Goal: Information Seeking & Learning: Learn about a topic

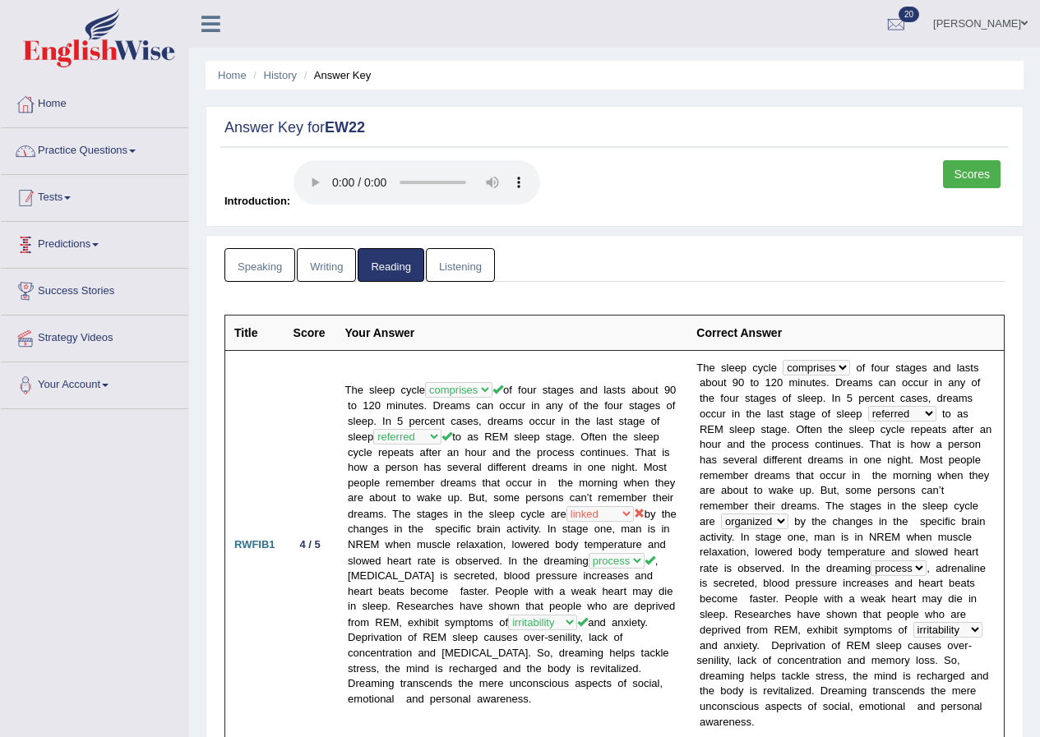
click at [131, 154] on link "Practice Questions" at bounding box center [94, 148] width 187 height 41
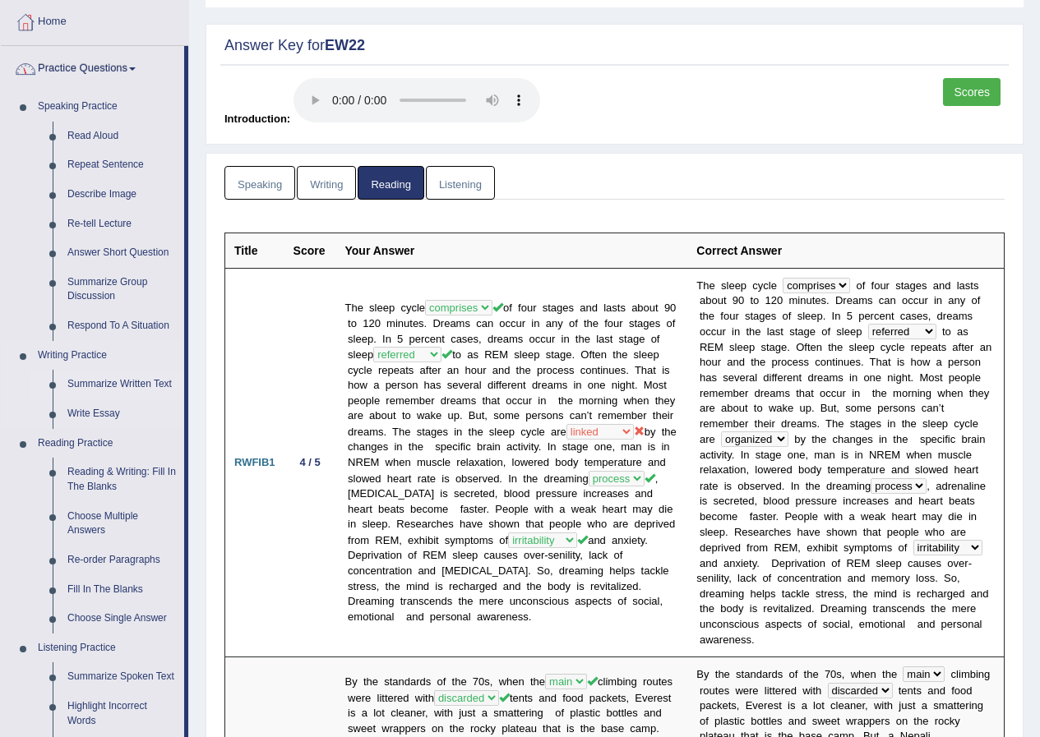
scroll to position [164, 0]
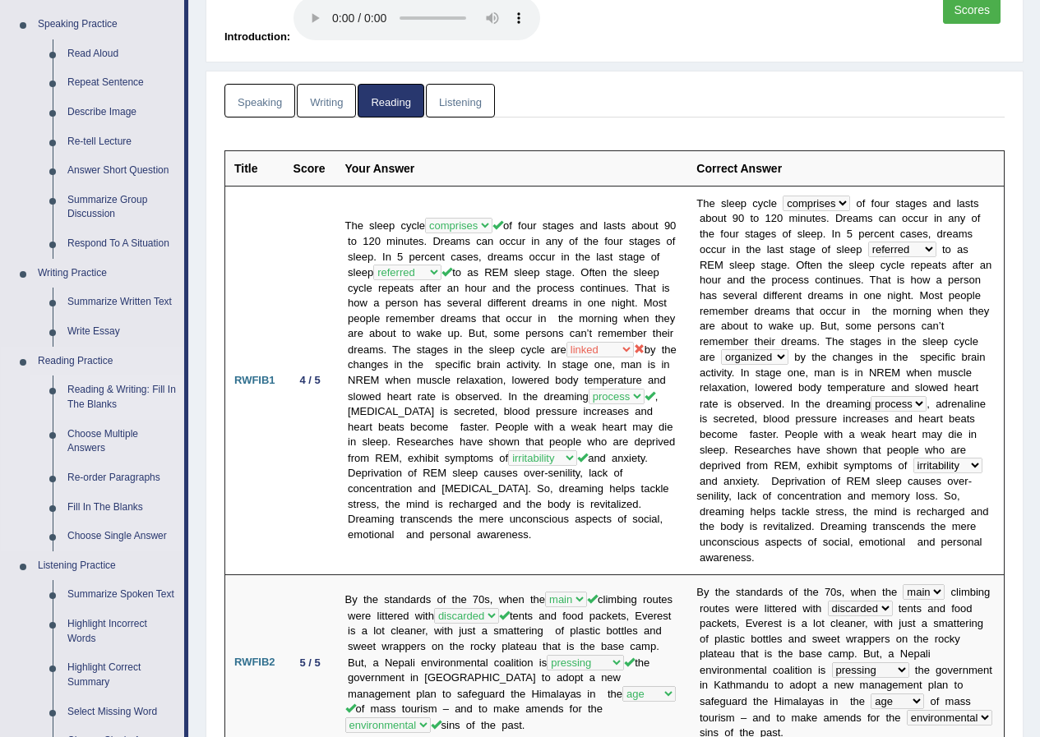
click at [115, 392] on link "Reading & Writing: Fill In The Blanks" at bounding box center [122, 398] width 124 height 44
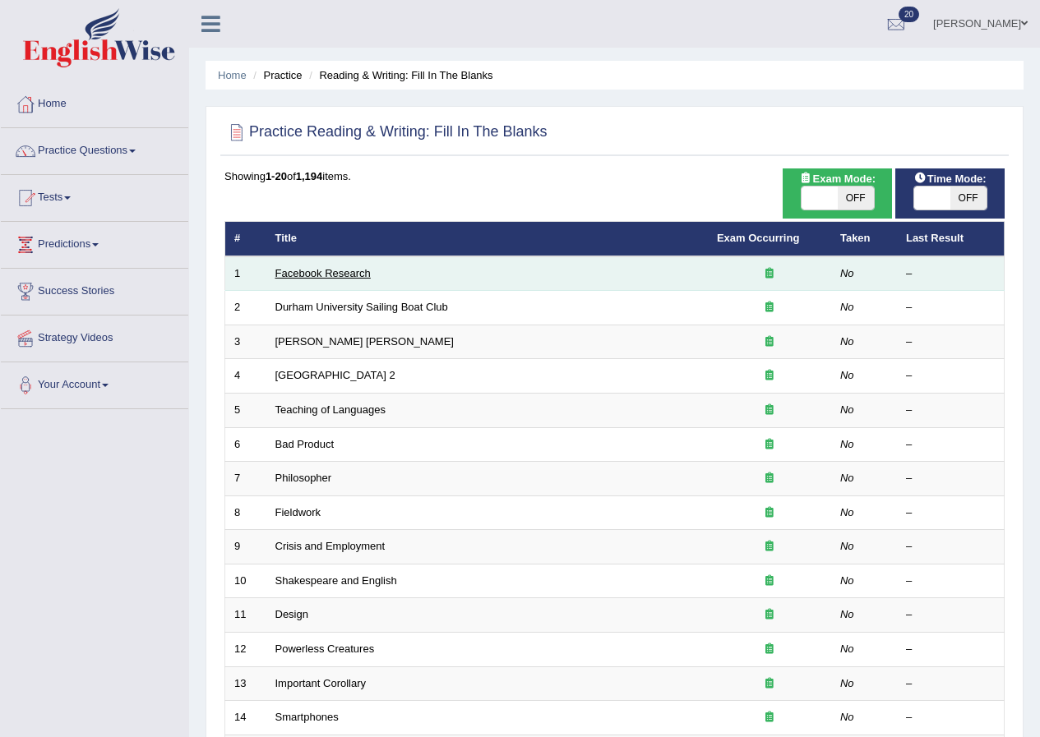
click at [328, 275] on link "Facebook Research" at bounding box center [322, 273] width 95 height 12
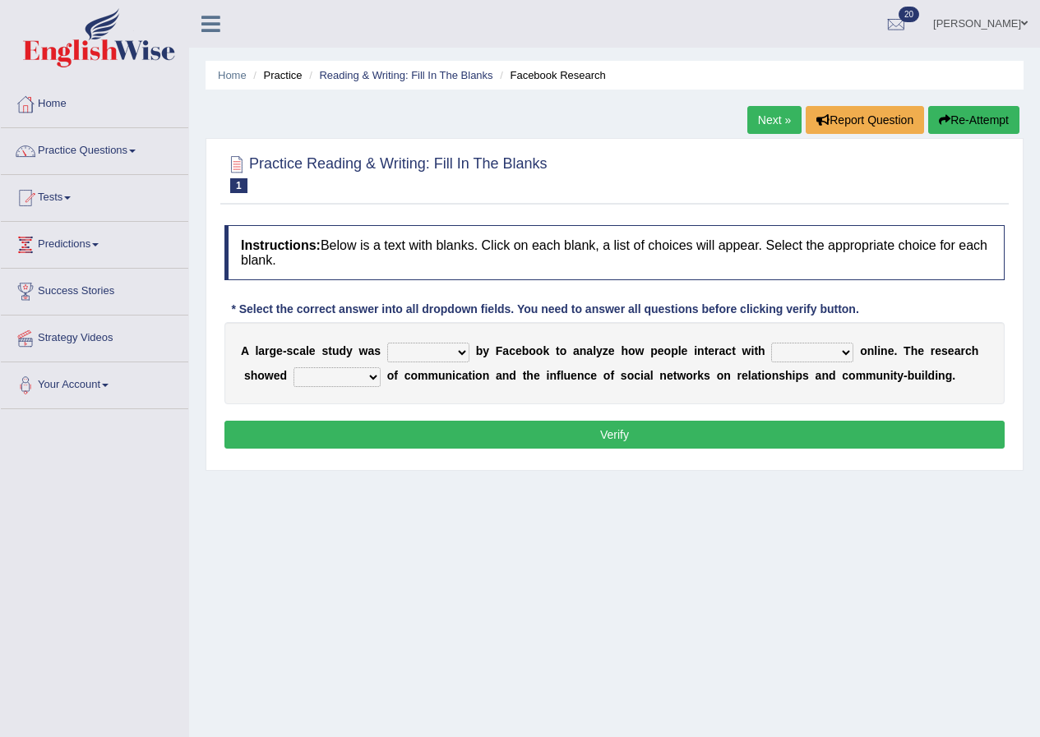
click at [425, 356] on select "surveyed had asked made" at bounding box center [428, 353] width 82 height 20
click at [387, 343] on select "surveyed had asked made" at bounding box center [428, 353] width 82 height 20
click at [458, 346] on select "surveyed had asked made" at bounding box center [428, 353] width 82 height 20
click at [456, 354] on select "surveyed had asked made" at bounding box center [428, 353] width 82 height 20
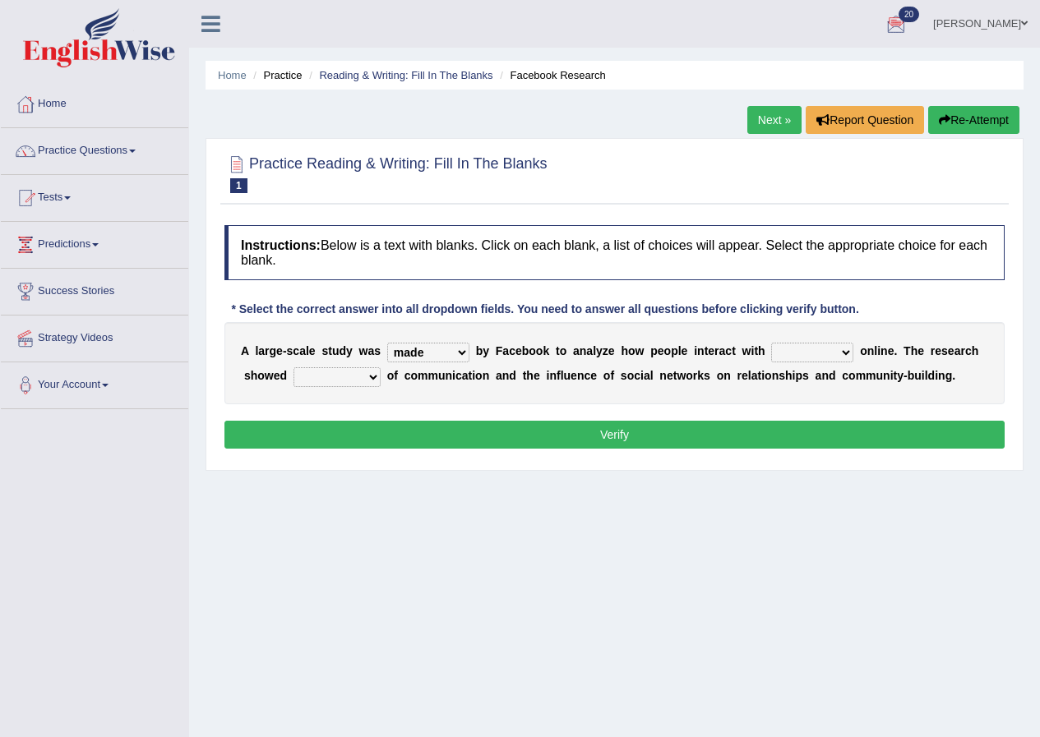
select select "surveyed"
click at [387, 343] on select "surveyed had asked made" at bounding box center [428, 353] width 82 height 20
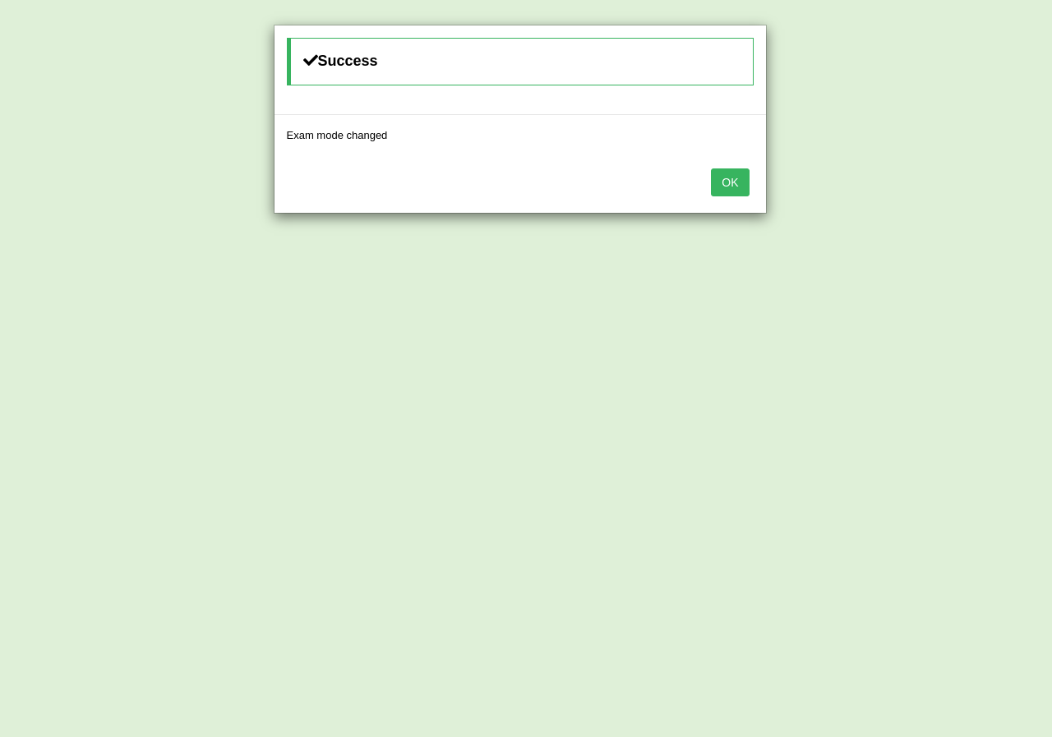
click at [723, 177] on button "OK" at bounding box center [730, 182] width 38 height 28
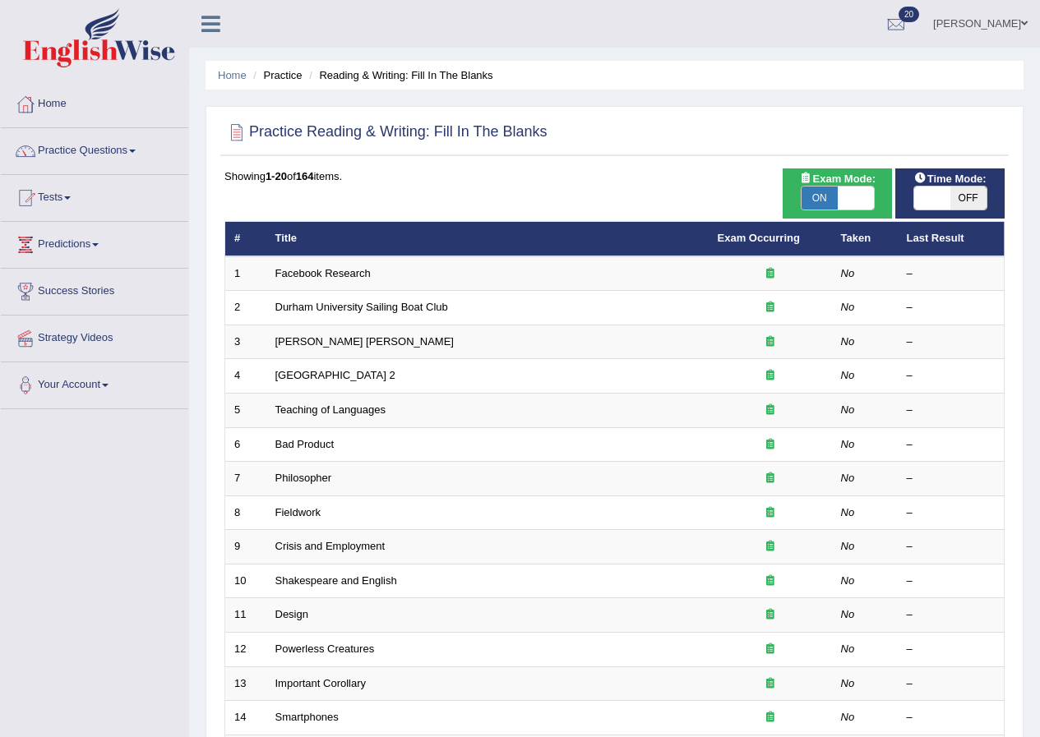
click at [938, 195] on span at bounding box center [932, 198] width 36 height 23
checkbox input "true"
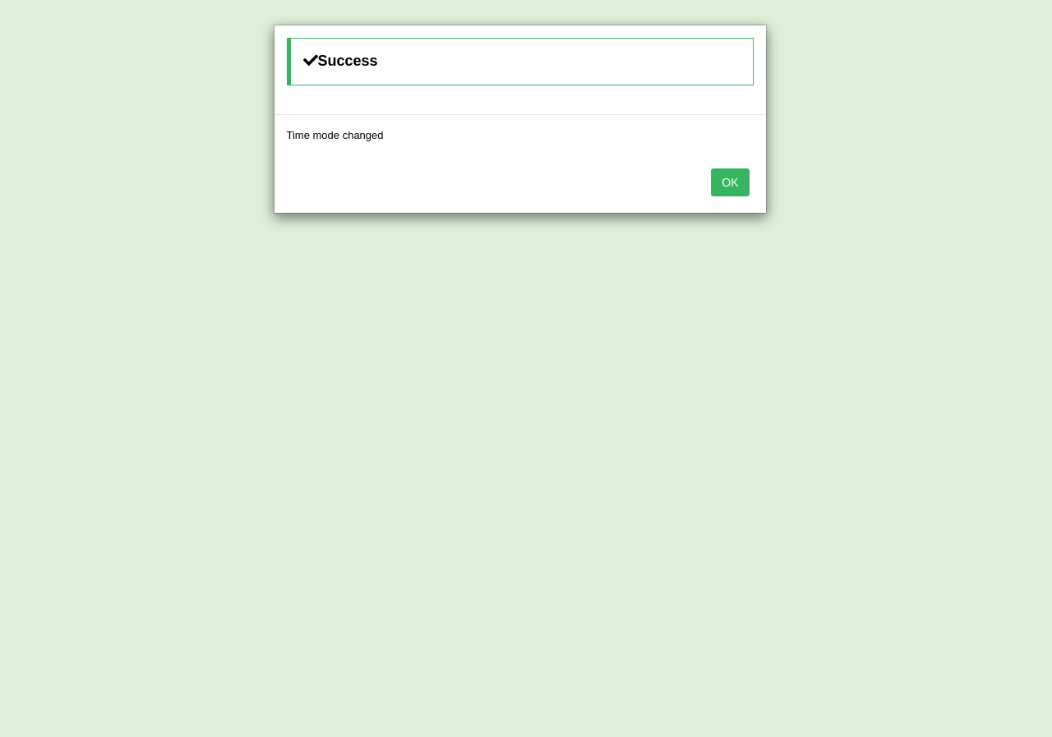
drag, startPoint x: 733, startPoint y: 166, endPoint x: 734, endPoint y: 174, distance: 8.3
click at [734, 166] on div "OK" at bounding box center [519, 184] width 491 height 58
click at [734, 175] on button "OK" at bounding box center [730, 182] width 38 height 28
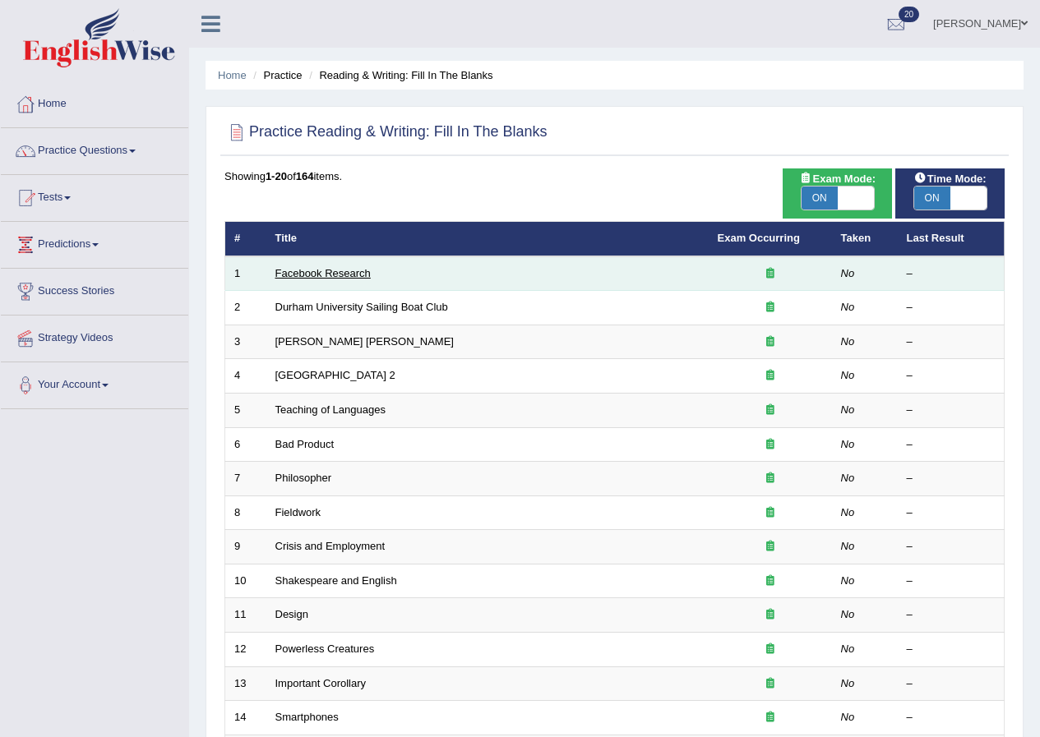
click at [304, 271] on link "Facebook Research" at bounding box center [322, 273] width 95 height 12
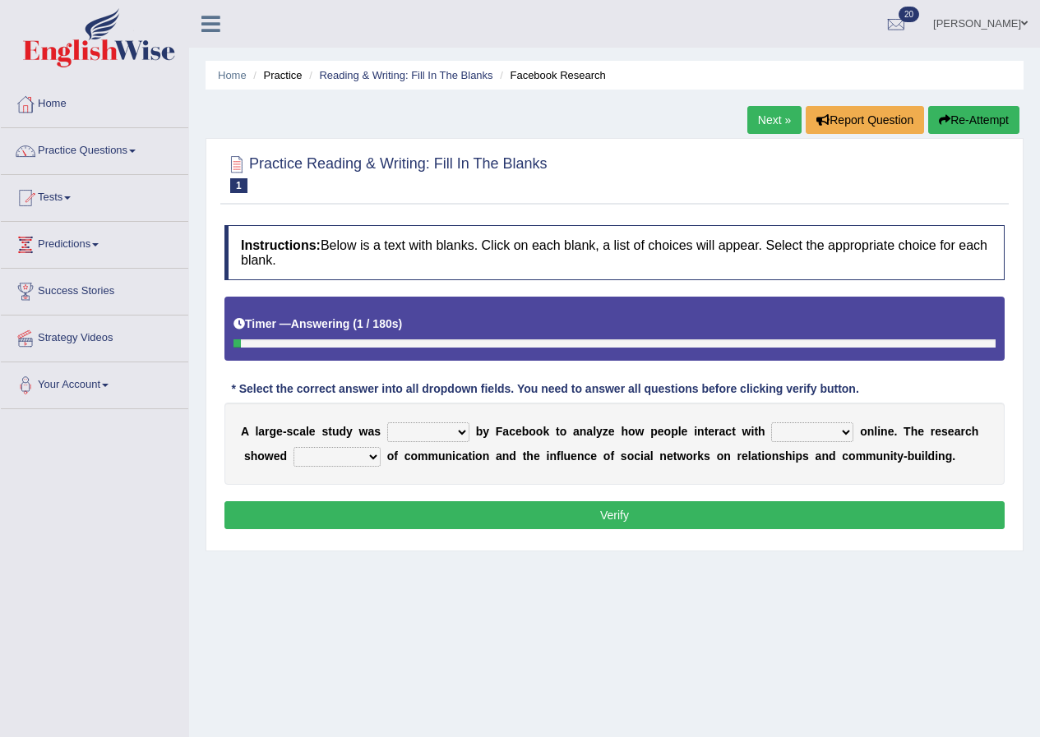
click at [433, 431] on select "surveyed had asked made" at bounding box center [428, 432] width 82 height 20
select select "surveyed"
click at [387, 422] on select "surveyed had asked made" at bounding box center [428, 432] width 82 height 20
click at [827, 436] on select "together all each other another" at bounding box center [812, 432] width 82 height 20
select select "each other"
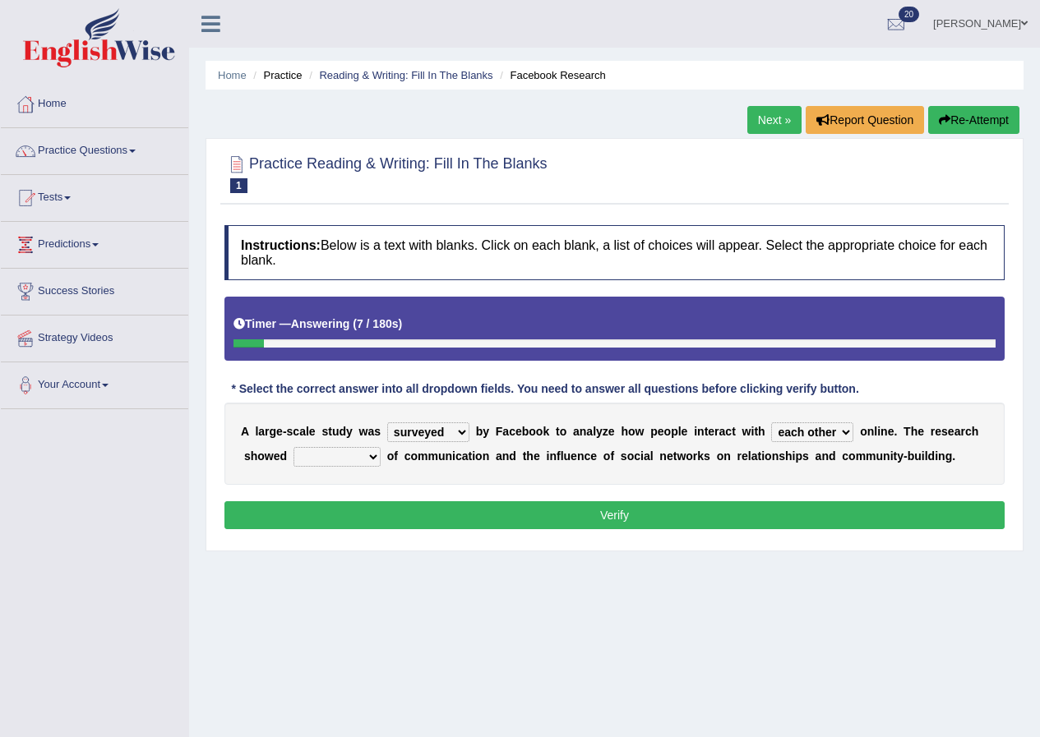
click at [771, 422] on select "together all each other another" at bounding box center [812, 432] width 82 height 20
click at [350, 463] on select "advantages standards fellowships patterns" at bounding box center [336, 457] width 87 height 20
select select "patterns"
click at [293, 447] on select "advantages standards fellowships patterns" at bounding box center [336, 457] width 87 height 20
click at [451, 438] on select "surveyed had asked made" at bounding box center [428, 432] width 82 height 20
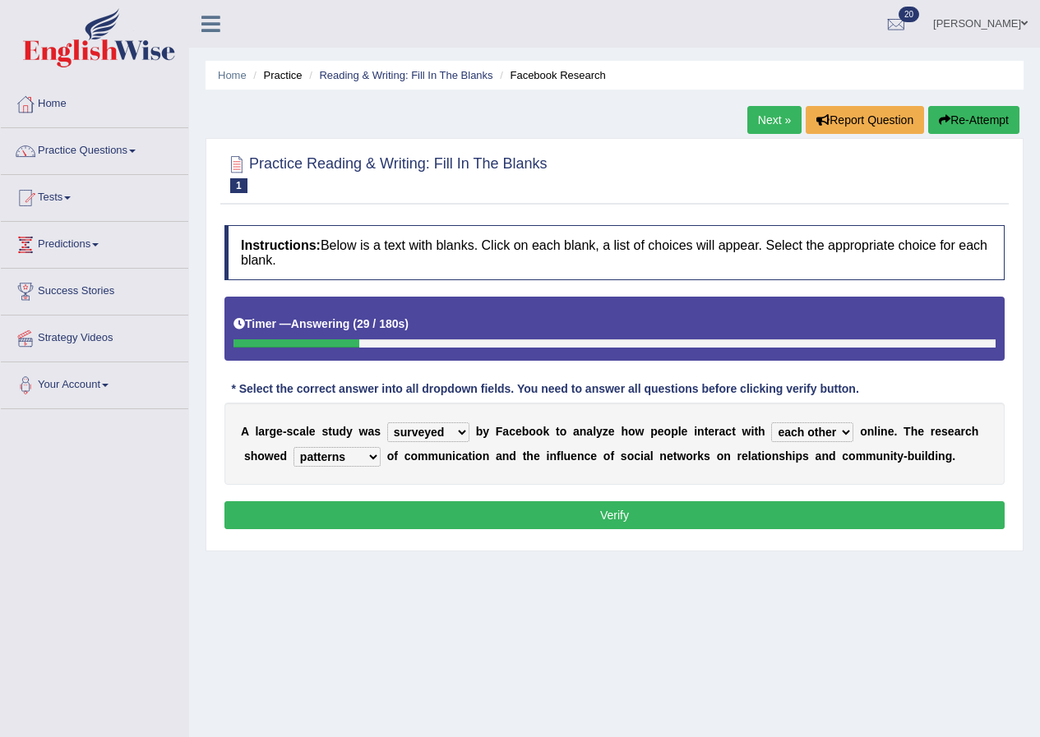
select select "made"
click at [387, 422] on select "surveyed had asked made" at bounding box center [428, 432] width 82 height 20
click at [513, 514] on button "Verify" at bounding box center [614, 515] width 780 height 28
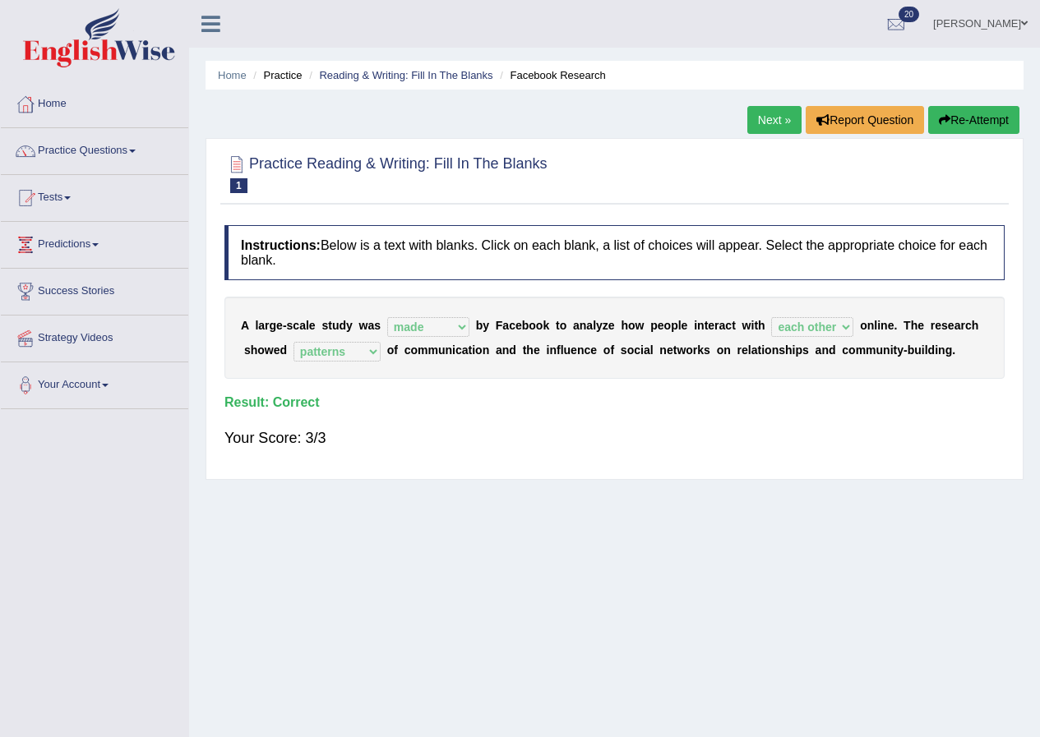
click at [768, 120] on link "Next »" at bounding box center [774, 120] width 54 height 28
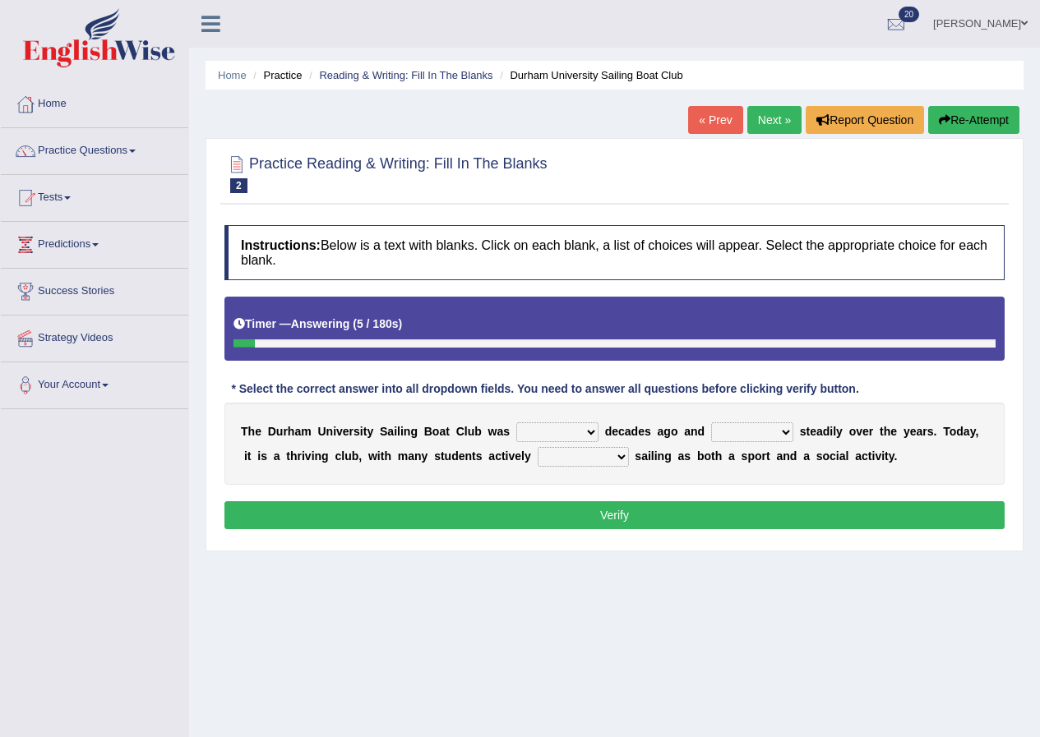
click at [570, 427] on select "found fund founded find" at bounding box center [557, 432] width 82 height 20
select select "found"
click at [516, 422] on select "found fund founded find" at bounding box center [557, 432] width 82 height 20
click at [772, 434] on select "grow growing has grown grown" at bounding box center [752, 432] width 82 height 20
select select "has grown"
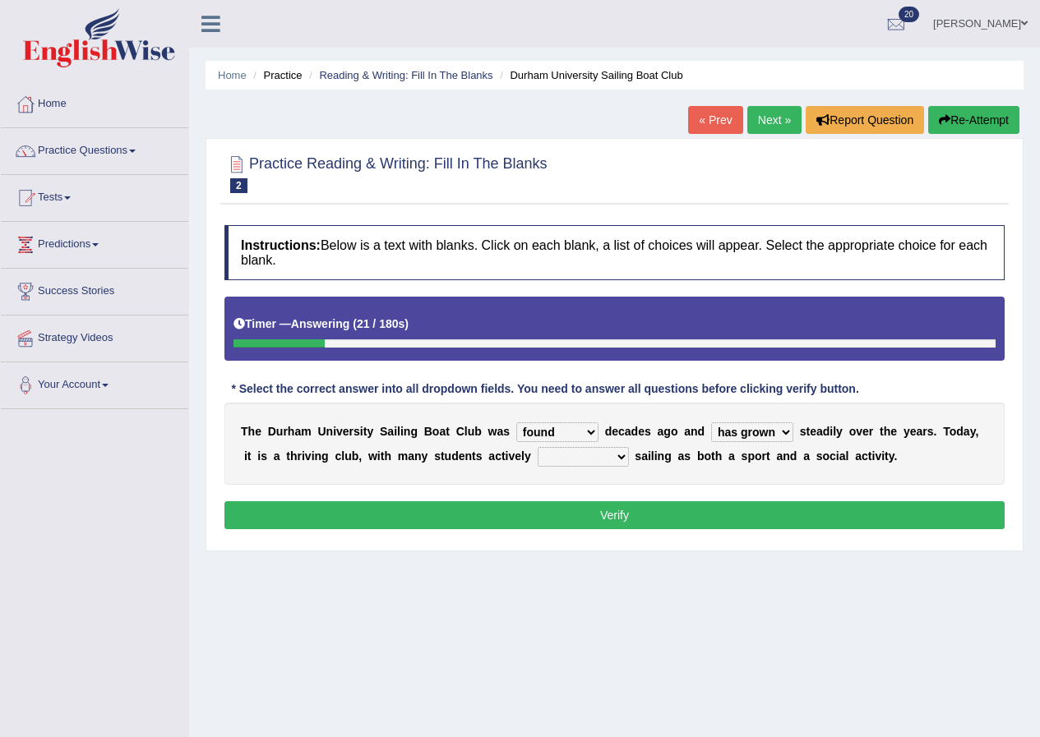
click at [711, 422] on select "grow growing has grown grown" at bounding box center [752, 432] width 82 height 20
click at [585, 456] on select "enjoy enjoyed are enjoying enjoying" at bounding box center [582, 457] width 91 height 20
select select "enjoying"
click at [537, 447] on select "enjoy enjoyed are enjoying enjoying" at bounding box center [582, 457] width 91 height 20
click at [577, 430] on select "found fund founded find" at bounding box center [557, 432] width 82 height 20
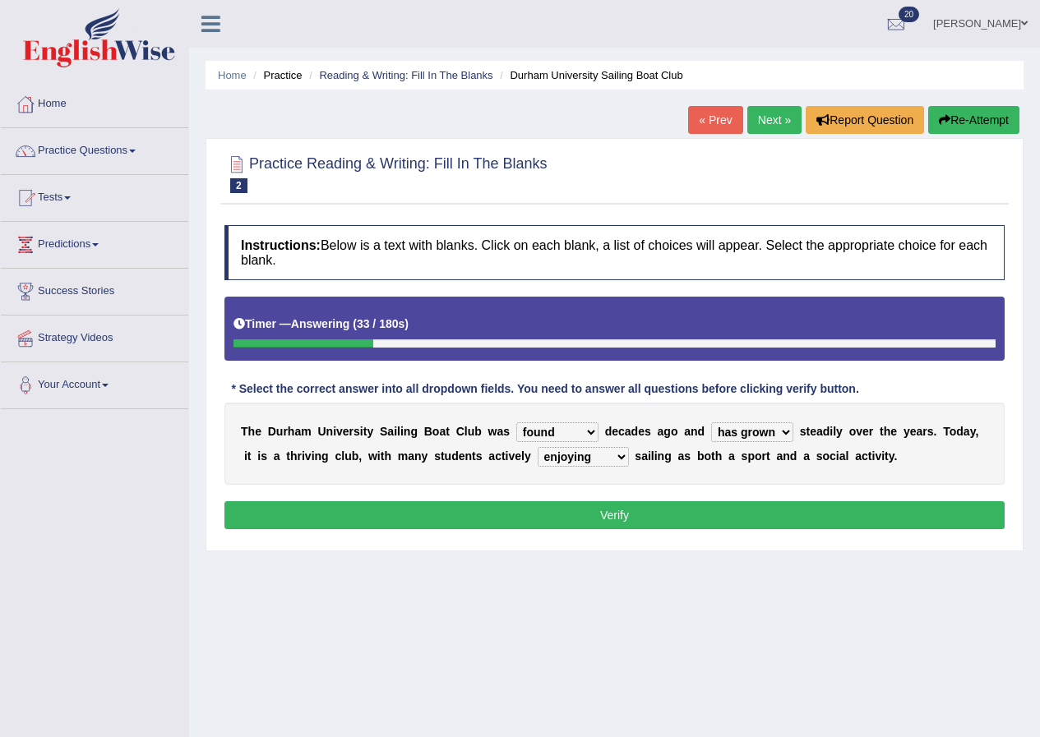
select select "founded"
click at [516, 422] on select "found fund founded find" at bounding box center [557, 432] width 82 height 20
click at [603, 520] on button "Verify" at bounding box center [614, 515] width 780 height 28
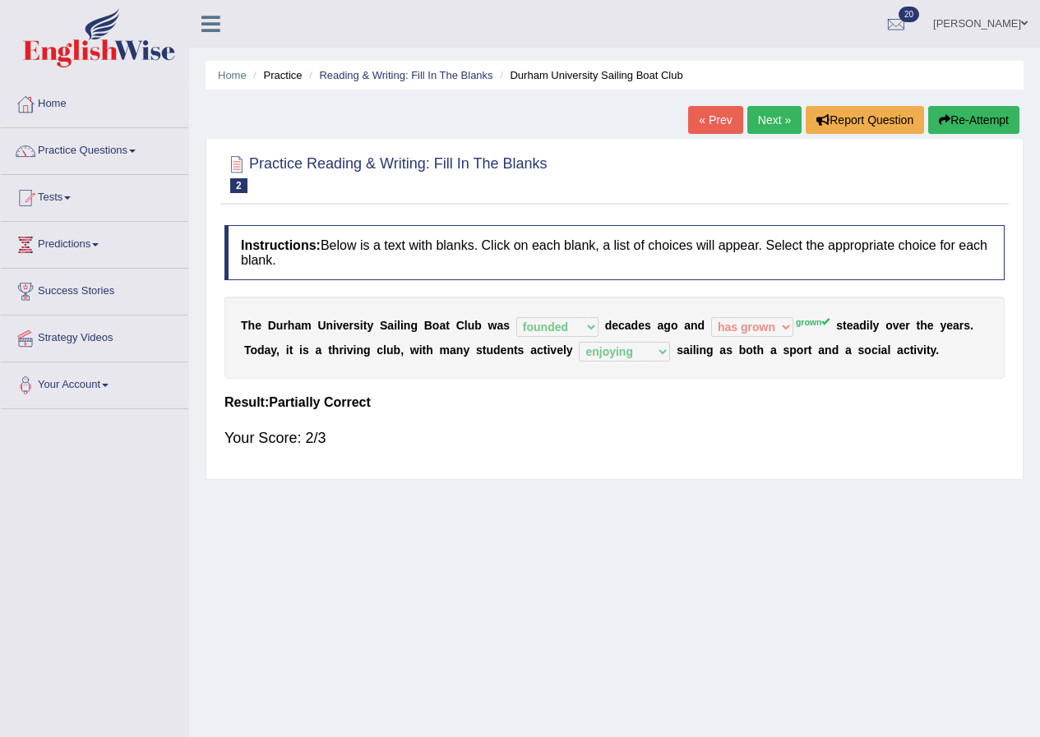
click at [781, 114] on link "Next »" at bounding box center [774, 120] width 54 height 28
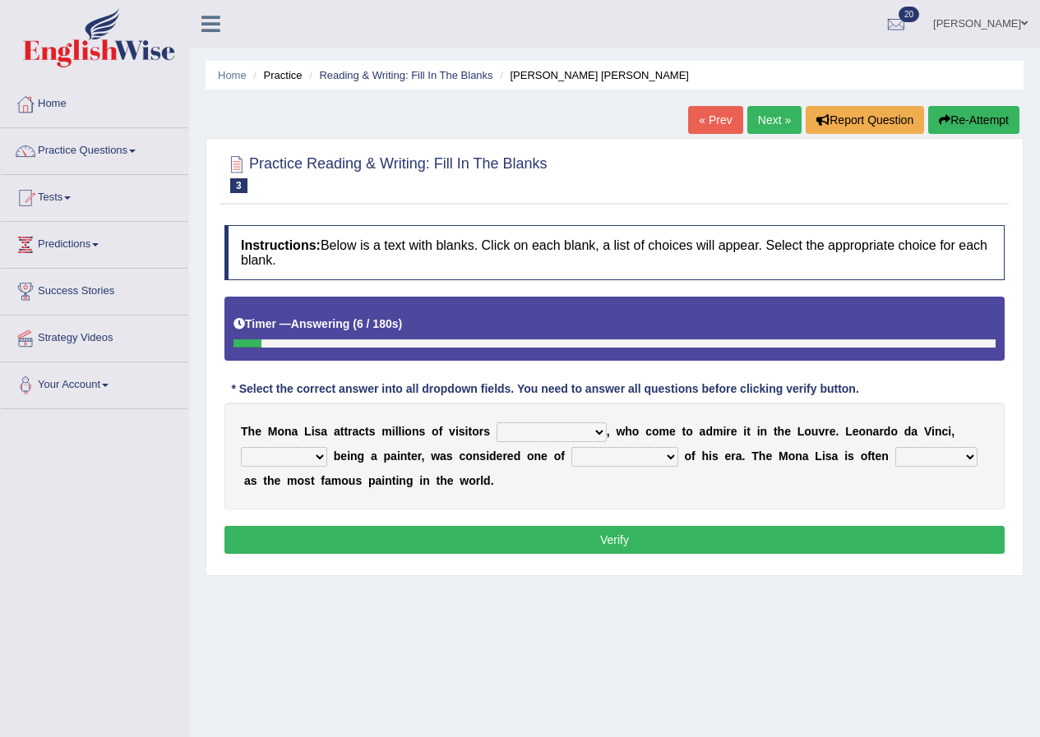
click at [553, 428] on select "around the year the all year all year round per year" at bounding box center [551, 432] width 110 height 20
select select "per year"
click at [496, 422] on select "around the year the all year all year round per year" at bounding box center [551, 432] width 110 height 20
click at [299, 459] on select "rather than as much as as well as as long as" at bounding box center [284, 457] width 86 height 20
select select "as well as"
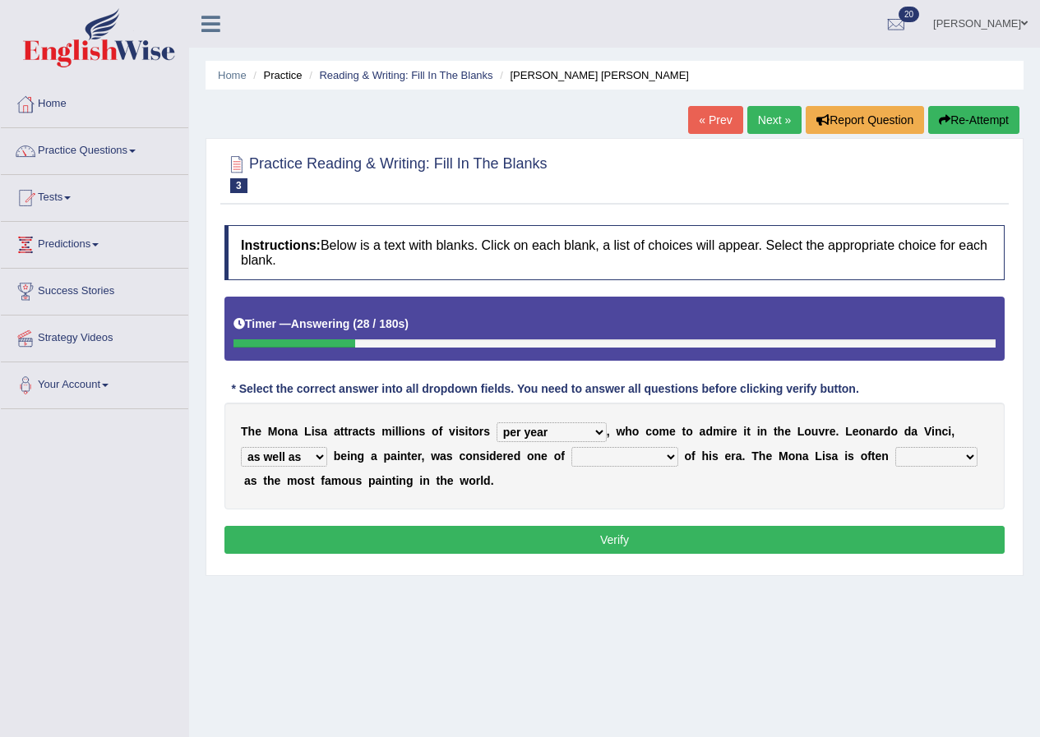
click at [241, 447] on select "rather than as much as as well as as long as" at bounding box center [284, 457] width 86 height 20
click at [639, 454] on select "better artists artist the better artist the best artists" at bounding box center [624, 457] width 107 height 20
select select "the best artists"
click at [571, 447] on select "better artists artist the better artist the best artists" at bounding box center [624, 457] width 107 height 20
click at [947, 455] on select "classified suggested predicted described" at bounding box center [936, 457] width 82 height 20
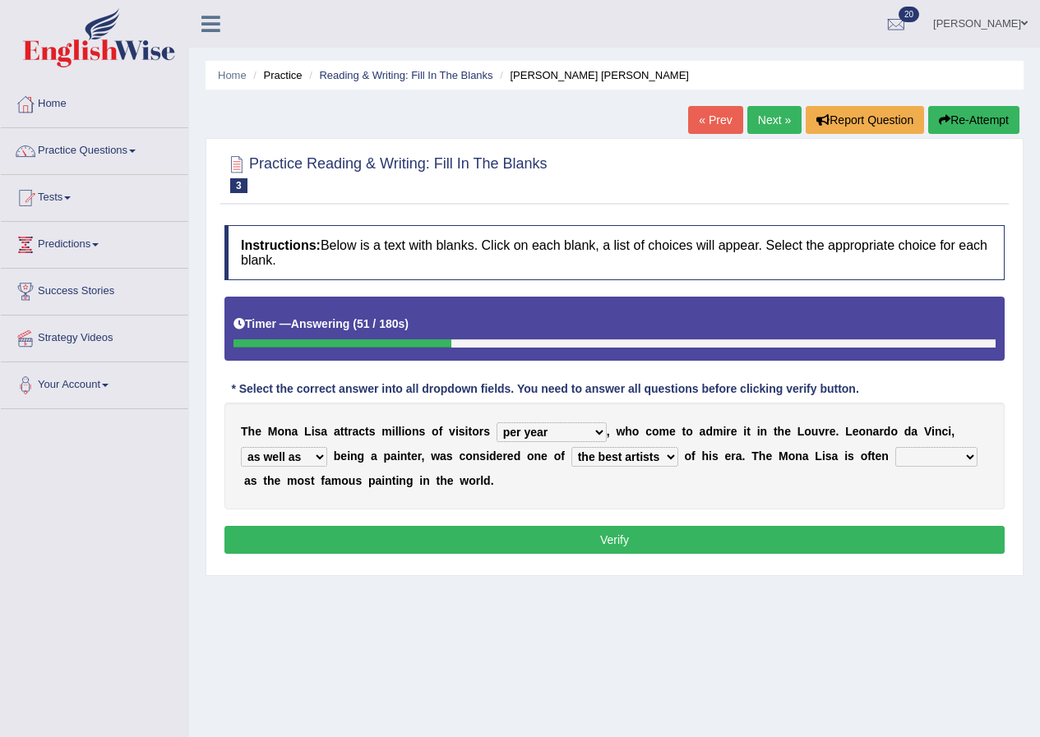
select select "described"
click at [895, 447] on select "classified suggested predicted described" at bounding box center [936, 457] width 82 height 20
click at [478, 539] on button "Verify" at bounding box center [614, 540] width 780 height 28
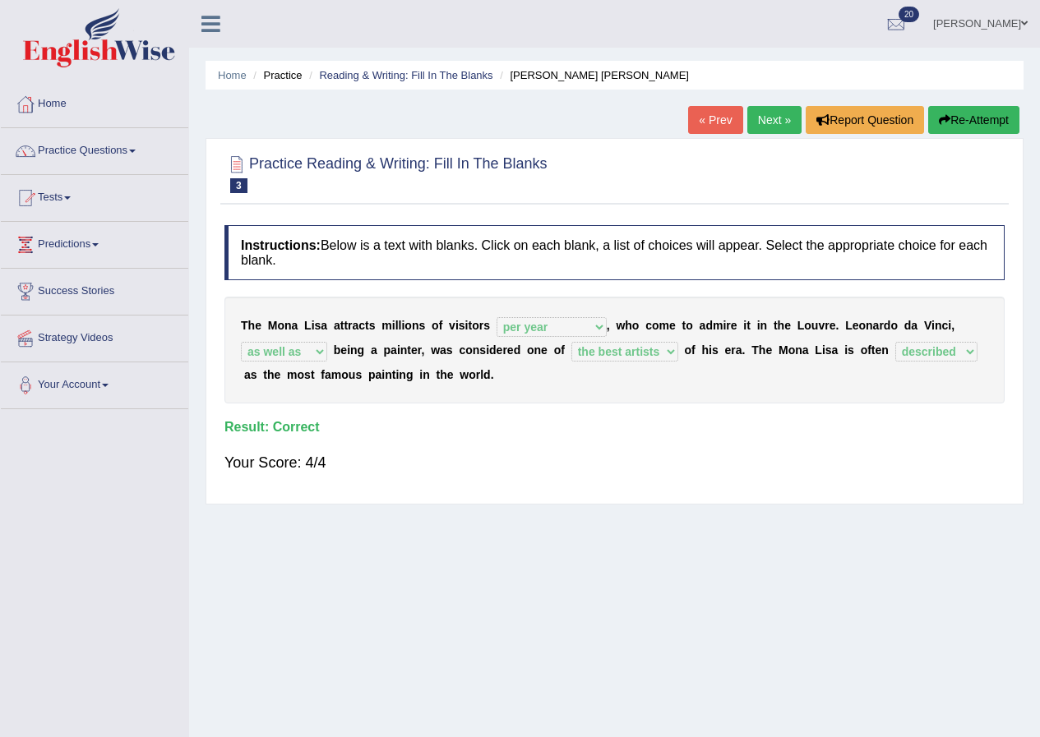
click at [763, 124] on link "Next »" at bounding box center [774, 120] width 54 height 28
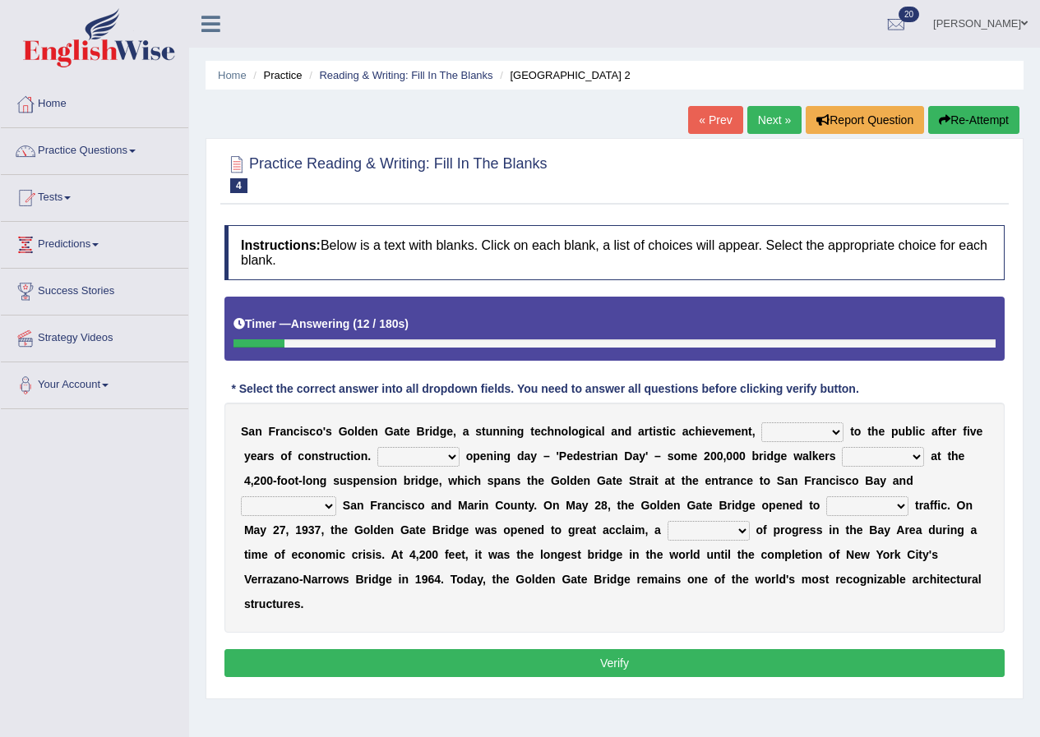
click at [832, 433] on select "opens closes appears equals" at bounding box center [802, 432] width 82 height 20
select select "opens"
click at [761, 422] on select "opens closes appears equals" at bounding box center [802, 432] width 82 height 20
click at [434, 454] on select "On During Since When" at bounding box center [418, 457] width 82 height 20
select select "On"
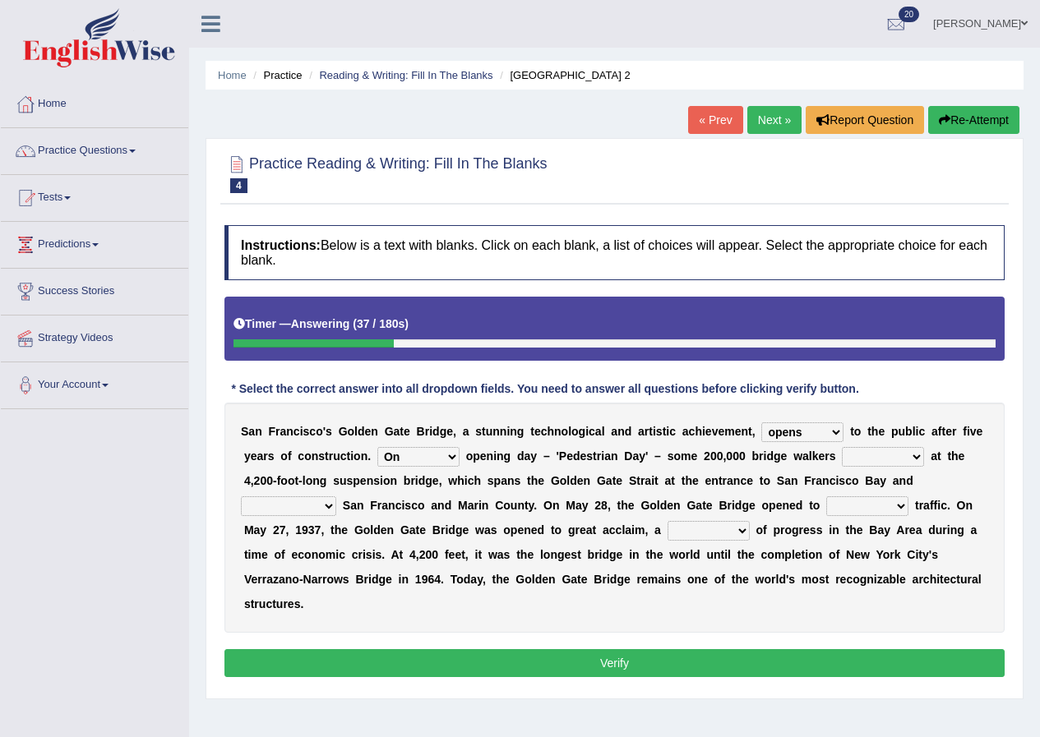
click at [377, 447] on select "On During Since When" at bounding box center [418, 457] width 82 height 20
click at [910, 450] on select "stationed looked marveled laughed" at bounding box center [882, 457] width 82 height 20
click at [1011, 482] on div "Practice Reading & Writing: Fill In The Blanks 4 Golden Gate Bridge 2 Instructi…" at bounding box center [614, 418] width 818 height 561
click at [308, 507] on select "separates connects channels differentiates" at bounding box center [288, 506] width 95 height 20
select select "connects"
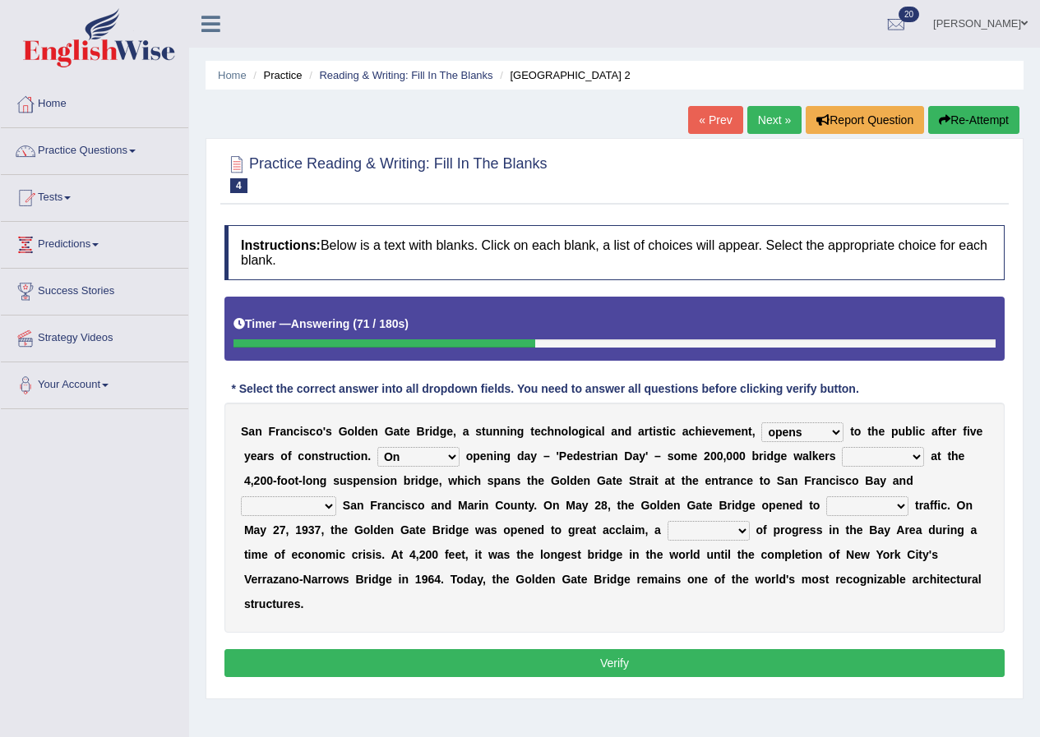
click at [241, 496] on select "separates connects channels differentiates" at bounding box center [288, 506] width 95 height 20
click at [886, 506] on select "aquatic vehicular airborne watertight" at bounding box center [867, 506] width 82 height 20
select select "vehicular"
click at [826, 496] on select "aquatic vehicular airborne watertight" at bounding box center [867, 506] width 82 height 20
click at [887, 453] on select "stationed looked marveled laughed" at bounding box center [882, 457] width 82 height 20
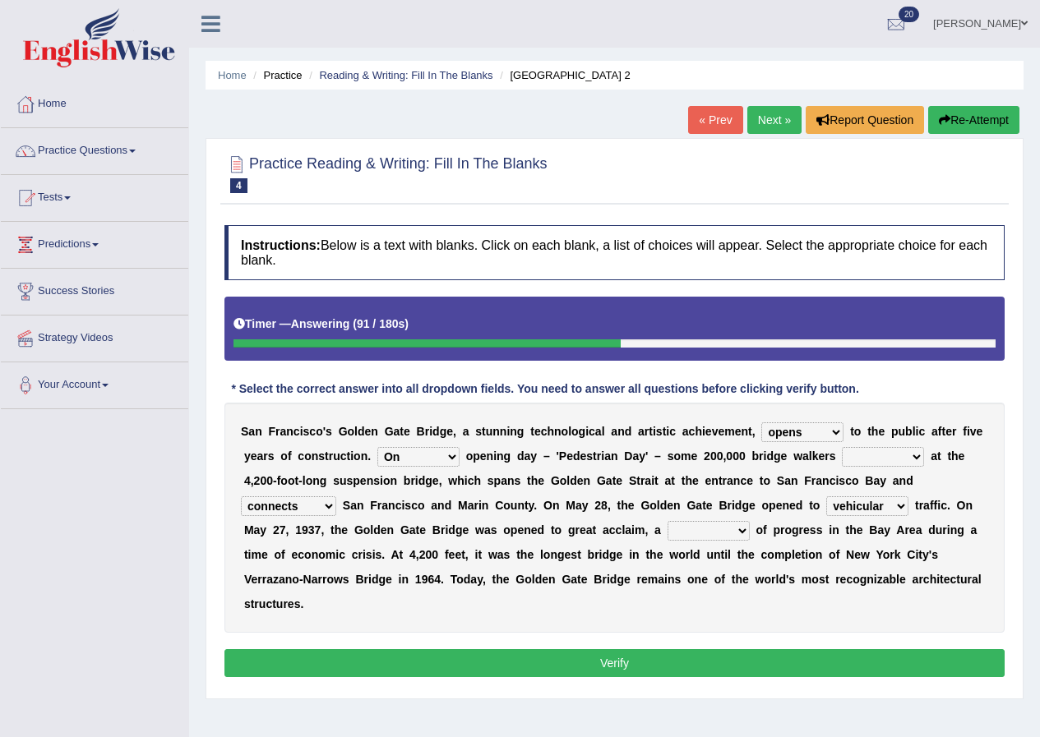
select select "marveled"
click at [841, 447] on select "stationed looked marveled laughed" at bounding box center [882, 457] width 82 height 20
click at [738, 526] on select "denial symbol technique yield" at bounding box center [708, 531] width 82 height 20
select select "symbol"
click at [667, 521] on select "denial symbol technique yield" at bounding box center [708, 531] width 82 height 20
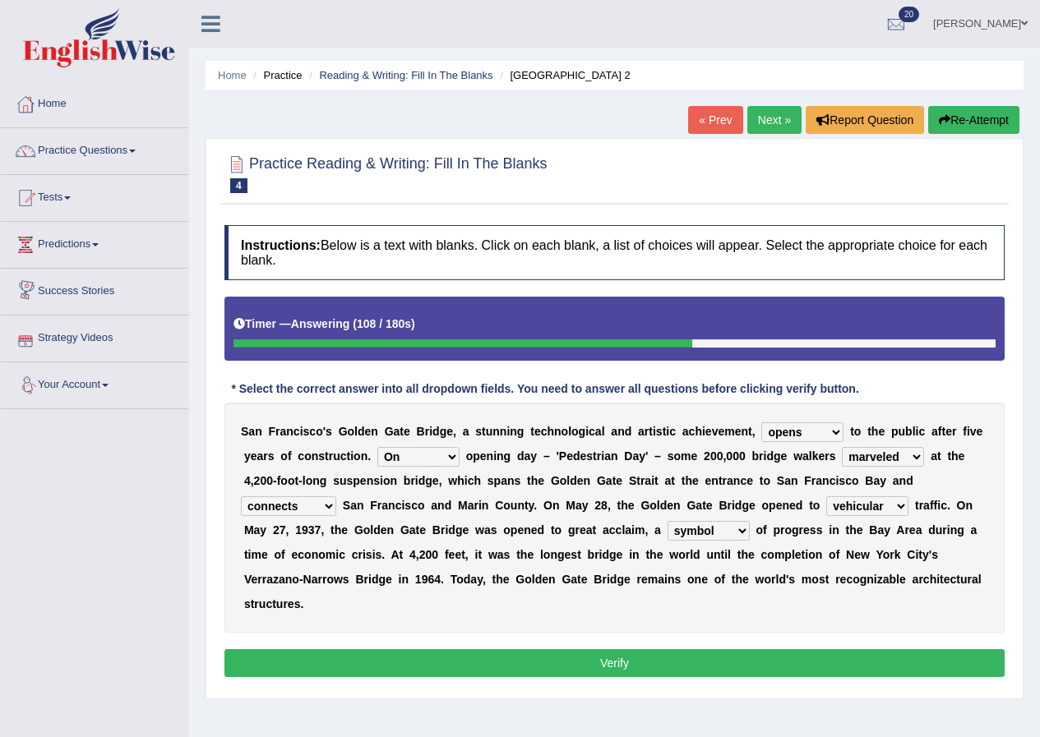
click at [366, 661] on button "Verify" at bounding box center [614, 663] width 780 height 28
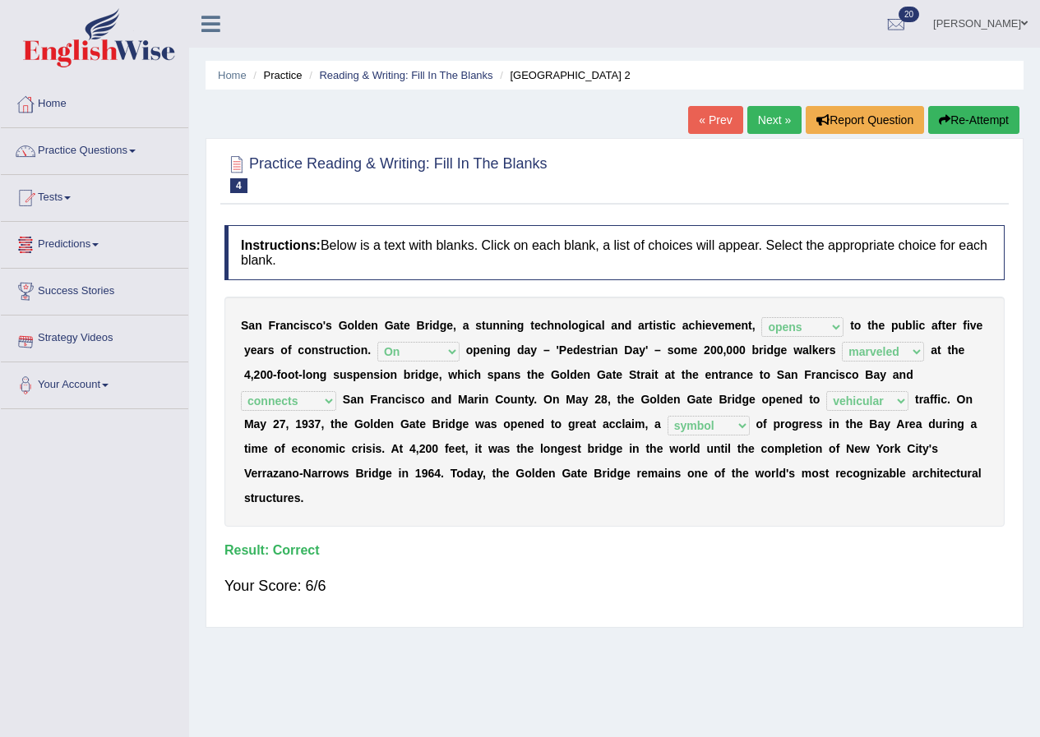
click at [761, 118] on link "Next »" at bounding box center [774, 120] width 54 height 28
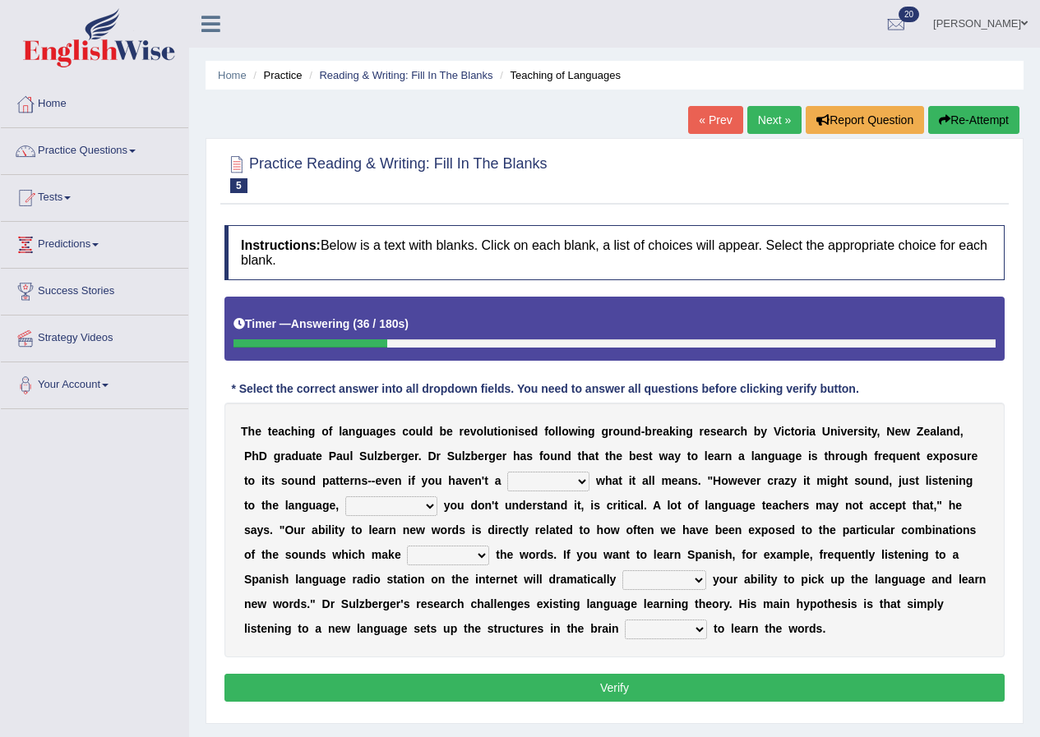
click at [555, 485] on select "dew claw clue due" at bounding box center [548, 482] width 82 height 20
select select "clue"
click at [507, 472] on select "dew claw clue due" at bounding box center [548, 482] width 82 height 20
click at [407, 503] on select "but also all together even though if so" at bounding box center [391, 506] width 92 height 20
select select "even though"
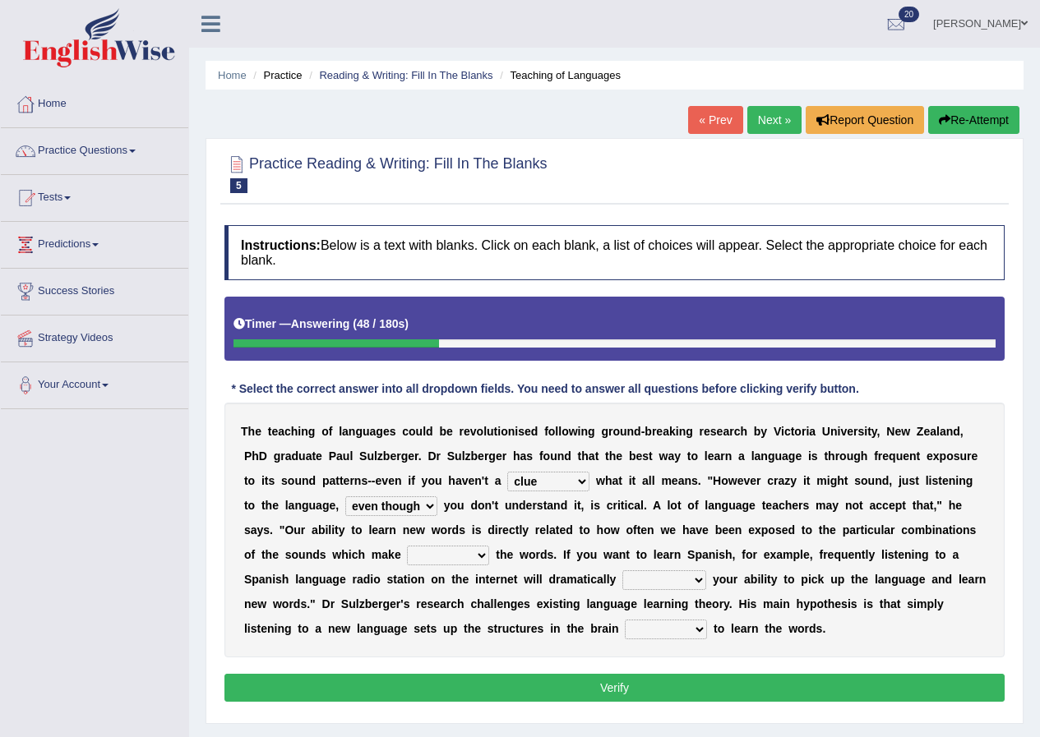
click at [345, 496] on select "but also all together even though if so" at bounding box center [391, 506] width 92 height 20
click at [468, 556] on select "down up of on" at bounding box center [448, 556] width 82 height 20
select select "up"
click at [407, 546] on select "down up of on" at bounding box center [448, 556] width 82 height 20
click at [685, 577] on select "evaluate exaggerate describe boost" at bounding box center [664, 580] width 84 height 20
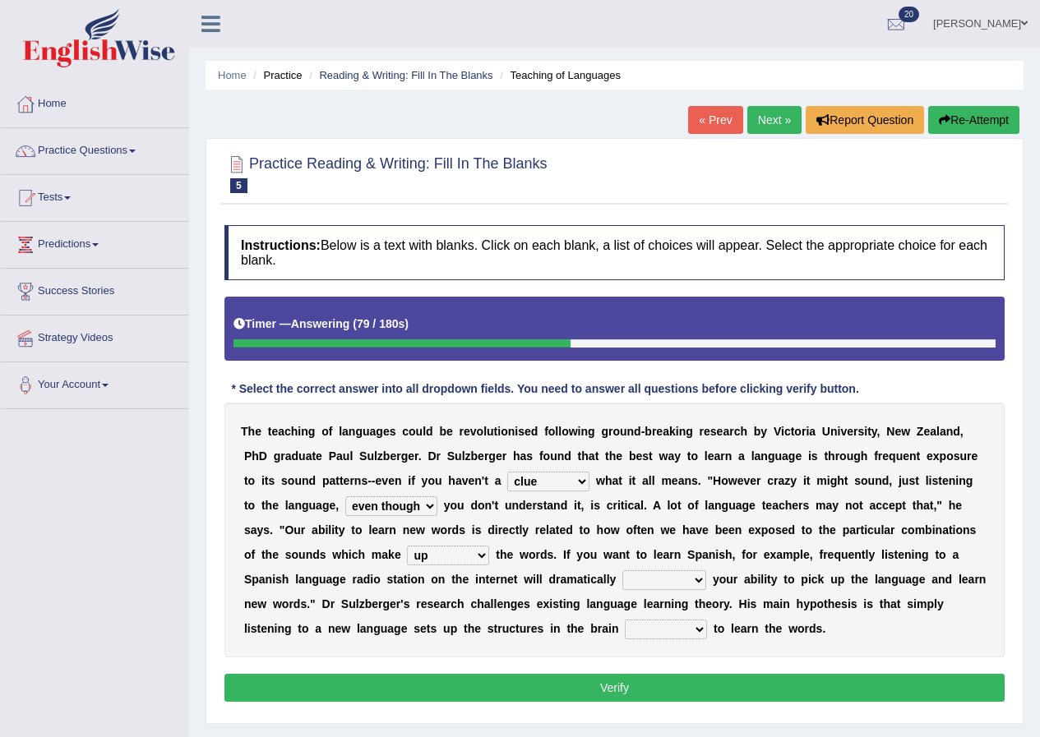
select select "boost"
click at [622, 570] on select "evaluate exaggerate describe boost" at bounding box center [664, 580] width 84 height 20
click at [665, 629] on select "requiring required directed to require" at bounding box center [666, 630] width 82 height 20
select select "required"
click at [625, 620] on select "requiring required directed to require" at bounding box center [666, 630] width 82 height 20
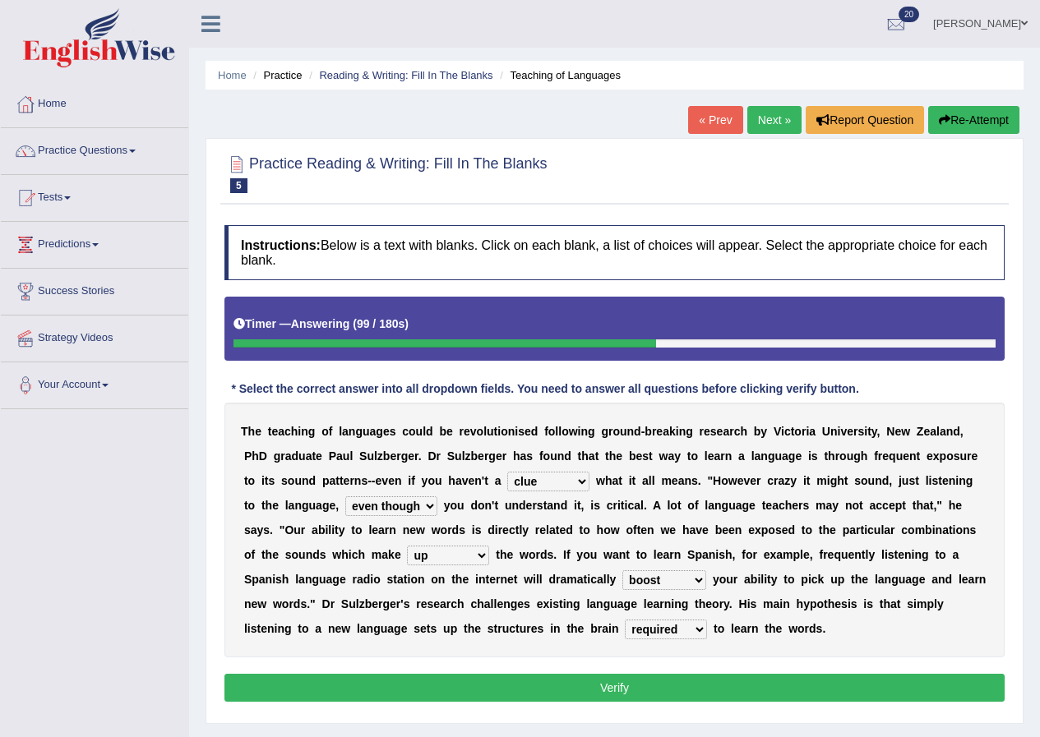
click at [615, 688] on button "Verify" at bounding box center [614, 688] width 780 height 28
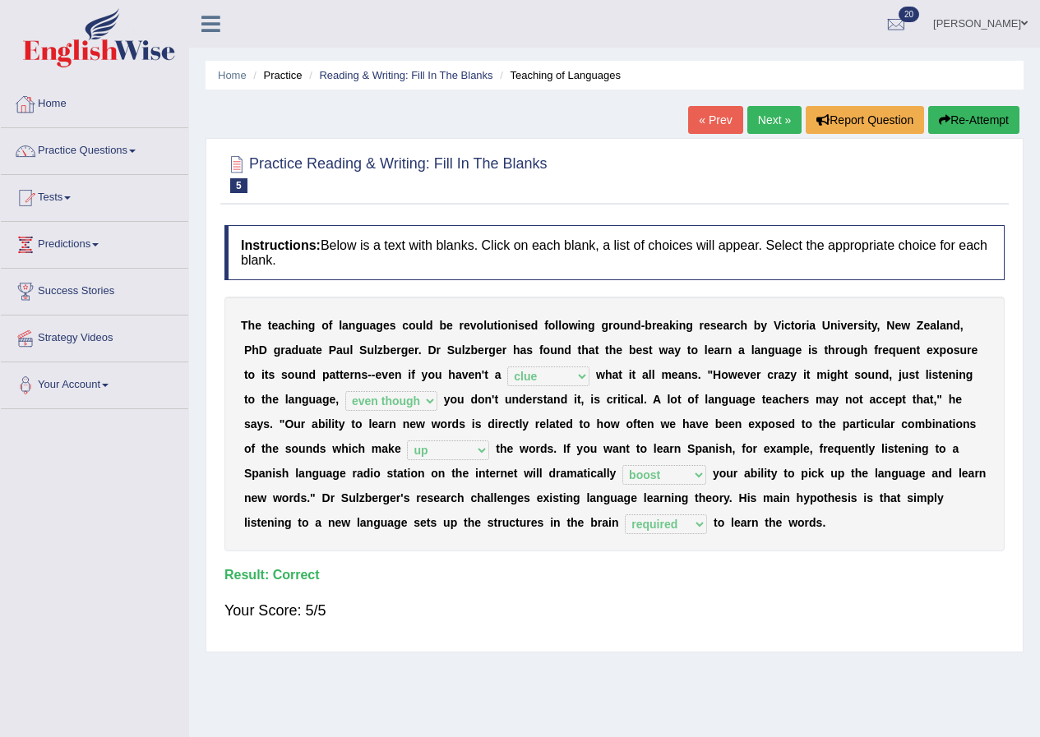
click at [771, 118] on link "Next »" at bounding box center [774, 120] width 54 height 28
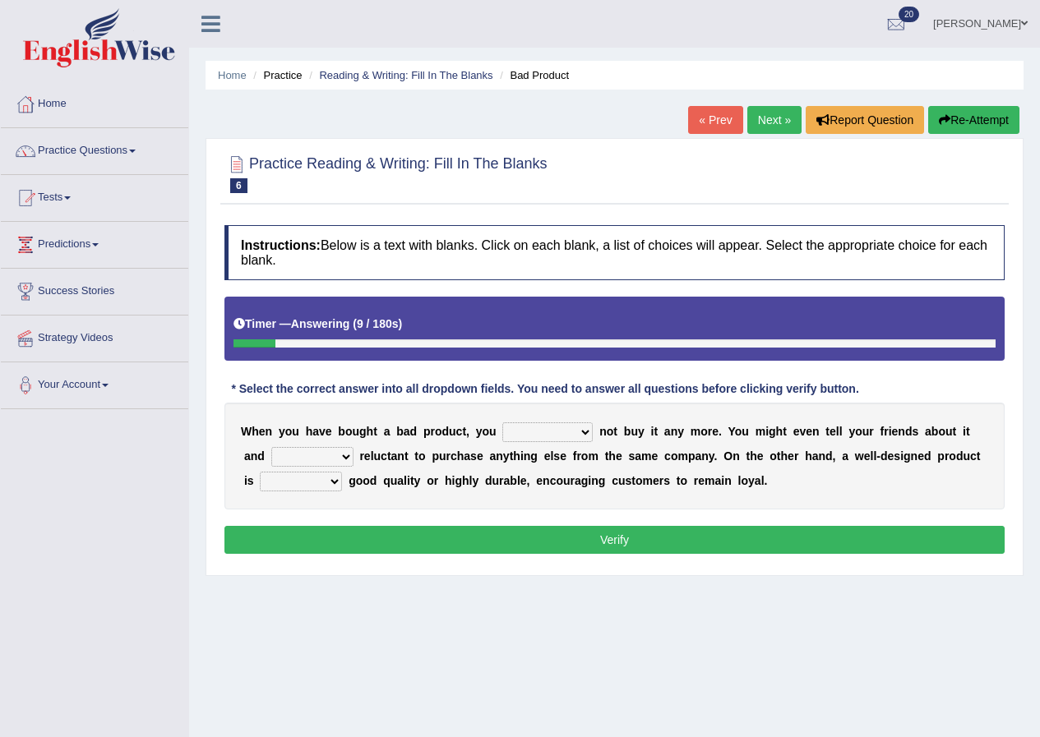
click at [554, 434] on select "would have should have should" at bounding box center [547, 432] width 90 height 20
select select "should"
click at [502, 422] on select "would have should have should" at bounding box center [547, 432] width 90 height 20
click at [306, 454] on select "is are be being" at bounding box center [312, 457] width 82 height 20
select select "be"
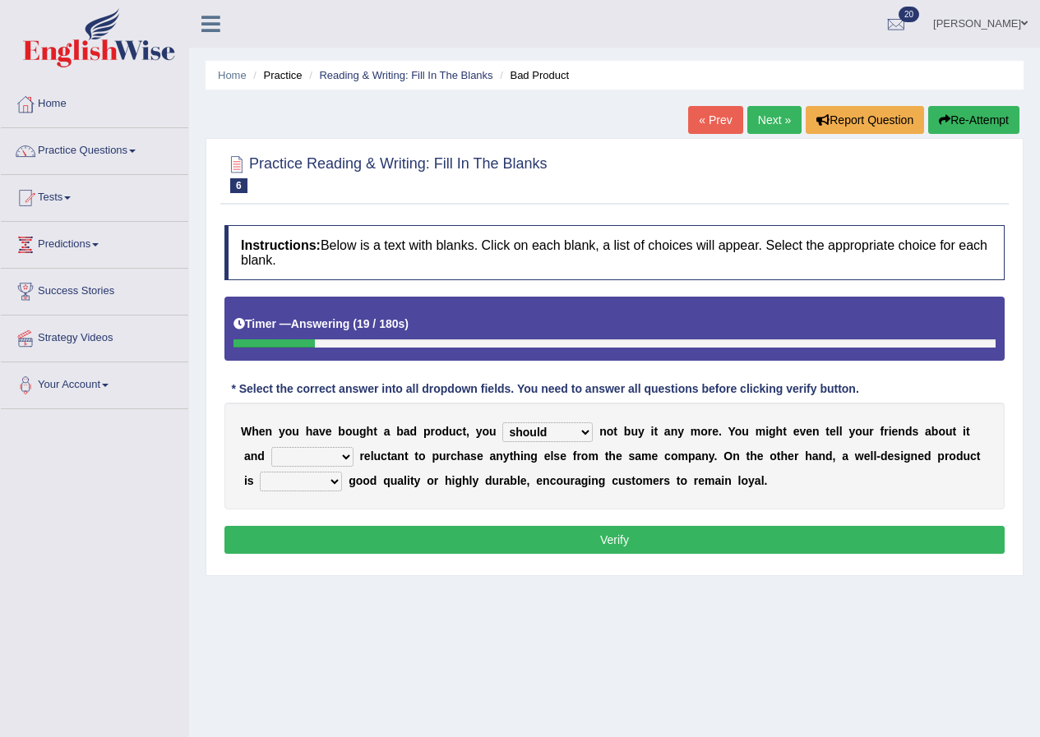
click at [271, 447] on select "is are be being" at bounding box center [312, 457] width 82 height 20
click at [304, 479] on select "both also neither either" at bounding box center [301, 482] width 82 height 20
click at [291, 592] on div "Home Practice Reading & Writing: Fill In The Blanks Bad Product « Prev Next » R…" at bounding box center [614, 411] width 851 height 822
click at [322, 482] on select "both also neither either" at bounding box center [301, 482] width 82 height 20
select select "either"
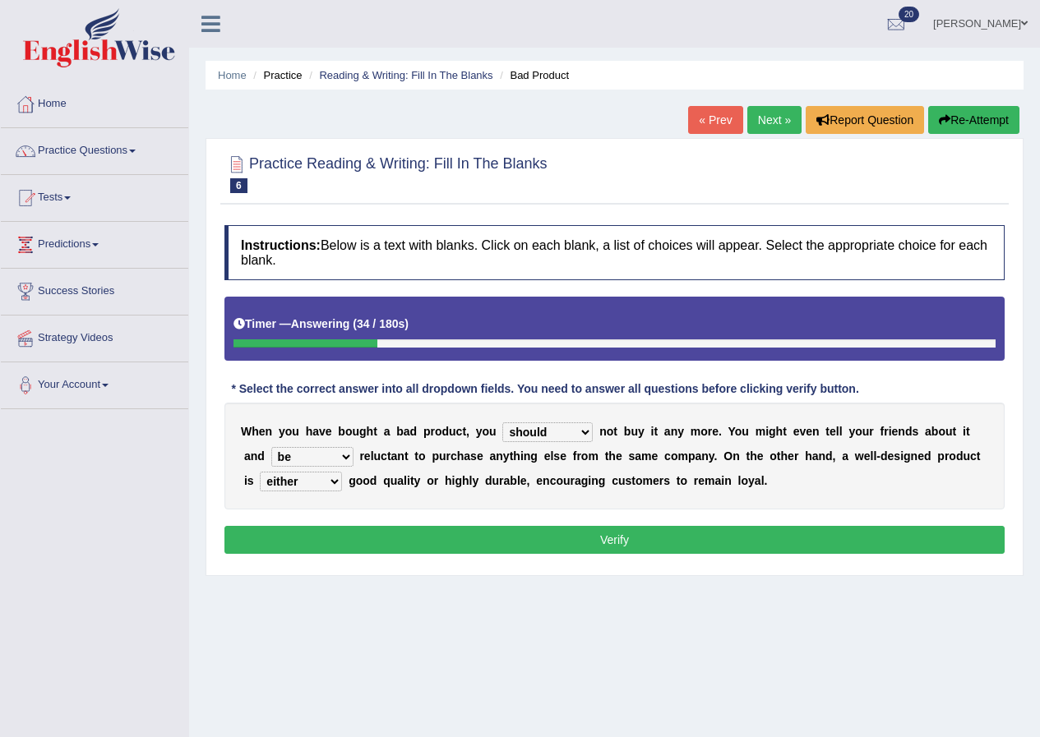
click at [260, 472] on select "both also neither either" at bounding box center [301, 482] width 82 height 20
click at [626, 546] on button "Verify" at bounding box center [614, 540] width 780 height 28
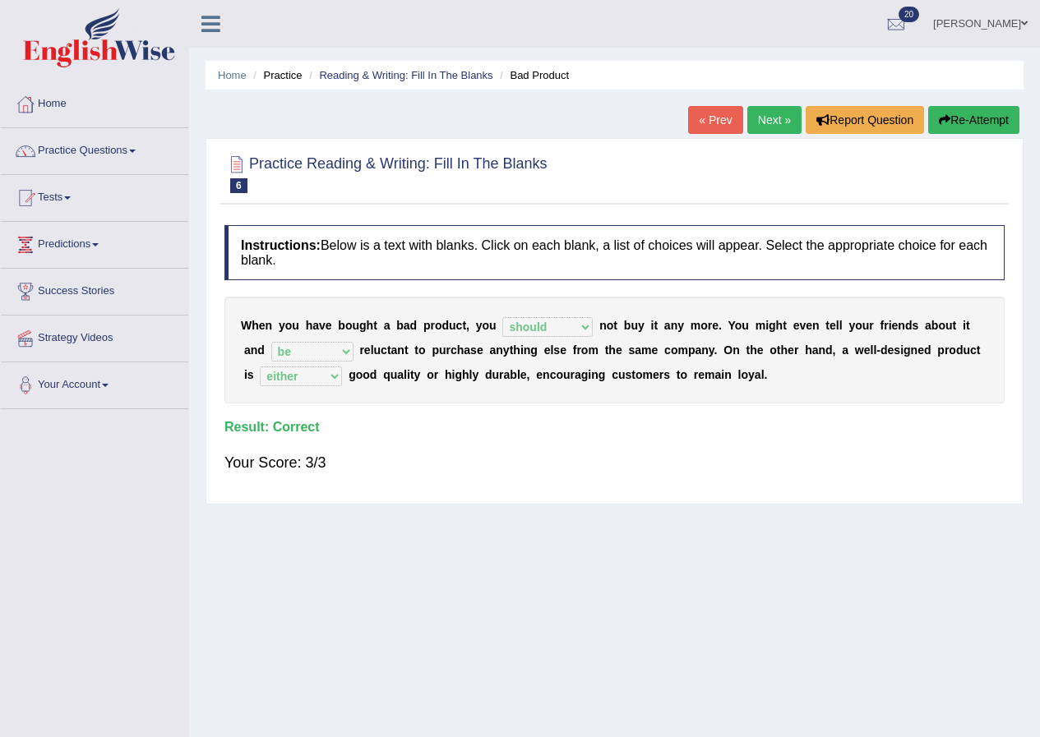
click at [784, 122] on link "Next »" at bounding box center [774, 120] width 54 height 28
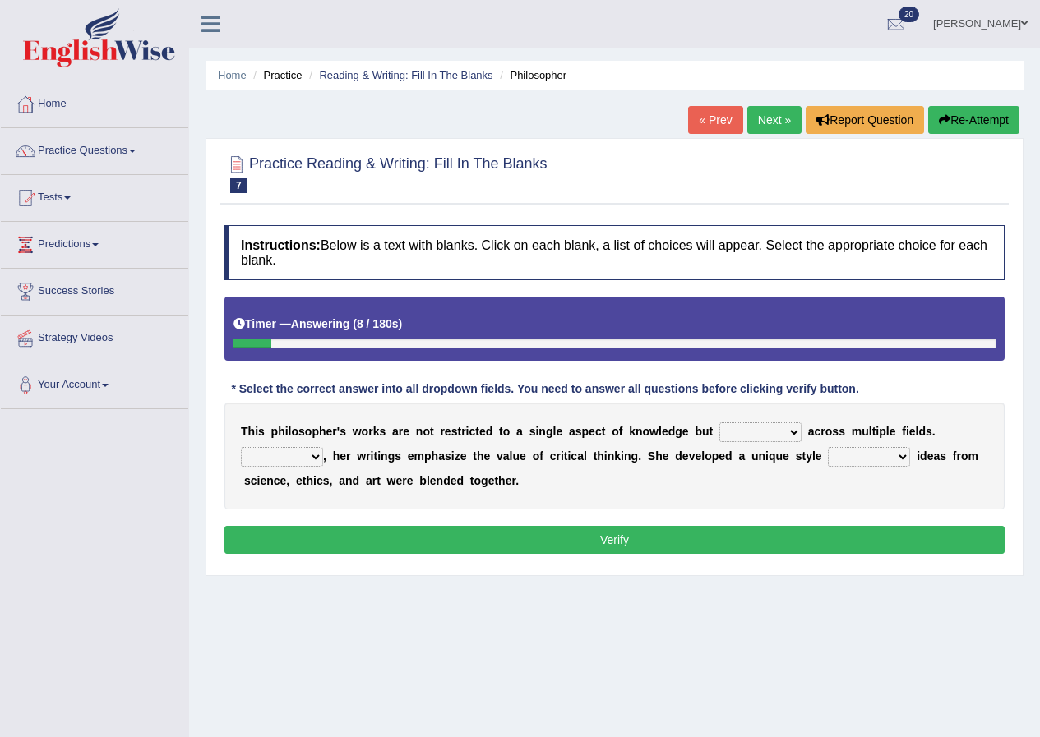
click at [771, 428] on select "constrain contain assemble extend" at bounding box center [760, 432] width 82 height 20
select select "extend"
click at [719, 422] on select "constrain contain assemble extend" at bounding box center [760, 432] width 82 height 20
click at [306, 462] on select "Rather So Moreover Likely" at bounding box center [282, 457] width 82 height 20
select select "Moreover"
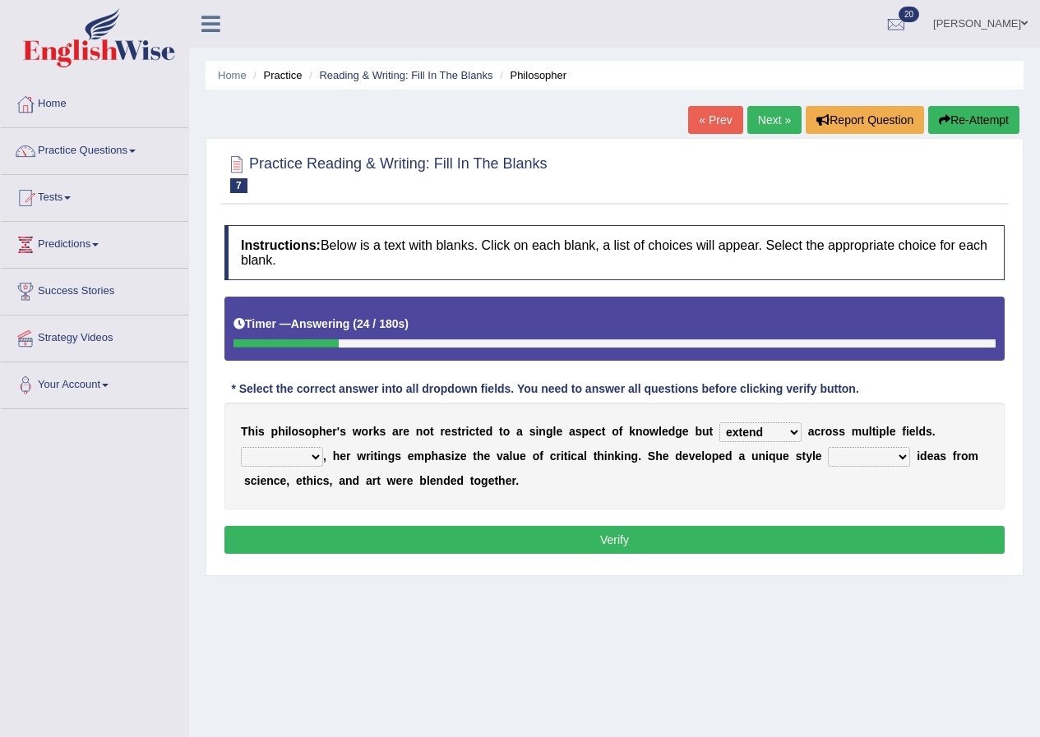
click at [241, 447] on select "Rather So Moreover Likely" at bounding box center [282, 457] width 82 height 20
click at [308, 454] on select "Rather So Moreover Likely" at bounding box center [282, 457] width 82 height 20
click at [894, 450] on select "in that that which in which" at bounding box center [868, 457] width 82 height 20
select select "in which"
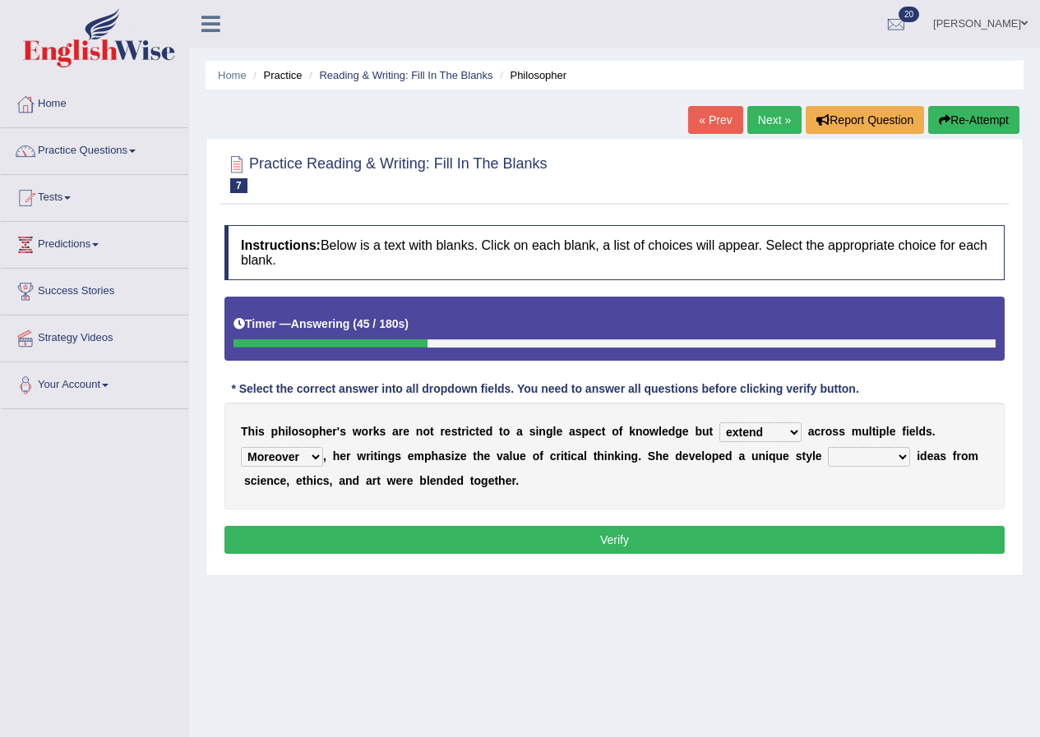
click at [827, 447] on select "in that that which in which" at bounding box center [868, 457] width 82 height 20
click at [469, 540] on button "Verify" at bounding box center [614, 540] width 780 height 28
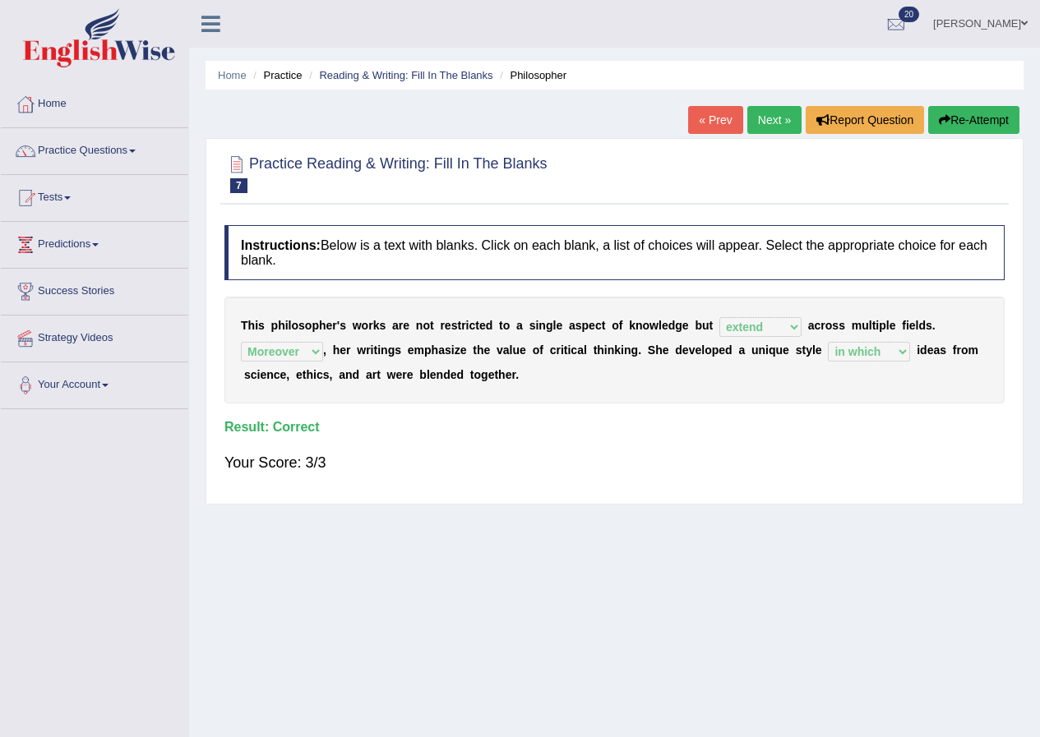
click at [761, 122] on link "Next »" at bounding box center [774, 120] width 54 height 28
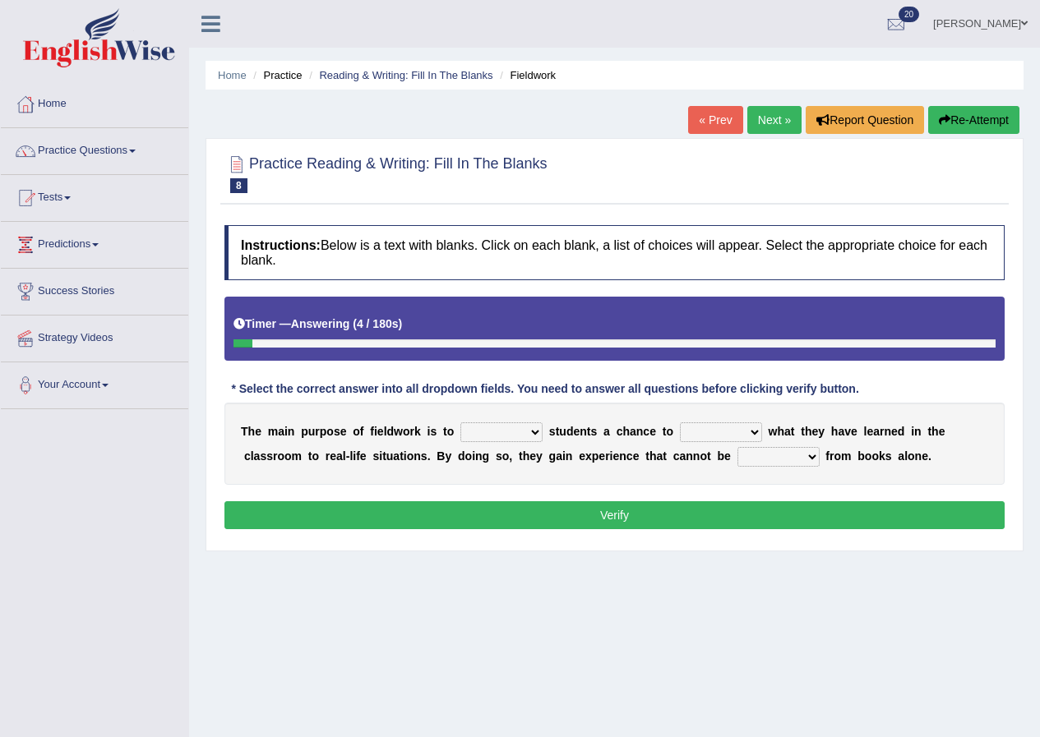
click at [530, 431] on select "resemble stow rave offer" at bounding box center [501, 432] width 82 height 20
select select "offer"
click at [460, 422] on select "resemble stow rave offer" at bounding box center [501, 432] width 82 height 20
click at [537, 438] on select "resemble stow rave offer" at bounding box center [501, 432] width 82 height 20
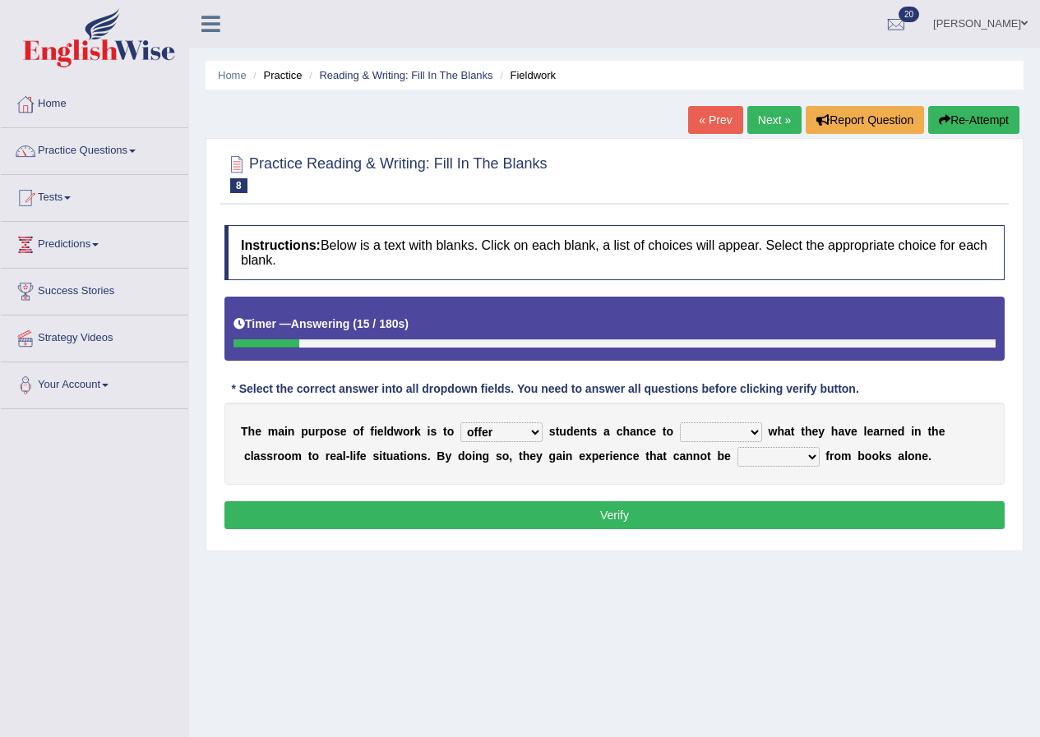
click at [735, 433] on select "compare align apply dismount" at bounding box center [721, 432] width 82 height 20
select select "compare"
click at [680, 422] on select "compare align apply dismount" at bounding box center [721, 432] width 82 height 20
click at [809, 450] on select "originated prepared obtained touted" at bounding box center [778, 457] width 82 height 20
select select "obtained"
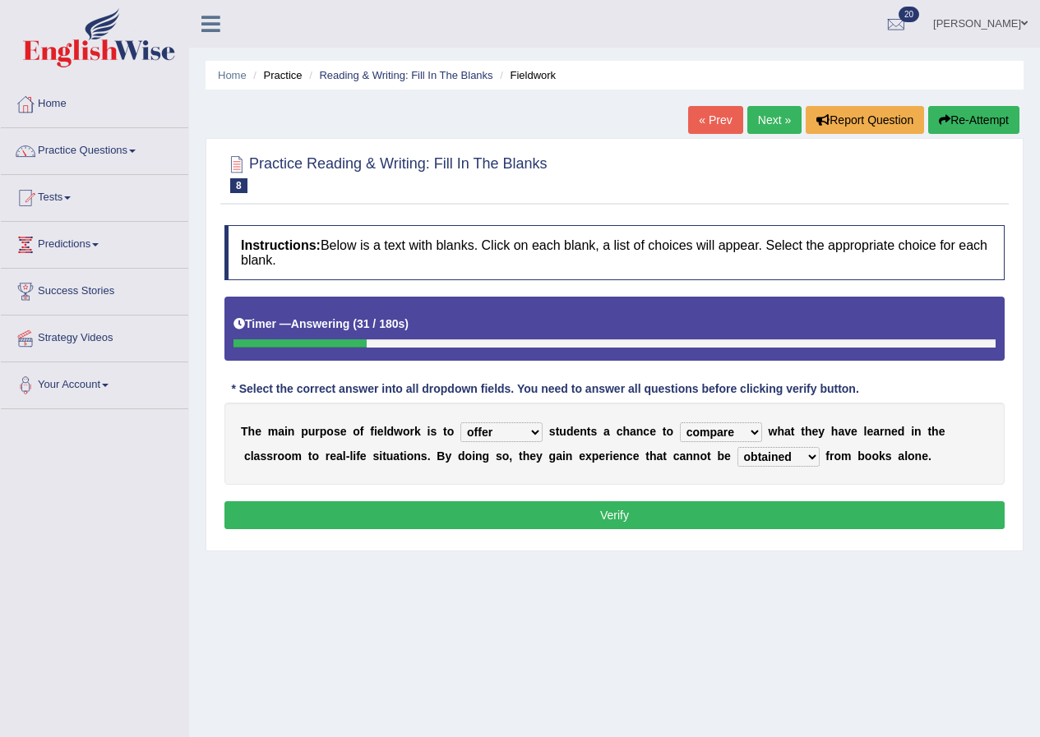
click at [737, 447] on select "originated prepared obtained touted" at bounding box center [778, 457] width 82 height 20
click at [695, 514] on button "Verify" at bounding box center [614, 515] width 780 height 28
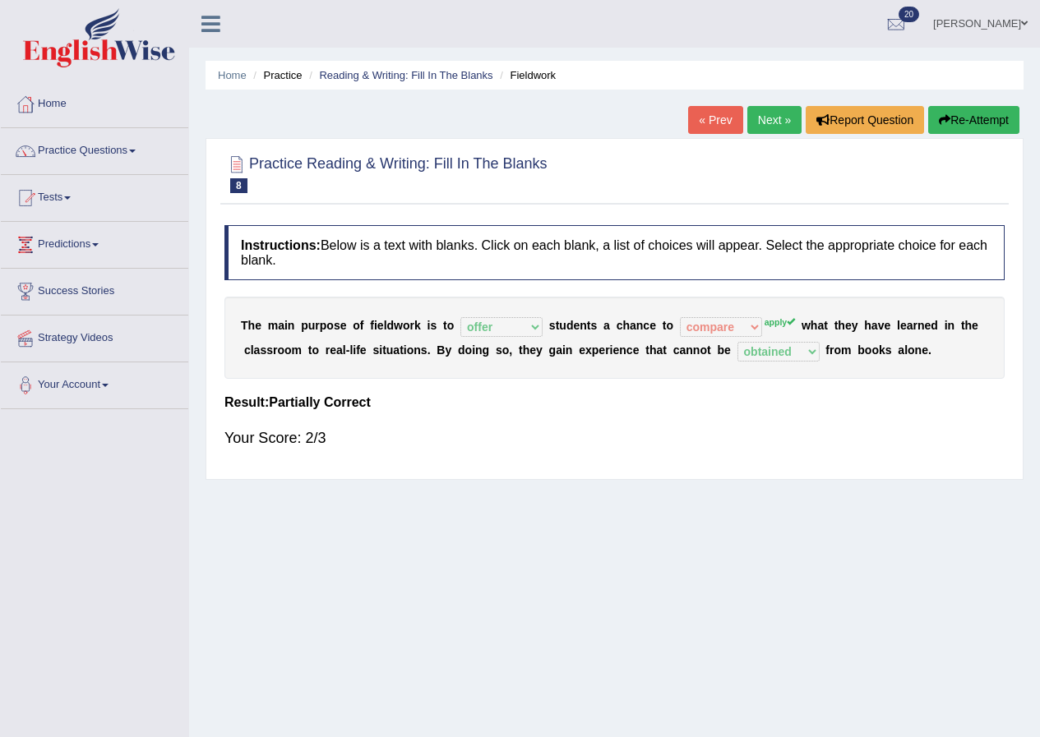
click at [772, 116] on link "Next »" at bounding box center [774, 120] width 54 height 28
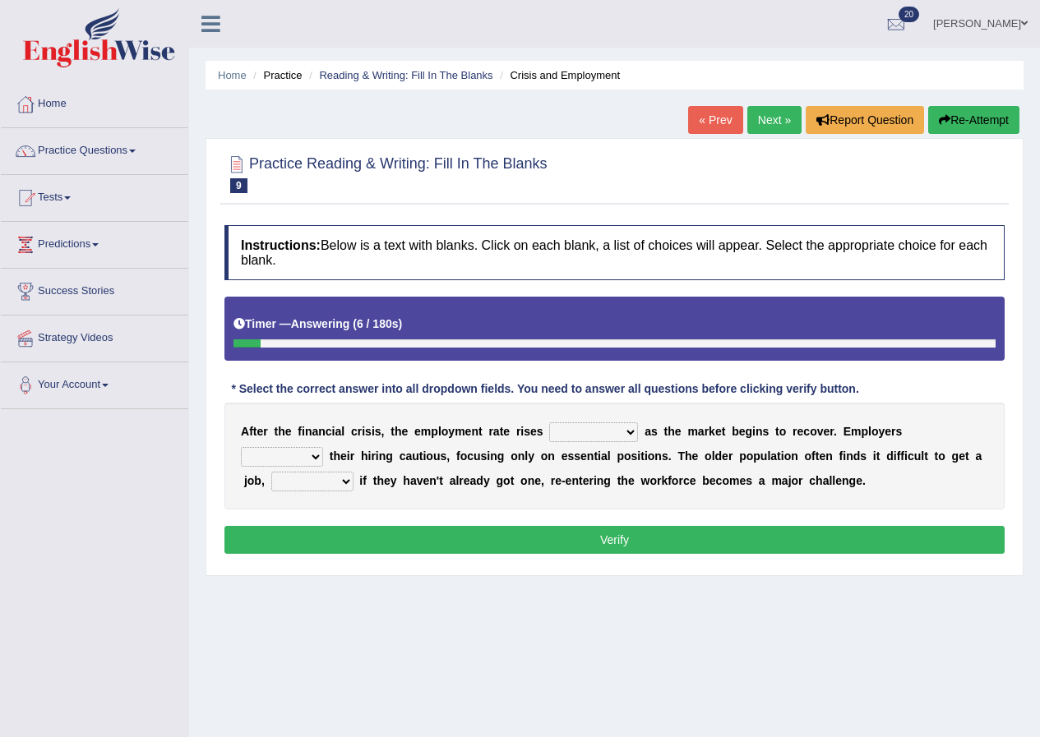
click at [603, 432] on select "normally conversely strenuously sharply" at bounding box center [593, 432] width 89 height 20
select select "sharply"
click at [549, 422] on select "normally conversely strenuously sharply" at bounding box center [593, 432] width 89 height 20
click at [304, 459] on select "keeping kept keep are kept" at bounding box center [282, 457] width 82 height 20
select select "keep"
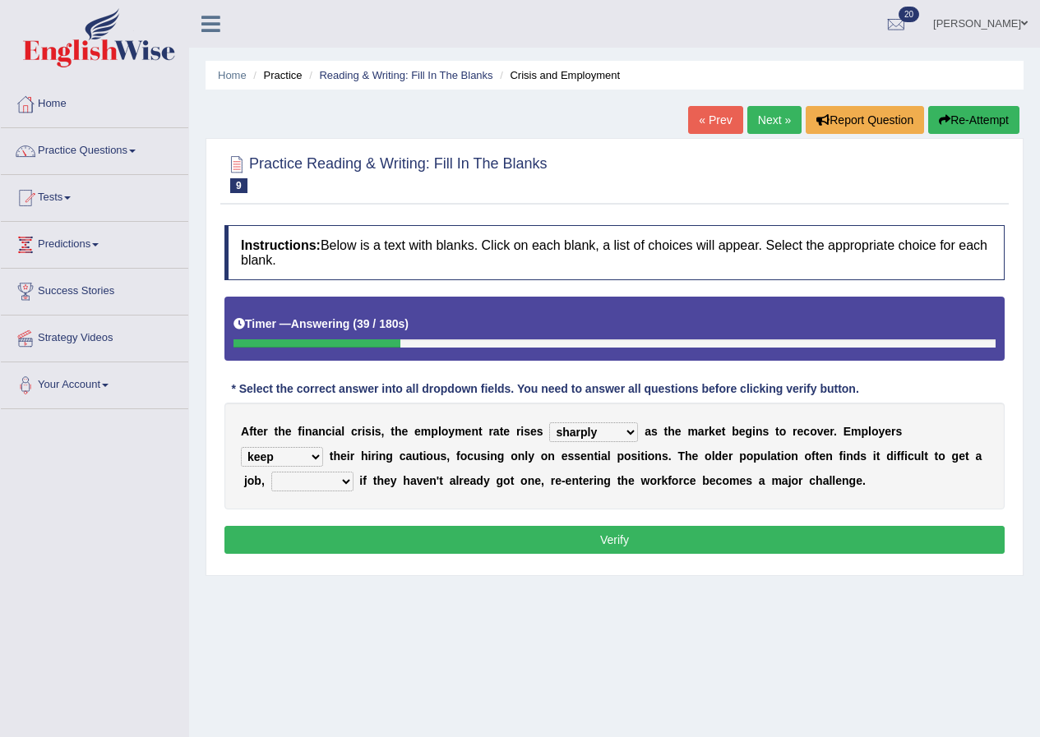
click at [241, 447] on select "keeping kept keep are kept" at bounding box center [282, 457] width 82 height 20
click at [624, 429] on select "normally conversely strenuously sharply" at bounding box center [593, 432] width 89 height 20
click at [319, 482] on select "although while then because" at bounding box center [312, 482] width 82 height 20
select select "because"
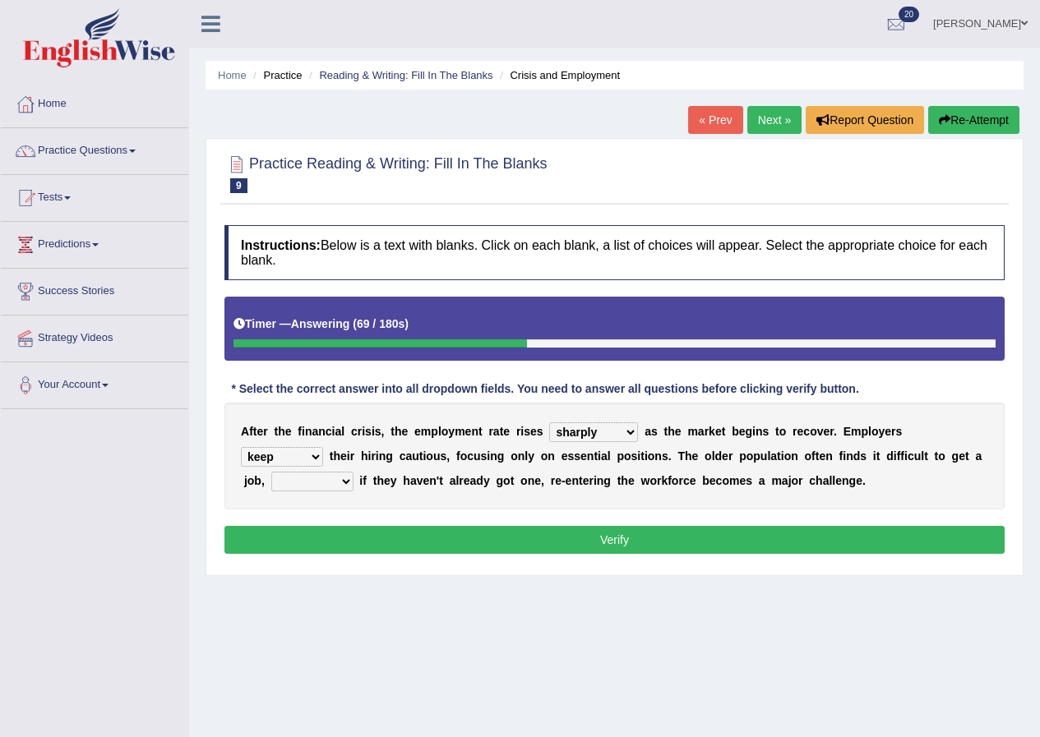
click at [271, 472] on select "although while then because" at bounding box center [312, 482] width 82 height 20
click at [620, 430] on select "normally conversely strenuously sharply" at bounding box center [593, 432] width 89 height 20
select select "conversely"
click at [549, 422] on select "normally conversely strenuously sharply" at bounding box center [593, 432] width 89 height 20
click at [583, 532] on button "Verify" at bounding box center [614, 540] width 780 height 28
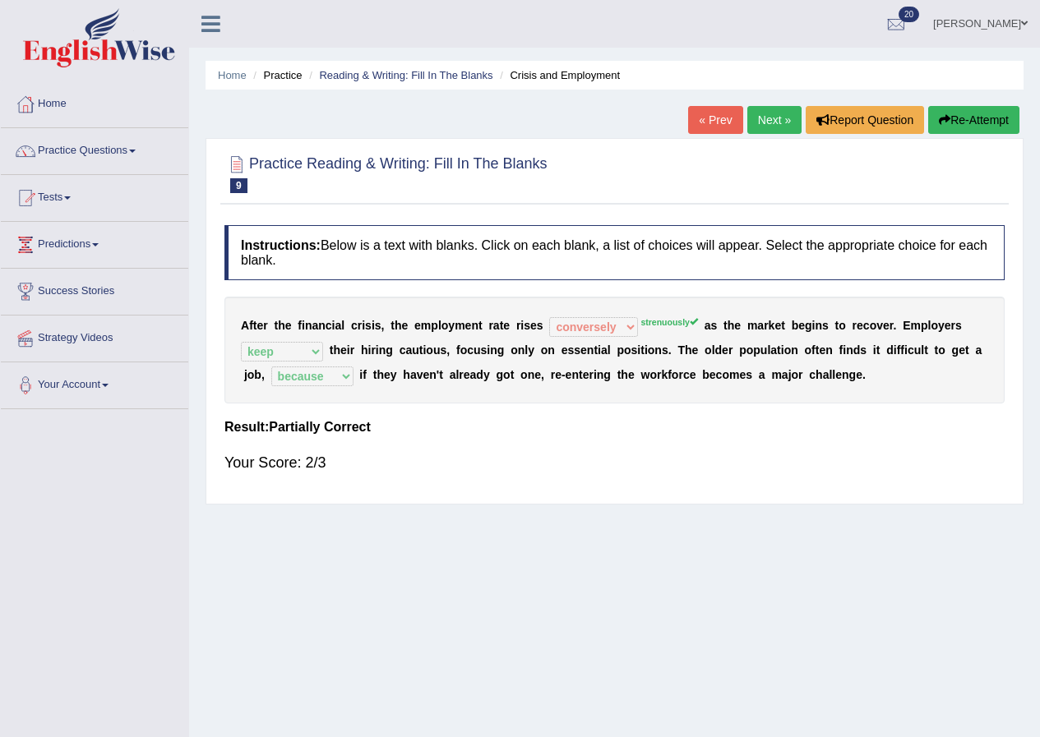
click at [760, 115] on link "Next »" at bounding box center [774, 120] width 54 height 28
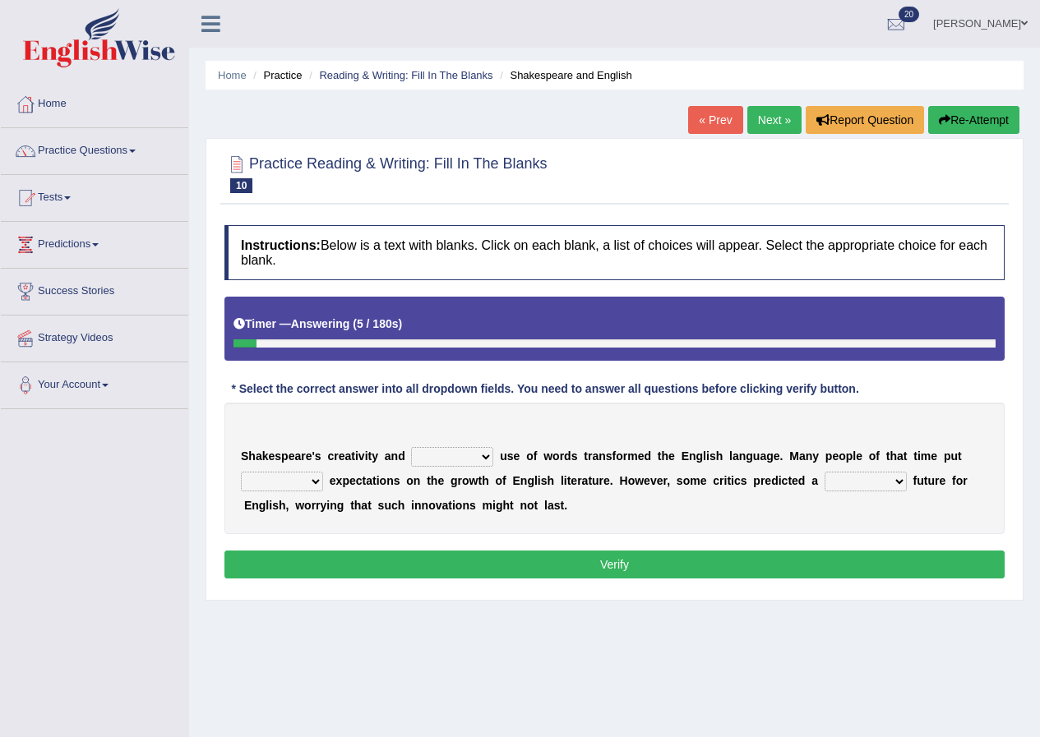
click at [477, 454] on select "idealized intensive fancied inventive" at bounding box center [452, 457] width 82 height 20
select select "inventive"
click at [411, 447] on select "idealized intensive fancied inventive" at bounding box center [452, 457] width 82 height 20
click at [312, 481] on select "wide much high more" at bounding box center [282, 482] width 82 height 20
select select "high"
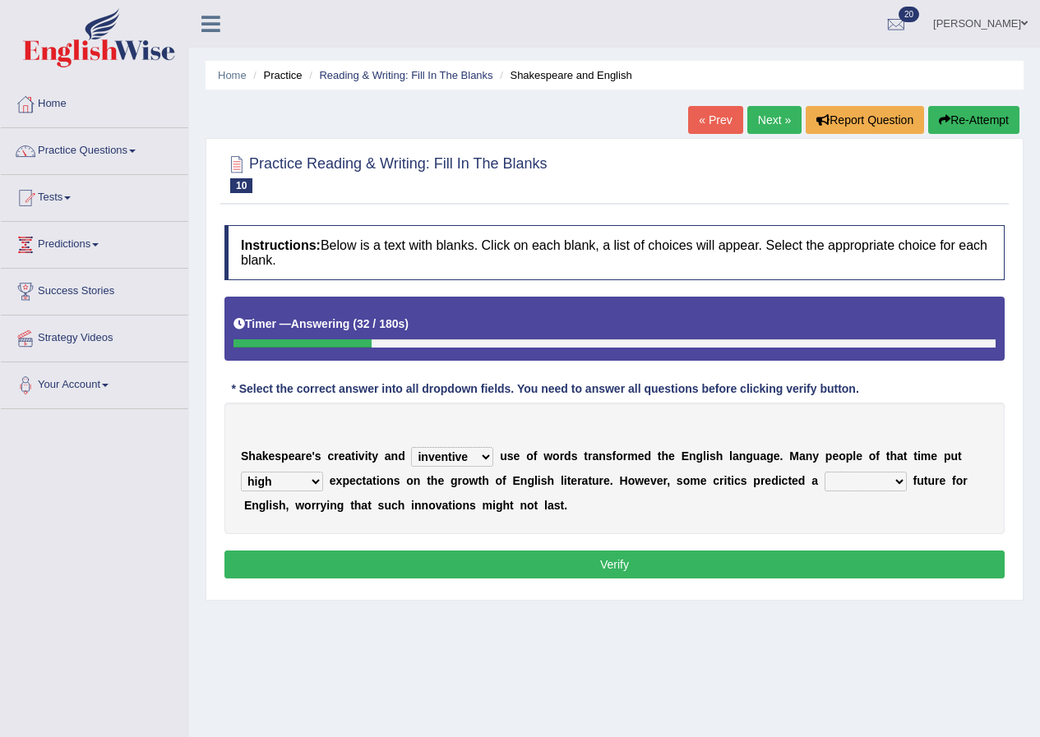
click at [241, 472] on select "wide much high more" at bounding box center [282, 482] width 82 height 20
click at [310, 480] on select "wide much high more" at bounding box center [282, 482] width 82 height 20
click at [869, 481] on select "monetary promising irresistible daunting" at bounding box center [865, 482] width 82 height 20
click at [824, 472] on select "monetary promising irresistible daunting" at bounding box center [865, 482] width 82 height 20
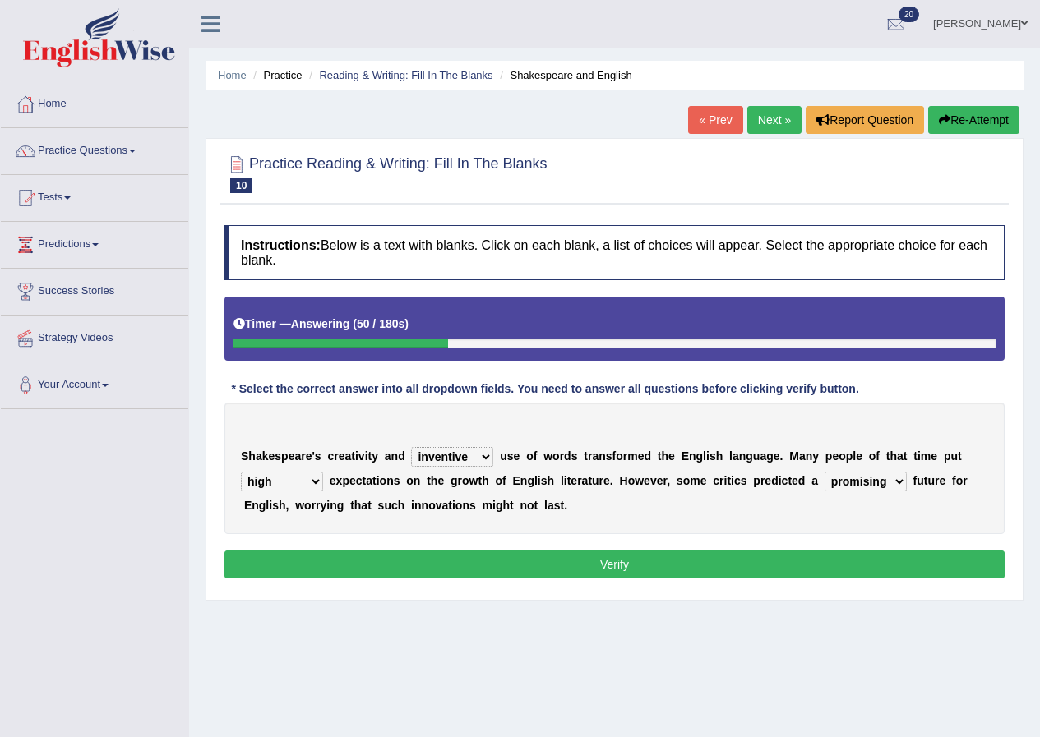
click at [900, 483] on select "monetary promising irresistible daunting" at bounding box center [865, 482] width 82 height 20
select select "daunting"
click at [824, 472] on select "monetary promising irresistible daunting" at bounding box center [865, 482] width 82 height 20
click at [663, 560] on button "Verify" at bounding box center [614, 565] width 780 height 28
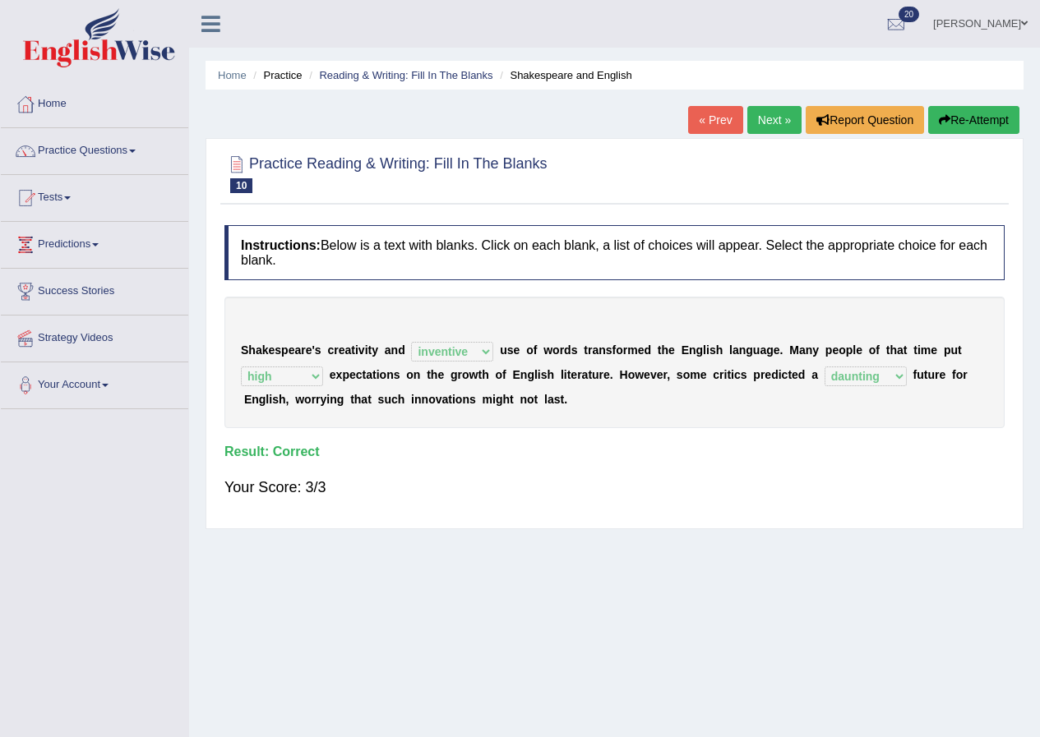
click at [780, 116] on link "Next »" at bounding box center [774, 120] width 54 height 28
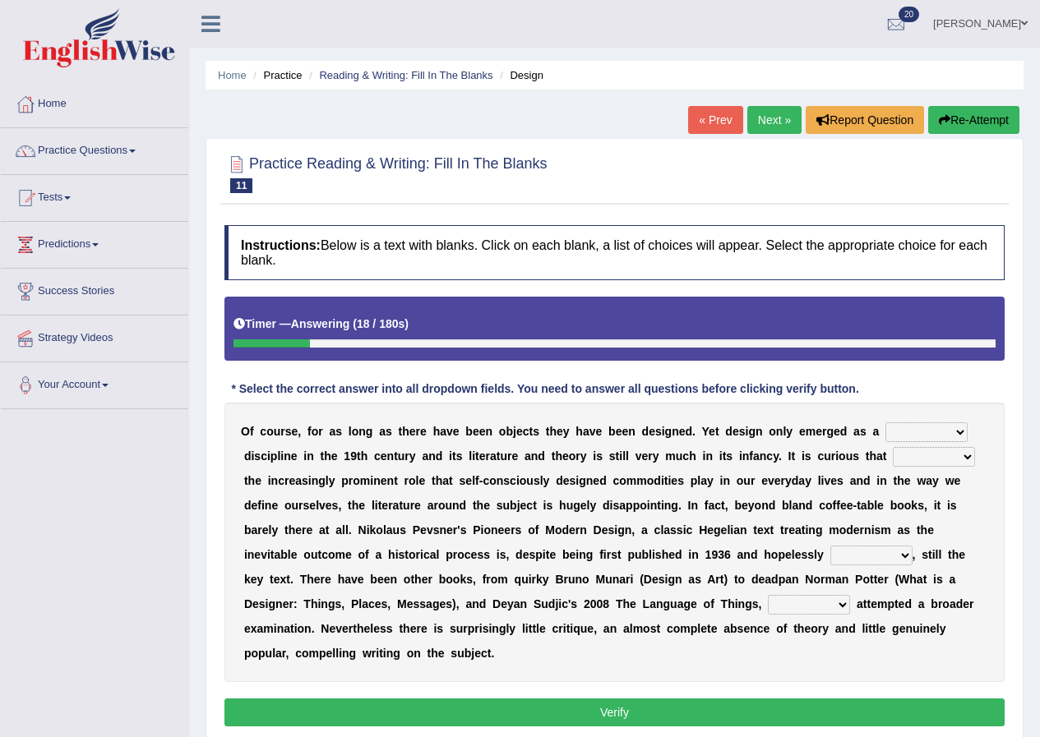
click at [937, 427] on select "bilateral ubiquitous foremost dedicated" at bounding box center [926, 432] width 82 height 20
click at [938, 427] on select "bilateral ubiquitous foremost dedicated" at bounding box center [926, 432] width 82 height 20
click at [940, 430] on select "bilateral ubiquitous foremost dedicated" at bounding box center [926, 432] width 82 height 20
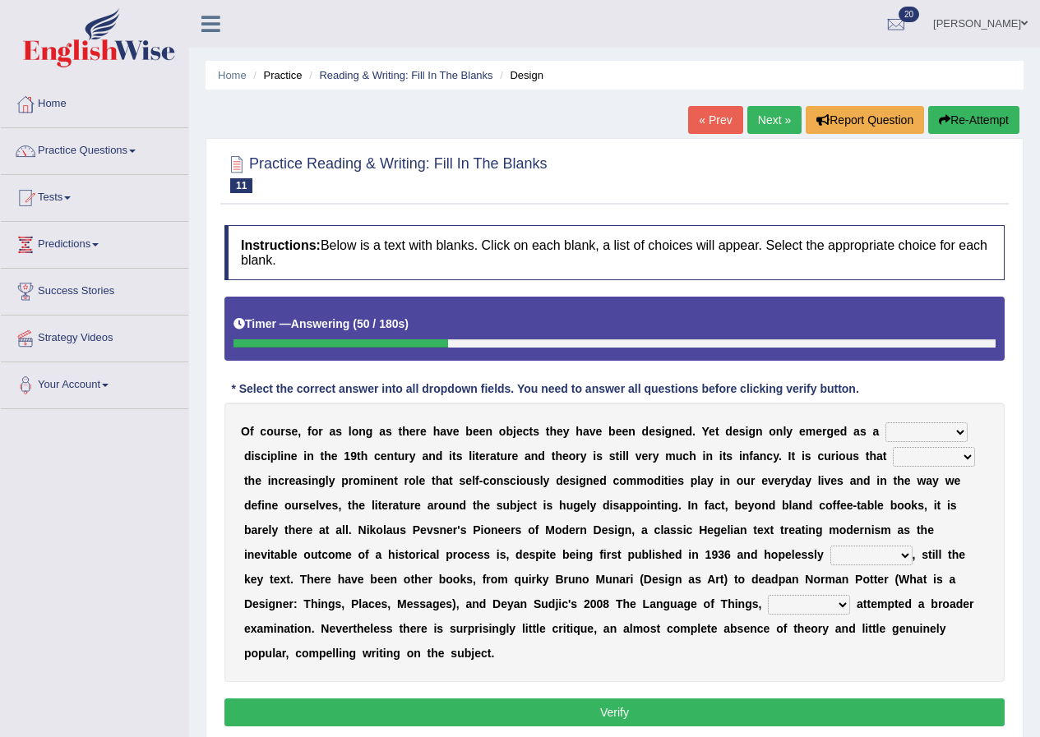
select select "dedicated"
click at [885, 422] on select "bilateral ubiquitous foremost dedicated" at bounding box center [926, 432] width 82 height 20
click at [948, 454] on select "since despite within through" at bounding box center [933, 457] width 82 height 20
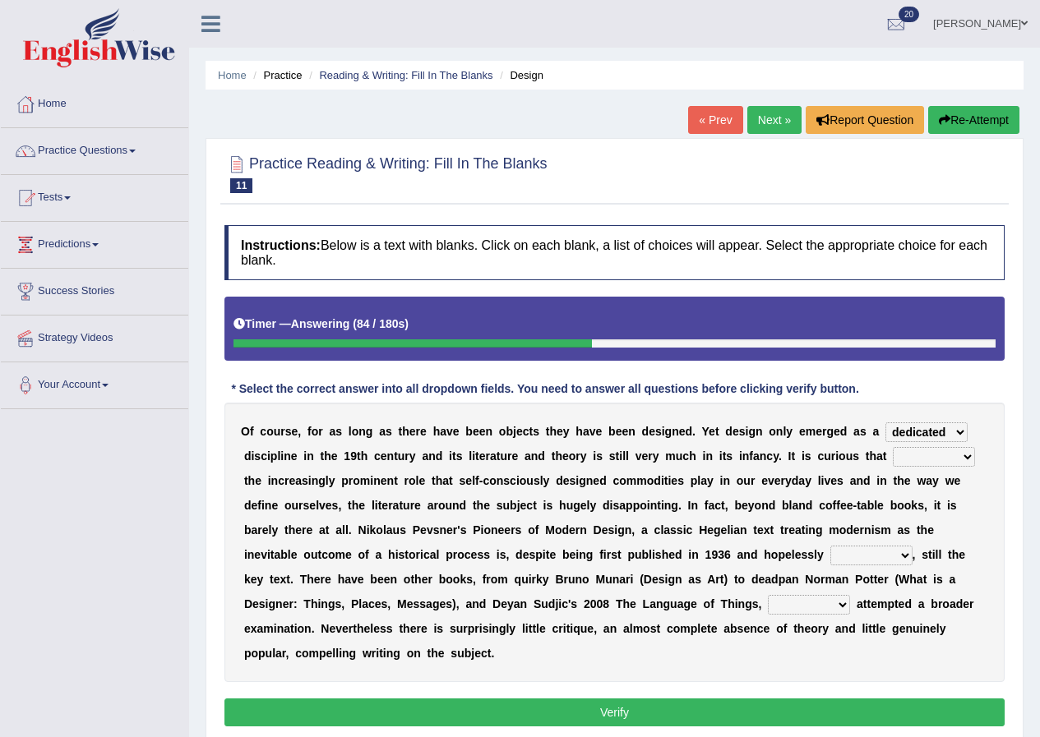
select select "despite"
click at [892, 447] on select "since despite within through" at bounding box center [933, 457] width 82 height 20
click at [891, 551] on select "dates dating date dated" at bounding box center [871, 556] width 82 height 20
select select "dated"
click at [830, 546] on select "dates dating date dated" at bounding box center [871, 556] width 82 height 20
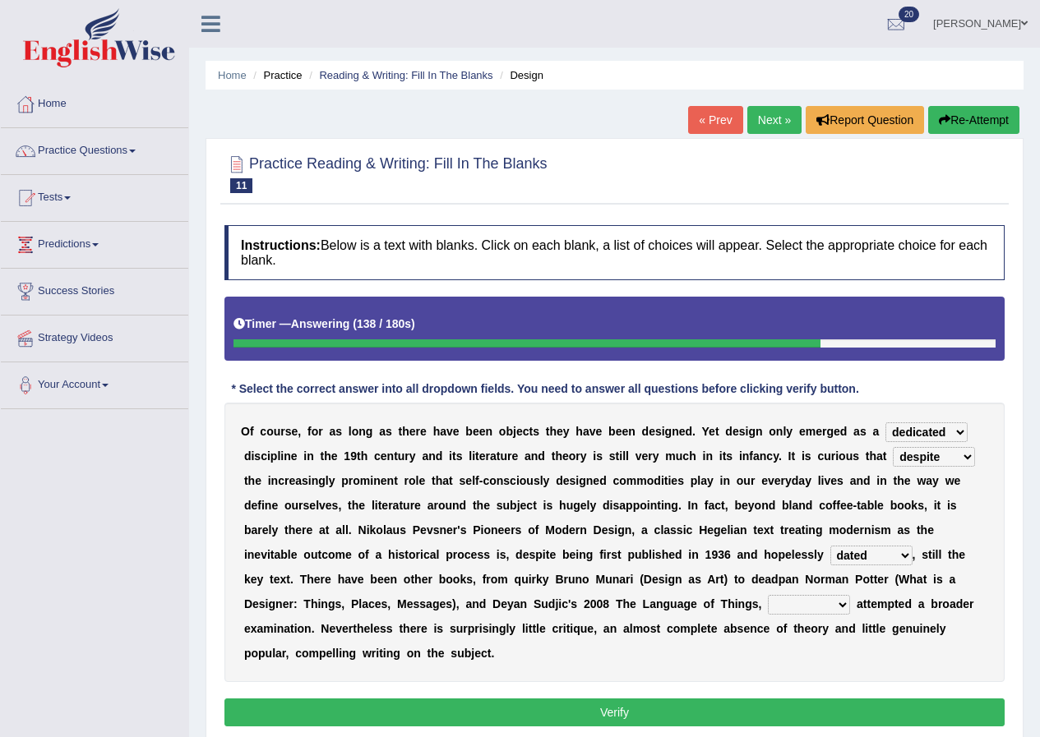
click at [828, 608] on select "which then however as" at bounding box center [809, 605] width 82 height 20
select select "which"
click at [768, 595] on select "which then however as" at bounding box center [809, 605] width 82 height 20
click at [901, 551] on select "dates dating date dated" at bounding box center [871, 556] width 82 height 20
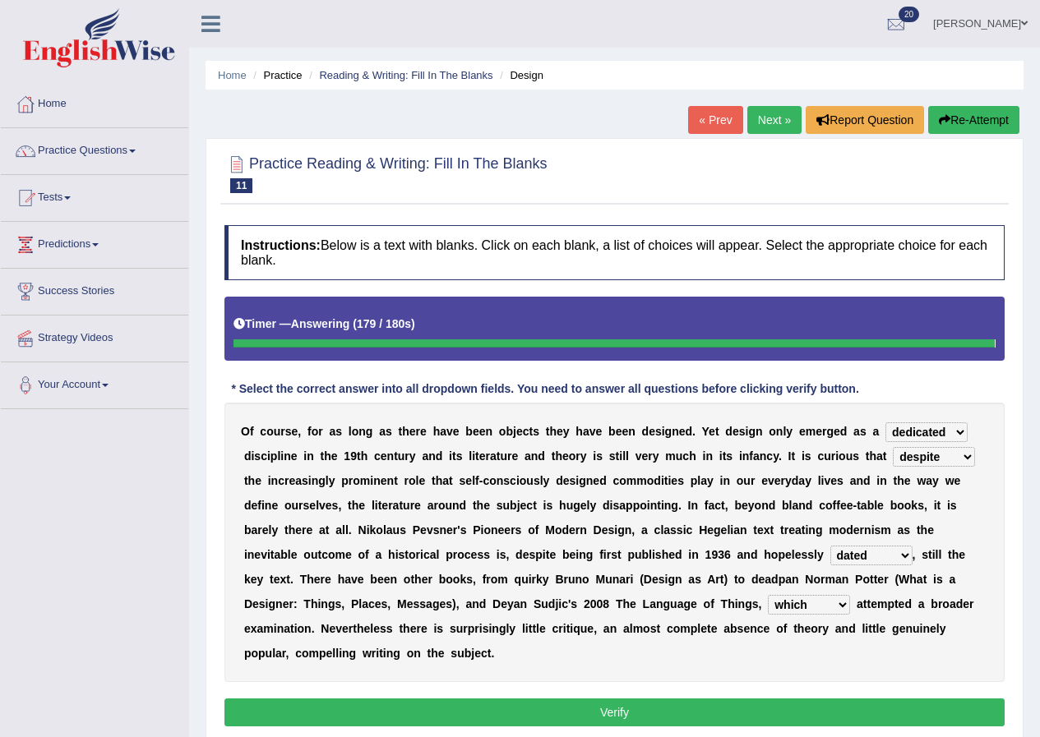
click at [781, 710] on div "Home Practice Reading & Writing: Fill In The Blanks Design « Prev Next » Report…" at bounding box center [614, 411] width 851 height 822
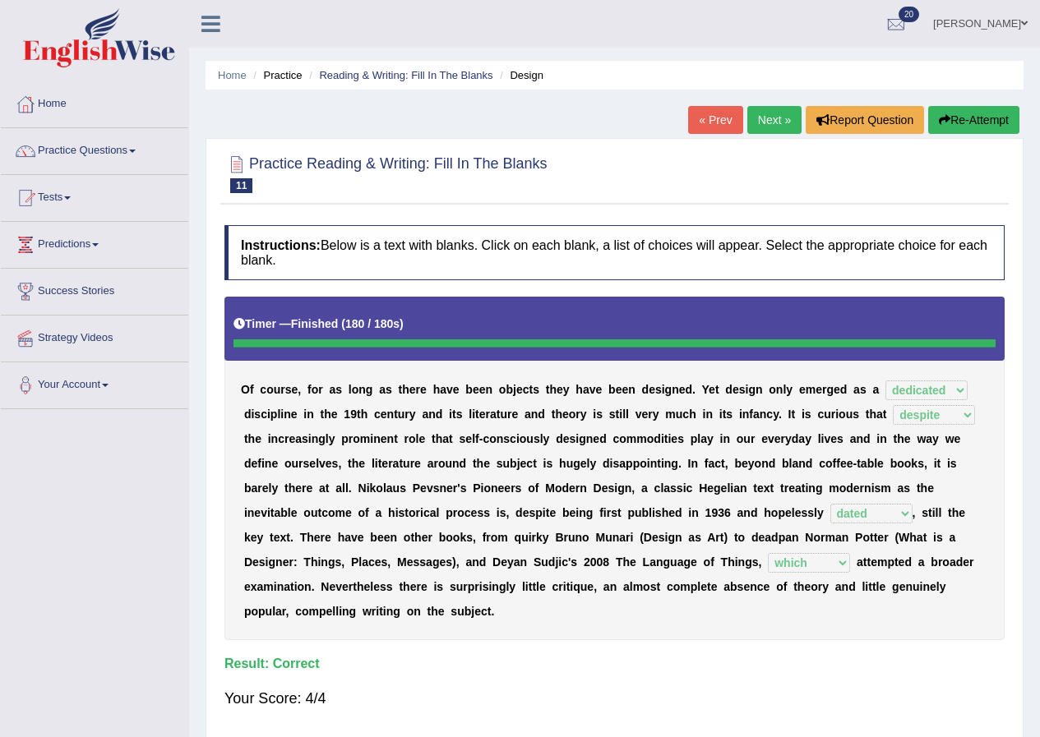
click at [772, 118] on link "Next »" at bounding box center [774, 120] width 54 height 28
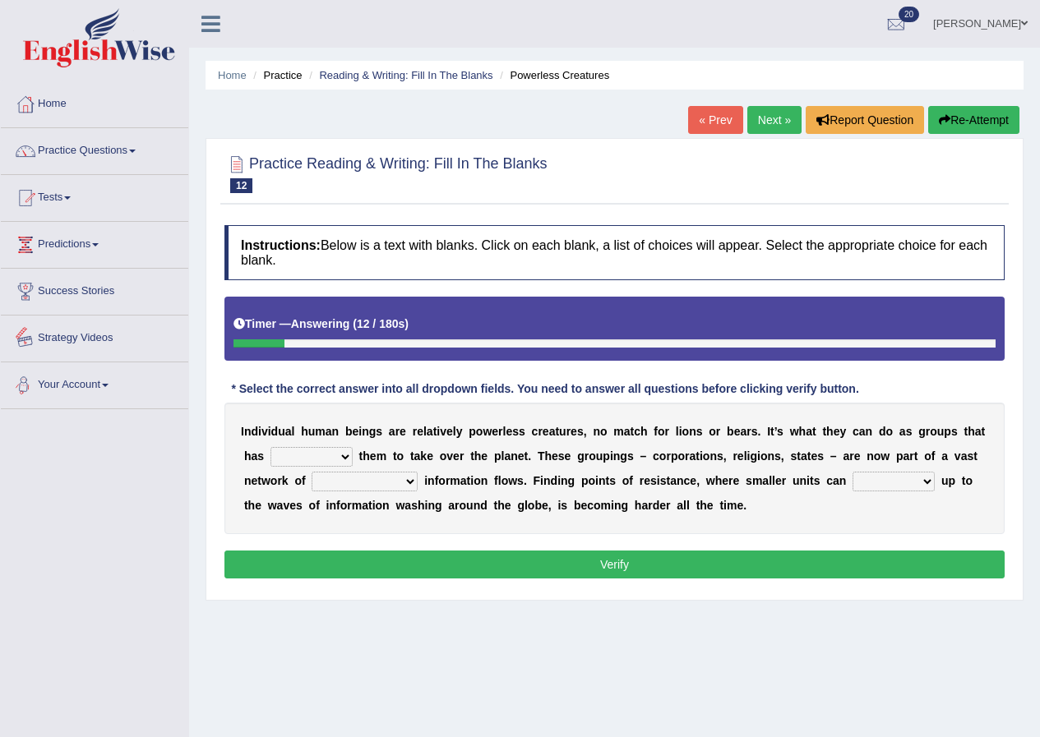
click at [303, 456] on select "enabled contended embodied conjured" at bounding box center [311, 457] width 82 height 20
select select "enabled"
click at [270, 447] on select "enabled contended embodied conjured" at bounding box center [311, 457] width 82 height 20
click at [341, 460] on select "enabled contended embodied conjured" at bounding box center [311, 457] width 82 height 20
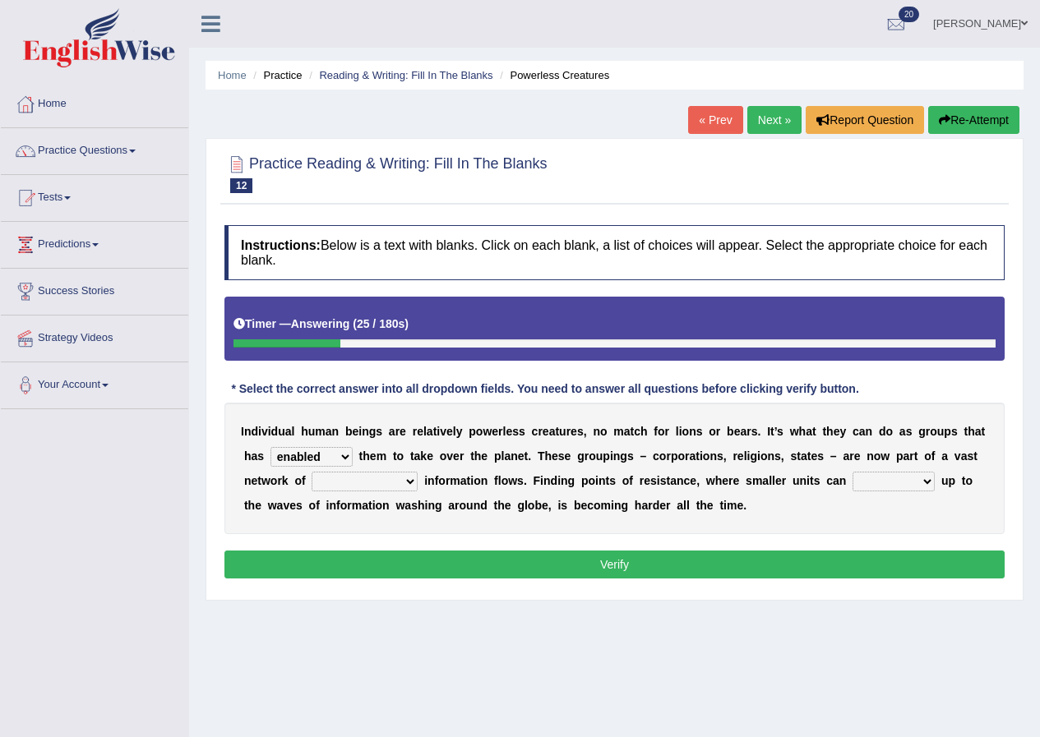
click at [369, 482] on select "interconnected overlapping fastened exploited" at bounding box center [364, 482] width 106 height 20
select select "interconnected"
click at [311, 472] on select "interconnected overlapping fastened exploited" at bounding box center [364, 482] width 106 height 20
click at [920, 474] on select "stand raise hail pump" at bounding box center [893, 482] width 82 height 20
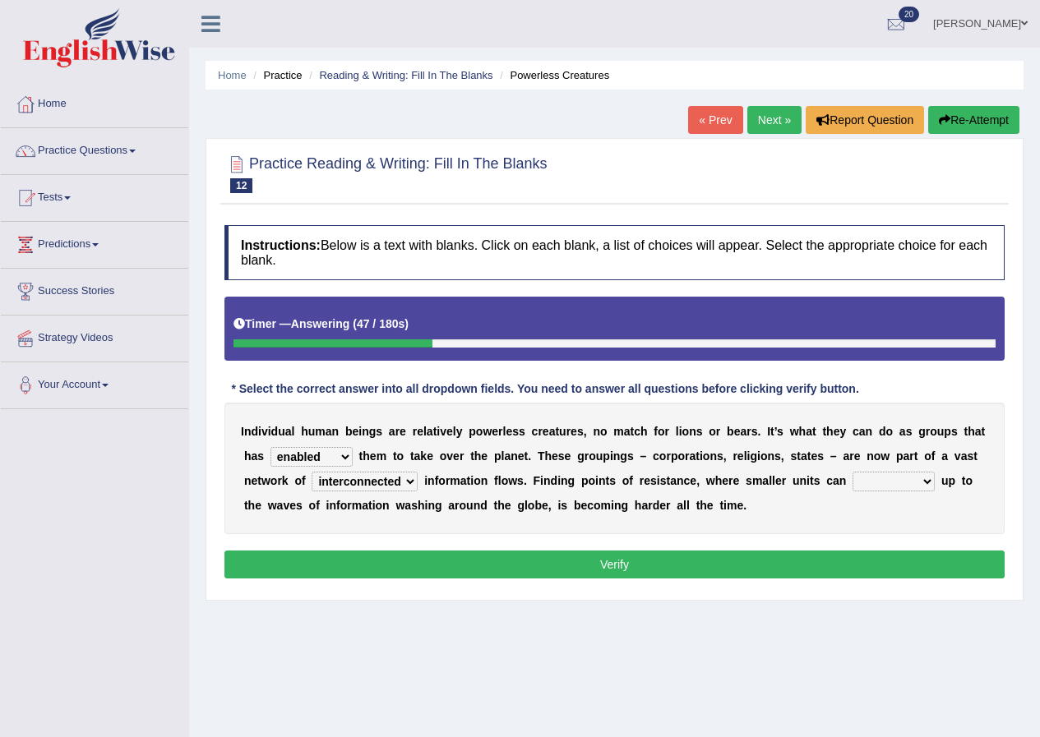
click at [909, 479] on select "stand raise hail pump" at bounding box center [893, 482] width 82 height 20
select select "stand"
click at [852, 472] on select "stand raise hail pump" at bounding box center [893, 482] width 82 height 20
click at [457, 557] on button "Verify" at bounding box center [614, 565] width 780 height 28
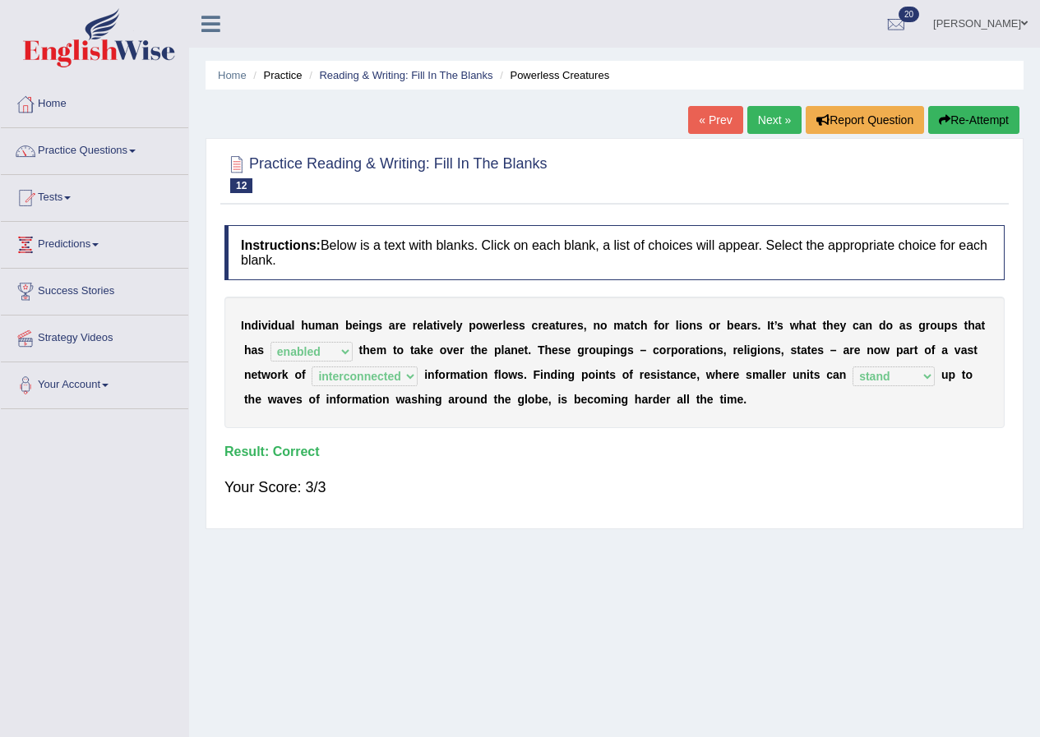
click at [763, 119] on link "Next »" at bounding box center [774, 120] width 54 height 28
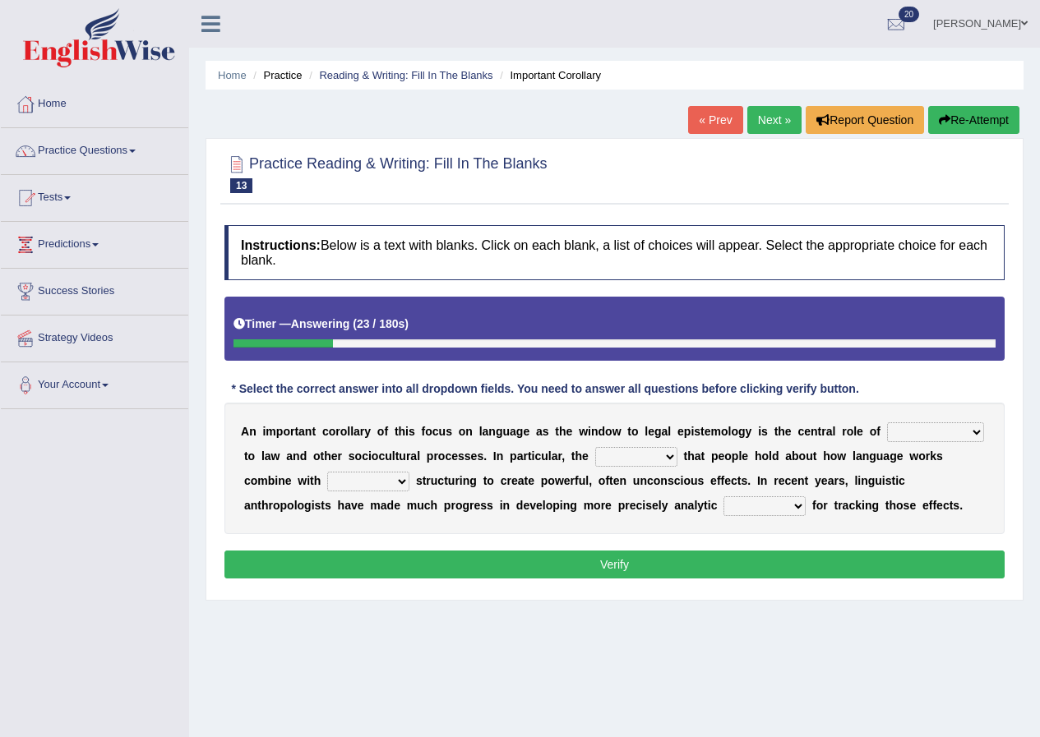
click at [970, 431] on select "discourse epoch dialect acquaintance" at bounding box center [935, 432] width 97 height 20
select select "dialect"
click at [887, 422] on select "discourse epoch dialect acquaintance" at bounding box center [935, 432] width 97 height 20
click at [645, 459] on select "deviation besmirch consent ideas" at bounding box center [636, 457] width 82 height 20
select select "ideas"
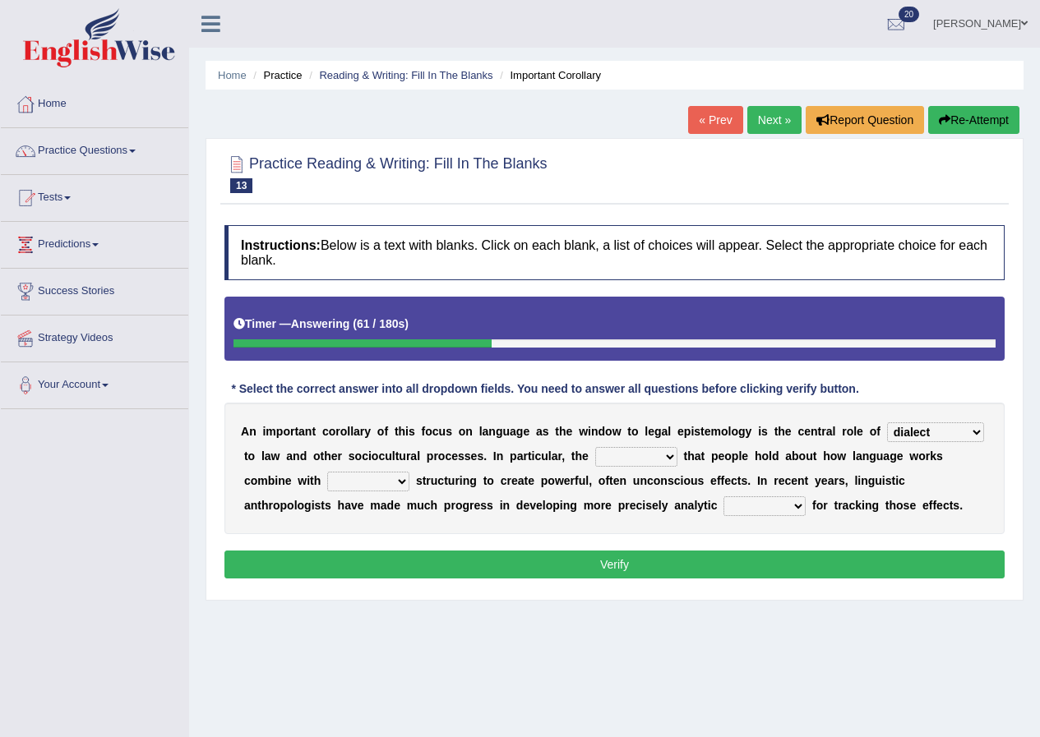
click at [595, 447] on select "deviation besmirch consent ideas" at bounding box center [636, 457] width 82 height 20
click at [376, 473] on select "mandatory linguistic legitimate customary" at bounding box center [368, 482] width 82 height 20
select select "linguistic"
click at [327, 472] on select "mandatory linguistic legitimate customary" at bounding box center [368, 482] width 82 height 20
click at [749, 505] on select "tools appetite albums stroke" at bounding box center [764, 506] width 82 height 20
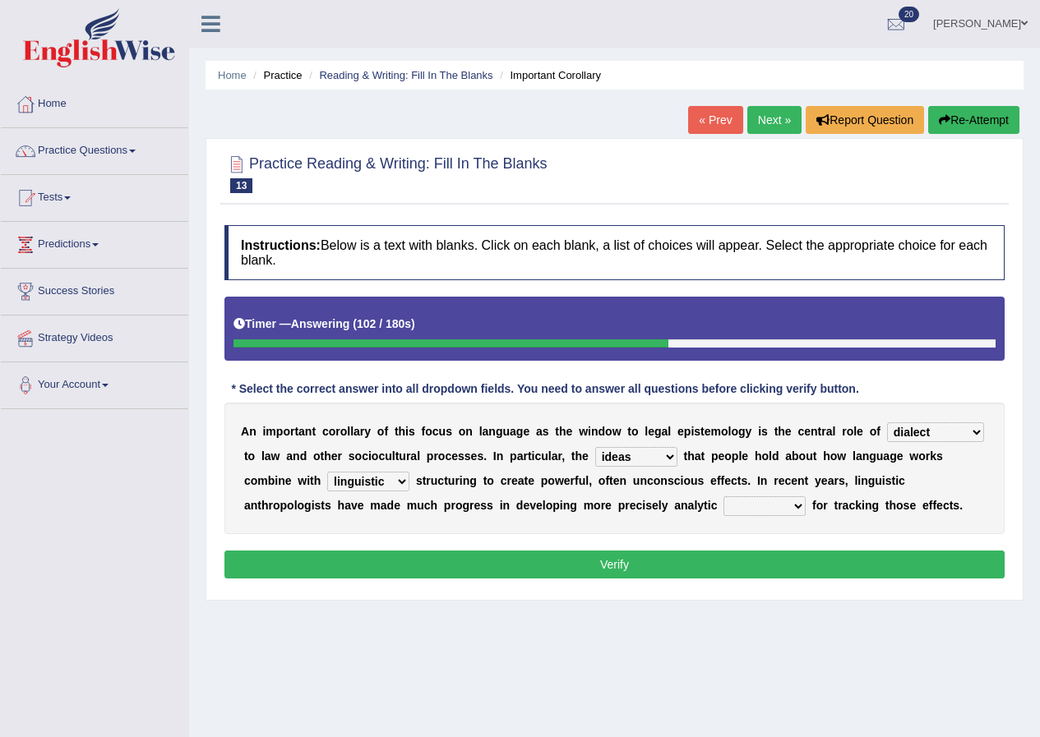
select select "tools"
click at [723, 496] on select "tools appetite albums stroke" at bounding box center [764, 506] width 82 height 20
click at [763, 569] on button "Verify" at bounding box center [614, 565] width 780 height 28
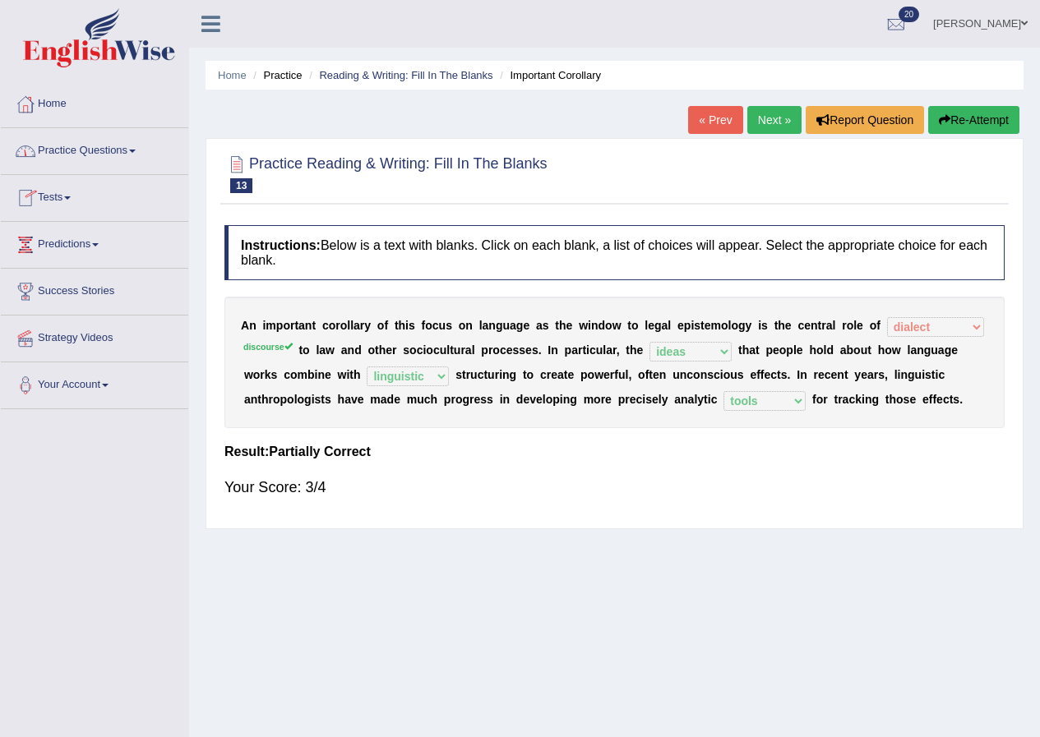
click at [783, 118] on link "Next »" at bounding box center [774, 120] width 54 height 28
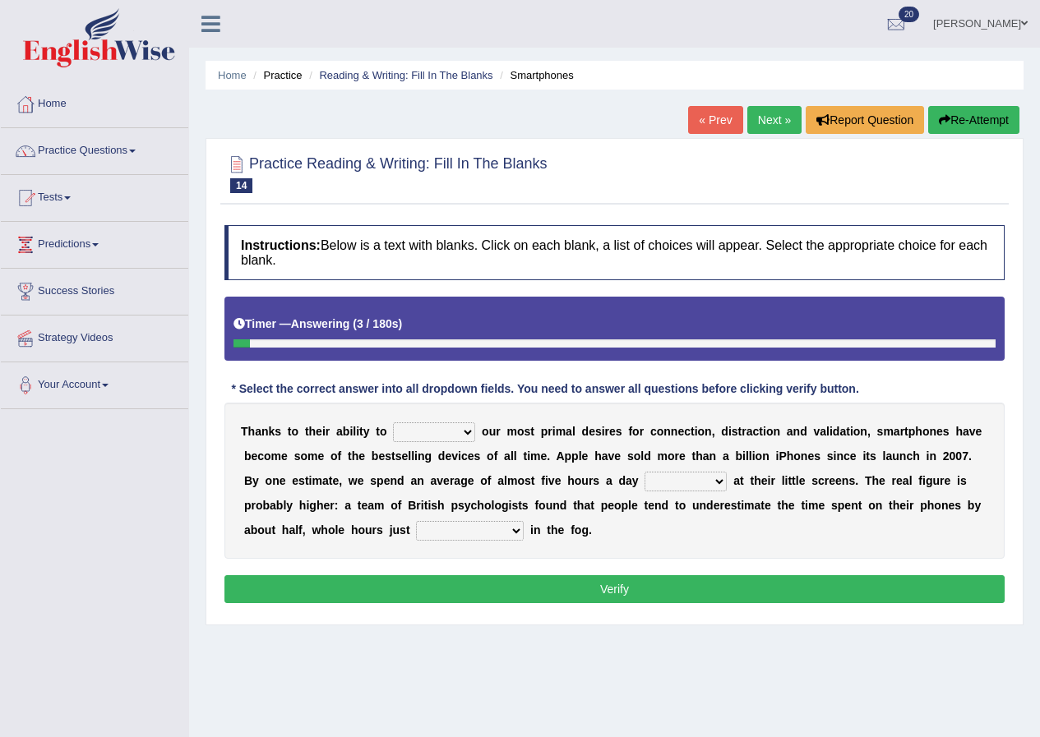
click at [431, 424] on select "hijack describe sharpen conserve" at bounding box center [434, 432] width 82 height 20
click at [1018, 429] on div "Practice Reading & Writing: Fill In The Blanks 14 Smartphones Instructions: Bel…" at bounding box center [614, 381] width 818 height 487
click at [454, 426] on select "hijack describe sharpen conserve" at bounding box center [434, 432] width 82 height 20
click at [393, 422] on select "hijack describe sharpen conserve" at bounding box center [434, 432] width 82 height 20
click at [452, 431] on select "hijack describe sharpen conserve" at bounding box center [434, 432] width 82 height 20
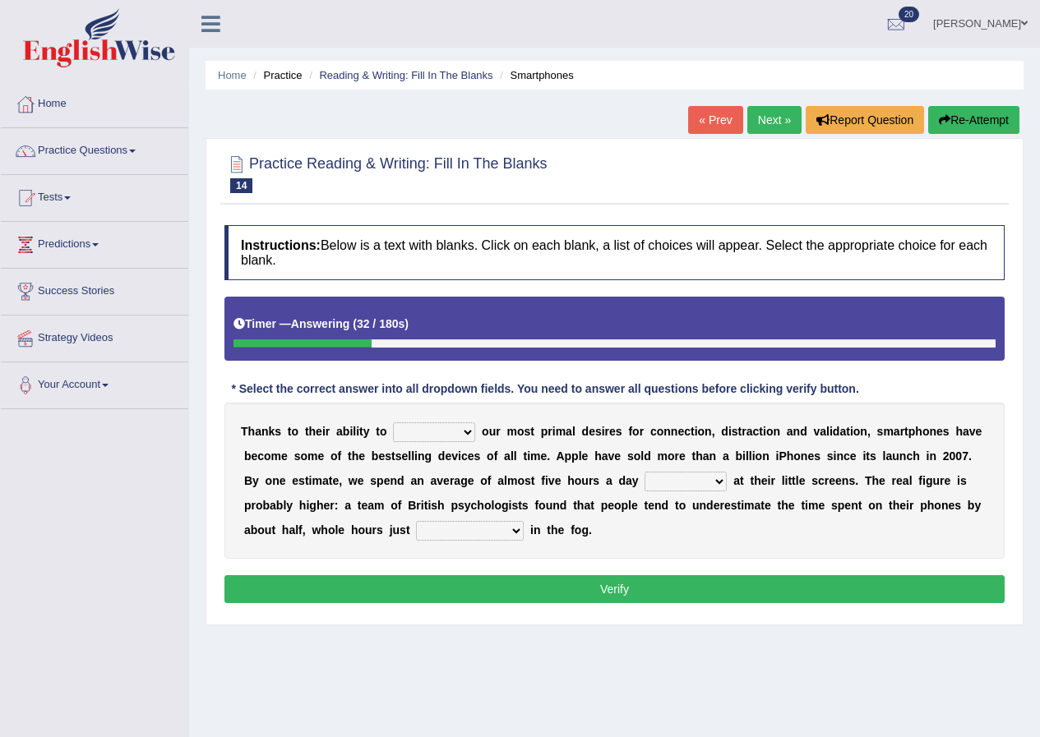
select select "hijack"
click at [393, 422] on select "hijack describe sharpen conserve" at bounding box center [434, 432] width 82 height 20
click at [674, 481] on select "watching waggling snoring staring" at bounding box center [685, 482] width 82 height 20
select select "staring"
click at [644, 472] on select "watching waggling snoring staring" at bounding box center [685, 482] width 82 height 20
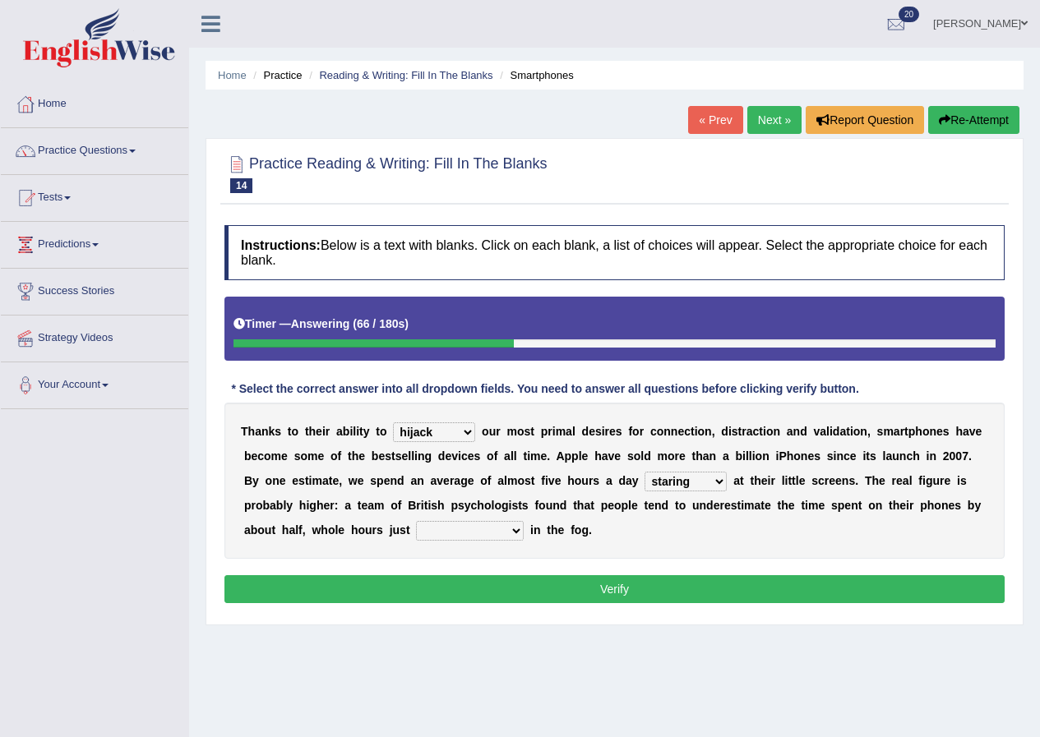
click at [473, 526] on select "has evaporated evaporating evaporate evaporates" at bounding box center [470, 531] width 108 height 20
click at [416, 521] on select "has evaporated evaporating evaporate evaporates" at bounding box center [470, 531] width 108 height 20
click at [507, 533] on select "has evaporated evaporating evaporate evaporates" at bounding box center [470, 531] width 108 height 20
click at [416, 521] on select "has evaporated evaporating evaporate evaporates" at bounding box center [470, 531] width 108 height 20
click at [499, 528] on select "has evaporated evaporating evaporate evaporates" at bounding box center [470, 531] width 108 height 20
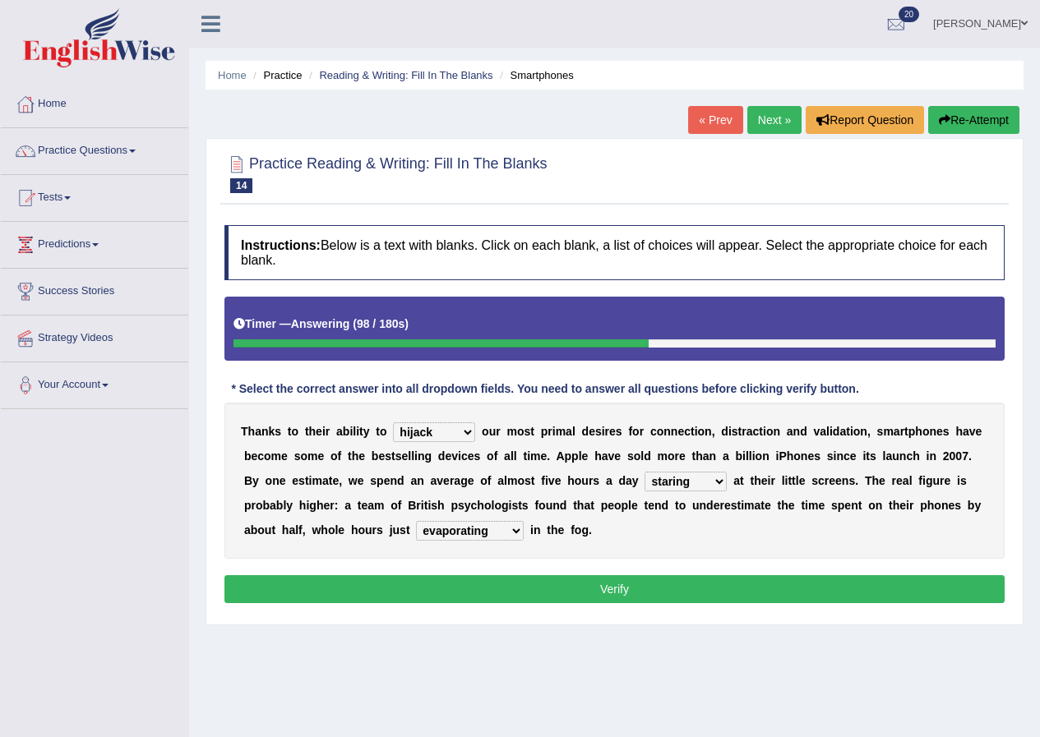
click at [416, 521] on select "has evaporated evaporating evaporate evaporates" at bounding box center [470, 531] width 108 height 20
click at [459, 436] on select "hijack describe sharpen conserve" at bounding box center [434, 432] width 82 height 20
click at [515, 532] on select "has evaporated evaporating evaporate evaporates" at bounding box center [470, 531] width 108 height 20
select select "evaporate"
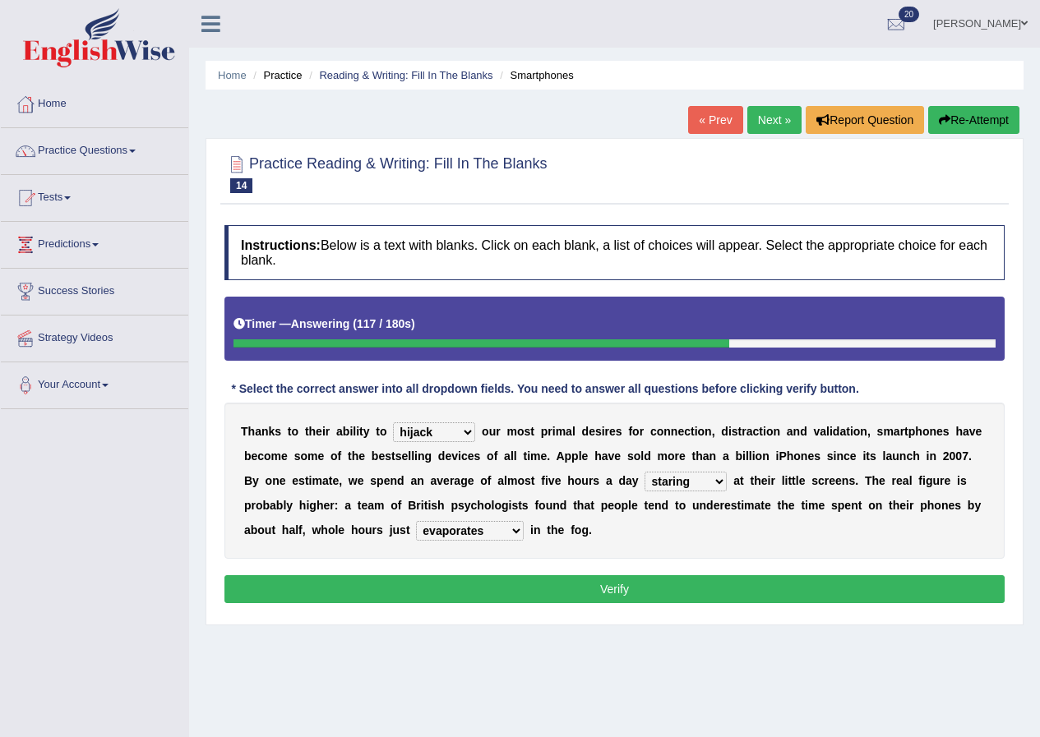
click at [416, 521] on select "has evaporated evaporating evaporate evaporates" at bounding box center [470, 531] width 108 height 20
click at [501, 596] on button "Verify" at bounding box center [614, 589] width 780 height 28
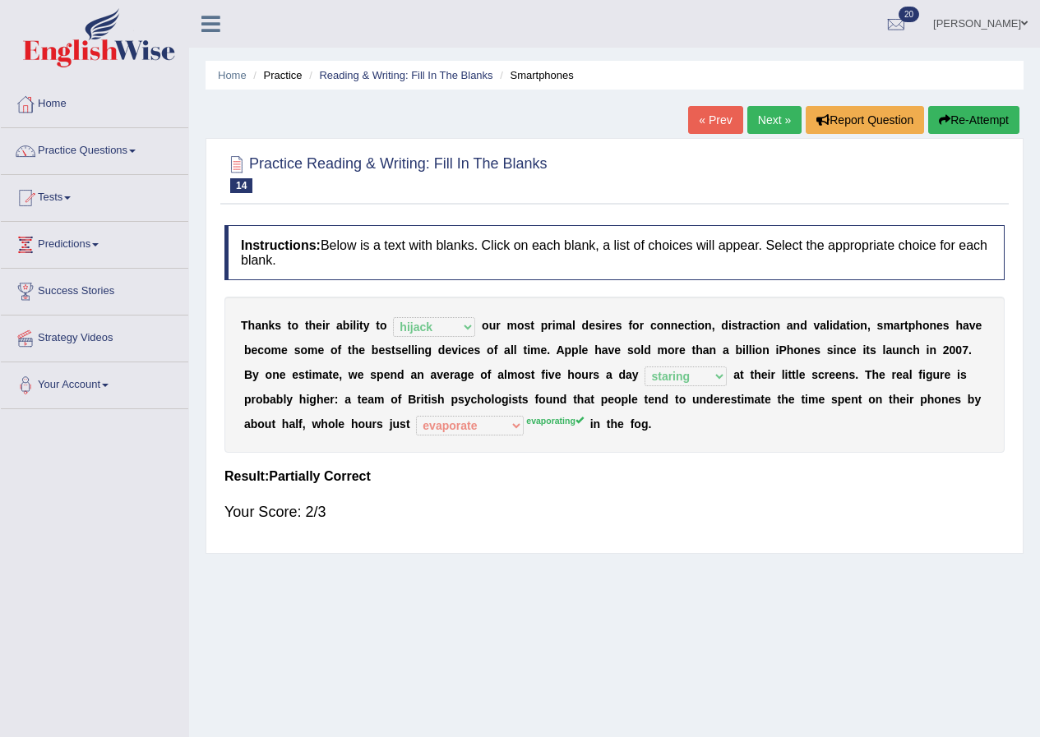
click at [718, 118] on link "« Prev" at bounding box center [715, 120] width 54 height 28
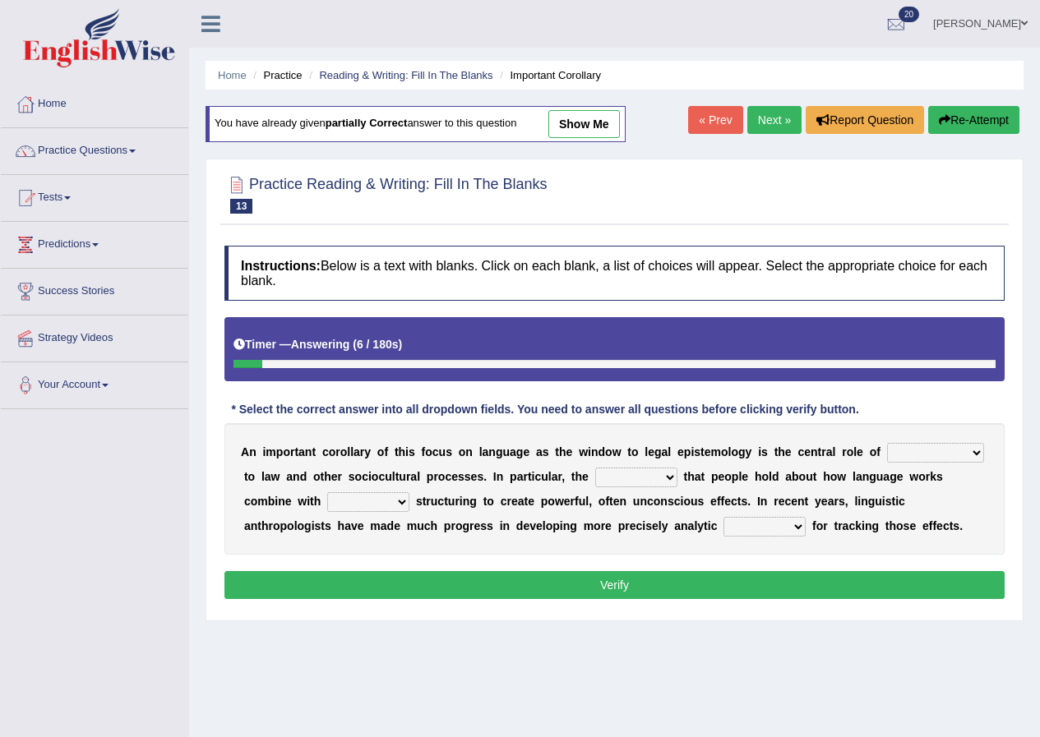
click at [945, 449] on select "discourse epoch dialect acquaintance" at bounding box center [935, 453] width 97 height 20
select select "discourse"
click at [887, 443] on select "discourse epoch dialect acquaintance" at bounding box center [935, 453] width 97 height 20
click at [643, 472] on select "deviation besmirch consent ideas" at bounding box center [636, 478] width 82 height 20
select select "ideas"
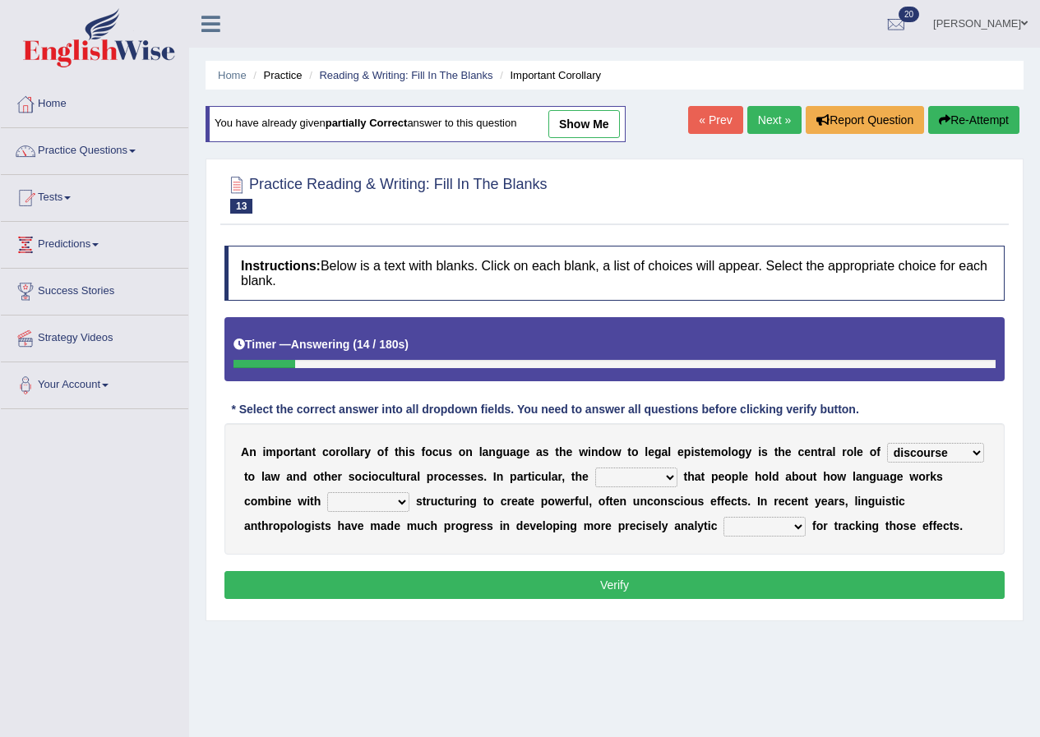
click at [595, 468] on select "deviation besmirch consent ideas" at bounding box center [636, 478] width 82 height 20
click at [387, 501] on select "mandatory linguistic legitimate customary" at bounding box center [368, 502] width 82 height 20
select select "linguistic"
click at [327, 492] on select "mandatory linguistic legitimate customary" at bounding box center [368, 502] width 82 height 20
click at [774, 521] on select "tools appetite albums stroke" at bounding box center [764, 527] width 82 height 20
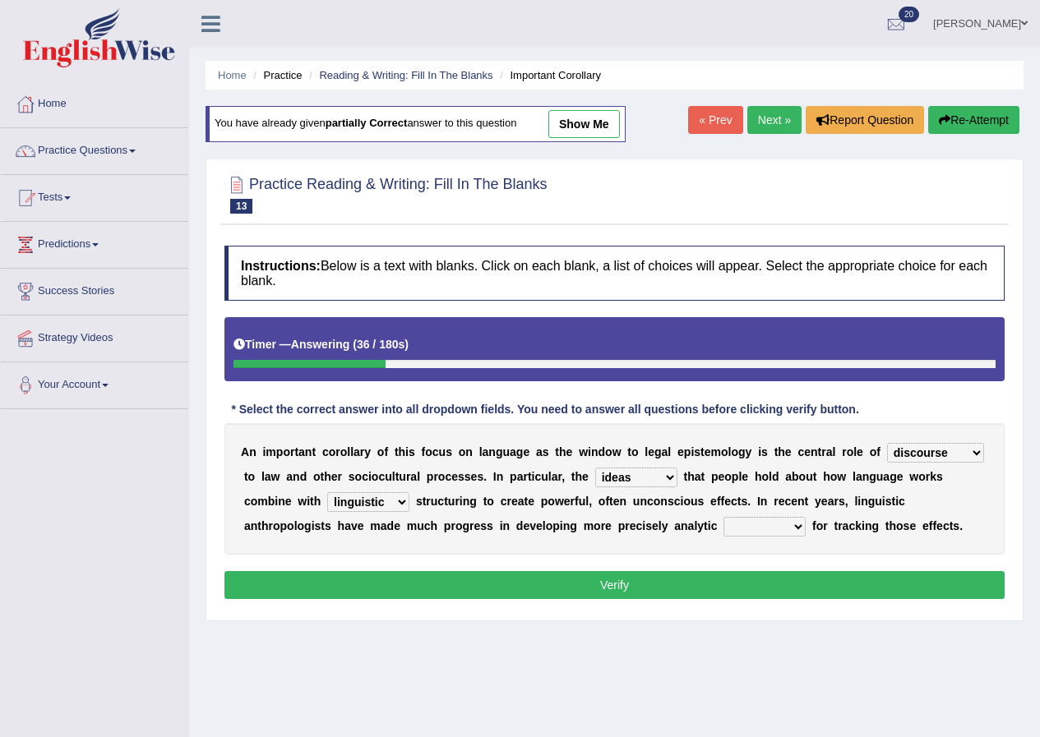
select select "tools"
click at [723, 517] on select "tools appetite albums stroke" at bounding box center [764, 527] width 82 height 20
click at [446, 582] on button "Verify" at bounding box center [614, 585] width 780 height 28
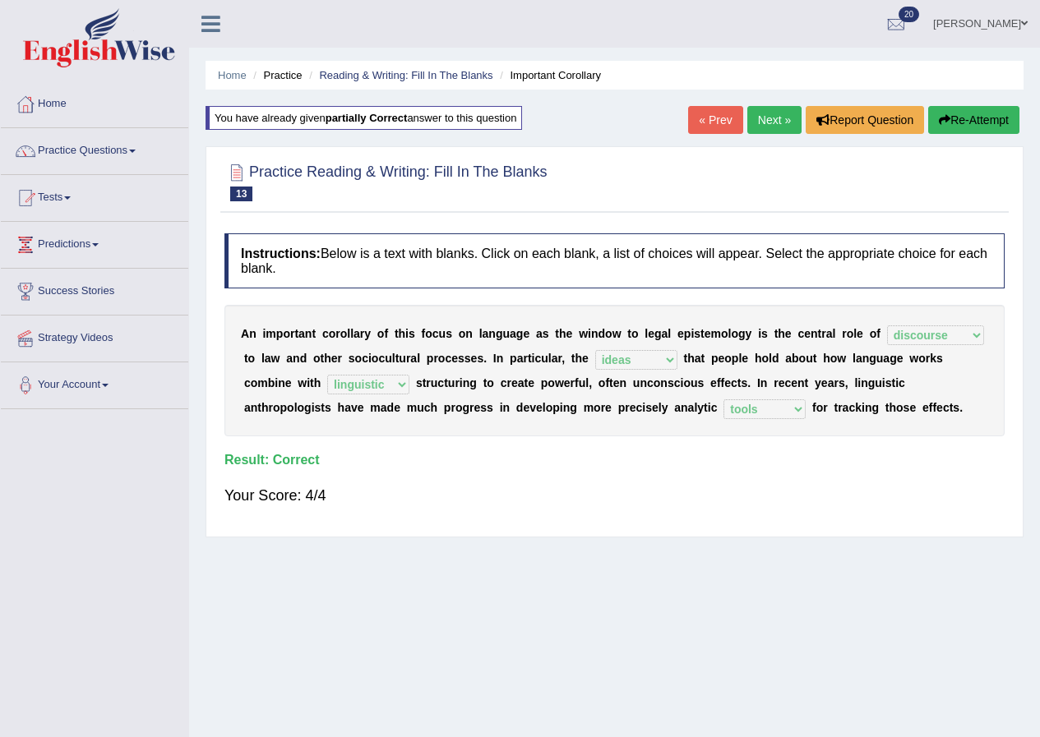
click at [782, 118] on link "Next »" at bounding box center [774, 120] width 54 height 28
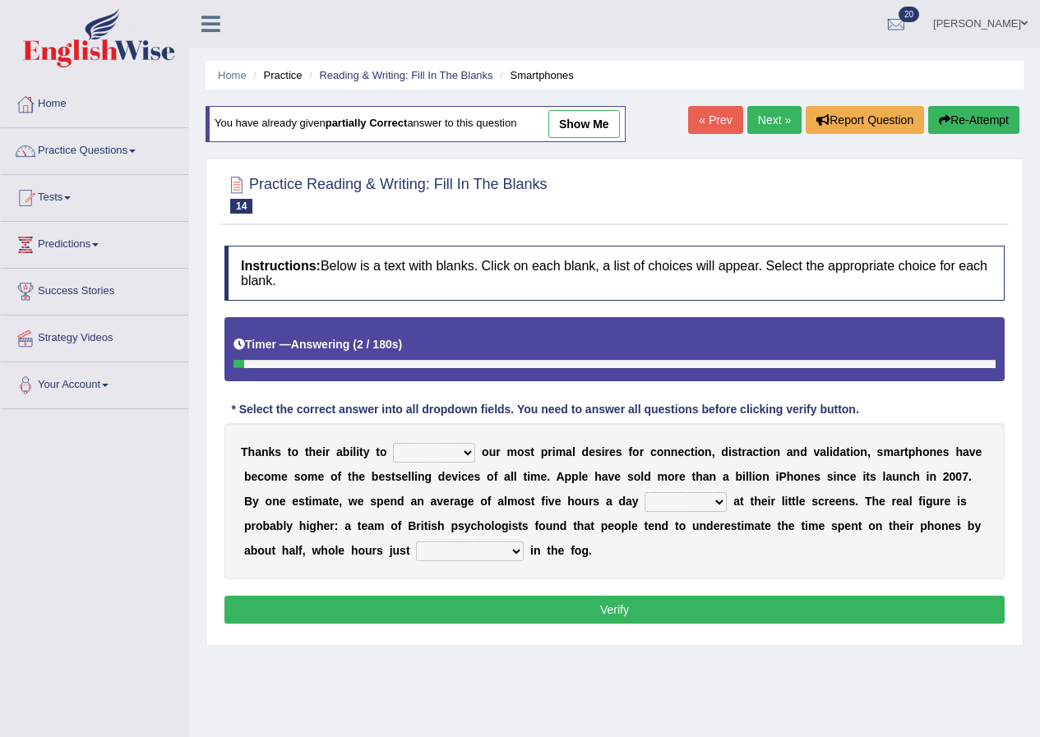
click at [447, 454] on select "hijack describe sharpen conserve" at bounding box center [434, 453] width 82 height 20
select select "hijack"
click at [393, 443] on select "hijack describe sharpen conserve" at bounding box center [434, 453] width 82 height 20
click at [695, 492] on select "watching waggling snoring staring" at bounding box center [685, 502] width 82 height 20
select select "staring"
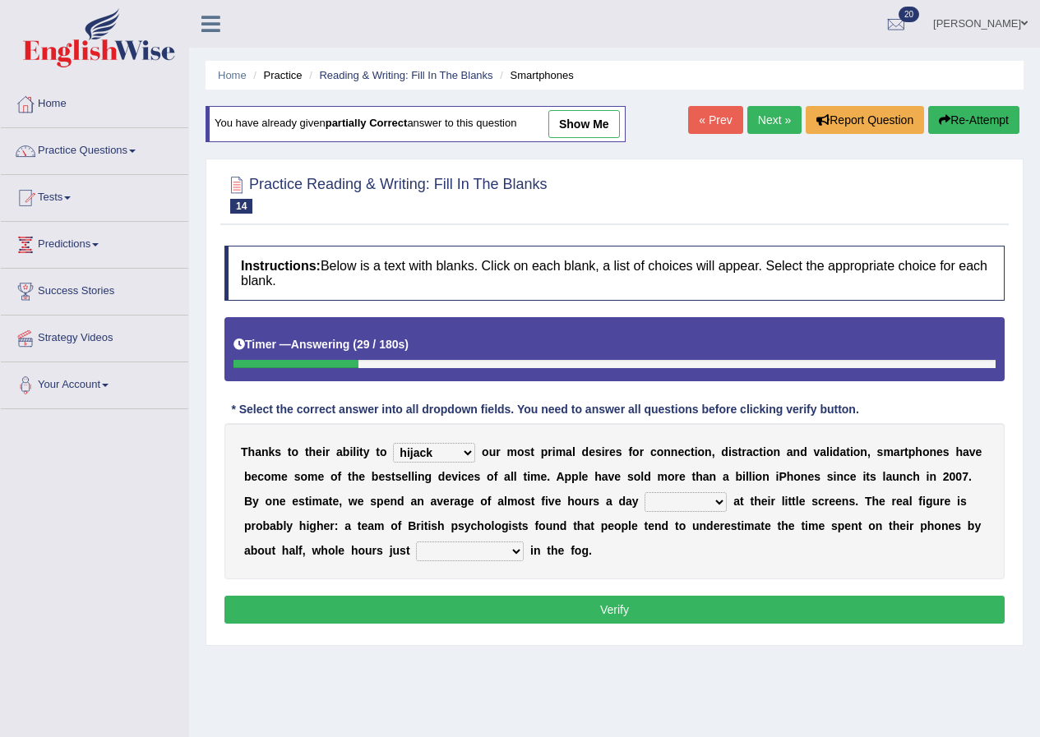
click at [644, 492] on select "watching waggling snoring staring" at bounding box center [685, 502] width 82 height 20
click at [465, 549] on select "has evaporated evaporating evaporate evaporates" at bounding box center [470, 552] width 108 height 20
select select "evaporating"
click at [416, 542] on select "has evaporated evaporating evaporate evaporates" at bounding box center [470, 552] width 108 height 20
click at [546, 607] on button "Verify" at bounding box center [614, 610] width 780 height 28
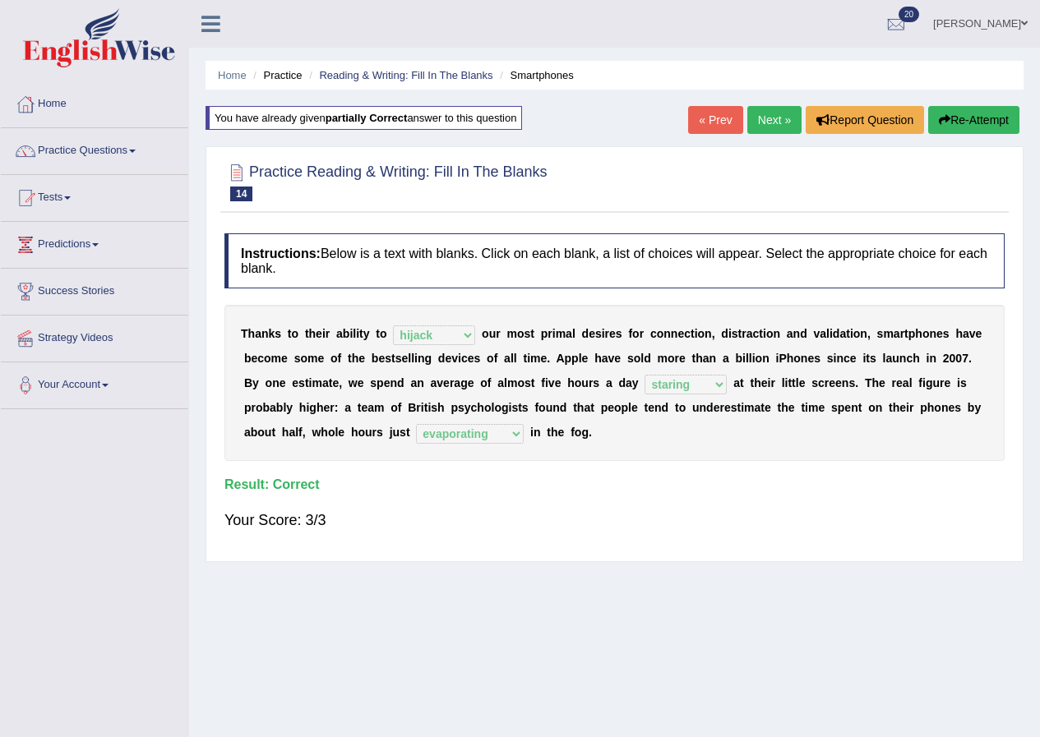
click at [761, 119] on link "Next »" at bounding box center [774, 120] width 54 height 28
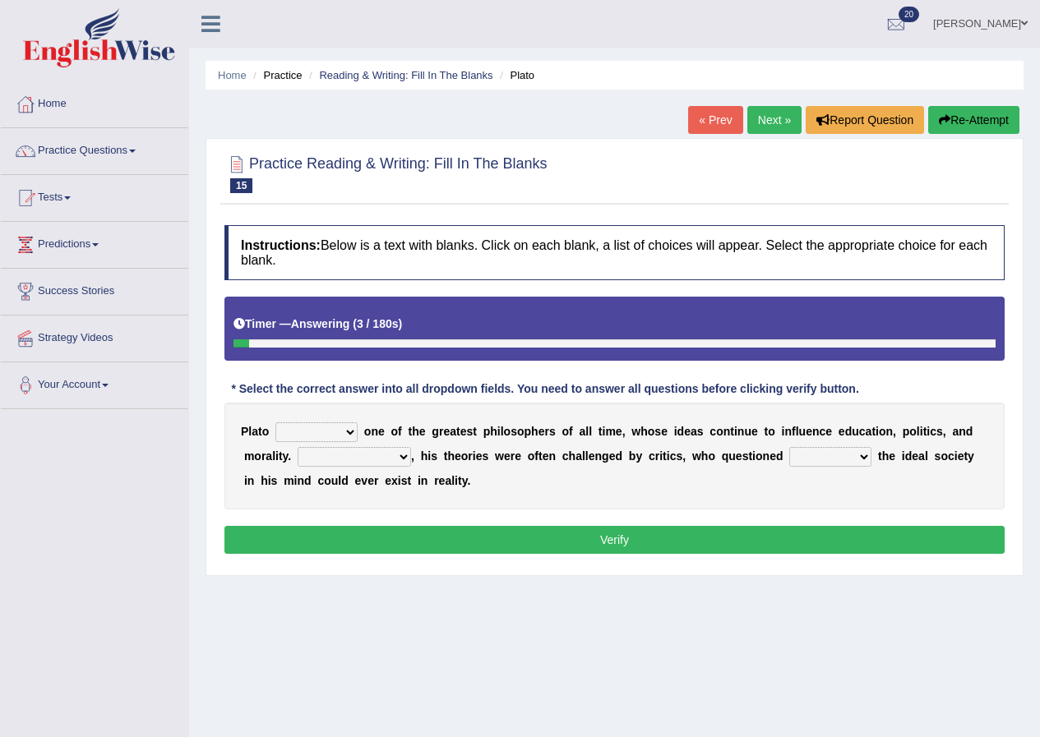
click at [328, 425] on select "keeps comes claims remains" at bounding box center [316, 432] width 82 height 20
select select "remains"
click at [275, 422] on select "keeps comes claims remains" at bounding box center [316, 432] width 82 height 20
click at [374, 459] on select "Notwithstanding So However Whatever" at bounding box center [353, 457] width 113 height 20
click at [297, 447] on select "Notwithstanding So However Whatever" at bounding box center [353, 457] width 113 height 20
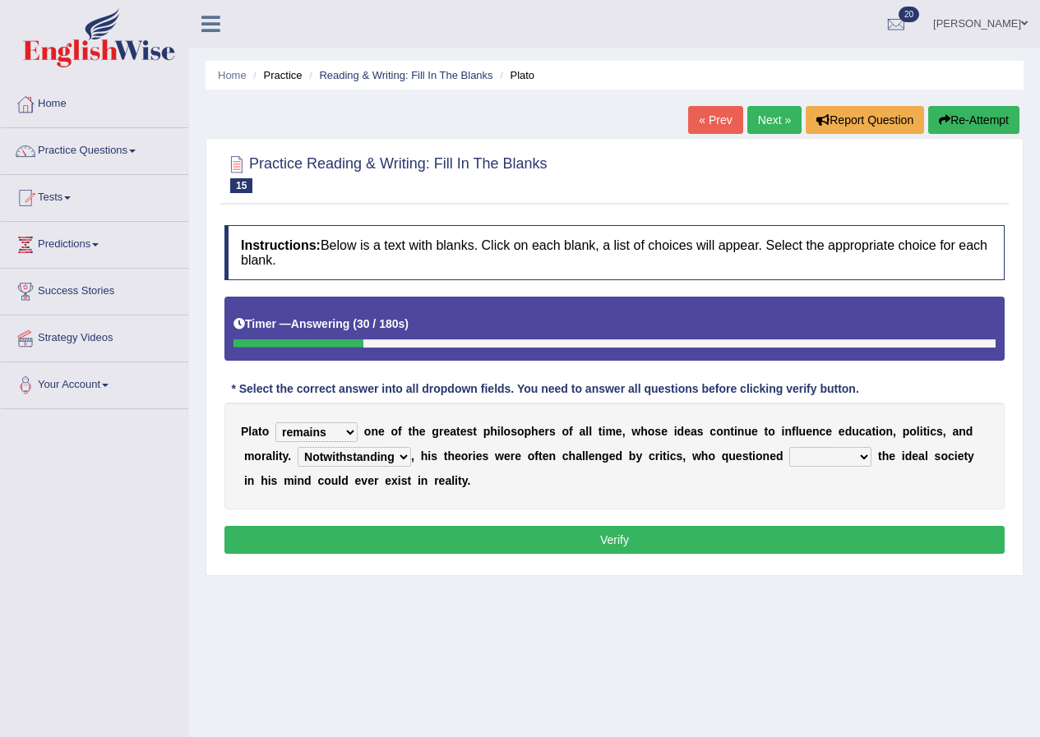
click at [390, 454] on select "Notwithstanding So However Whatever" at bounding box center [353, 457] width 113 height 20
select select "However"
click at [297, 447] on select "Notwithstanding So However Whatever" at bounding box center [353, 457] width 113 height 20
click at [842, 454] on select "which what that whether" at bounding box center [830, 457] width 82 height 20
select select "whether"
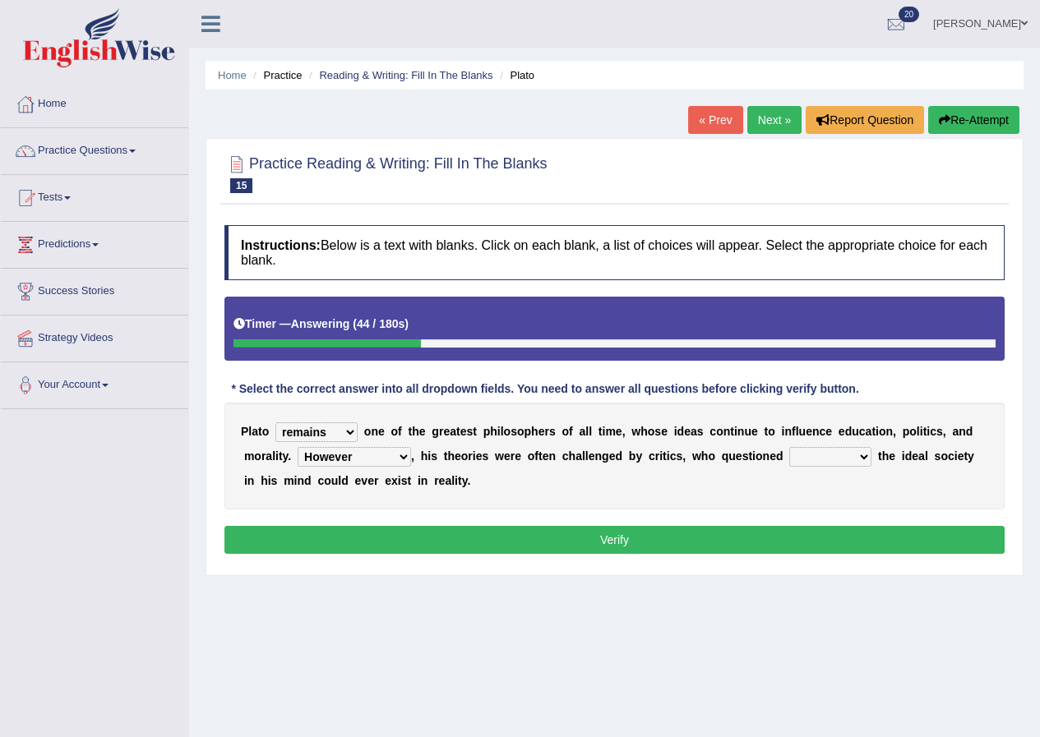
click at [789, 447] on select "which what that whether" at bounding box center [830, 457] width 82 height 20
click at [447, 538] on button "Verify" at bounding box center [614, 540] width 780 height 28
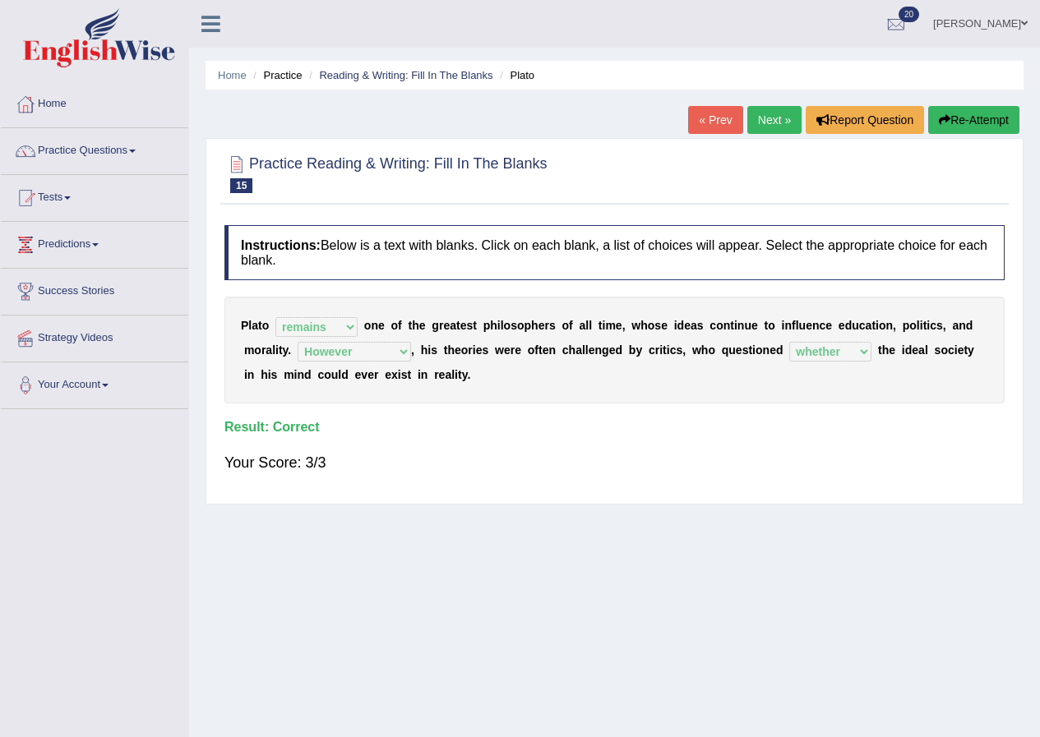
click at [762, 117] on link "Next »" at bounding box center [774, 120] width 54 height 28
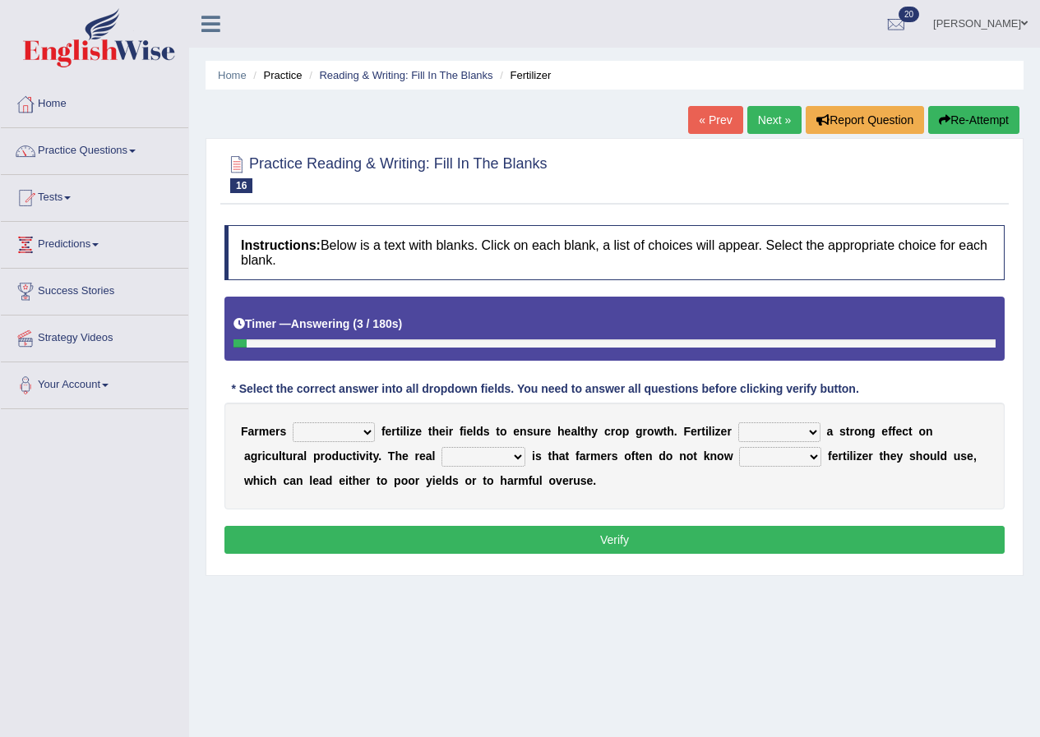
click at [363, 432] on select "must should need can" at bounding box center [334, 432] width 82 height 20
select select "must"
click at [293, 422] on select "must should need can" at bounding box center [334, 432] width 82 height 20
click at [763, 431] on select "has had have having" at bounding box center [779, 432] width 82 height 20
select select "has"
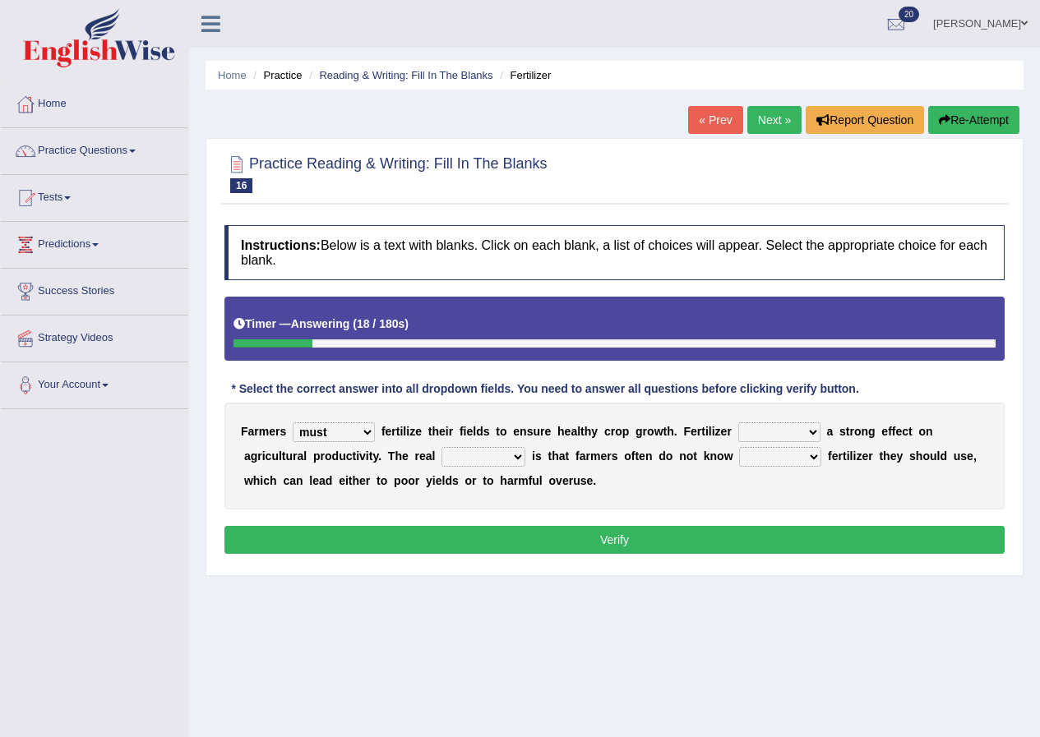
click at [738, 422] on select "has had have having" at bounding box center [779, 432] width 82 height 20
click at [506, 457] on select "problem question conclusion answer" at bounding box center [483, 457] width 84 height 20
select select "problem"
click at [441, 447] on select "problem question conclusion answer" at bounding box center [483, 457] width 84 height 20
click at [797, 449] on select "how much how many however so much" at bounding box center [780, 457] width 82 height 20
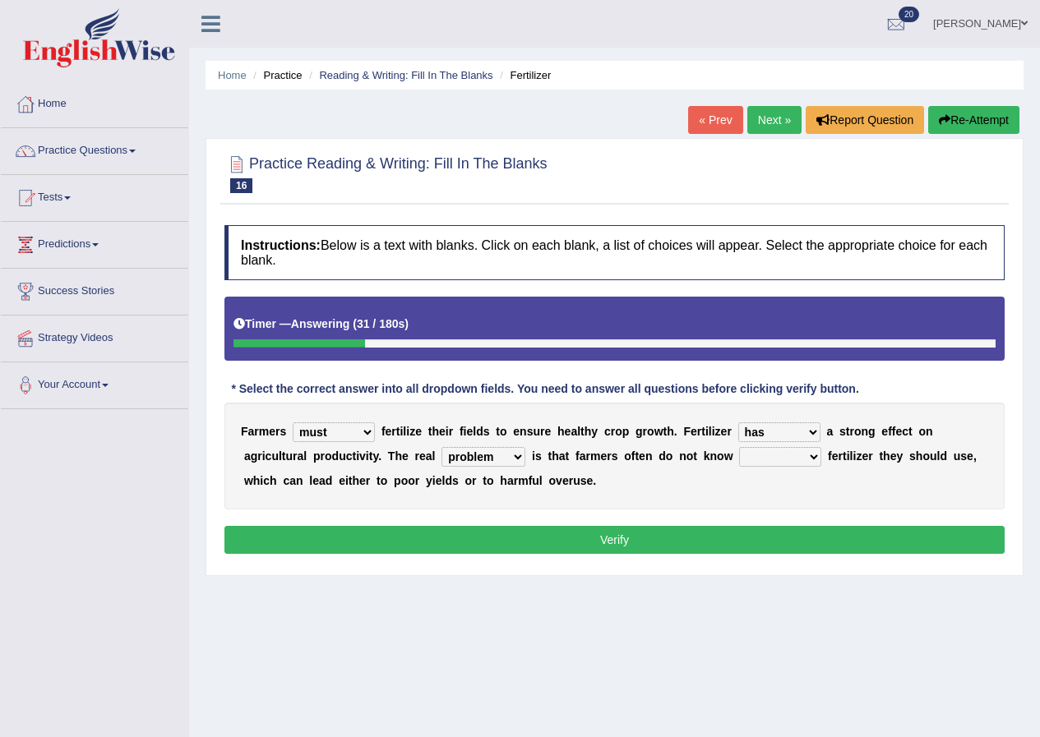
select select "how much"
click at [739, 447] on select "how much how many however so much" at bounding box center [780, 457] width 82 height 20
click at [637, 543] on button "Verify" at bounding box center [614, 540] width 780 height 28
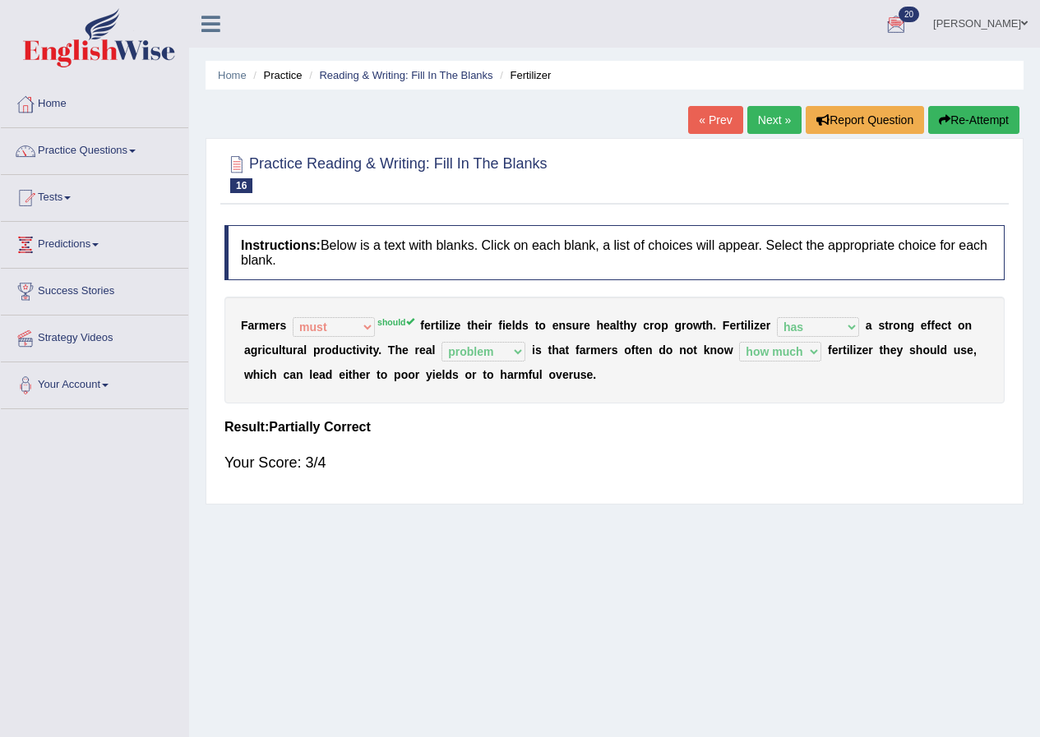
click at [761, 116] on link "Next »" at bounding box center [774, 120] width 54 height 28
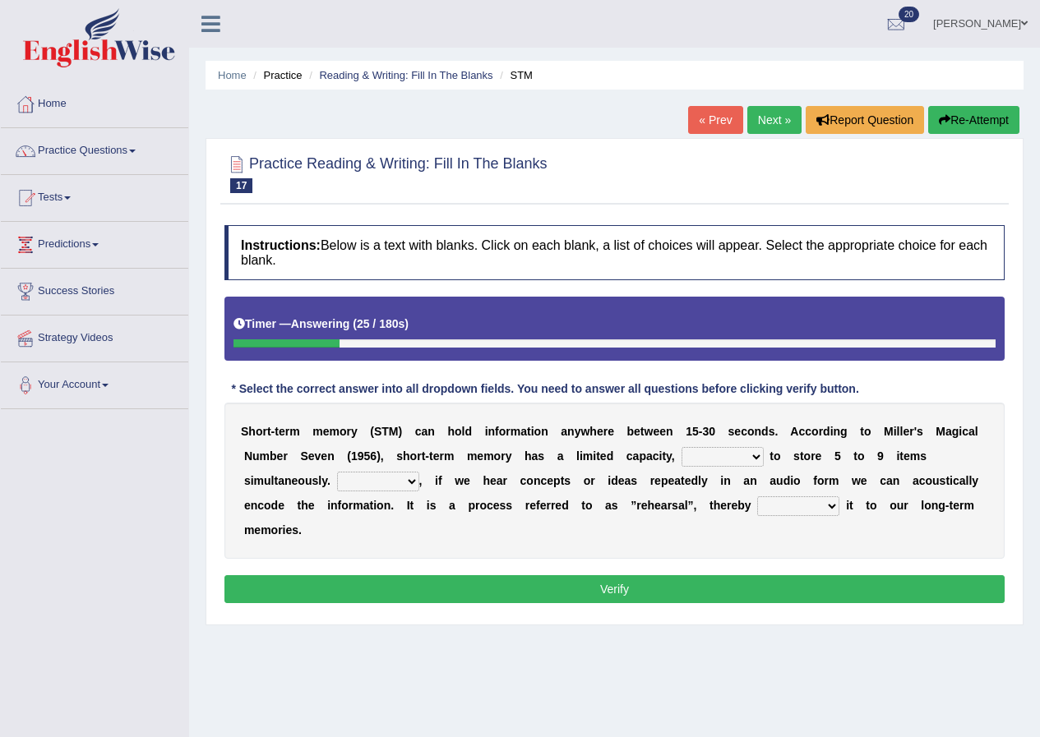
click at [741, 459] on select "being able is able be able unable" at bounding box center [722, 457] width 82 height 20
select select "being able"
click at [681, 447] on select "being able is able be able unable" at bounding box center [722, 457] width 82 height 20
click at [391, 479] on select "However So Moreover Therefore" at bounding box center [378, 482] width 82 height 20
select select "However"
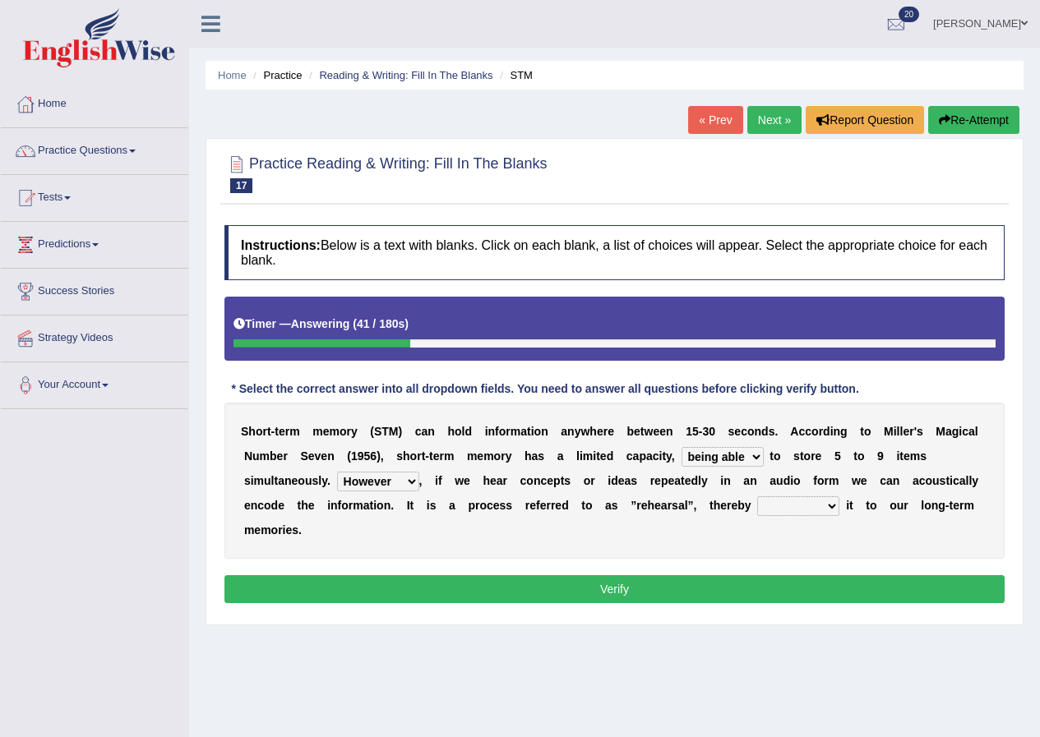
click at [337, 472] on select "However So Moreover Therefore" at bounding box center [378, 482] width 82 height 20
click at [800, 503] on select "commit commits commiting commited" at bounding box center [798, 506] width 82 height 20
select select "commiting"
click at [757, 496] on select "commit commits commiting commited" at bounding box center [798, 506] width 82 height 20
click at [439, 593] on button "Verify" at bounding box center [614, 589] width 780 height 28
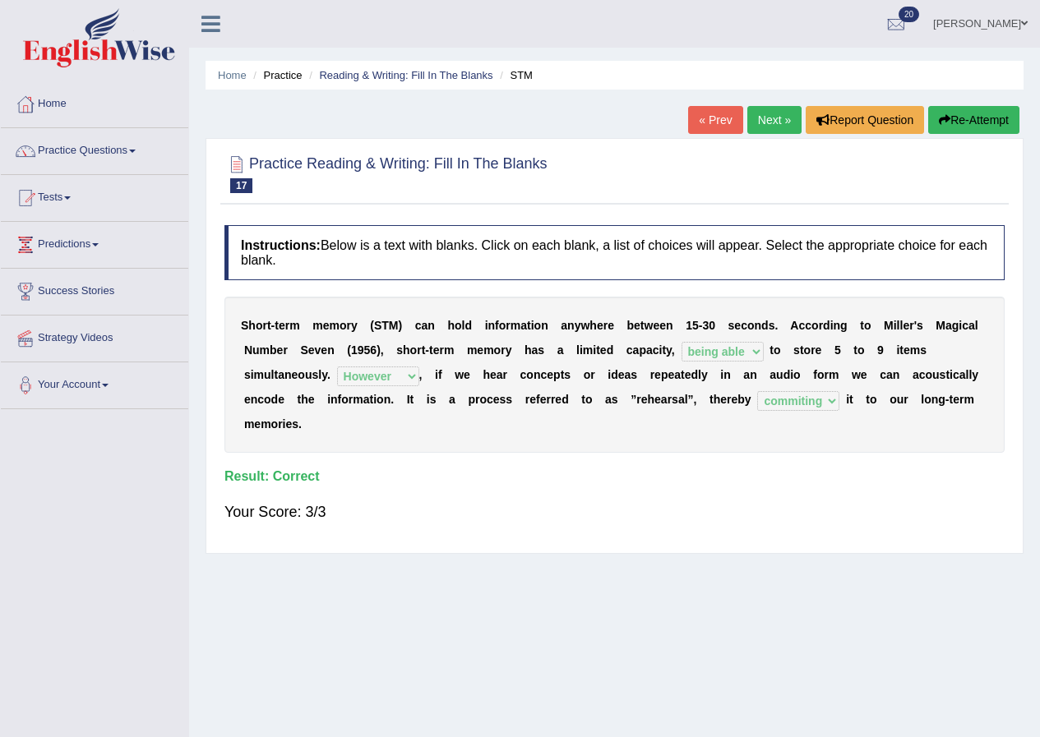
click at [763, 113] on link "Next »" at bounding box center [774, 120] width 54 height 28
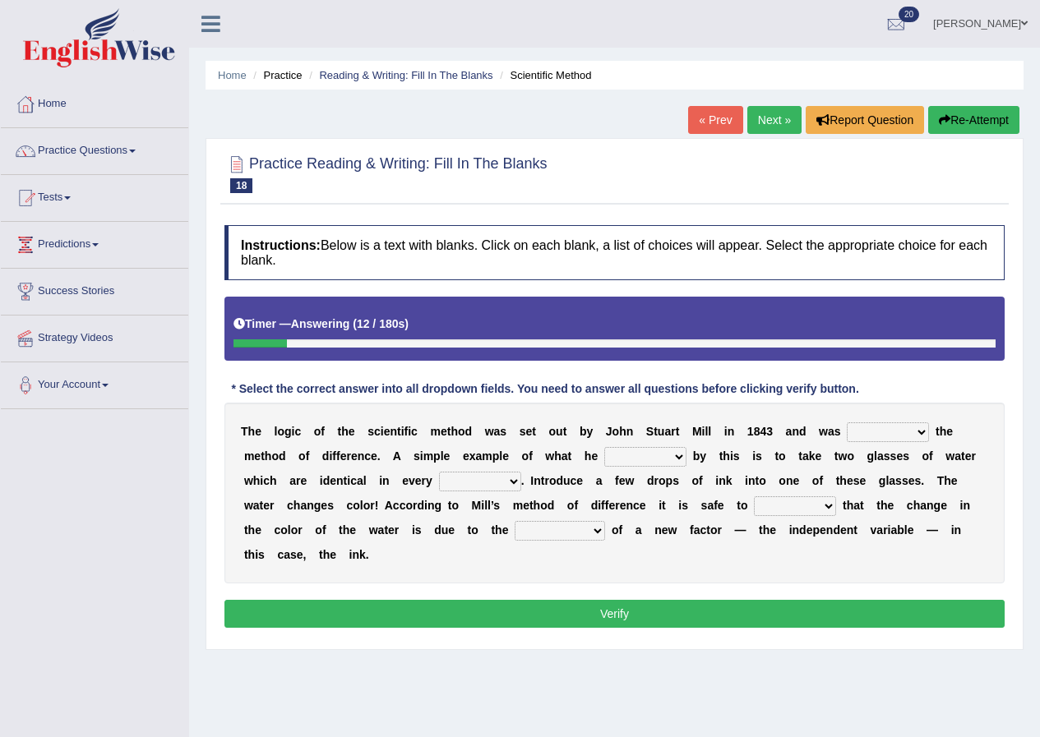
click at [905, 430] on select "pointed claimed demanded named" at bounding box center [887, 432] width 82 height 20
click at [913, 389] on div "Instructions: Below is a text with blanks. Click on each blank, a list of choic…" at bounding box center [614, 429] width 788 height 424
click at [886, 431] on select "pointed claimed demanded named" at bounding box center [887, 432] width 82 height 20
select select "named"
click at [846, 422] on select "pointed claimed demanded named" at bounding box center [887, 432] width 82 height 20
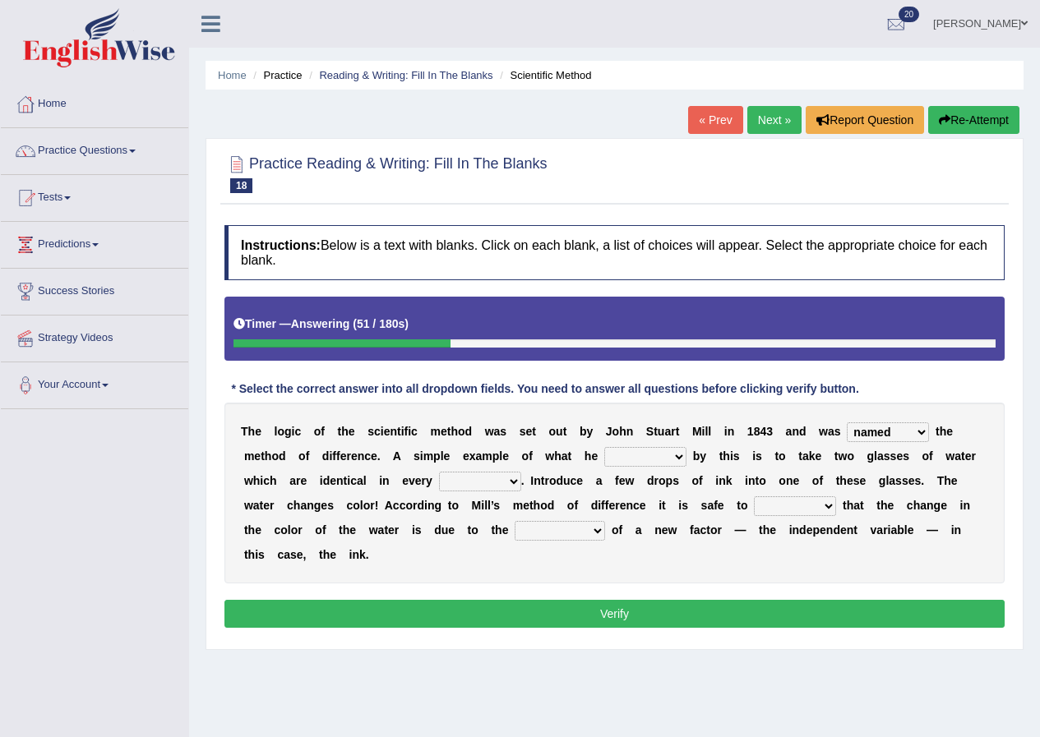
click at [649, 457] on select "capped charged found meant" at bounding box center [645, 457] width 82 height 20
select select "meant"
click at [604, 447] on select "capped charged found meant" at bounding box center [645, 457] width 82 height 20
click at [486, 480] on select "thought identity measure respect" at bounding box center [480, 482] width 82 height 20
select select "respect"
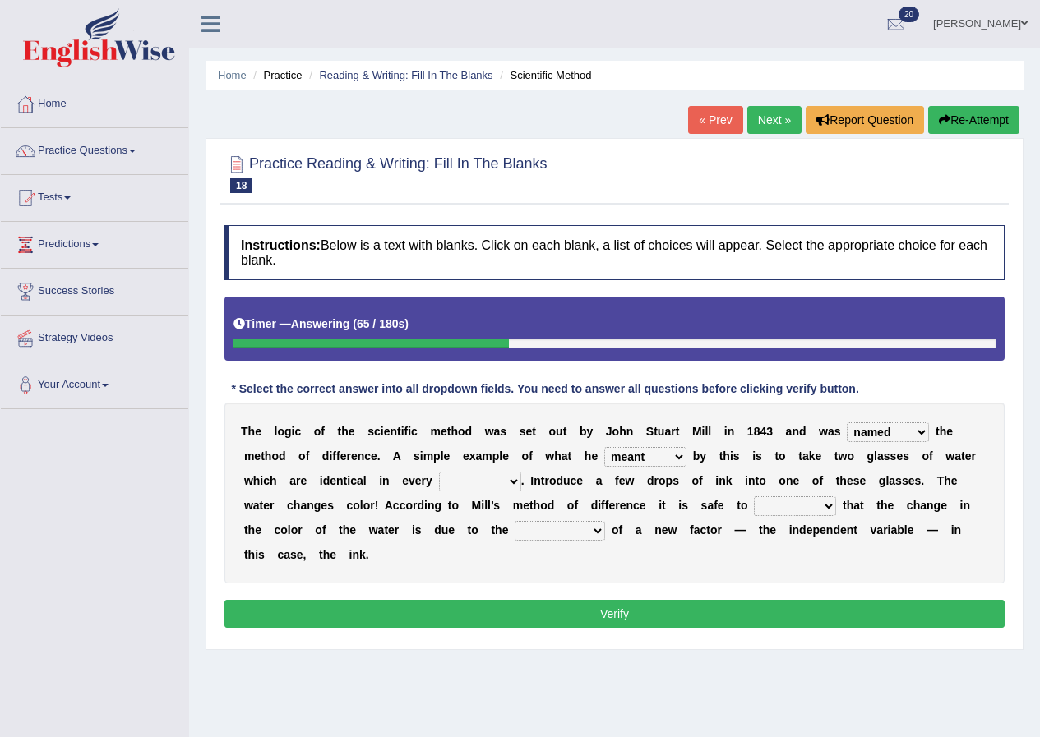
click at [439, 472] on select "thought identity measure respect" at bounding box center [480, 482] width 82 height 20
click at [812, 500] on select "assume discuss prefer acclaim" at bounding box center [795, 506] width 82 height 20
select select "assume"
click at [754, 496] on select "assume discuss prefer acclaim" at bounding box center [795, 506] width 82 height 20
click at [590, 523] on select "introduction magnitude preparation purification" at bounding box center [559, 531] width 90 height 20
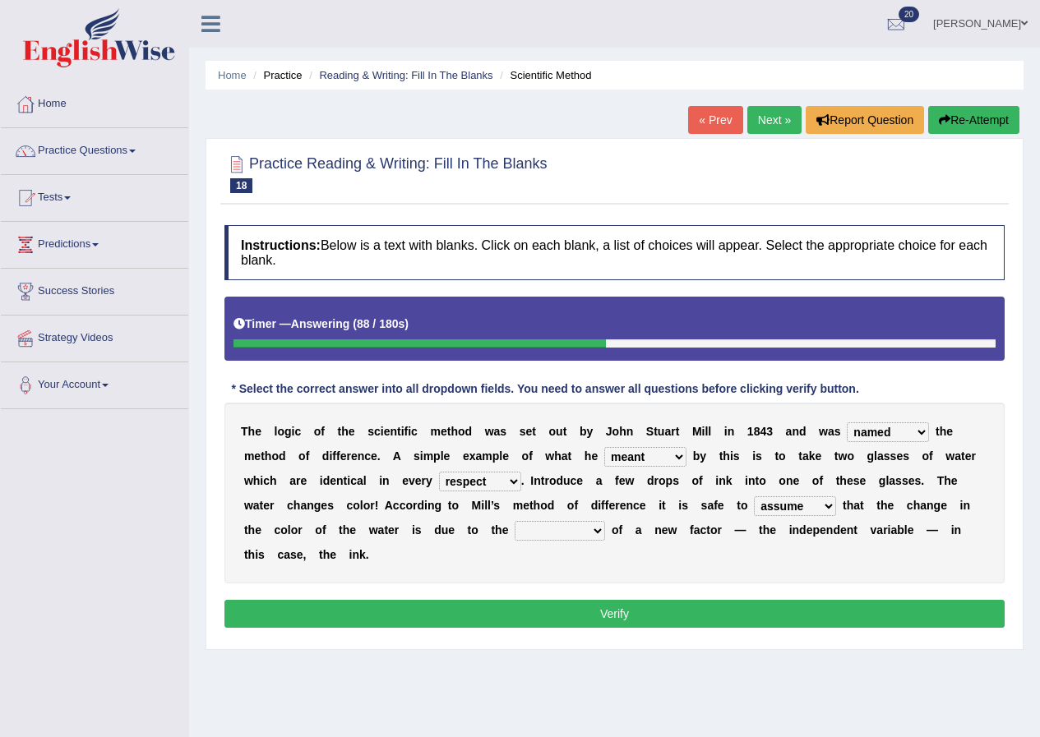
select select "introduction"
click at [514, 521] on select "introduction magnitude preparation purification" at bounding box center [559, 531] width 90 height 20
click at [610, 618] on button "Verify" at bounding box center [614, 614] width 780 height 28
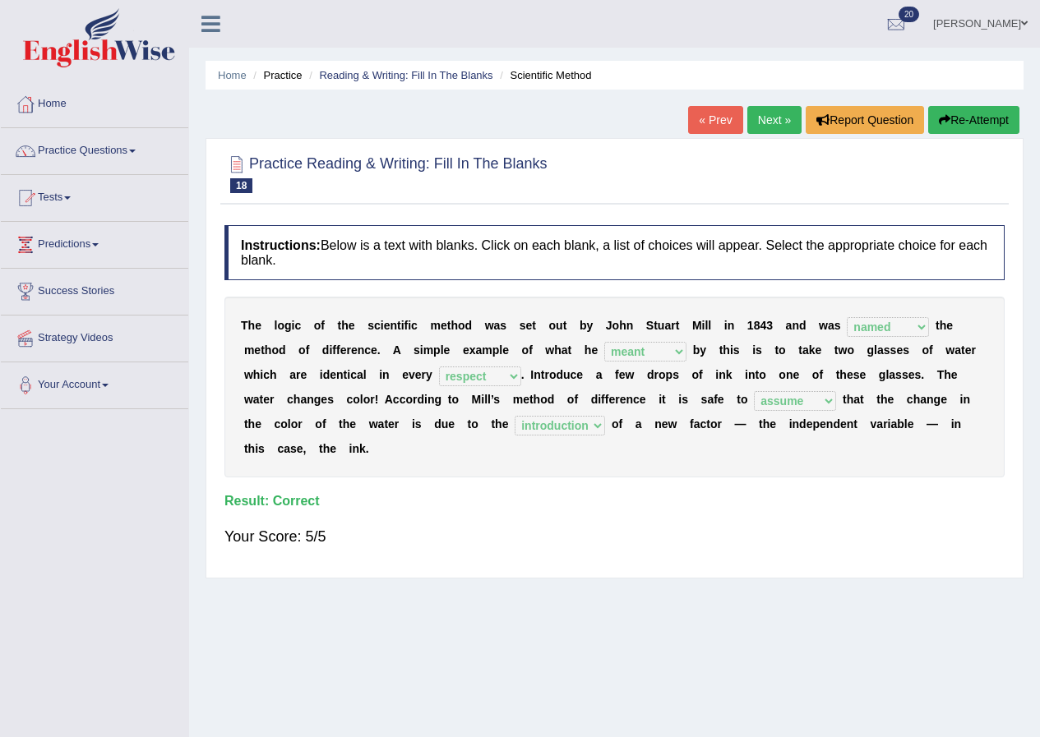
click at [766, 118] on link "Next »" at bounding box center [774, 120] width 54 height 28
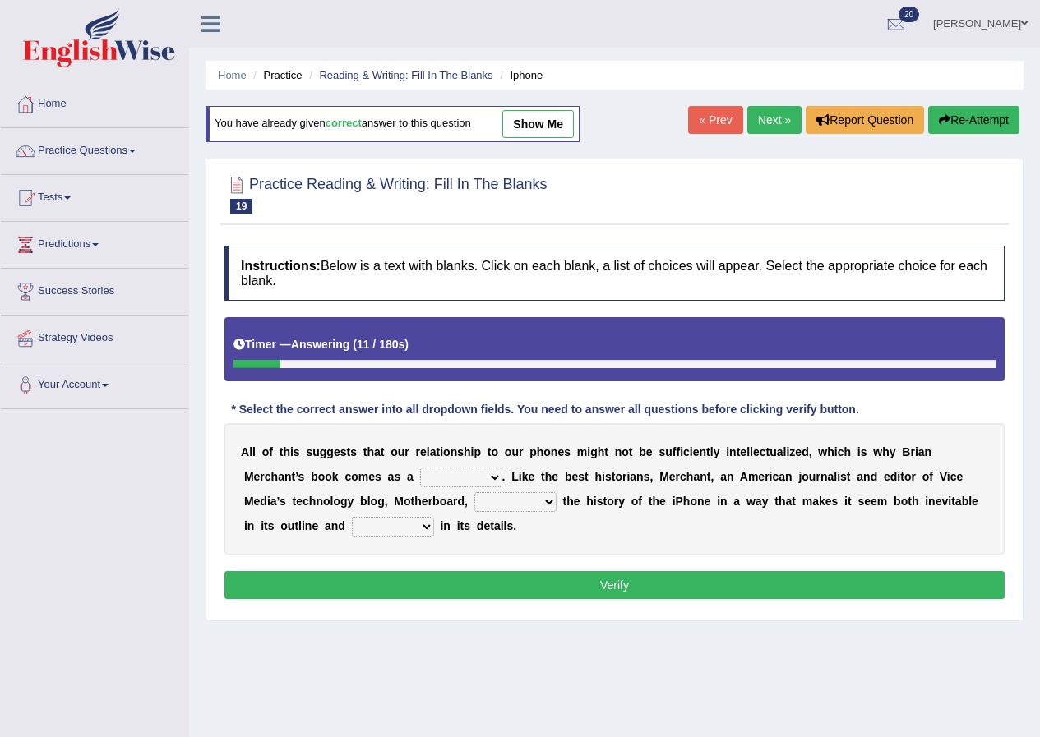
click at [455, 477] on select "privilege relief demotion flash" at bounding box center [461, 478] width 82 height 20
select select "relief"
click at [420, 468] on select "privilege relief demotion flash" at bounding box center [461, 478] width 82 height 20
click at [543, 502] on select "enriches unpacks detours contorts" at bounding box center [515, 502] width 82 height 20
select select "unpacks"
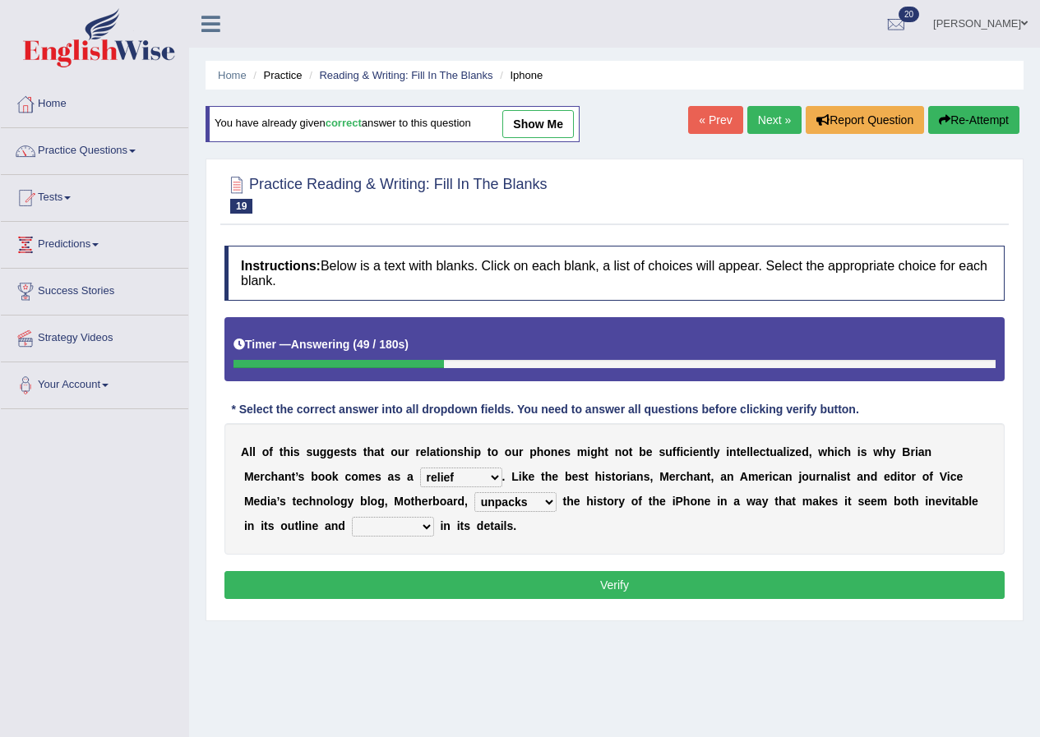
click at [474, 492] on select "enriches unpacks detours contorts" at bounding box center [515, 502] width 82 height 20
click at [403, 526] on select "surprises surprised surprising surprise" at bounding box center [393, 527] width 82 height 20
select select "surprise"
click at [352, 517] on select "surprises surprised surprising surprise" at bounding box center [393, 527] width 82 height 20
click at [516, 581] on button "Verify" at bounding box center [614, 585] width 780 height 28
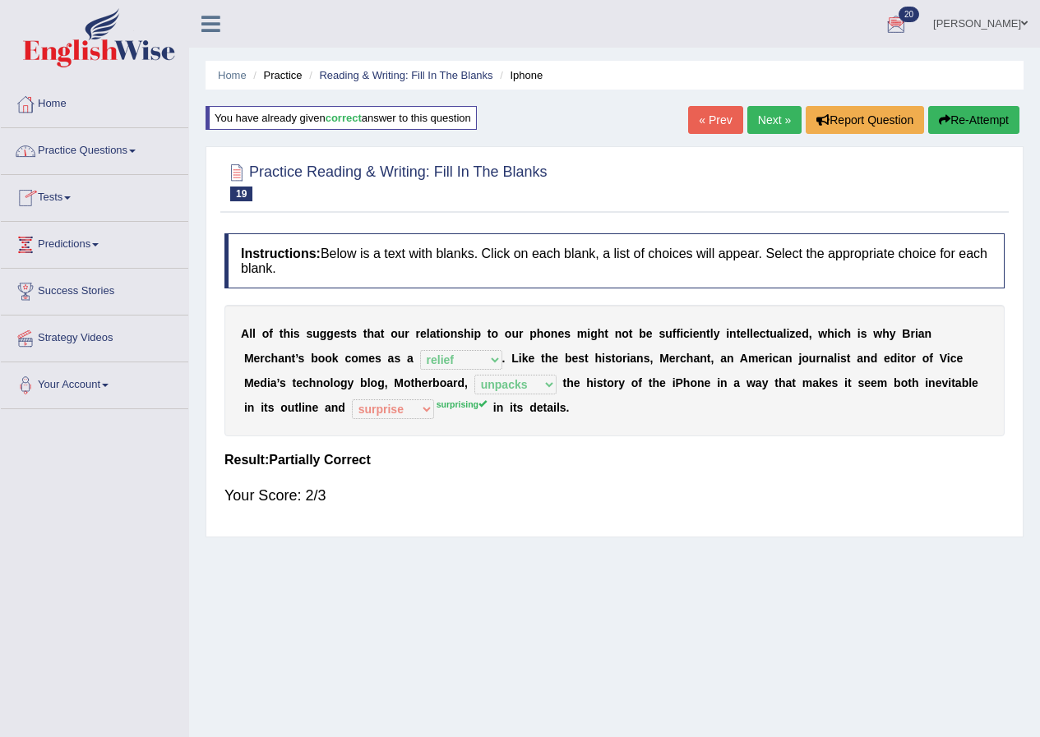
click at [758, 117] on link "Next »" at bounding box center [774, 120] width 54 height 28
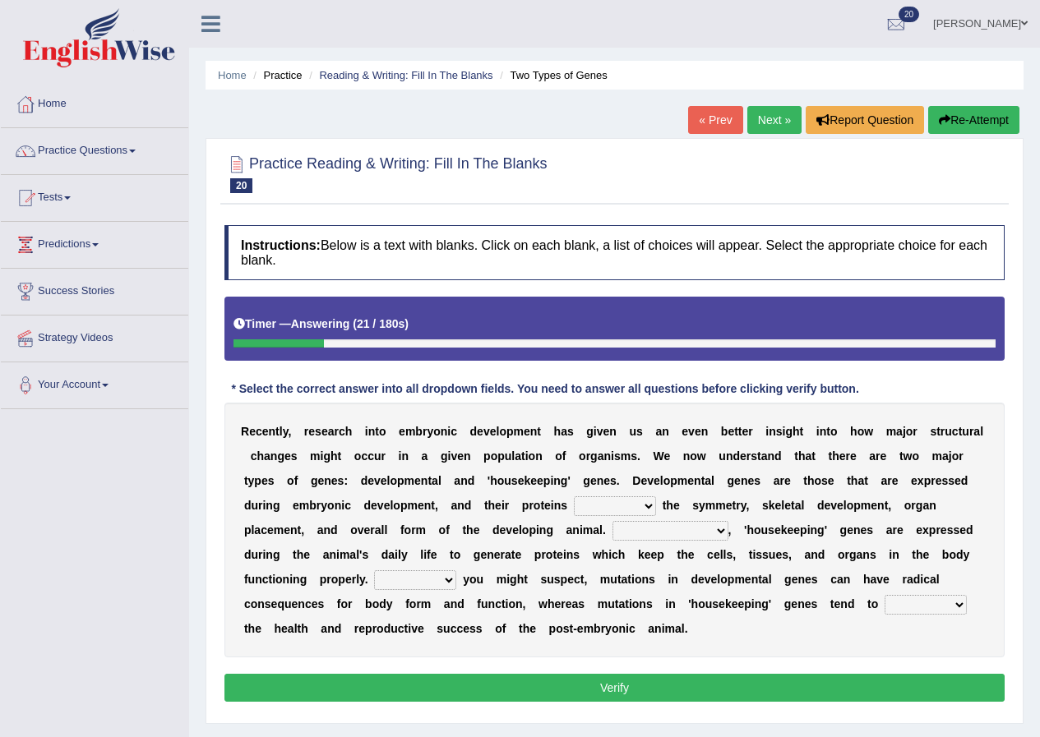
click at [630, 501] on select "push control hold elevate" at bounding box center [615, 506] width 82 height 20
click at [574, 496] on select "push control hold elevate" at bounding box center [615, 506] width 82 height 20
click at [643, 505] on select "push control hold elevate" at bounding box center [615, 506] width 82 height 20
click at [574, 496] on select "push control hold elevate" at bounding box center [615, 506] width 82 height 20
click at [642, 504] on select "push control hold elevate" at bounding box center [615, 506] width 82 height 20
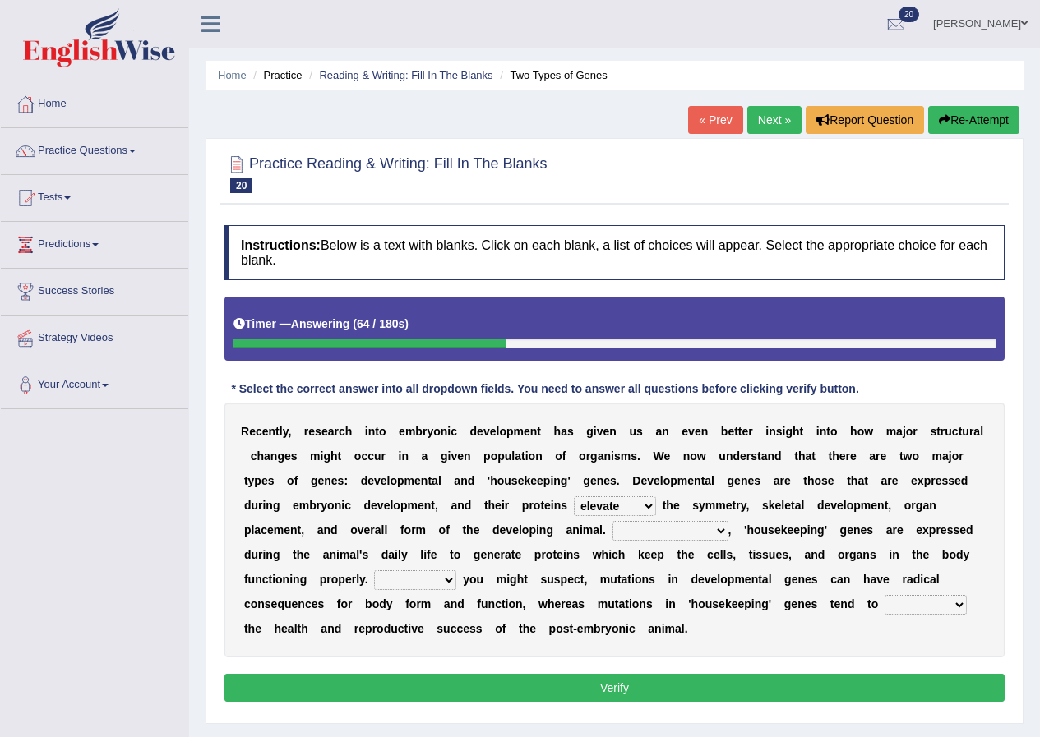
select select "control"
click at [574, 496] on select "push control hold elevate" at bounding box center [615, 506] width 82 height 20
click at [692, 528] on select "Correspondingly Inclusively Conversely In contrast" at bounding box center [670, 531] width 116 height 20
click at [612, 521] on select "Correspondingly Inclusively Conversely In contrast" at bounding box center [670, 531] width 116 height 20
click at [709, 528] on select "Correspondingly Inclusively Conversely In contrast" at bounding box center [670, 531] width 116 height 20
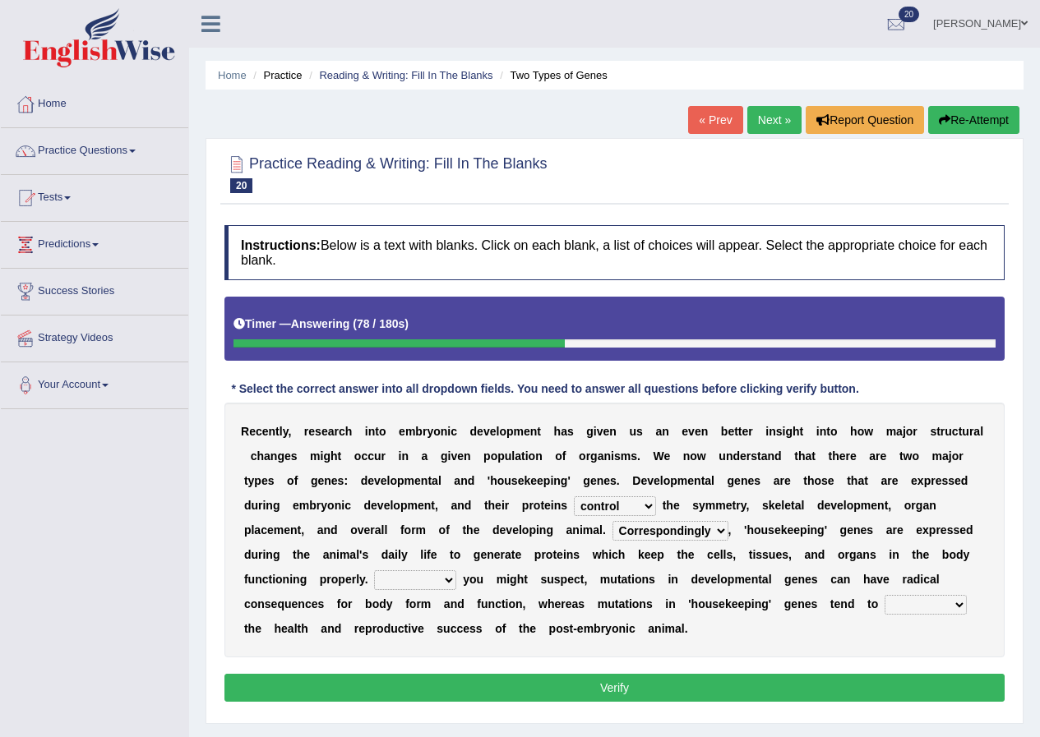
select select "Conversely"
click at [612, 521] on select "Correspondingly Inclusively Conversely In contrast" at bounding box center [670, 531] width 116 height 20
click at [709, 531] on select "Correspondingly Inclusively Conversely In contrast" at bounding box center [670, 531] width 116 height 20
click at [432, 583] on select "For As With Within" at bounding box center [415, 580] width 82 height 20
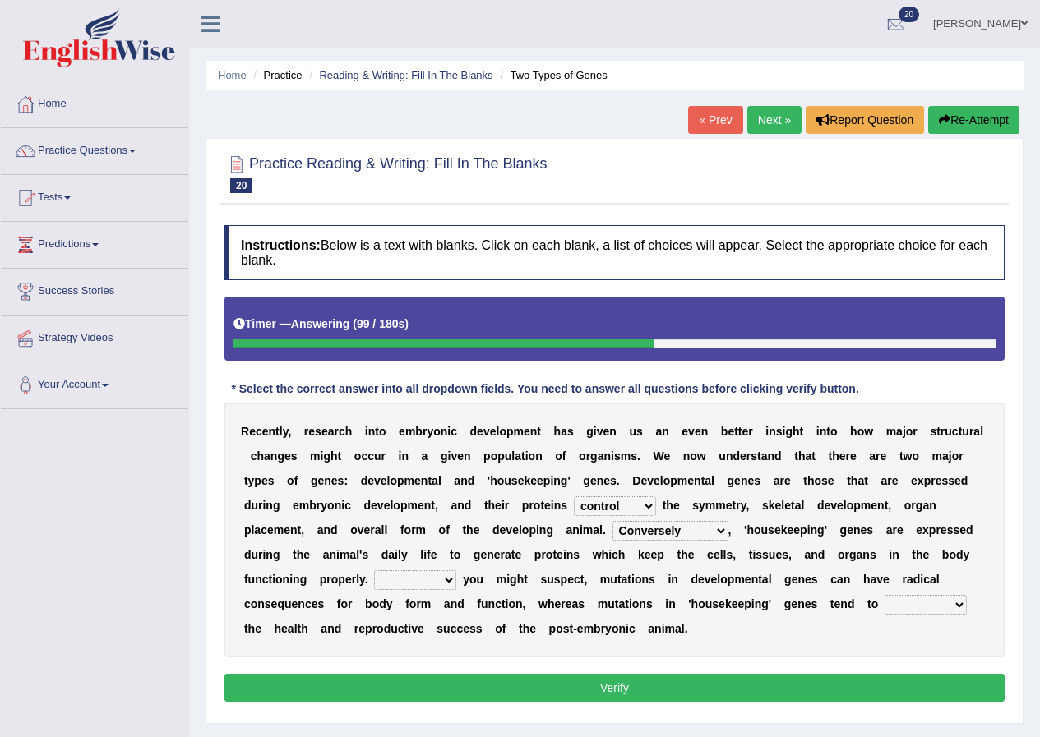
select select "As"
click at [374, 570] on select "For As With Within" at bounding box center [415, 580] width 82 height 20
click at [933, 606] on select "affect effect interrupt defect" at bounding box center [925, 605] width 82 height 20
select select "affect"
click at [884, 595] on select "affect effect interrupt defect" at bounding box center [925, 605] width 82 height 20
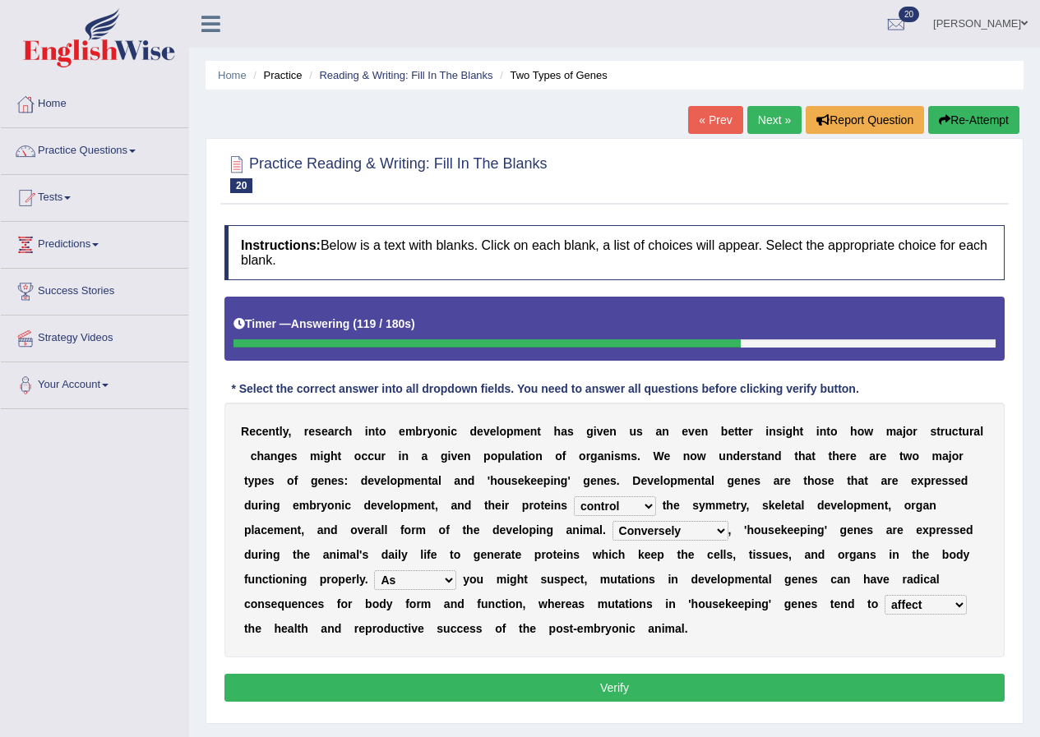
scroll to position [82, 0]
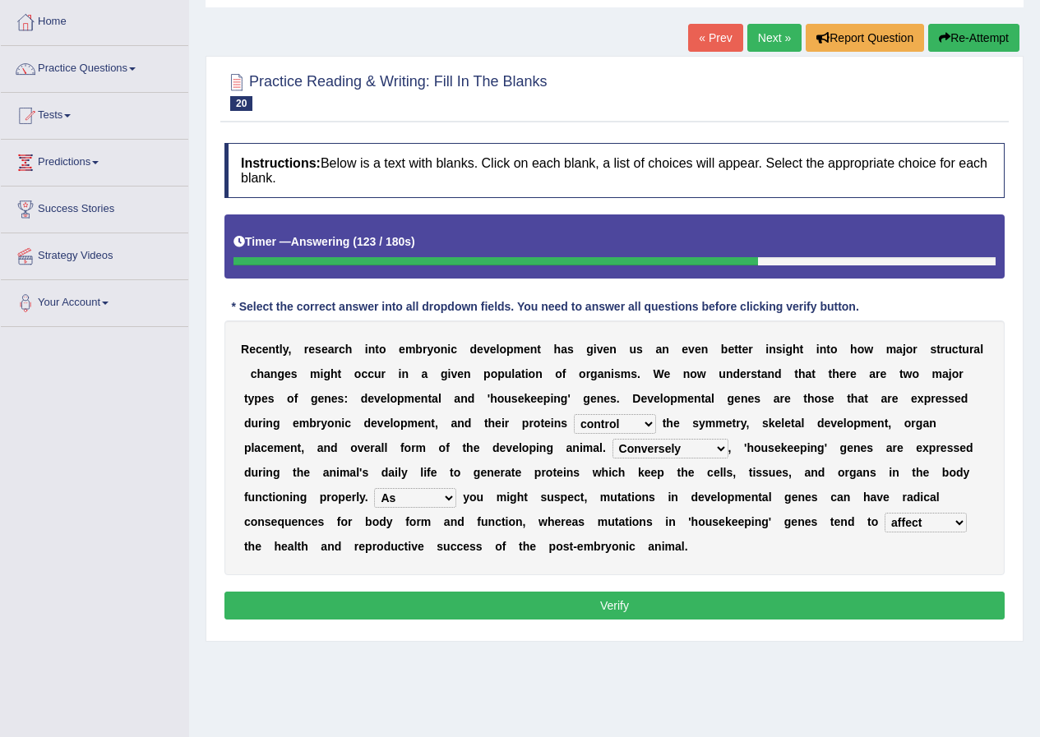
click at [633, 612] on button "Verify" at bounding box center [614, 606] width 780 height 28
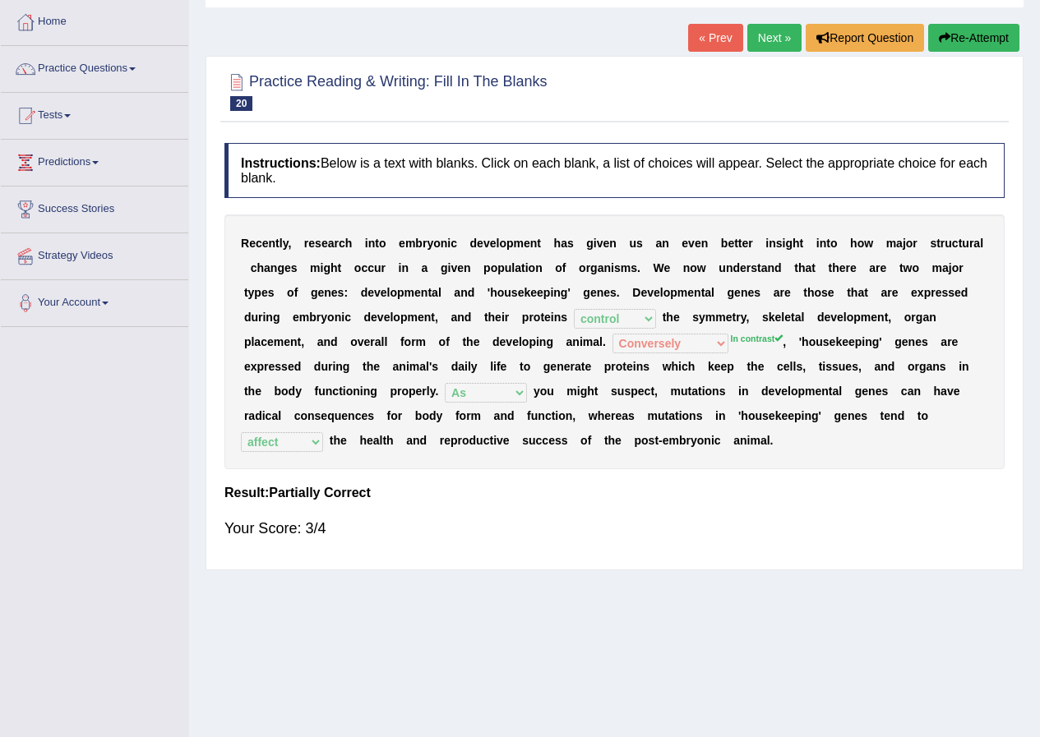
click at [769, 34] on link "Next »" at bounding box center [774, 38] width 54 height 28
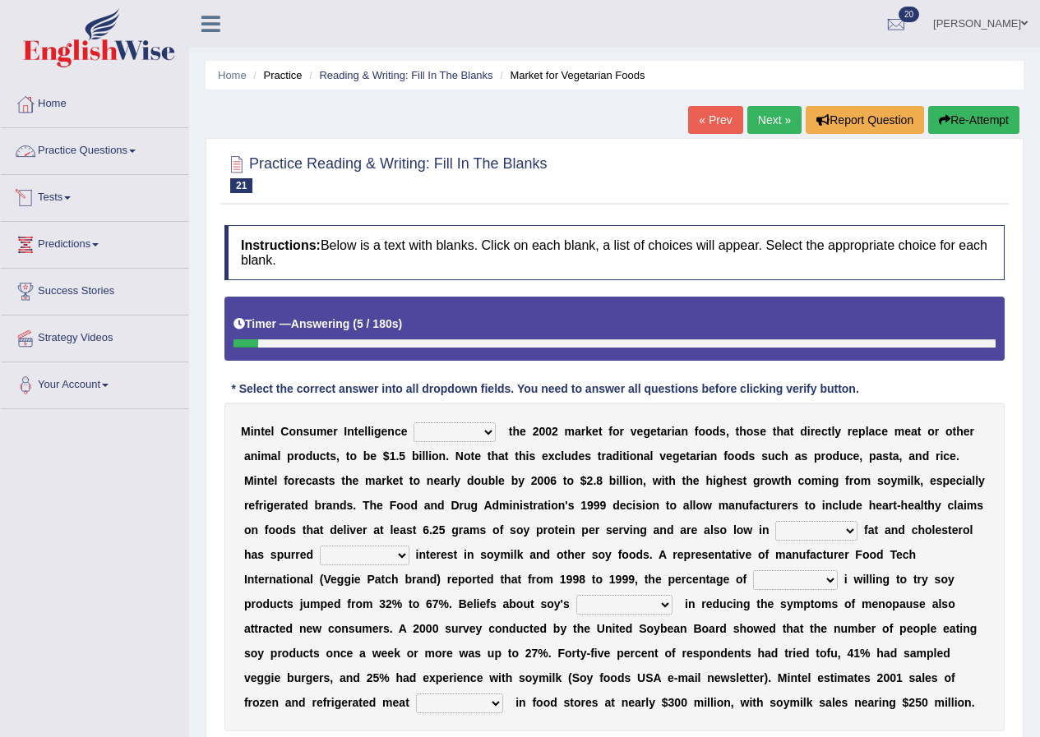
click at [103, 156] on link "Practice Questions" at bounding box center [94, 148] width 187 height 41
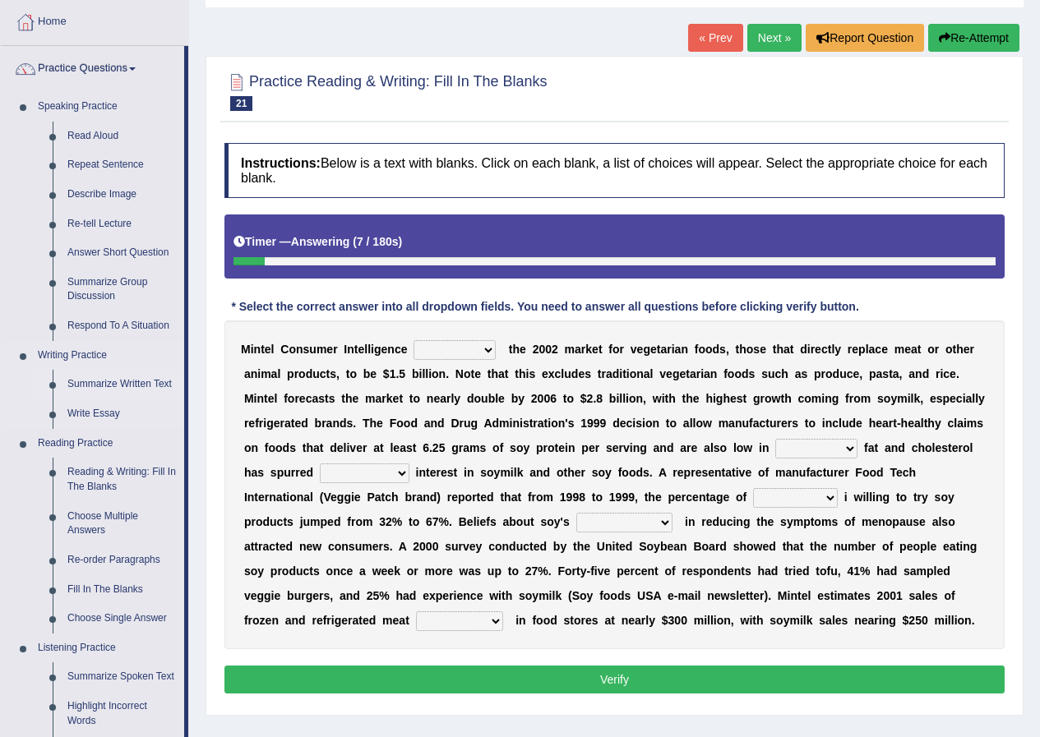
scroll to position [164, 0]
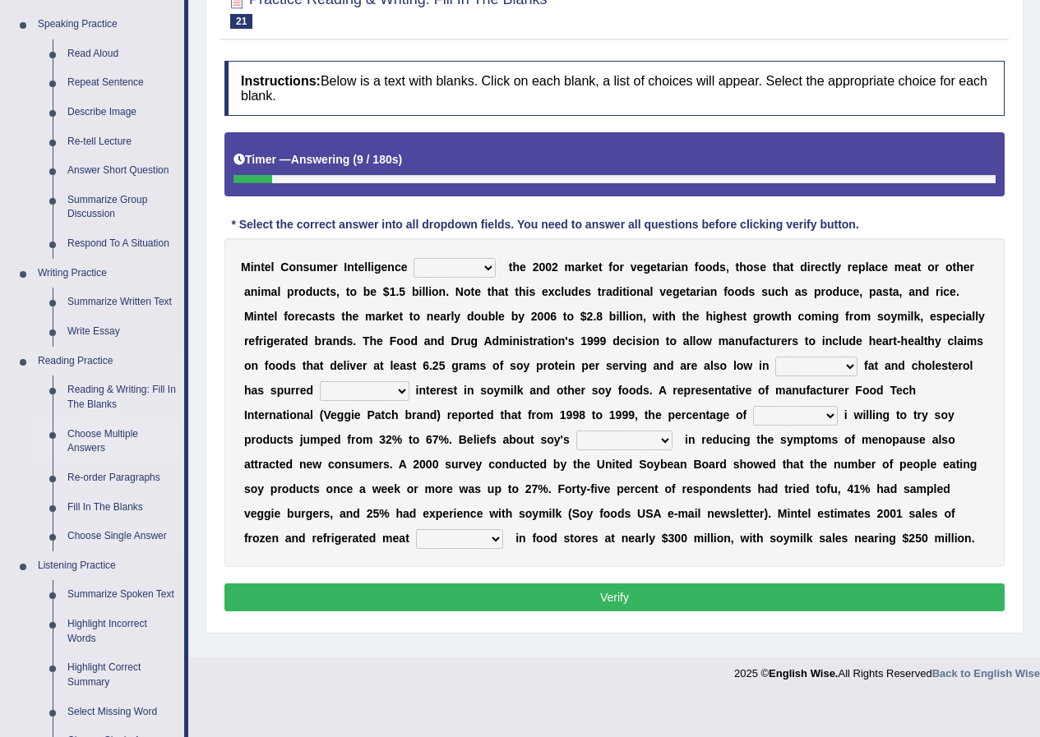
click at [120, 434] on link "Choose Multiple Answers" at bounding box center [122, 442] width 124 height 44
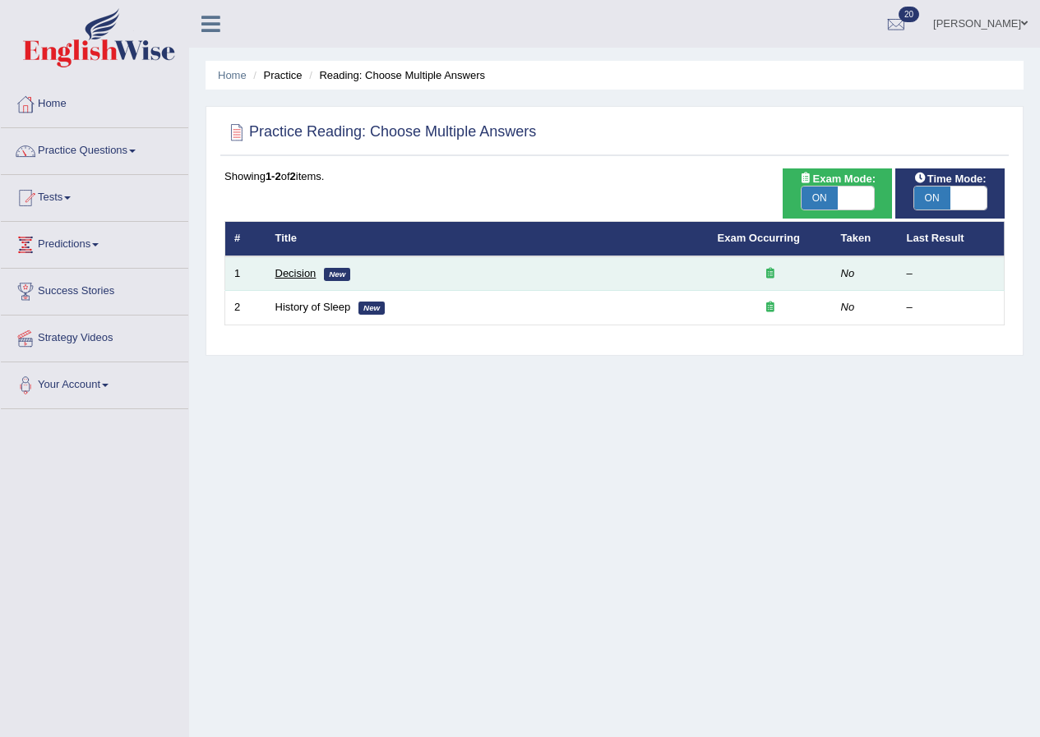
click at [302, 272] on link "Decision" at bounding box center [295, 273] width 41 height 12
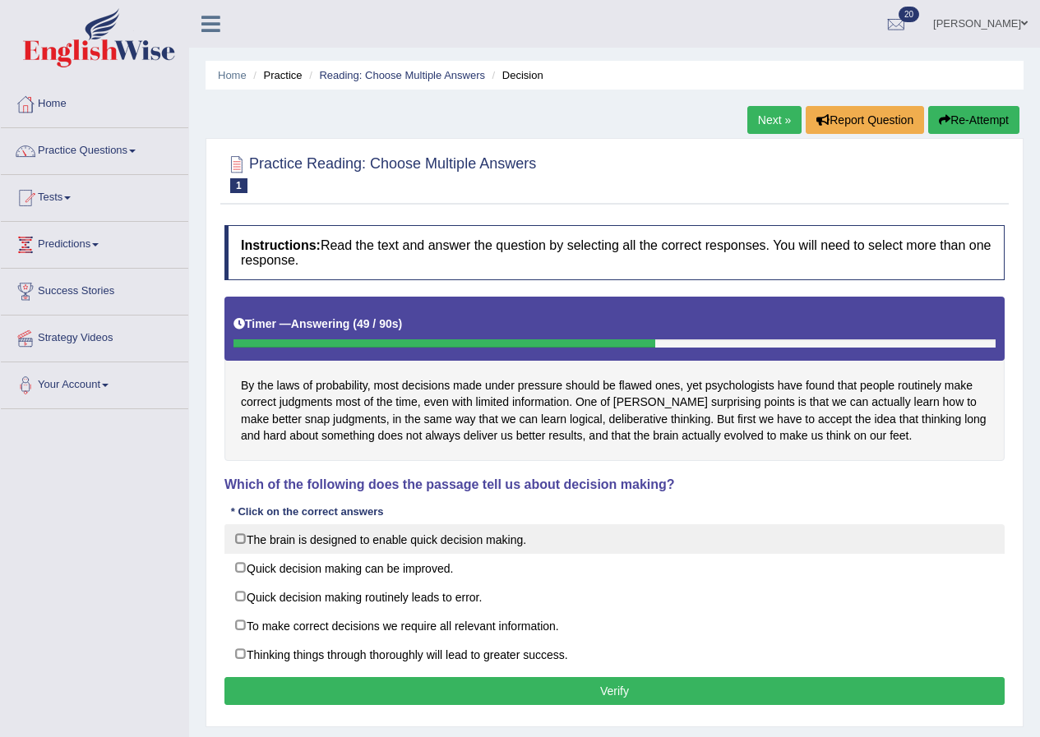
click at [474, 541] on label "The brain is designed to enable quick decision making." at bounding box center [614, 539] width 780 height 30
checkbox input "true"
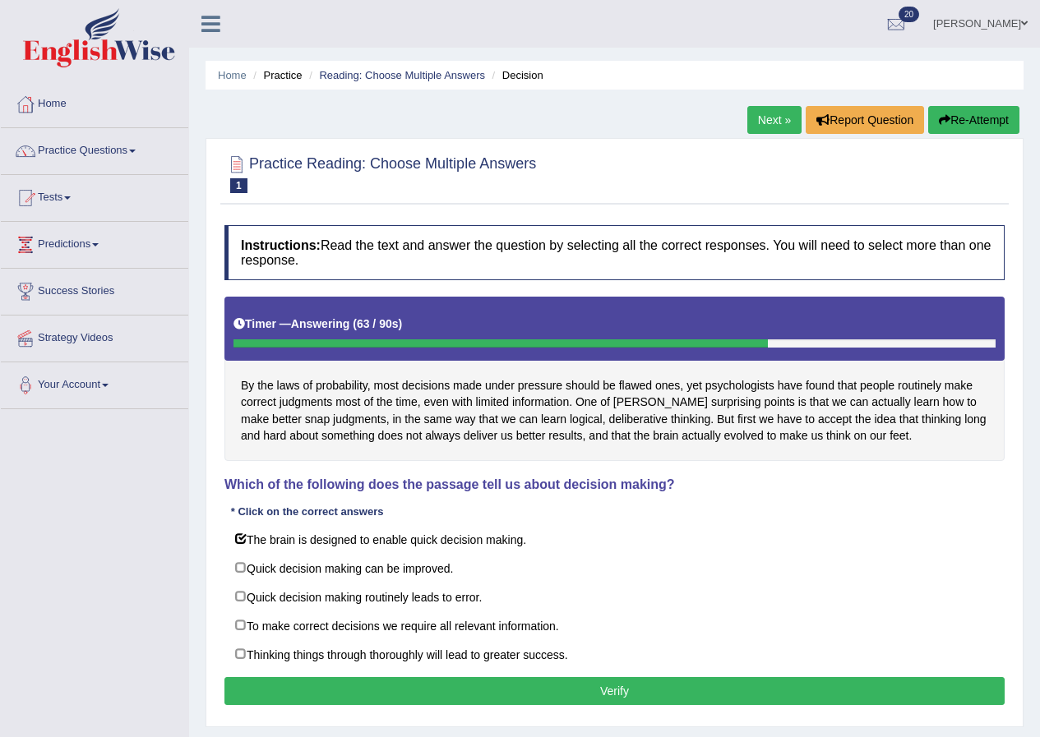
click at [431, 681] on button "Verify" at bounding box center [614, 691] width 780 height 28
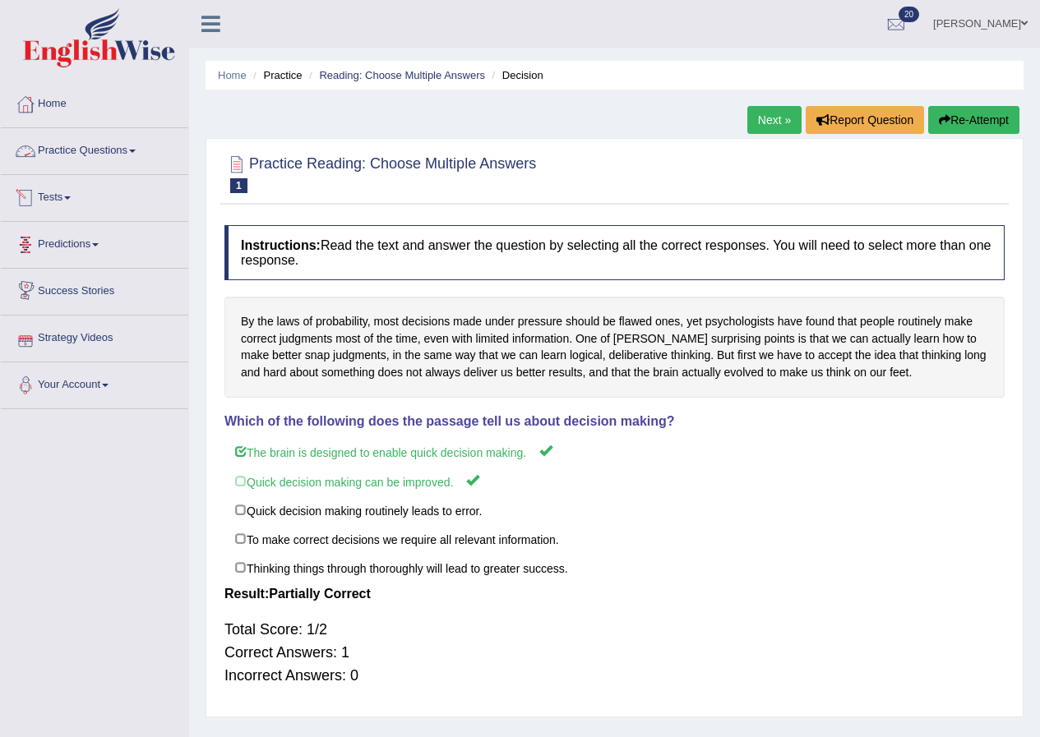
click at [766, 108] on link "Next »" at bounding box center [774, 120] width 54 height 28
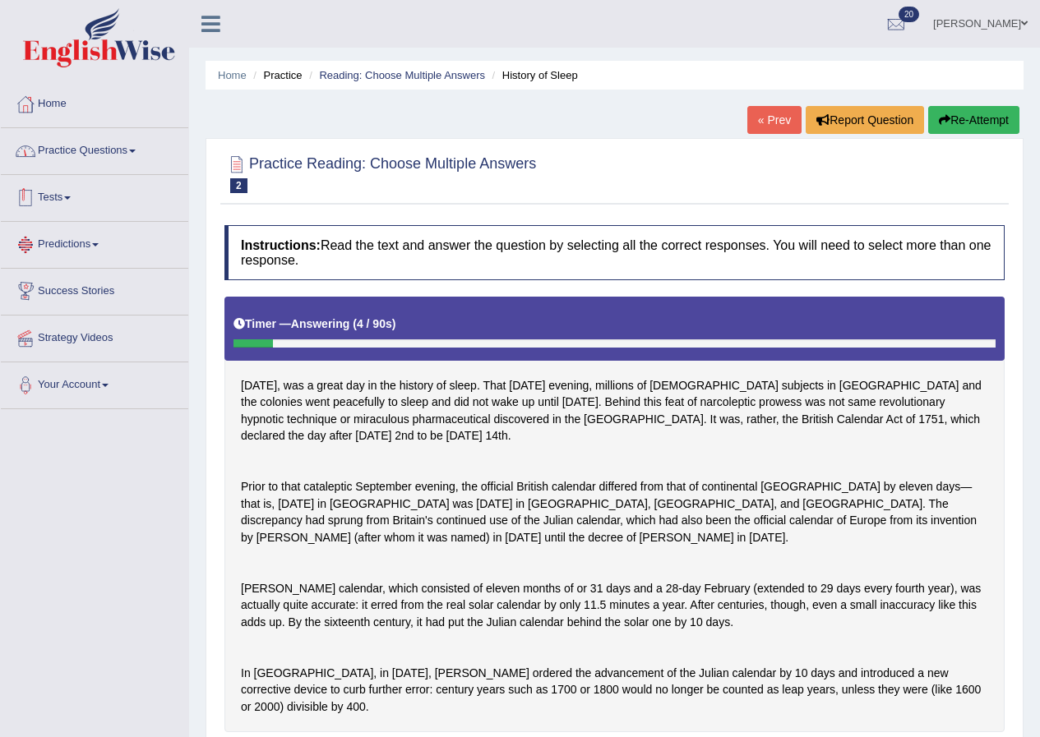
click at [124, 150] on link "Practice Questions" at bounding box center [94, 148] width 187 height 41
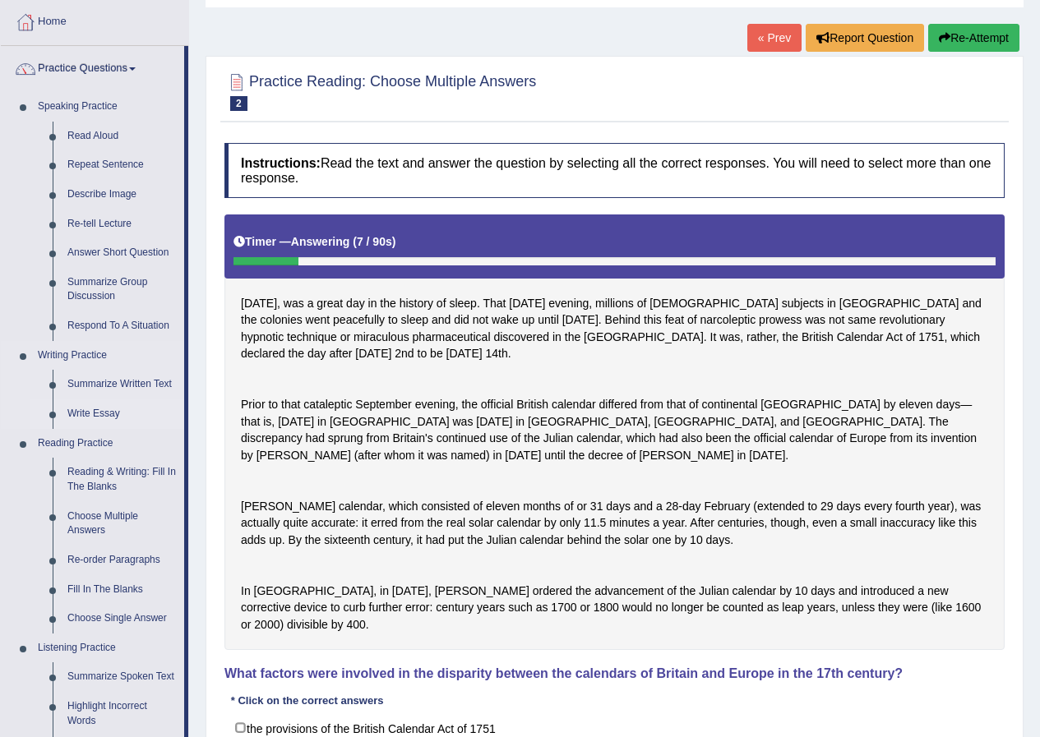
scroll to position [164, 0]
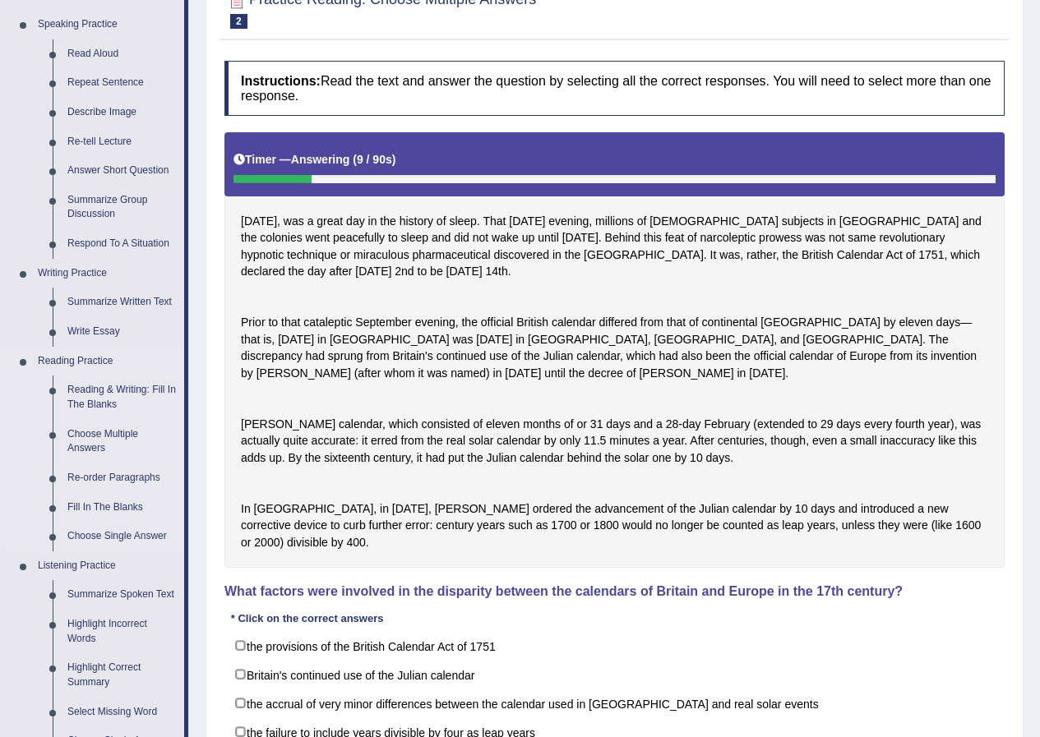
click at [102, 473] on link "Re-order Paragraphs" at bounding box center [122, 478] width 124 height 30
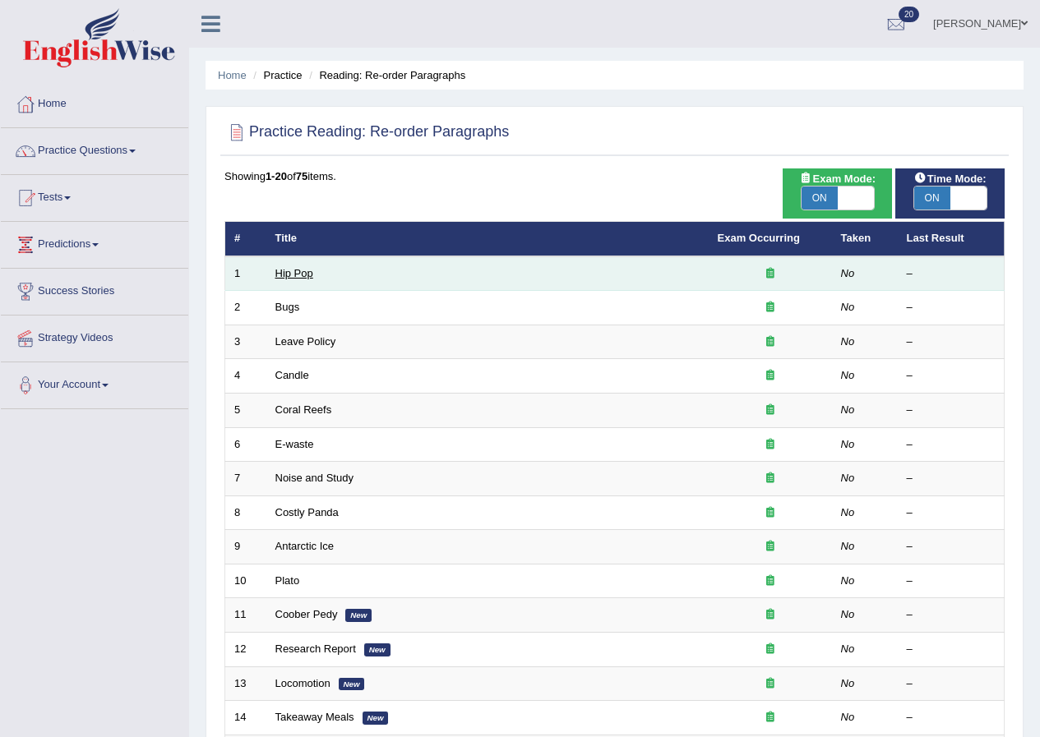
click at [297, 267] on link "Hip Pop" at bounding box center [294, 273] width 38 height 12
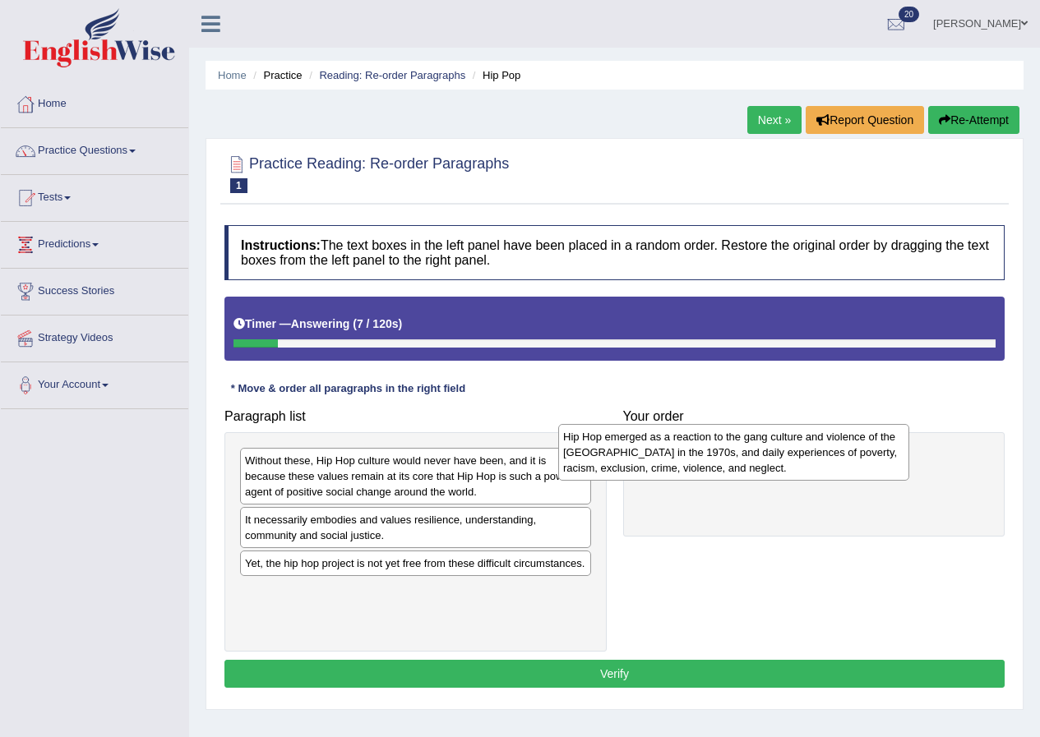
drag, startPoint x: 399, startPoint y: 483, endPoint x: 717, endPoint y: 459, distance: 318.9
click at [717, 459] on div "Hip Hop emerged as a reaction to the gang culture and violence of the South Bro…" at bounding box center [733, 452] width 351 height 57
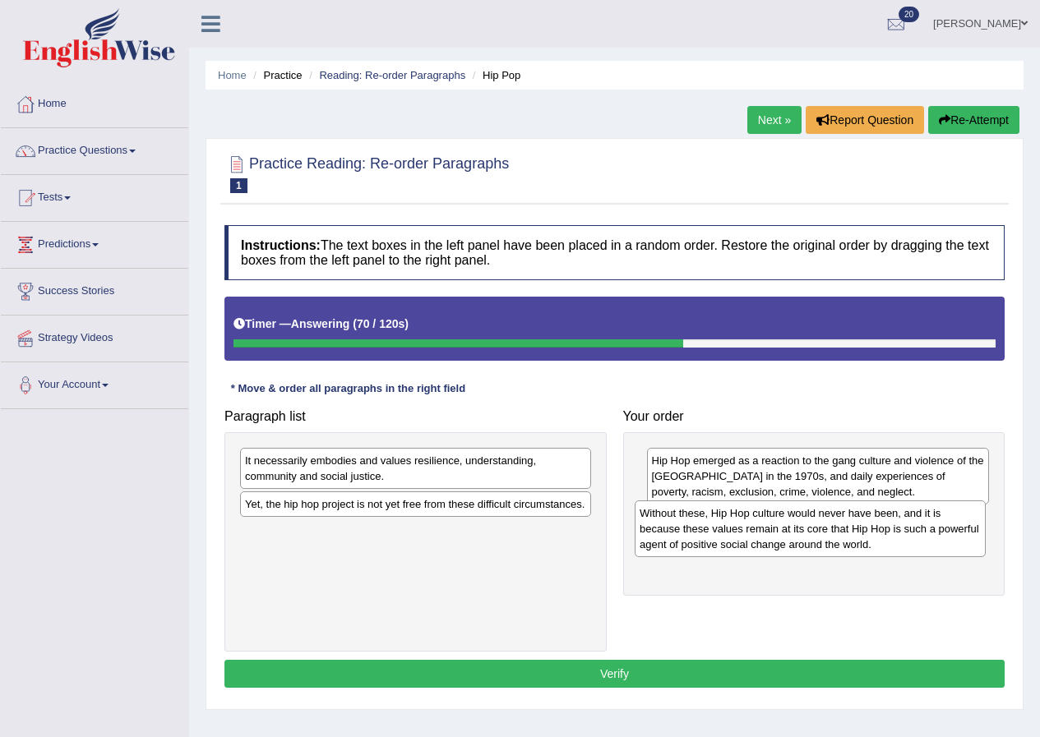
drag, startPoint x: 337, startPoint y: 486, endPoint x: 731, endPoint y: 538, distance: 397.9
click at [731, 538] on div "Without these, Hip Hop culture would never have been, and it is because these v…" at bounding box center [809, 528] width 351 height 57
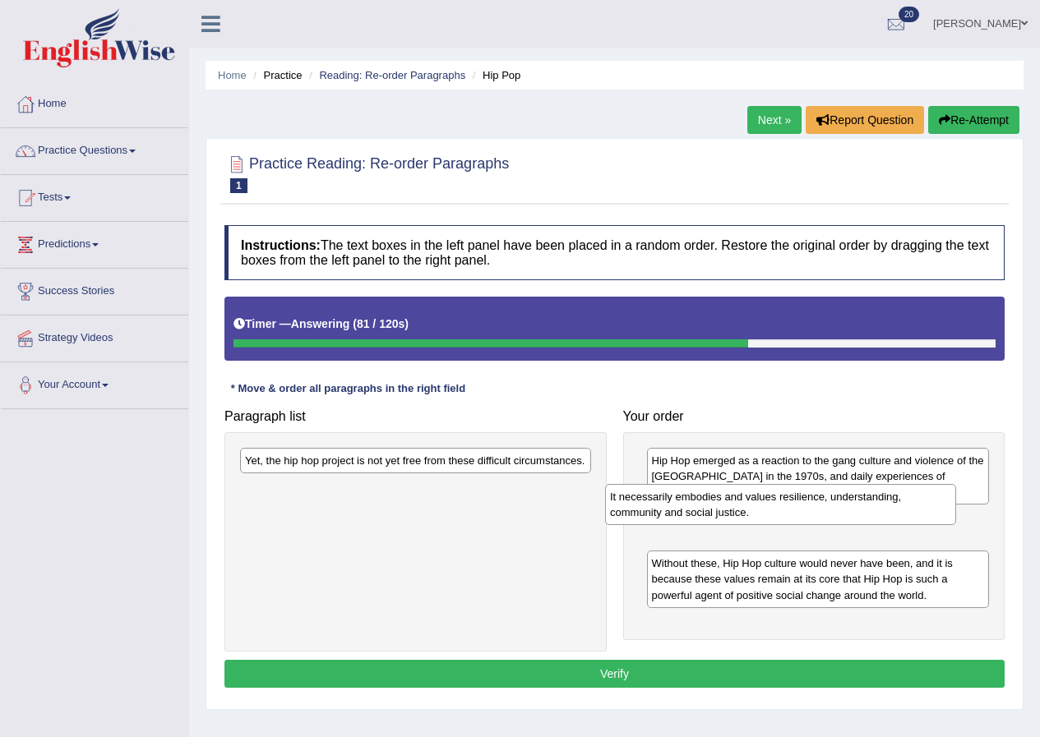
drag, startPoint x: 516, startPoint y: 468, endPoint x: 886, endPoint y: 505, distance: 371.6
click at [886, 505] on div "It necessarily embodies and values resilience, understanding, community and soc…" at bounding box center [780, 504] width 351 height 41
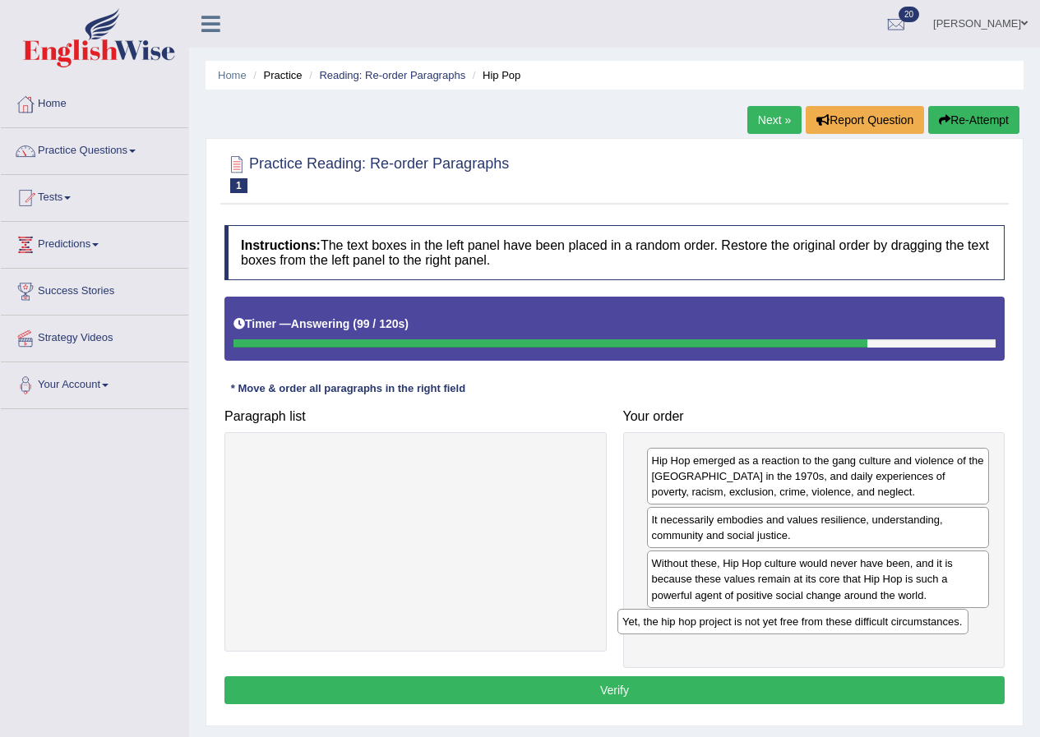
drag, startPoint x: 426, startPoint y: 457, endPoint x: 803, endPoint y: 618, distance: 410.1
click at [803, 618] on div "Yet, the hip hop project is not yet free from these difficult circumstances." at bounding box center [792, 621] width 351 height 25
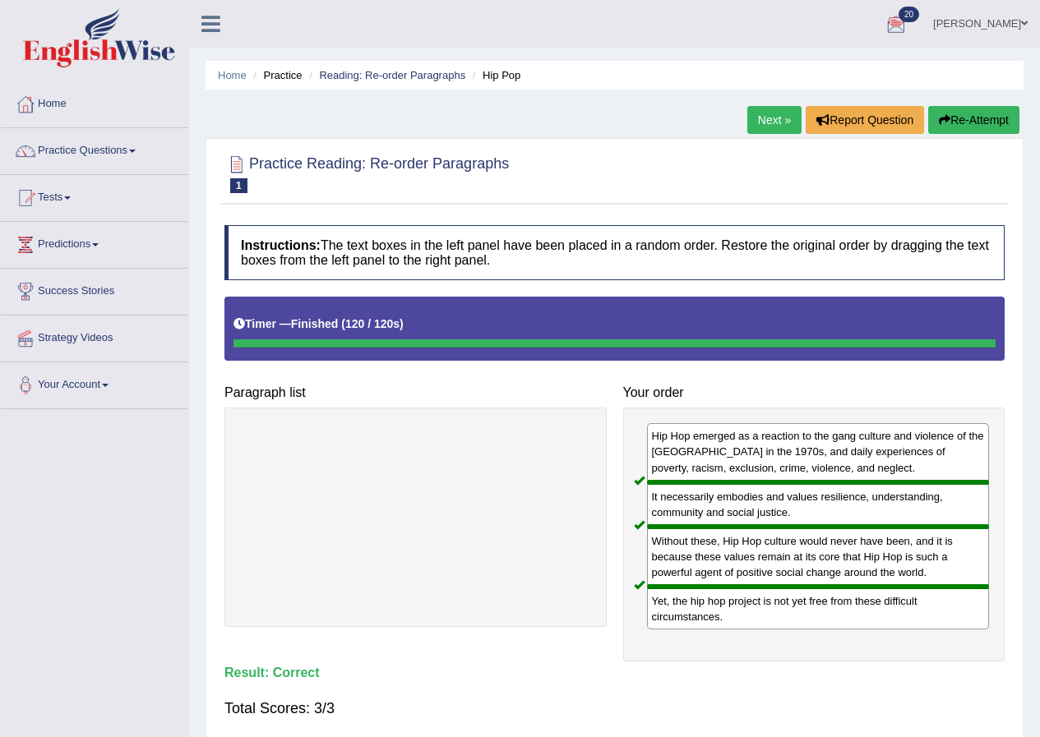
click at [747, 118] on link "Next »" at bounding box center [774, 120] width 54 height 28
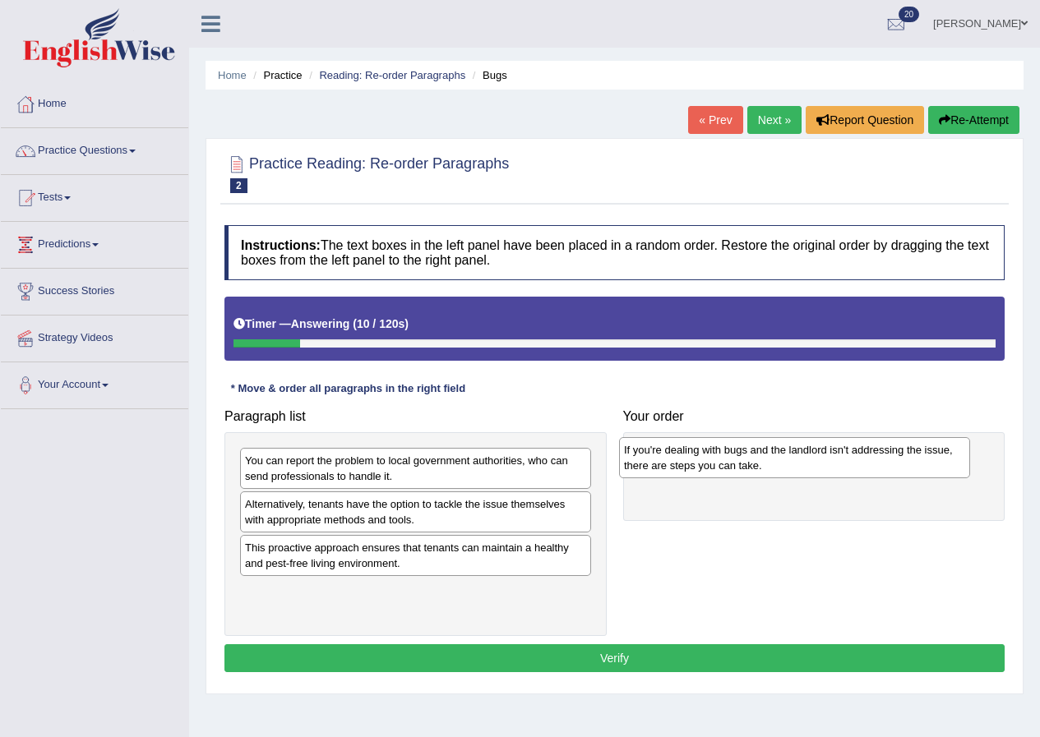
drag, startPoint x: 324, startPoint y: 513, endPoint x: 703, endPoint y: 458, distance: 382.8
click at [703, 458] on div "If you're dealing with bugs and the landlord isn't addressing the issue, there …" at bounding box center [794, 457] width 351 height 41
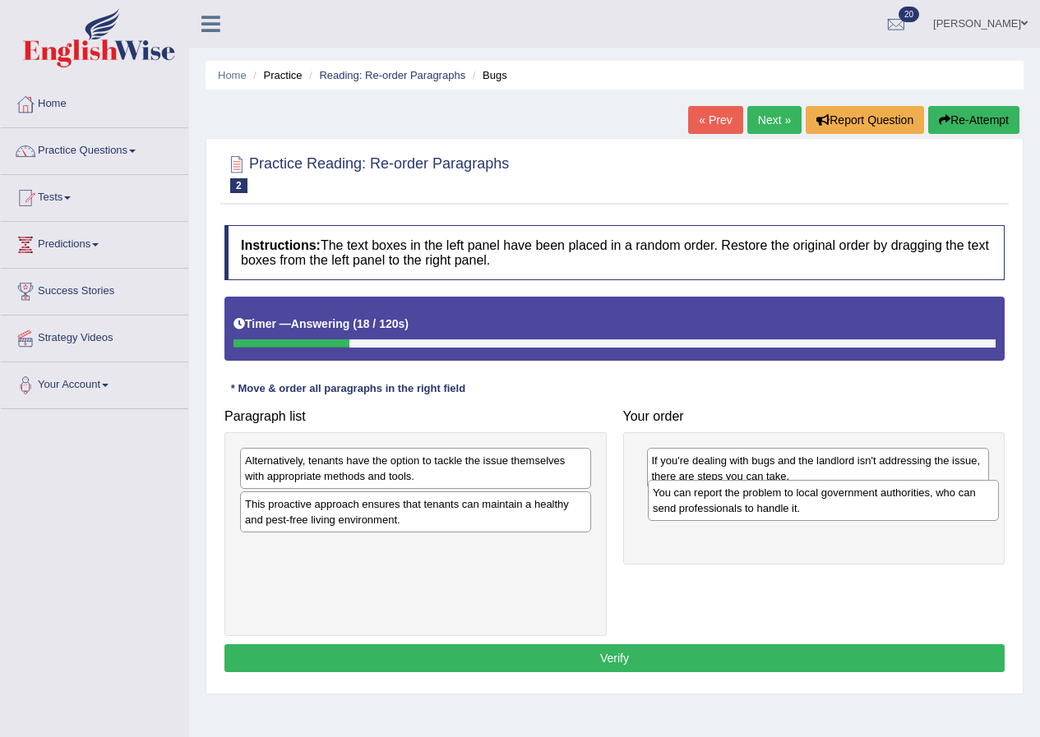
drag, startPoint x: 413, startPoint y: 464, endPoint x: 820, endPoint y: 496, distance: 408.8
click at [820, 496] on div "You can report the problem to local government authorities, who can send profes…" at bounding box center [823, 500] width 351 height 41
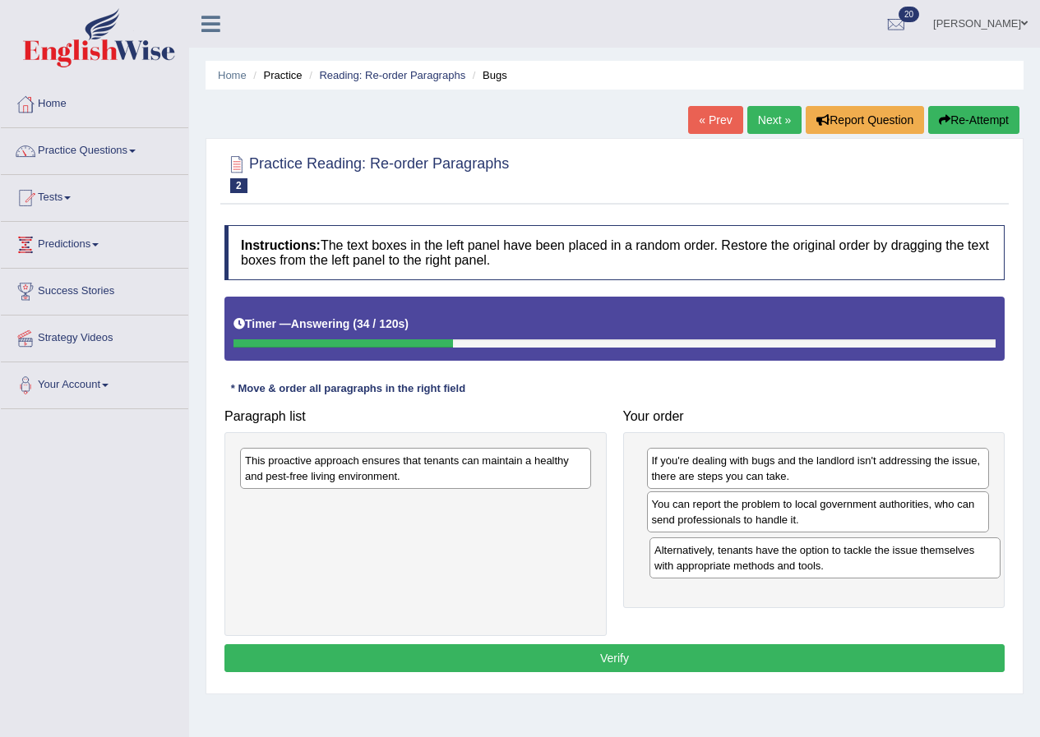
drag, startPoint x: 373, startPoint y: 471, endPoint x: 782, endPoint y: 560, distance: 418.9
click at [782, 560] on div "Alternatively, tenants have the option to tackle the issue themselves with appr…" at bounding box center [824, 557] width 351 height 41
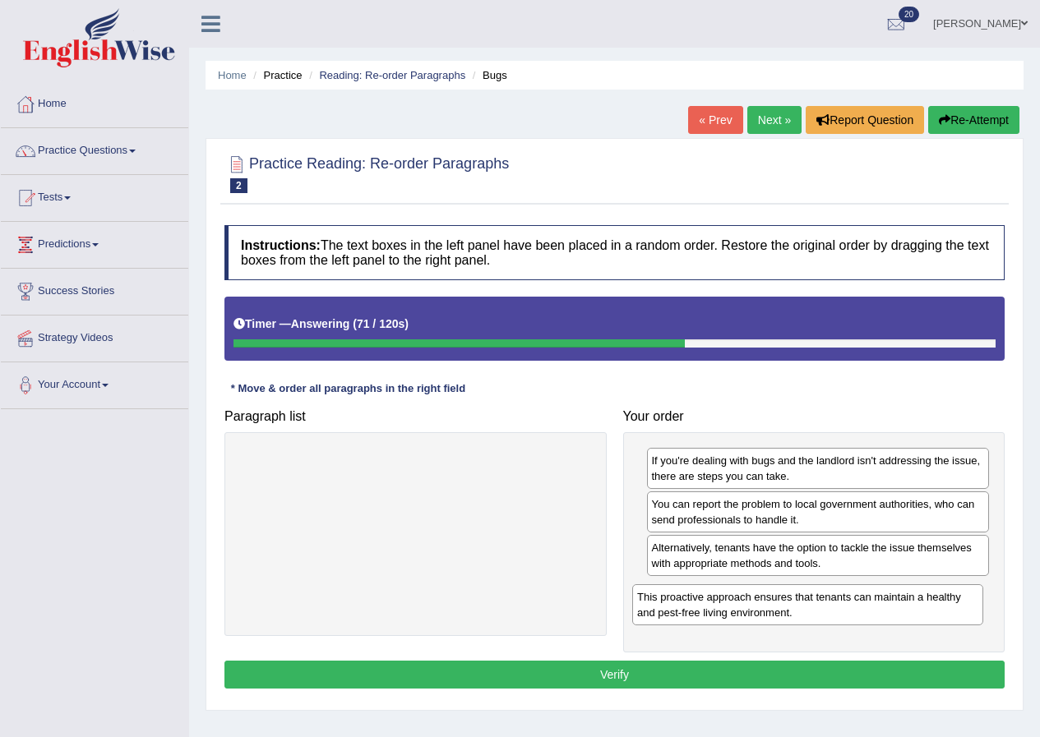
drag, startPoint x: 430, startPoint y: 468, endPoint x: 822, endPoint y: 605, distance: 415.0
click at [822, 605] on div "This proactive approach ensures that tenants can maintain a healthy and pest-fr…" at bounding box center [807, 604] width 351 height 41
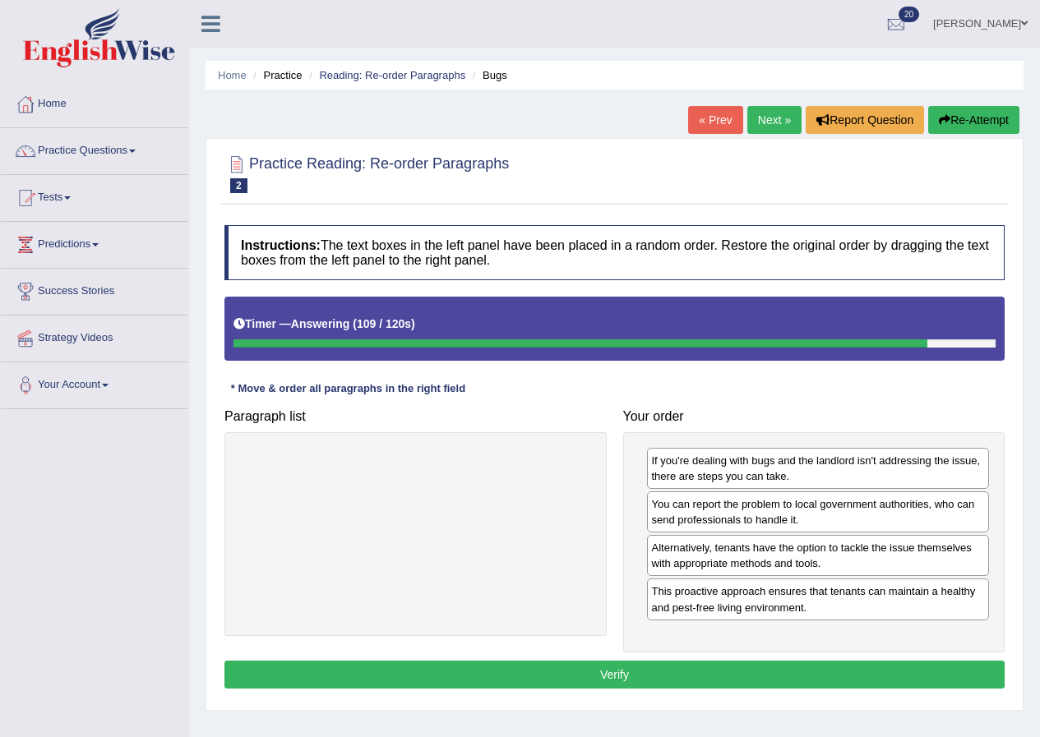
click at [726, 678] on button "Verify" at bounding box center [614, 675] width 780 height 28
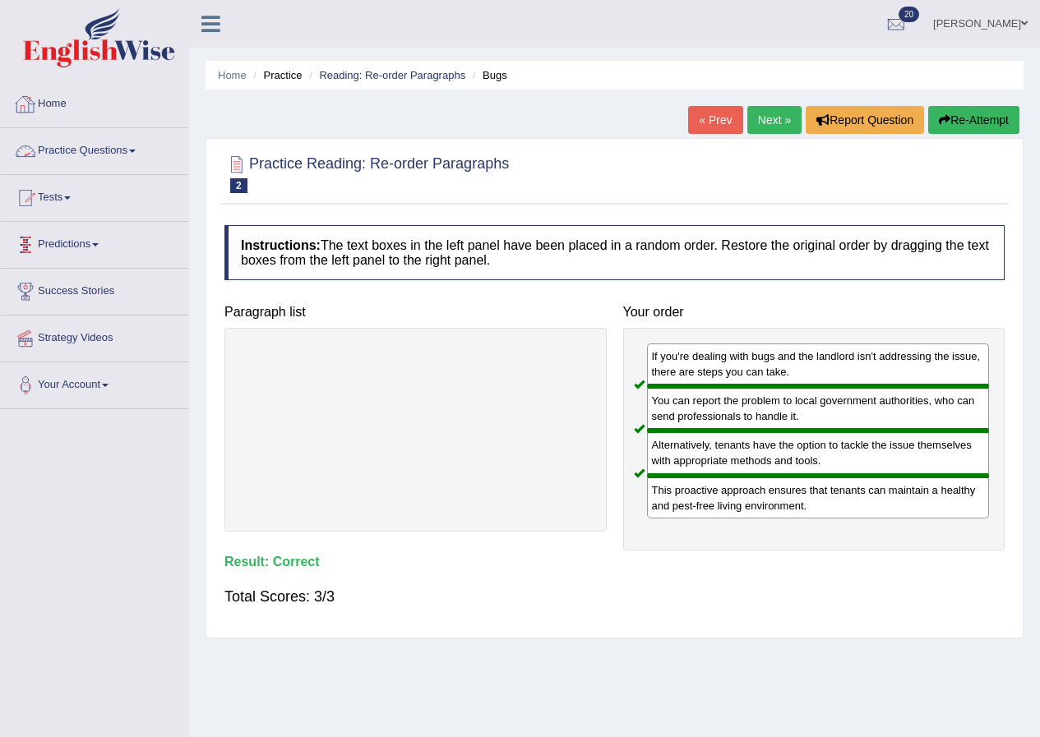
click at [765, 127] on link "Next »" at bounding box center [774, 120] width 54 height 28
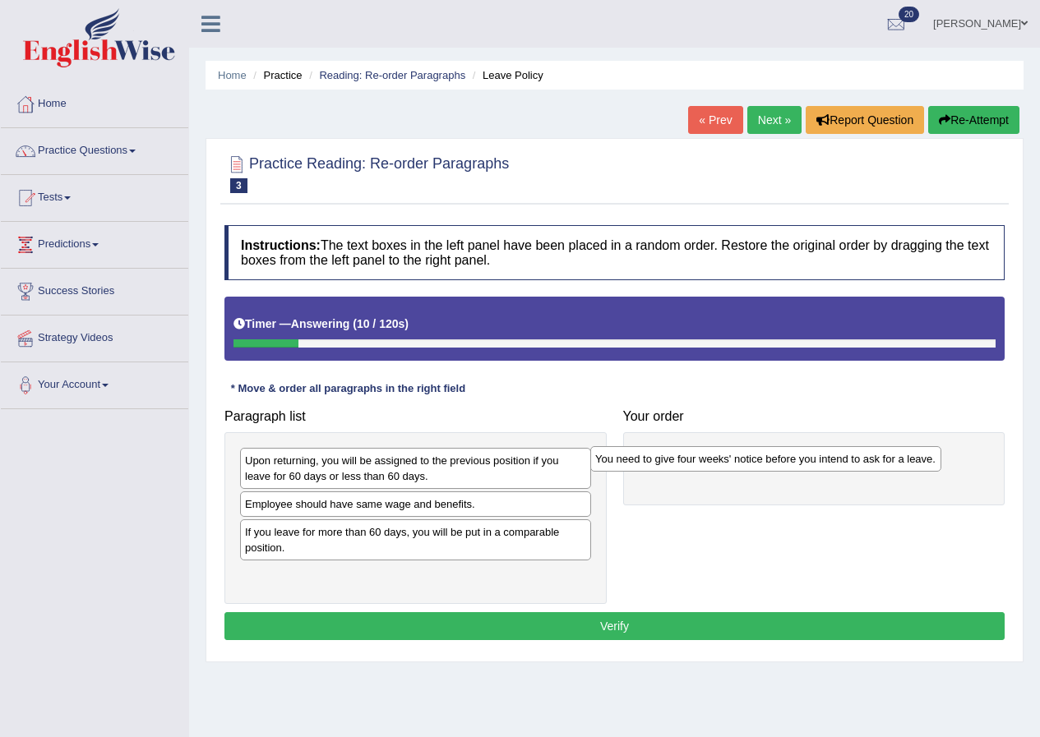
drag, startPoint x: 306, startPoint y: 463, endPoint x: 656, endPoint y: 461, distance: 350.1
click at [656, 461] on div "You need to give four weeks' notice before you intend to ask for a leave." at bounding box center [765, 458] width 351 height 25
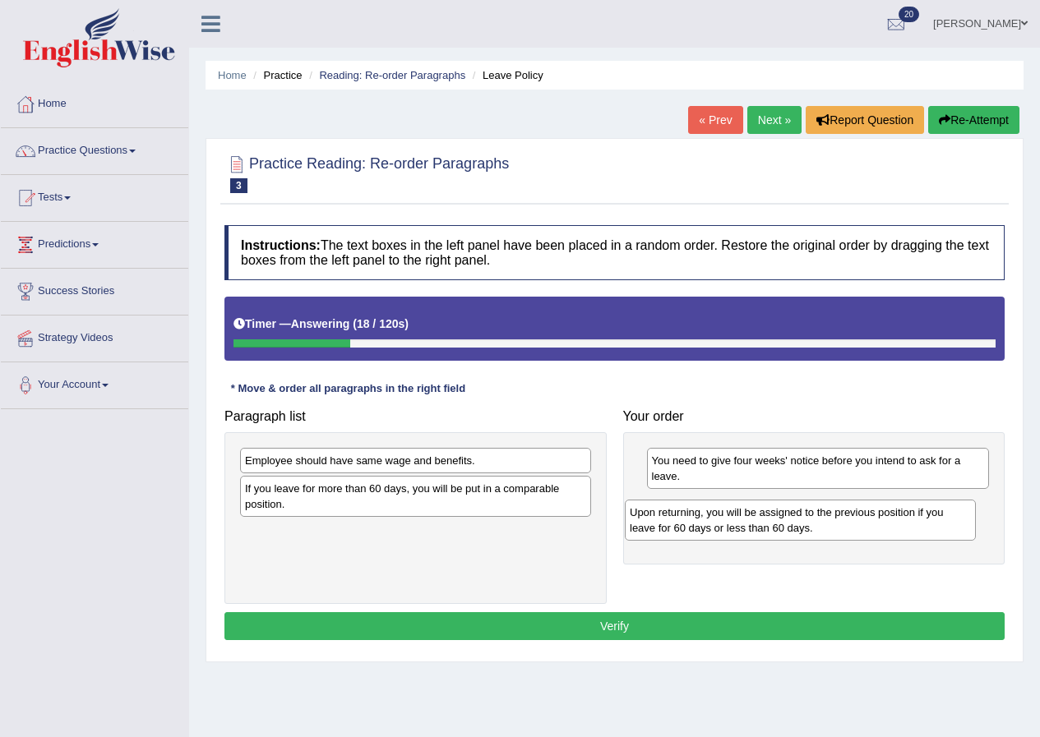
drag, startPoint x: 401, startPoint y: 458, endPoint x: 786, endPoint y: 509, distance: 388.0
click at [786, 509] on div "Upon returning, you will be assigned to the previous position if you leave for …" at bounding box center [800, 520] width 351 height 41
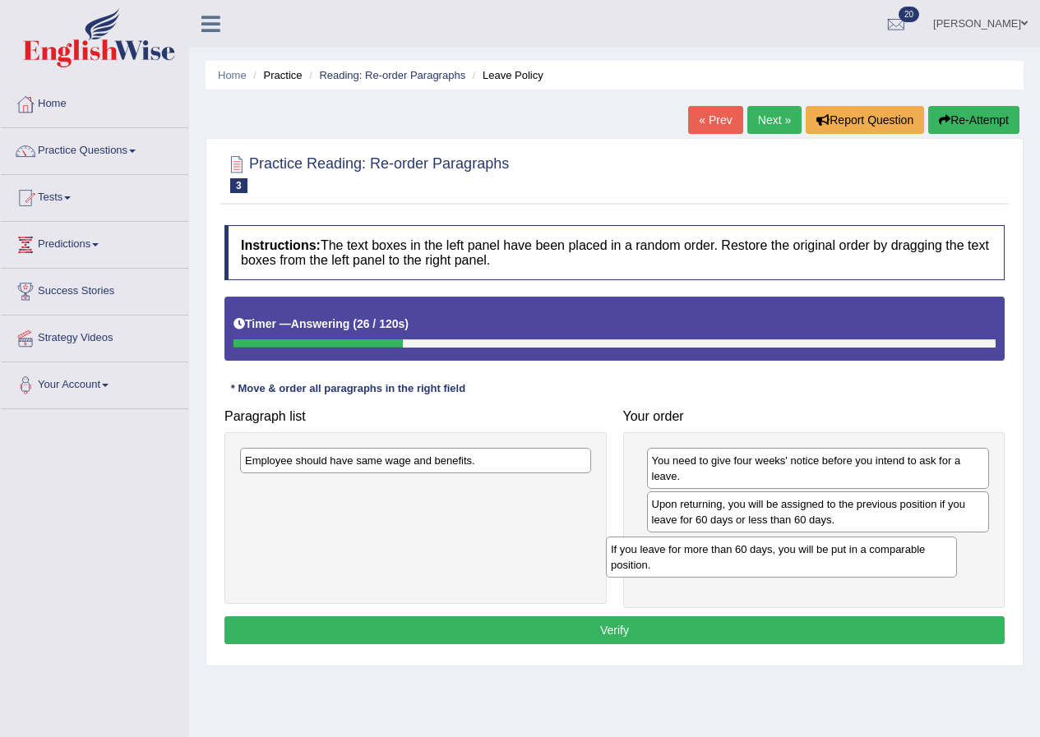
drag, startPoint x: 430, startPoint y: 487, endPoint x: 795, endPoint y: 548, distance: 370.7
click at [795, 548] on div "If you leave for more than 60 days, you will be put in a comparable position." at bounding box center [781, 557] width 351 height 41
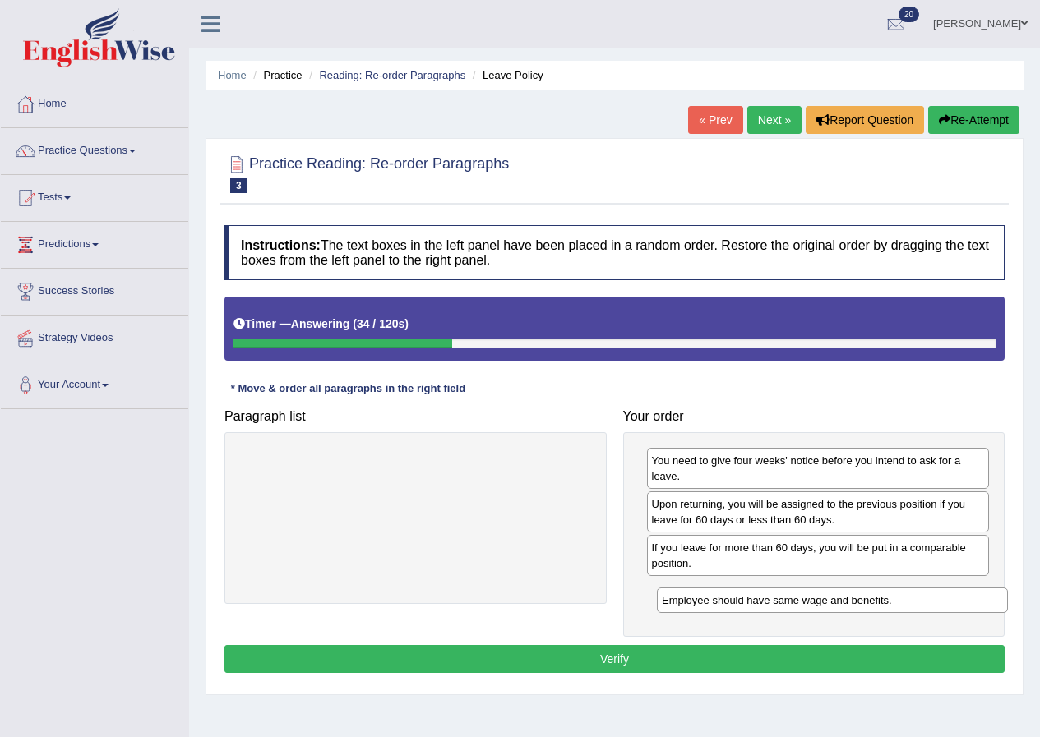
drag, startPoint x: 384, startPoint y: 468, endPoint x: 800, endPoint y: 607, distance: 439.4
click at [800, 607] on div "Employee should have same wage and benefits." at bounding box center [832, 600] width 351 height 25
click at [652, 664] on button "Verify" at bounding box center [614, 659] width 780 height 28
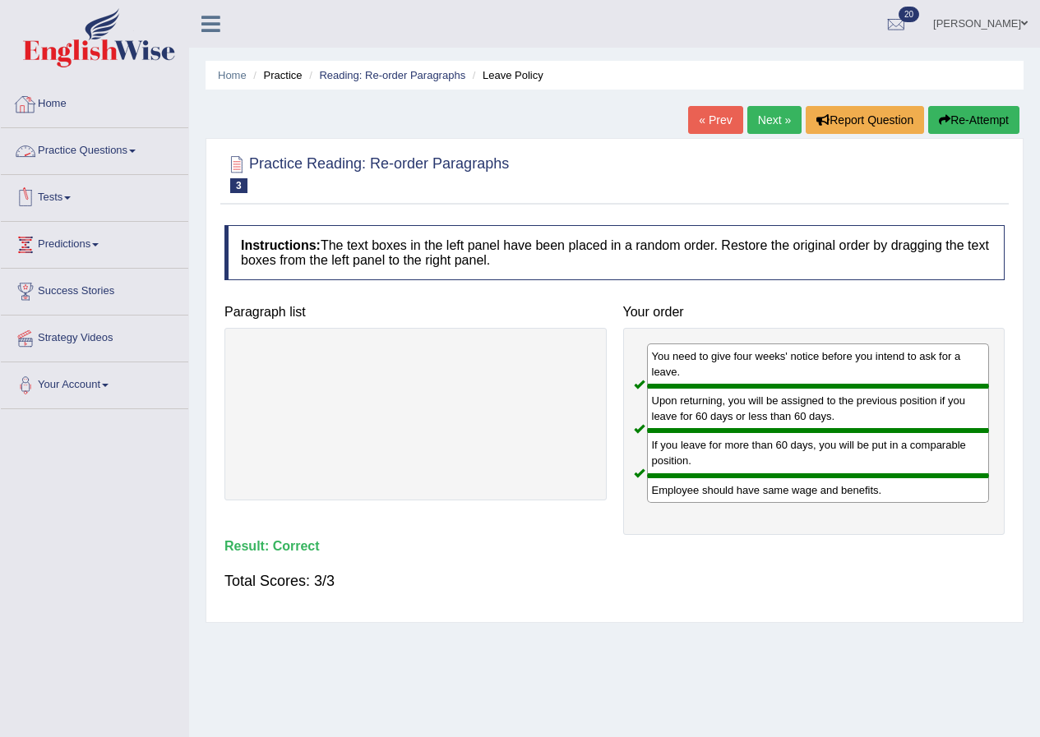
click at [778, 120] on link "Next »" at bounding box center [774, 120] width 54 height 28
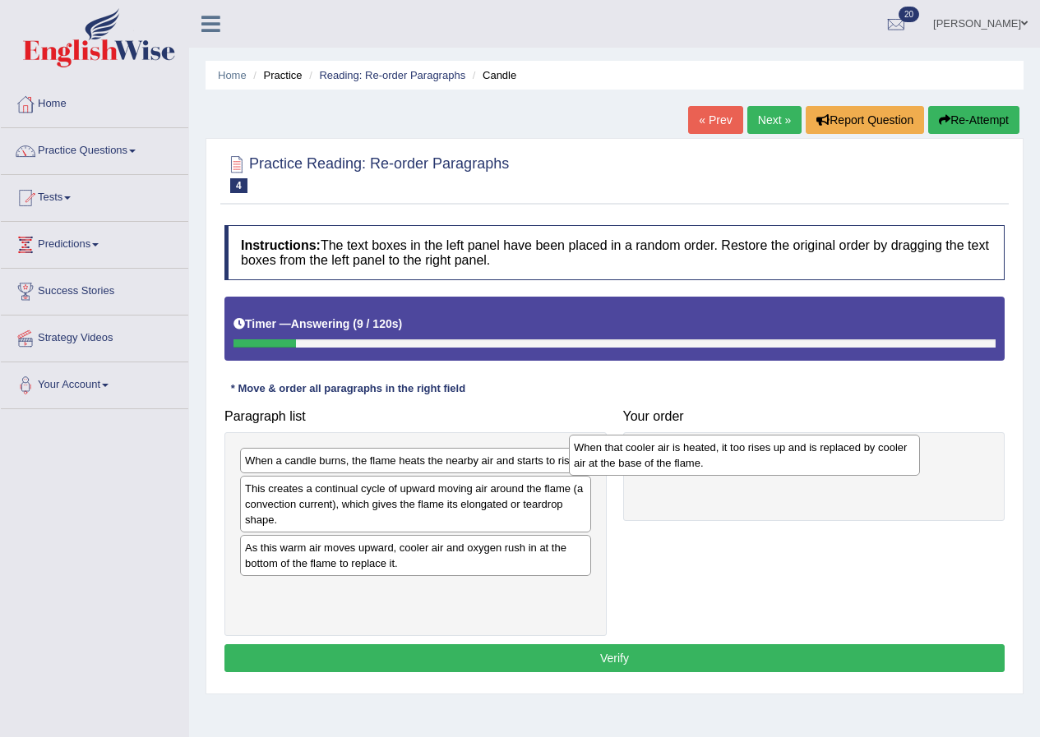
drag, startPoint x: 371, startPoint y: 473, endPoint x: 700, endPoint y: 460, distance: 329.0
click at [700, 460] on div "When that cooler air is heated, it too rises up and is replaced by cooler air a…" at bounding box center [744, 455] width 351 height 41
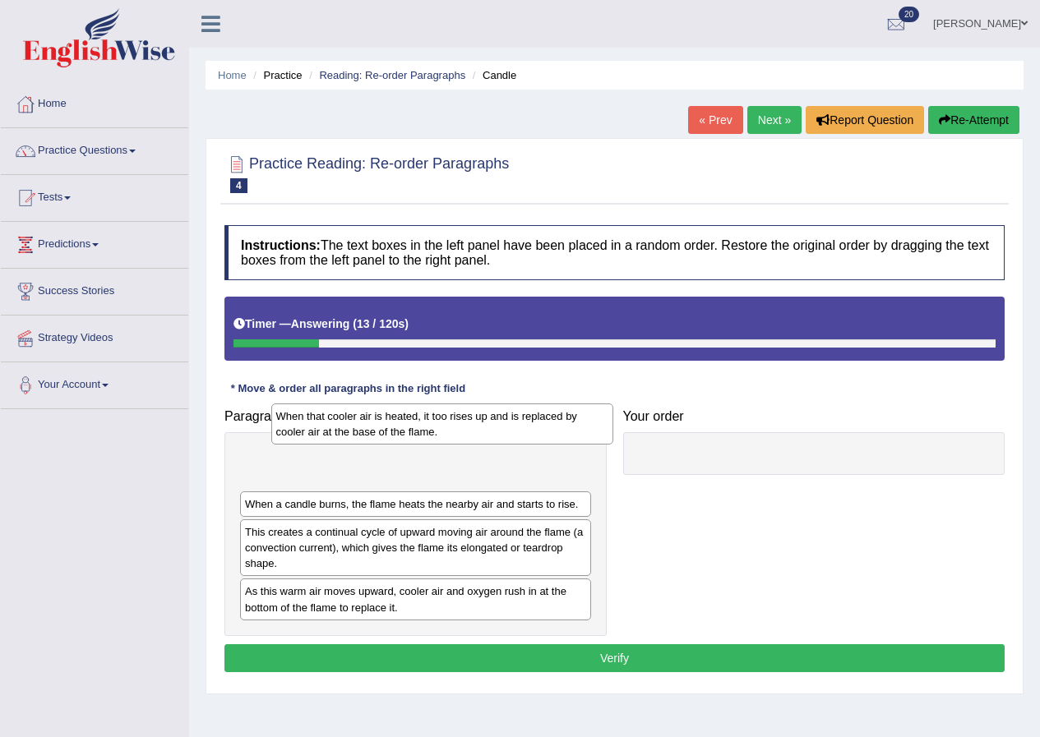
drag, startPoint x: 756, startPoint y: 478, endPoint x: 380, endPoint y: 434, distance: 378.1
click at [380, 434] on div "When that cooler air is heated, it too rises up and is replaced by cooler air a…" at bounding box center [442, 423] width 343 height 41
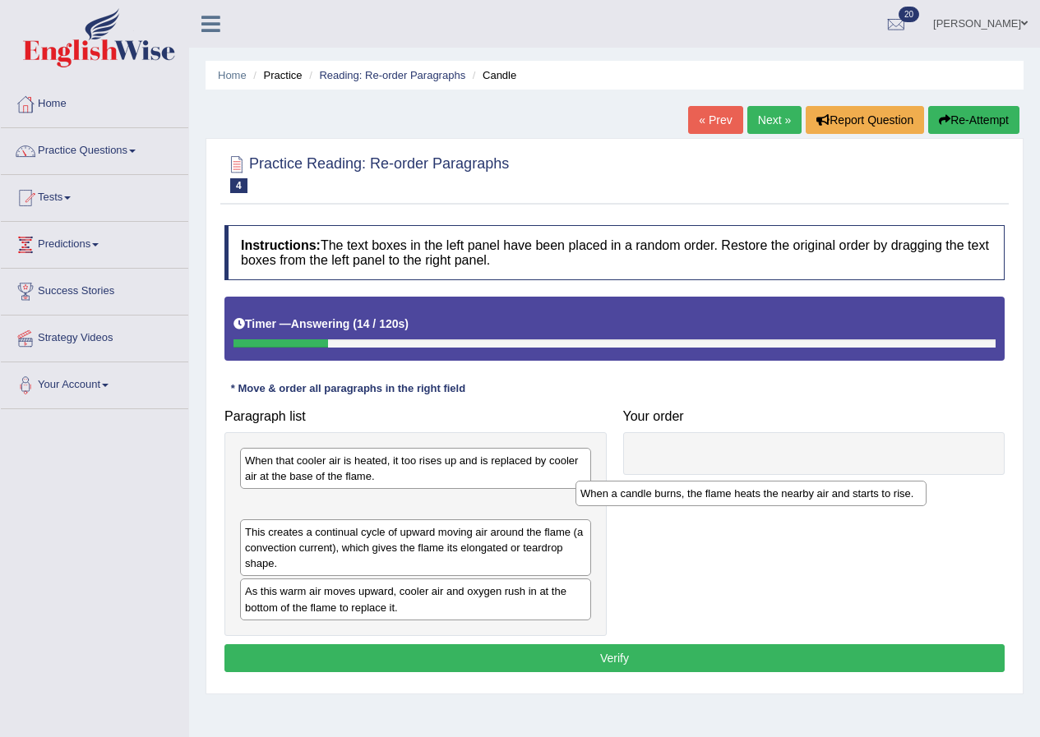
drag, startPoint x: 376, startPoint y: 507, endPoint x: 724, endPoint y: 482, distance: 349.3
click at [724, 482] on div "When a candle burns, the flame heats the nearby air and starts to rise." at bounding box center [750, 493] width 351 height 25
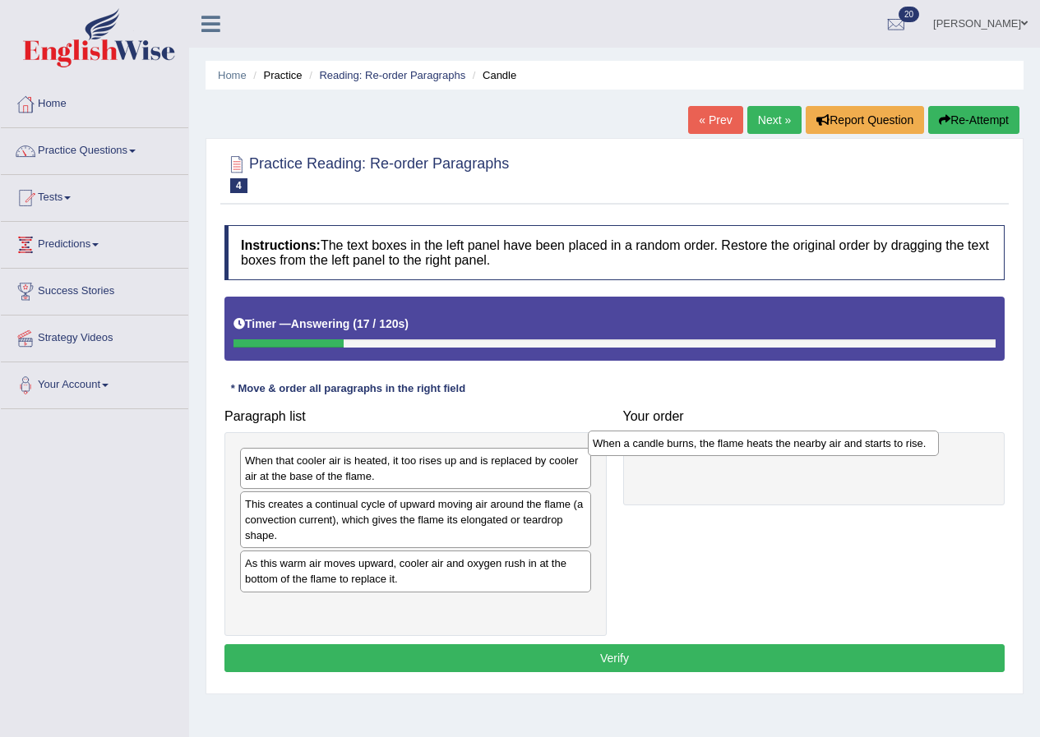
drag, startPoint x: 457, startPoint y: 507, endPoint x: 804, endPoint y: 446, distance: 352.9
click at [804, 446] on div "When a candle burns, the flame heats the nearby air and starts to rise." at bounding box center [763, 443] width 351 height 25
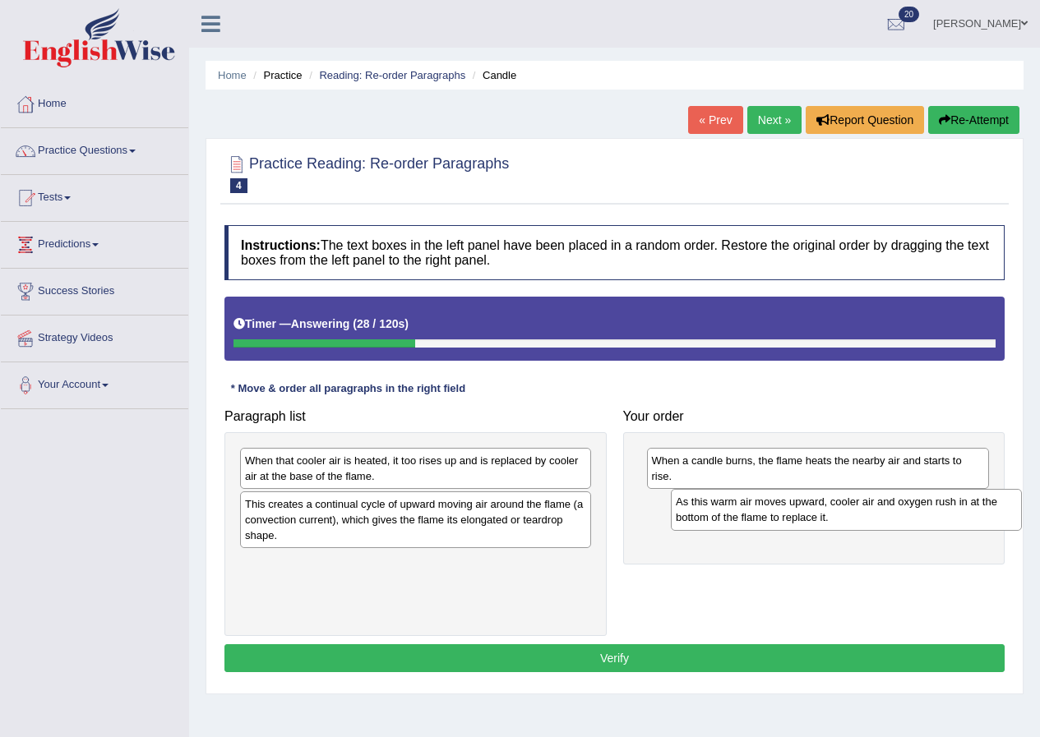
drag, startPoint x: 339, startPoint y: 579, endPoint x: 768, endPoint y: 517, distance: 433.4
click at [768, 517] on div "As this warm air moves upward, cooler air and oxygen rush in at the bottom of t…" at bounding box center [846, 509] width 351 height 41
click at [413, 515] on div "This creates a continual cycle of upward moving air around the flame (a convect…" at bounding box center [415, 519] width 351 height 57
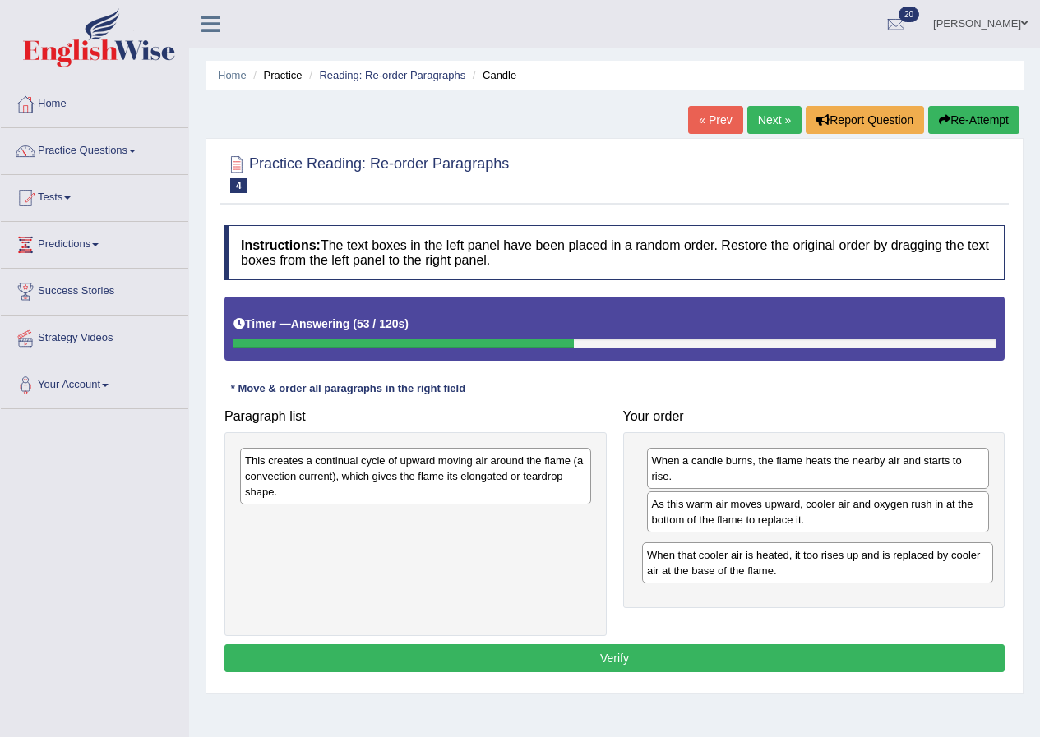
drag, startPoint x: 357, startPoint y: 463, endPoint x: 755, endPoint y: 555, distance: 409.2
click at [758, 556] on div "When that cooler air is heated, it too rises up and is replaced by cooler air a…" at bounding box center [817, 562] width 351 height 41
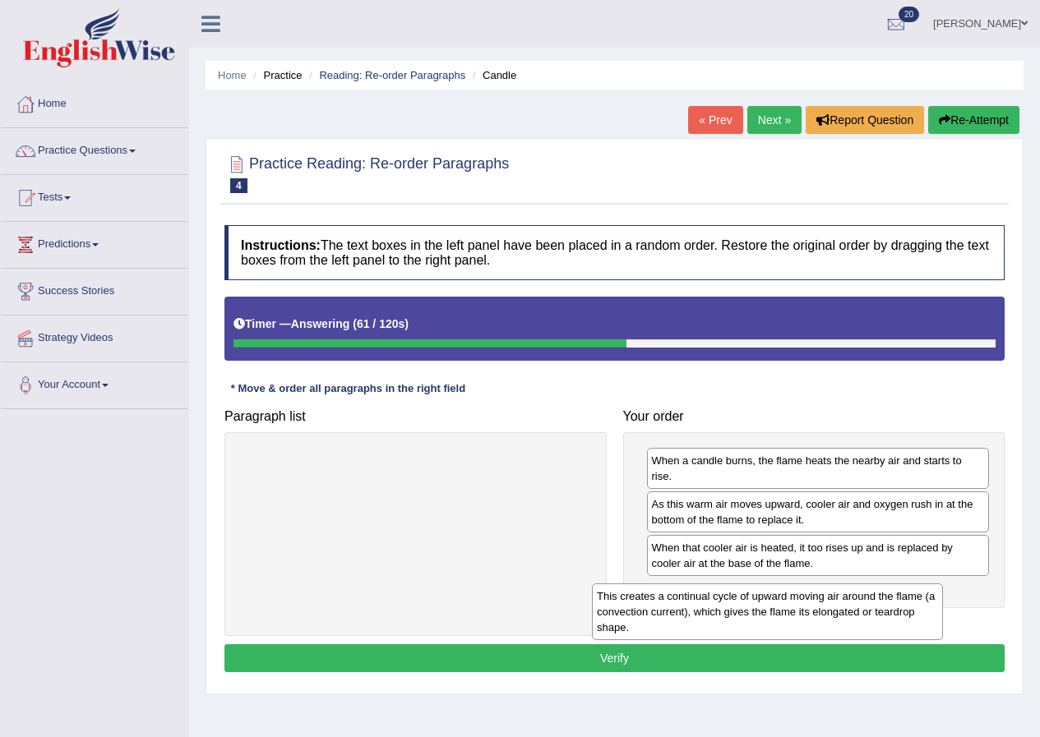
drag, startPoint x: 463, startPoint y: 473, endPoint x: 814, endPoint y: 609, distance: 376.9
click at [814, 609] on div "This creates a continual cycle of upward moving air around the flame (a convect…" at bounding box center [767, 611] width 351 height 57
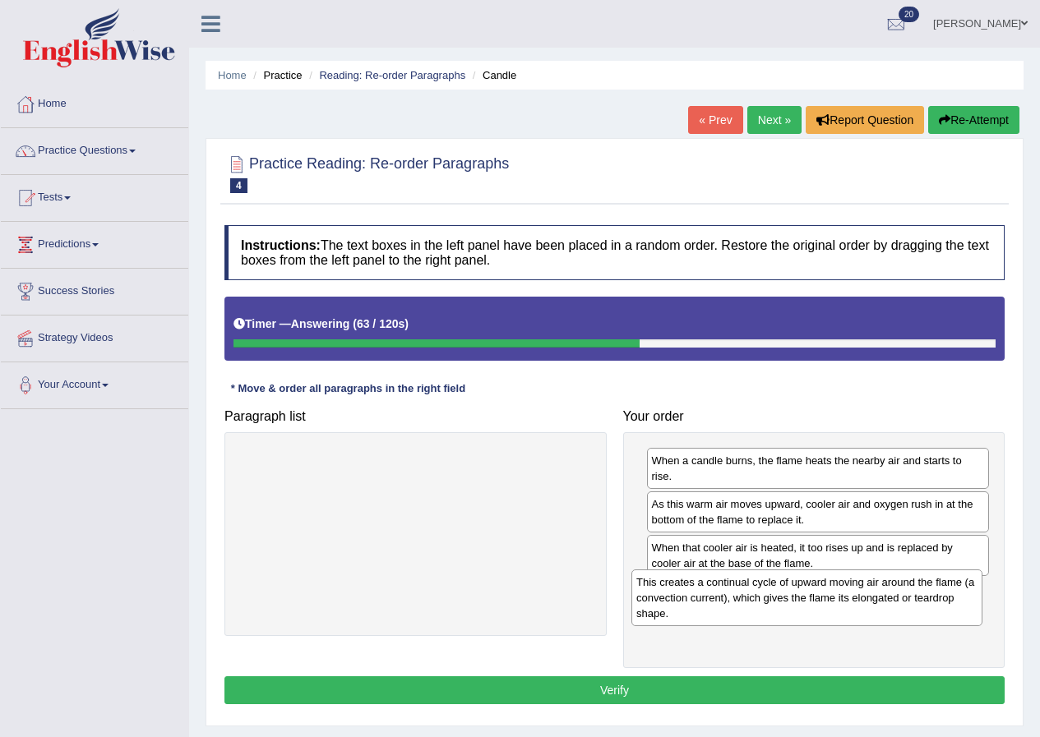
drag, startPoint x: 377, startPoint y: 467, endPoint x: 768, endPoint y: 588, distance: 409.6
click at [768, 588] on div "This creates a continual cycle of upward moving air around the flame (a convect…" at bounding box center [806, 597] width 351 height 57
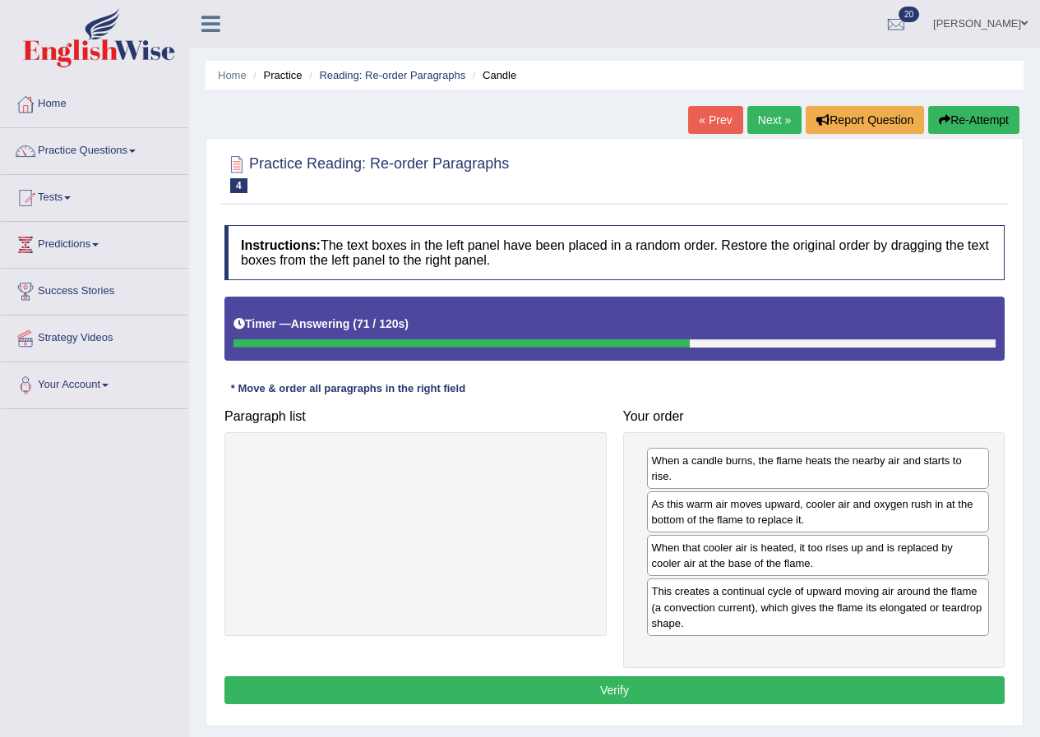
click at [620, 693] on button "Verify" at bounding box center [614, 690] width 780 height 28
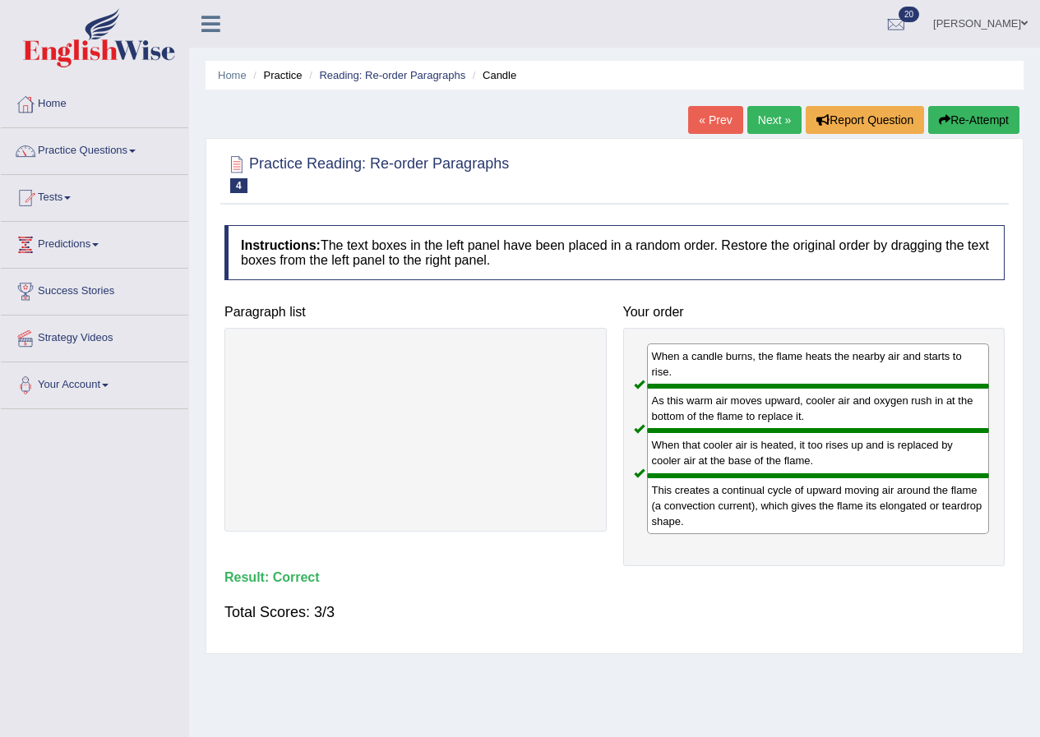
click at [777, 118] on link "Next »" at bounding box center [774, 120] width 54 height 28
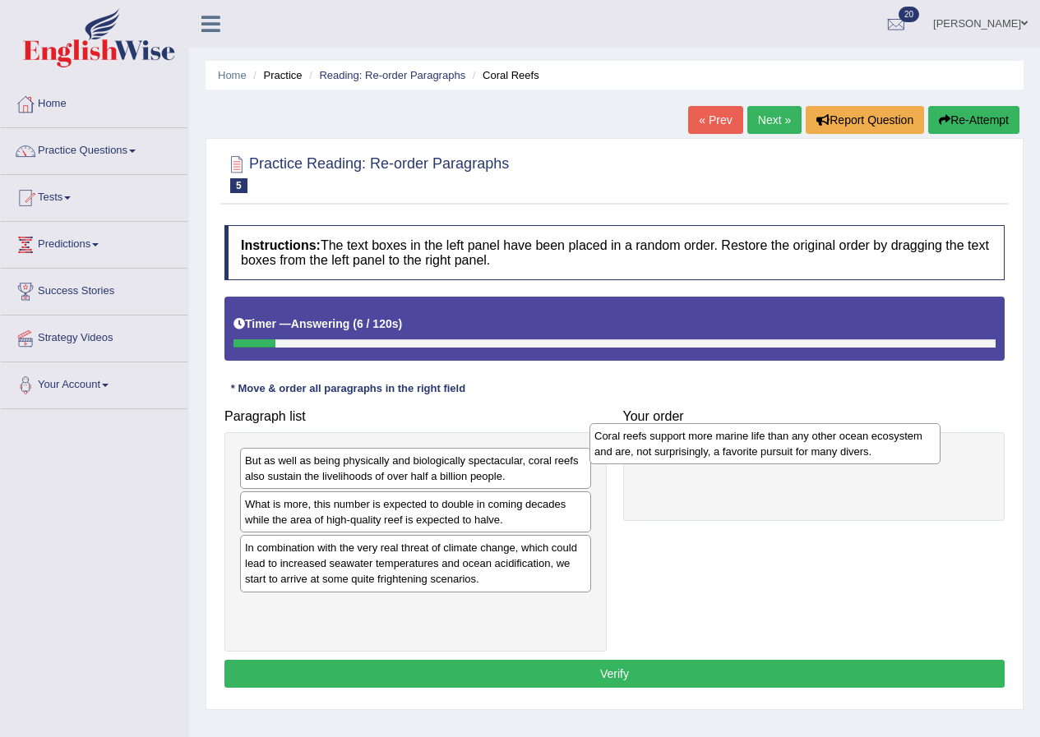
drag, startPoint x: 356, startPoint y: 560, endPoint x: 706, endPoint y: 447, distance: 368.0
click at [706, 447] on div "Coral reefs support more marine life than any other ocean ecosystem and are, no…" at bounding box center [764, 443] width 351 height 41
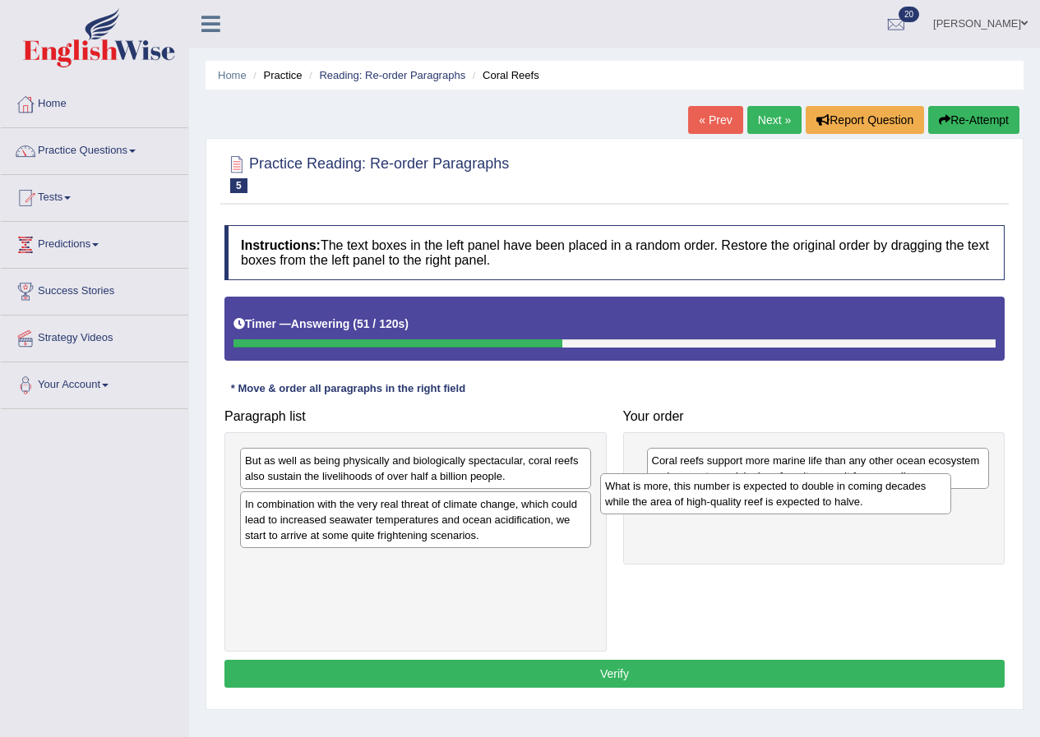
drag, startPoint x: 324, startPoint y: 519, endPoint x: 684, endPoint y: 501, distance: 360.4
click at [684, 501] on div "What is more, this number is expected to double in coming decades while the are…" at bounding box center [775, 493] width 351 height 41
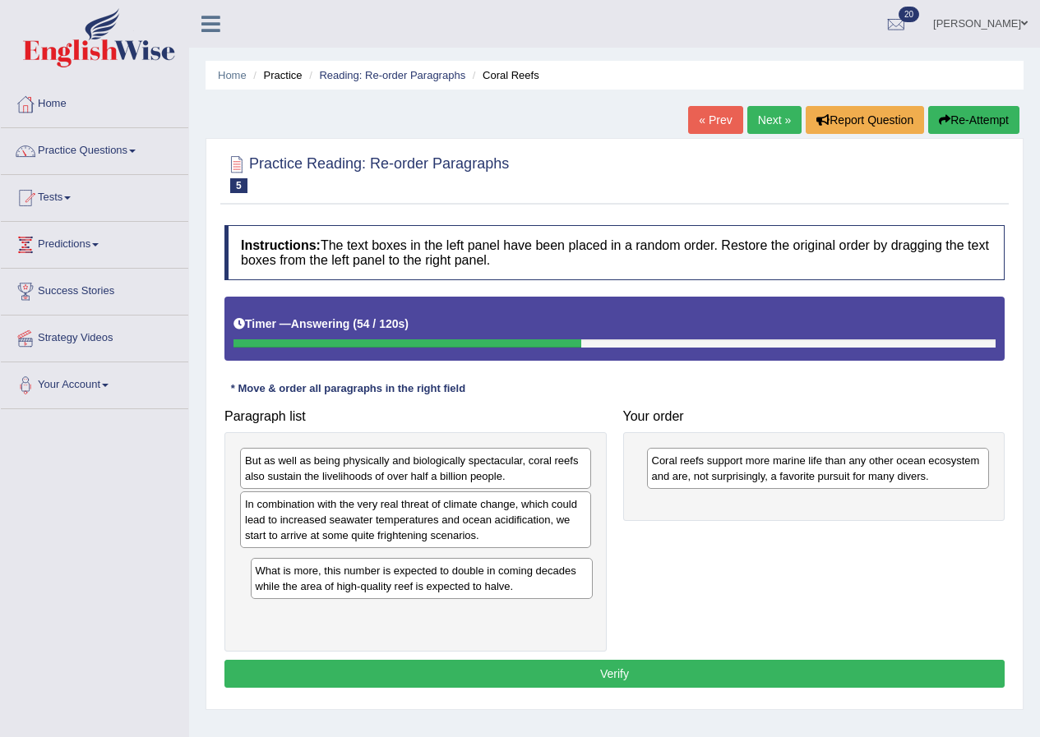
drag, startPoint x: 749, startPoint y: 524, endPoint x: 353, endPoint y: 591, distance: 401.6
click at [353, 591] on div "What is more, this number is expected to double in coming decades while the are…" at bounding box center [422, 578] width 343 height 41
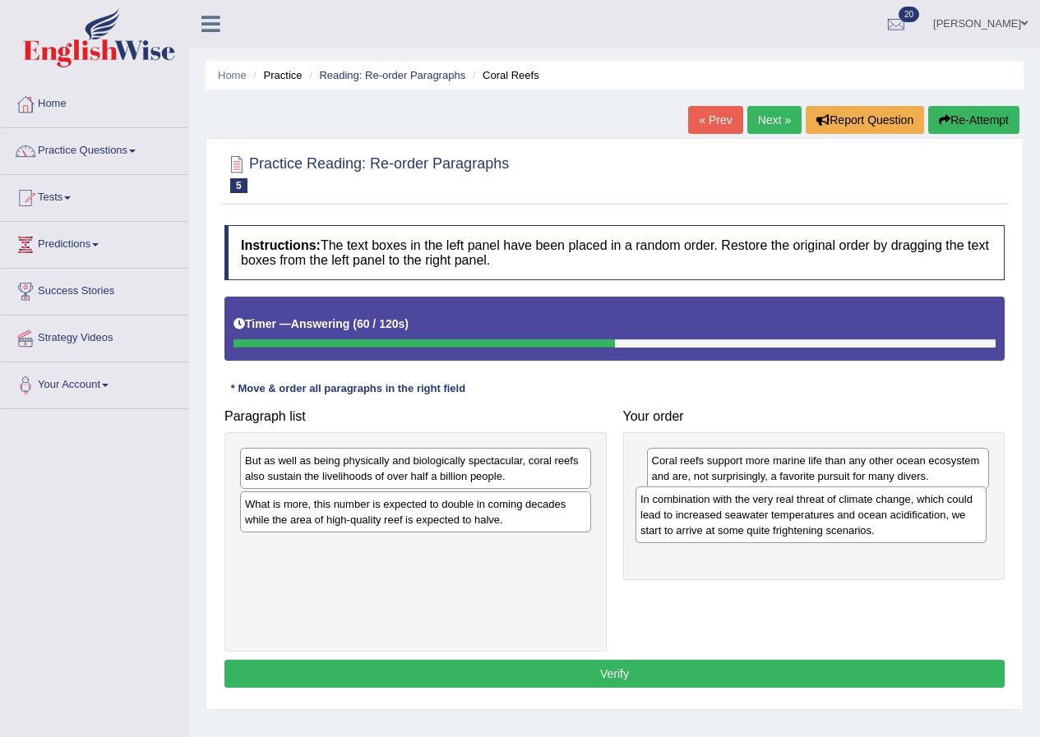
drag, startPoint x: 468, startPoint y: 518, endPoint x: 863, endPoint y: 513, distance: 395.3
click at [863, 513] on div "In combination with the very real threat of climate change, which could lead to…" at bounding box center [810, 514] width 351 height 57
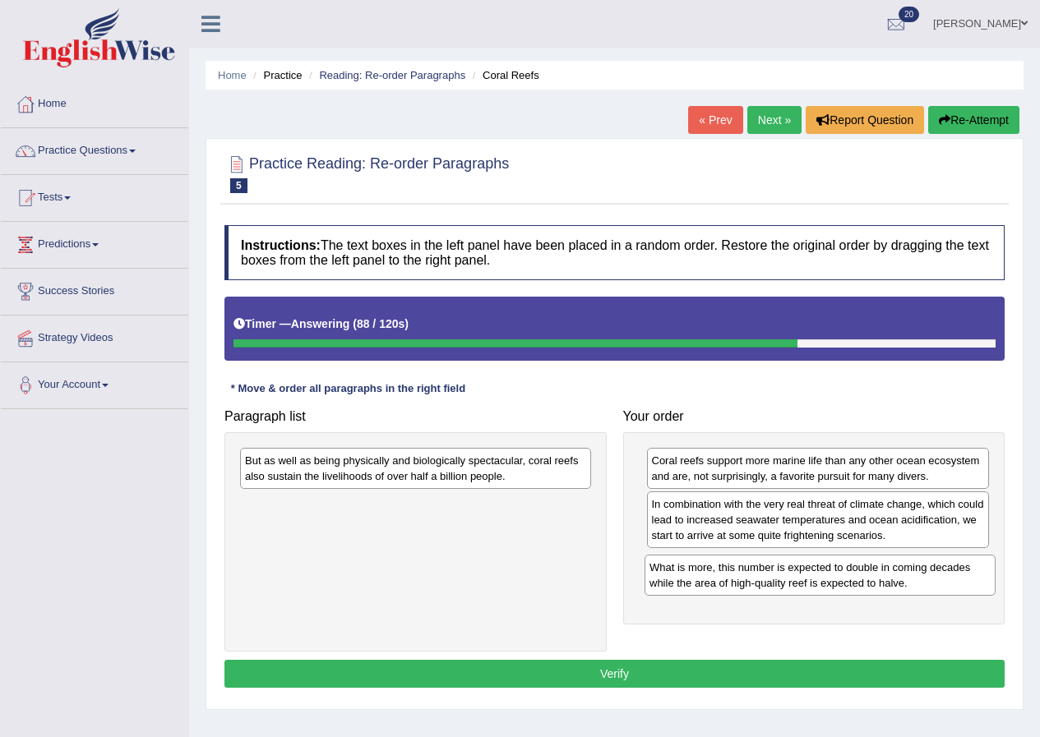
drag, startPoint x: 345, startPoint y: 513, endPoint x: 749, endPoint y: 576, distance: 409.2
click at [749, 576] on div "What is more, this number is expected to double in coming decades while the are…" at bounding box center [819, 575] width 351 height 41
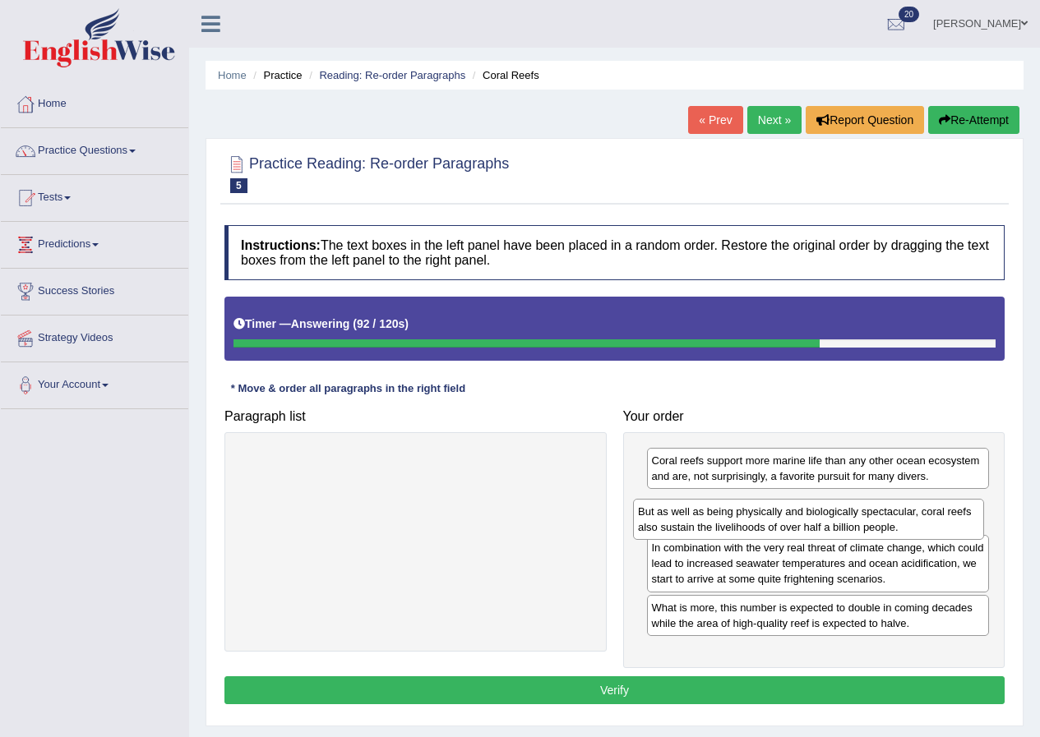
drag, startPoint x: 437, startPoint y: 469, endPoint x: 830, endPoint y: 520, distance: 396.1
click at [830, 520] on div "But as well as being physically and biologically spectacular, coral reefs also …" at bounding box center [808, 519] width 351 height 41
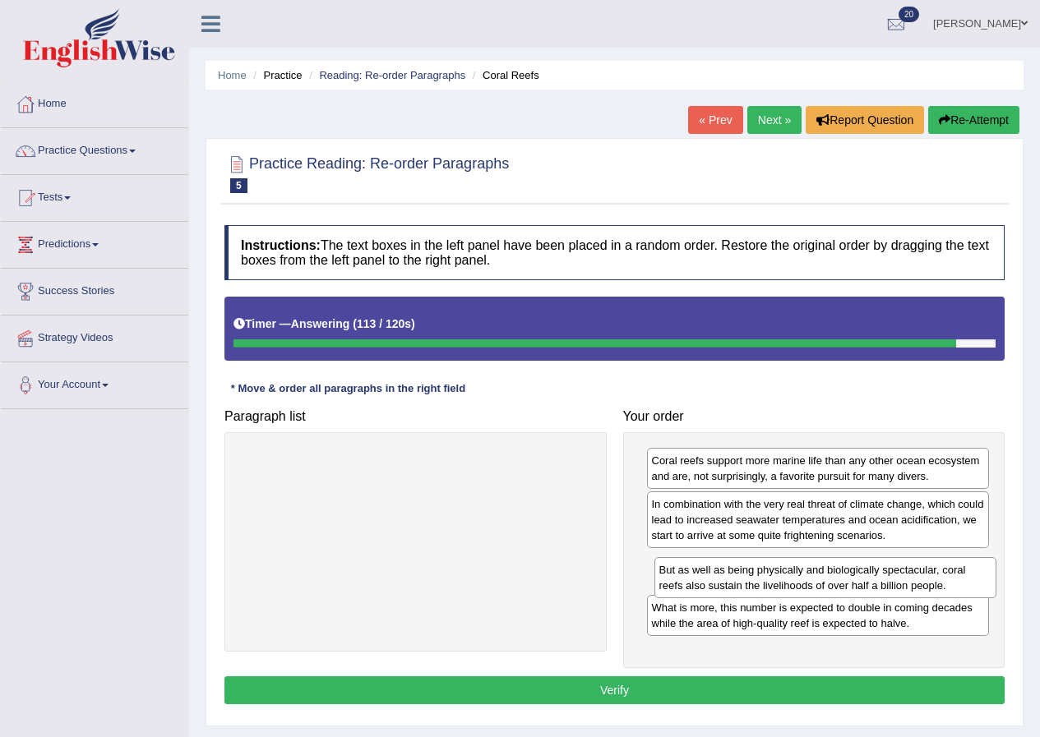
drag, startPoint x: 802, startPoint y: 512, endPoint x: 809, endPoint y: 569, distance: 58.0
click at [809, 569] on div "But as well as being physically and biologically spectacular, coral reefs also …" at bounding box center [825, 577] width 343 height 41
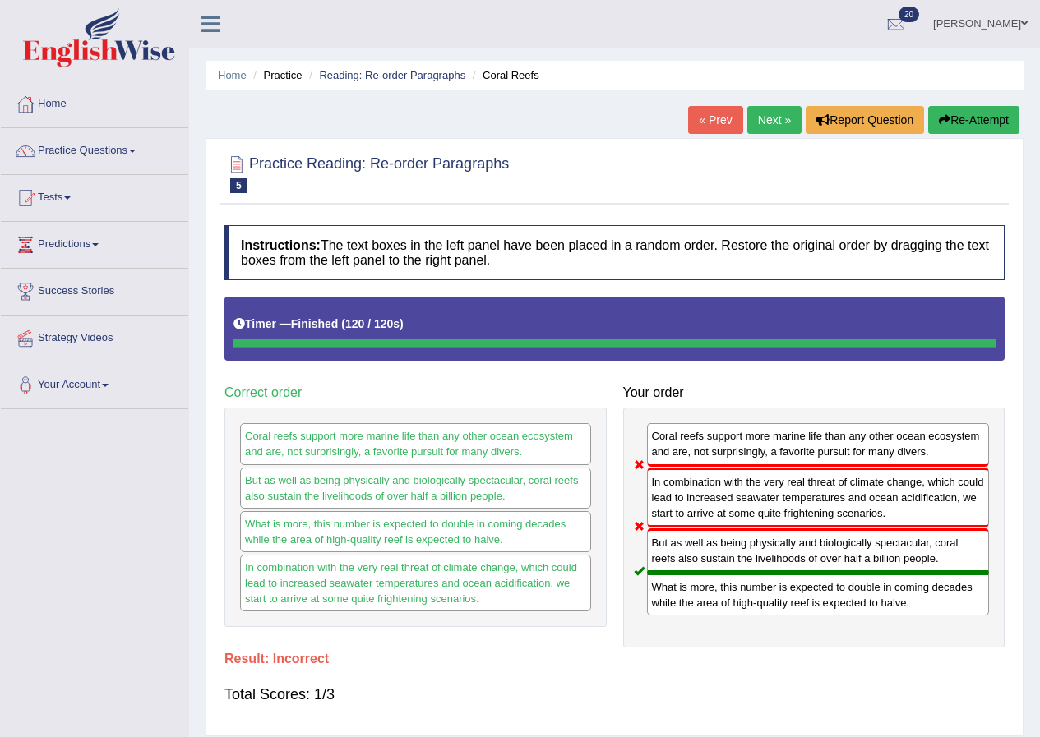
click at [978, 122] on button "Re-Attempt" at bounding box center [973, 120] width 91 height 28
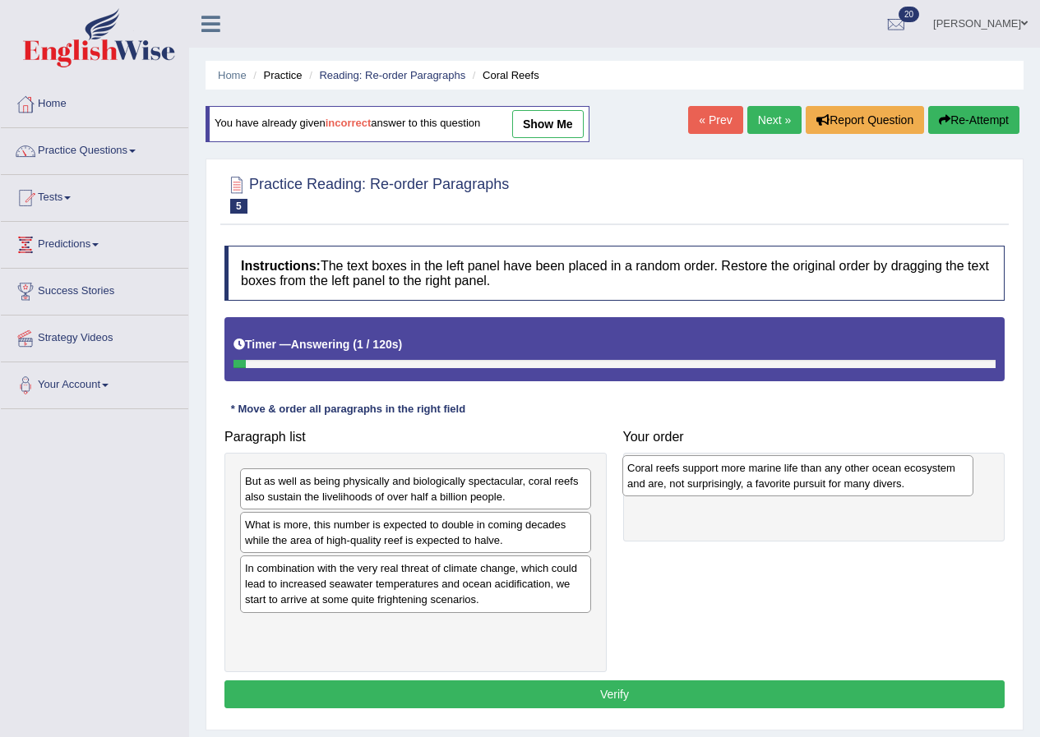
drag, startPoint x: 385, startPoint y: 574, endPoint x: 767, endPoint y: 474, distance: 395.0
click at [767, 474] on div "Coral reefs support more marine life than any other ocean ecosystem and are, no…" at bounding box center [797, 475] width 351 height 41
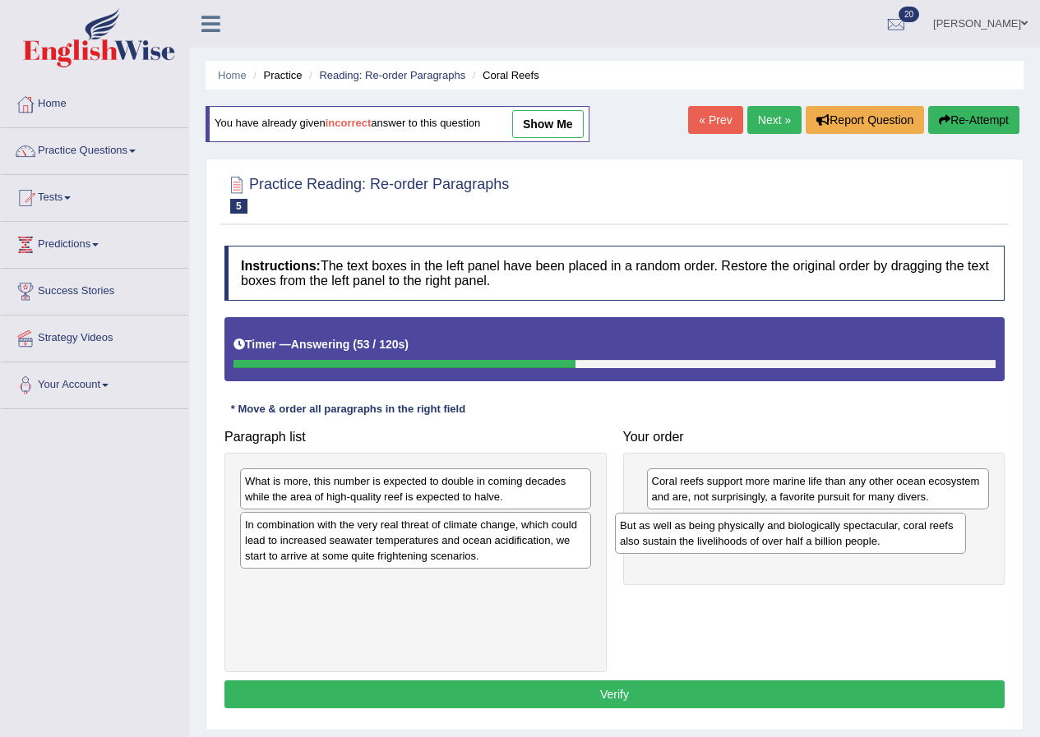
drag, startPoint x: 313, startPoint y: 494, endPoint x: 688, endPoint y: 538, distance: 377.3
click at [688, 538] on div "But as well as being physically and biologically spectacular, coral reefs also …" at bounding box center [790, 533] width 351 height 41
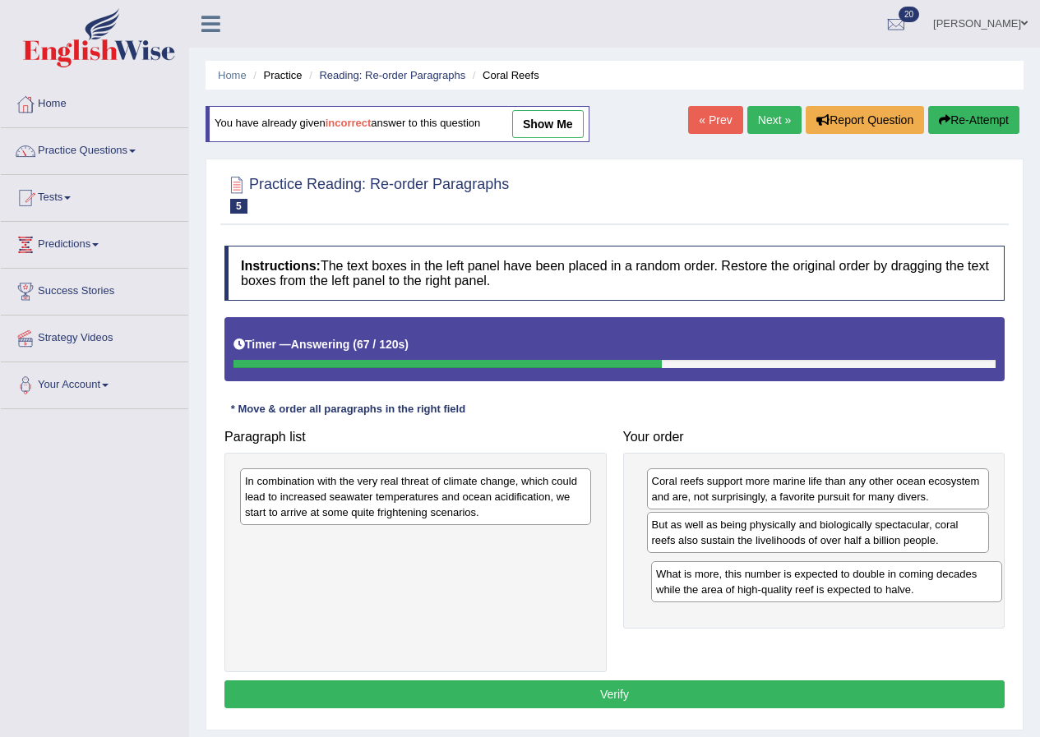
drag, startPoint x: 353, startPoint y: 497, endPoint x: 763, endPoint y: 590, distance: 421.2
click at [763, 590] on div "What is more, this number is expected to double in coming decades while the are…" at bounding box center [826, 581] width 351 height 41
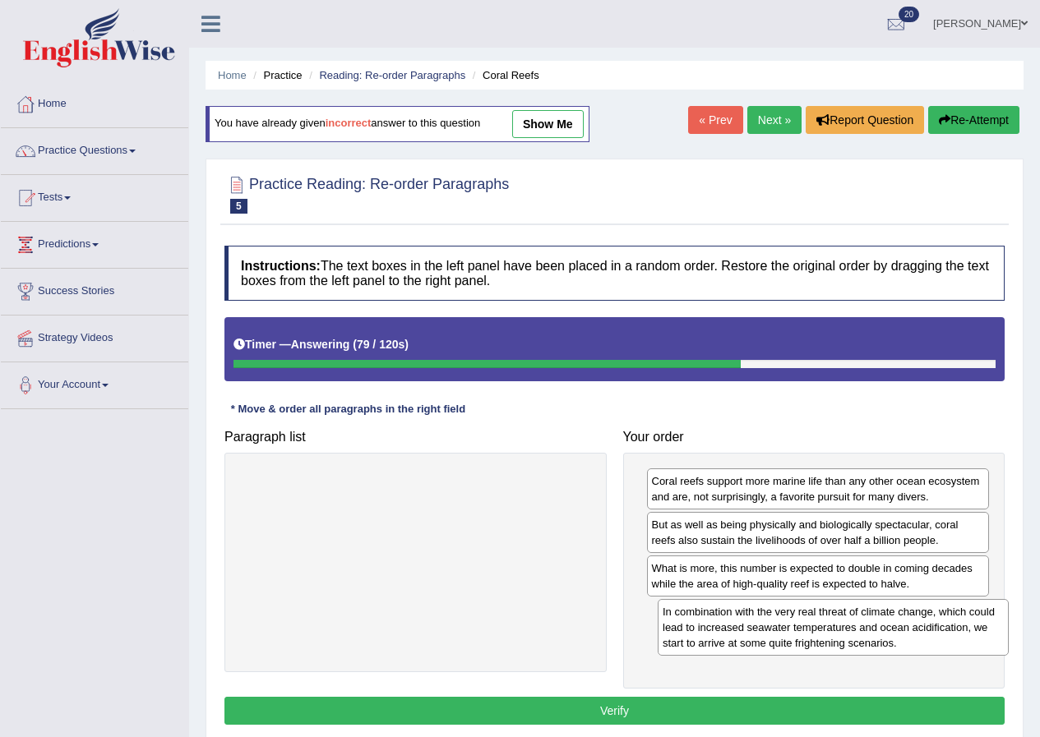
drag, startPoint x: 413, startPoint y: 500, endPoint x: 830, endPoint y: 630, distance: 436.6
click at [830, 630] on div "In combination with the very real threat of climate change, which could lead to…" at bounding box center [832, 627] width 351 height 57
click at [784, 702] on button "Verify" at bounding box center [614, 711] width 780 height 28
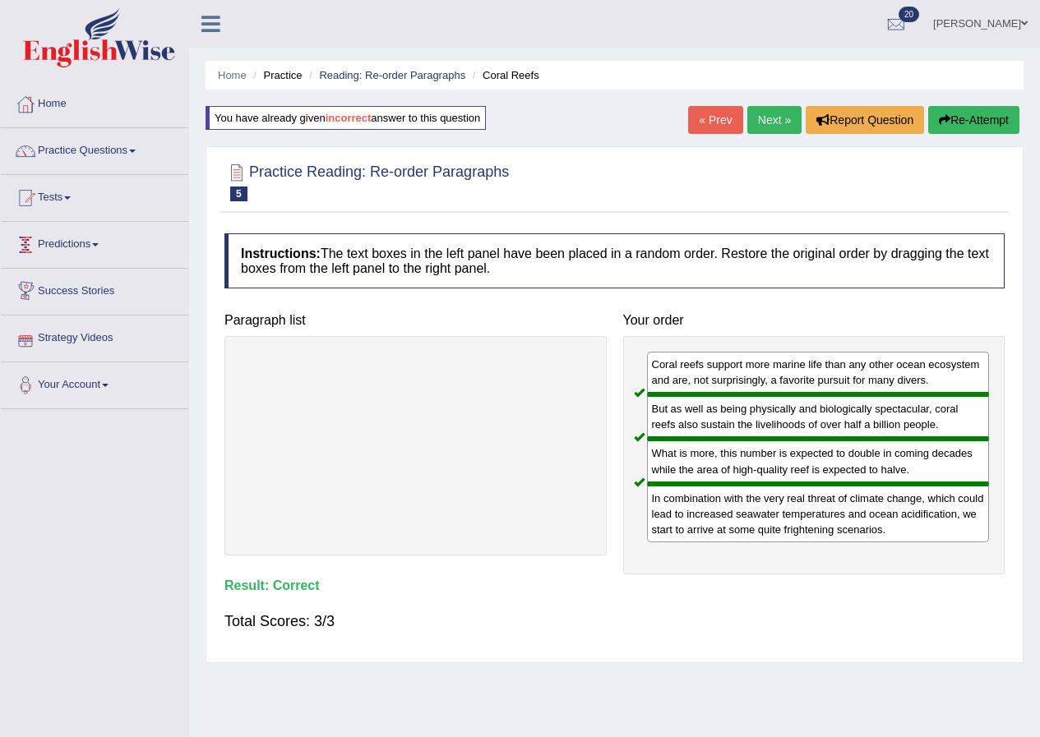
click at [774, 118] on link "Next »" at bounding box center [774, 120] width 54 height 28
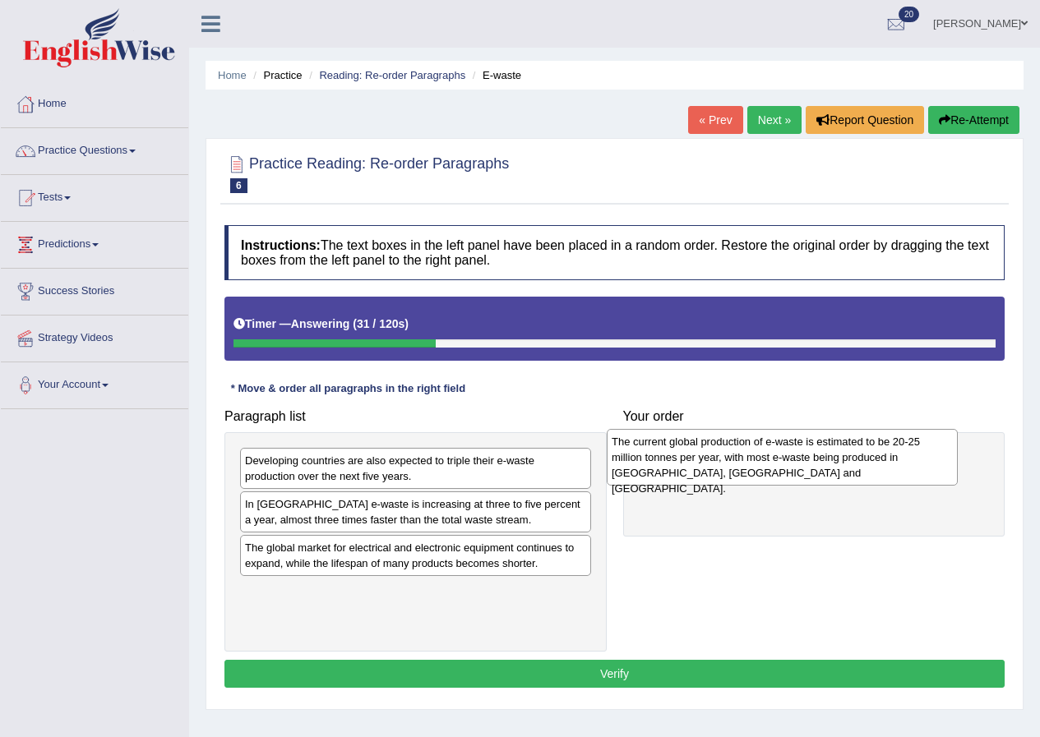
drag, startPoint x: 353, startPoint y: 485, endPoint x: 719, endPoint y: 466, distance: 367.0
click at [719, 466] on div "The current global production of e-waste is estimated to be 20-25 million tonne…" at bounding box center [781, 457] width 351 height 57
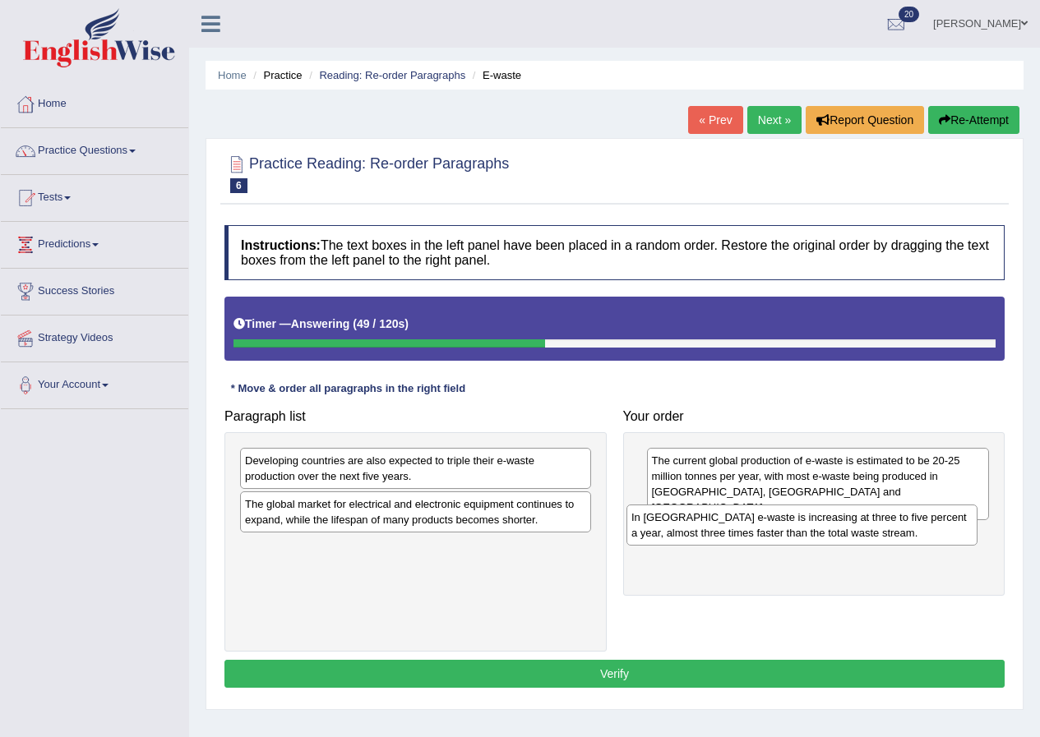
drag, startPoint x: 367, startPoint y: 519, endPoint x: 754, endPoint y: 533, distance: 386.5
click at [754, 533] on div "In [GEOGRAPHIC_DATA] e-waste is increasing at three to five percent a year, alm…" at bounding box center [801, 525] width 351 height 41
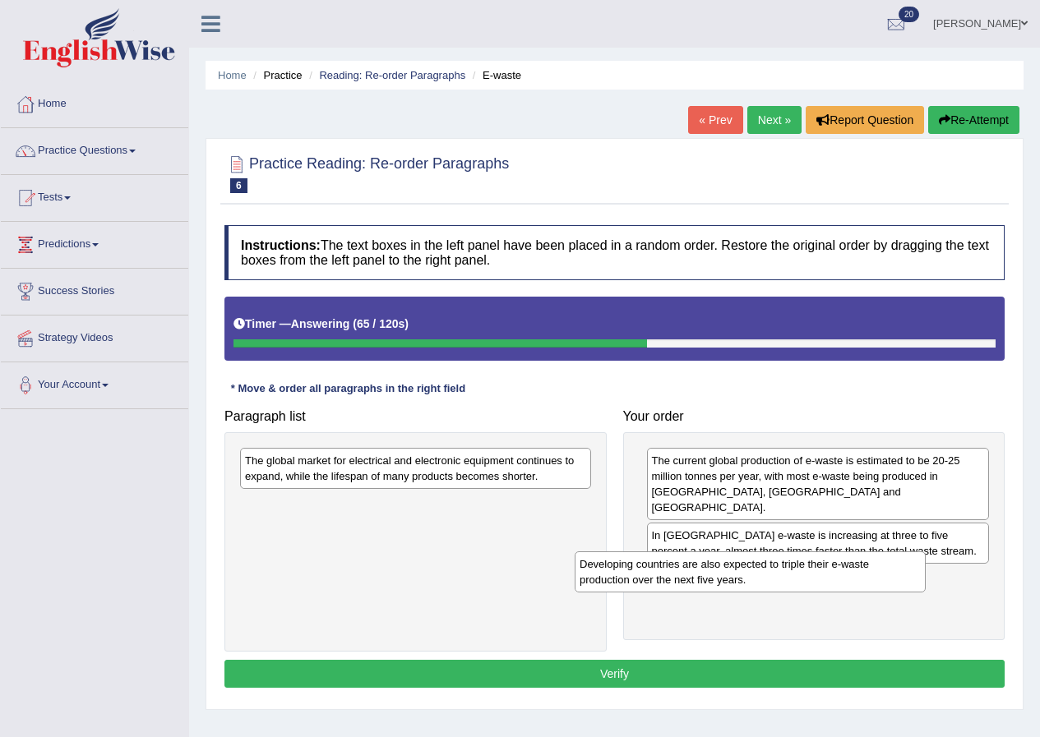
drag, startPoint x: 483, startPoint y: 477, endPoint x: 818, endPoint y: 580, distance: 350.1
click at [818, 580] on div "Developing countries are also expected to triple their e-waste production over …" at bounding box center [749, 571] width 351 height 41
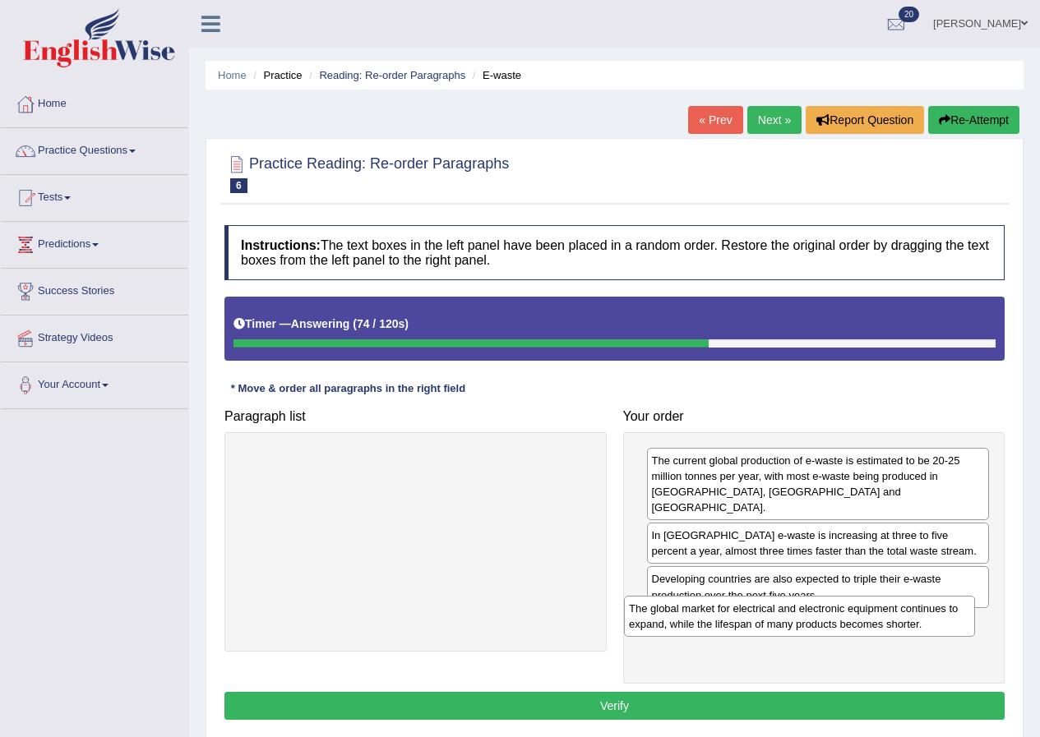
drag, startPoint x: 387, startPoint y: 468, endPoint x: 771, endPoint y: 615, distance: 411.3
click at [771, 615] on div "The global market for electrical and electronic equipment continues to expand, …" at bounding box center [799, 616] width 351 height 41
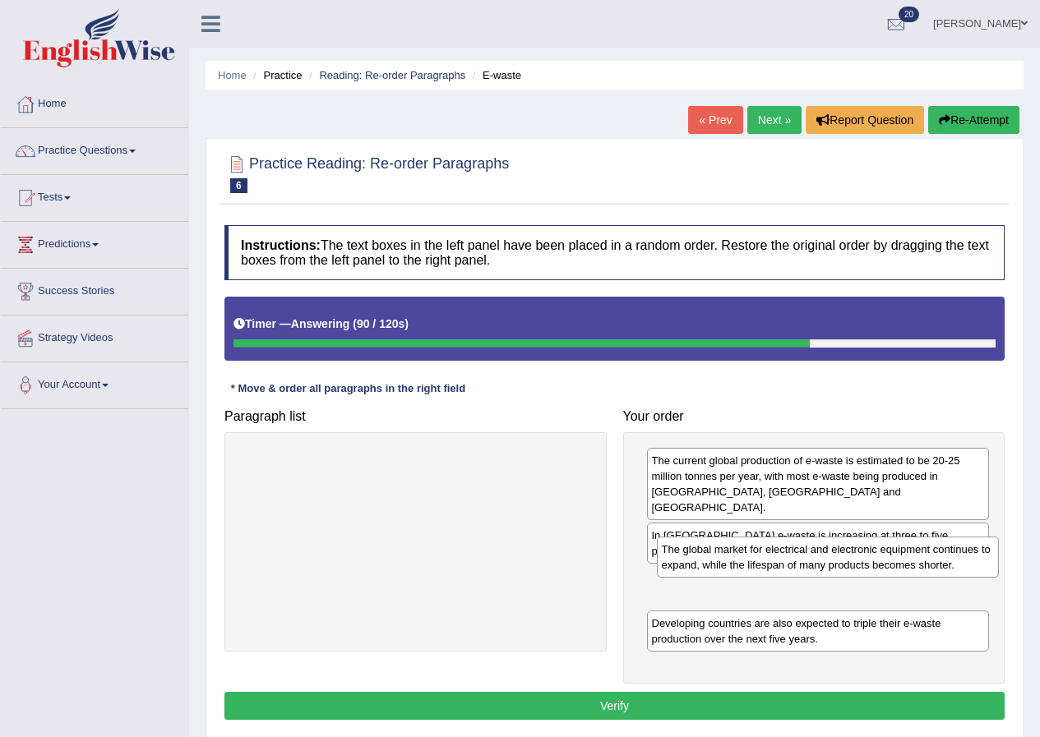
drag, startPoint x: 857, startPoint y: 625, endPoint x: 867, endPoint y: 566, distance: 59.2
click at [867, 566] on div "The global market for electrical and electronic equipment continues to expand, …" at bounding box center [828, 557] width 343 height 41
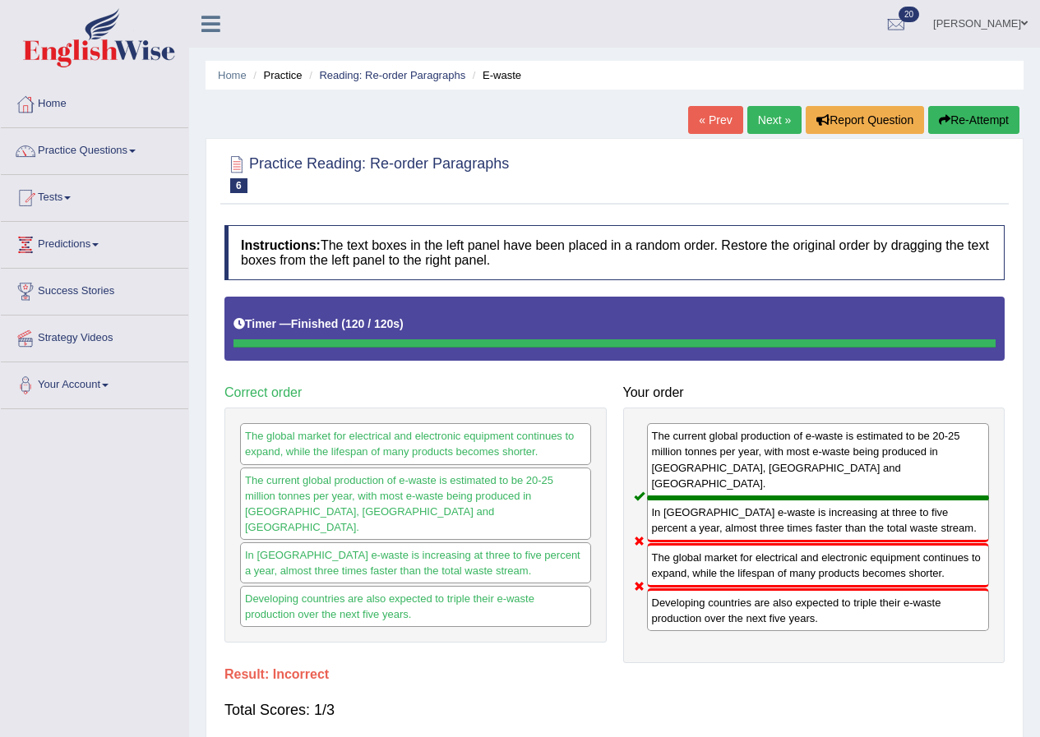
click at [989, 119] on button "Re-Attempt" at bounding box center [973, 120] width 91 height 28
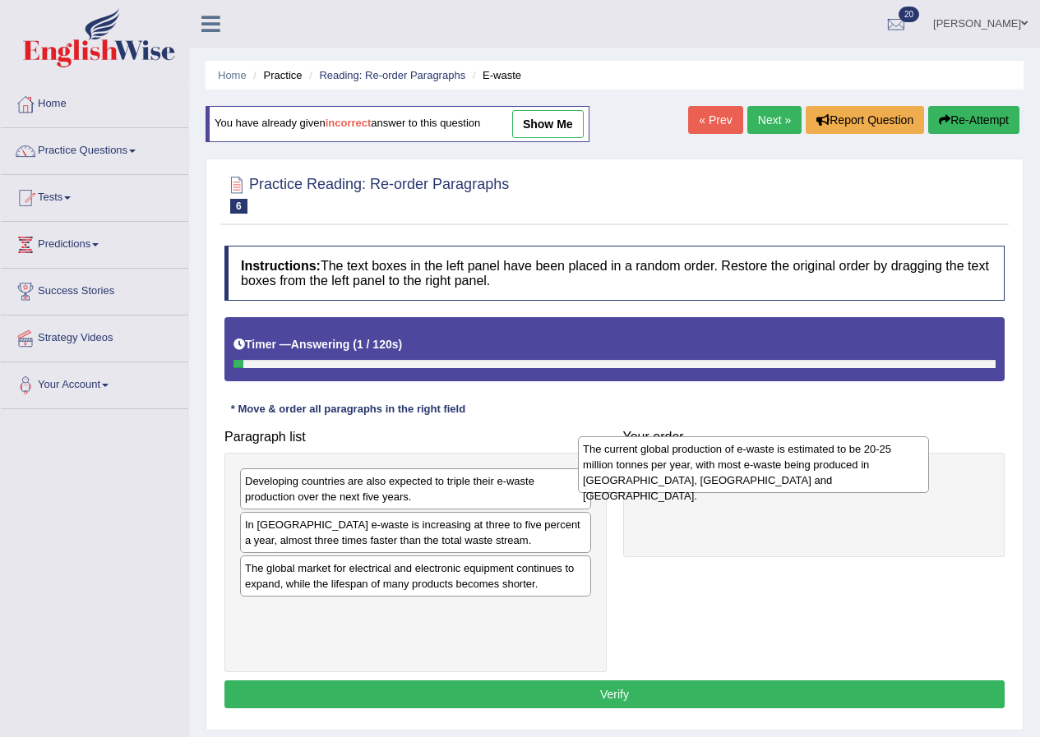
drag, startPoint x: 382, startPoint y: 501, endPoint x: 720, endPoint y: 469, distance: 339.3
click at [720, 469] on div "The current global production of e-waste is estimated to be 20-25 million tonne…" at bounding box center [753, 464] width 351 height 57
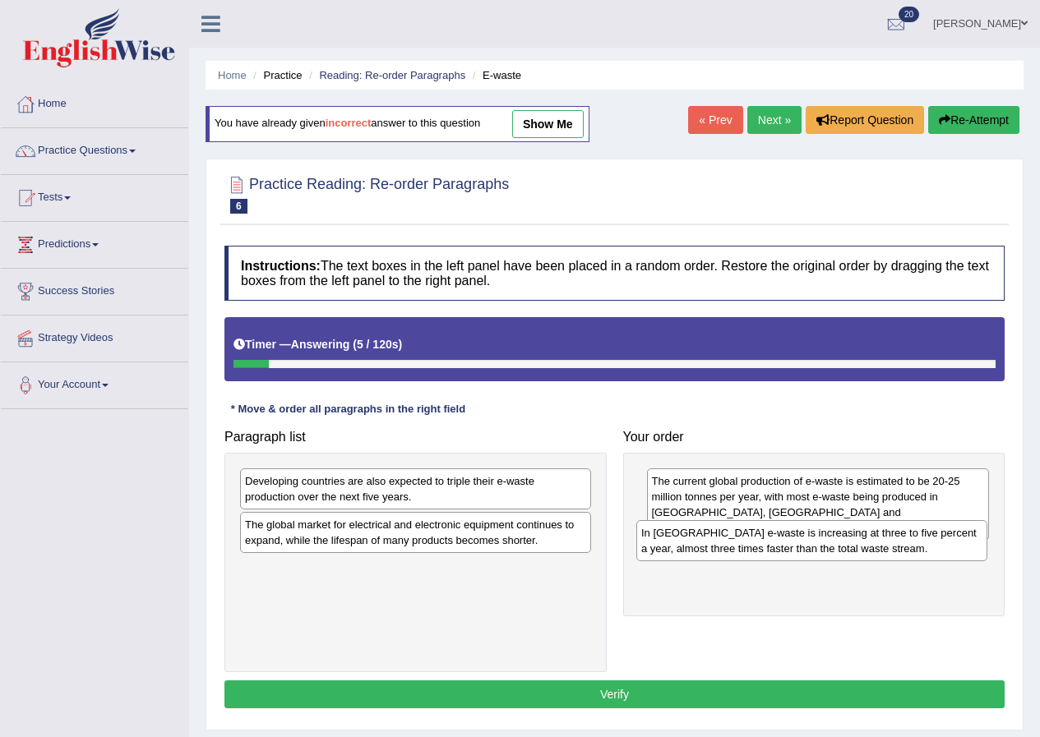
drag, startPoint x: 281, startPoint y: 531, endPoint x: 677, endPoint y: 539, distance: 396.2
click at [677, 539] on div "In Europe e-waste is increasing at three to five percent a year, almost three t…" at bounding box center [811, 540] width 351 height 41
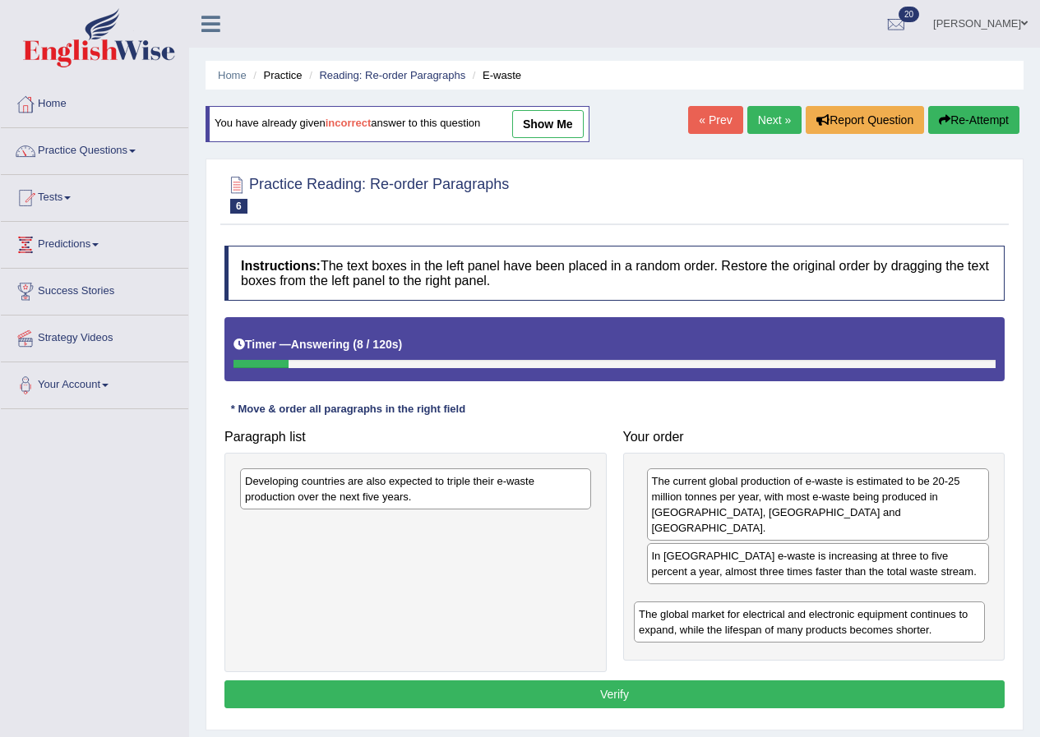
drag, startPoint x: 346, startPoint y: 532, endPoint x: 740, endPoint y: 622, distance: 403.7
click at [740, 622] on div "The global market for electrical and electronic equipment continues to expand, …" at bounding box center [809, 622] width 351 height 41
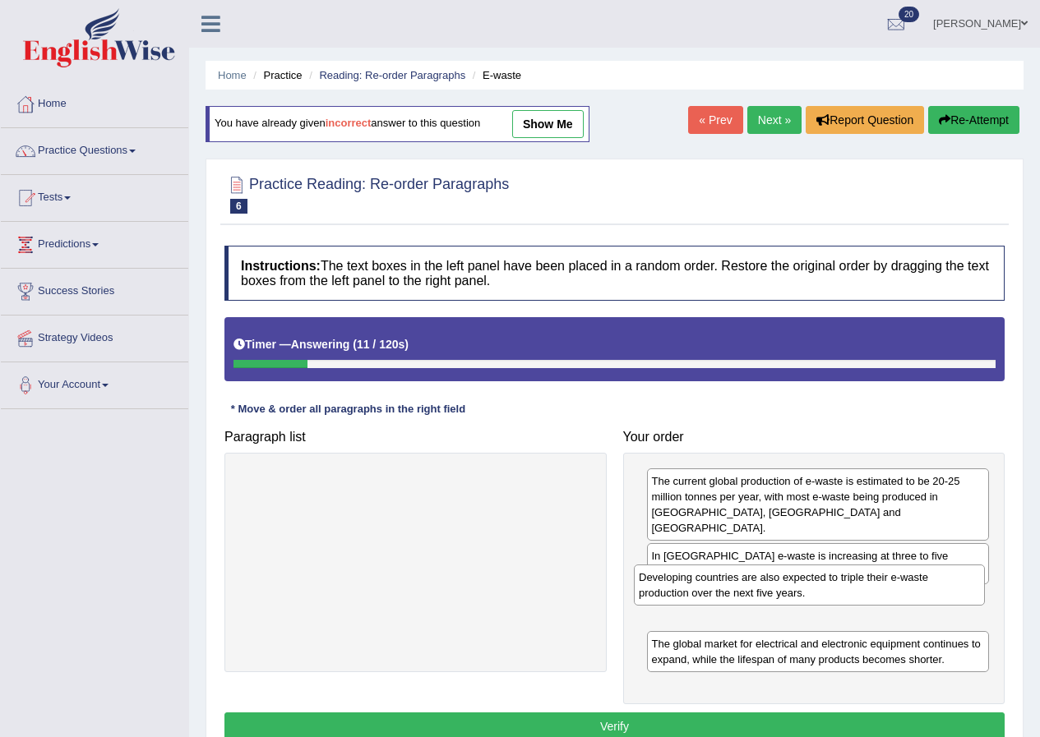
drag, startPoint x: 413, startPoint y: 487, endPoint x: 807, endPoint y: 583, distance: 405.2
click at [807, 583] on div "Developing countries are also expected to triple their e-waste production over …" at bounding box center [809, 585] width 351 height 41
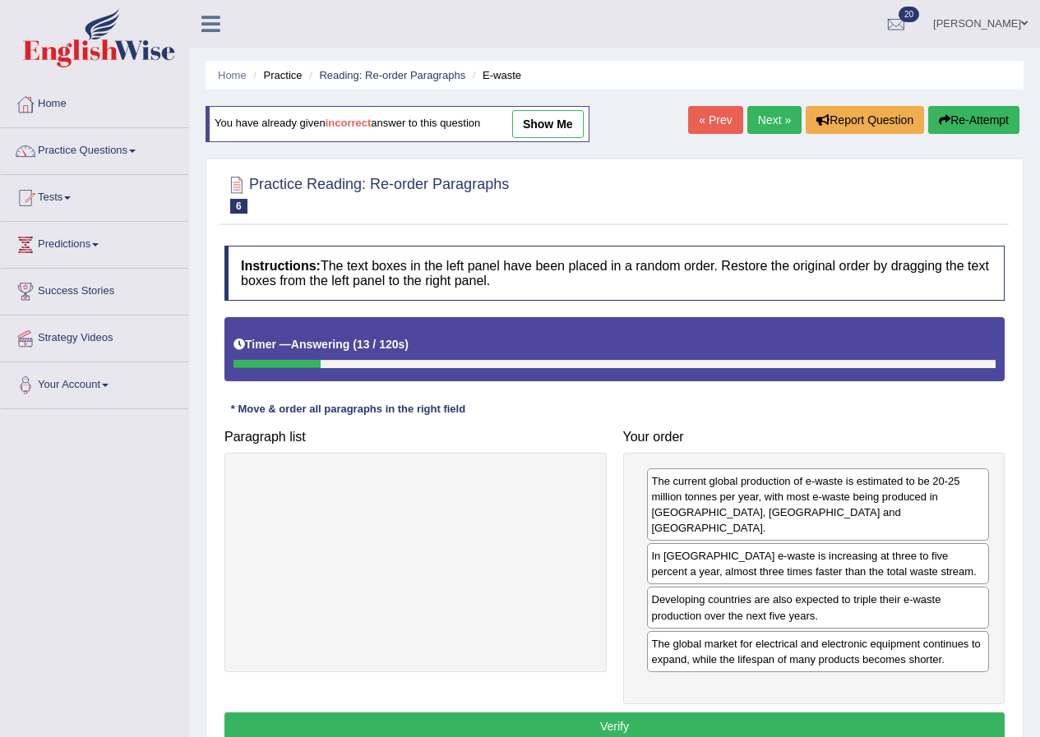
click at [466, 712] on button "Verify" at bounding box center [614, 726] width 780 height 28
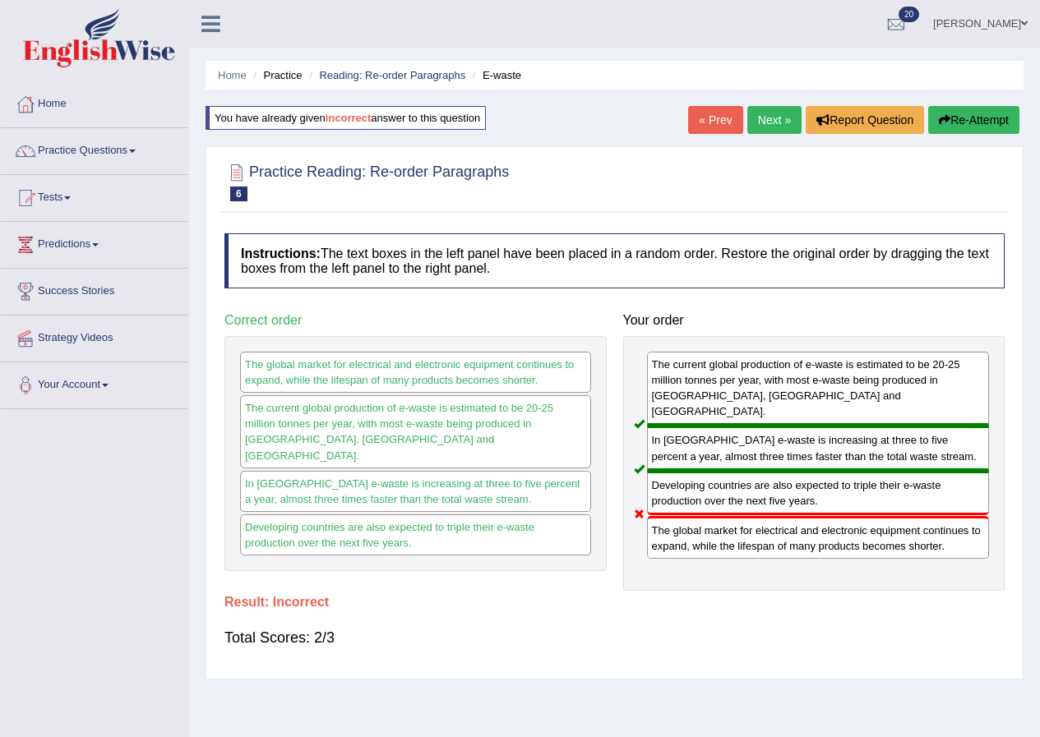
click at [954, 118] on button "Re-Attempt" at bounding box center [973, 120] width 91 height 28
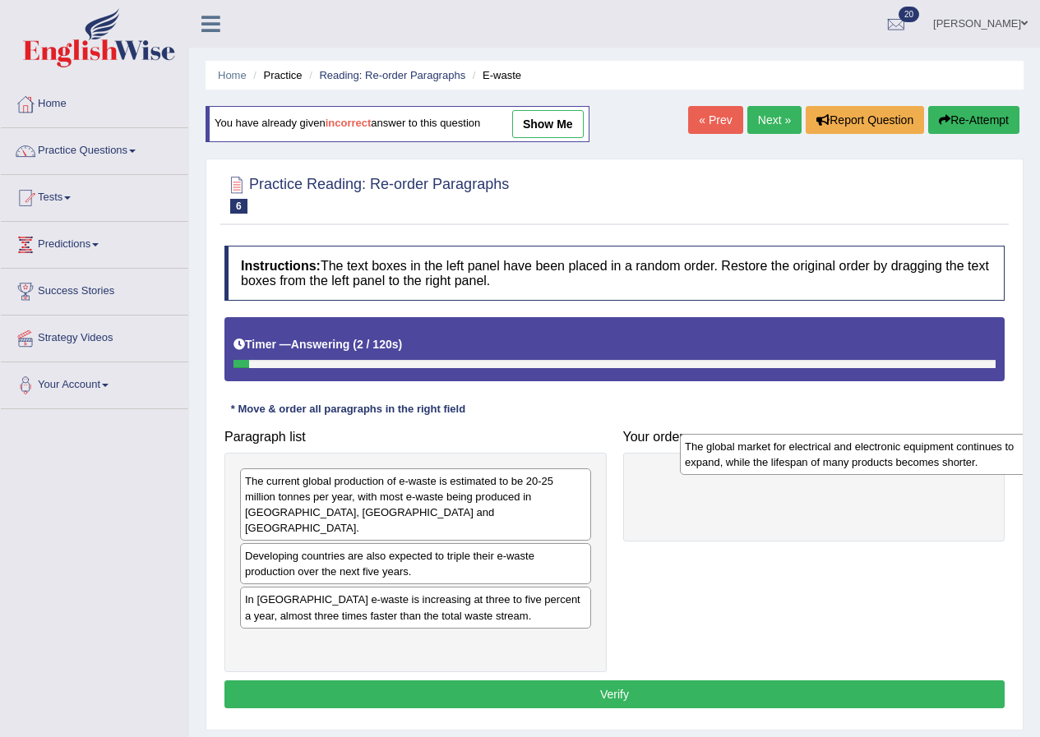
drag, startPoint x: 294, startPoint y: 641, endPoint x: 732, endPoint y: 460, distance: 473.8
click at [732, 460] on div "The global market for electrical and electronic equipment continues to expand, …" at bounding box center [855, 454] width 351 height 41
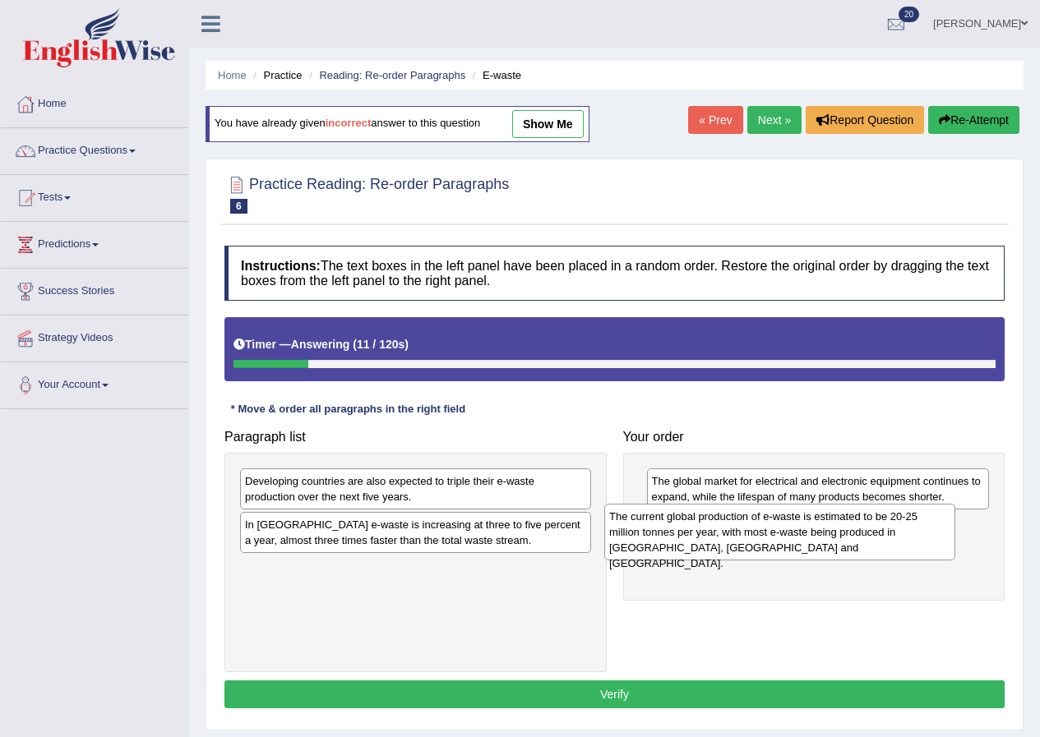
drag, startPoint x: 386, startPoint y: 509, endPoint x: 752, endPoint y: 543, distance: 367.3
click at [752, 543] on div "The current global production of e-waste is estimated to be 20-25 million tonne…" at bounding box center [779, 532] width 351 height 57
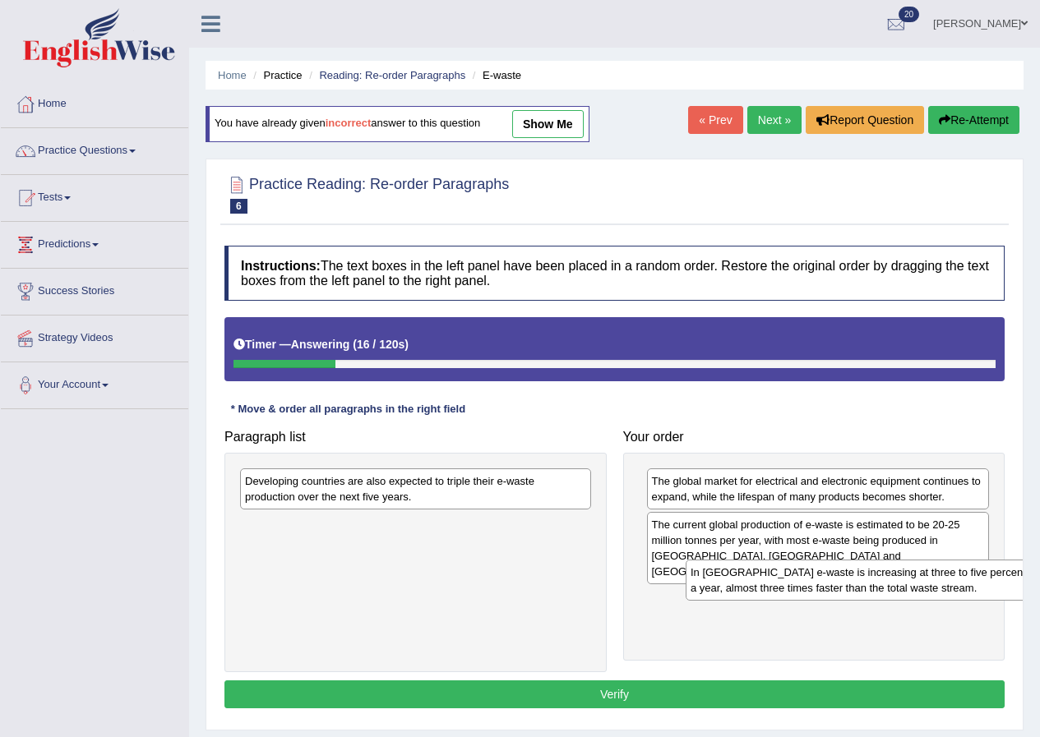
drag, startPoint x: 285, startPoint y: 537, endPoint x: 712, endPoint y: 583, distance: 429.9
click at [712, 583] on div "In Europe e-waste is increasing at three to five percent a year, almost three t…" at bounding box center [860, 580] width 351 height 41
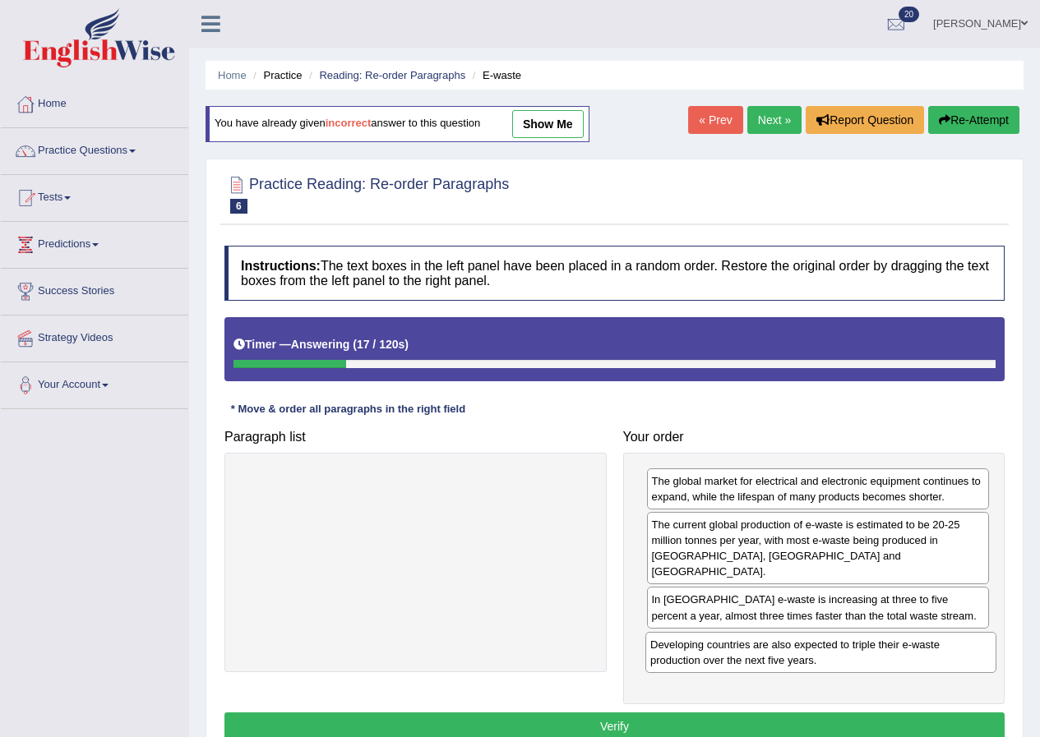
drag, startPoint x: 348, startPoint y: 490, endPoint x: 756, endPoint y: 642, distance: 435.8
click at [756, 642] on div "Developing countries are also expected to triple their e-waste production over …" at bounding box center [820, 652] width 351 height 41
click at [693, 712] on button "Verify" at bounding box center [614, 726] width 780 height 28
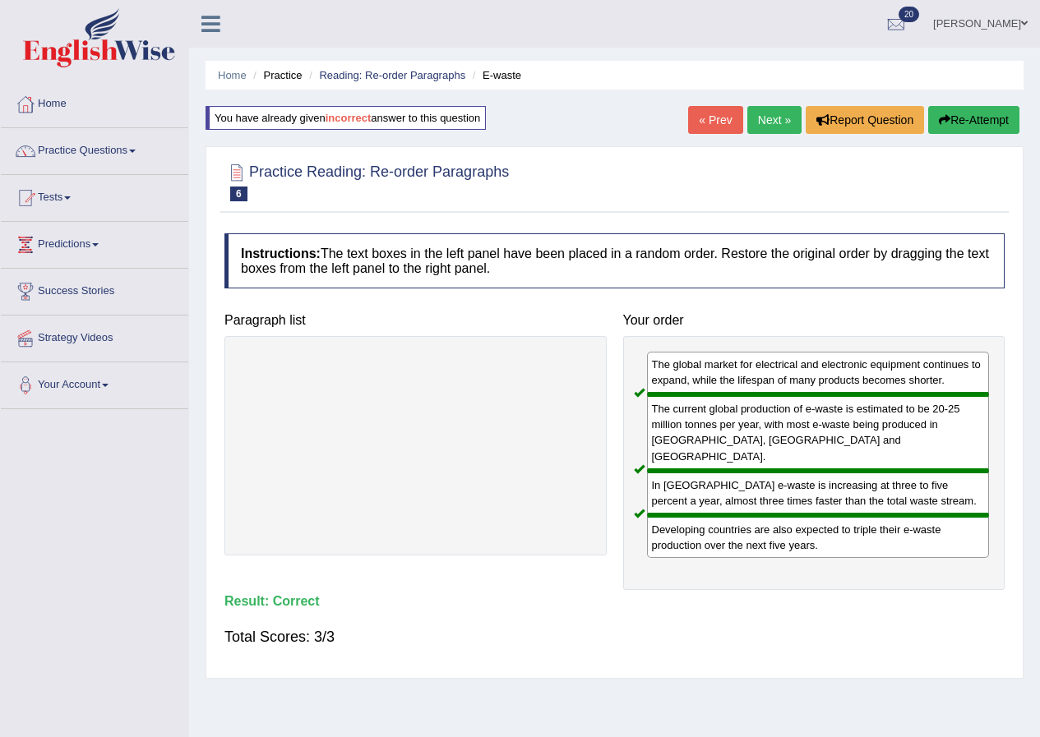
click at [765, 127] on link "Next »" at bounding box center [774, 120] width 54 height 28
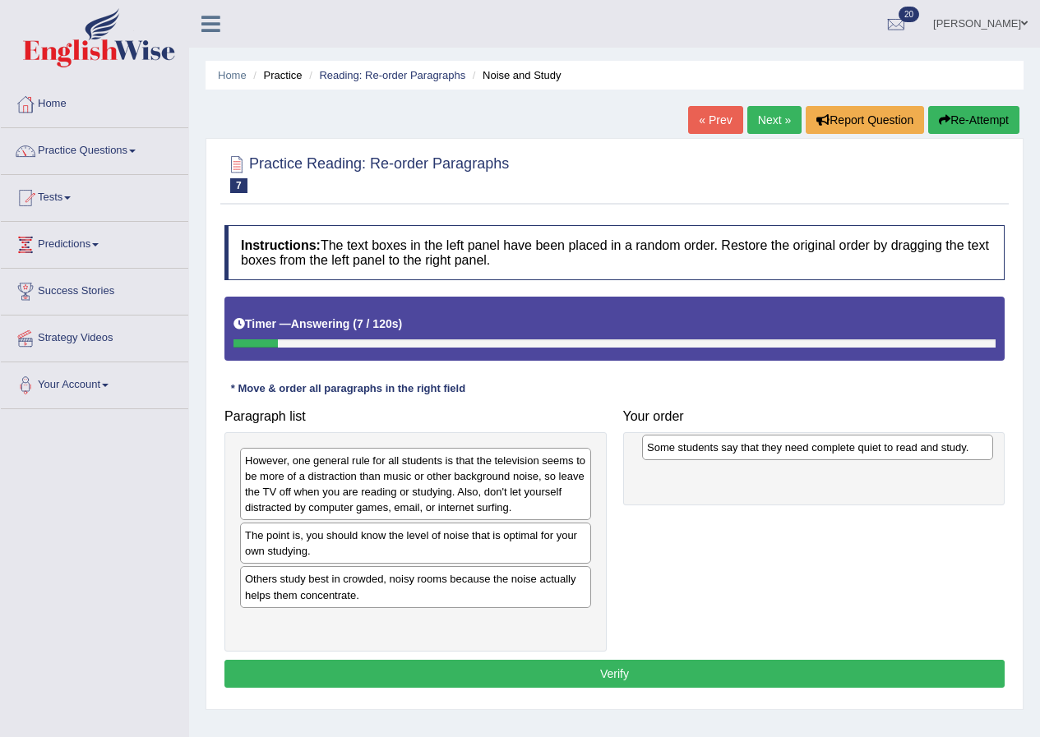
drag, startPoint x: 323, startPoint y: 538, endPoint x: 729, endPoint y: 447, distance: 416.1
click at [729, 447] on div "Some students say that they need complete quiet to read and study." at bounding box center [817, 447] width 351 height 25
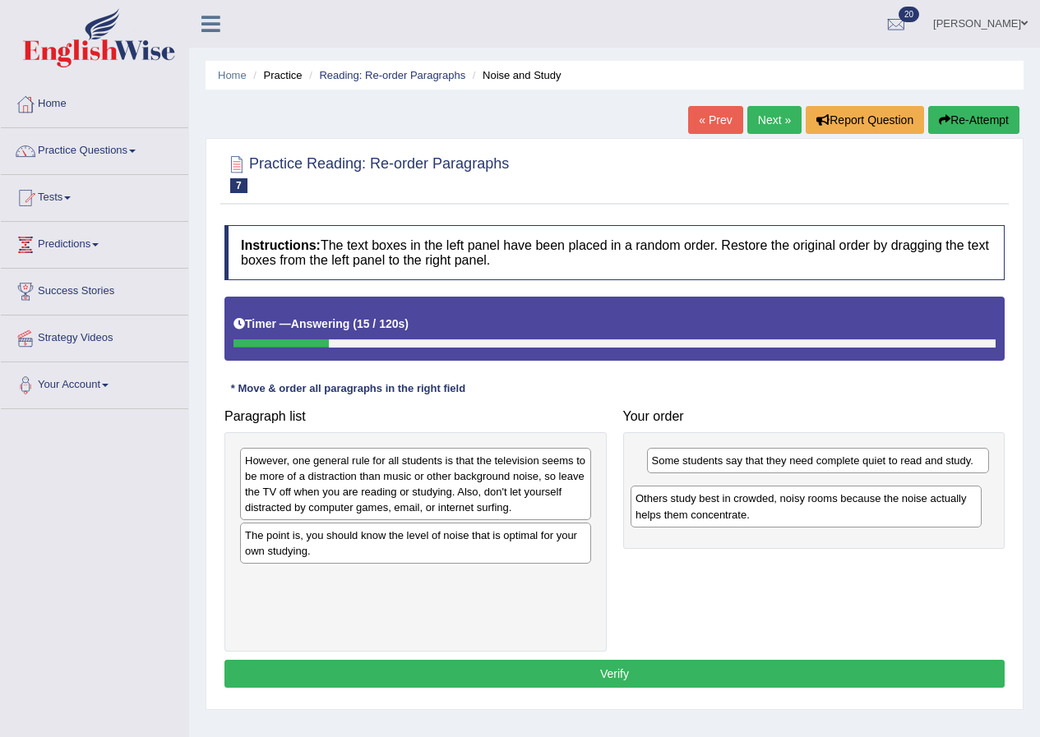
drag, startPoint x: 385, startPoint y: 595, endPoint x: 775, endPoint y: 514, distance: 398.5
click at [775, 514] on div "Others study best in crowded, noisy rooms because the noise actually helps them…" at bounding box center [805, 506] width 351 height 41
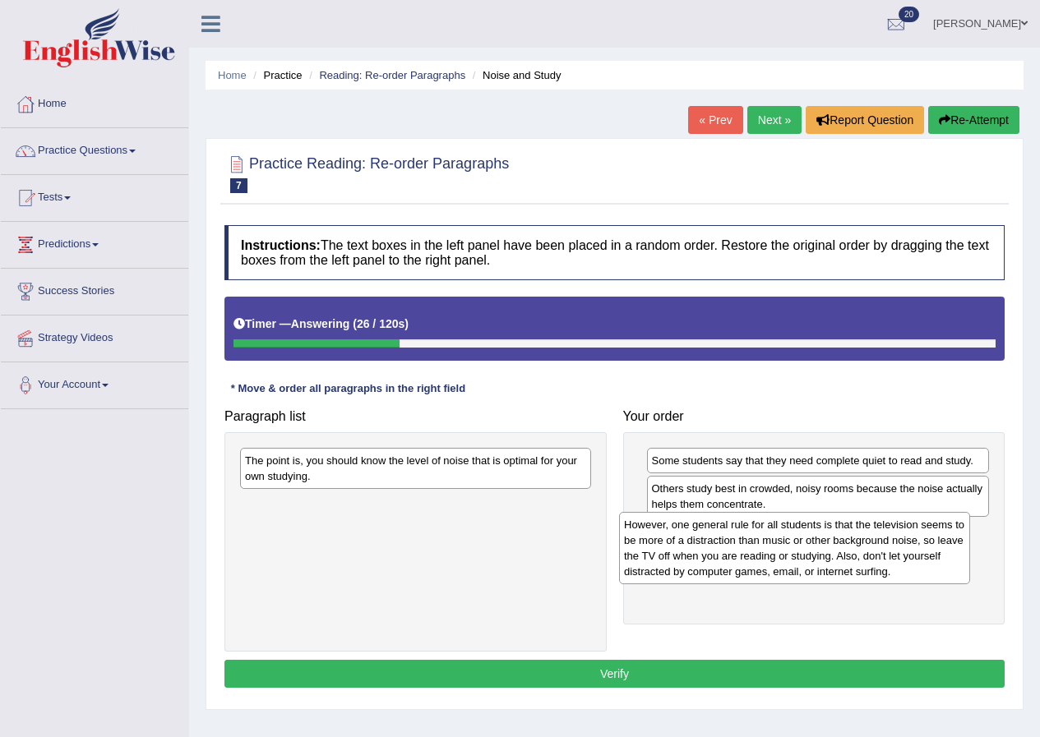
drag, startPoint x: 477, startPoint y: 493, endPoint x: 855, endPoint y: 557, distance: 384.2
click at [855, 557] on div "However, one general rule for all students is that the television seems to be m…" at bounding box center [794, 548] width 351 height 72
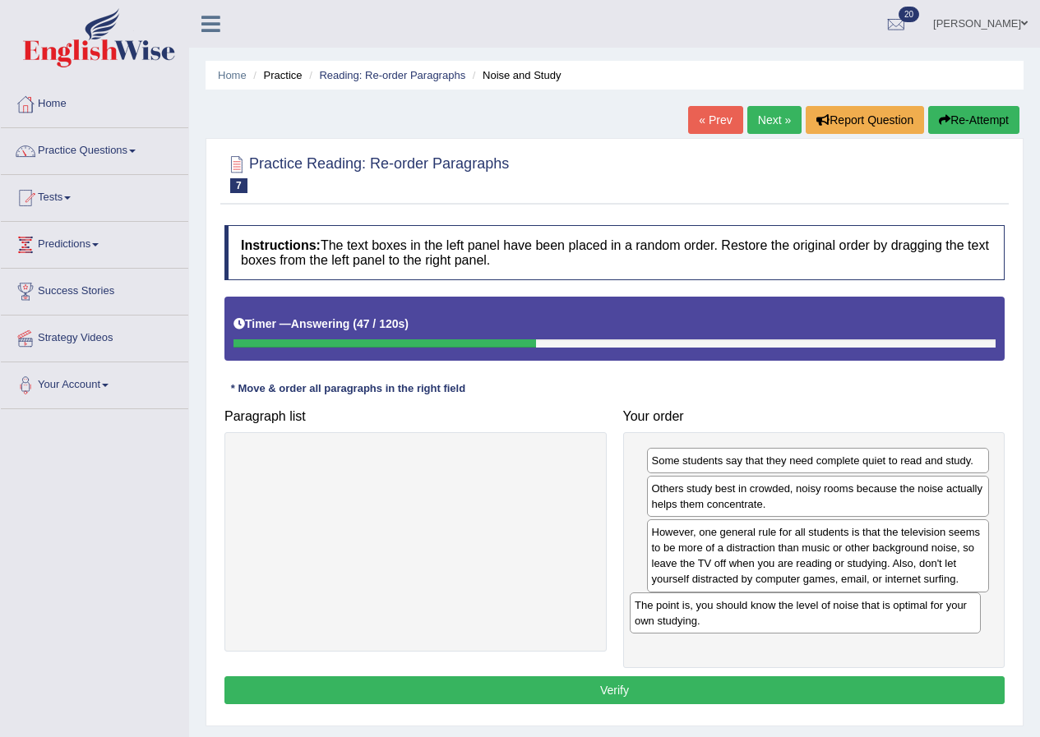
drag, startPoint x: 390, startPoint y: 473, endPoint x: 779, endPoint y: 617, distance: 415.5
click at [779, 617] on div "The point is, you should know the level of noise that is optimal for your own s…" at bounding box center [804, 612] width 351 height 41
click at [426, 694] on button "Verify" at bounding box center [614, 690] width 780 height 28
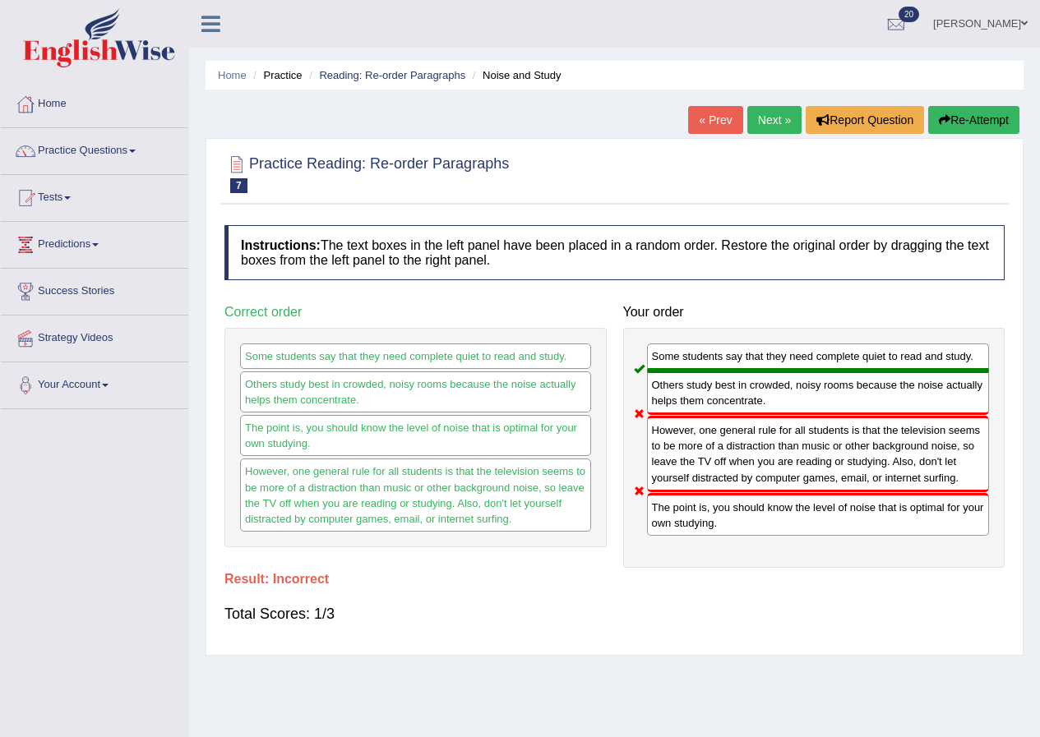
click at [963, 118] on button "Re-Attempt" at bounding box center [973, 120] width 91 height 28
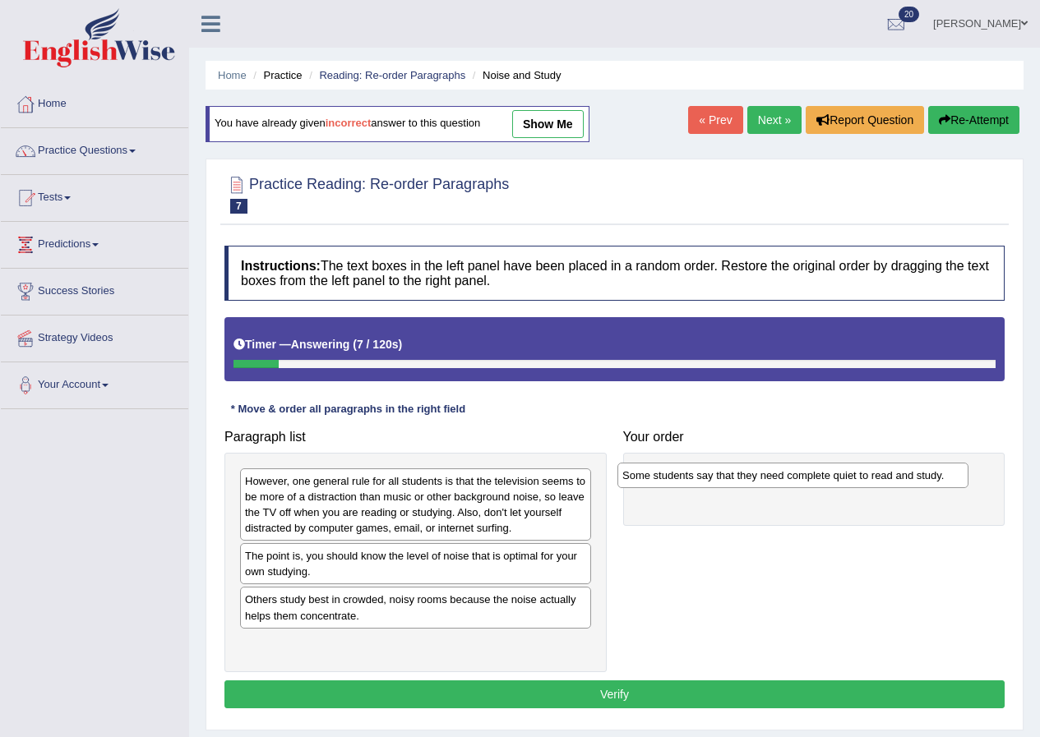
drag, startPoint x: 334, startPoint y: 567, endPoint x: 712, endPoint y: 486, distance: 385.9
click at [712, 486] on div "Some students say that they need complete quiet to read and study." at bounding box center [792, 475] width 351 height 25
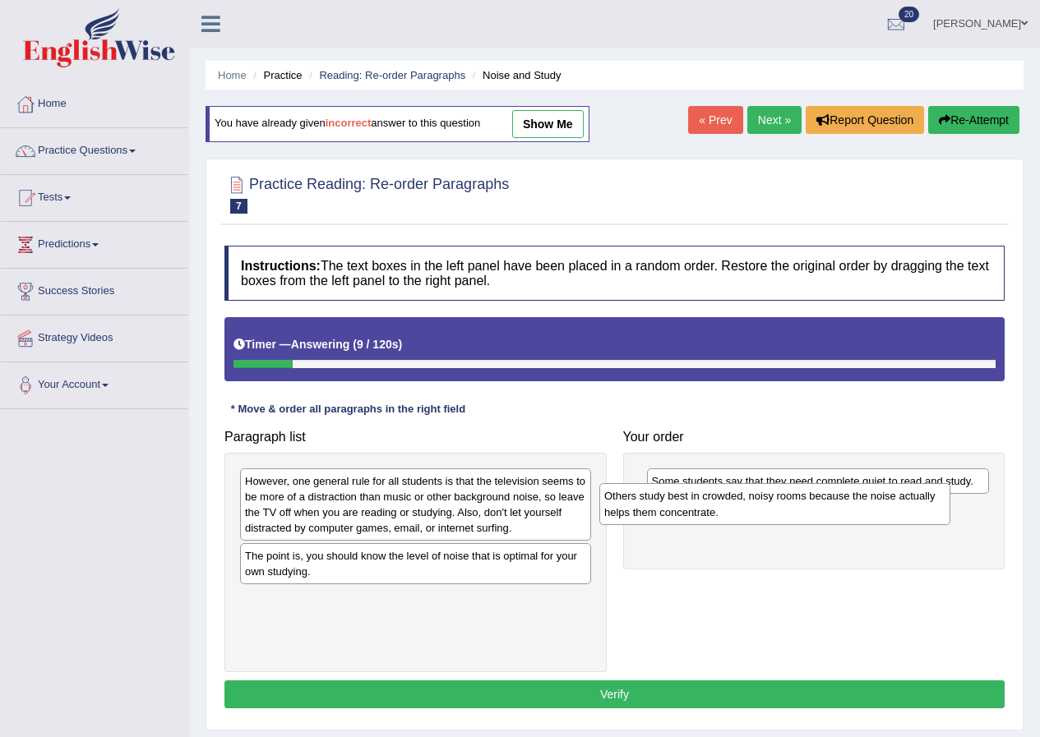
drag, startPoint x: 380, startPoint y: 611, endPoint x: 739, endPoint y: 506, distance: 373.2
click at [740, 506] on div "Others study best in crowded, noisy rooms because the noise actually helps them…" at bounding box center [774, 503] width 351 height 41
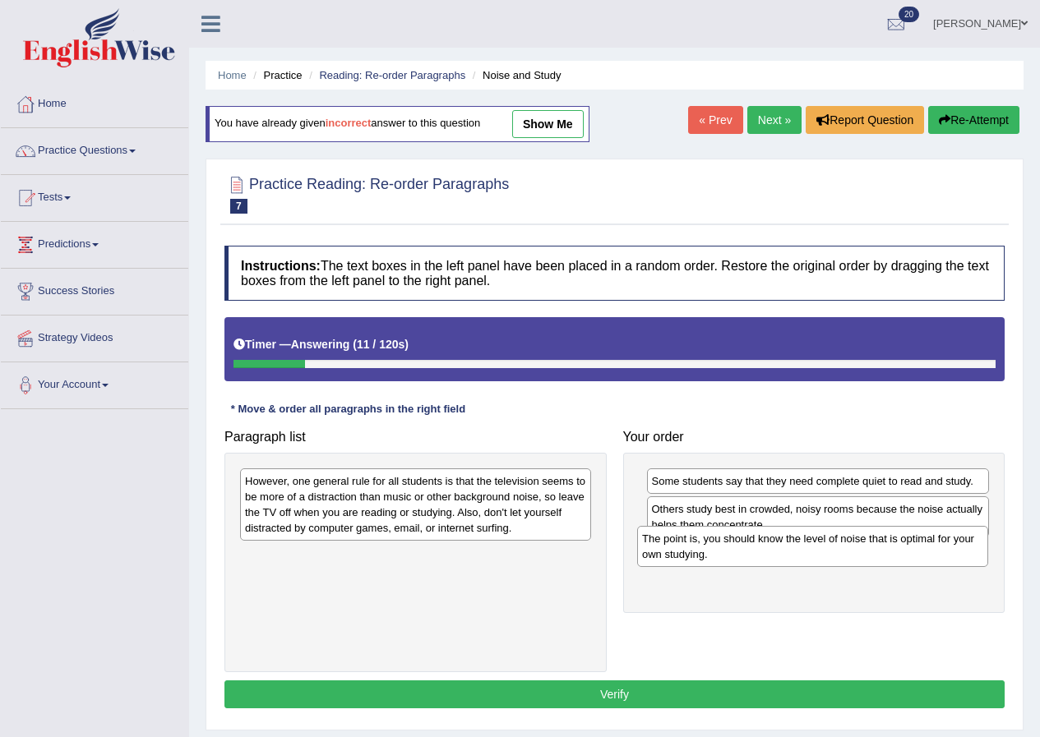
drag, startPoint x: 473, startPoint y: 564, endPoint x: 870, endPoint y: 546, distance: 397.3
click at [870, 546] on div "The point is, you should know the level of noise that is optimal for your own s…" at bounding box center [812, 546] width 351 height 41
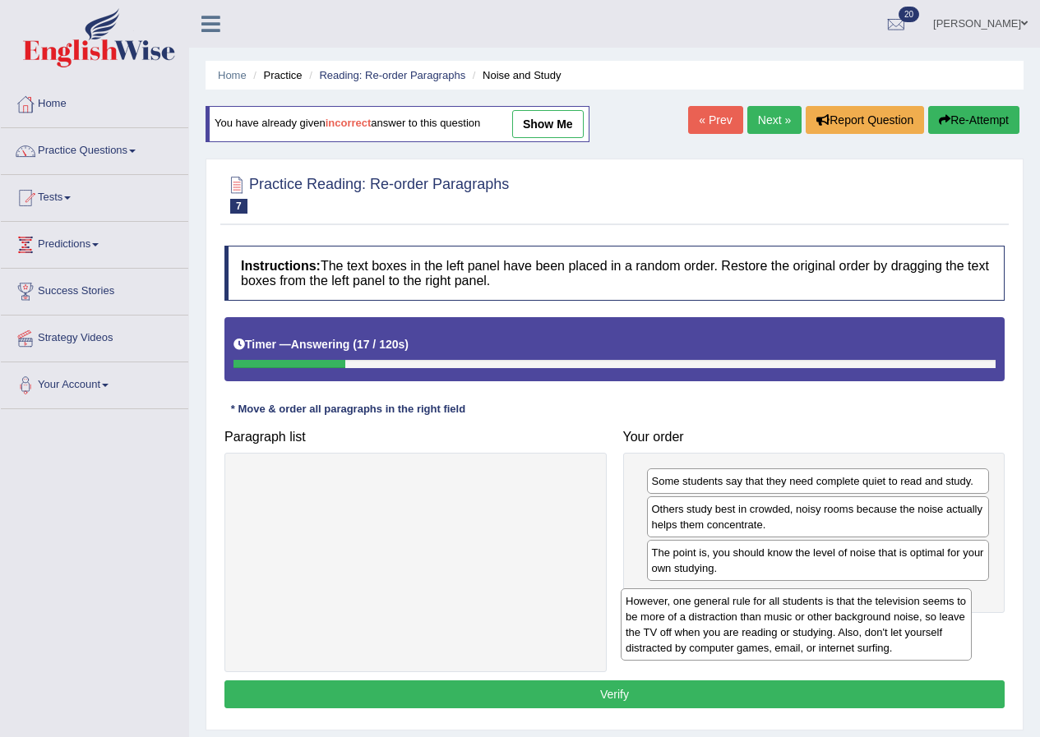
drag, startPoint x: 414, startPoint y: 508, endPoint x: 795, endPoint y: 628, distance: 398.9
click at [795, 628] on div "However, one general rule for all students is that the television seems to be m…" at bounding box center [795, 624] width 351 height 72
drag, startPoint x: 416, startPoint y: 510, endPoint x: 812, endPoint y: 629, distance: 413.4
click at [812, 629] on div "However, one general rule for all students is that the television seems to be m…" at bounding box center [811, 623] width 351 height 72
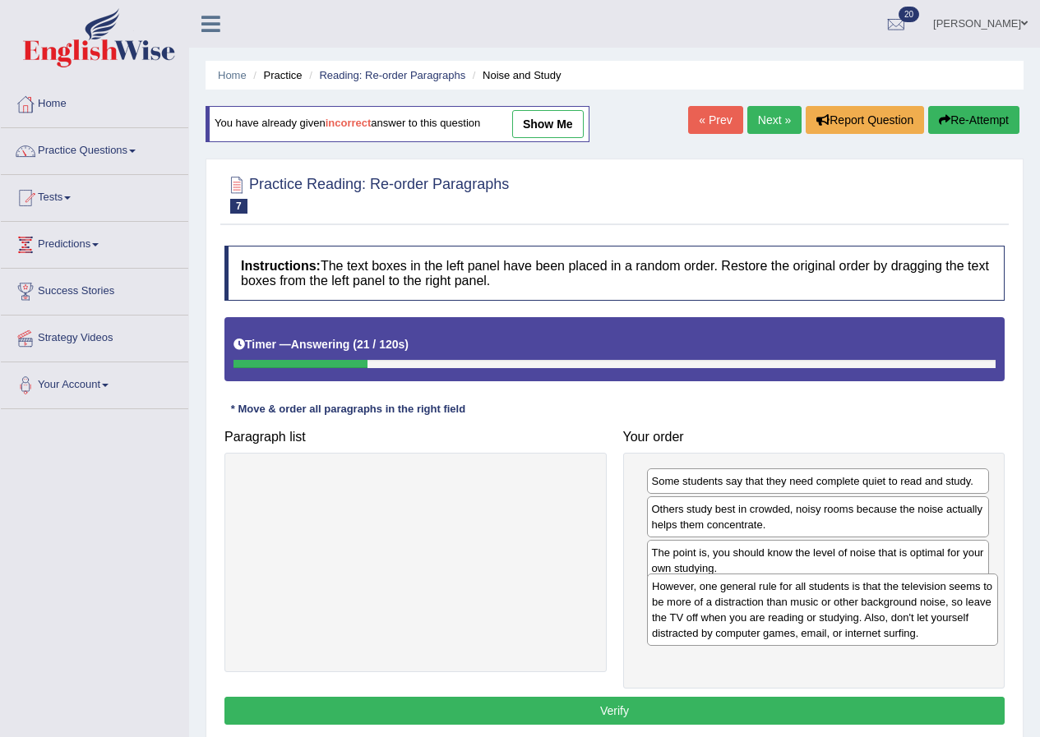
drag, startPoint x: 407, startPoint y: 487, endPoint x: 814, endPoint y: 592, distance: 420.1
click at [814, 592] on div "However, one general rule for all students is that the television seems to be m…" at bounding box center [822, 610] width 351 height 72
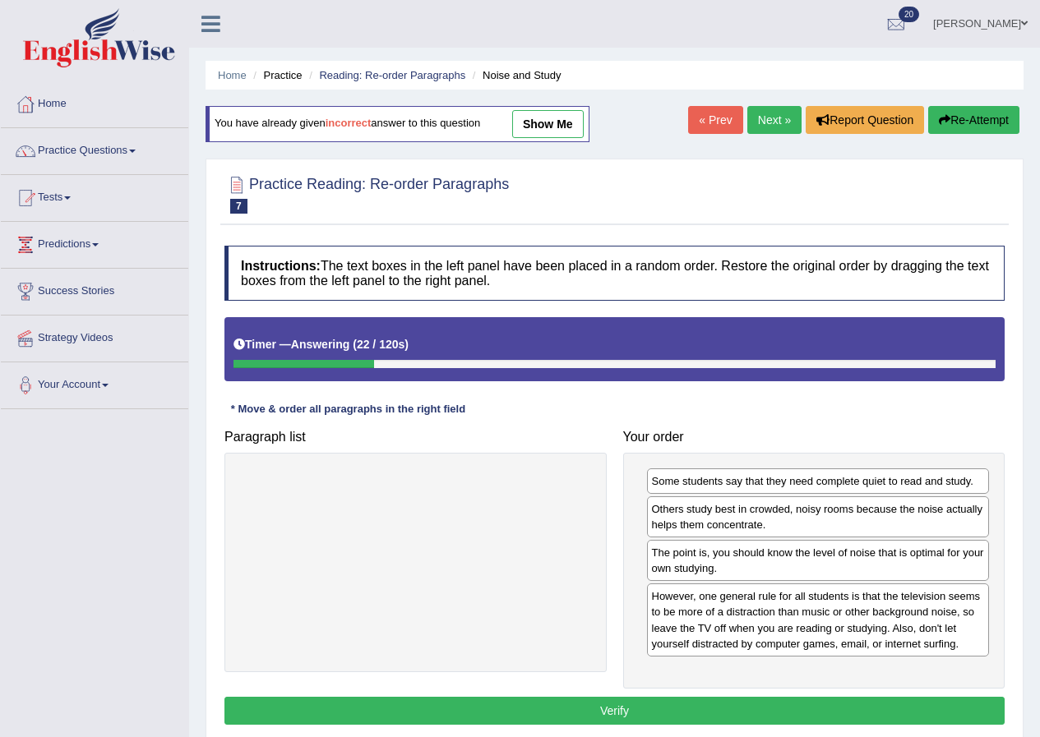
click at [668, 701] on button "Verify" at bounding box center [614, 711] width 780 height 28
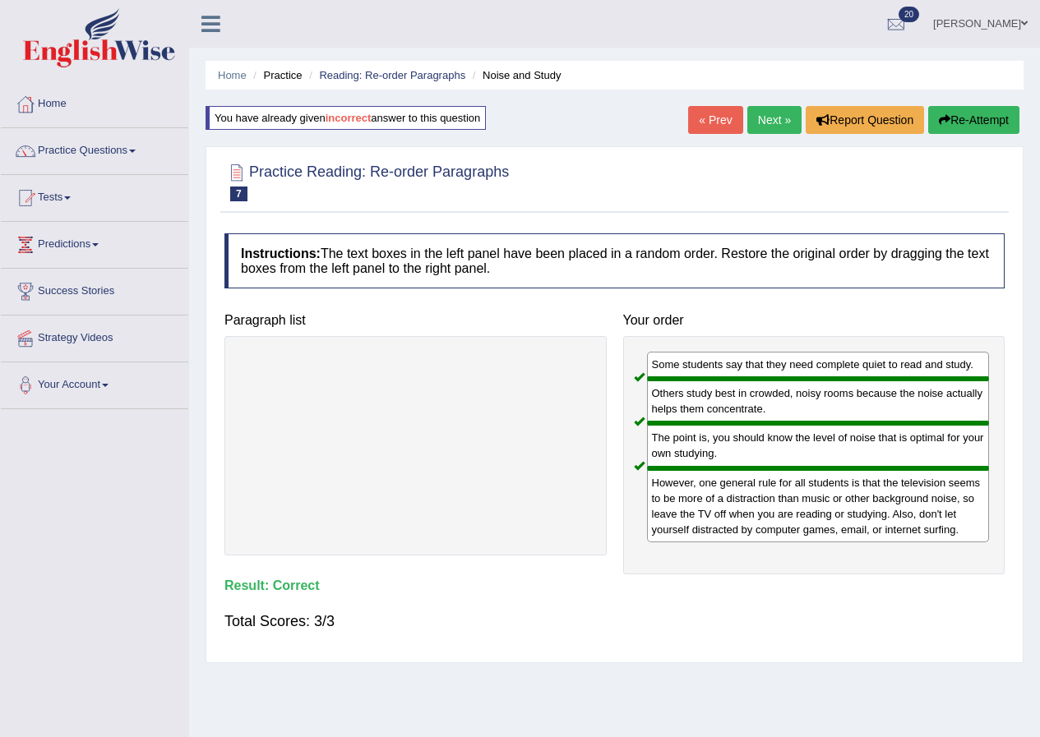
click at [773, 113] on link "Next »" at bounding box center [774, 120] width 54 height 28
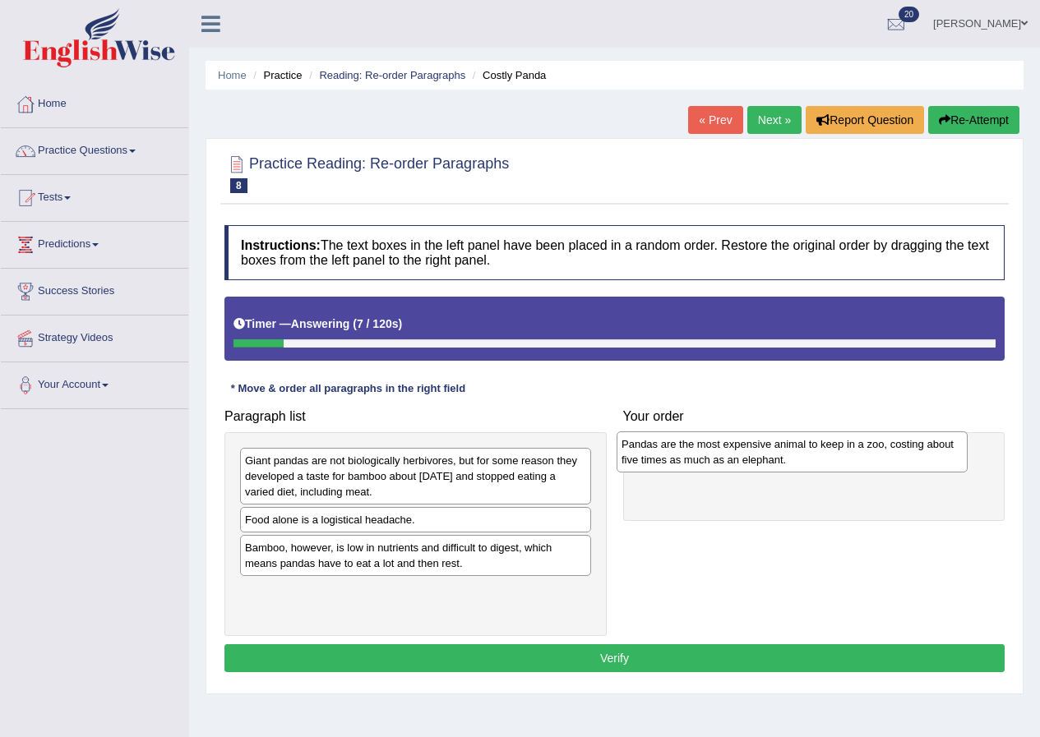
drag, startPoint x: 385, startPoint y: 527, endPoint x: 761, endPoint y: 451, distance: 383.9
click at [761, 451] on div "Pandas are the most expensive animal to keep in a zoo, costing about five times…" at bounding box center [791, 451] width 351 height 41
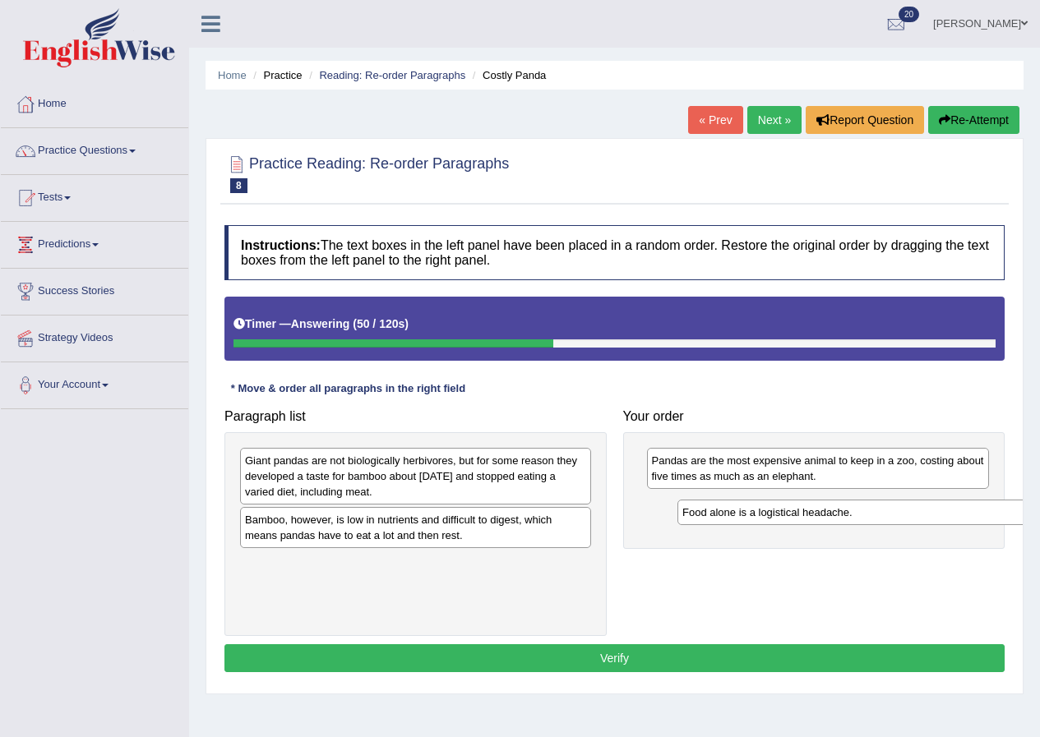
drag, startPoint x: 379, startPoint y: 519, endPoint x: 818, endPoint y: 509, distance: 438.9
click at [818, 509] on div "Food alone is a logistical headache." at bounding box center [852, 512] width 351 height 25
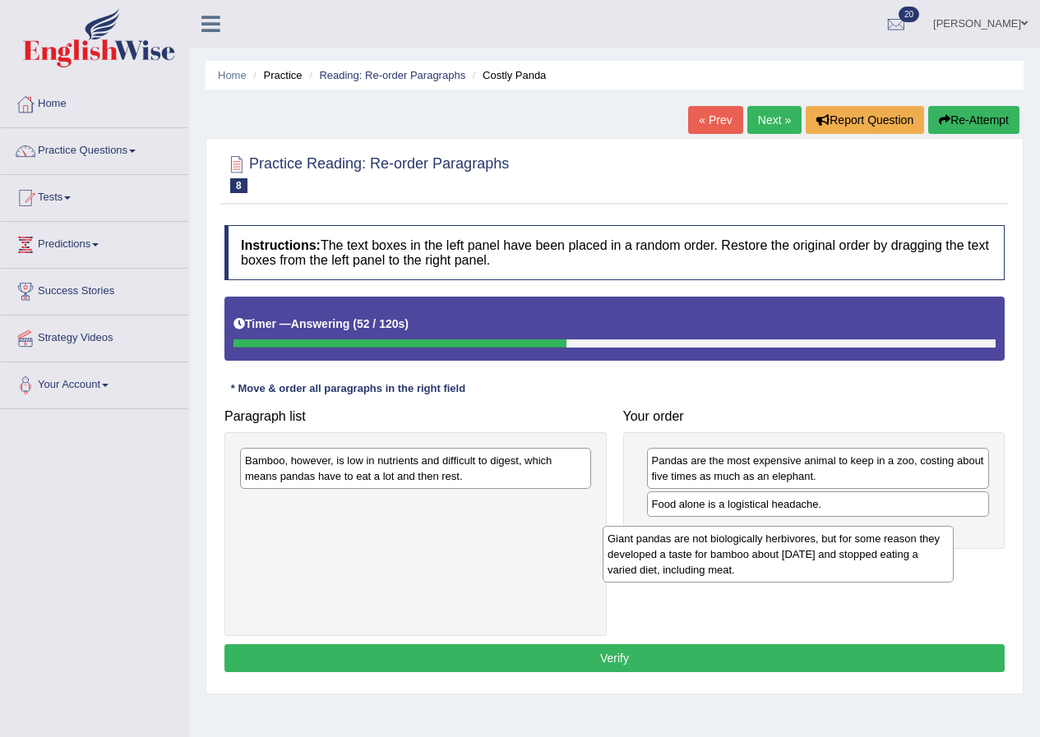
drag, startPoint x: 463, startPoint y: 478, endPoint x: 825, endPoint y: 556, distance: 370.7
click at [825, 556] on div "Giant pandas are not biologically herbivores, but for some reason they develope…" at bounding box center [777, 554] width 351 height 57
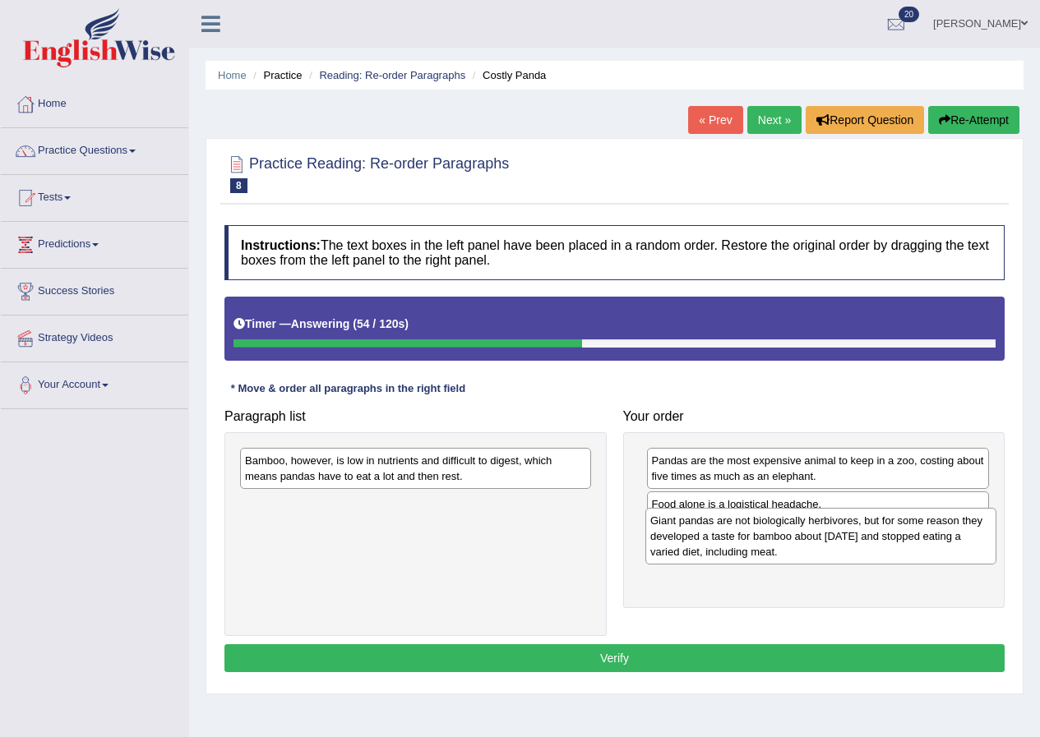
drag, startPoint x: 334, startPoint y: 514, endPoint x: 740, endPoint y: 530, distance: 405.5
click at [740, 530] on div "Giant pandas are not biologically herbivores, but for some reason they develope…" at bounding box center [820, 536] width 351 height 57
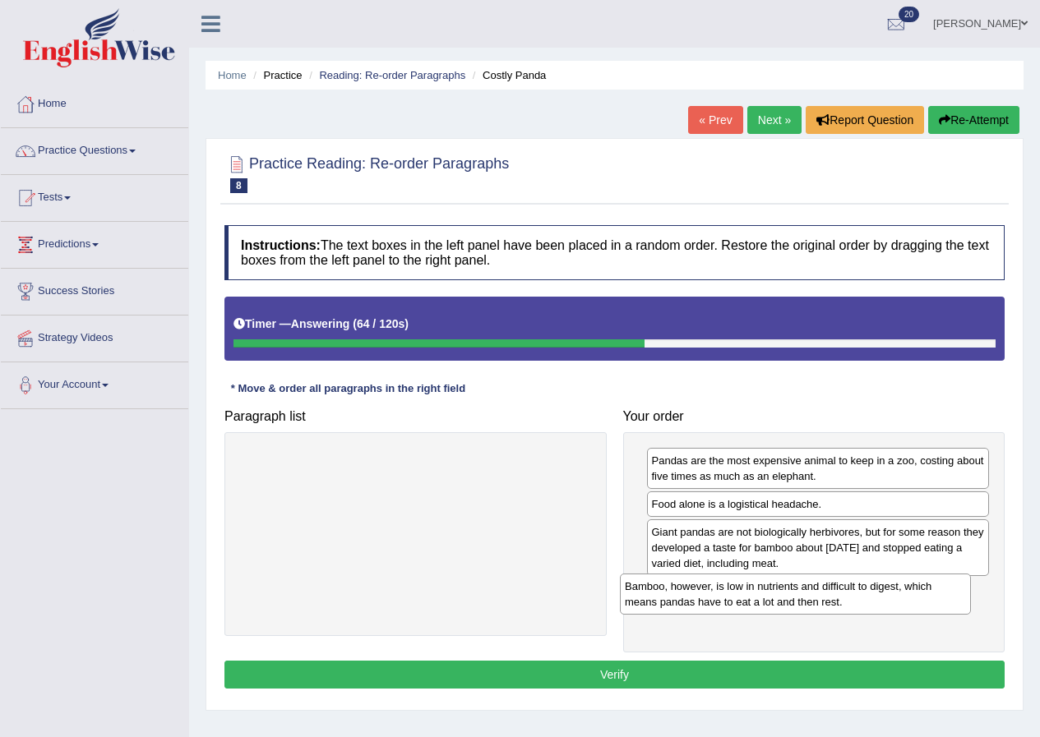
drag, startPoint x: 528, startPoint y: 475, endPoint x: 908, endPoint y: 601, distance: 399.9
click at [908, 601] on div "Bamboo, however, is low in nutrients and difficult to digest, which means panda…" at bounding box center [795, 594] width 351 height 41
click at [666, 662] on button "Verify" at bounding box center [614, 675] width 780 height 28
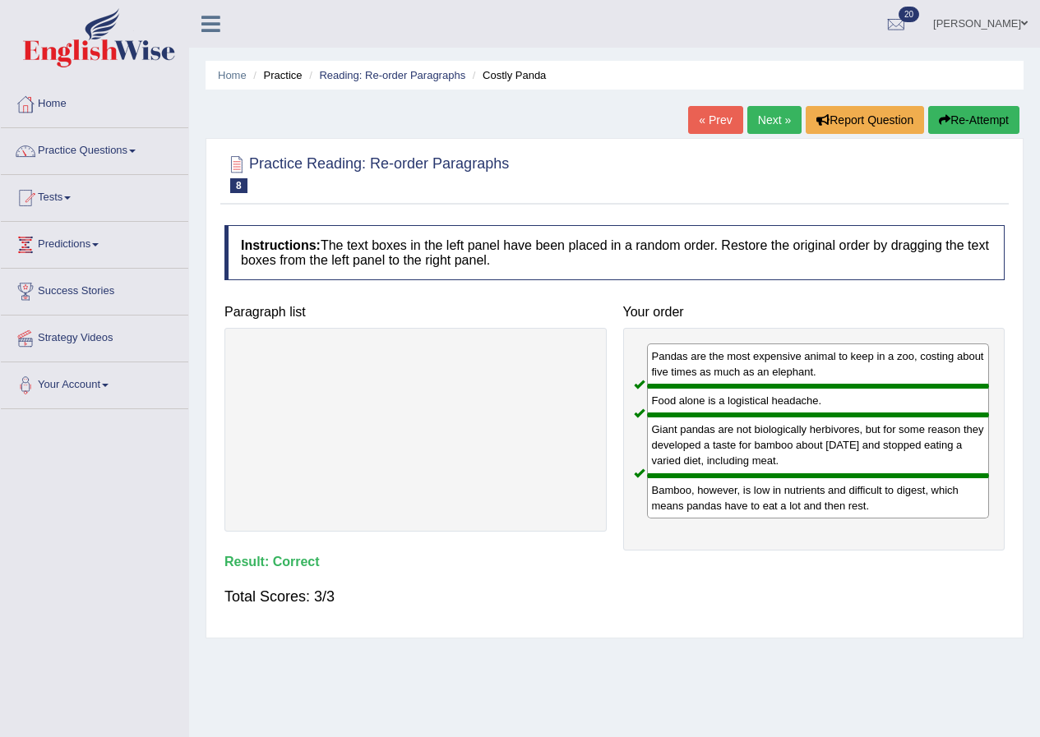
click at [772, 114] on link "Next »" at bounding box center [774, 120] width 54 height 28
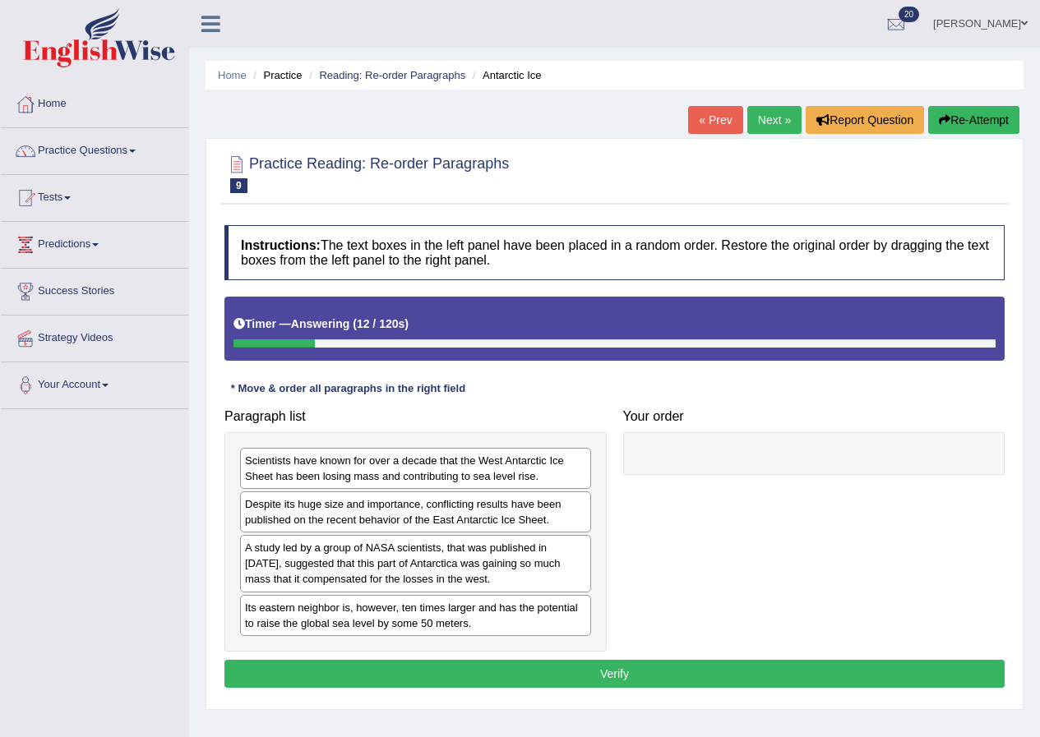
click at [362, 577] on div "A study led by a group of NASA scientists, that was published in [DATE], sugges…" at bounding box center [415, 563] width 351 height 57
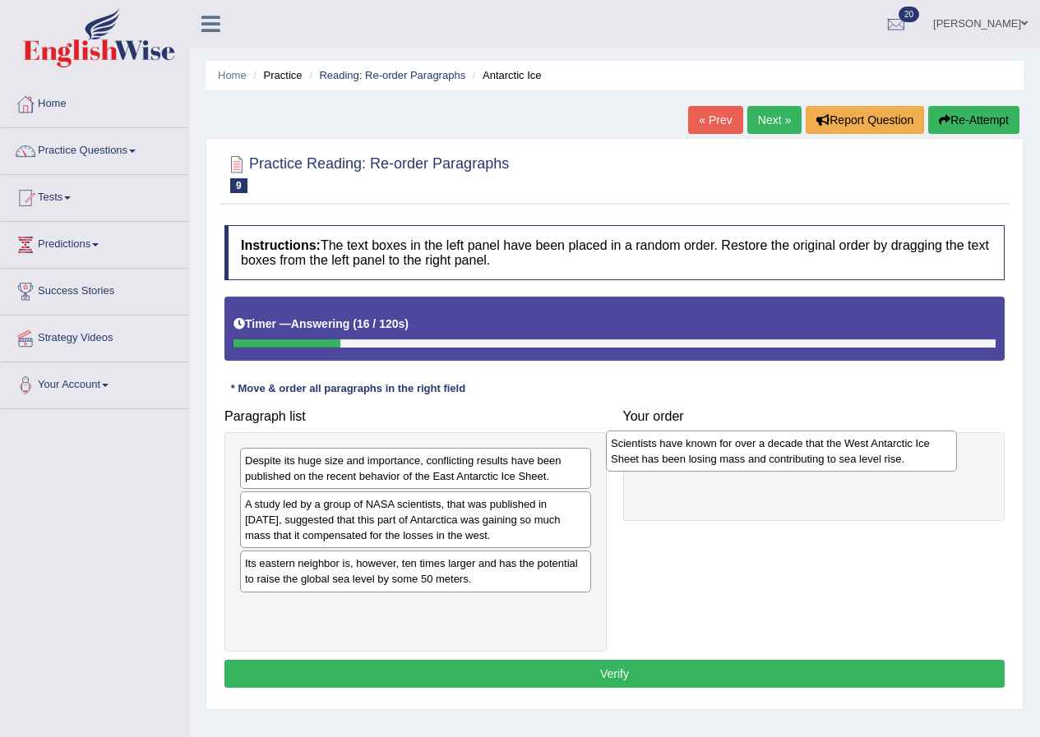
drag, startPoint x: 344, startPoint y: 476, endPoint x: 709, endPoint y: 459, distance: 365.2
click at [709, 459] on div "Scientists have known for over a decade that the West Antarctic Ice Sheet has b…" at bounding box center [781, 451] width 351 height 41
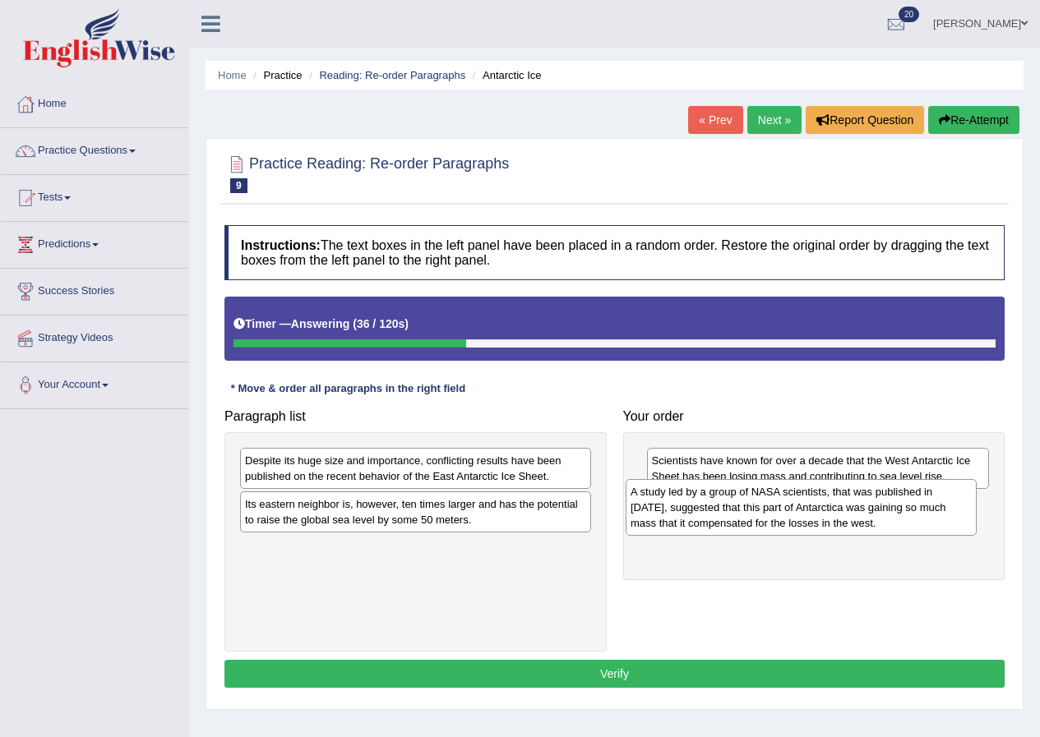
drag, startPoint x: 452, startPoint y: 514, endPoint x: 837, endPoint y: 501, distance: 385.6
click at [837, 501] on div "A study led by a group of NASA scientists, that was published in [DATE], sugges…" at bounding box center [800, 507] width 351 height 57
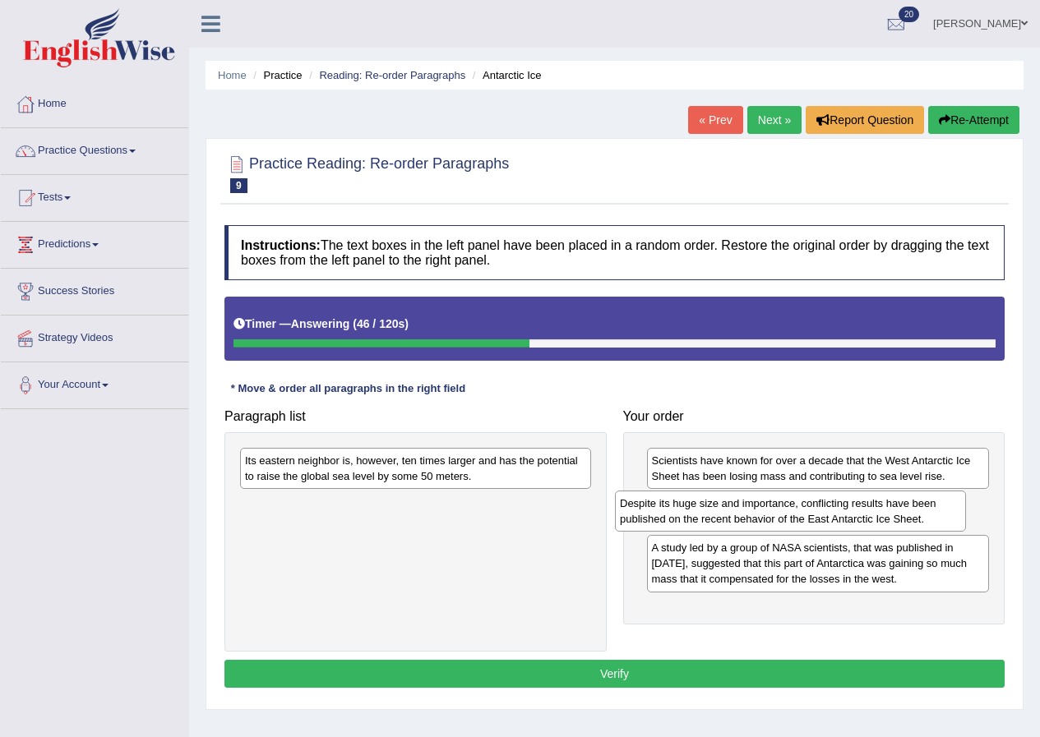
drag, startPoint x: 414, startPoint y: 475, endPoint x: 789, endPoint y: 518, distance: 377.1
click at [789, 518] on div "Despite its huge size and importance, conflicting results have been published o…" at bounding box center [790, 511] width 351 height 41
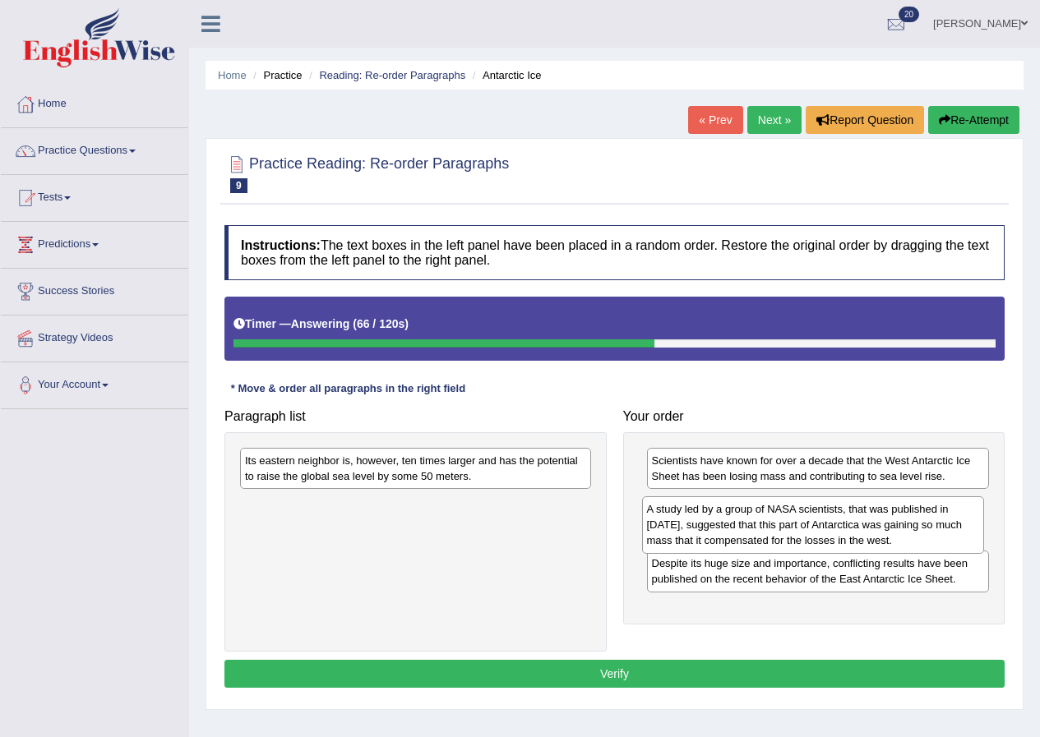
drag, startPoint x: 873, startPoint y: 578, endPoint x: 868, endPoint y: 539, distance: 38.9
click at [868, 539] on div "A study led by a group of NASA scientists, that was published in [DATE], sugges…" at bounding box center [813, 524] width 343 height 57
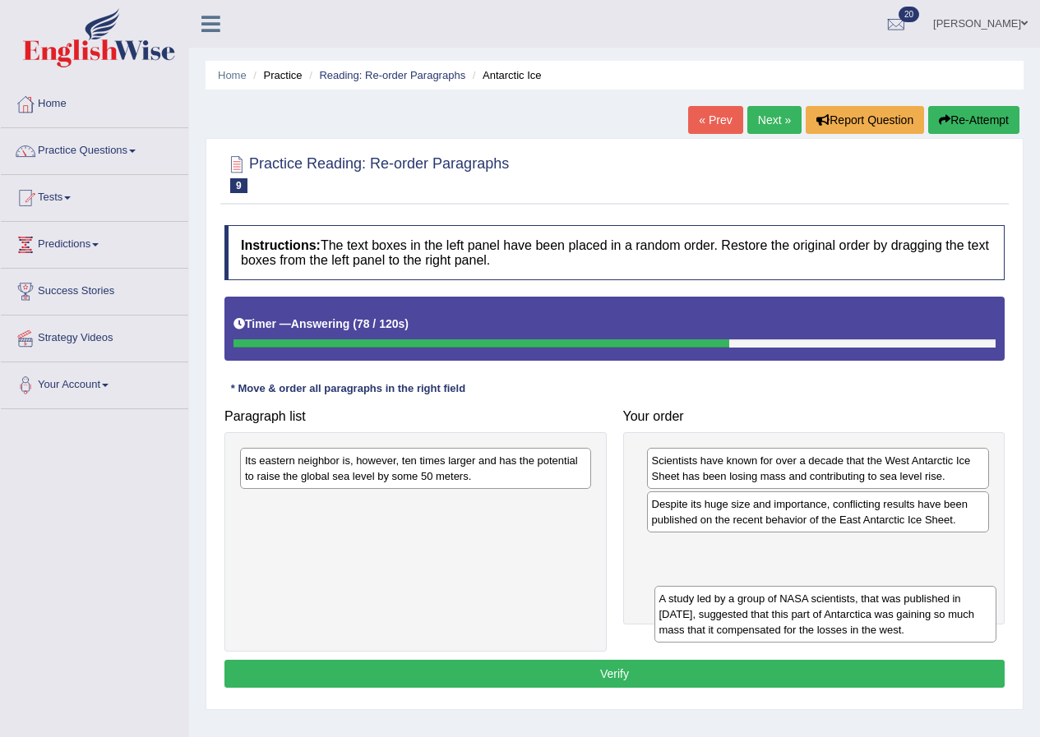
drag, startPoint x: 779, startPoint y: 526, endPoint x: 786, endPoint y: 620, distance: 94.8
click at [786, 620] on div "A study led by a group of NASA scientists, that was published in [DATE], sugges…" at bounding box center [825, 614] width 343 height 57
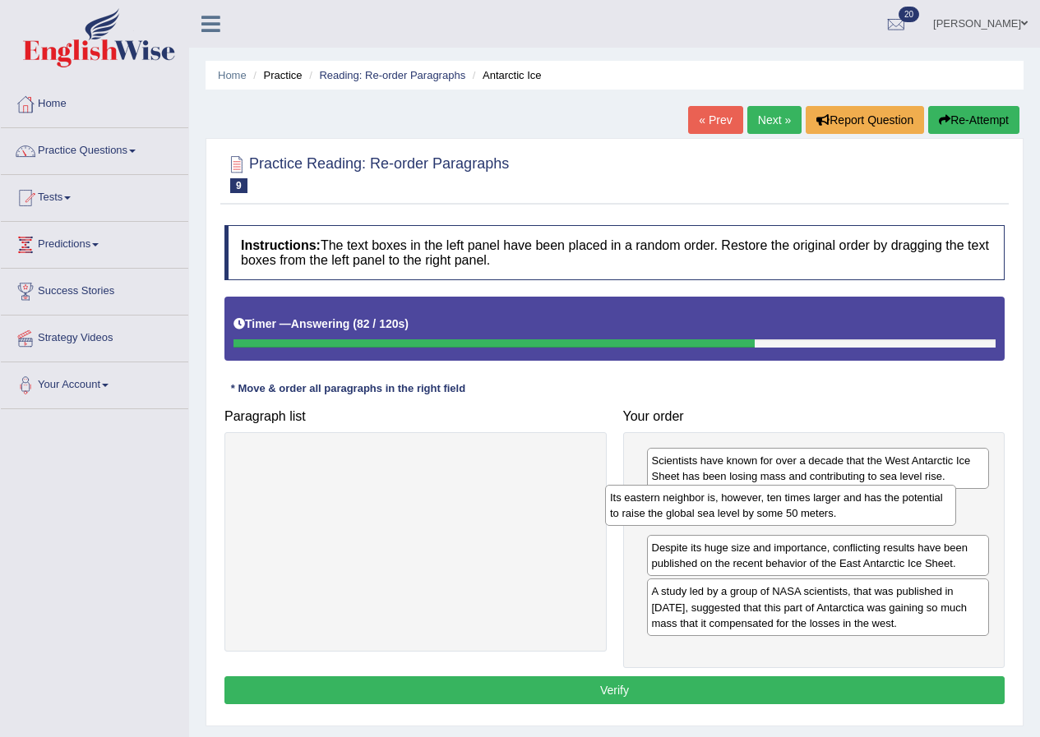
drag, startPoint x: 315, startPoint y: 475, endPoint x: 682, endPoint y: 512, distance: 369.2
click at [682, 512] on div "Its eastern neighbor is, however, ten times larger and has the potential to rai…" at bounding box center [780, 505] width 351 height 41
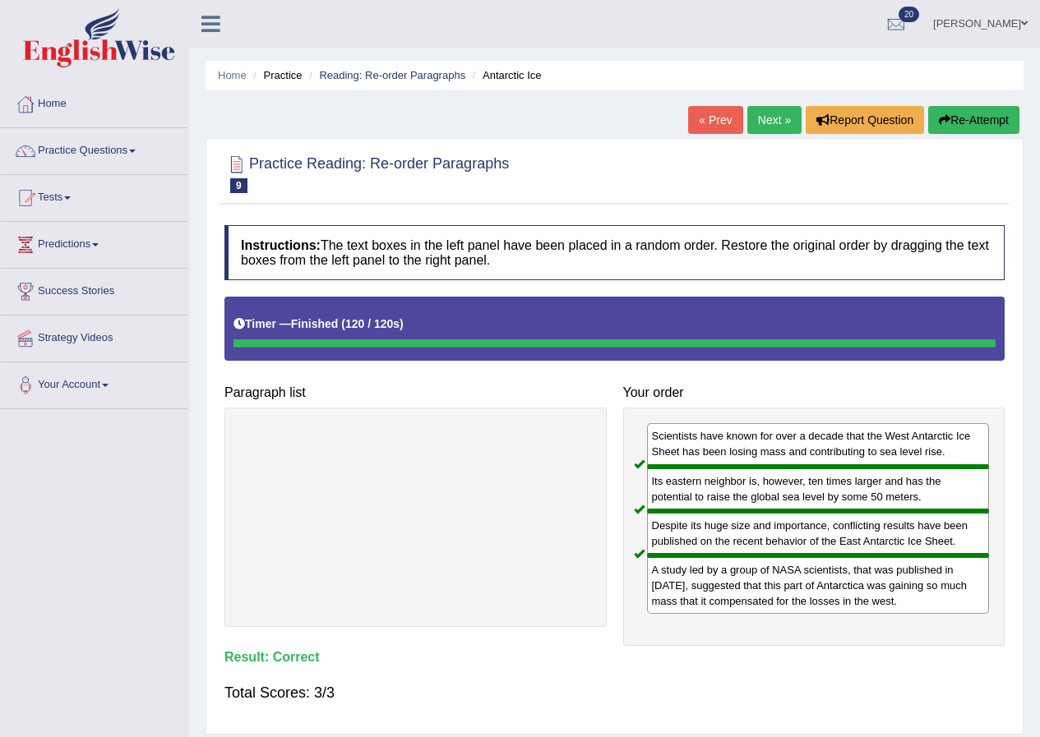
click at [774, 117] on link "Next »" at bounding box center [774, 120] width 54 height 28
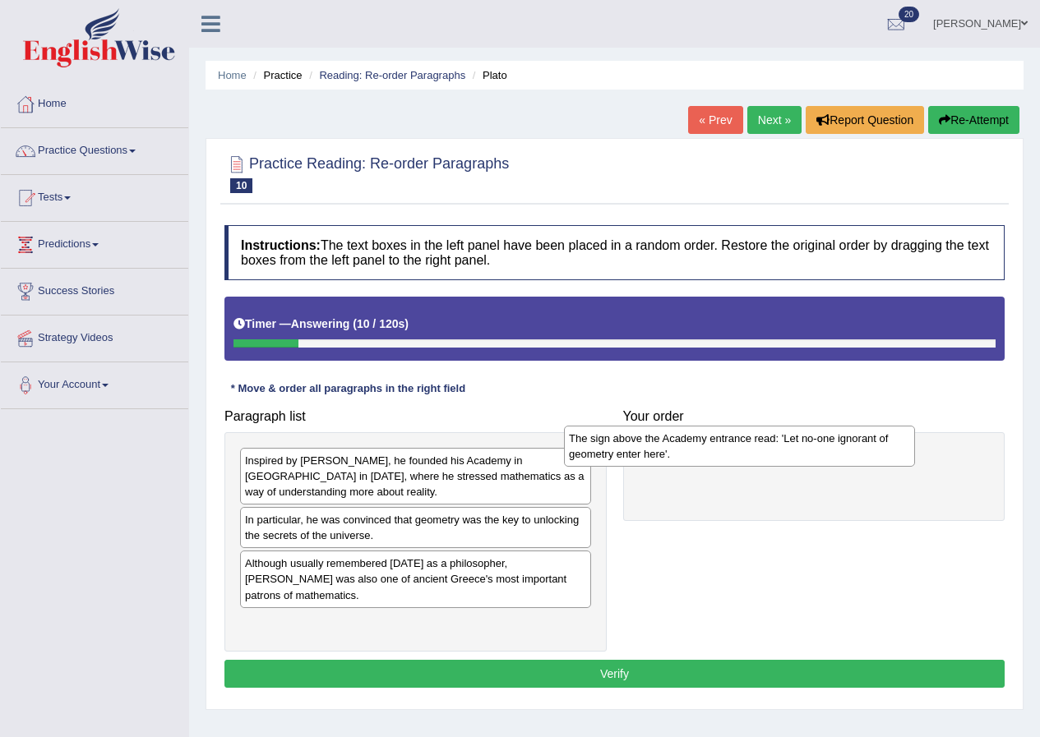
drag, startPoint x: 448, startPoint y: 530, endPoint x: 772, endPoint y: 449, distance: 333.8
click at [772, 449] on div "The sign above the Academy entrance read: 'Let no-one ignorant of geometry ente…" at bounding box center [739, 446] width 351 height 41
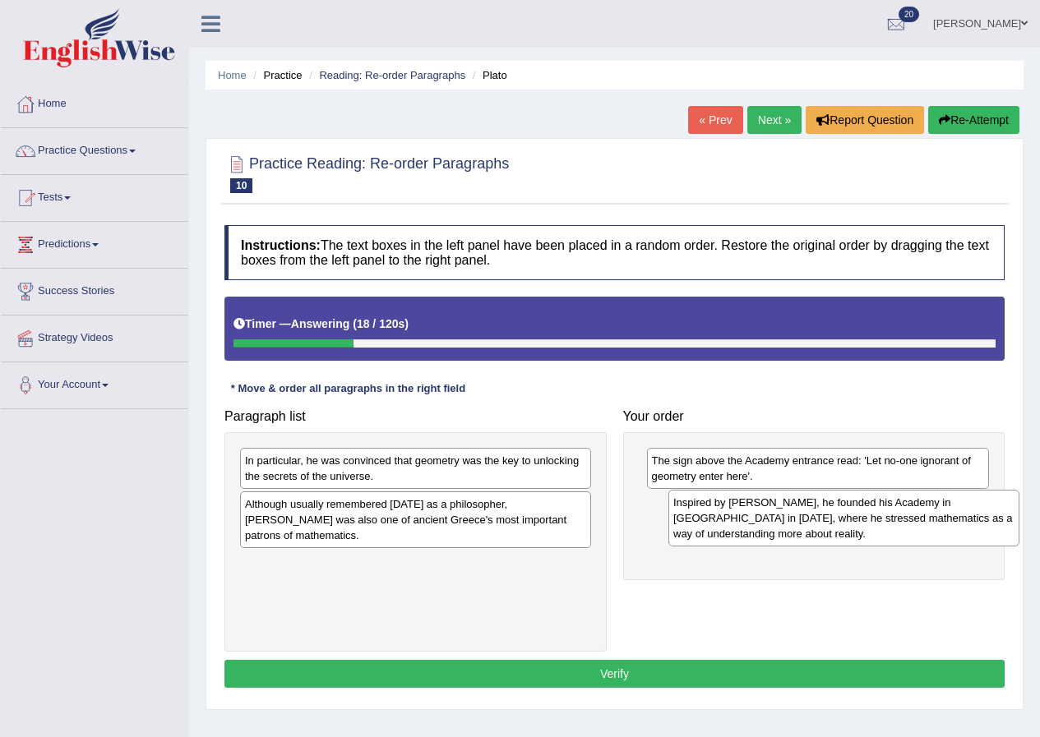
drag, startPoint x: 399, startPoint y: 462, endPoint x: 826, endPoint y: 504, distance: 428.5
click at [826, 504] on div "Inspired by [PERSON_NAME], he founded his Academy in [GEOGRAPHIC_DATA] in [DATE…" at bounding box center [843, 518] width 351 height 57
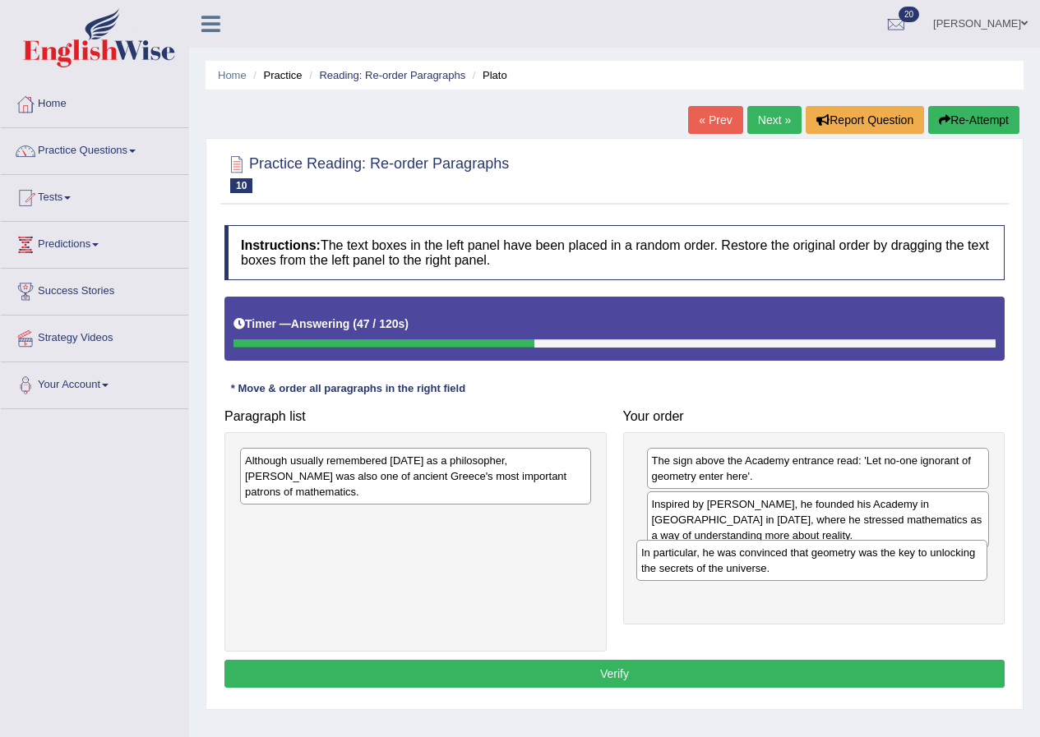
drag, startPoint x: 408, startPoint y: 474, endPoint x: 804, endPoint y: 566, distance: 406.6
click at [804, 566] on div "In particular, he was convinced that geometry was the key to unlocking the secr…" at bounding box center [811, 560] width 351 height 41
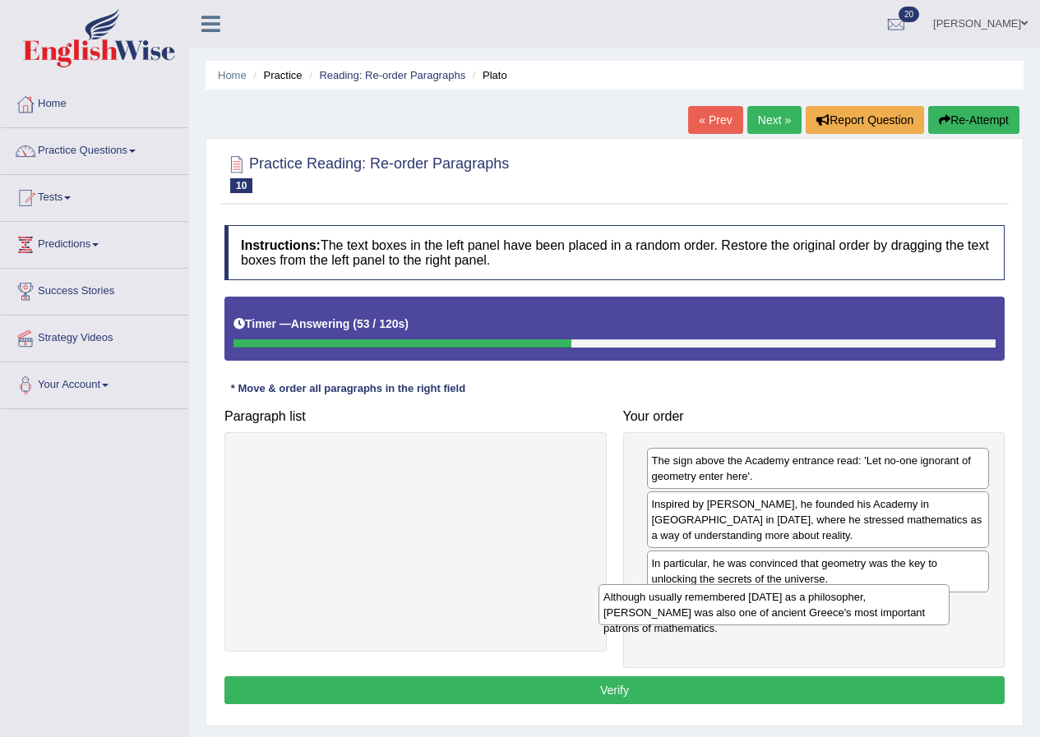
drag, startPoint x: 505, startPoint y: 459, endPoint x: 864, endPoint y: 596, distance: 383.4
click at [864, 596] on div "Although usually remembered today as a philosopher, Plato was also one of ancie…" at bounding box center [773, 604] width 351 height 41
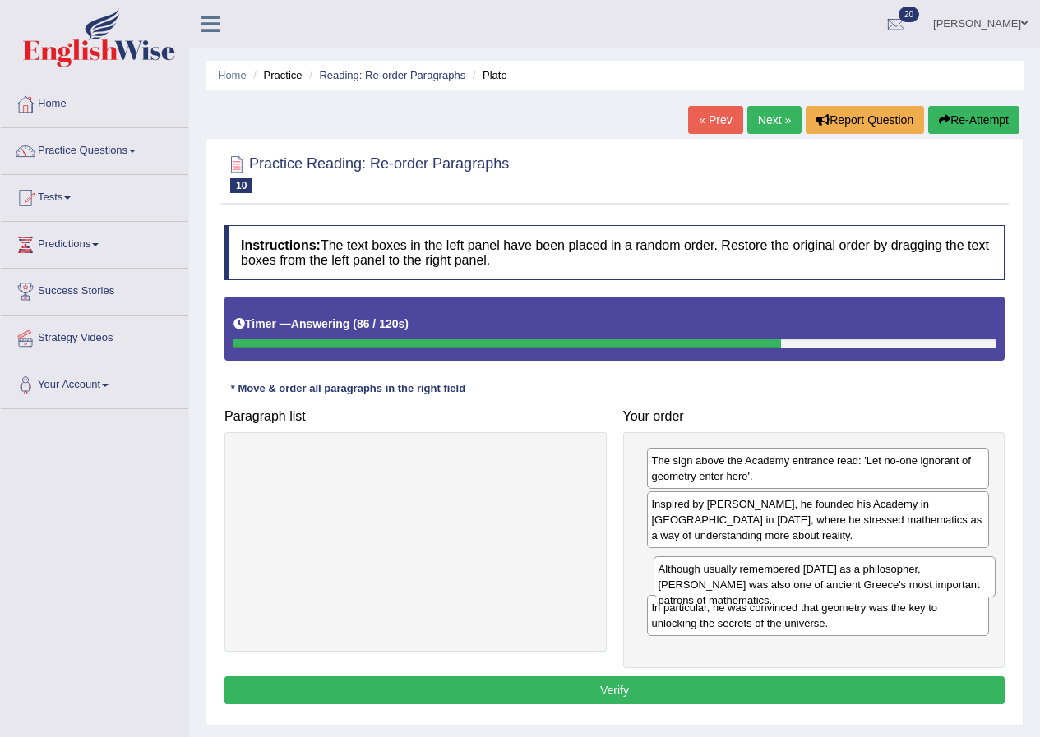
drag, startPoint x: 824, startPoint y: 632, endPoint x: 831, endPoint y: 593, distance: 39.2
click at [831, 593] on div "Although usually remembered today as a philosopher, Plato was also one of ancie…" at bounding box center [824, 576] width 343 height 41
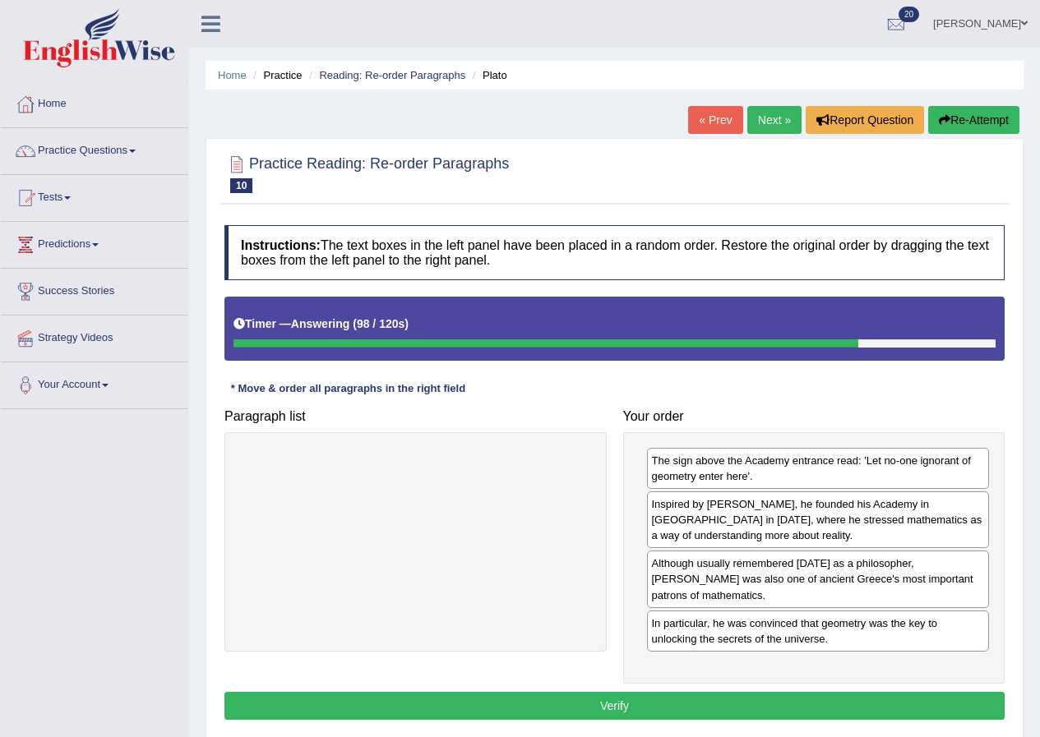
click at [840, 703] on button "Verify" at bounding box center [614, 706] width 780 height 28
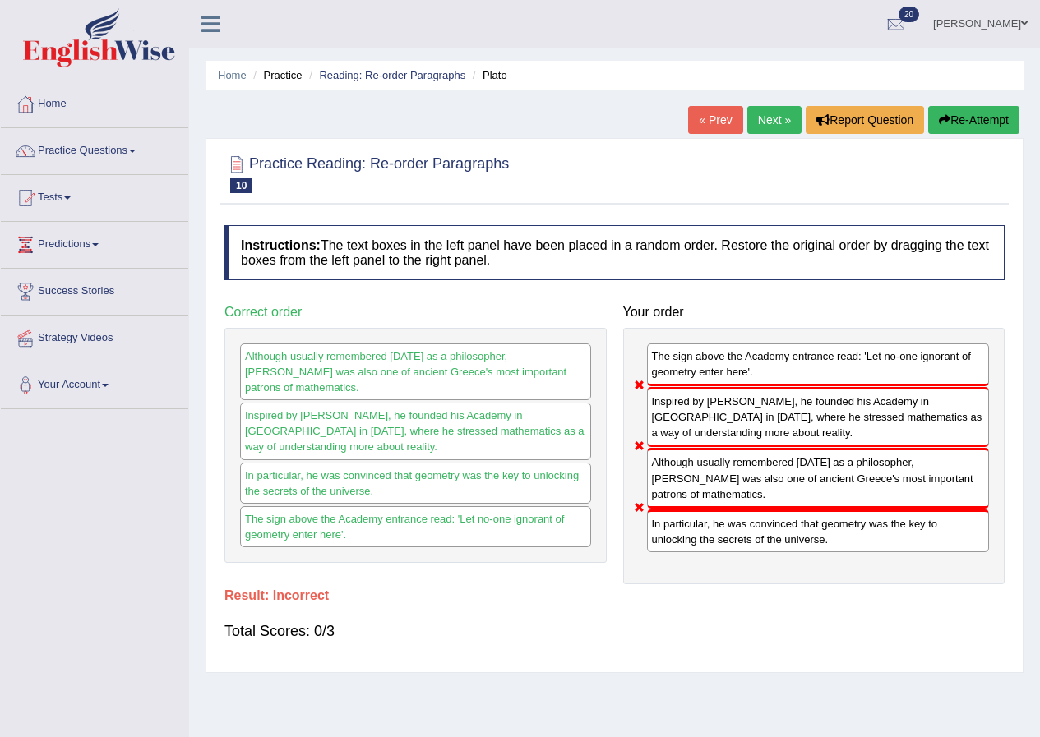
click at [969, 118] on button "Re-Attempt" at bounding box center [973, 120] width 91 height 28
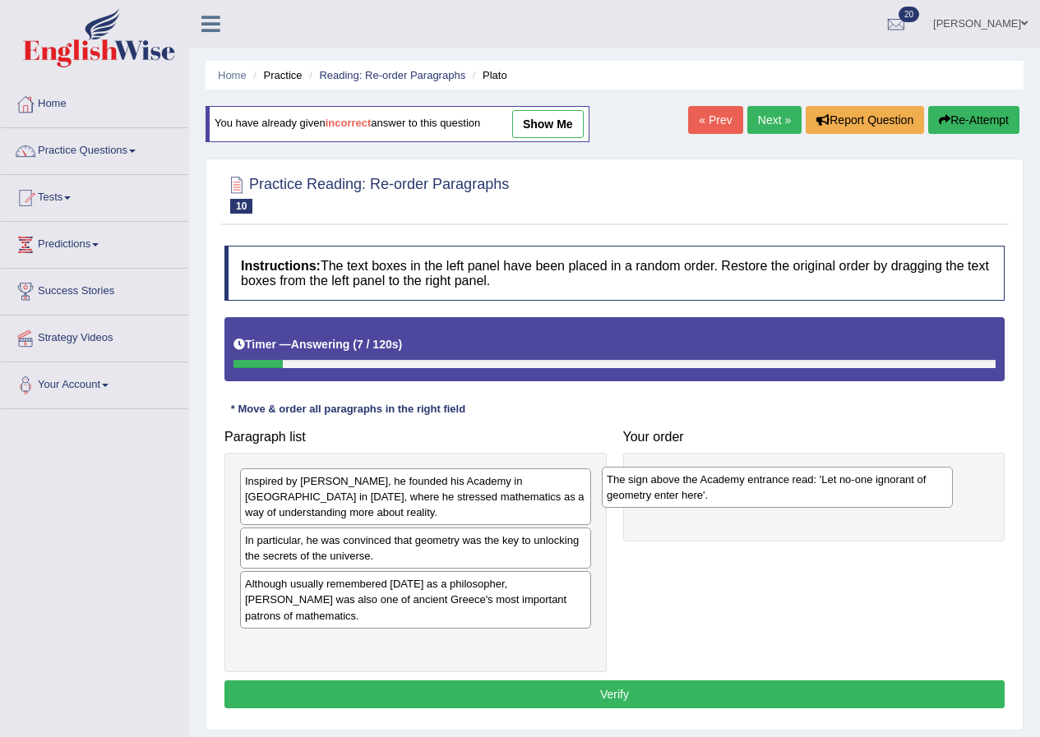
drag, startPoint x: 409, startPoint y: 549, endPoint x: 776, endPoint y: 486, distance: 371.8
click at [776, 486] on div "The sign above the Academy entrance read: 'Let no-one ignorant of geometry ente…" at bounding box center [777, 487] width 351 height 41
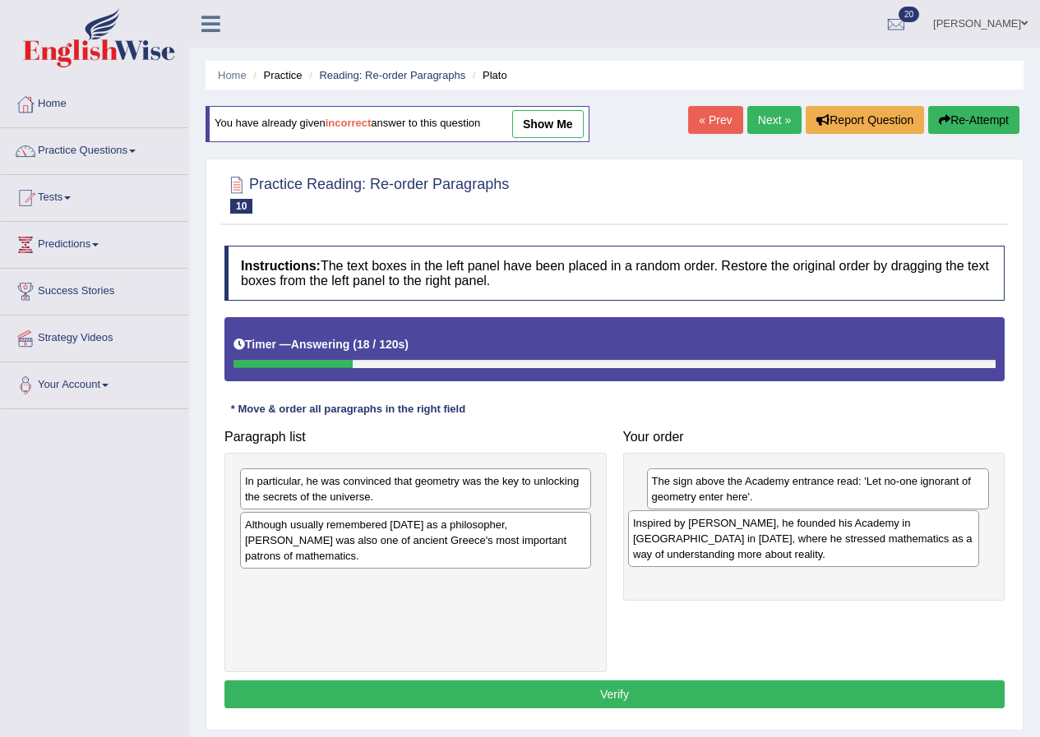
drag, startPoint x: 422, startPoint y: 484, endPoint x: 810, endPoint y: 526, distance: 390.1
click at [810, 526] on div "Inspired by Pythagoras, he founded his Academy in Athens in 387 BC, where he st…" at bounding box center [803, 538] width 351 height 57
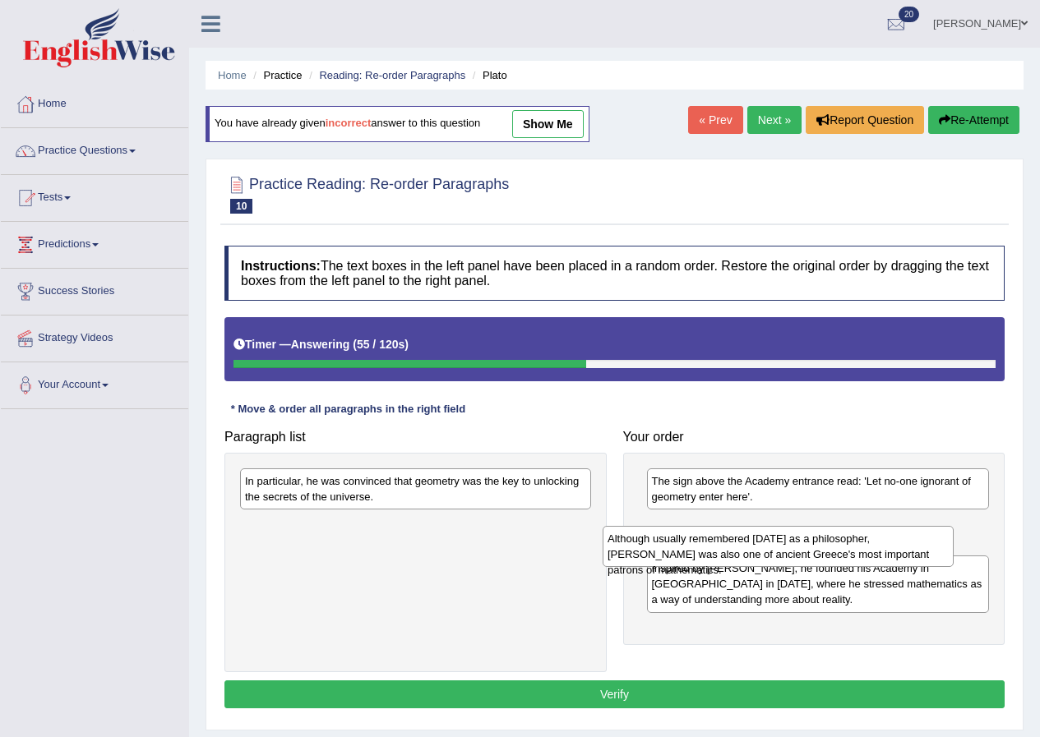
drag, startPoint x: 479, startPoint y: 530, endPoint x: 843, endPoint y: 544, distance: 364.3
click at [843, 544] on div "Although usually remembered today as a philosopher, Plato was also one of ancie…" at bounding box center [777, 546] width 351 height 41
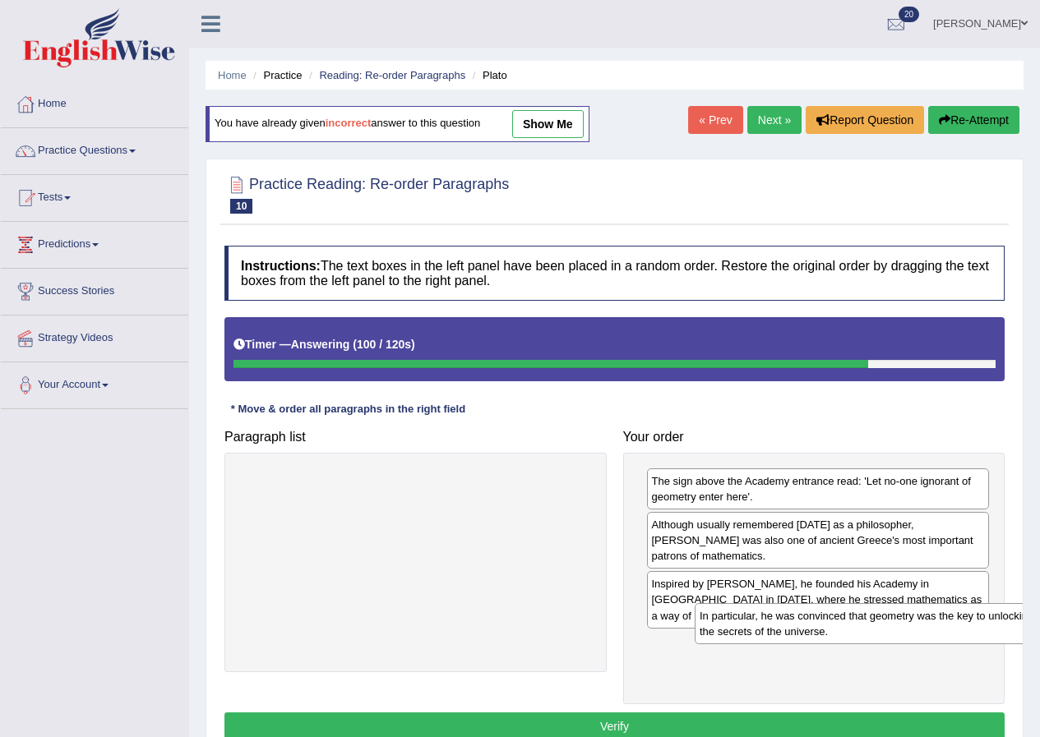
drag, startPoint x: 334, startPoint y: 494, endPoint x: 786, endPoint y: 629, distance: 471.6
click at [786, 629] on div "In particular, he was convinced that geometry was the key to unlocking the secr…" at bounding box center [869, 623] width 351 height 41
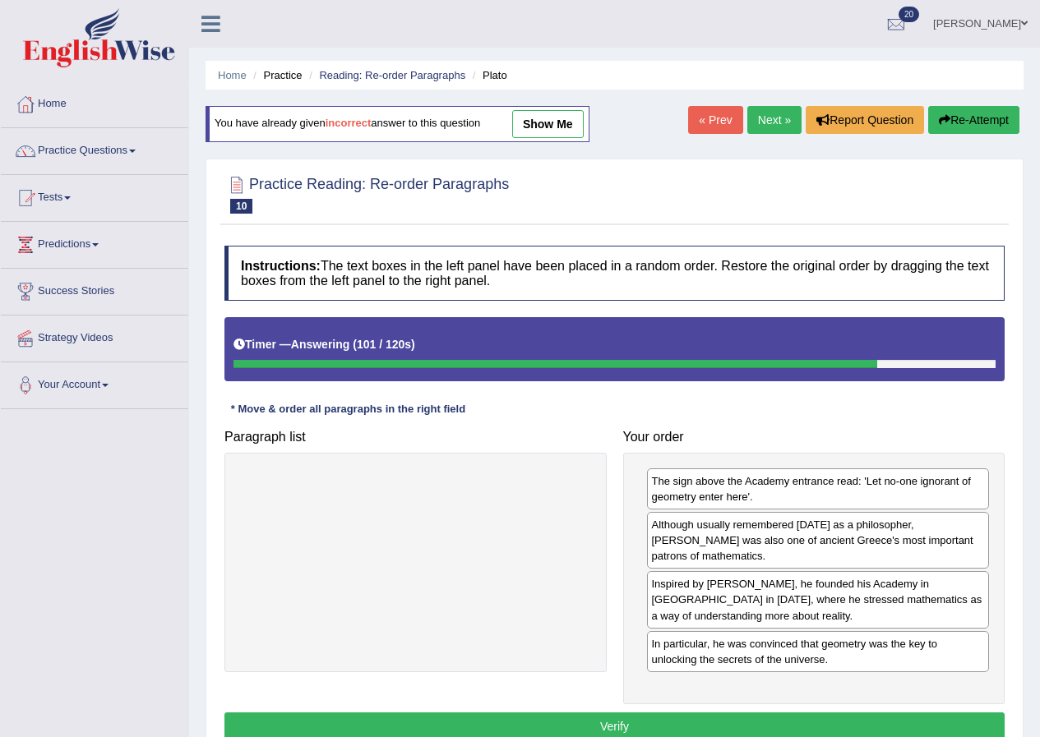
click at [530, 715] on button "Verify" at bounding box center [614, 726] width 780 height 28
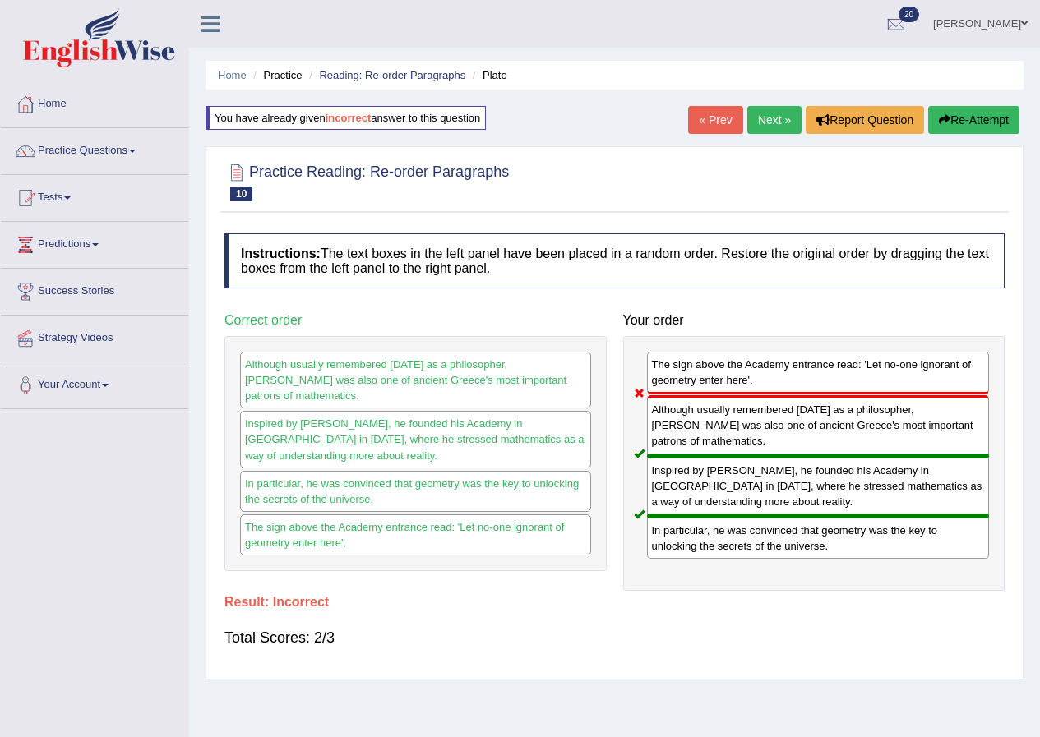
click at [998, 116] on button "Re-Attempt" at bounding box center [973, 120] width 91 height 28
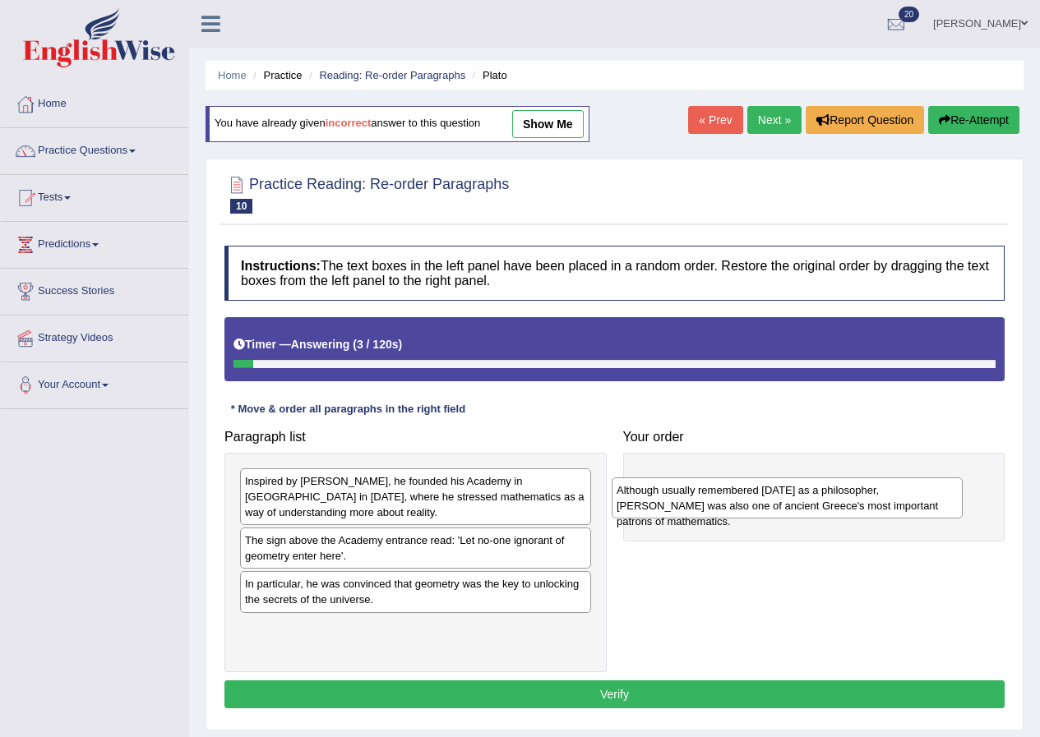
drag, startPoint x: 325, startPoint y: 645, endPoint x: 696, endPoint y: 507, distance: 396.3
click at [696, 507] on div "Although usually remembered today as a philosopher, Plato was also one of ancie…" at bounding box center [786, 497] width 351 height 41
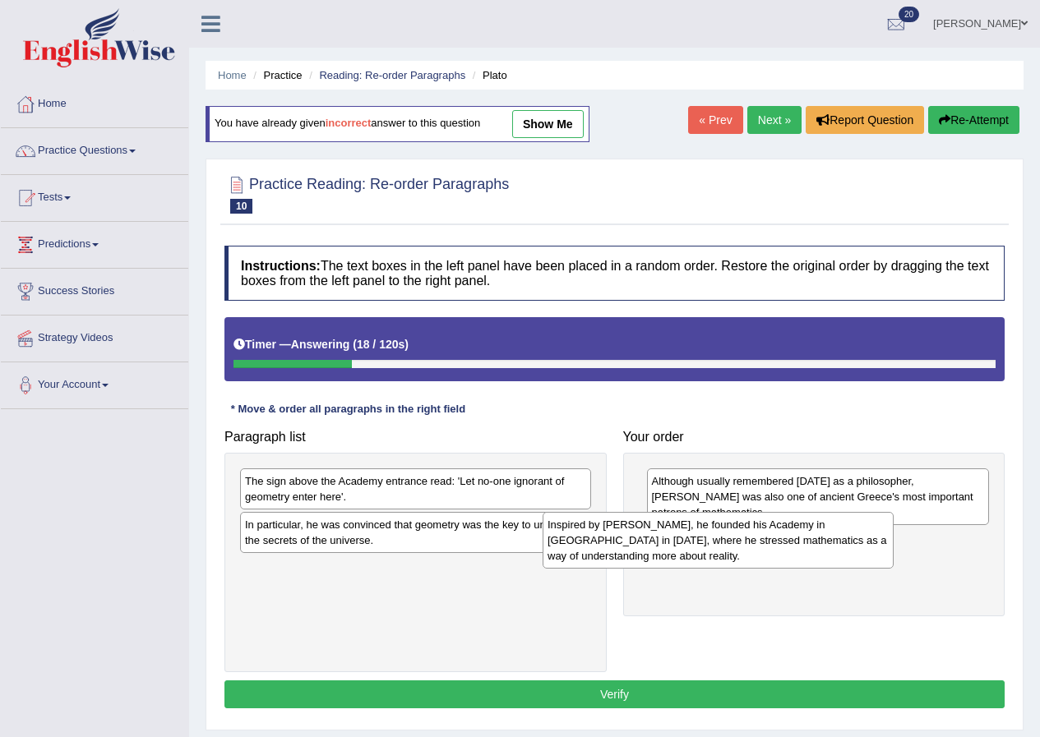
drag, startPoint x: 334, startPoint y: 496, endPoint x: 639, endPoint y: 540, distance: 308.0
click at [639, 540] on div "Inspired by Pythagoras, he founded his Academy in Athens in 387 BC, where he st…" at bounding box center [717, 540] width 351 height 57
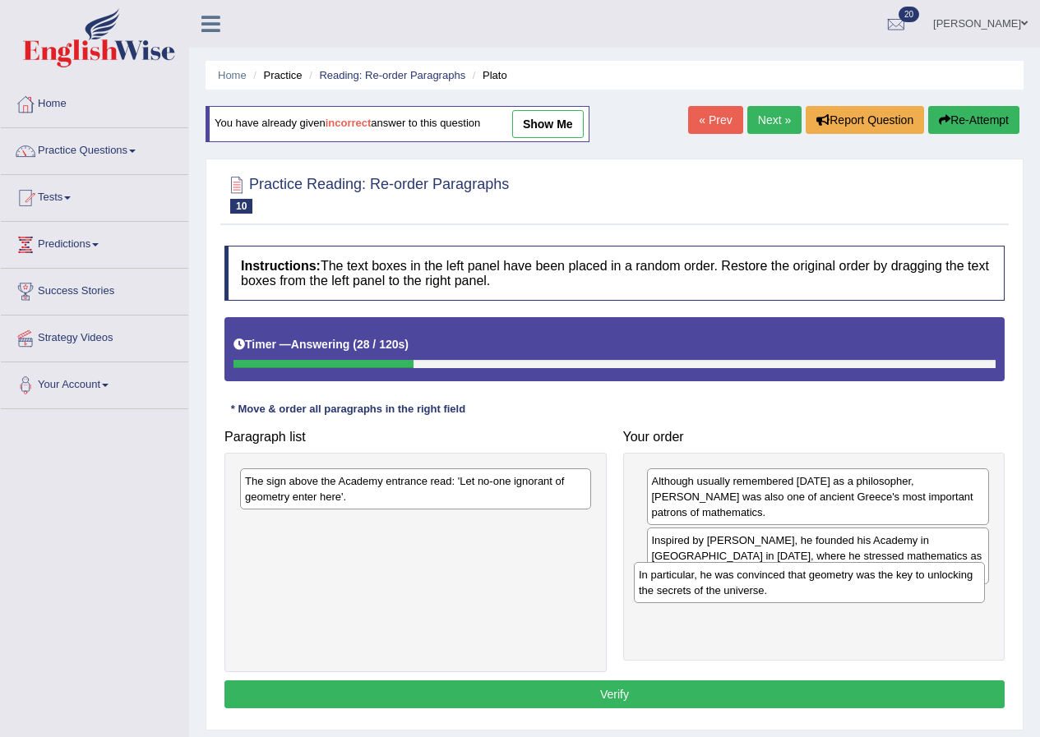
drag, startPoint x: 387, startPoint y: 522, endPoint x: 782, endPoint y: 572, distance: 398.4
click at [782, 572] on div "In particular, he was convinced that geometry was the key to unlocking the secr…" at bounding box center [809, 582] width 351 height 41
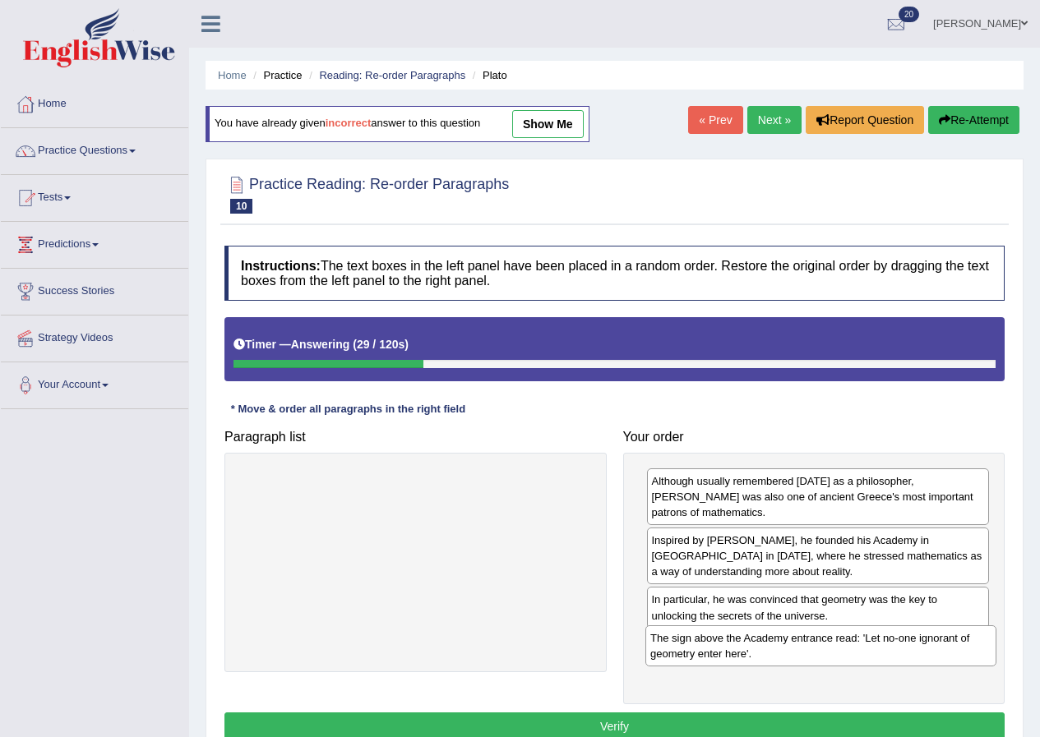
drag, startPoint x: 367, startPoint y: 478, endPoint x: 774, endPoint y: 635, distance: 436.0
click at [774, 635] on div "The sign above the Academy entrance read: 'Let no-one ignorant of geometry ente…" at bounding box center [820, 645] width 351 height 41
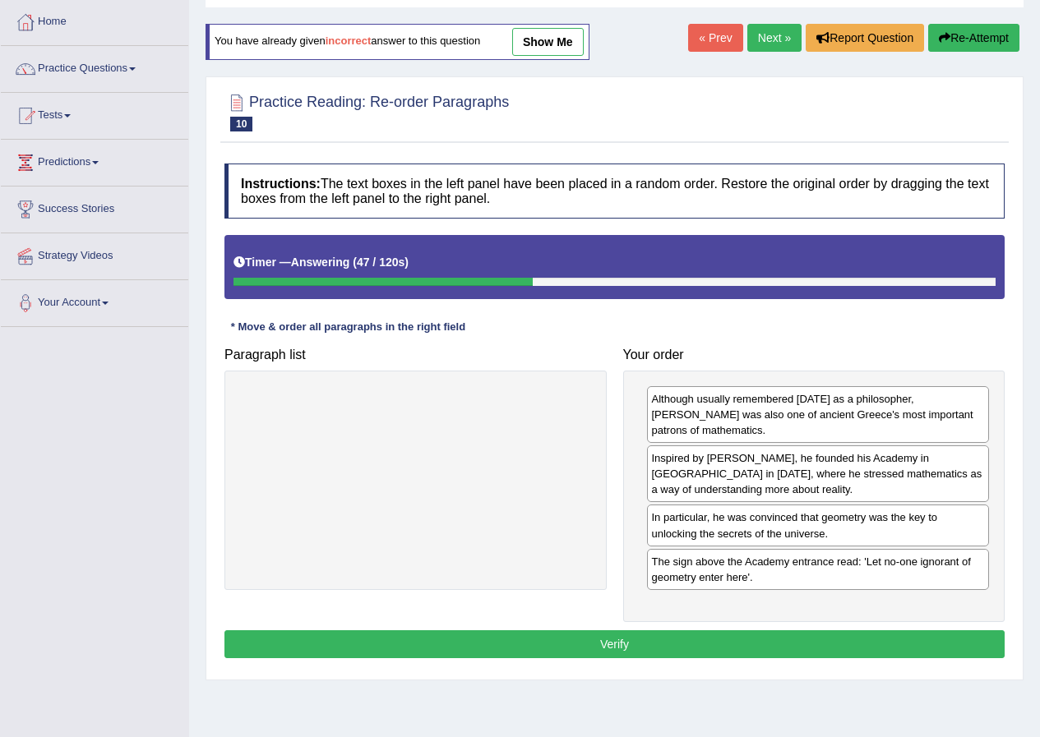
click at [690, 630] on button "Verify" at bounding box center [614, 644] width 780 height 28
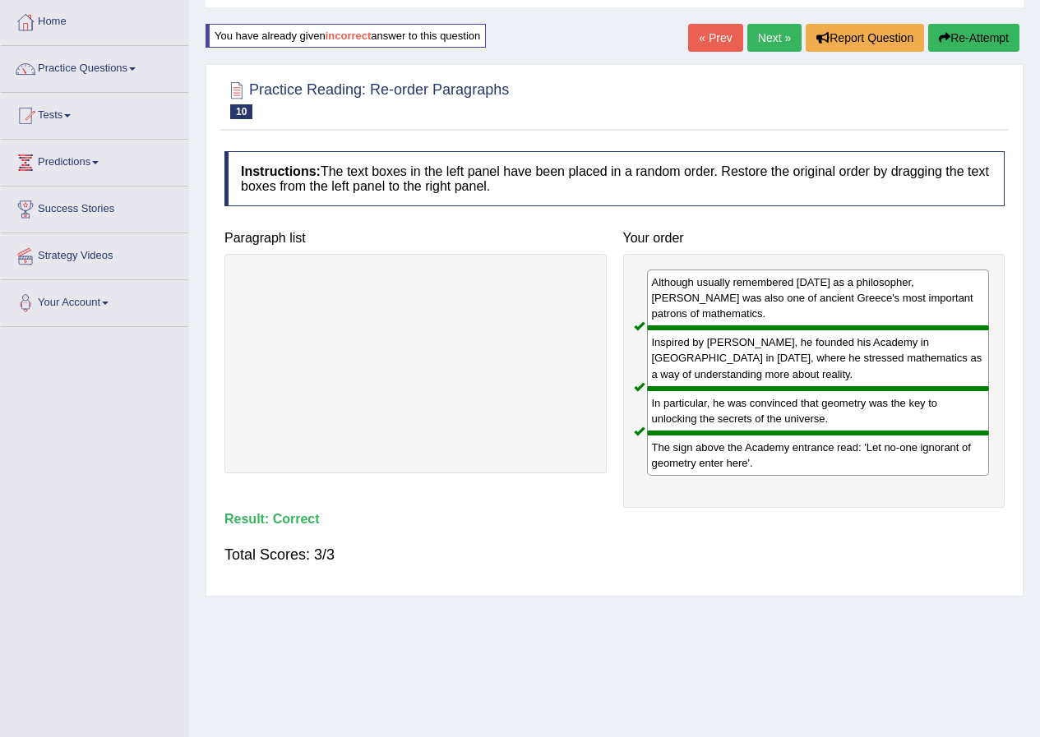
click at [777, 38] on link "Next »" at bounding box center [774, 38] width 54 height 28
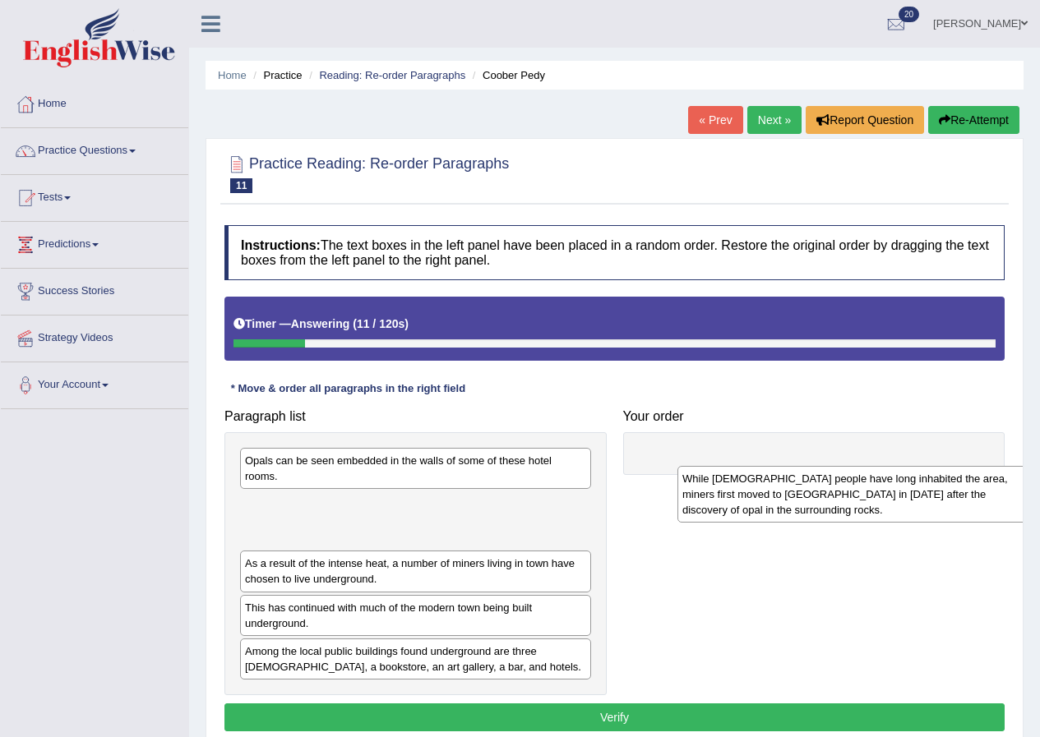
drag, startPoint x: 320, startPoint y: 523, endPoint x: 758, endPoint y: 498, distance: 437.9
click at [758, 498] on div "While [DEMOGRAPHIC_DATA] people have long inhabited the area, miners first move…" at bounding box center [852, 494] width 351 height 57
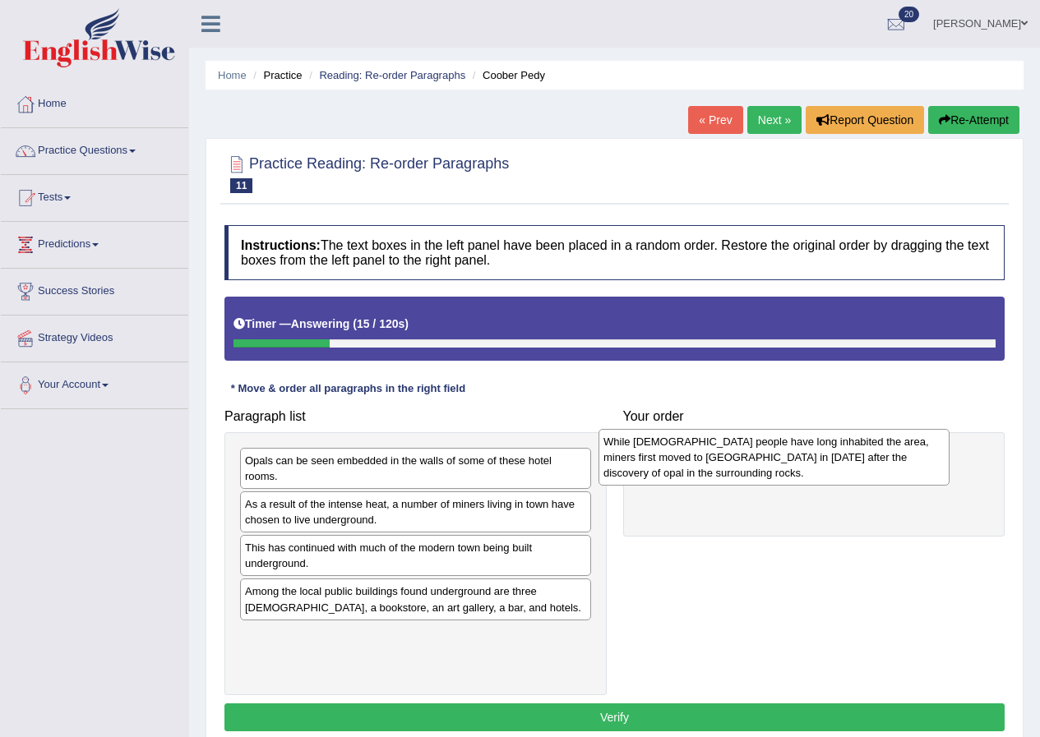
drag, startPoint x: 341, startPoint y: 515, endPoint x: 699, endPoint y: 453, distance: 363.7
click at [699, 453] on div "While [DEMOGRAPHIC_DATA] people have long inhabited the area, miners first move…" at bounding box center [773, 457] width 351 height 57
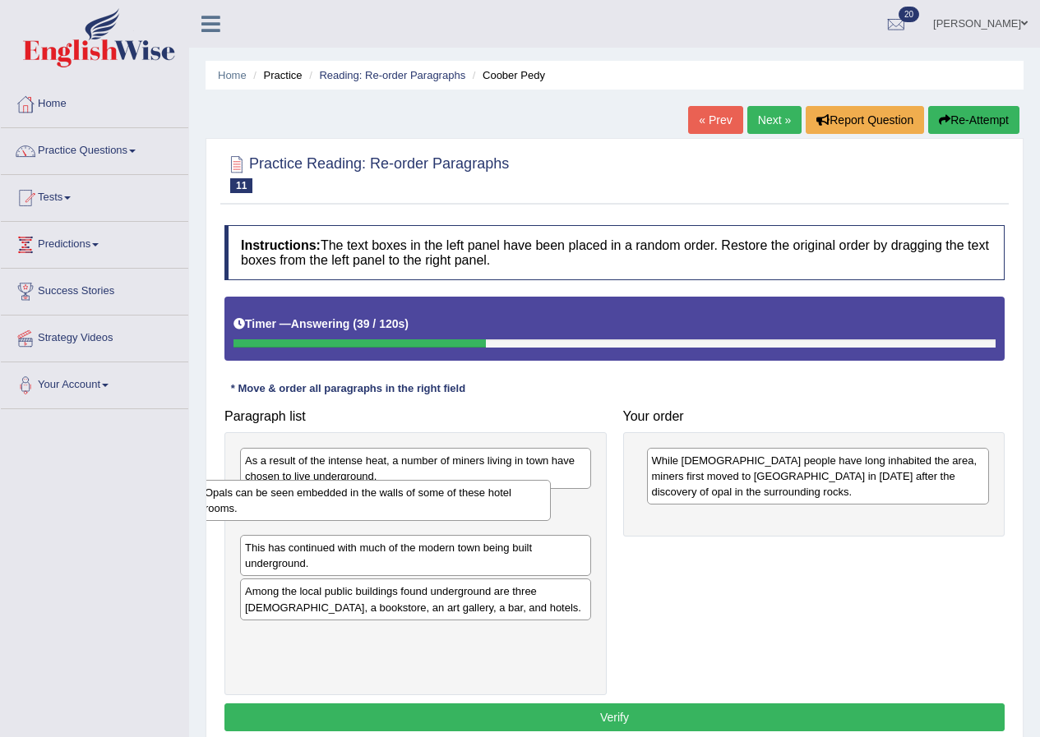
drag, startPoint x: 417, startPoint y: 477, endPoint x: 376, endPoint y: 509, distance: 51.5
click at [376, 509] on div "Opals can be seen embedded in the walls of some of these hotel rooms." at bounding box center [375, 500] width 351 height 41
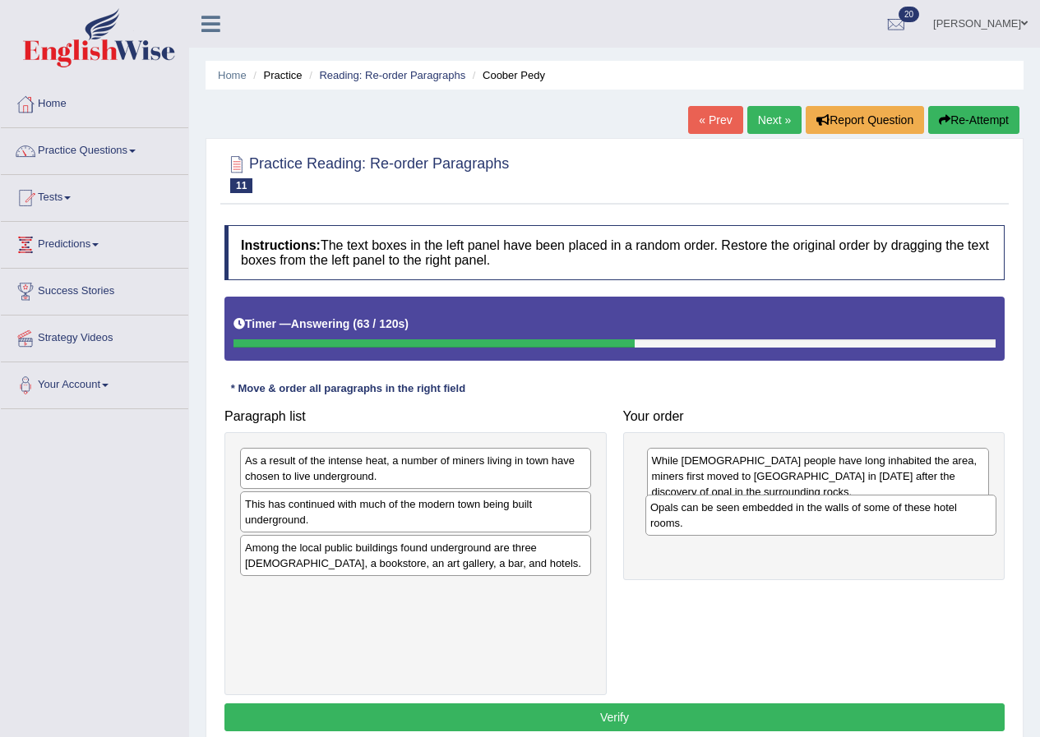
drag, startPoint x: 457, startPoint y: 512, endPoint x: 862, endPoint y: 515, distance: 405.1
click at [862, 515] on div "Opals can be seen embedded in the walls of some of these hotel rooms." at bounding box center [820, 515] width 351 height 41
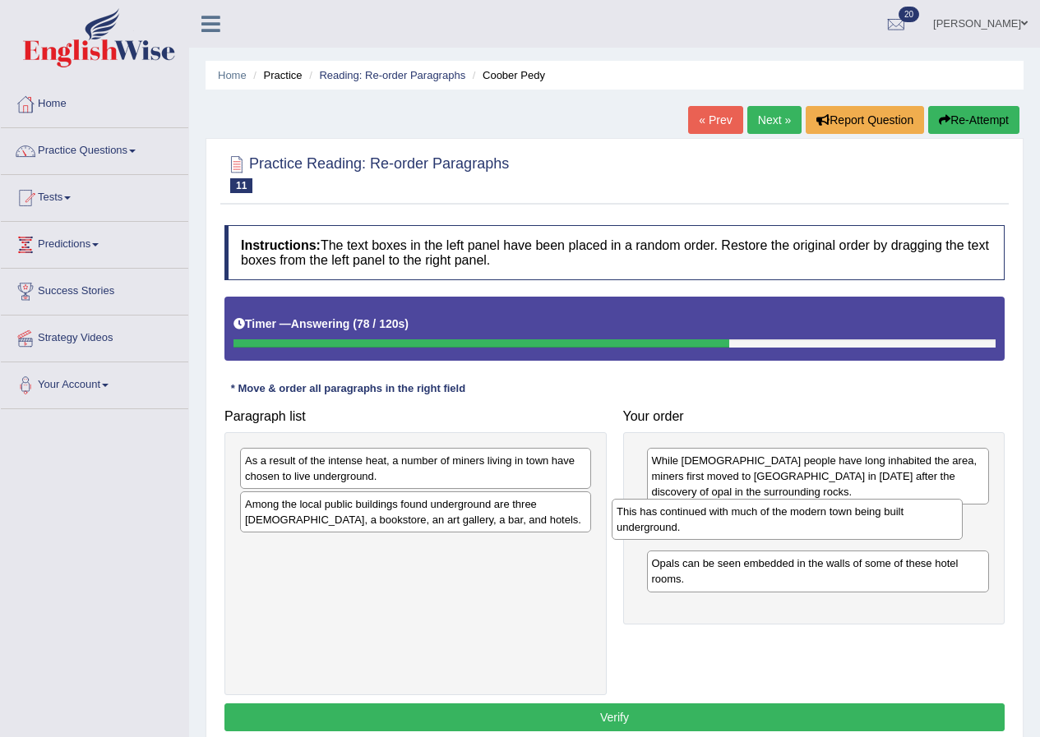
drag, startPoint x: 439, startPoint y: 515, endPoint x: 810, endPoint y: 523, distance: 371.5
click at [810, 523] on div "This has continued with much of the modern town being built underground." at bounding box center [786, 519] width 351 height 41
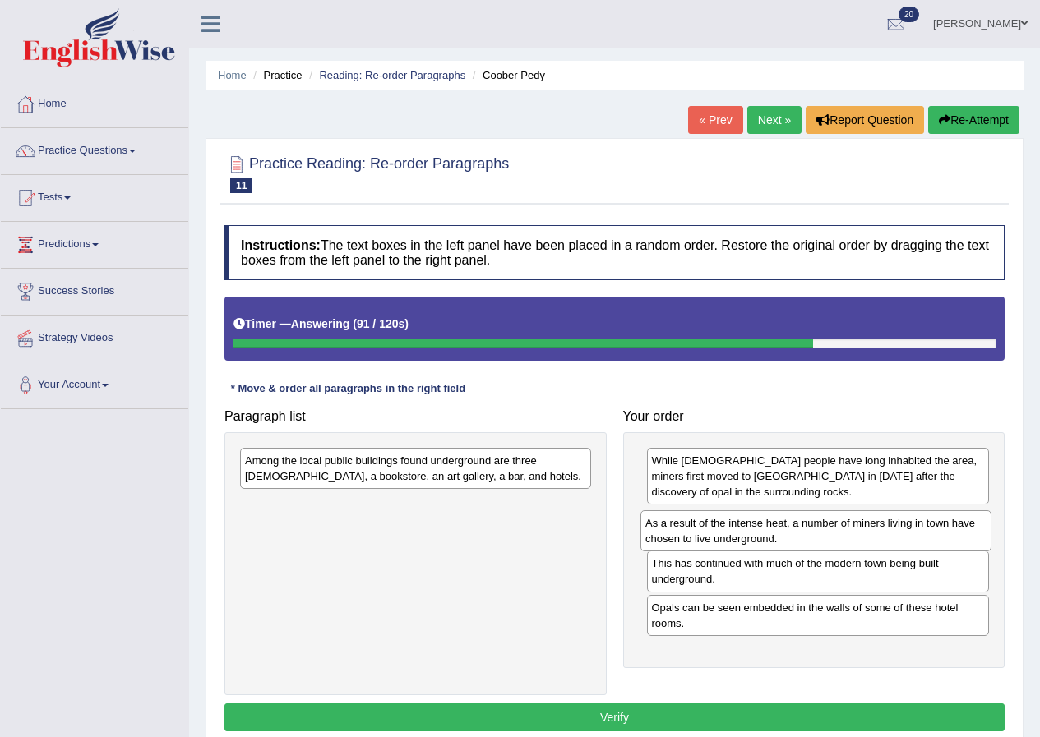
drag, startPoint x: 397, startPoint y: 467, endPoint x: 797, endPoint y: 529, distance: 405.0
click at [797, 529] on div "As a result of the intense heat, a number of miners living in town have chosen …" at bounding box center [815, 530] width 351 height 41
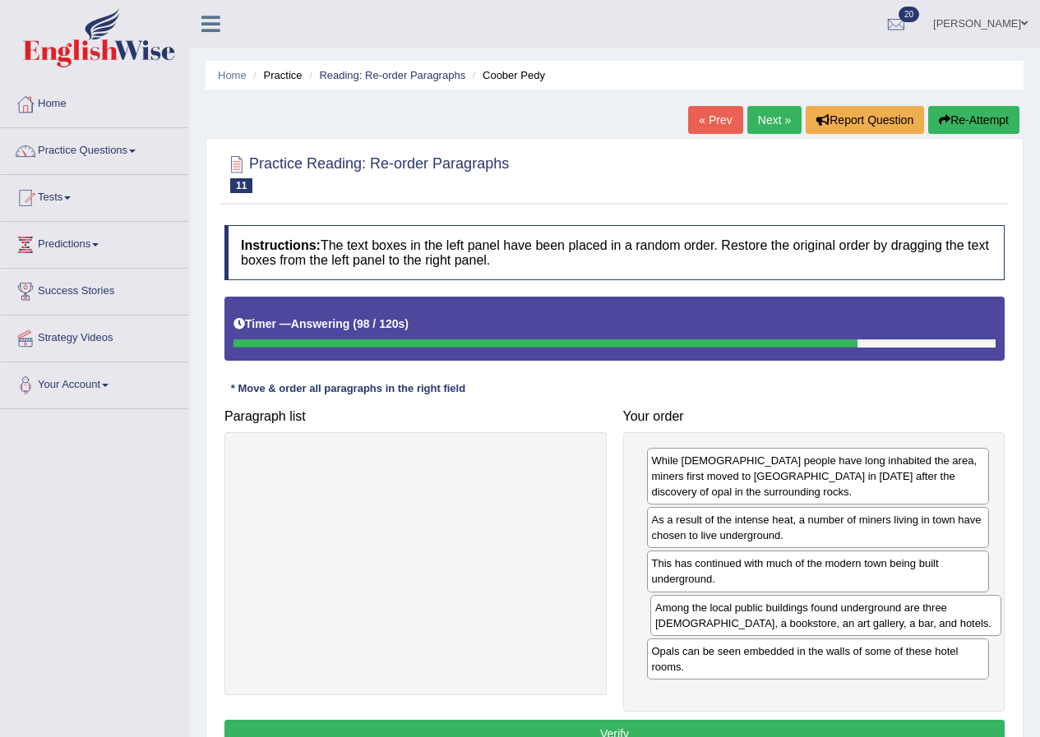
drag, startPoint x: 390, startPoint y: 476, endPoint x: 800, endPoint y: 623, distance: 435.6
click at [800, 623] on div "Among the local public buildings found underground are three churches, a bookst…" at bounding box center [825, 615] width 351 height 41
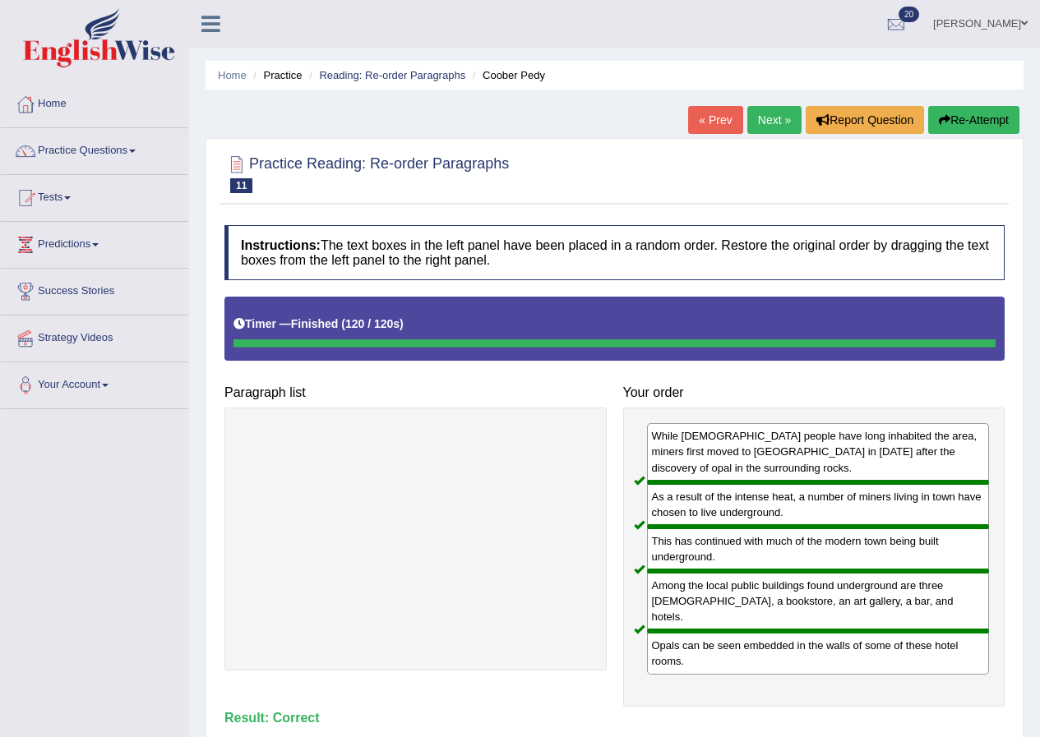
click at [772, 127] on link "Next »" at bounding box center [774, 120] width 54 height 28
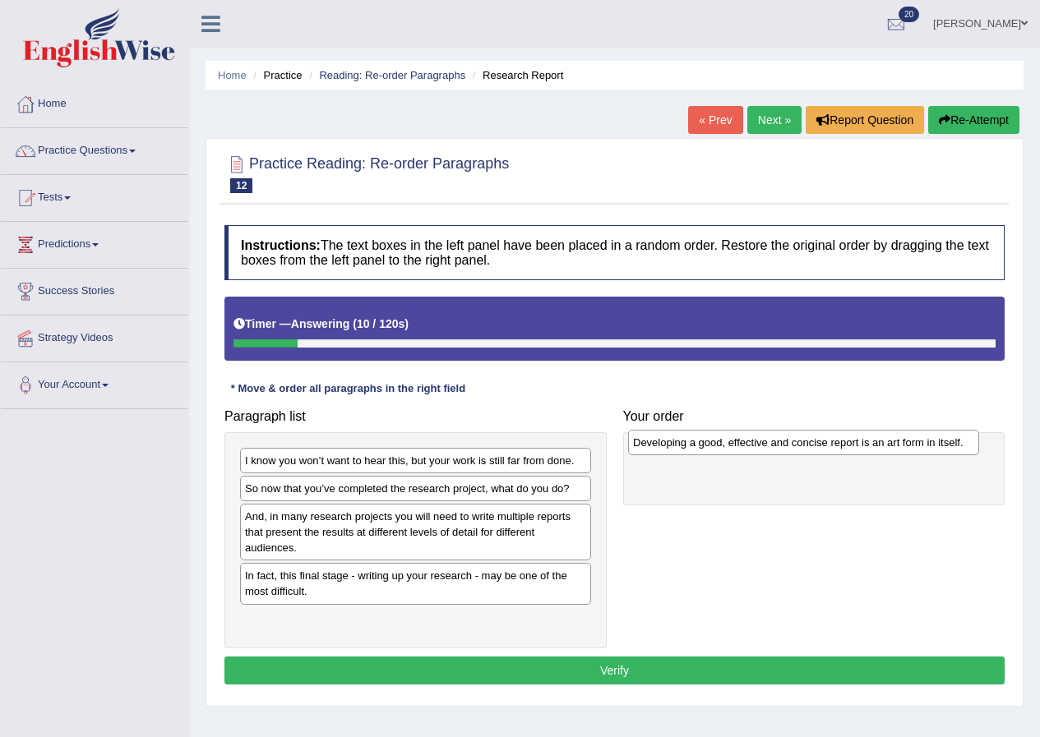
drag, startPoint x: 516, startPoint y: 520, endPoint x: 904, endPoint y: 446, distance: 394.8
click at [904, 446] on div "Developing a good, effective and concise report is an art form in itself." at bounding box center [803, 442] width 351 height 25
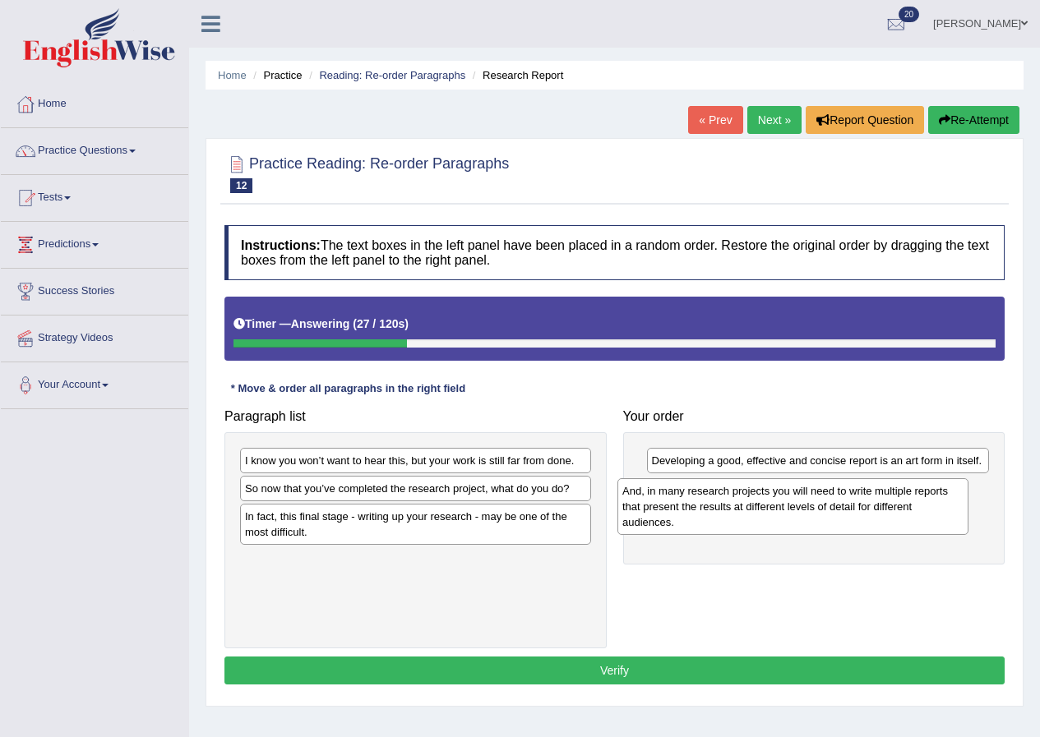
drag, startPoint x: 413, startPoint y: 531, endPoint x: 794, endPoint y: 504, distance: 381.4
click at [794, 504] on div "And, in many research projects you will need to write multiple reports that pre…" at bounding box center [792, 506] width 351 height 57
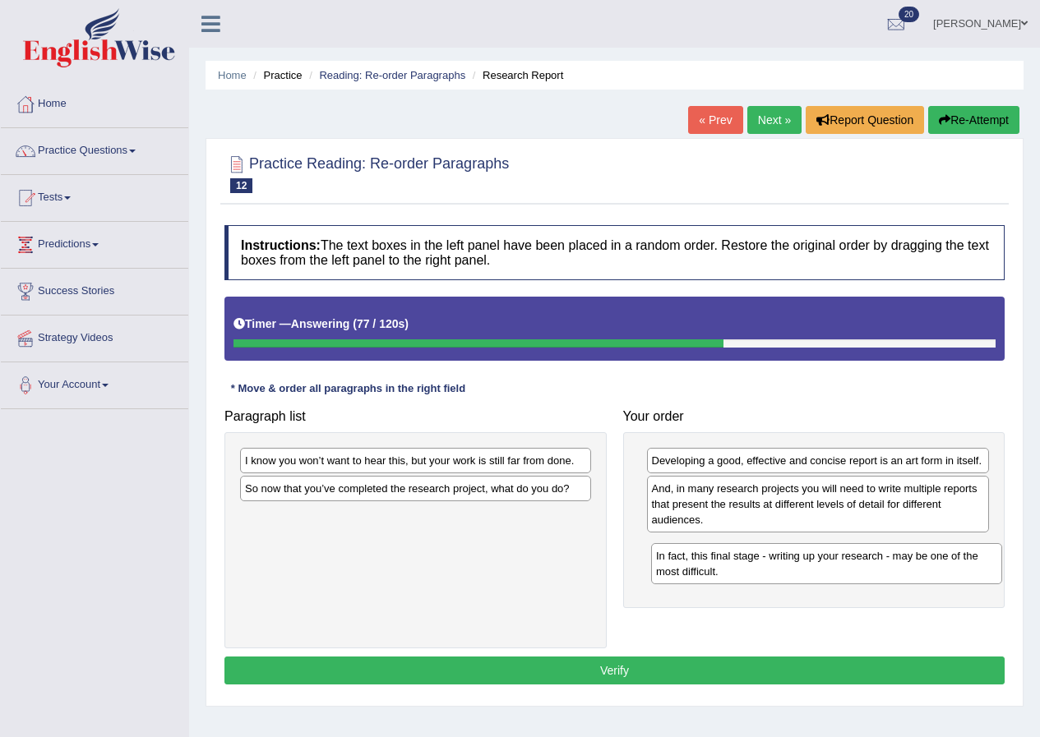
drag, startPoint x: 379, startPoint y: 530, endPoint x: 790, endPoint y: 569, distance: 412.8
click at [790, 569] on div "In fact, this final stage - writing up your research - may be one of the most d…" at bounding box center [826, 563] width 351 height 41
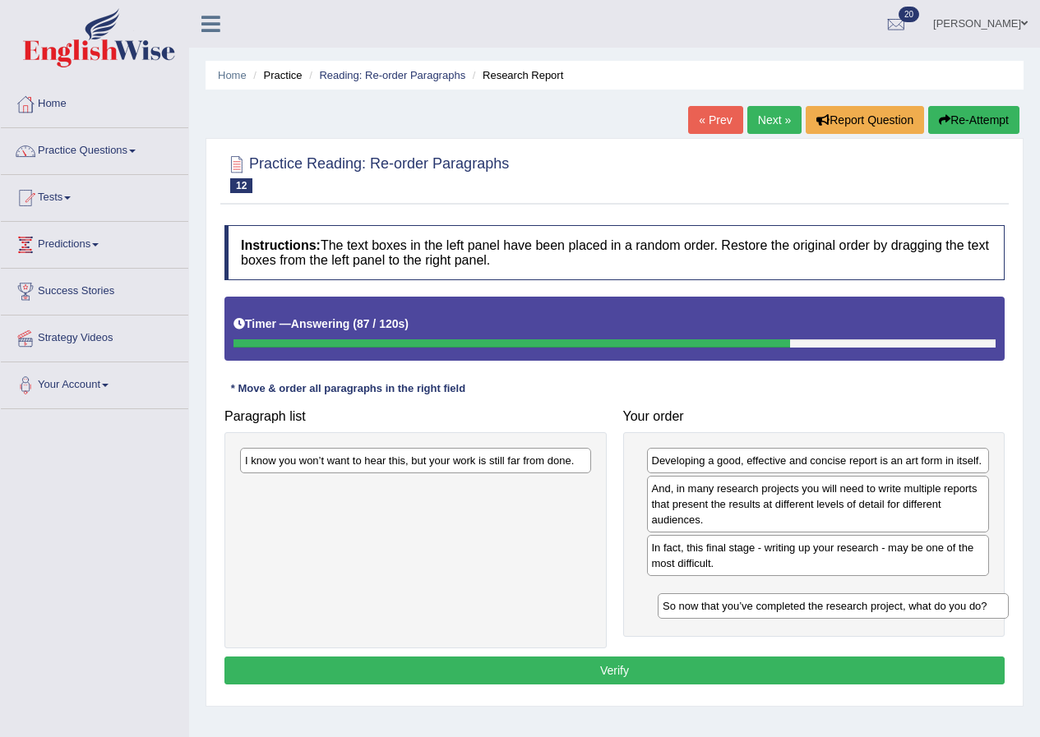
drag, startPoint x: 509, startPoint y: 492, endPoint x: 927, endPoint y: 610, distance: 433.7
click at [927, 610] on div "So now that you’ve completed the research project, what do you do?" at bounding box center [832, 605] width 351 height 25
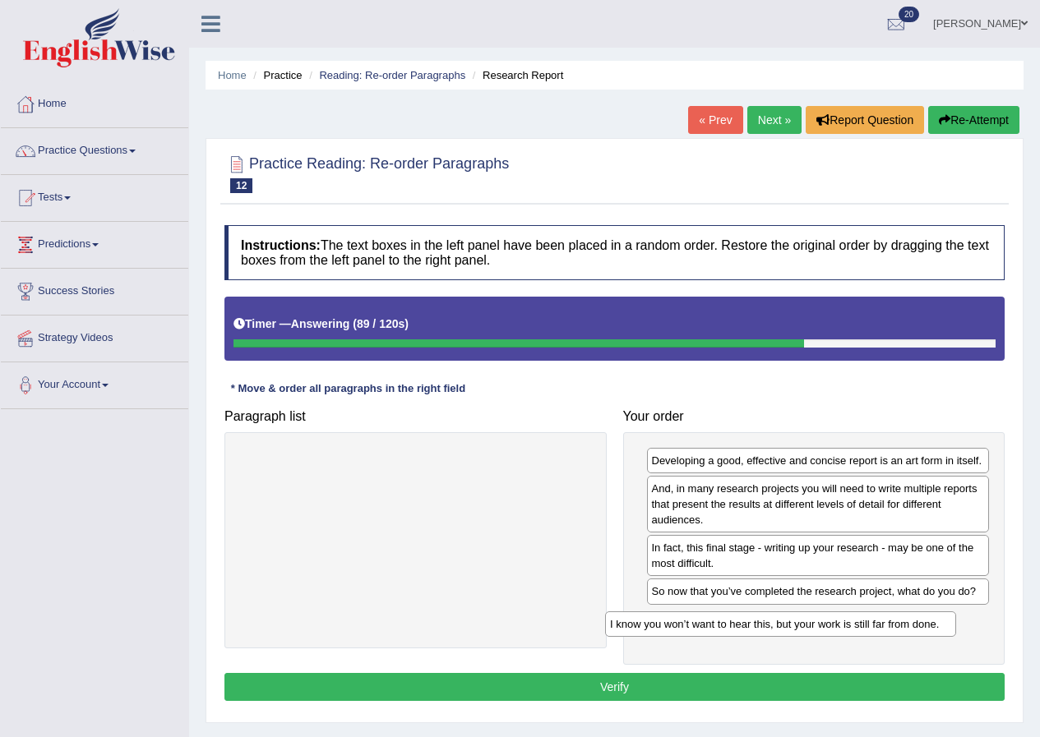
drag, startPoint x: 462, startPoint y: 462, endPoint x: 827, endPoint y: 625, distance: 399.8
click at [827, 625] on div "I know you won’t want to hear this, but your work is still far from done." at bounding box center [780, 623] width 351 height 25
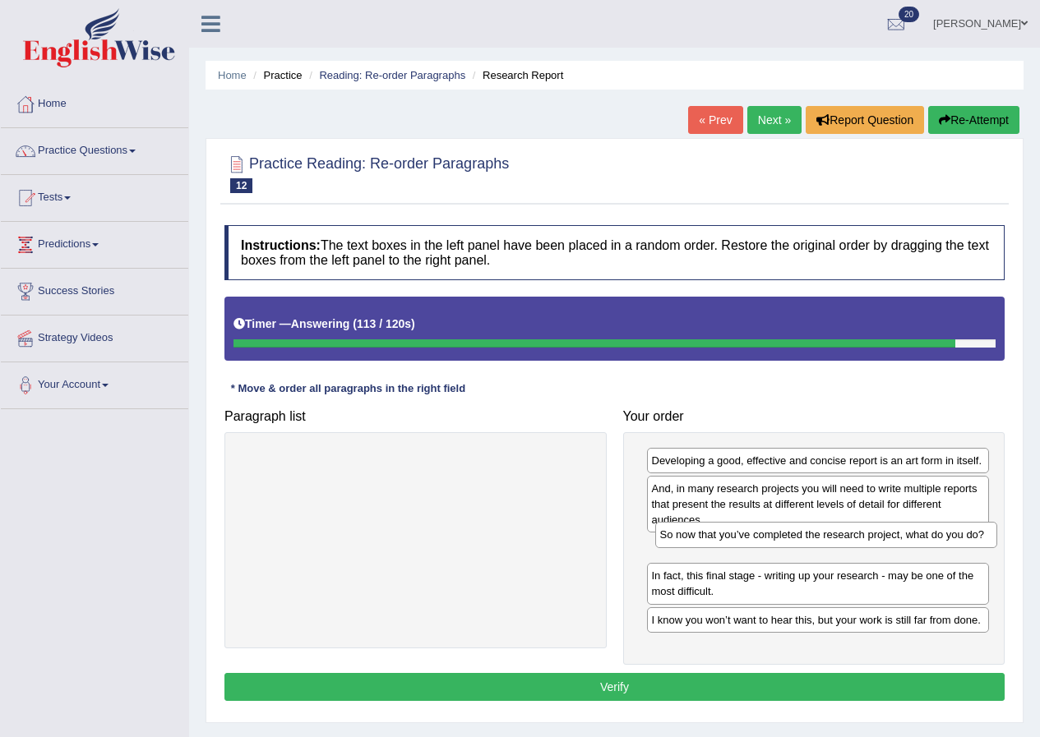
drag, startPoint x: 752, startPoint y: 598, endPoint x: 760, endPoint y: 542, distance: 57.3
click at [760, 542] on div "So now that you’ve completed the research project, what do you do?" at bounding box center [826, 534] width 343 height 25
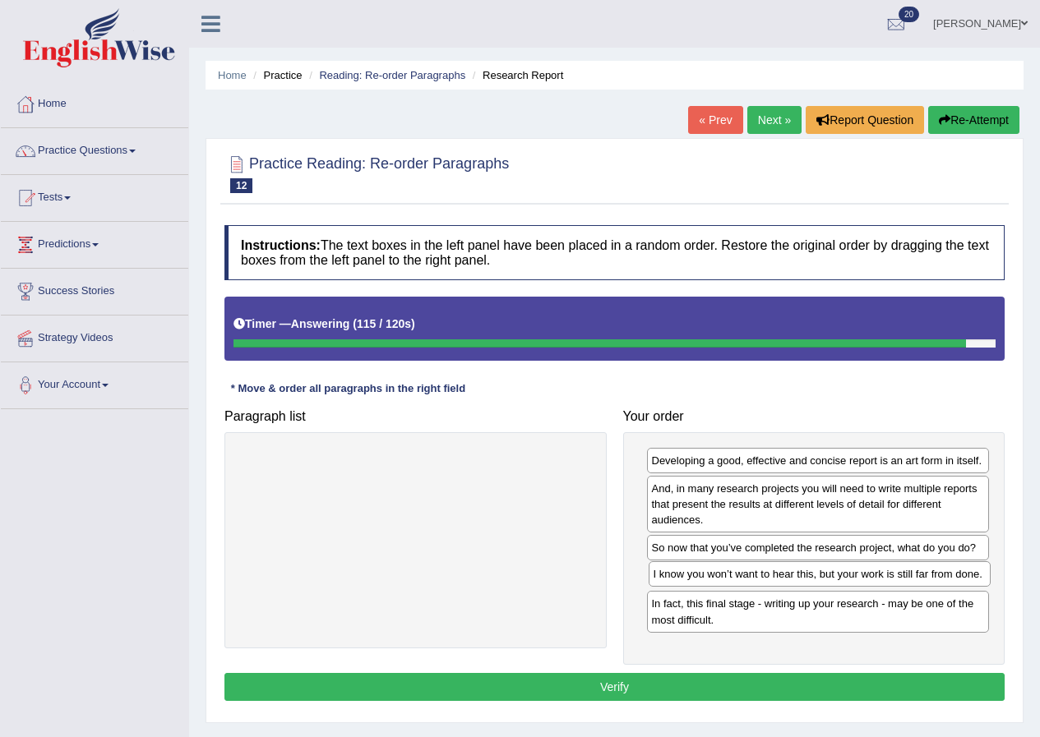
drag, startPoint x: 770, startPoint y: 624, endPoint x: 772, endPoint y: 578, distance: 46.0
click at [772, 578] on div "I know you won’t want to hear this, but your work is still far from done." at bounding box center [819, 573] width 343 height 25
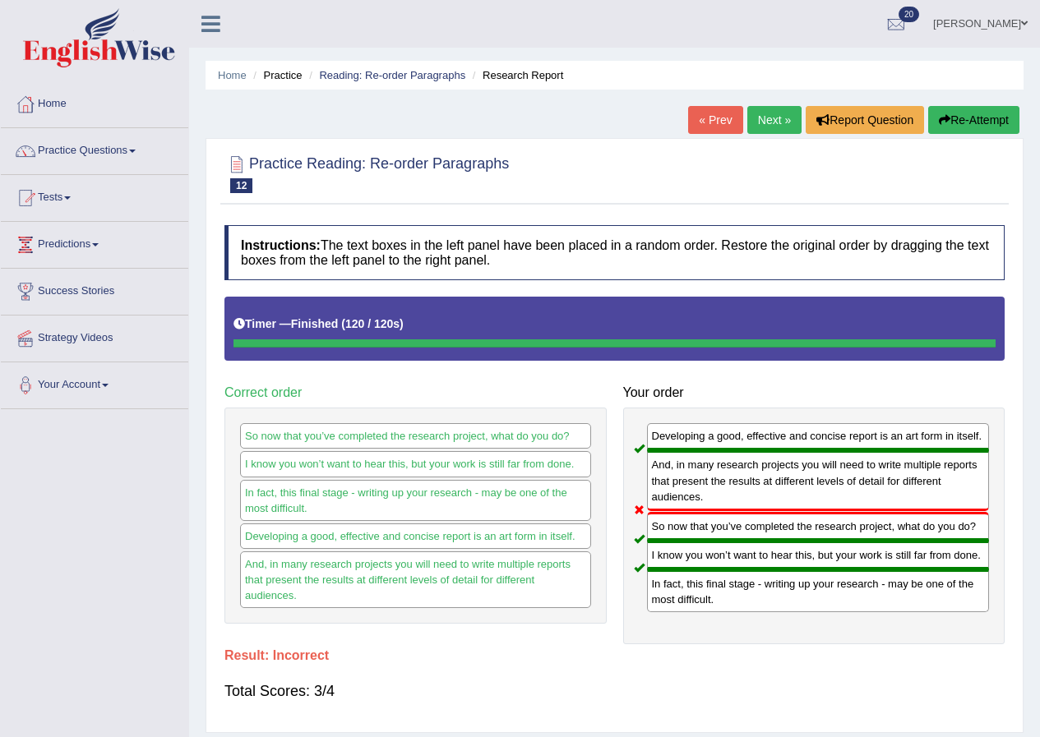
click at [971, 114] on button "Re-Attempt" at bounding box center [973, 120] width 91 height 28
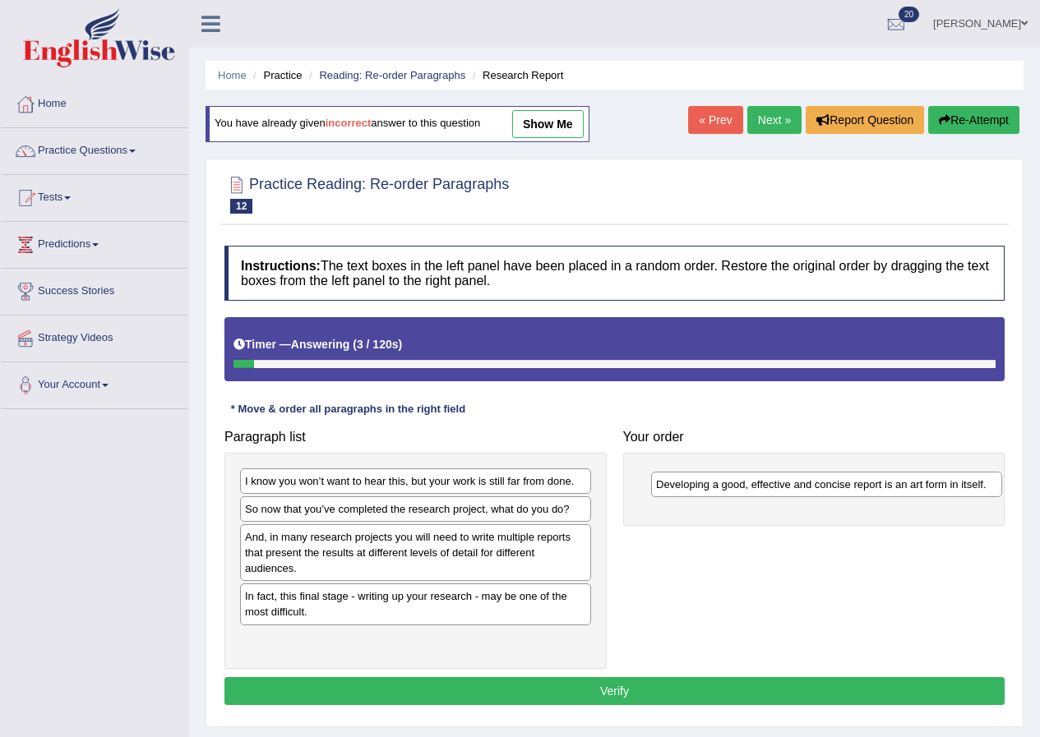
drag, startPoint x: 408, startPoint y: 535, endPoint x: 827, endPoint y: 469, distance: 424.2
click at [827, 472] on div "Developing a good, effective and concise report is an art form in itself." at bounding box center [826, 484] width 351 height 25
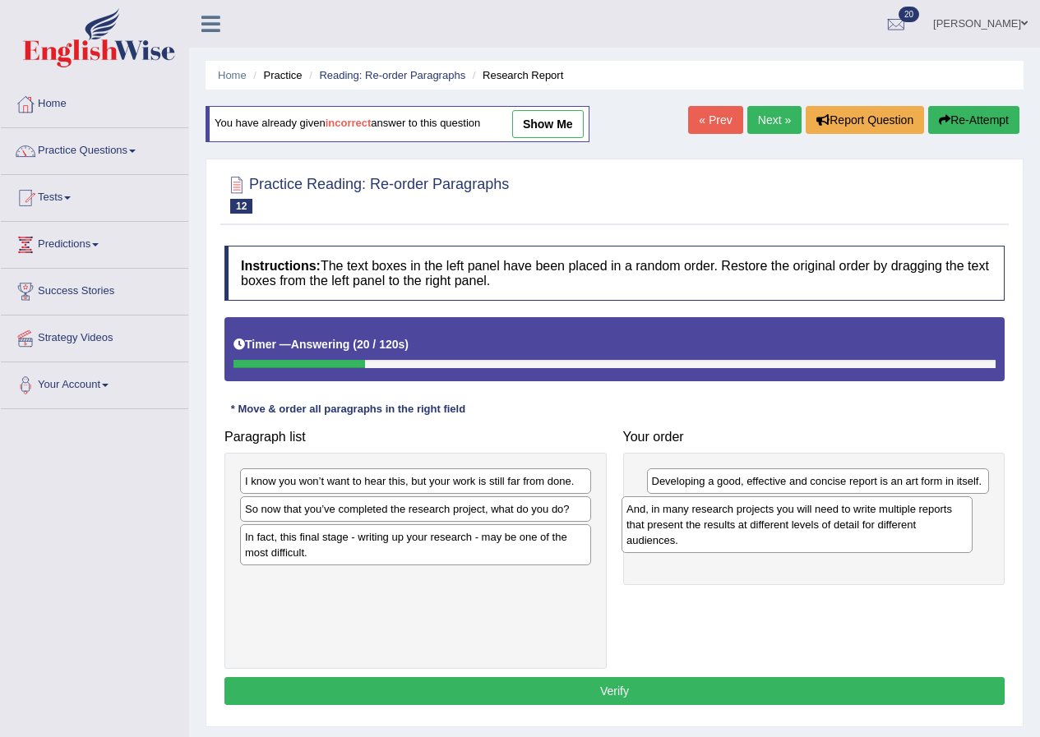
drag, startPoint x: 376, startPoint y: 555, endPoint x: 759, endPoint y: 526, distance: 384.0
click at [759, 526] on div "And, in many research projects you will need to write multiple reports that pre…" at bounding box center [796, 524] width 351 height 57
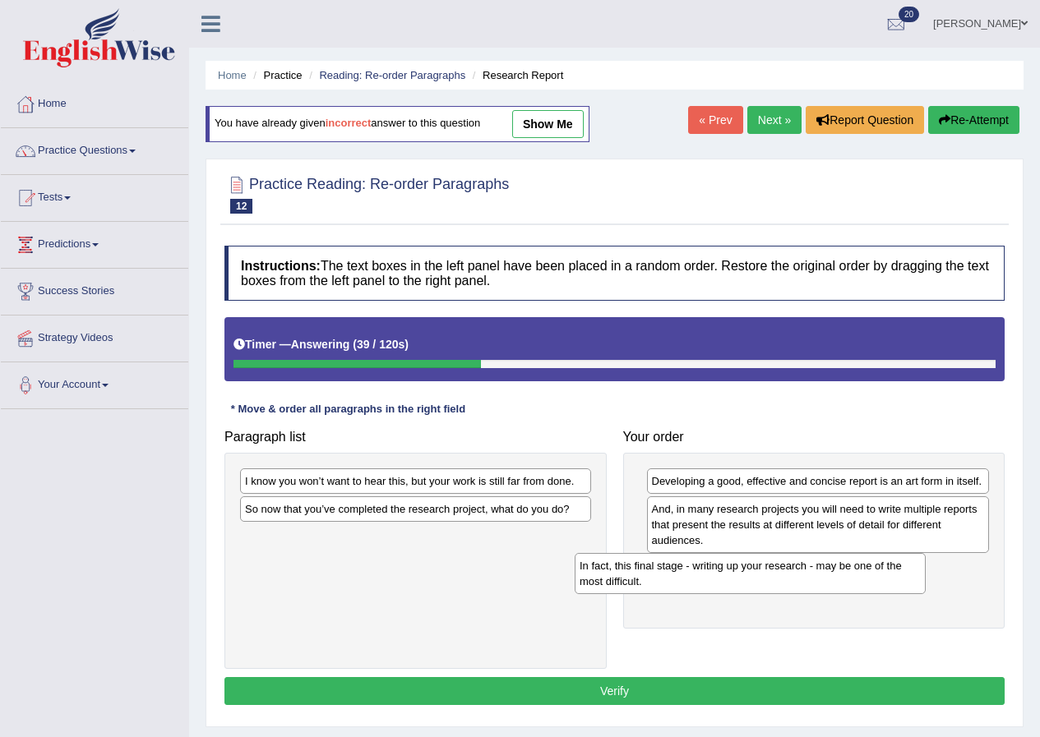
drag, startPoint x: 291, startPoint y: 553, endPoint x: 625, endPoint y: 582, distance: 335.7
click at [625, 582] on div "In fact, this final stage - writing up your research - may be one of the most d…" at bounding box center [749, 573] width 351 height 41
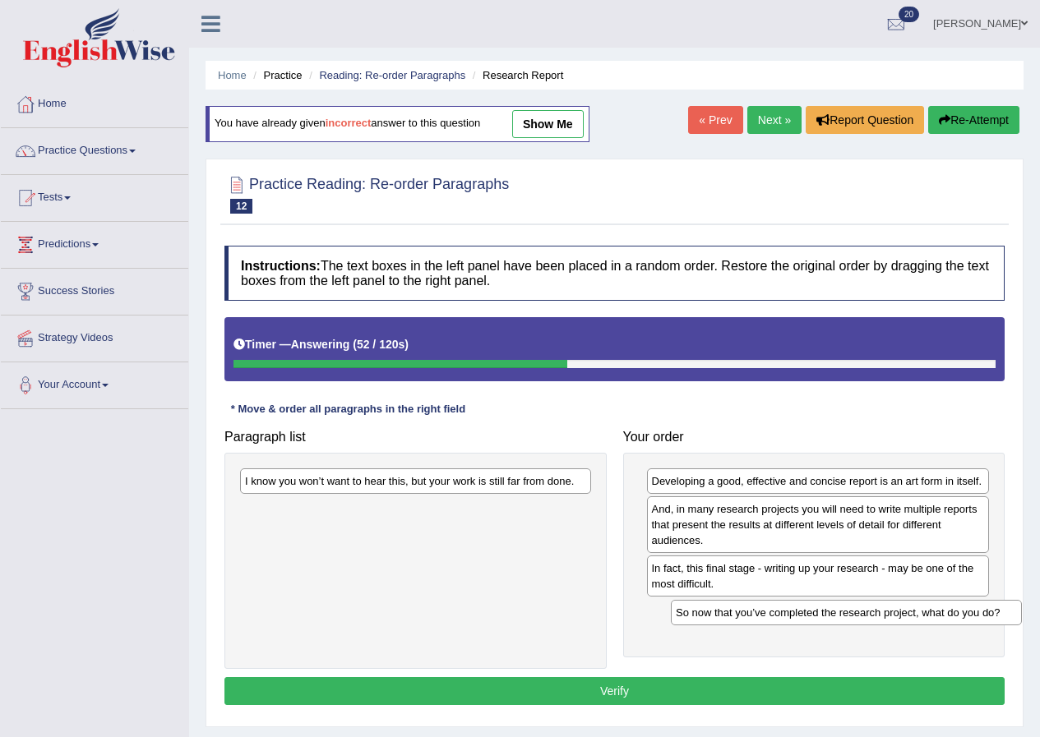
drag, startPoint x: 394, startPoint y: 514, endPoint x: 818, endPoint y: 618, distance: 437.5
click at [819, 618] on div "So now that you’ve completed the research project, what do you do?" at bounding box center [846, 612] width 351 height 25
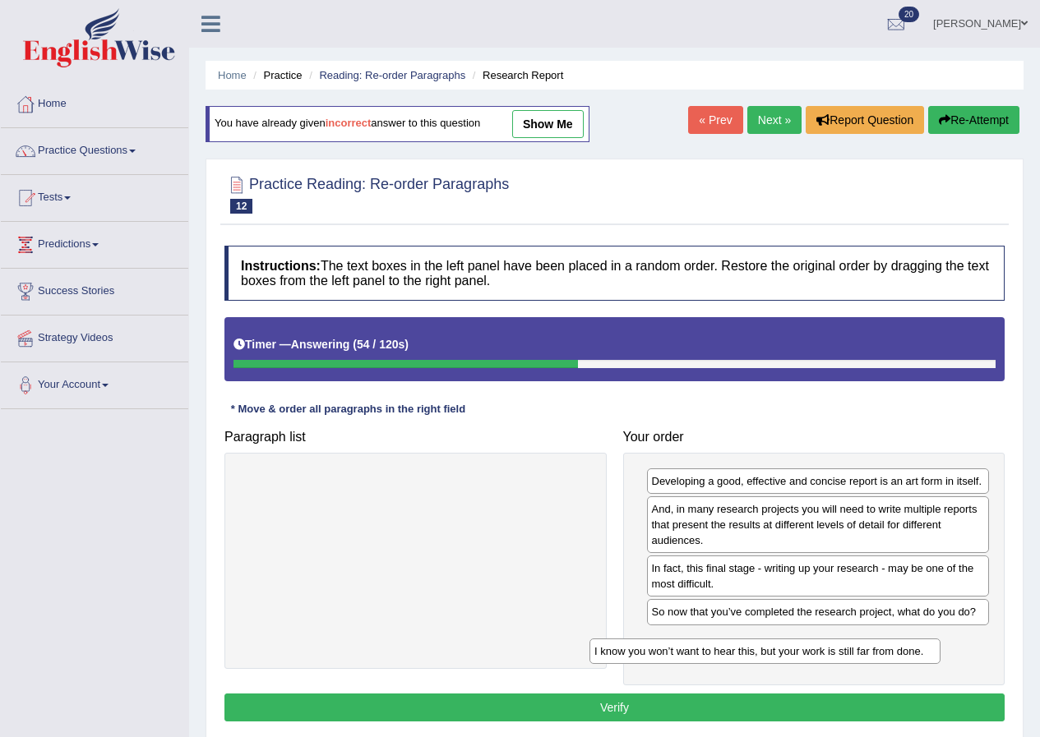
drag, startPoint x: 432, startPoint y: 482, endPoint x: 784, endPoint y: 652, distance: 390.3
click at [784, 652] on div "I know you won’t want to hear this, but your work is still far from done." at bounding box center [764, 650] width 351 height 25
click at [695, 704] on button "Verify" at bounding box center [614, 708] width 780 height 28
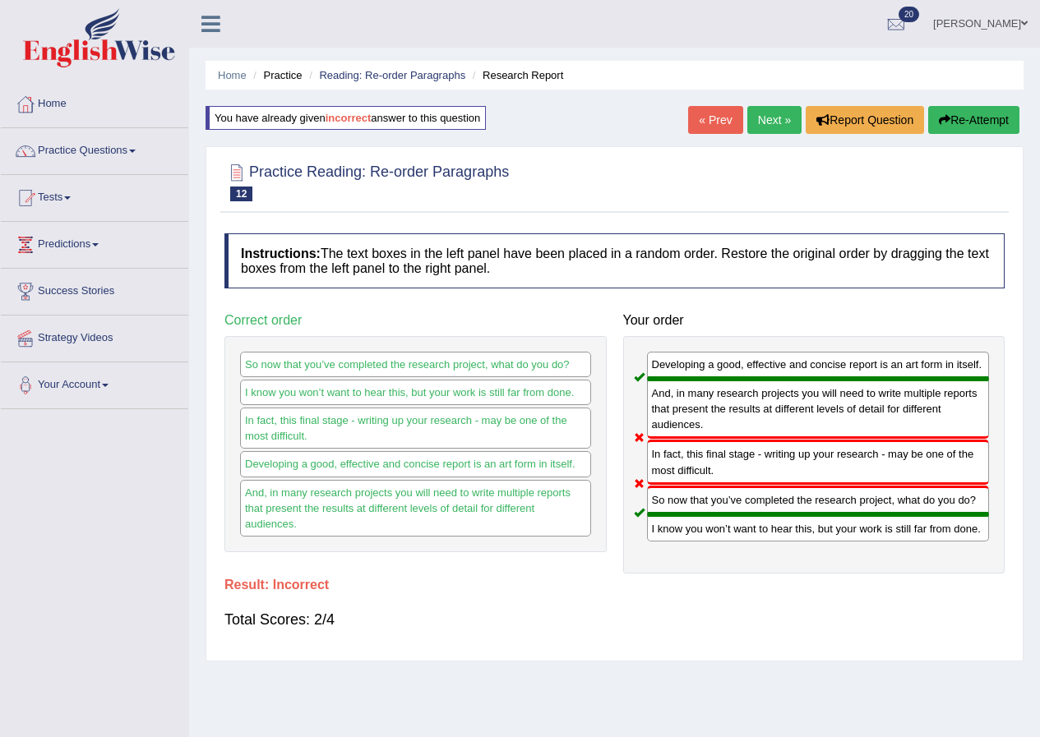
click at [972, 121] on button "Re-Attempt" at bounding box center [973, 120] width 91 height 28
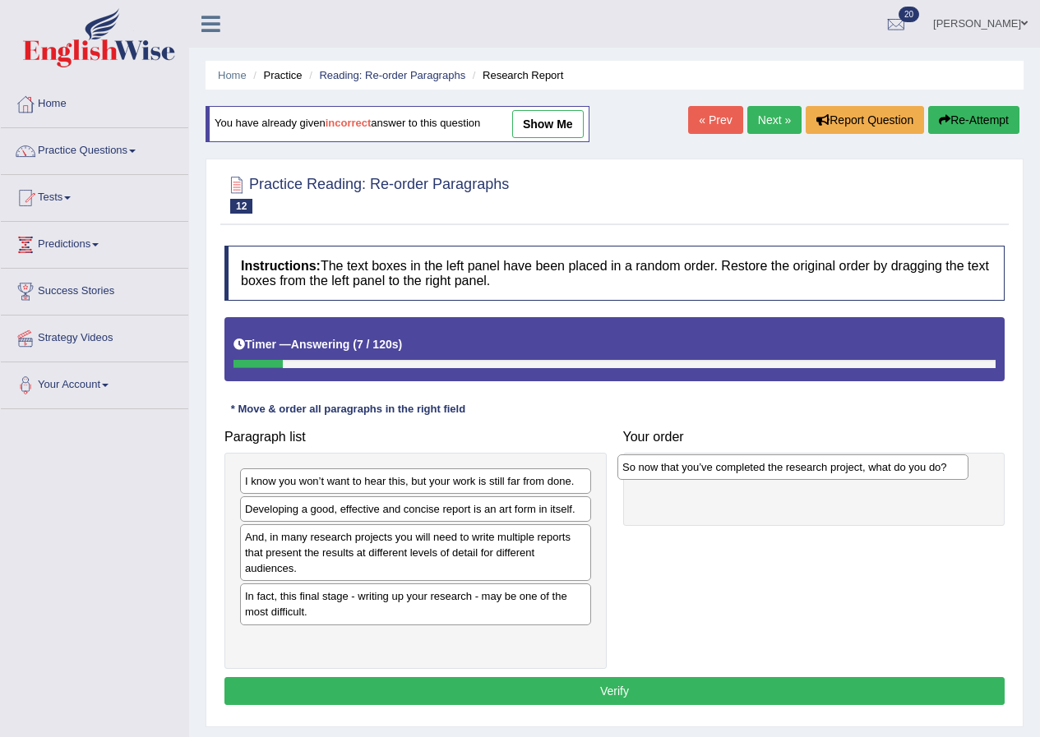
drag, startPoint x: 425, startPoint y: 513, endPoint x: 809, endPoint y: 467, distance: 387.3
click at [809, 467] on div "So now that you’ve completed the research project, what do you do?" at bounding box center [792, 466] width 351 height 25
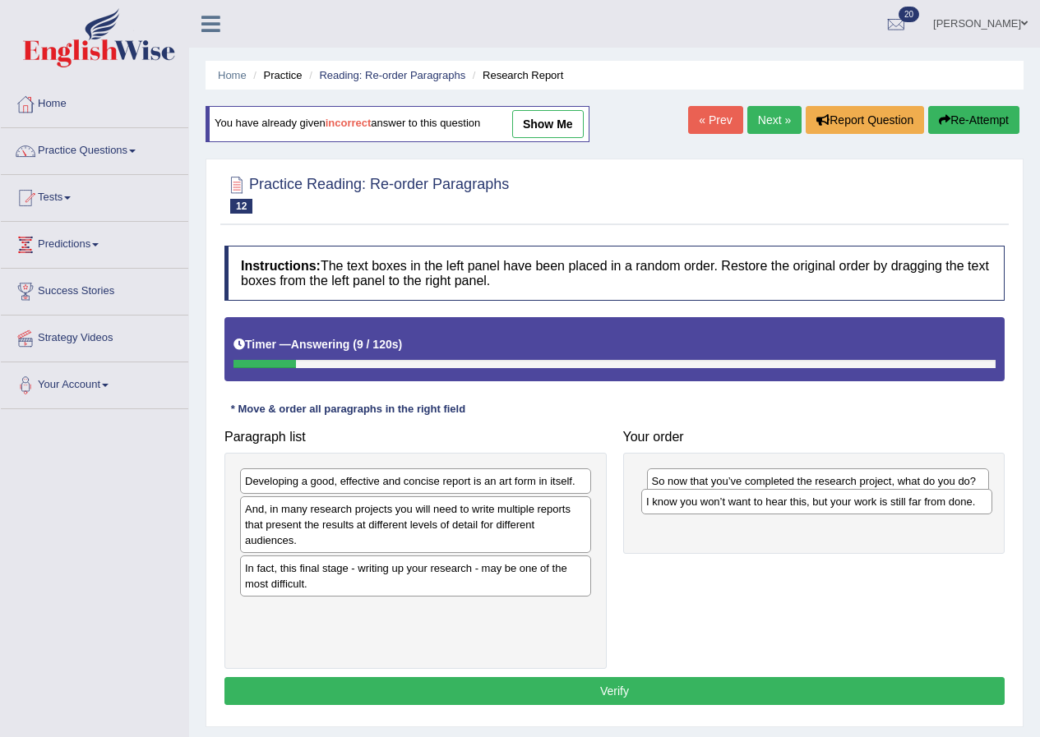
drag, startPoint x: 504, startPoint y: 485, endPoint x: 905, endPoint y: 505, distance: 401.5
click at [905, 505] on div "I know you won’t want to hear this, but your work is still far from done." at bounding box center [816, 501] width 351 height 25
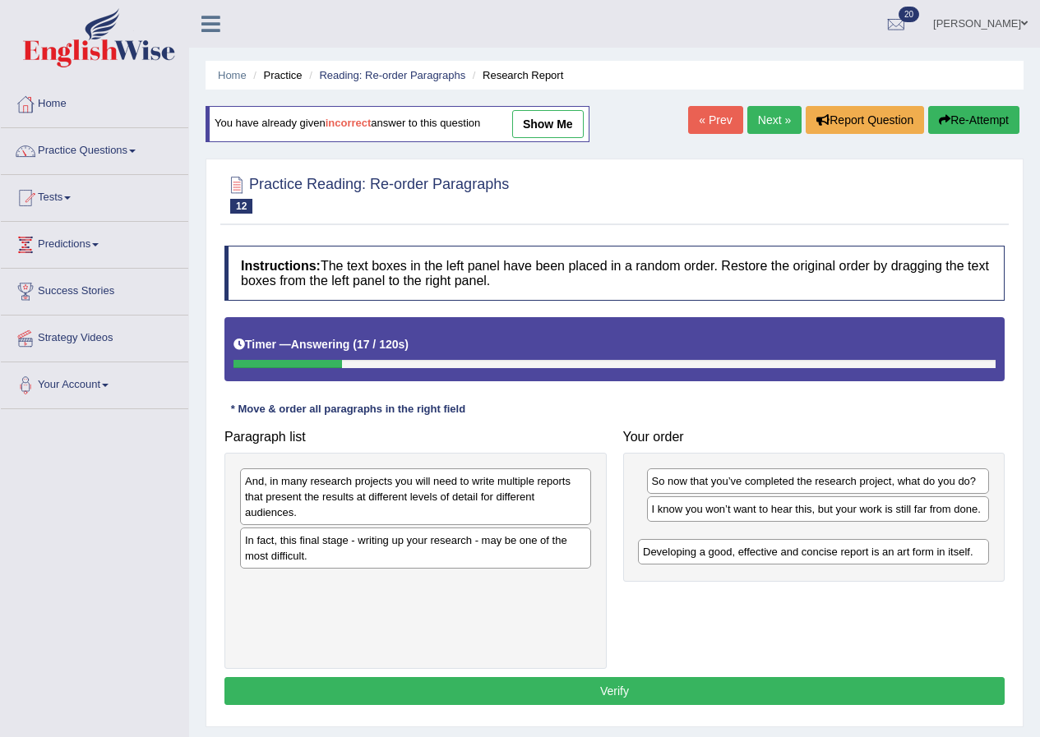
drag, startPoint x: 417, startPoint y: 486, endPoint x: 814, endPoint y: 556, distance: 404.0
click at [814, 556] on div "Developing a good, effective and concise report is an art form in itself." at bounding box center [813, 551] width 351 height 25
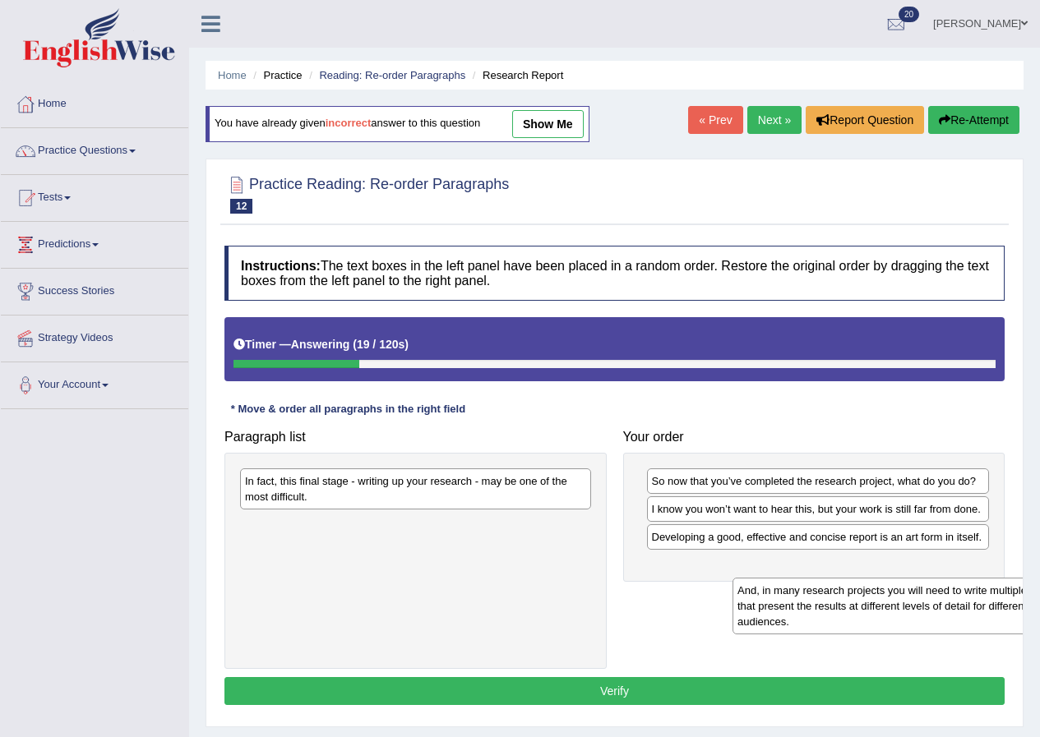
drag, startPoint x: 361, startPoint y: 500, endPoint x: 864, endPoint y: 604, distance: 513.6
click at [864, 604] on div "And, in many research projects you will need to write multiple reports that pre…" at bounding box center [907, 606] width 351 height 57
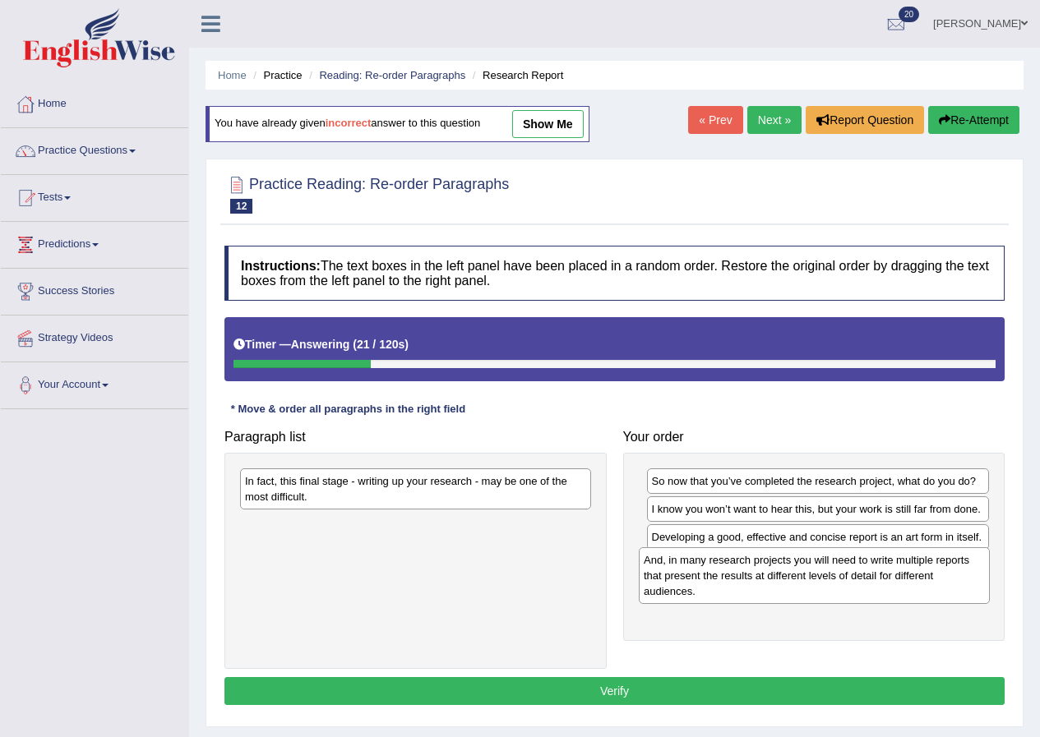
drag, startPoint x: 437, startPoint y: 545, endPoint x: 837, endPoint y: 580, distance: 400.9
click at [837, 580] on div "And, in many research projects you will need to write multiple reports that pre…" at bounding box center [813, 575] width 351 height 57
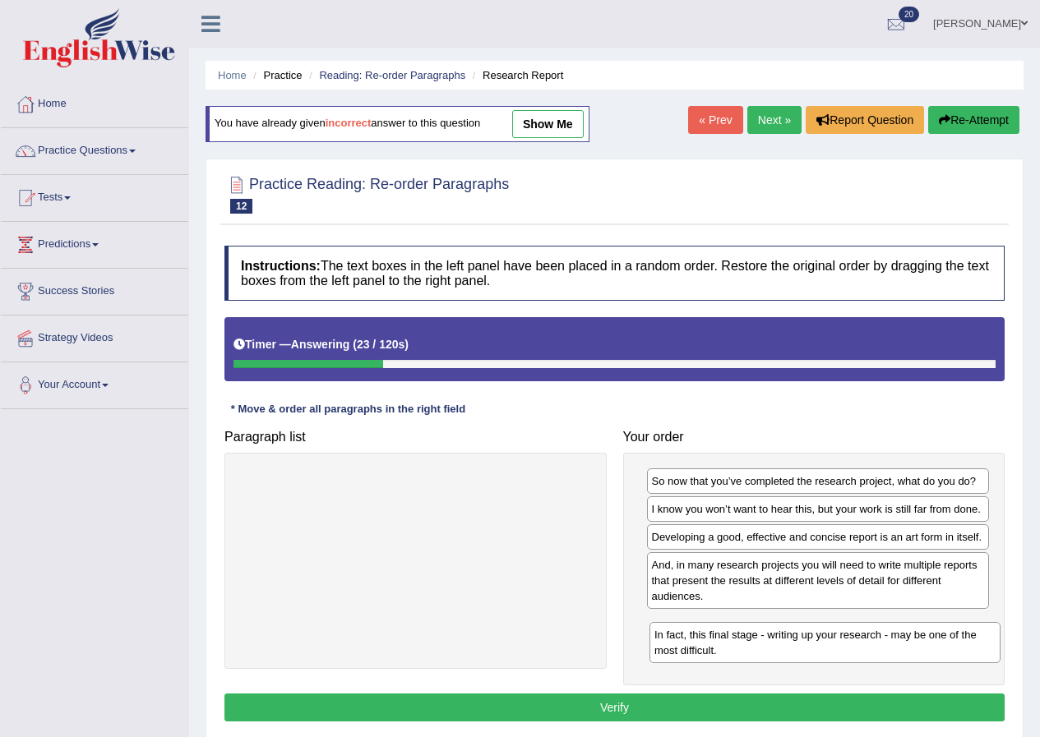
drag, startPoint x: 432, startPoint y: 473, endPoint x: 856, endPoint y: 625, distance: 450.2
click at [856, 625] on div "In fact, this final stage - writing up your research - may be one of the most d…" at bounding box center [824, 642] width 351 height 41
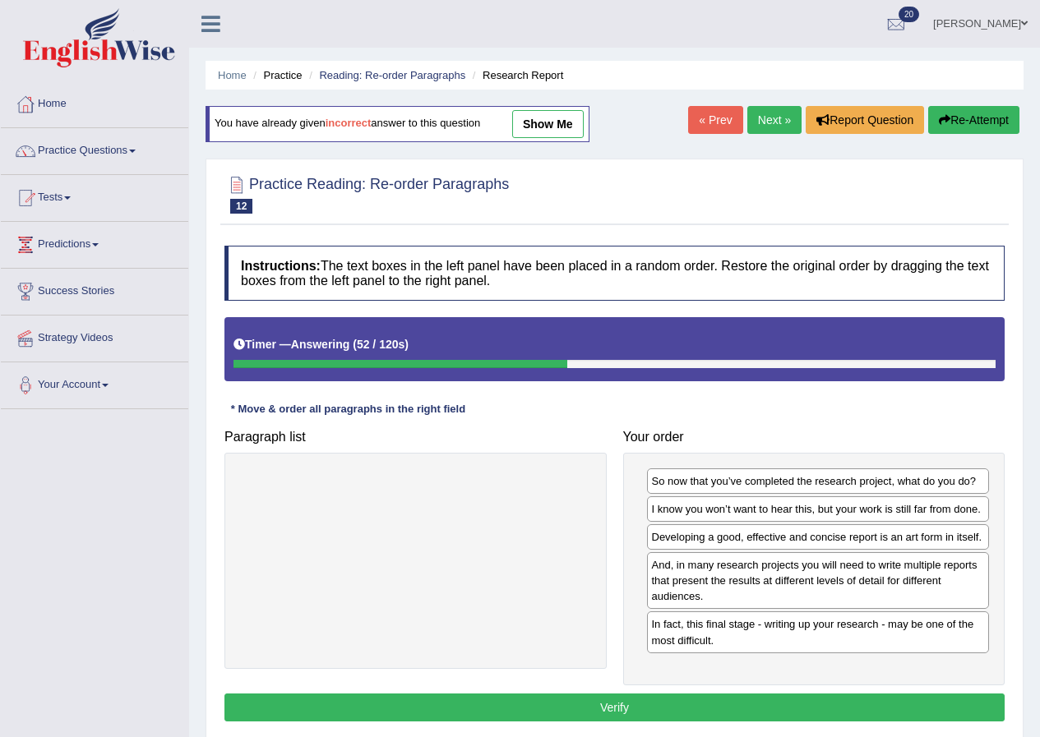
click at [866, 698] on button "Verify" at bounding box center [614, 708] width 780 height 28
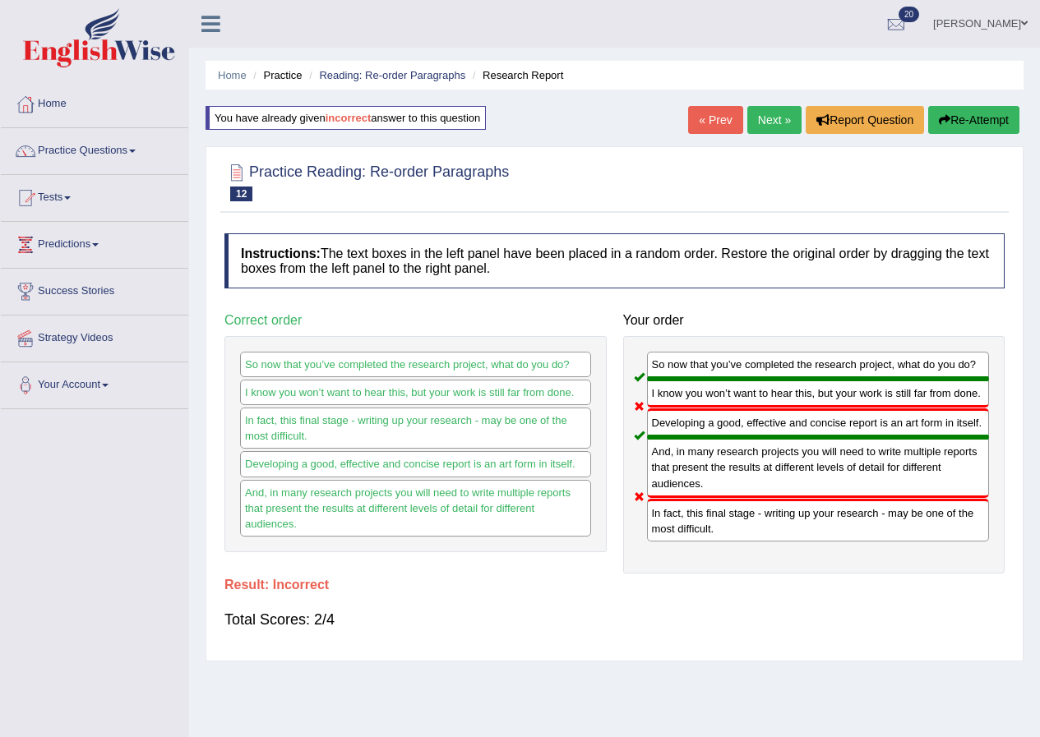
click at [951, 122] on button "Re-Attempt" at bounding box center [973, 120] width 91 height 28
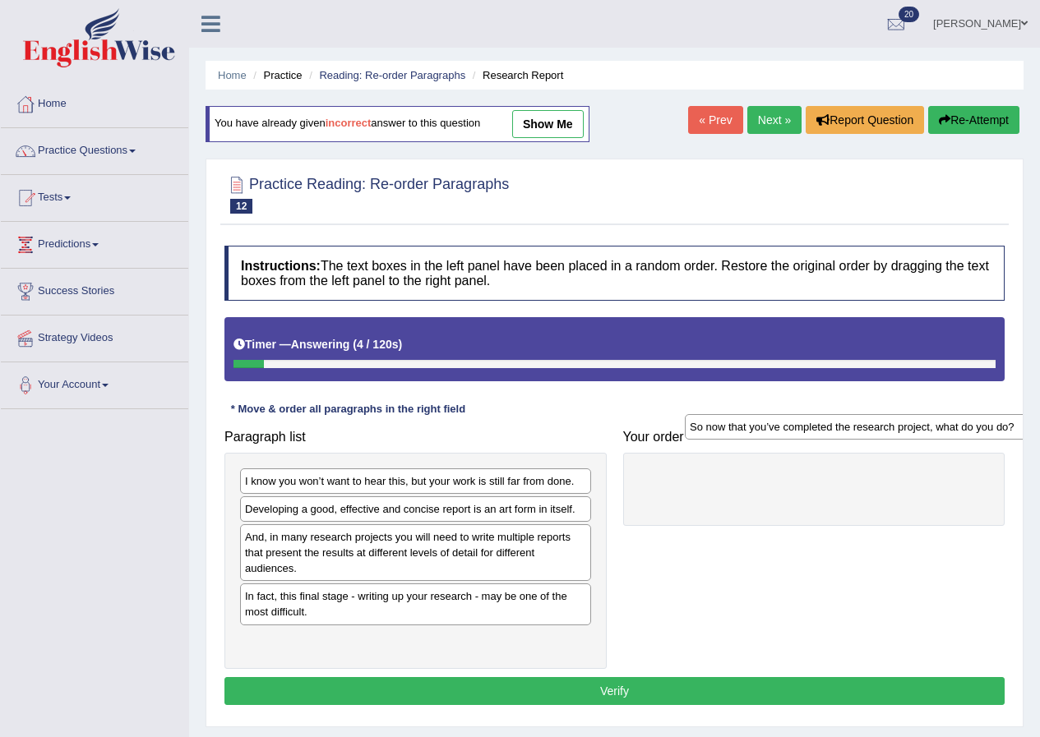
drag, startPoint x: 349, startPoint y: 514, endPoint x: 794, endPoint y: 431, distance: 452.1
click at [794, 431] on div "So now that you’ve completed the research project, what do you do?" at bounding box center [860, 426] width 351 height 25
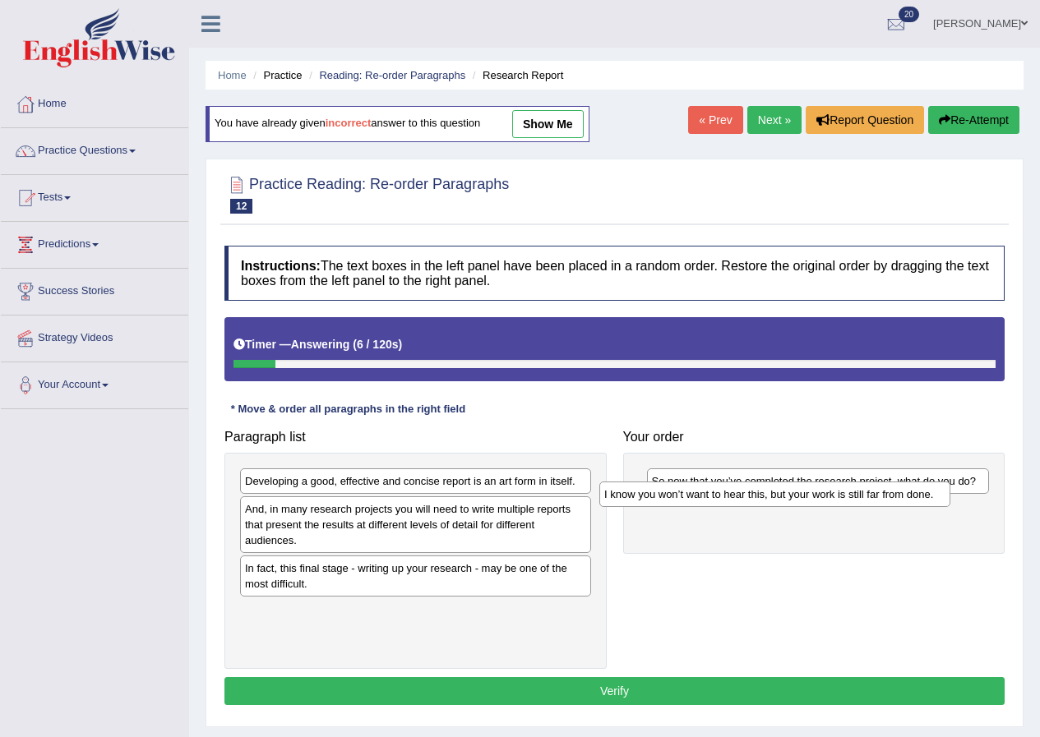
drag, startPoint x: 425, startPoint y: 482, endPoint x: 785, endPoint y: 495, distance: 360.2
click at [785, 495] on div "I know you won’t want to hear this, but your work is still far from done." at bounding box center [774, 494] width 351 height 25
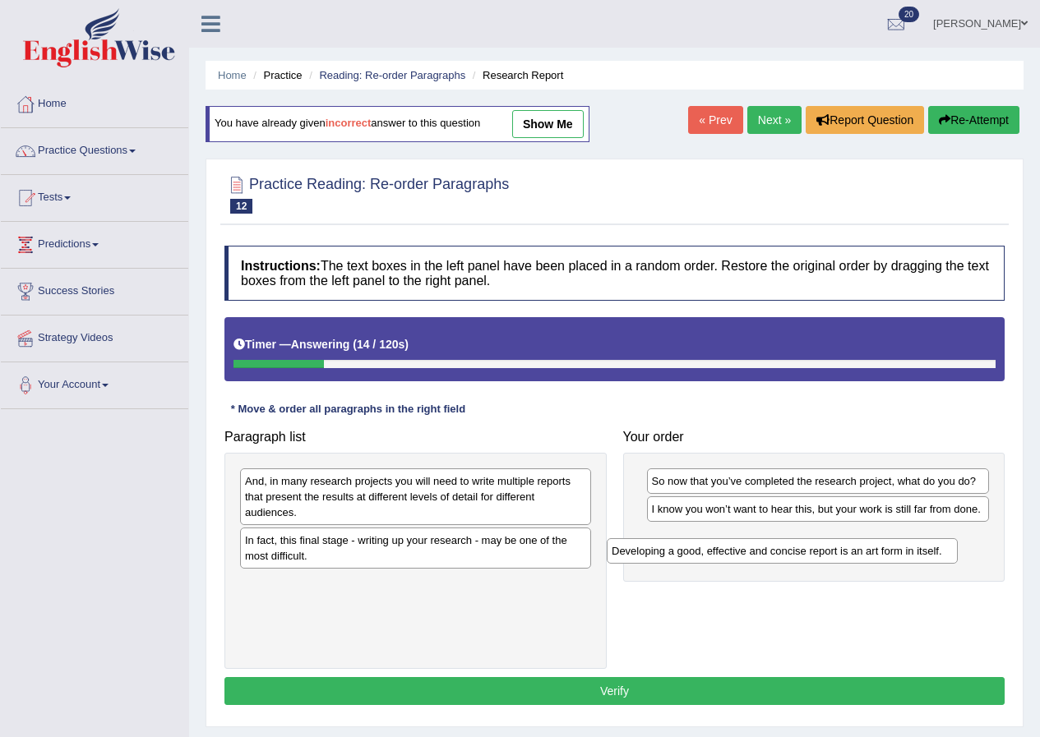
drag, startPoint x: 327, startPoint y: 487, endPoint x: 694, endPoint y: 557, distance: 373.1
click at [694, 557] on div "Developing a good, effective and concise report is an art form in itself." at bounding box center [781, 550] width 351 height 25
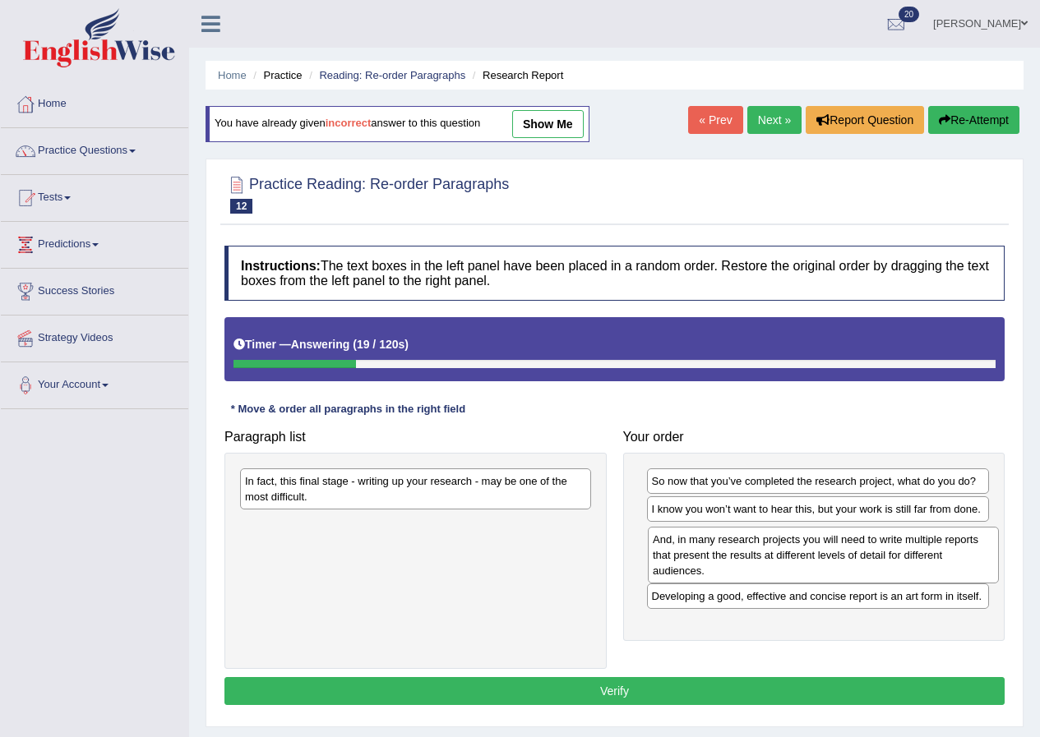
drag, startPoint x: 394, startPoint y: 490, endPoint x: 801, endPoint y: 548, distance: 411.7
click at [801, 548] on div "And, in many research projects you will need to write multiple reports that pre…" at bounding box center [823, 555] width 351 height 57
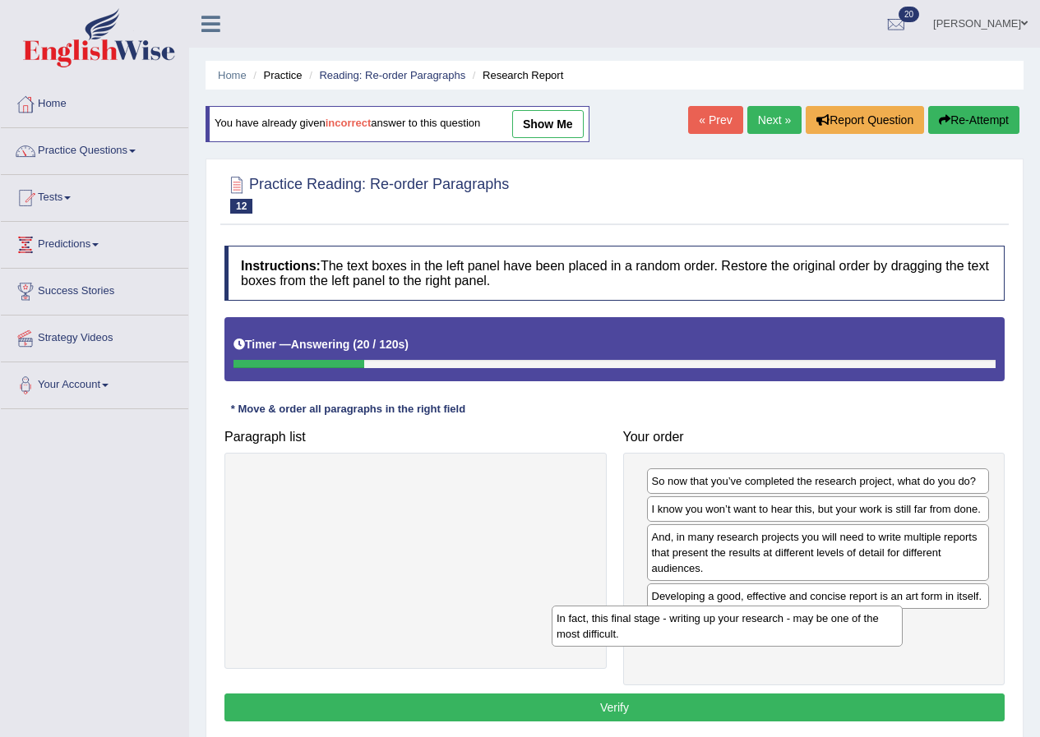
drag, startPoint x: 403, startPoint y: 484, endPoint x: 715, endPoint y: 621, distance: 340.3
click at [715, 621] on div "In fact, this final stage - writing up your research - may be one of the most d…" at bounding box center [726, 626] width 351 height 41
click at [602, 701] on button "Verify" at bounding box center [614, 708] width 780 height 28
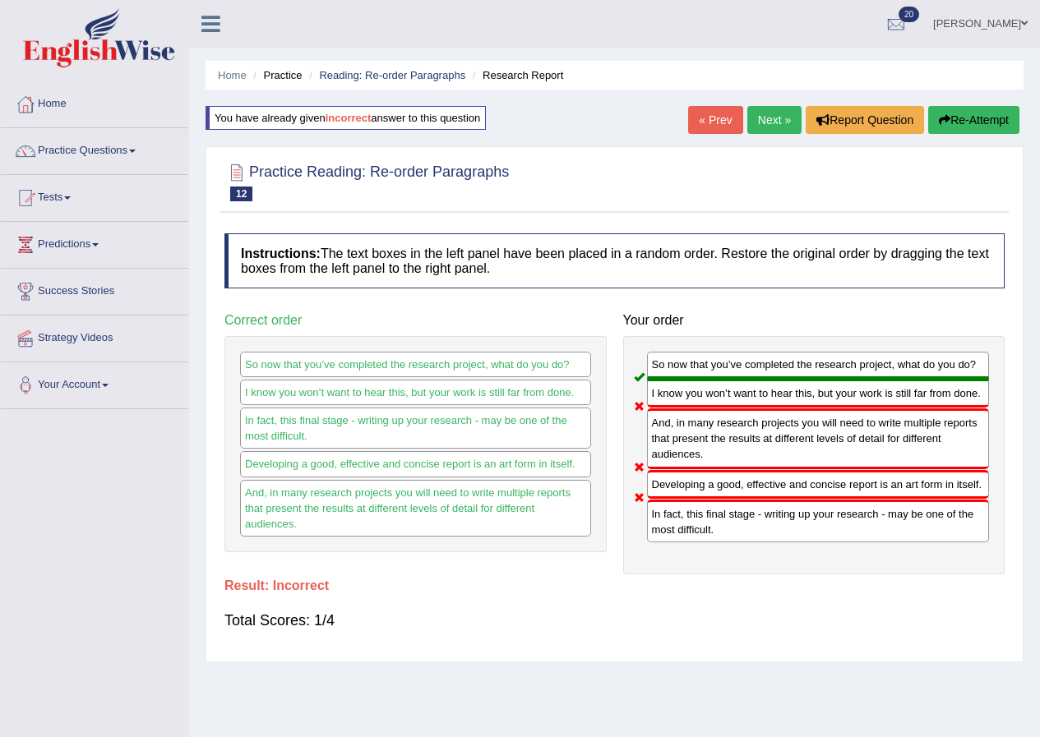
click at [969, 108] on button "Re-Attempt" at bounding box center [973, 120] width 91 height 28
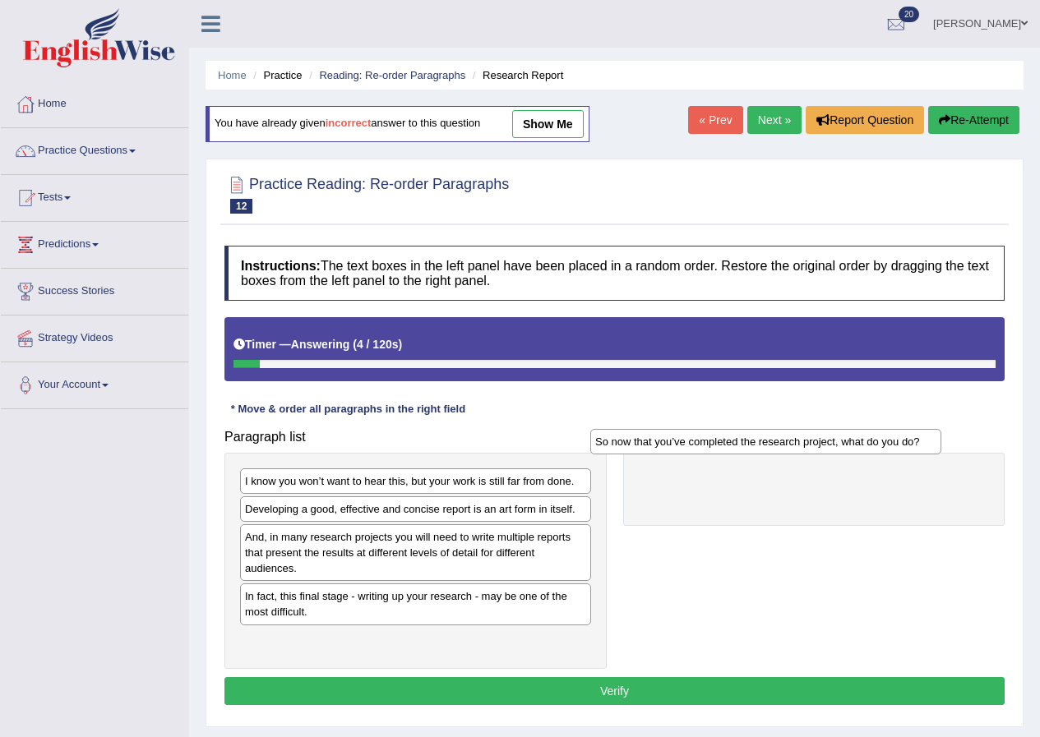
drag, startPoint x: 343, startPoint y: 514, endPoint x: 693, endPoint y: 446, distance: 356.5
click at [693, 446] on div "So now that you’ve completed the research project, what do you do?" at bounding box center [765, 441] width 351 height 25
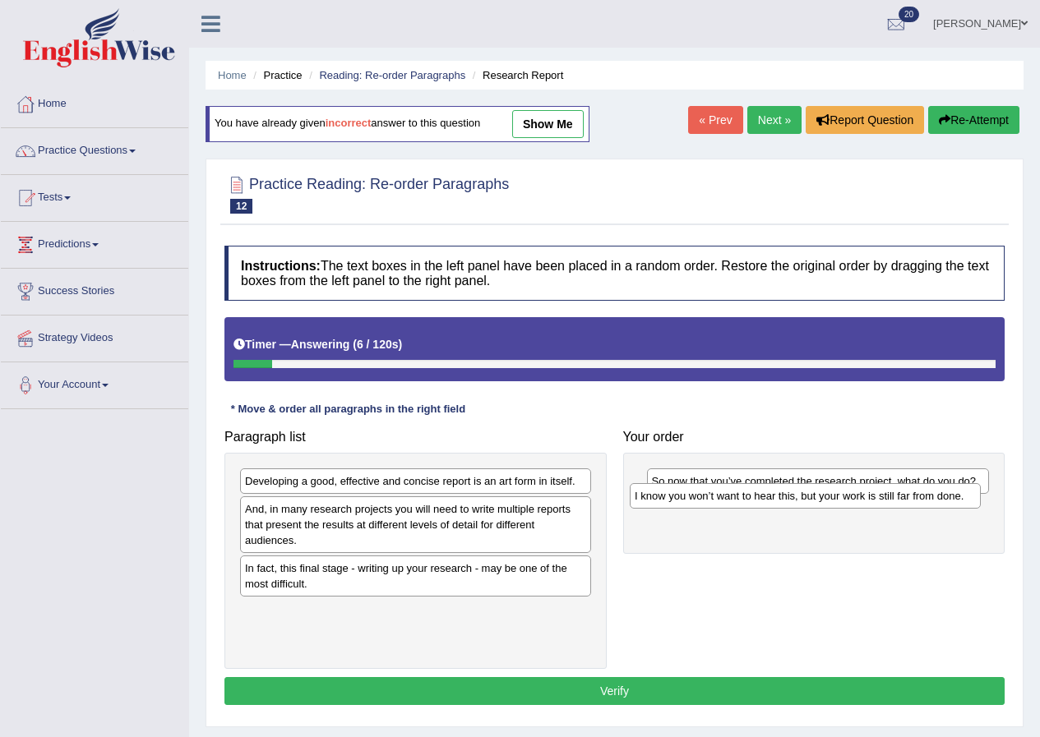
drag, startPoint x: 366, startPoint y: 483, endPoint x: 756, endPoint y: 498, distance: 389.8
click at [756, 498] on div "I know you won’t want to hear this, but your work is still far from done." at bounding box center [804, 495] width 351 height 25
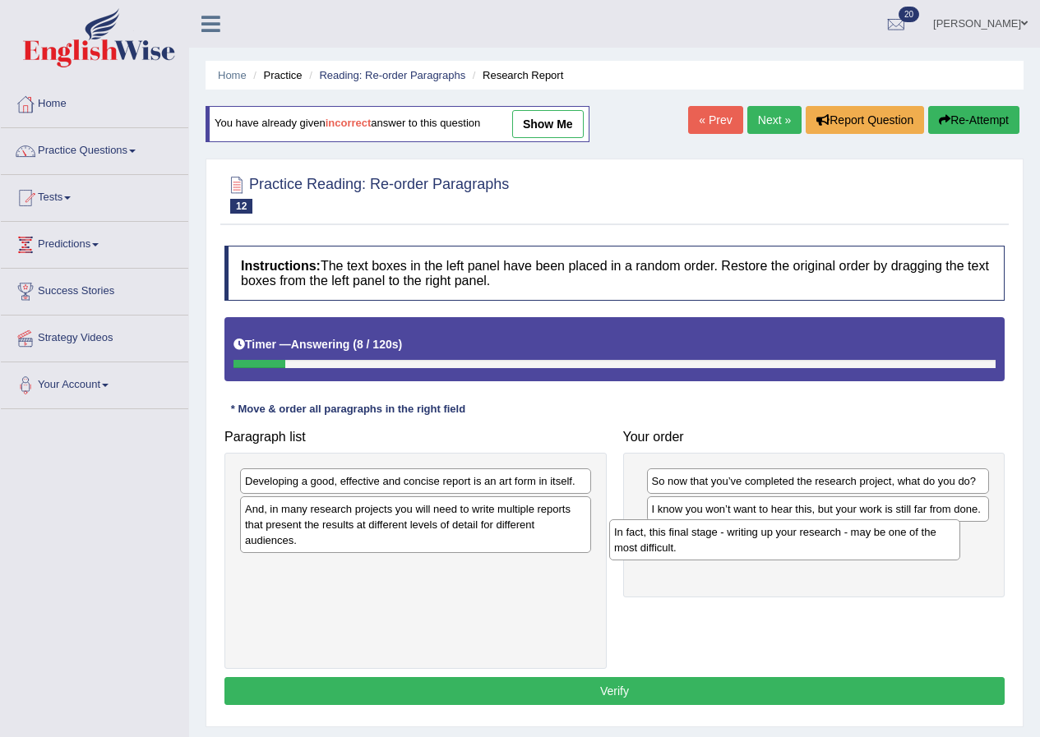
drag, startPoint x: 302, startPoint y: 574, endPoint x: 675, endPoint y: 537, distance: 374.1
click at [675, 537] on div "In fact, this final stage - writing up your research - may be one of the most d…" at bounding box center [784, 539] width 351 height 41
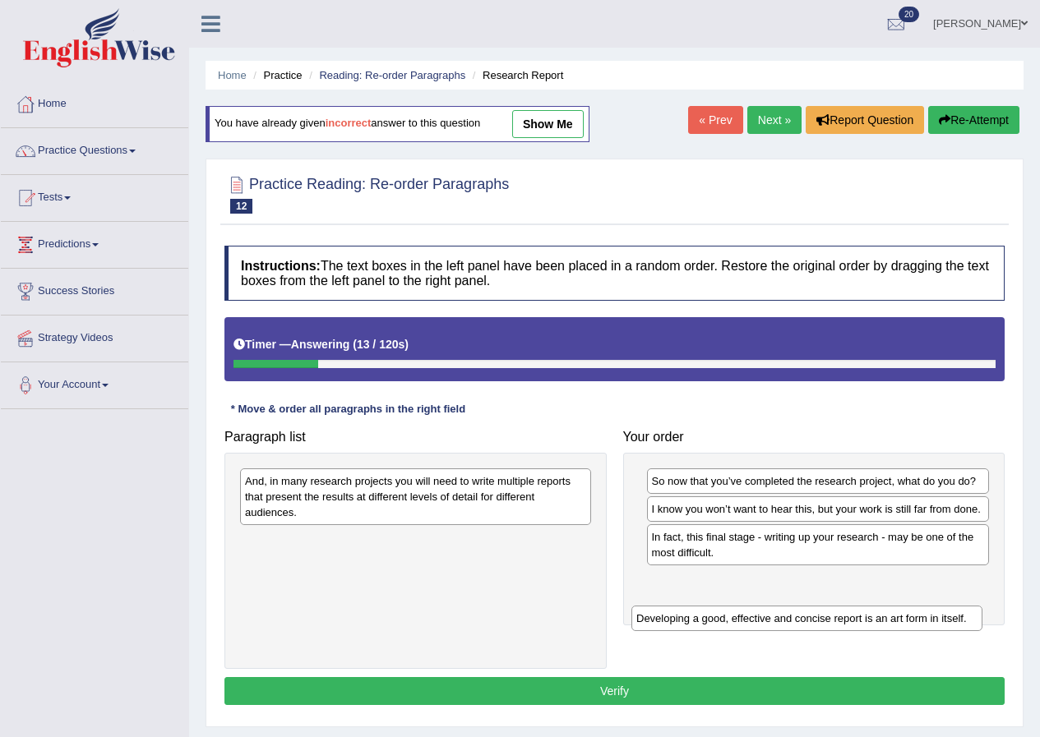
drag, startPoint x: 330, startPoint y: 486, endPoint x: 721, endPoint y: 623, distance: 414.5
click at [721, 623] on div "Developing a good, effective and concise report is an art form in itself." at bounding box center [806, 618] width 351 height 25
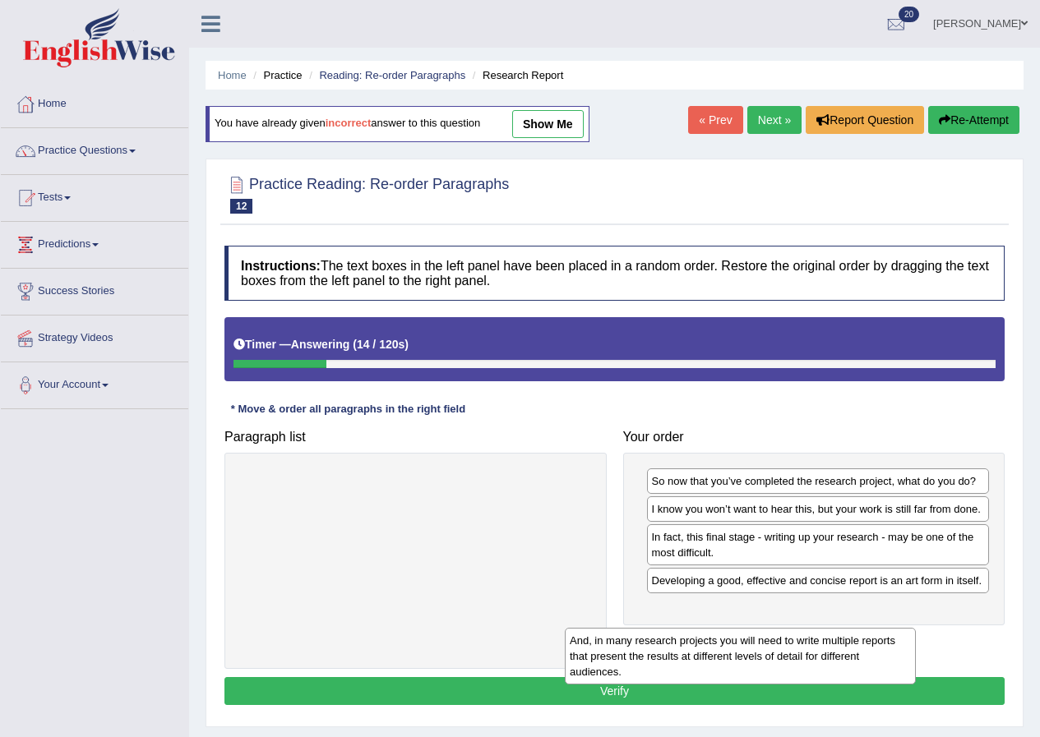
drag, startPoint x: 437, startPoint y: 484, endPoint x: 768, endPoint y: 630, distance: 362.0
click at [768, 634] on div "And, in many research projects you will need to write multiple reports that pre…" at bounding box center [740, 656] width 351 height 57
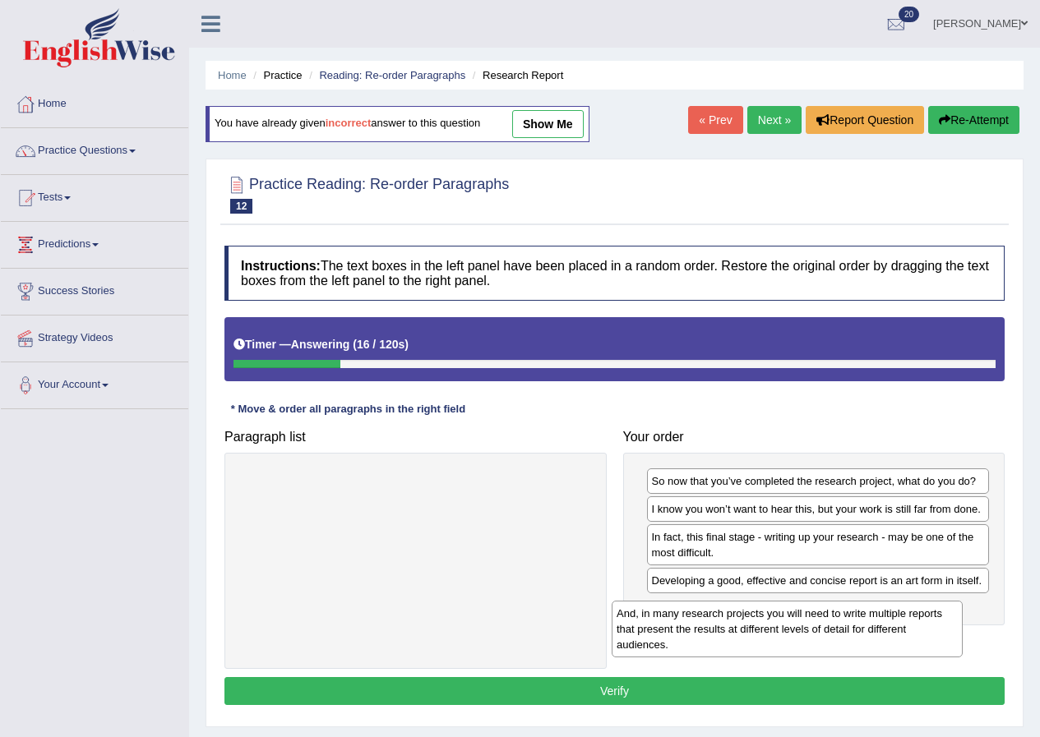
drag, startPoint x: 408, startPoint y: 514, endPoint x: 779, endPoint y: 646, distance: 394.3
click at [779, 646] on div "And, in many research projects you will need to write multiple reports that pre…" at bounding box center [786, 629] width 351 height 57
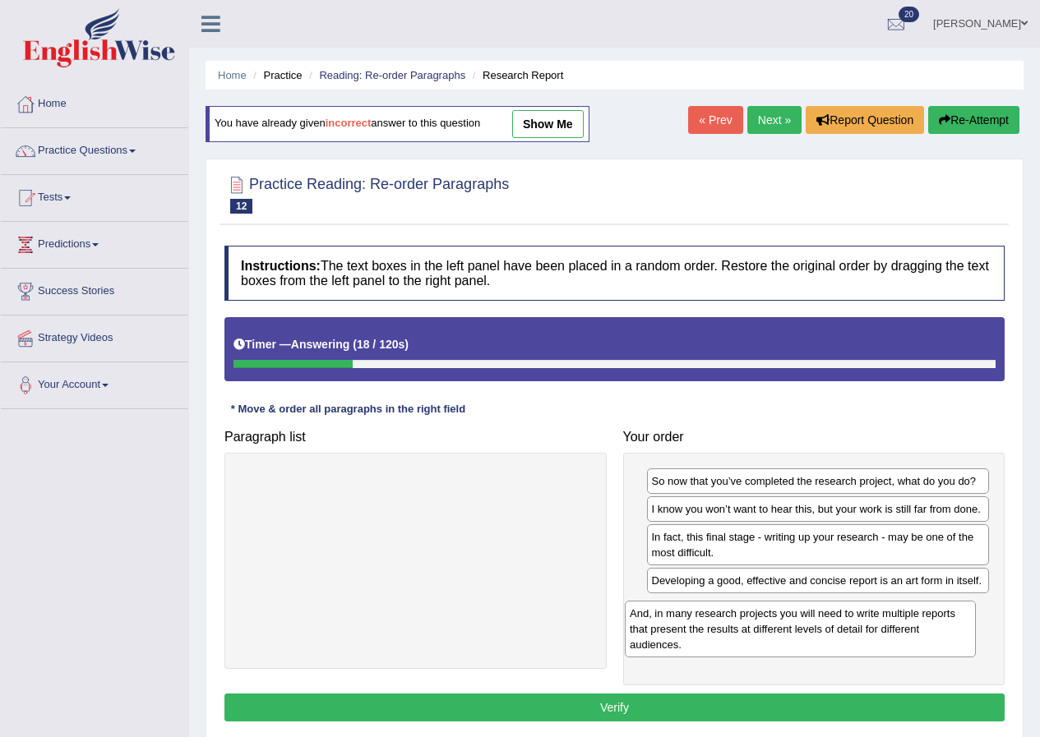
drag, startPoint x: 401, startPoint y: 496, endPoint x: 786, endPoint y: 628, distance: 406.7
click at [786, 628] on div "And, in many research projects you will need to write multiple reports that pre…" at bounding box center [800, 629] width 351 height 57
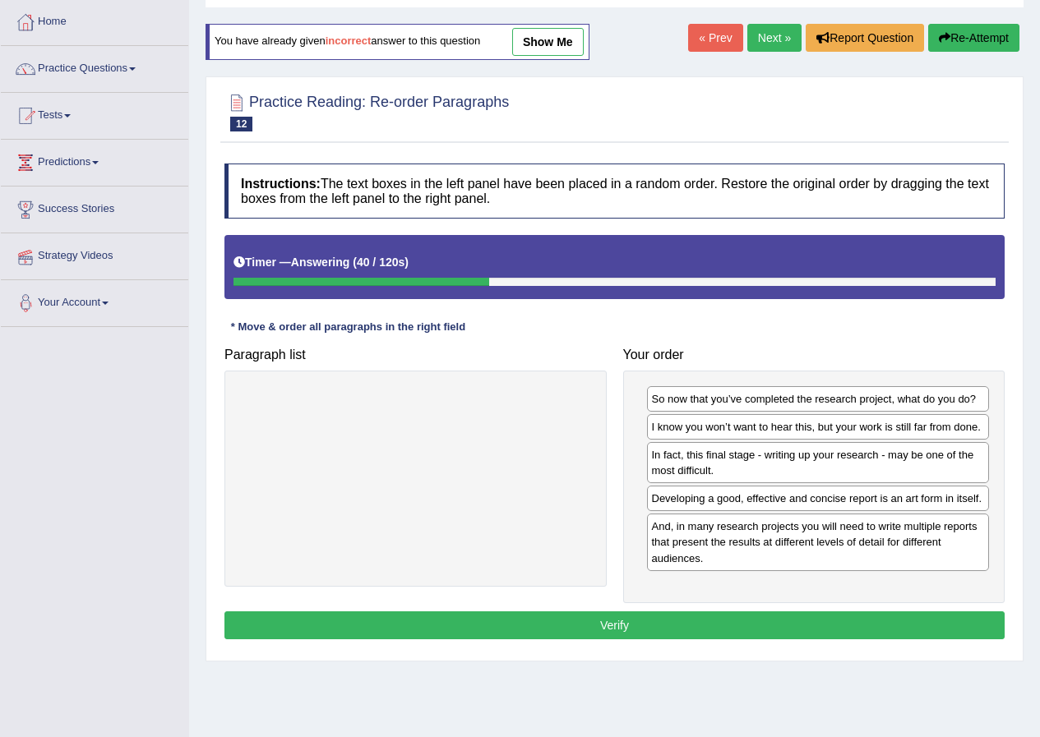
click at [731, 620] on button "Verify" at bounding box center [614, 625] width 780 height 28
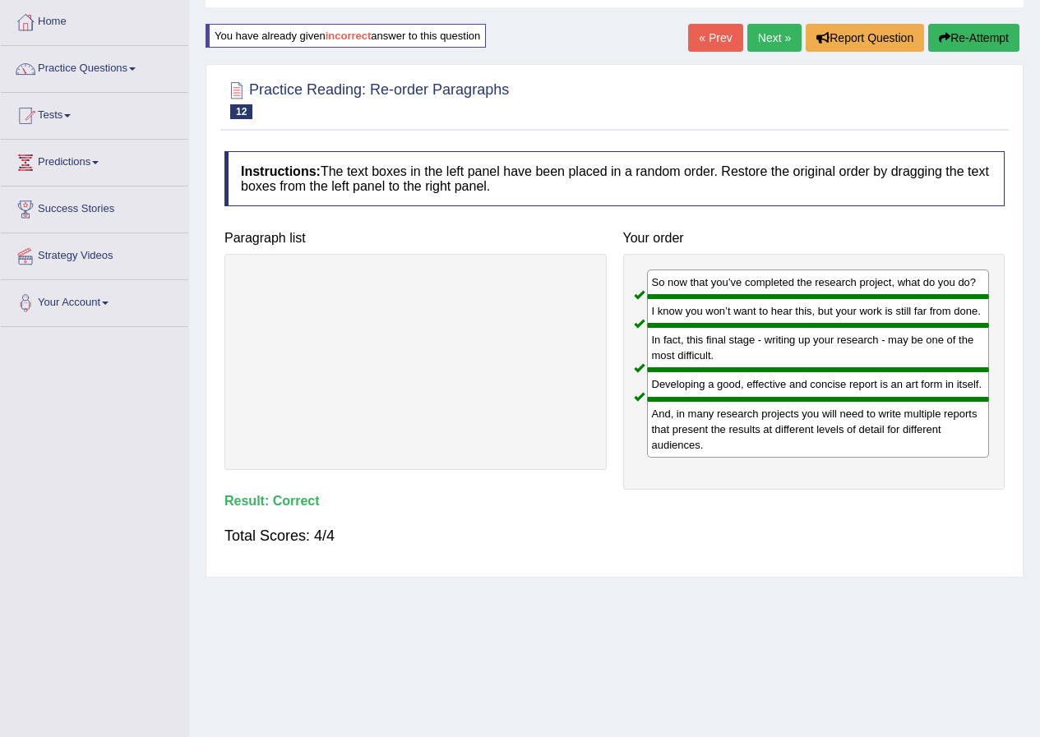
click at [776, 28] on link "Next »" at bounding box center [774, 38] width 54 height 28
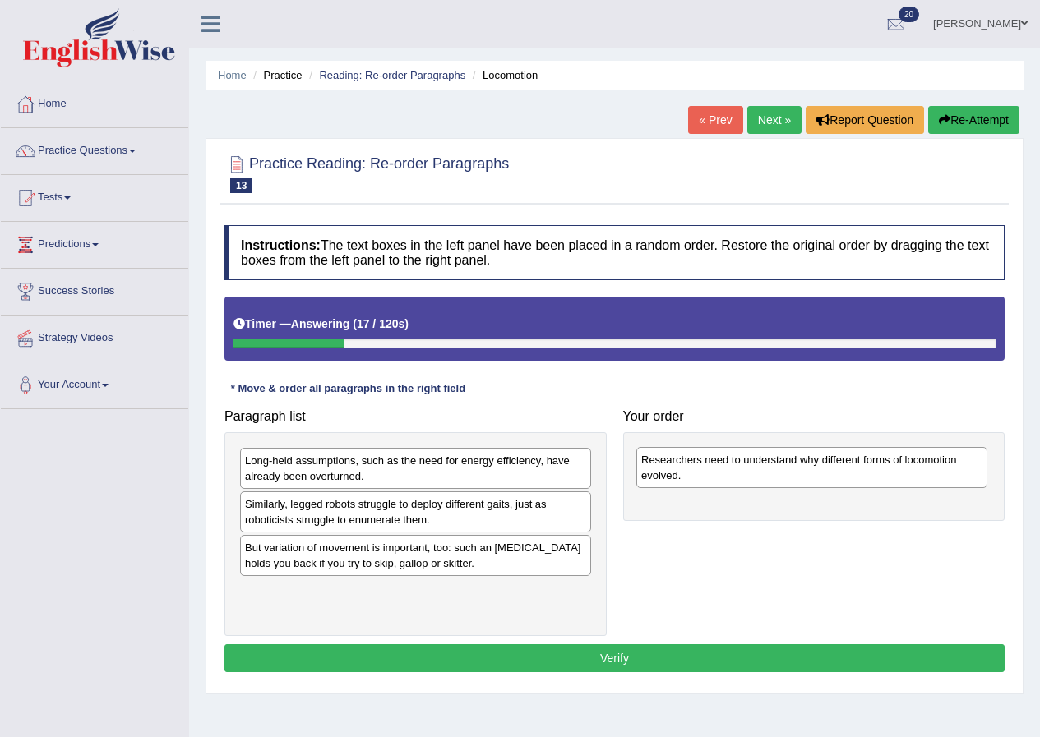
drag, startPoint x: 288, startPoint y: 566, endPoint x: 684, endPoint y: 478, distance: 405.7
click at [684, 478] on div "Researchers need to understand why different forms of locomotion evolved." at bounding box center [811, 467] width 351 height 41
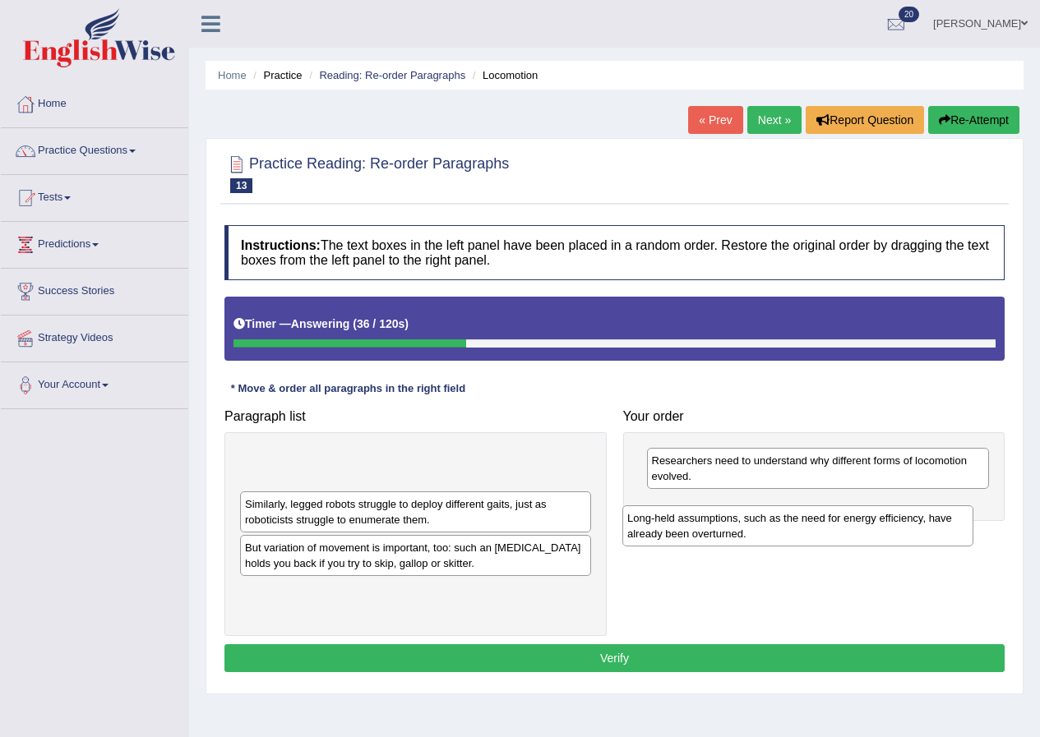
drag, startPoint x: 436, startPoint y: 473, endPoint x: 818, endPoint y: 530, distance: 386.3
click at [818, 530] on div "Long-held assumptions, such as the need for energy efficiency, have already bee…" at bounding box center [797, 525] width 351 height 41
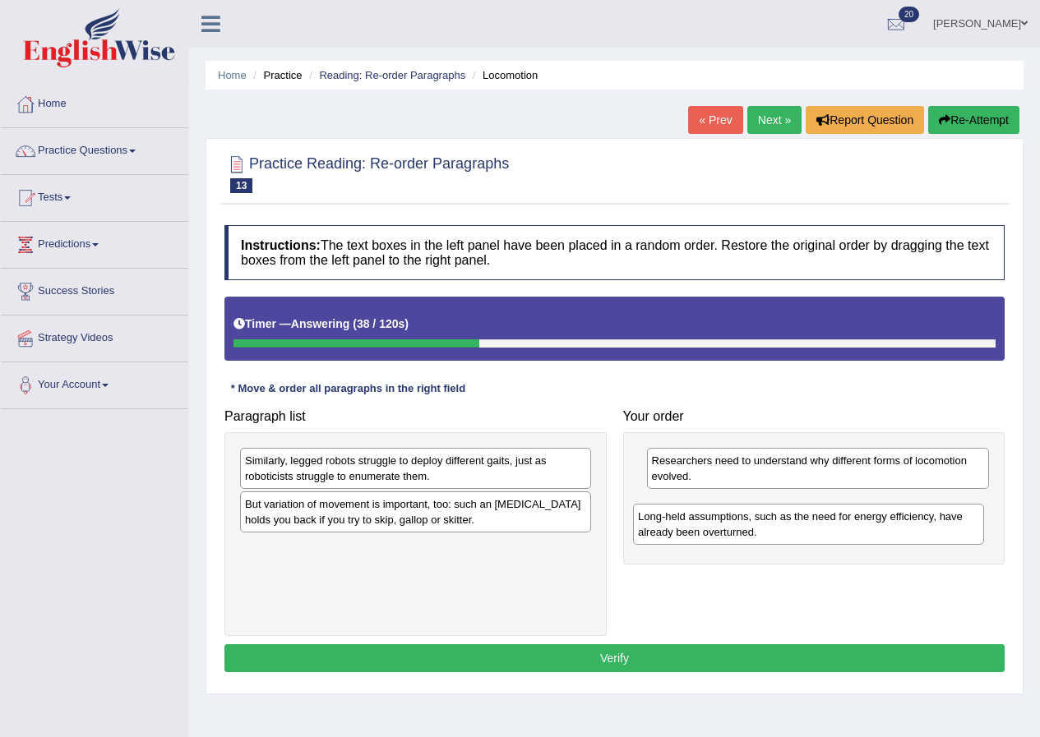
drag, startPoint x: 371, startPoint y: 458, endPoint x: 764, endPoint y: 514, distance: 396.7
click at [764, 514] on div "Long-held assumptions, such as the need for energy efficiency, have already bee…" at bounding box center [808, 524] width 351 height 41
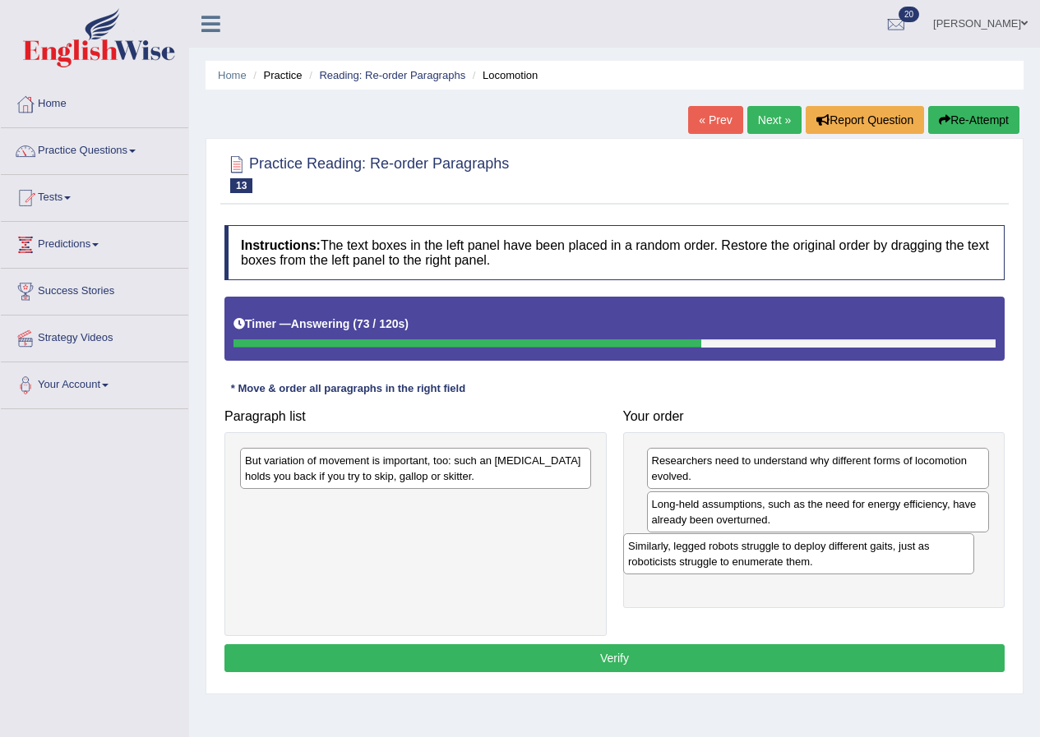
drag, startPoint x: 385, startPoint y: 476, endPoint x: 768, endPoint y: 561, distance: 392.4
click at [768, 561] on div "Similarly, legged robots struggle to deploy different gaits, just as roboticist…" at bounding box center [798, 553] width 351 height 41
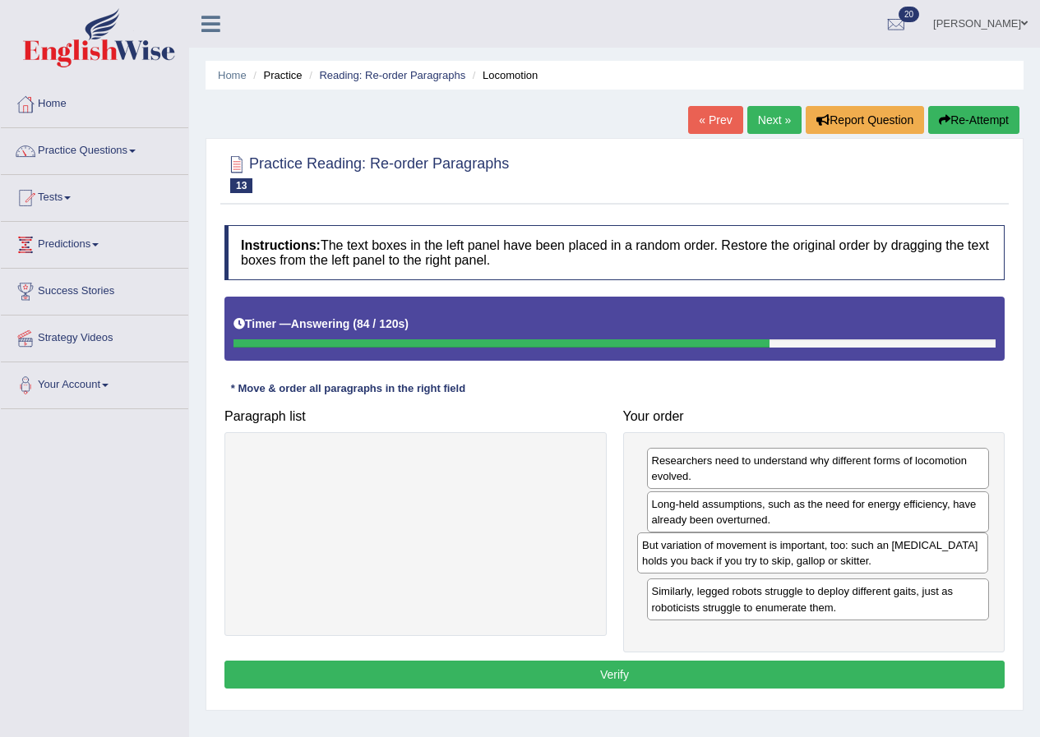
drag, startPoint x: 339, startPoint y: 471, endPoint x: 735, endPoint y: 555, distance: 405.8
click at [735, 555] on div "But variation of movement is important, too: such an ankle brace holds you back…" at bounding box center [812, 552] width 351 height 41
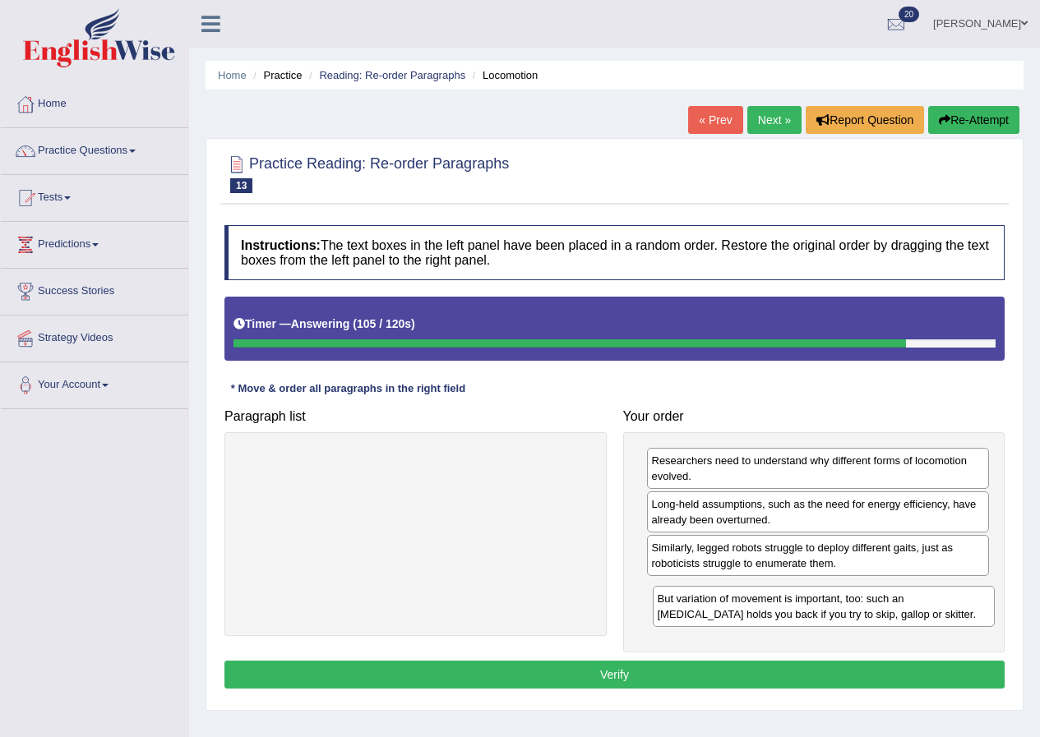
drag, startPoint x: 841, startPoint y: 563, endPoint x: 846, endPoint y: 614, distance: 51.3
click at [846, 614] on div "But variation of movement is important, too: such an ankle brace holds you back…" at bounding box center [823, 606] width 343 height 41
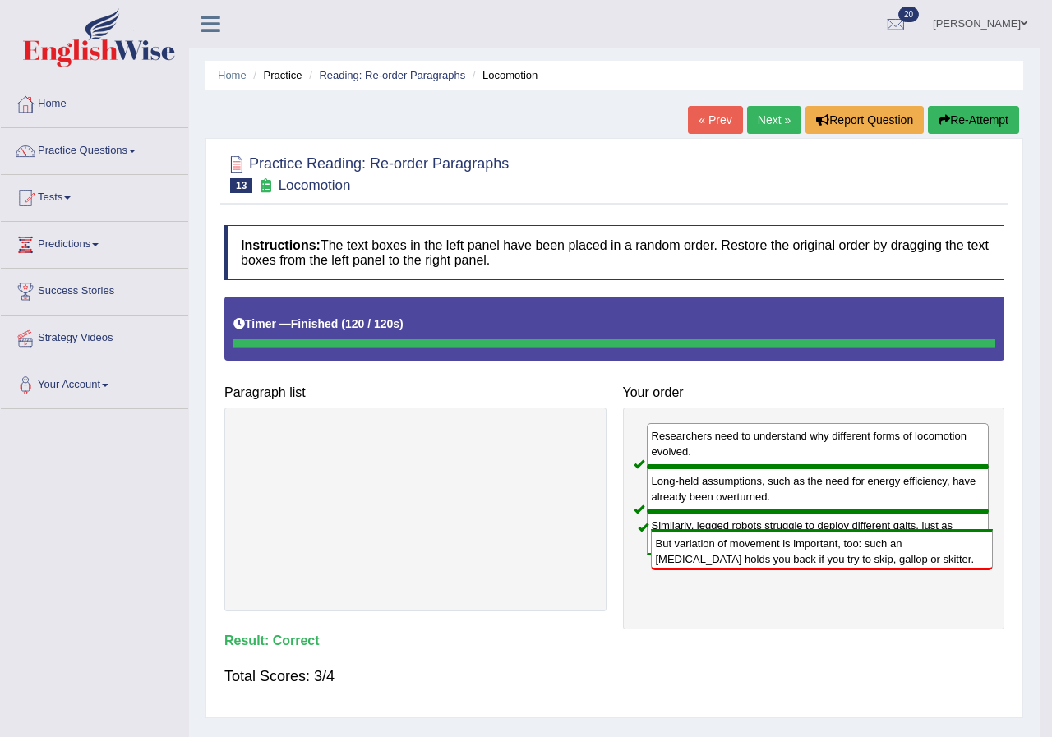
drag, startPoint x: 732, startPoint y: 612, endPoint x: 736, endPoint y: 589, distance: 23.4
click at [736, 589] on body "Toggle navigation Home Practice Questions Speaking Practice Read Aloud Repeat S…" at bounding box center [526, 368] width 1052 height 737
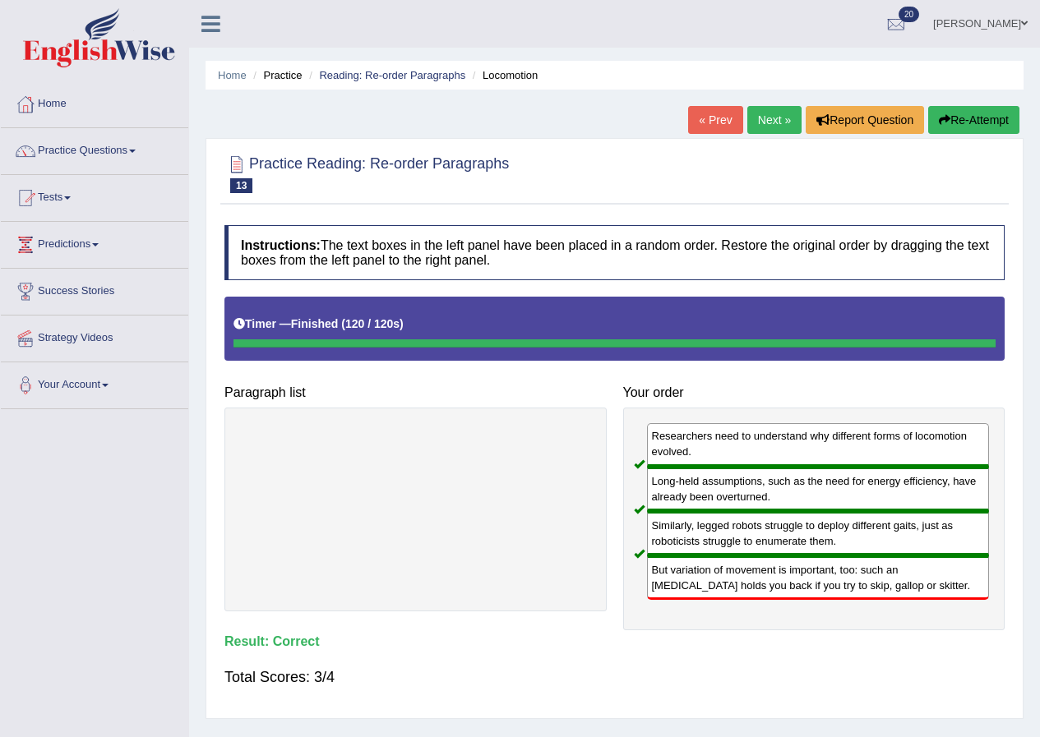
click at [1004, 114] on button "Re-Attempt" at bounding box center [973, 120] width 91 height 28
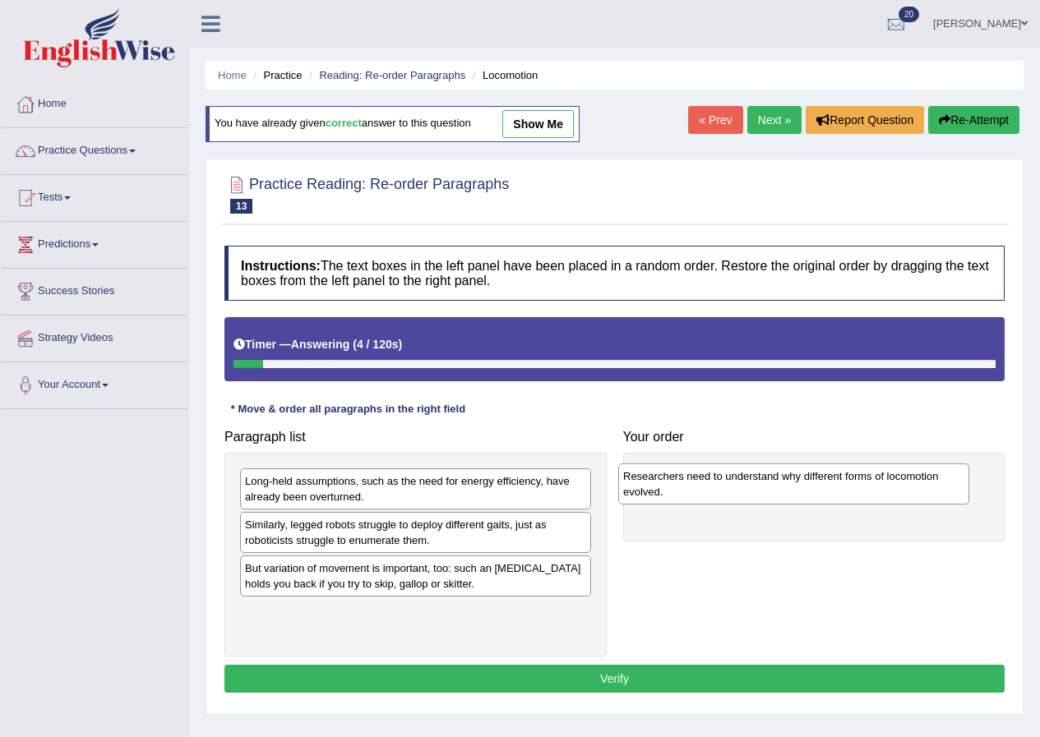
drag, startPoint x: 475, startPoint y: 578, endPoint x: 853, endPoint y: 485, distance: 389.2
click at [853, 485] on div "Researchers need to understand why different forms of locomotion evolved." at bounding box center [793, 483] width 351 height 41
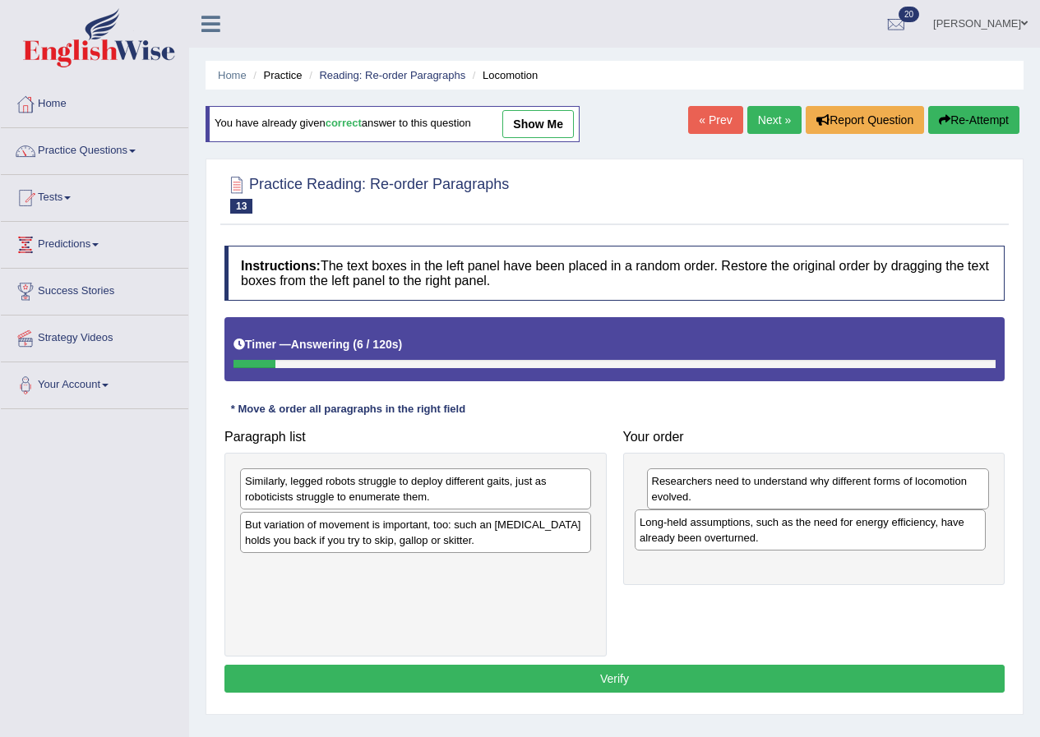
drag, startPoint x: 533, startPoint y: 485, endPoint x: 928, endPoint y: 526, distance: 396.6
click at [928, 526] on div "Long-held assumptions, such as the need for energy efficiency, have already bee…" at bounding box center [809, 529] width 351 height 41
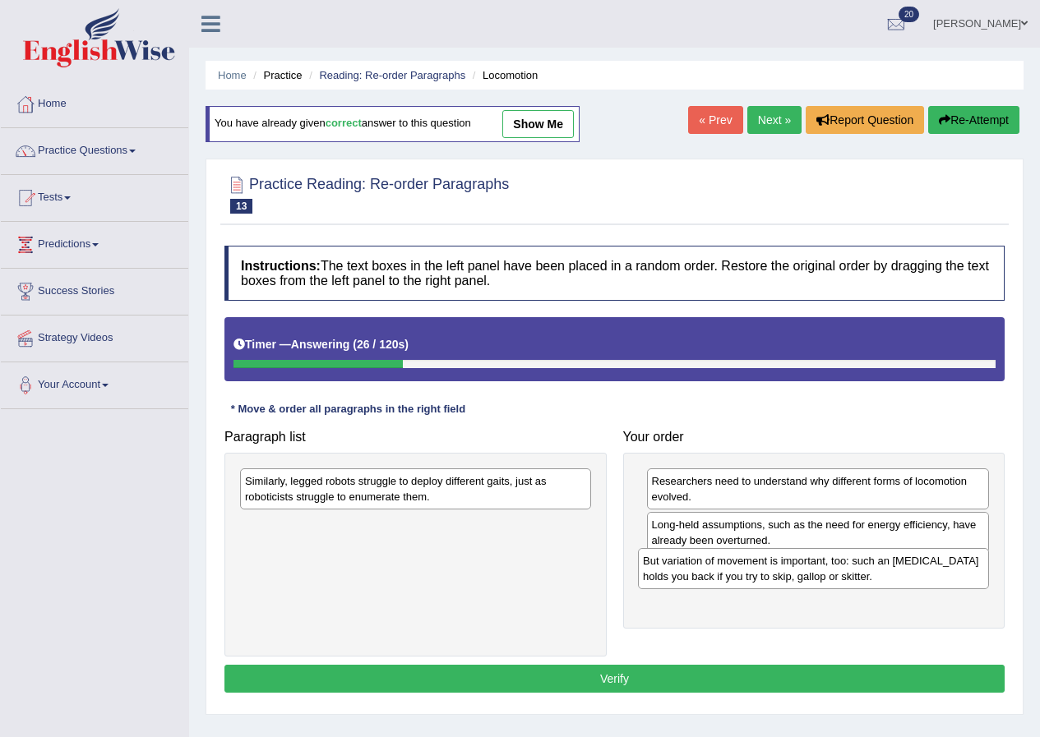
drag, startPoint x: 376, startPoint y: 537, endPoint x: 774, endPoint y: 573, distance: 399.4
click at [774, 573] on div "But variation of movement is important, too: such an ankle brace holds you back…" at bounding box center [813, 568] width 351 height 41
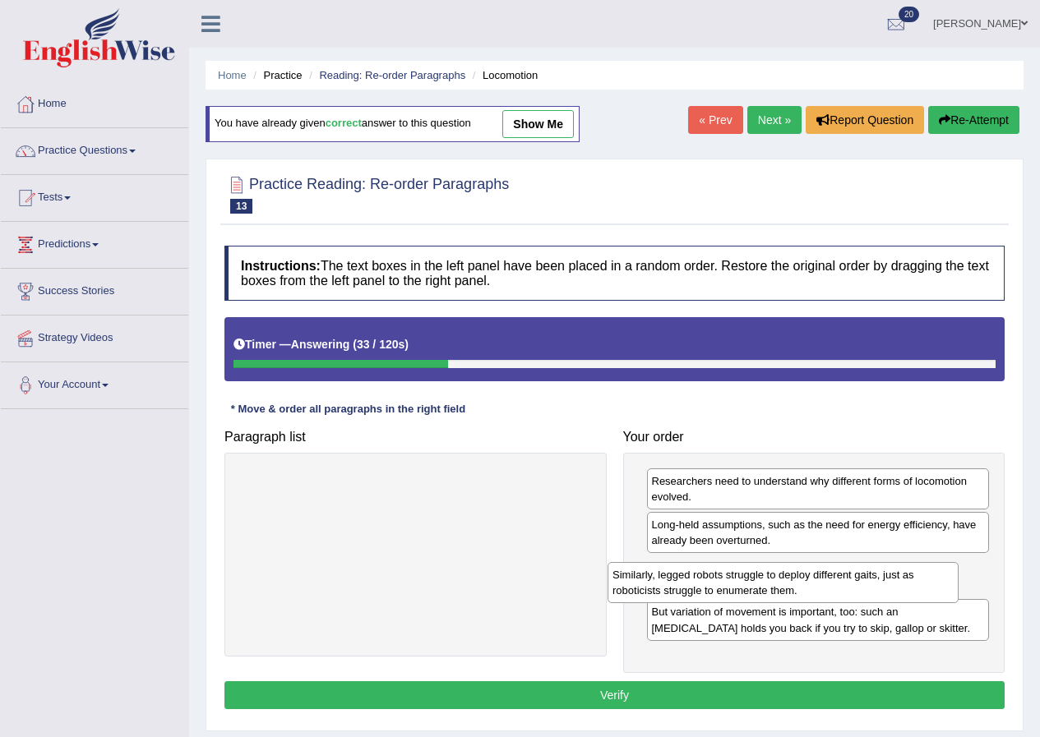
drag, startPoint x: 357, startPoint y: 483, endPoint x: 724, endPoint y: 577, distance: 379.1
click at [724, 577] on div "Similarly, legged robots struggle to deploy different gaits, just as roboticist…" at bounding box center [782, 582] width 351 height 41
click at [654, 692] on button "Verify" at bounding box center [614, 695] width 780 height 28
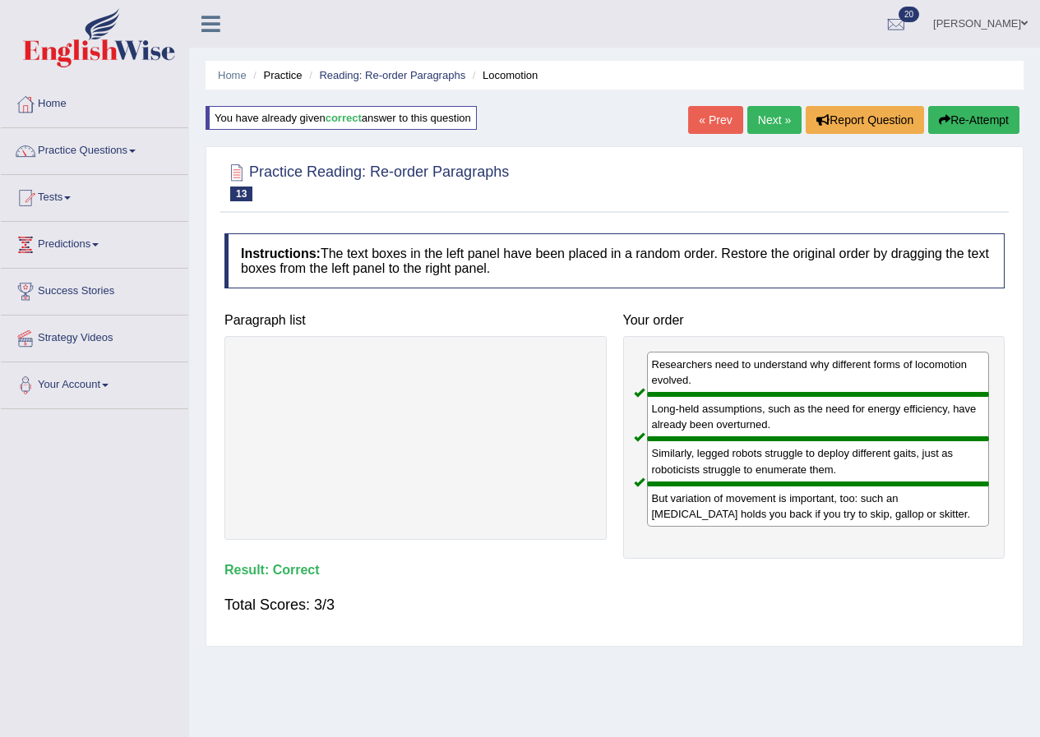
click at [774, 121] on link "Next »" at bounding box center [774, 120] width 54 height 28
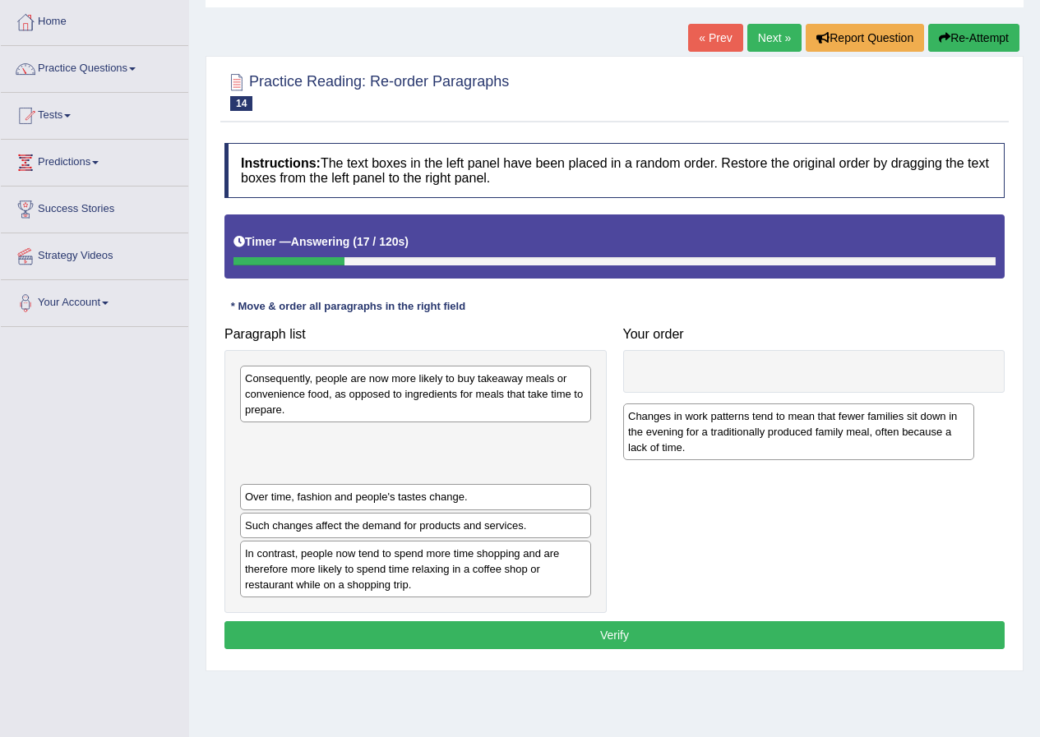
drag, startPoint x: 366, startPoint y: 399, endPoint x: 764, endPoint y: 387, distance: 398.7
click at [764, 403] on div "Changes in work patterns tend to mean that fewer families sit down in the eveni…" at bounding box center [798, 431] width 351 height 57
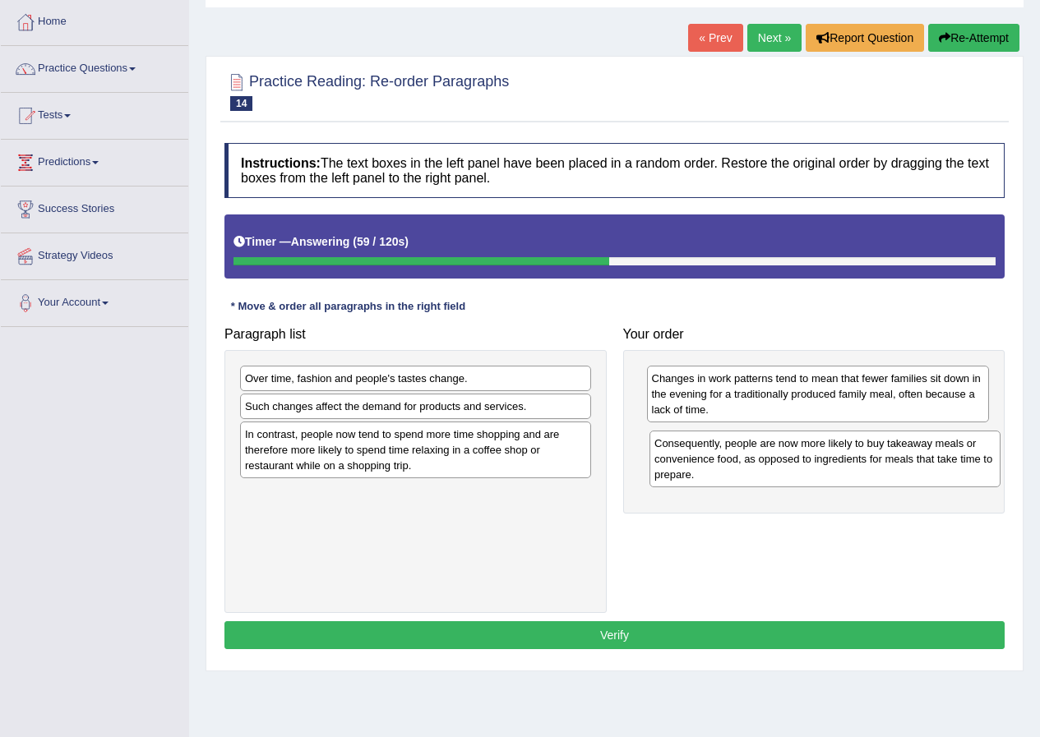
drag, startPoint x: 439, startPoint y: 399, endPoint x: 848, endPoint y: 463, distance: 414.3
click at [848, 463] on div "Consequently, people are now more likely to buy takeaway meals or convenience f…" at bounding box center [824, 459] width 351 height 57
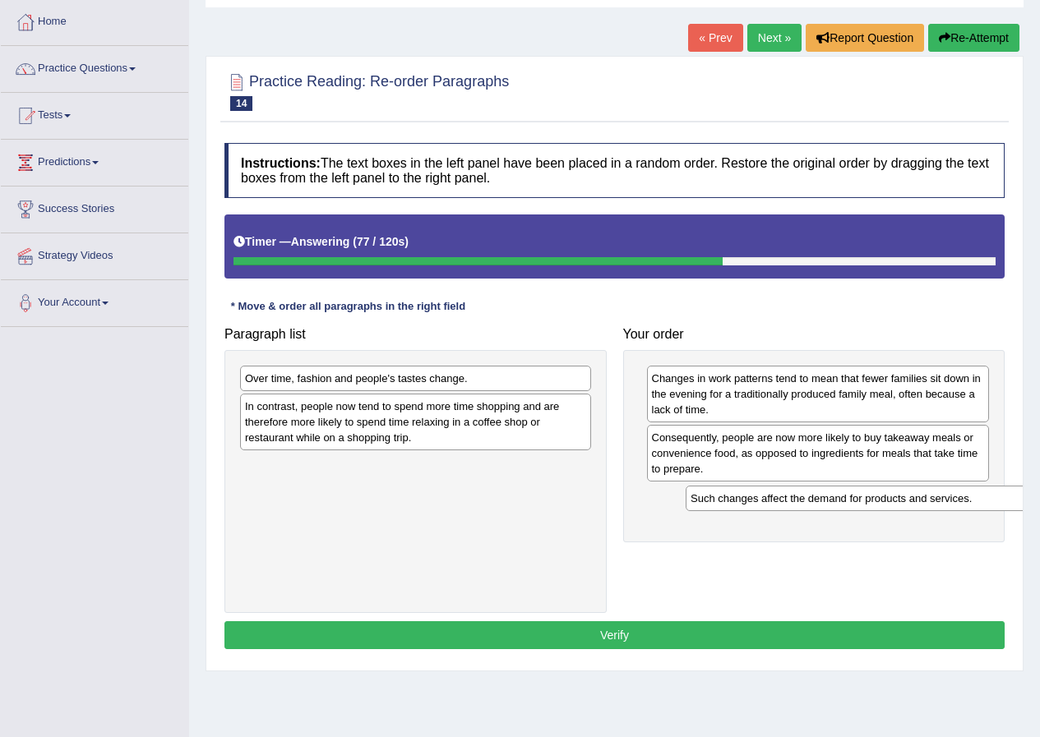
drag, startPoint x: 389, startPoint y: 407, endPoint x: 835, endPoint y: 499, distance: 455.6
click at [835, 499] on div "Such changes affect the demand for products and services." at bounding box center [860, 498] width 351 height 25
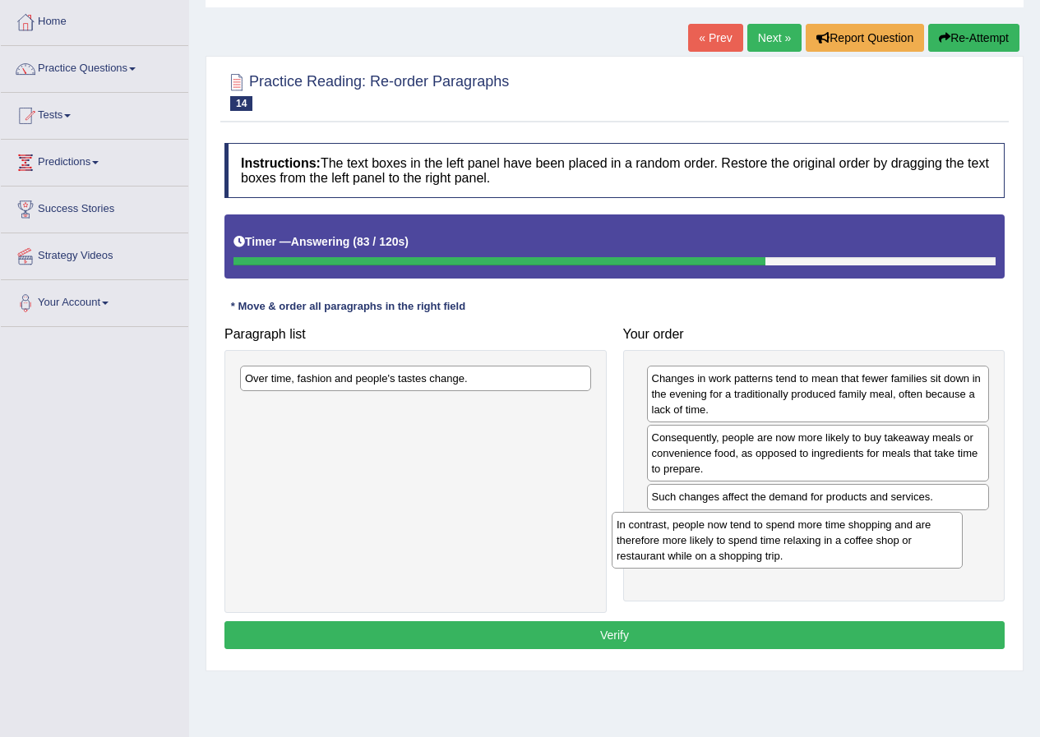
drag, startPoint x: 436, startPoint y: 415, endPoint x: 808, endPoint y: 533, distance: 389.8
click at [808, 533] on div "In contrast, people now tend to spend more time shopping and are therefore more…" at bounding box center [786, 540] width 351 height 57
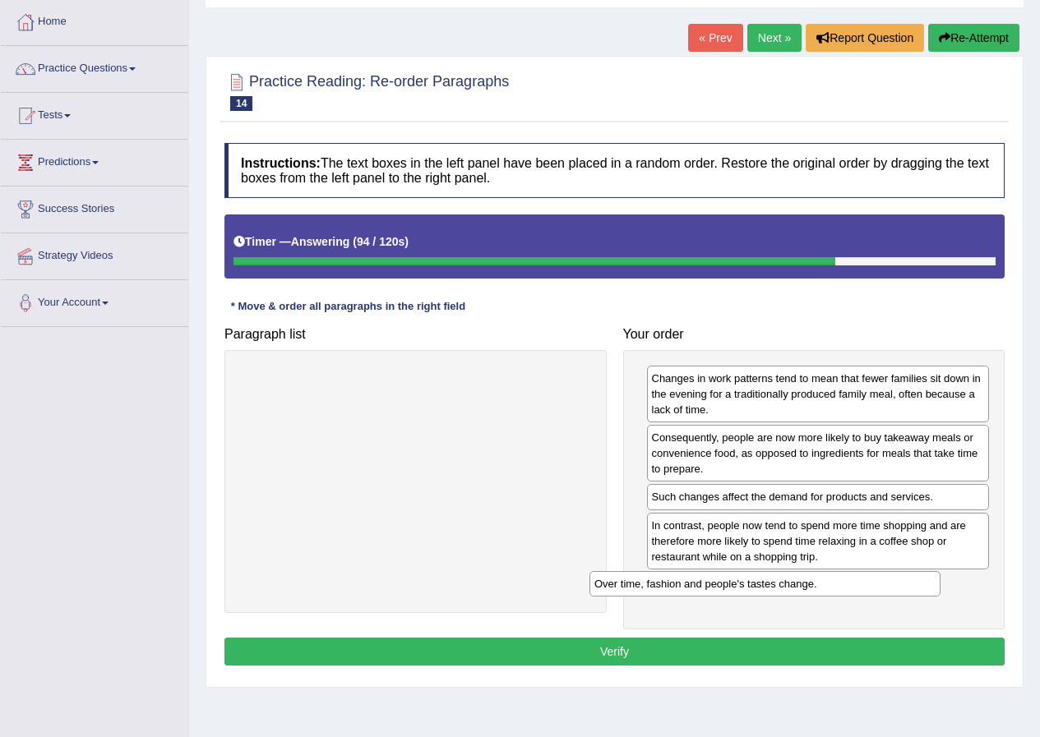
drag, startPoint x: 496, startPoint y: 387, endPoint x: 846, endPoint y: 592, distance: 405.2
click at [846, 592] on div "Over time, fashion and people's tastes change." at bounding box center [764, 583] width 351 height 25
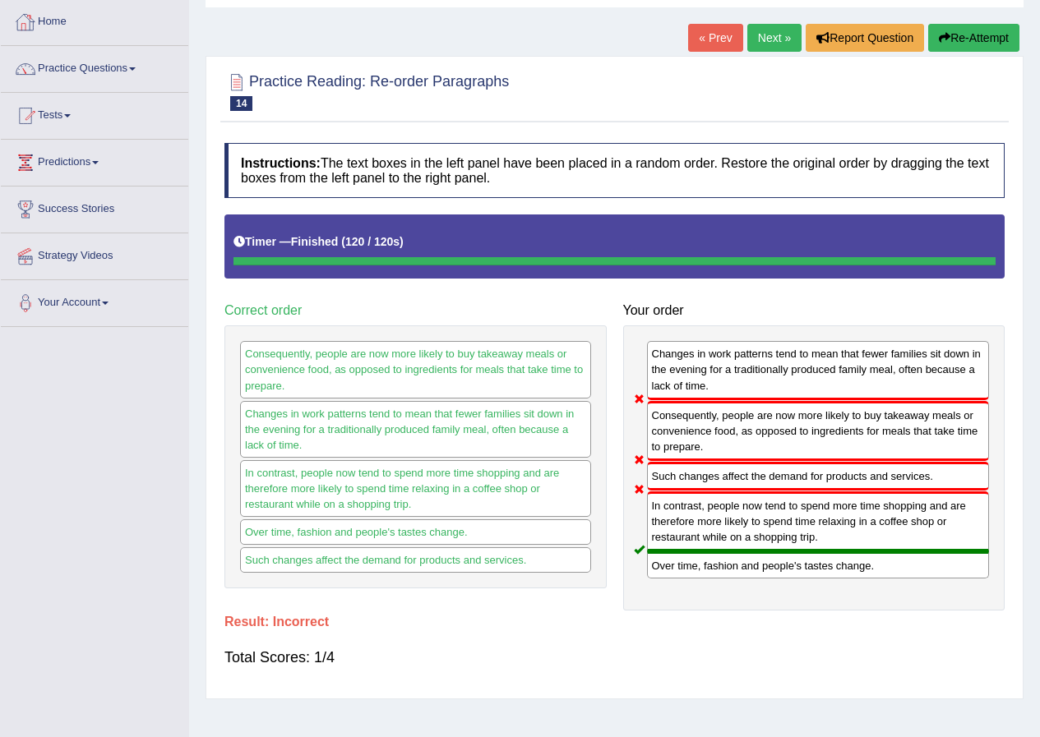
click at [988, 37] on button "Re-Attempt" at bounding box center [973, 38] width 91 height 28
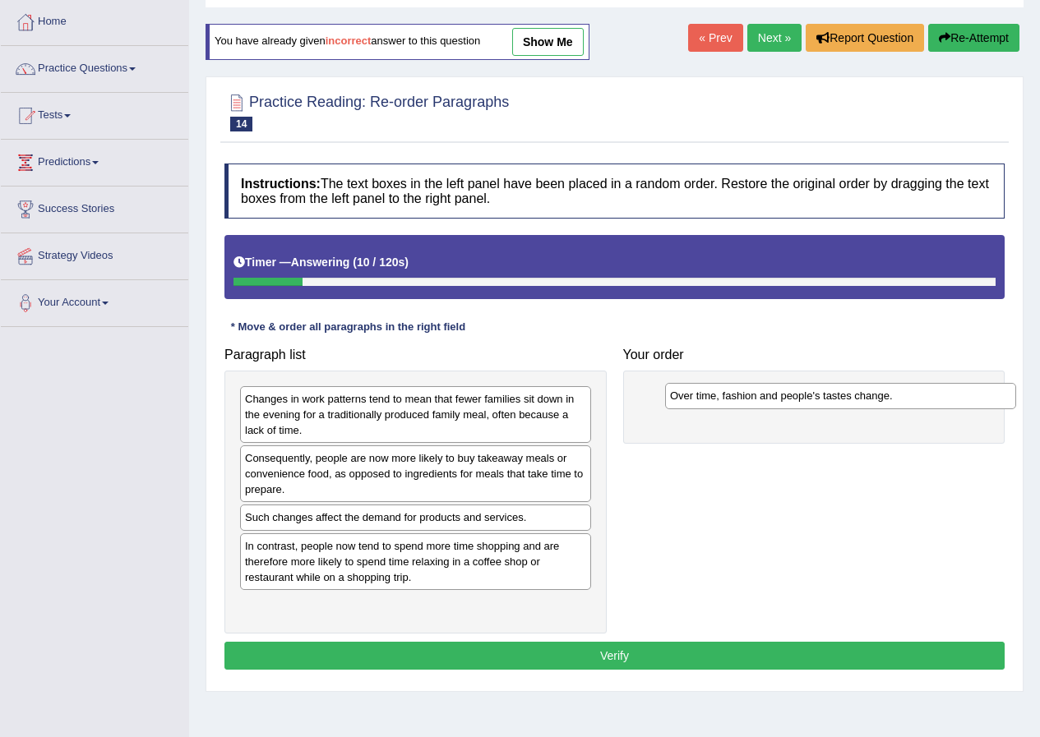
drag, startPoint x: 420, startPoint y: 519, endPoint x: 845, endPoint y: 397, distance: 441.9
click at [845, 397] on div "Over time, fashion and people's tastes change." at bounding box center [840, 395] width 351 height 25
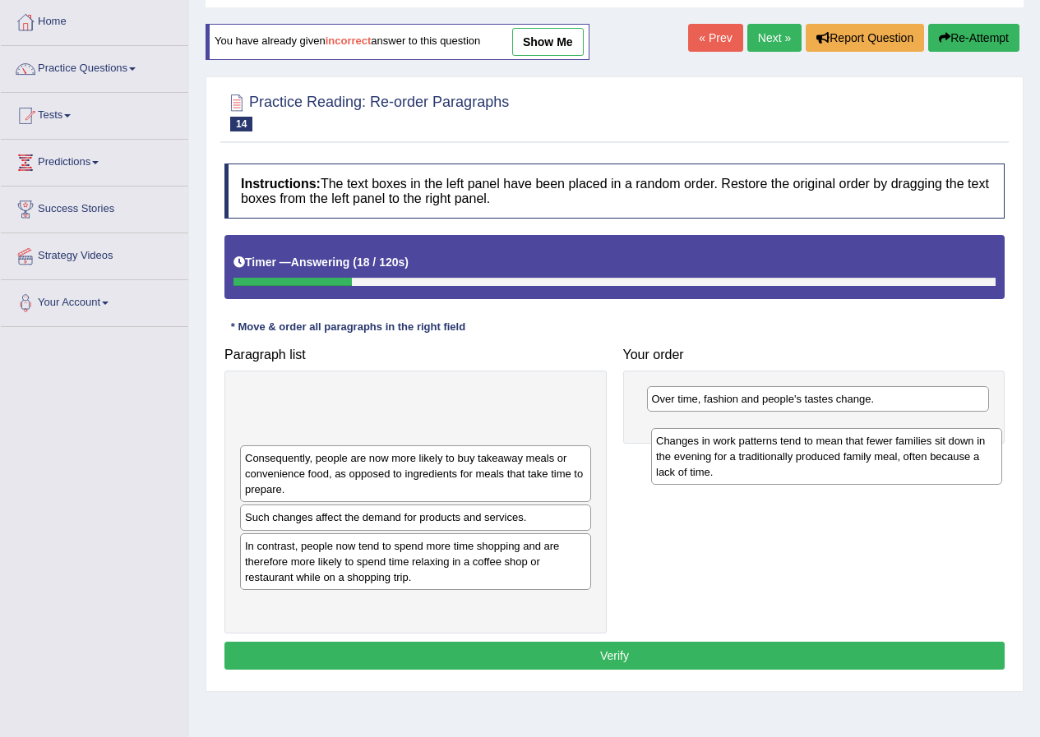
drag, startPoint x: 396, startPoint y: 420, endPoint x: 807, endPoint y: 462, distance: 413.0
click at [807, 462] on div "Changes in work patterns tend to mean that fewer families sit down in the eveni…" at bounding box center [826, 456] width 351 height 57
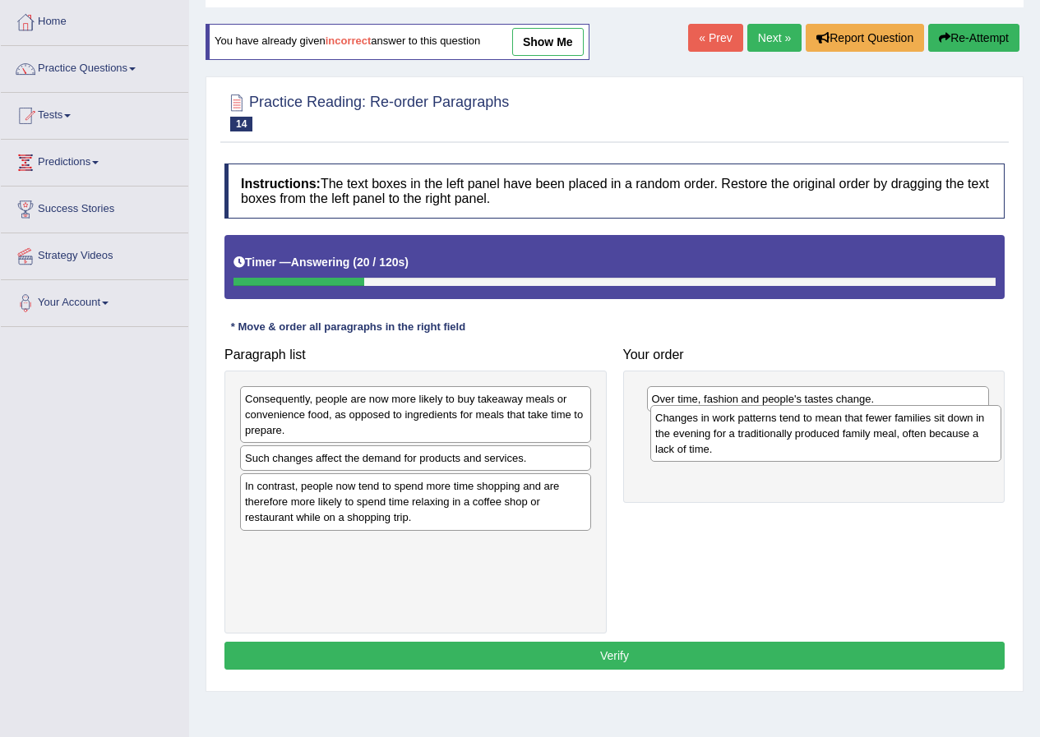
drag, startPoint x: 312, startPoint y: 408, endPoint x: 722, endPoint y: 427, distance: 410.5
click at [722, 427] on div "Changes in work patterns tend to mean that fewer families sit down in the eveni…" at bounding box center [825, 433] width 351 height 57
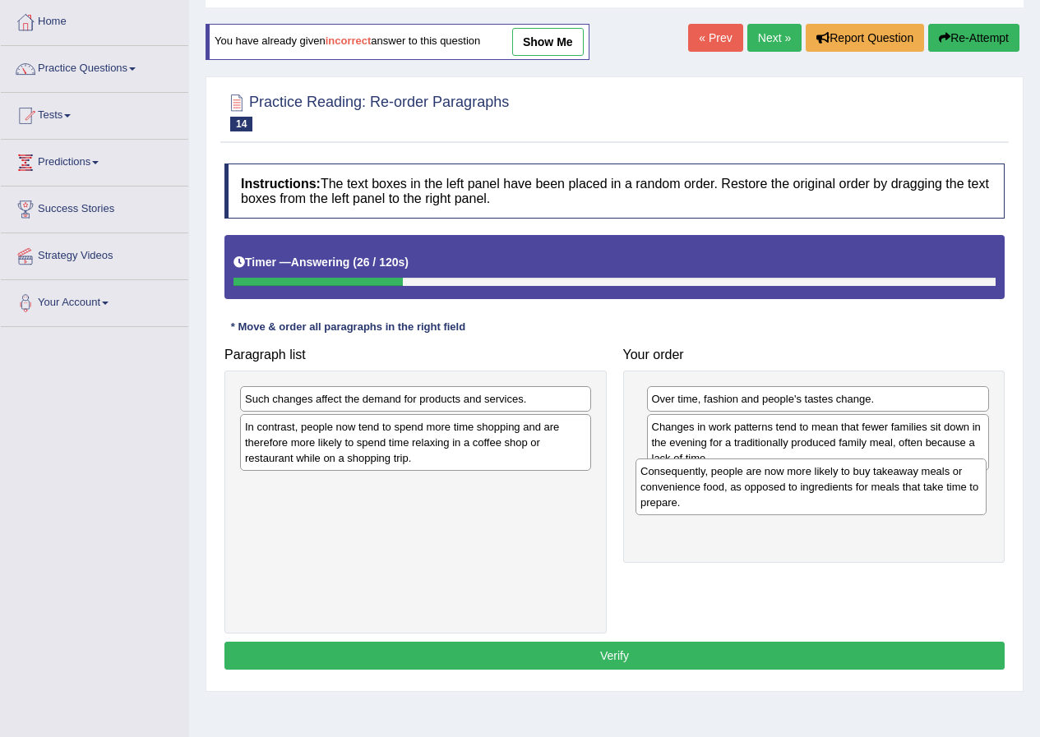
drag, startPoint x: 399, startPoint y: 419, endPoint x: 795, endPoint y: 491, distance: 402.6
click at [795, 491] on div "Consequently, people are now more likely to buy takeaway meals or convenience f…" at bounding box center [810, 487] width 351 height 57
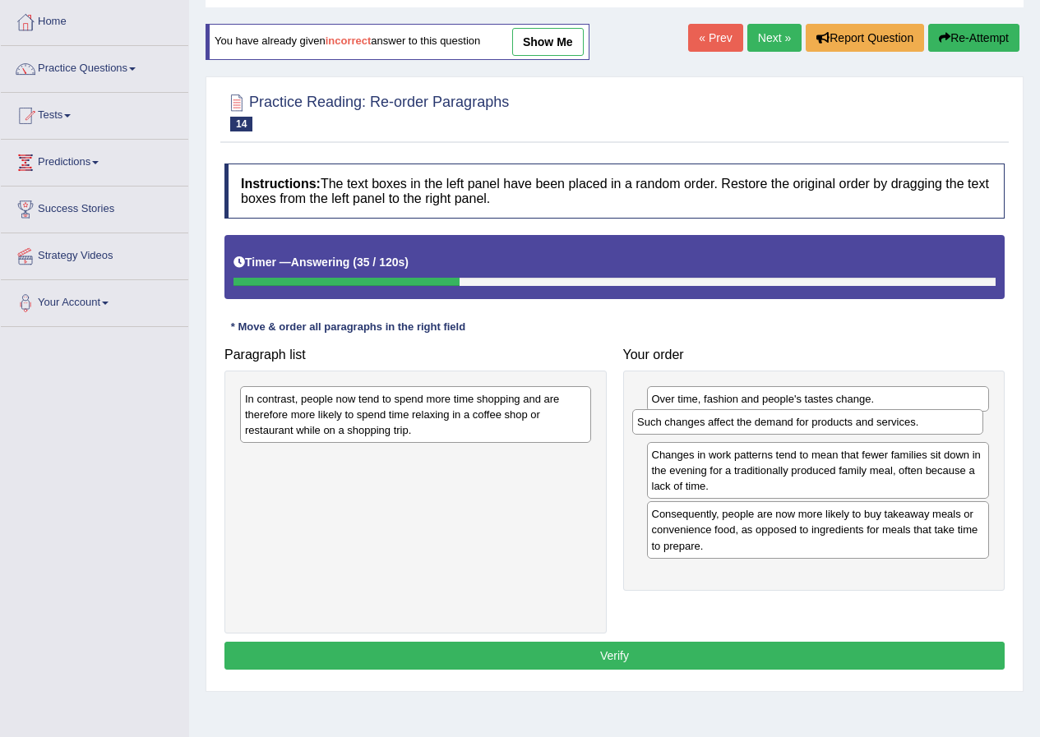
drag, startPoint x: 330, startPoint y: 400, endPoint x: 721, endPoint y: 423, distance: 392.6
click at [721, 423] on div "Such changes affect the demand for products and services." at bounding box center [807, 421] width 351 height 25
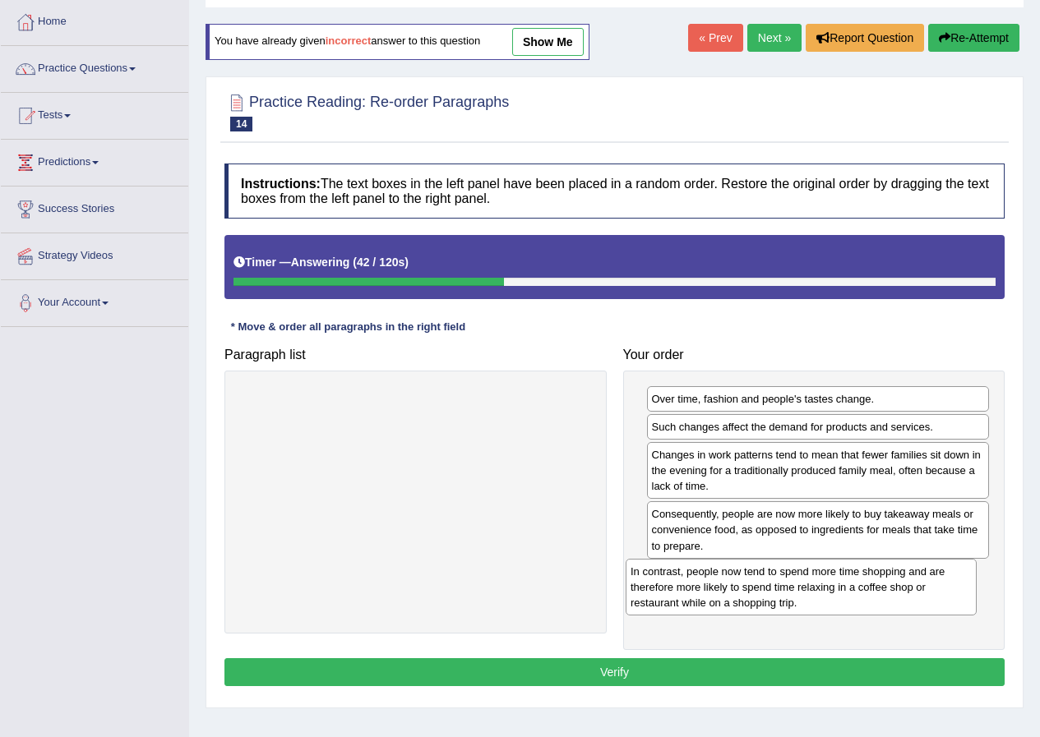
drag, startPoint x: 440, startPoint y: 422, endPoint x: 825, endPoint y: 594, distance: 422.3
click at [825, 594] on div "In contrast, people now tend to spend more time shopping and are therefore more…" at bounding box center [800, 587] width 351 height 57
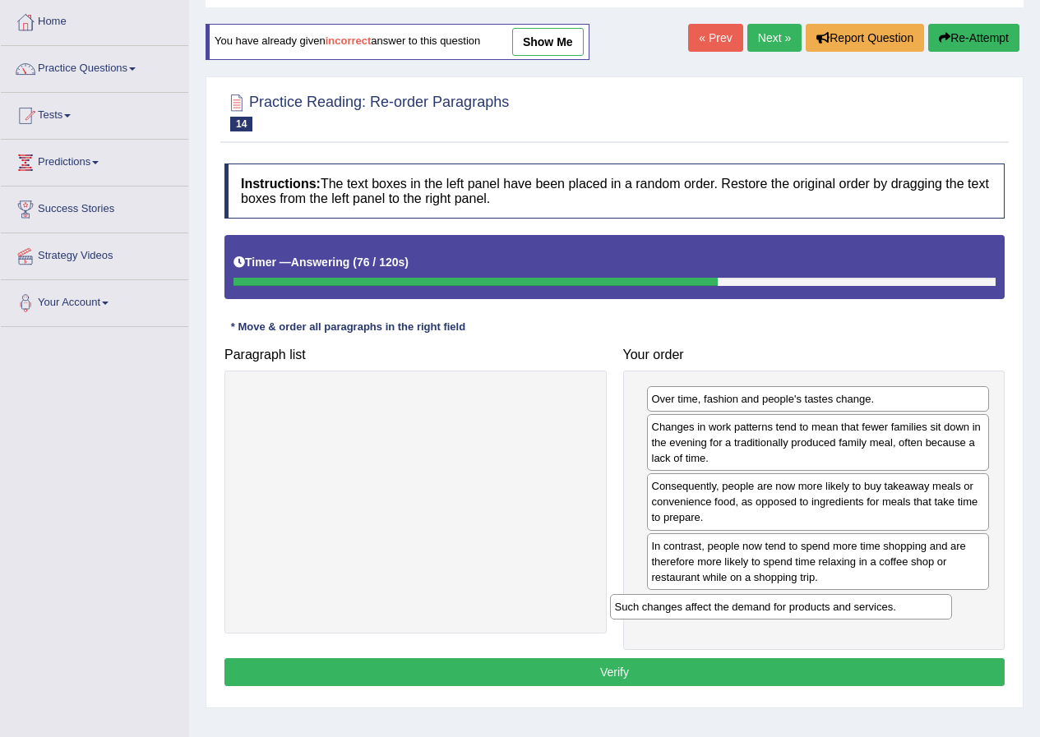
drag, startPoint x: 850, startPoint y: 431, endPoint x: 817, endPoint y: 611, distance: 182.1
click at [817, 611] on div "Such changes affect the demand for products and services." at bounding box center [781, 606] width 343 height 25
click at [853, 675] on button "Verify" at bounding box center [614, 672] width 780 height 28
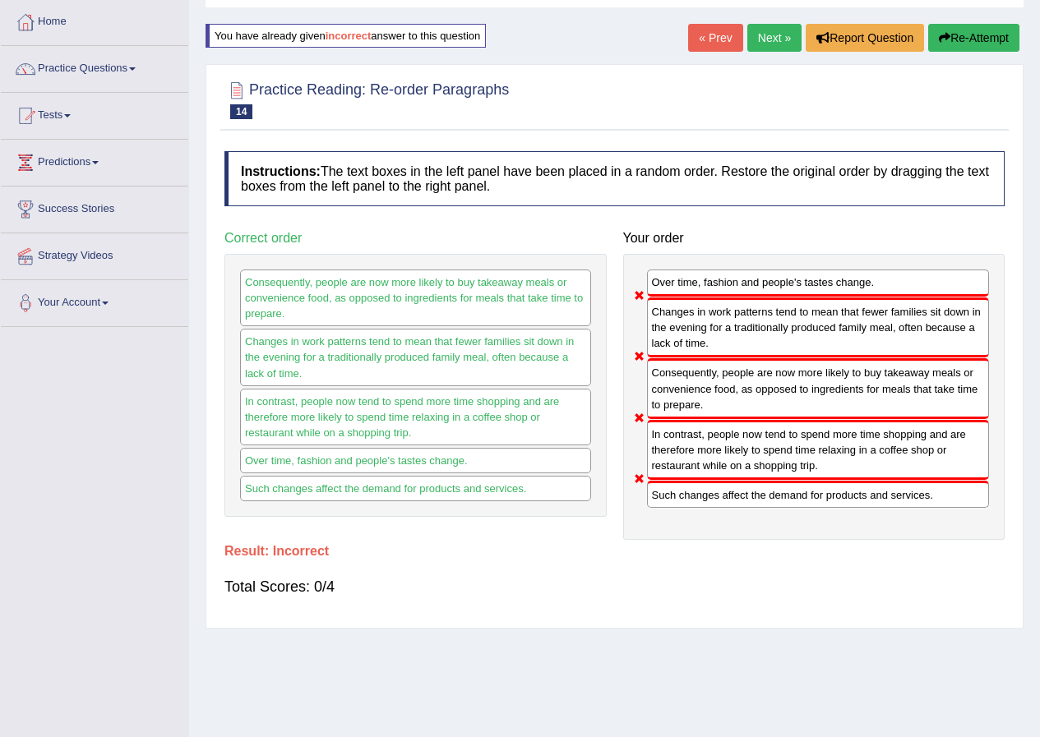
click at [989, 39] on button "Re-Attempt" at bounding box center [973, 38] width 91 height 28
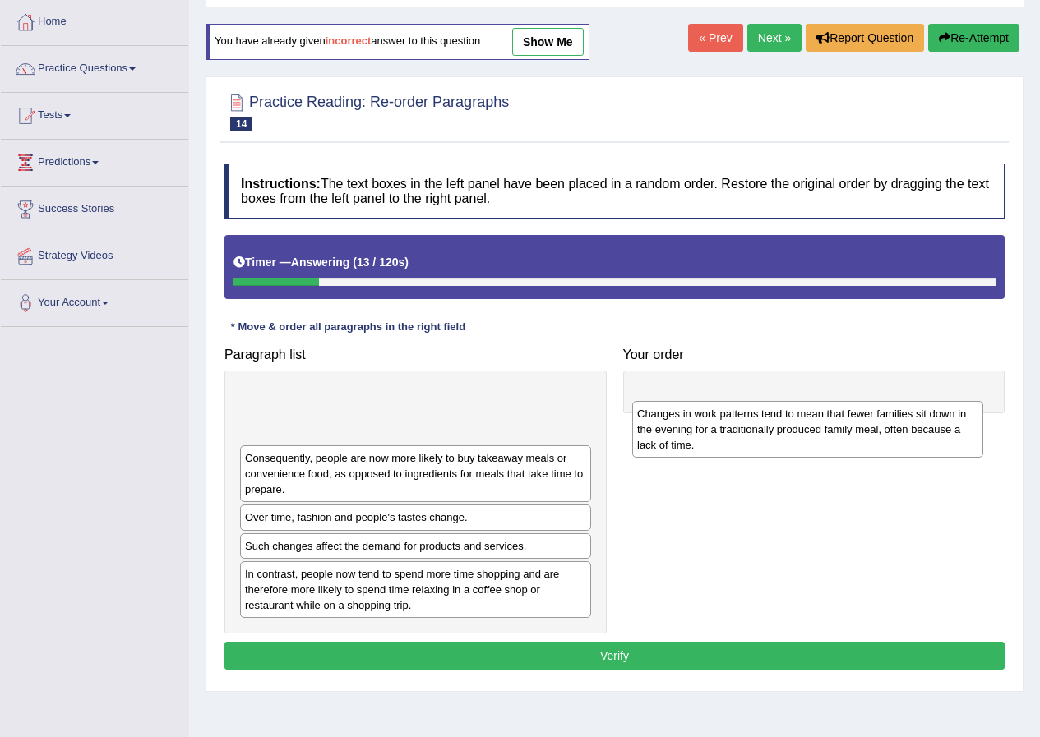
drag, startPoint x: 368, startPoint y: 412, endPoint x: 760, endPoint y: 426, distance: 392.2
click at [760, 426] on div "Changes in work patterns tend to mean that fewer families sit down in the eveni…" at bounding box center [807, 429] width 351 height 57
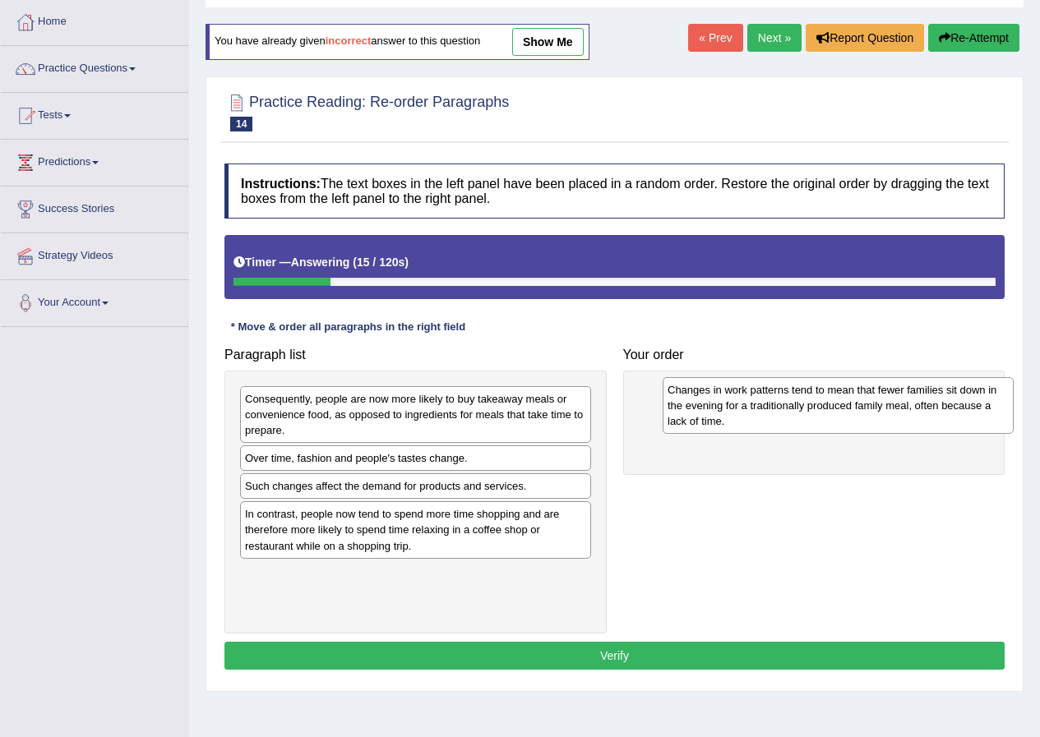
drag, startPoint x: 492, startPoint y: 413, endPoint x: 915, endPoint y: 404, distance: 422.5
click at [915, 404] on div "Changes in work patterns tend to mean that fewer families sit down in the eveni…" at bounding box center [837, 405] width 351 height 57
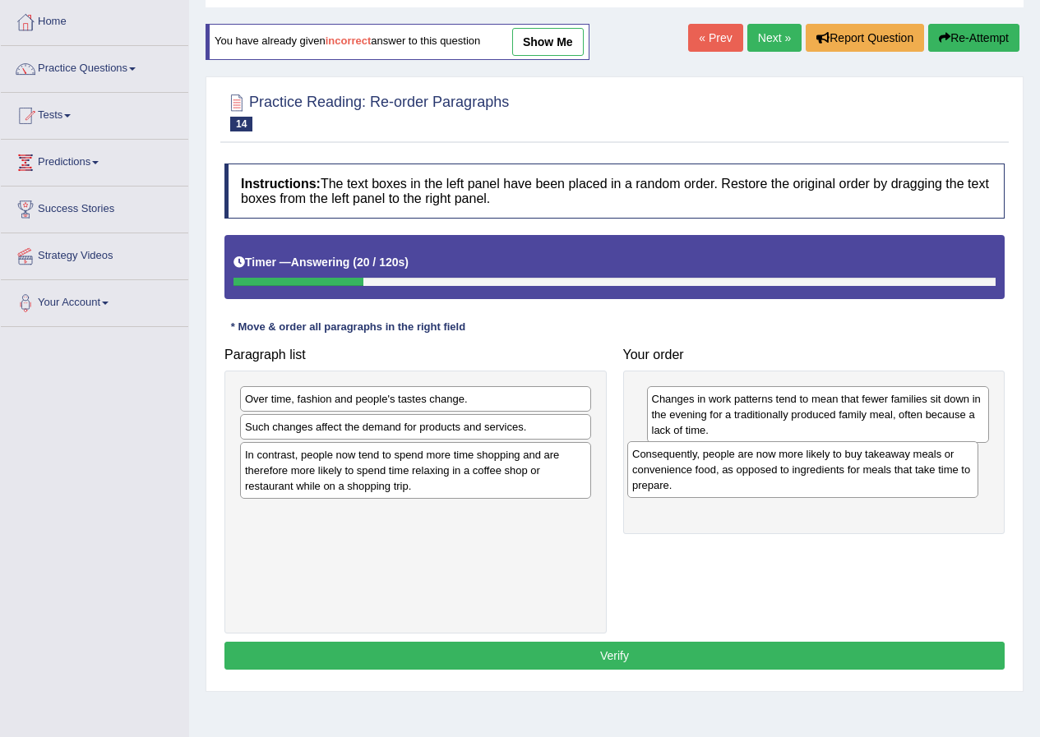
drag, startPoint x: 441, startPoint y: 416, endPoint x: 828, endPoint y: 471, distance: 390.9
click at [828, 471] on div "Consequently, people are now more likely to buy takeaway meals or convenience f…" at bounding box center [802, 469] width 351 height 57
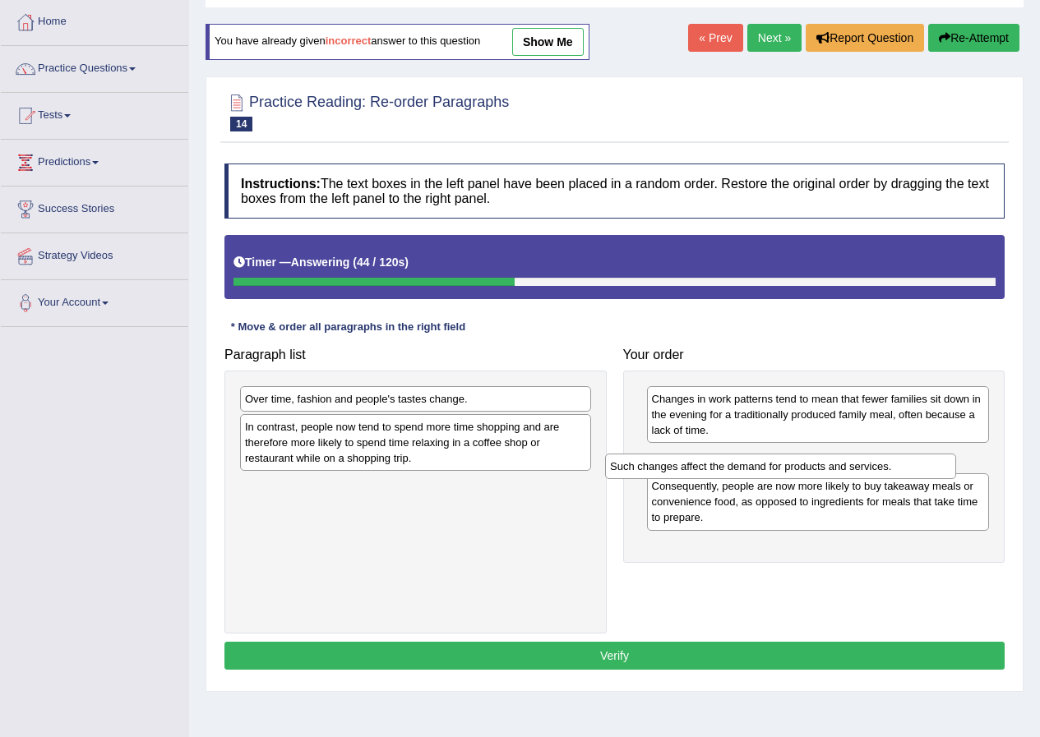
drag, startPoint x: 374, startPoint y: 431, endPoint x: 739, endPoint y: 471, distance: 367.0
click at [739, 471] on div "Such changes affect the demand for products and services." at bounding box center [780, 466] width 351 height 25
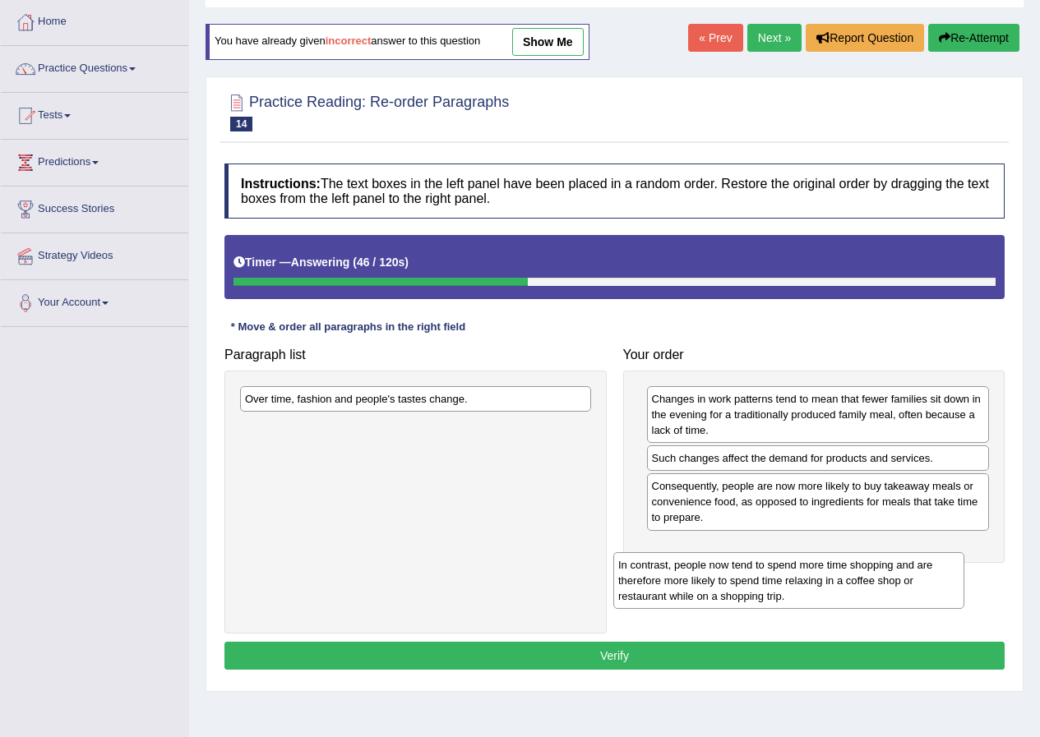
drag, startPoint x: 385, startPoint y: 450, endPoint x: 758, endPoint y: 588, distance: 398.3
click at [758, 588] on div "In contrast, people now tend to spend more time shopping and are therefore more…" at bounding box center [788, 580] width 351 height 57
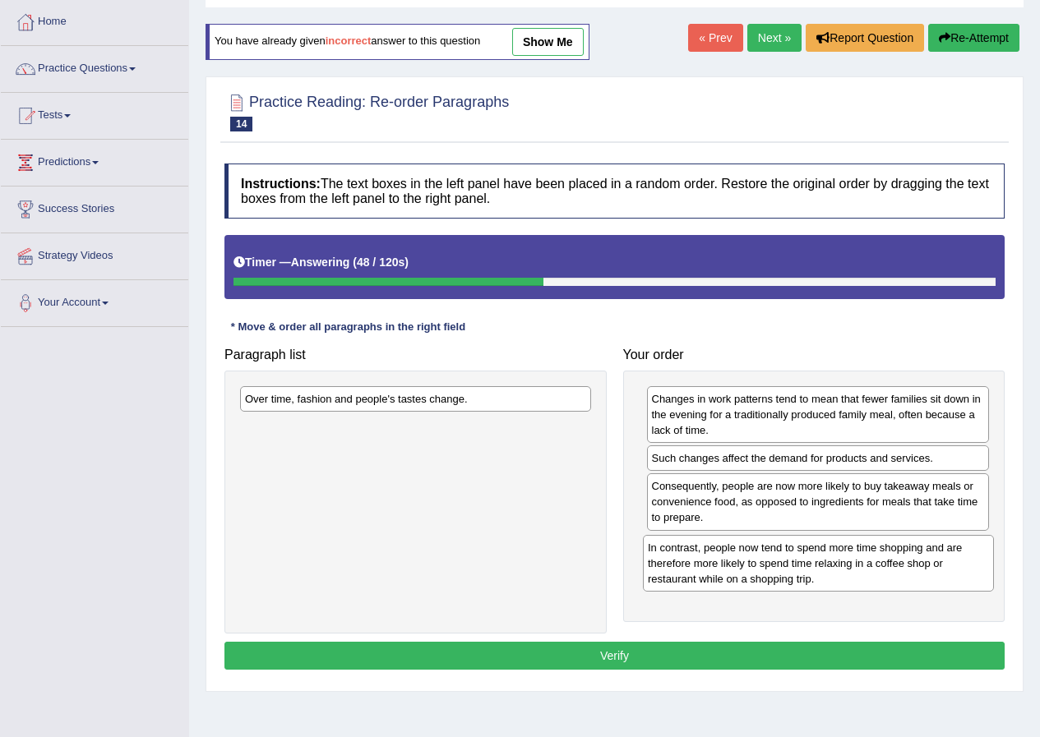
drag, startPoint x: 367, startPoint y: 452, endPoint x: 770, endPoint y: 573, distance: 420.4
click at [770, 573] on div "In contrast, people now tend to spend more time shopping and are therefore more…" at bounding box center [818, 563] width 351 height 57
click at [12, 279] on div "Home Practice Questions Speaking Practice Read Aloud Repeat Sentence Describe I…" at bounding box center [94, 163] width 212 height 328
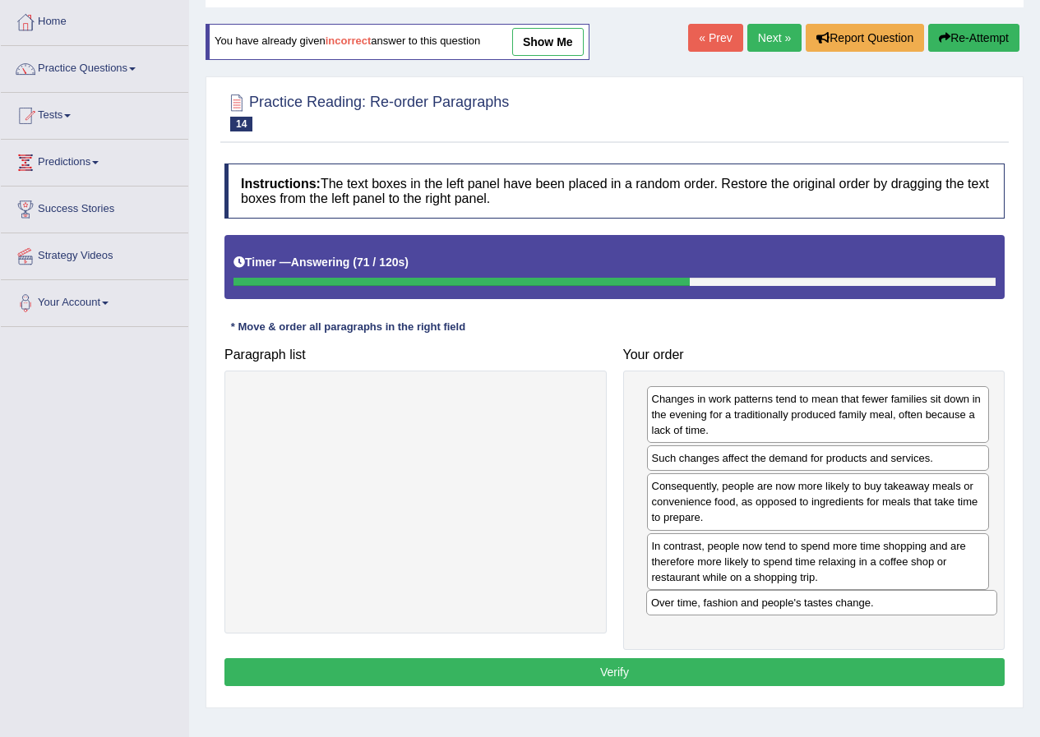
drag, startPoint x: 470, startPoint y: 402, endPoint x: 876, endPoint y: 606, distance: 454.2
click at [876, 606] on div "Over time, fashion and people's tastes change." at bounding box center [821, 602] width 351 height 25
click at [812, 671] on button "Verify" at bounding box center [614, 672] width 780 height 28
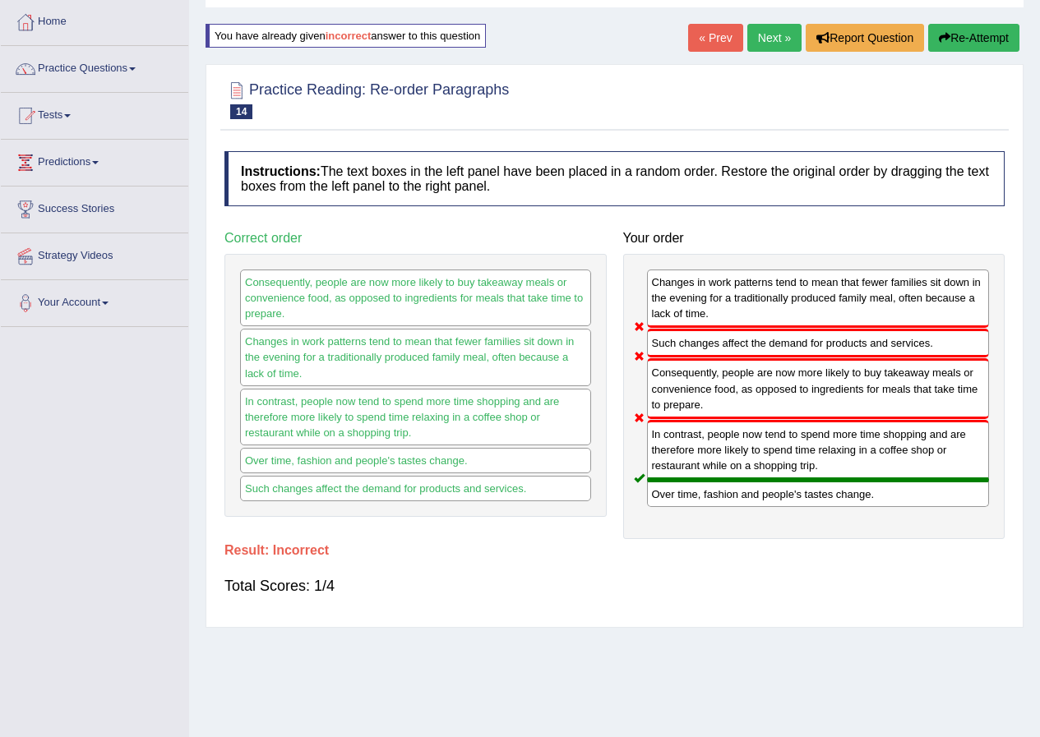
click at [775, 33] on link "Next »" at bounding box center [774, 38] width 54 height 28
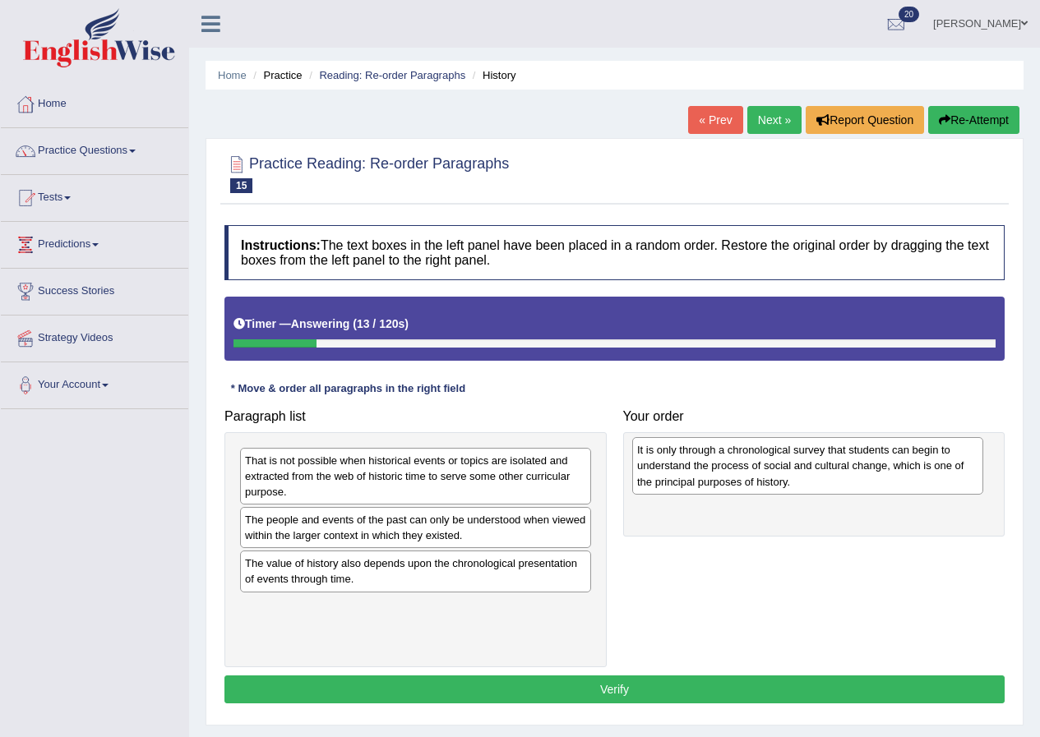
drag, startPoint x: 334, startPoint y: 588, endPoint x: 732, endPoint y: 461, distance: 417.4
click at [732, 461] on div "It is only through a chronological survey that students can begin to understand…" at bounding box center [807, 465] width 351 height 57
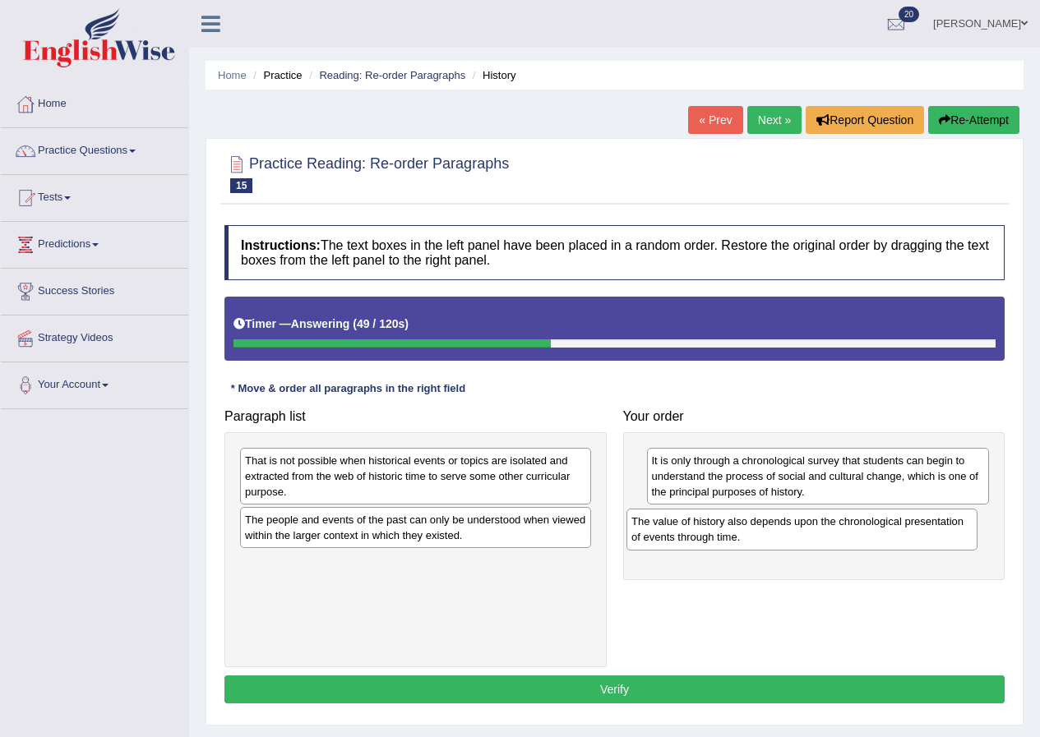
drag, startPoint x: 371, startPoint y: 582, endPoint x: 760, endPoint y: 539, distance: 391.0
click at [760, 539] on div "The value of history also depends upon the chronological presentation of events…" at bounding box center [801, 529] width 351 height 41
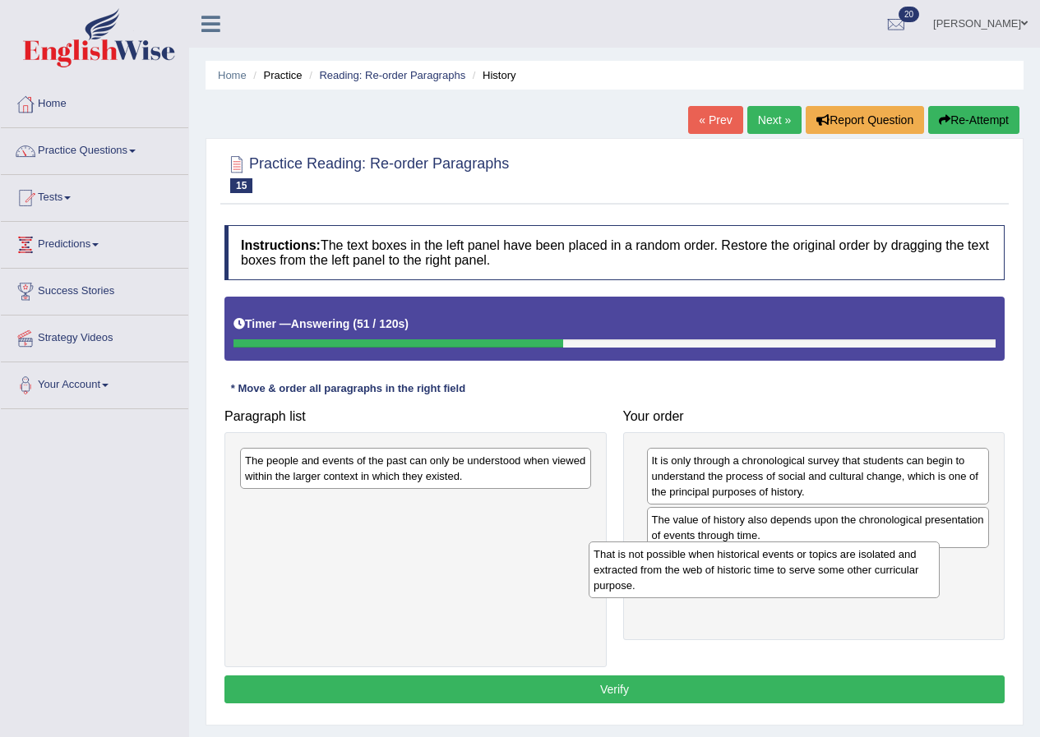
drag, startPoint x: 464, startPoint y: 473, endPoint x: 813, endPoint y: 566, distance: 360.8
click at [813, 566] on div "That is not possible when historical events or topics are isolated and extracte…" at bounding box center [763, 570] width 351 height 57
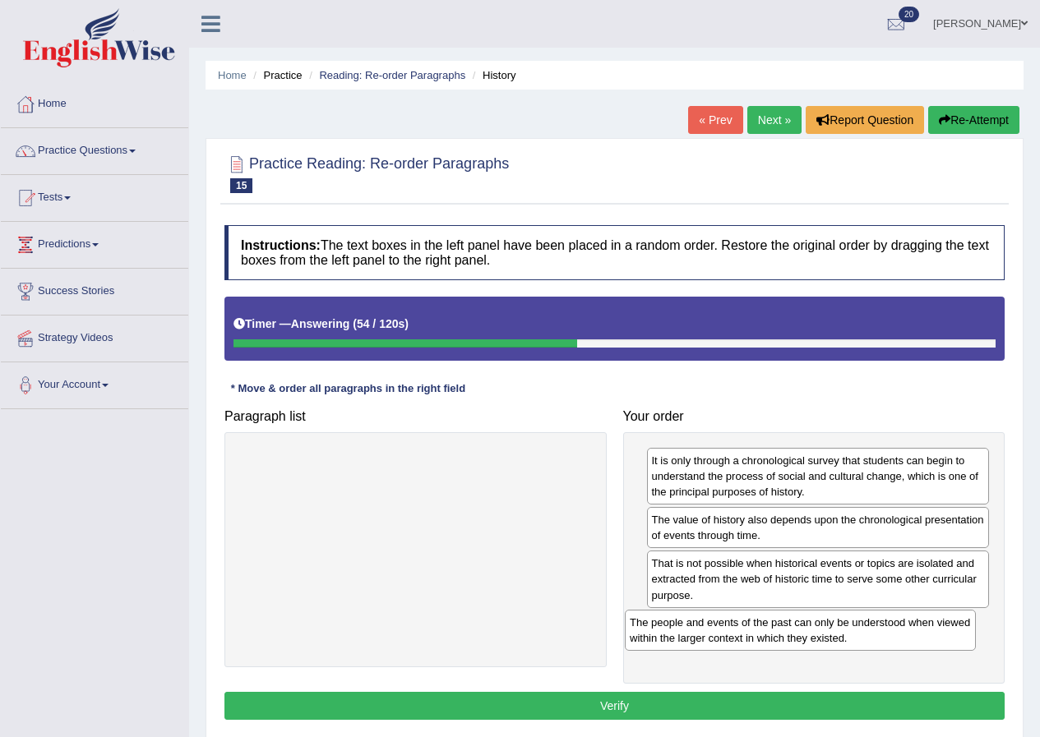
drag, startPoint x: 417, startPoint y: 472, endPoint x: 802, endPoint y: 634, distance: 417.3
click at [802, 634] on div "The people and events of the past can only be understood when viewed within the…" at bounding box center [800, 630] width 351 height 41
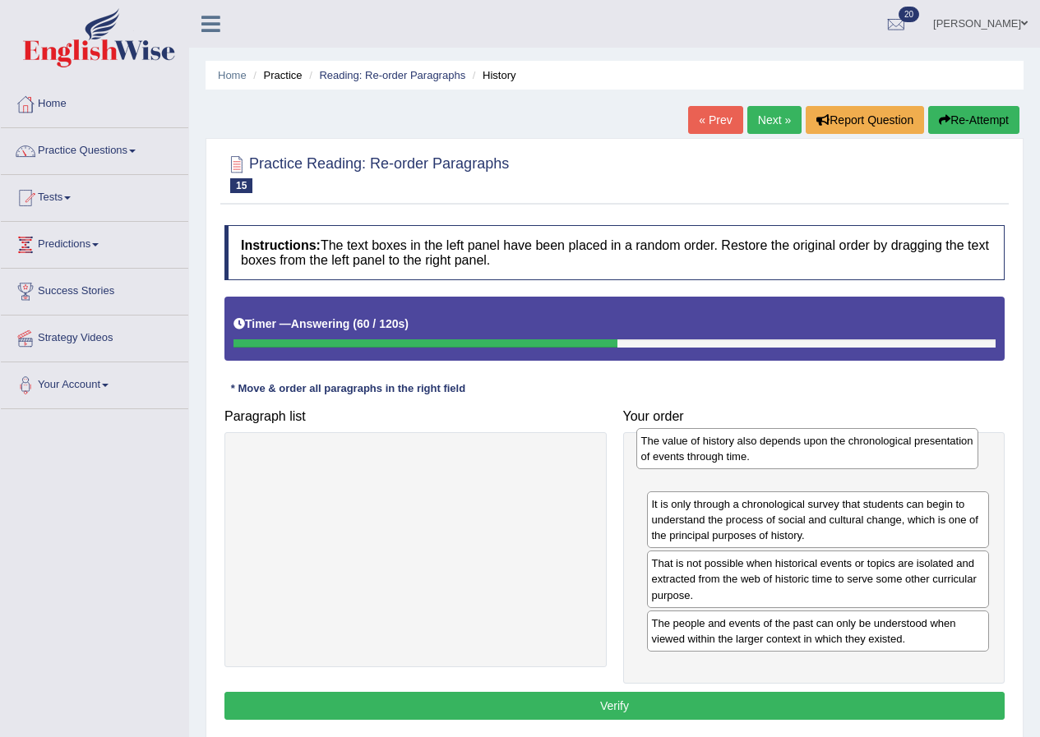
drag, startPoint x: 860, startPoint y: 536, endPoint x: 850, endPoint y: 457, distance: 79.6
click at [850, 457] on div "The value of history also depends upon the chronological presentation of events…" at bounding box center [807, 448] width 343 height 41
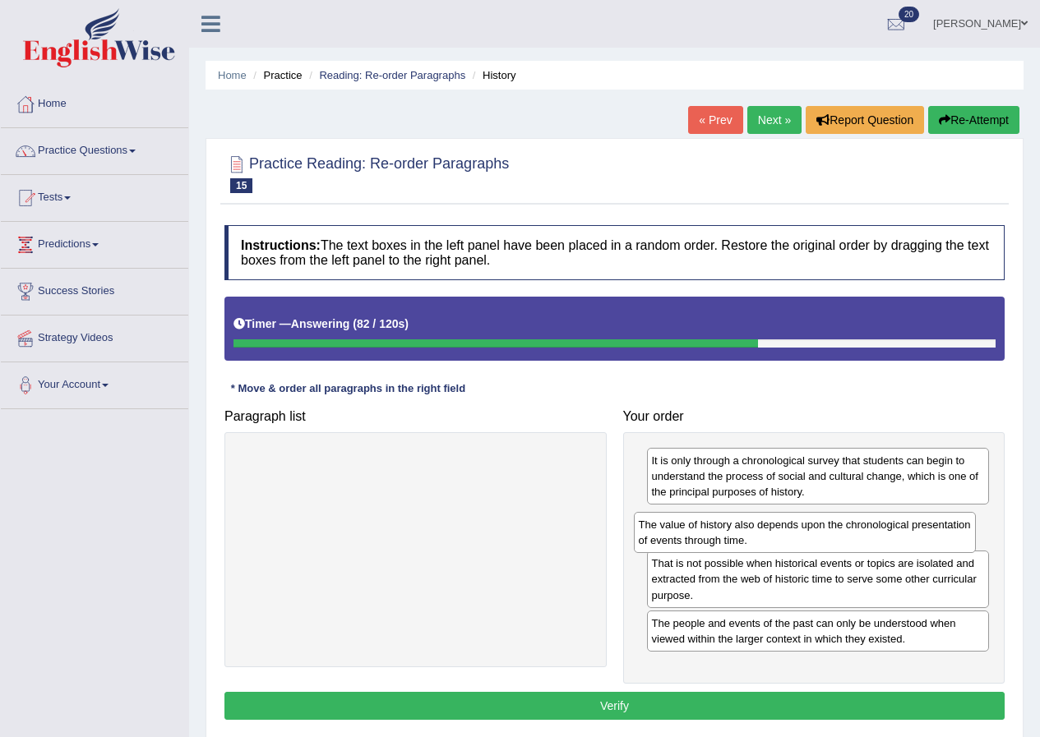
drag, startPoint x: 772, startPoint y: 472, endPoint x: 762, endPoint y: 535, distance: 64.2
click at [762, 535] on div "The value of history also depends upon the chronological presentation of events…" at bounding box center [805, 532] width 343 height 41
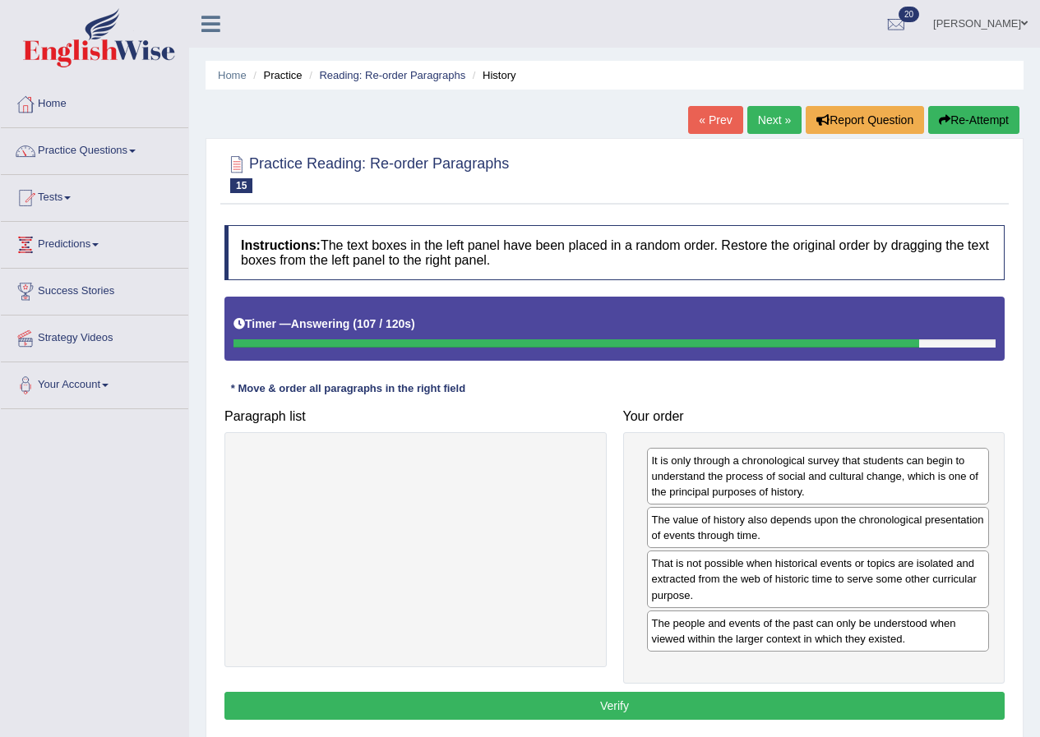
scroll to position [82, 0]
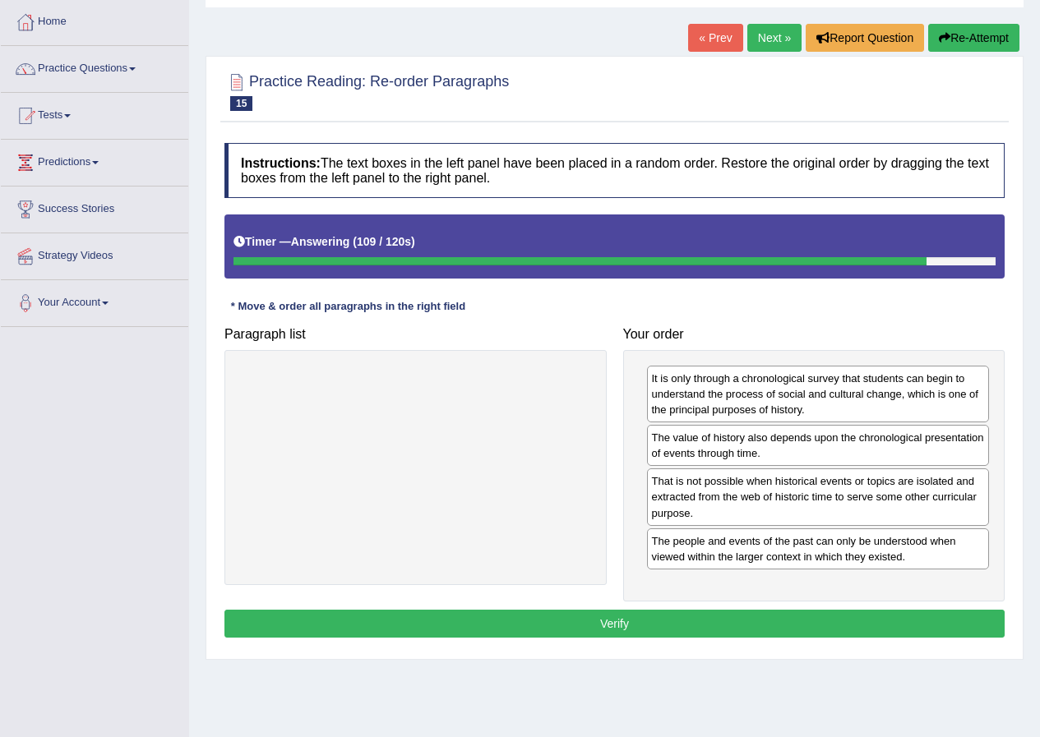
click at [765, 628] on button "Verify" at bounding box center [614, 624] width 780 height 28
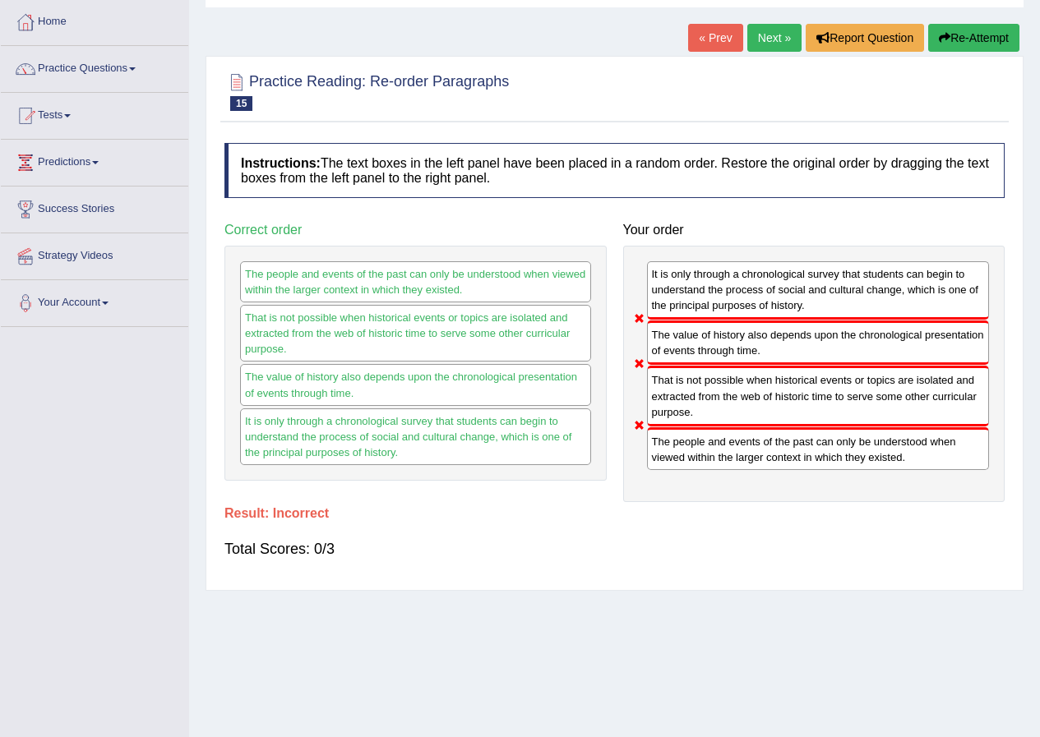
click at [995, 50] on button "Re-Attempt" at bounding box center [973, 38] width 91 height 28
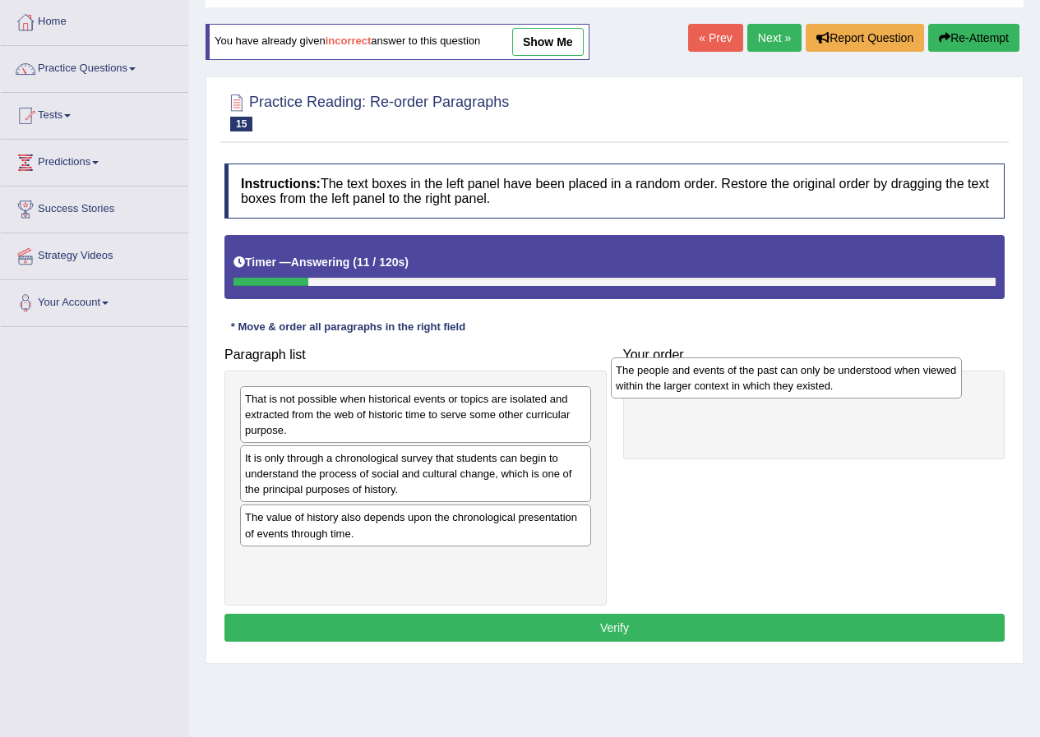
drag, startPoint x: 496, startPoint y: 469, endPoint x: 867, endPoint y: 381, distance: 380.9
click at [867, 381] on div "The people and events of the past can only be understood when viewed within the…" at bounding box center [786, 377] width 351 height 41
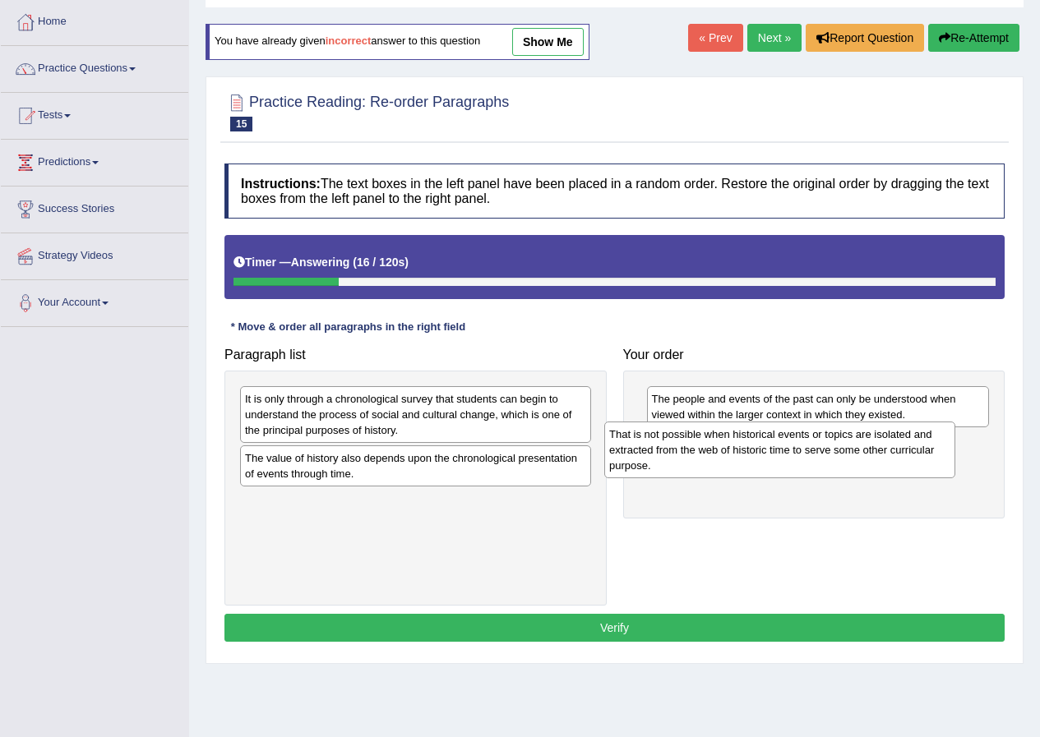
drag, startPoint x: 373, startPoint y: 422, endPoint x: 737, endPoint y: 458, distance: 365.7
click at [737, 458] on div "That is not possible when historical events or topics are isolated and extracte…" at bounding box center [779, 450] width 351 height 57
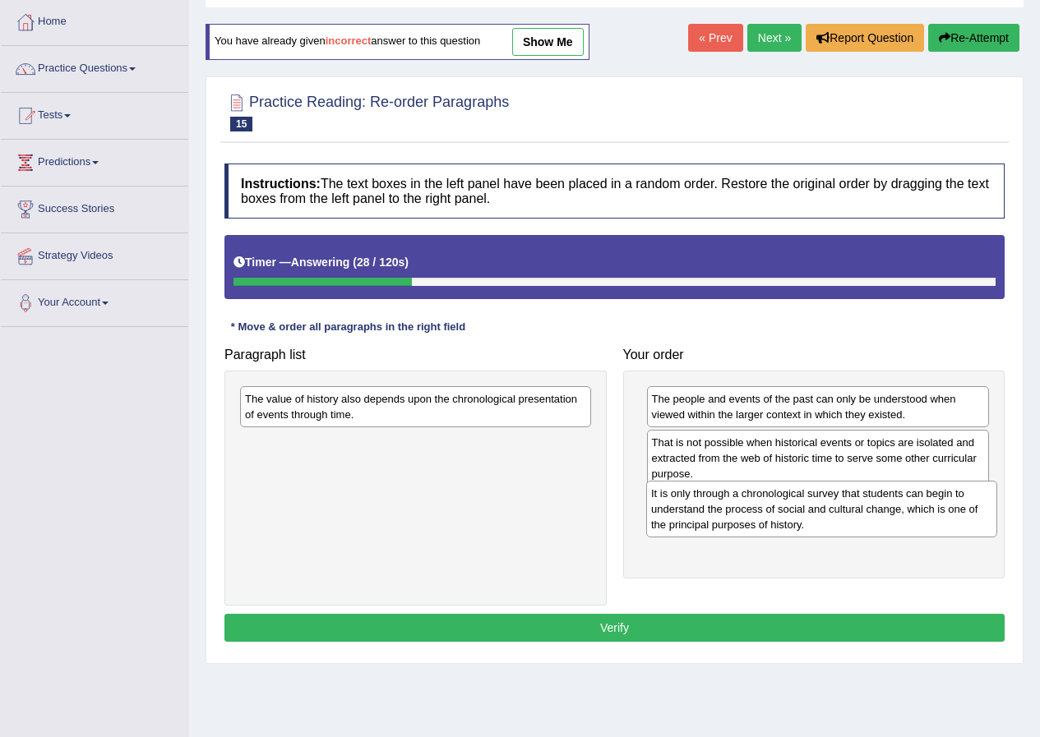
drag, startPoint x: 456, startPoint y: 421, endPoint x: 862, endPoint y: 515, distance: 416.8
click at [862, 515] on div "It is only through a chronological survey that students can begin to understand…" at bounding box center [821, 509] width 351 height 57
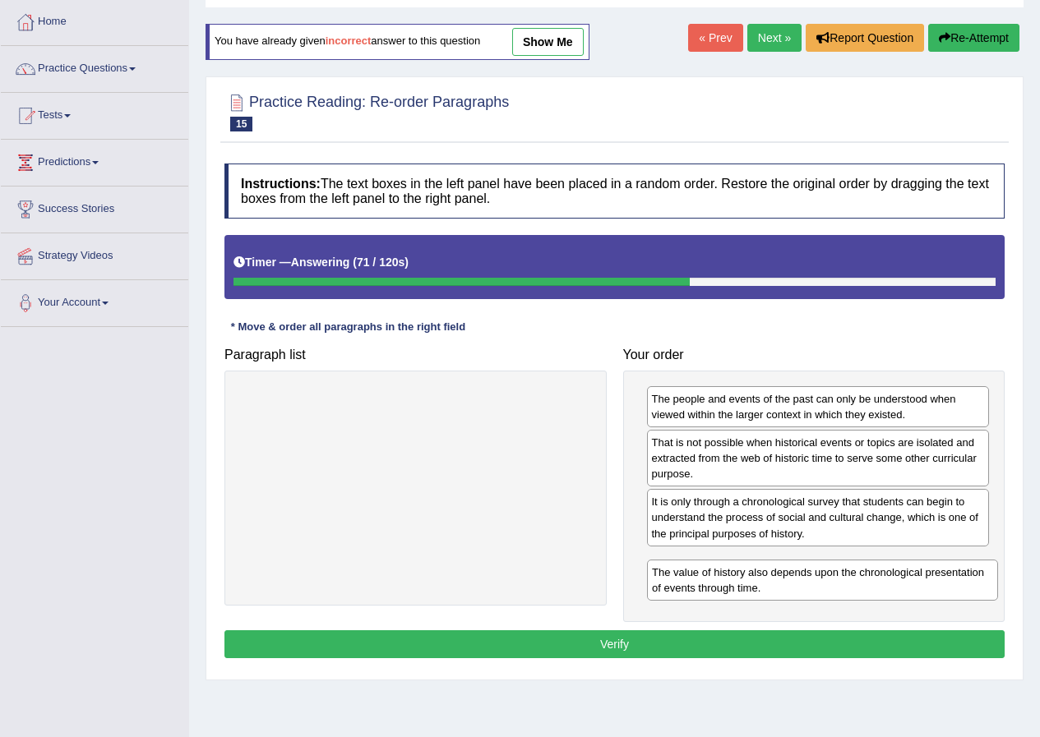
drag, startPoint x: 384, startPoint y: 414, endPoint x: 791, endPoint y: 588, distance: 442.2
click at [791, 588] on div "The value of history also depends upon the chronological presentation of events…" at bounding box center [822, 580] width 351 height 41
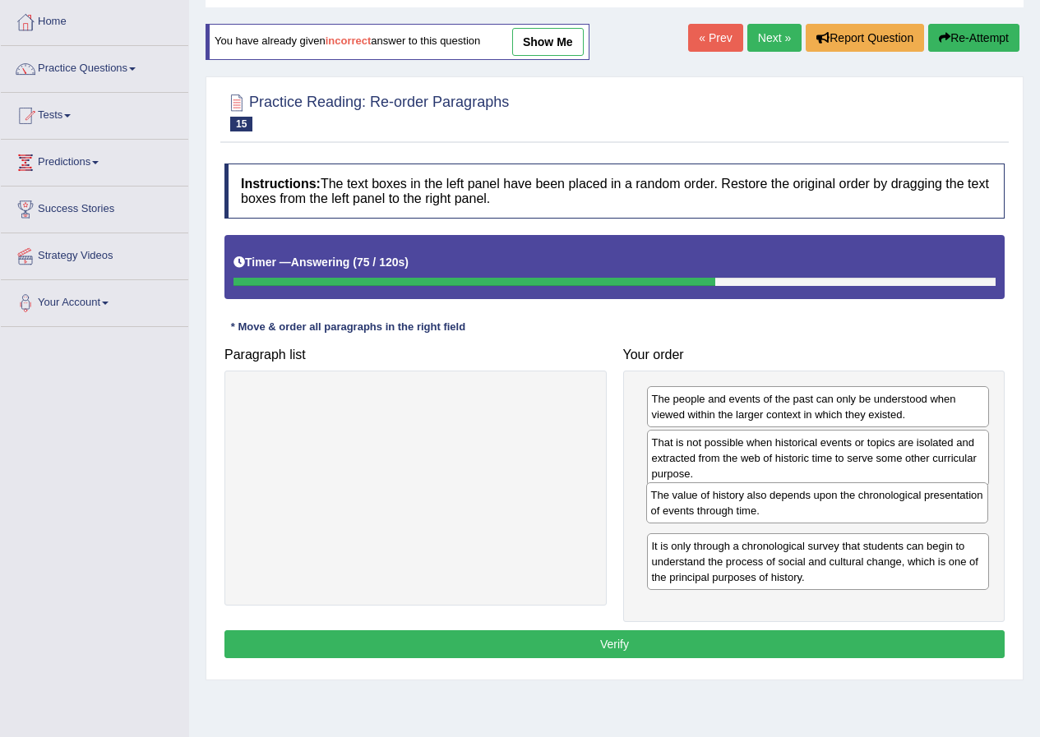
drag, startPoint x: 803, startPoint y: 575, endPoint x: 802, endPoint y: 509, distance: 66.6
click at [802, 509] on div "The value of history also depends upon the chronological presentation of events…" at bounding box center [817, 502] width 343 height 41
click at [846, 653] on button "Verify" at bounding box center [614, 644] width 780 height 28
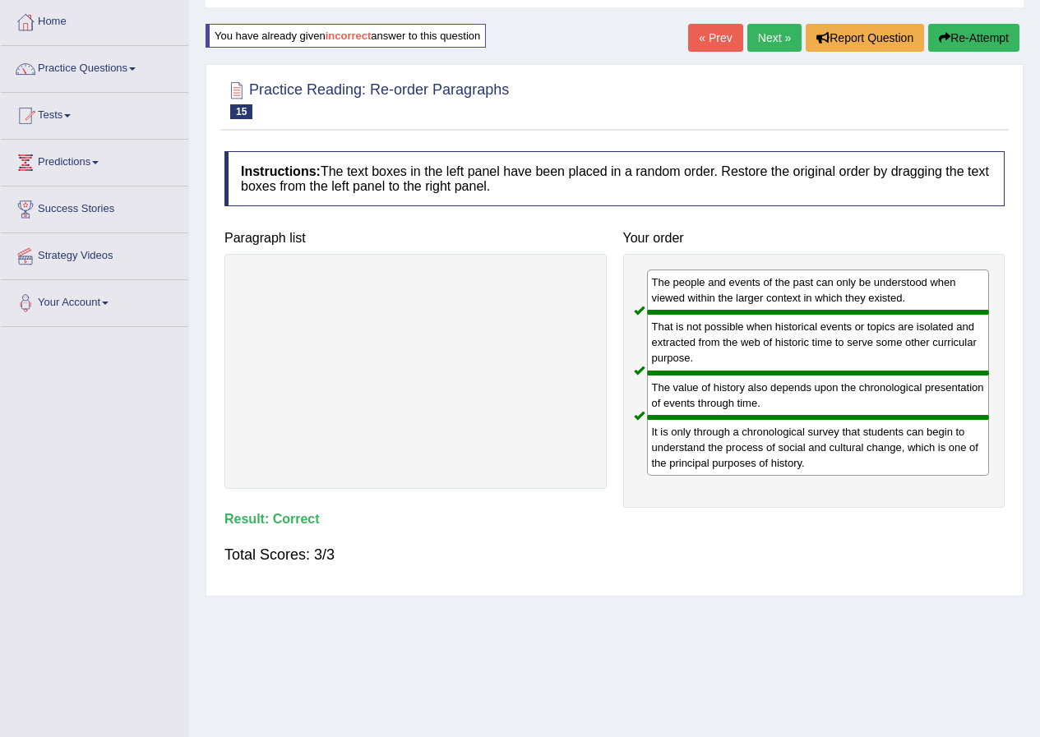
click at [761, 31] on link "Next »" at bounding box center [774, 38] width 54 height 28
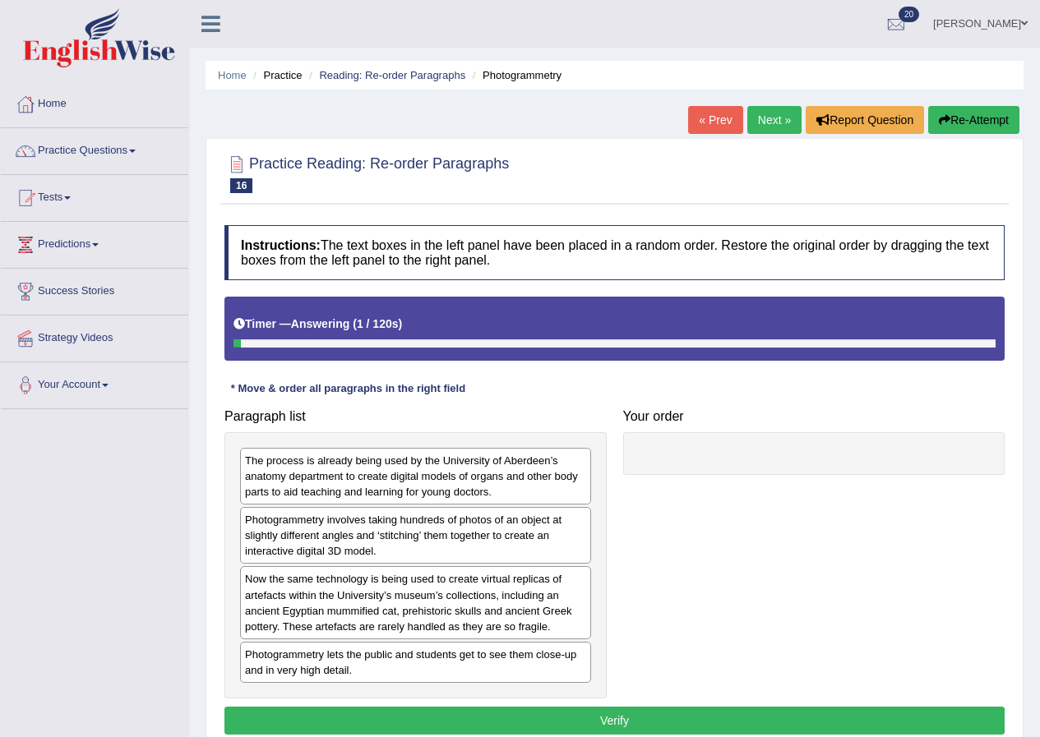
scroll to position [82, 0]
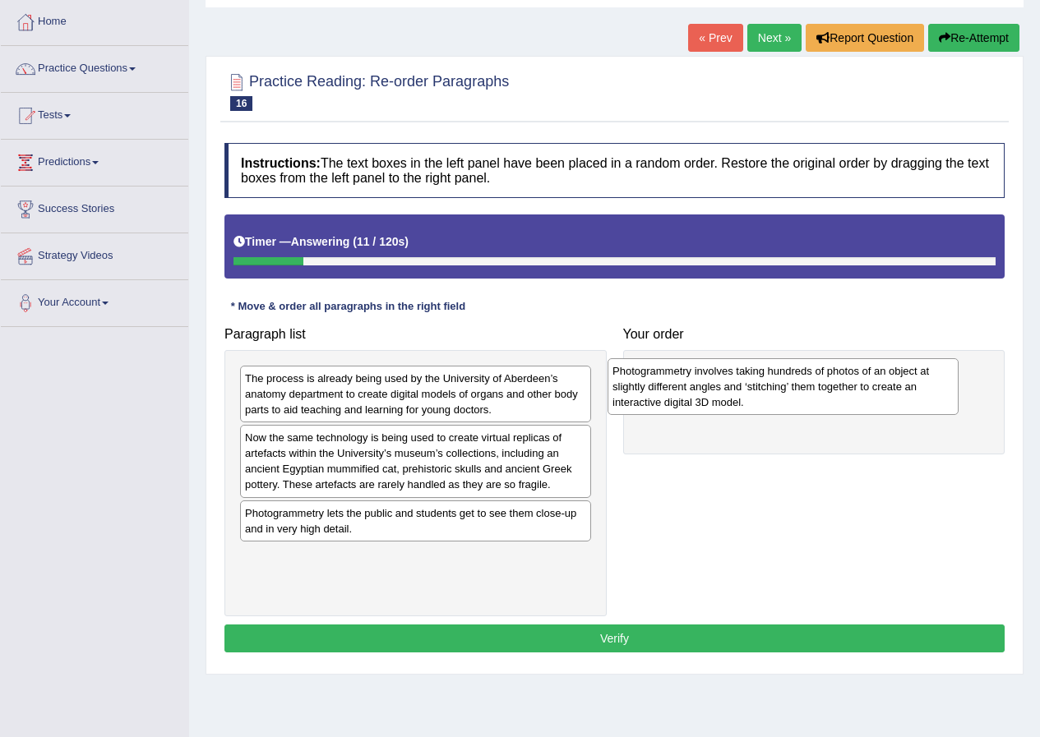
drag, startPoint x: 458, startPoint y: 438, endPoint x: 825, endPoint y: 371, distance: 373.4
click at [825, 371] on div "Photogrammetry involves taking hundreds of photos of an object at slightly diff…" at bounding box center [782, 386] width 351 height 57
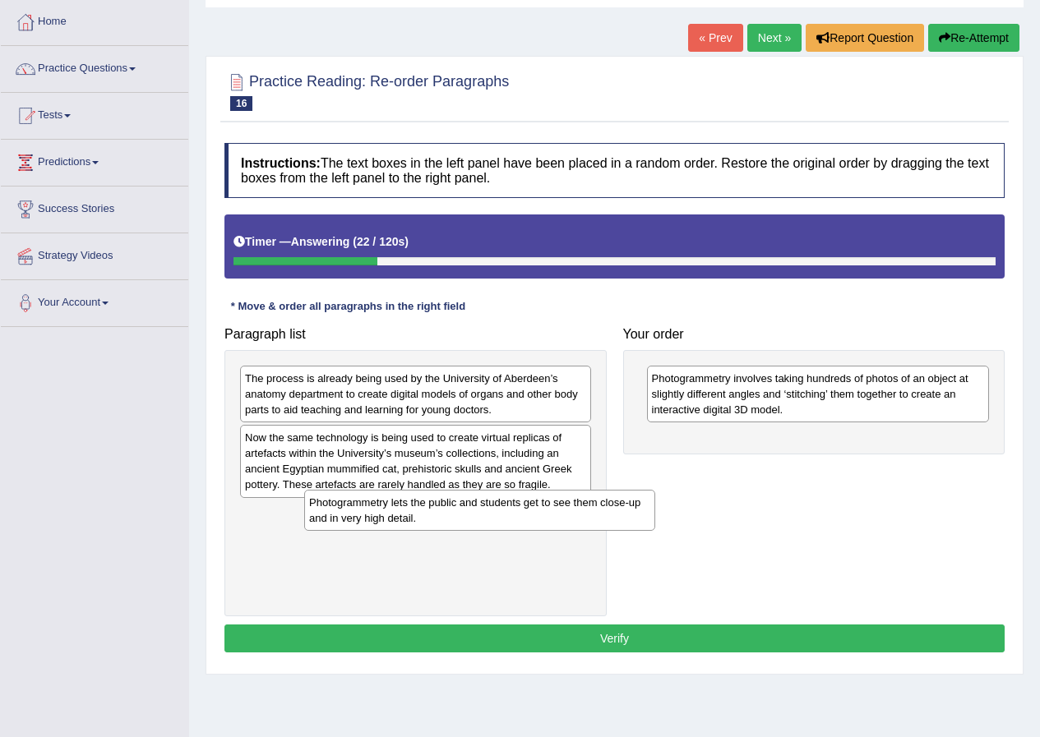
drag, startPoint x: 446, startPoint y: 528, endPoint x: 509, endPoint y: 519, distance: 64.0
click at [509, 519] on div "Photogrammetry lets the public and students get to see them close-up and in ver…" at bounding box center [479, 510] width 351 height 41
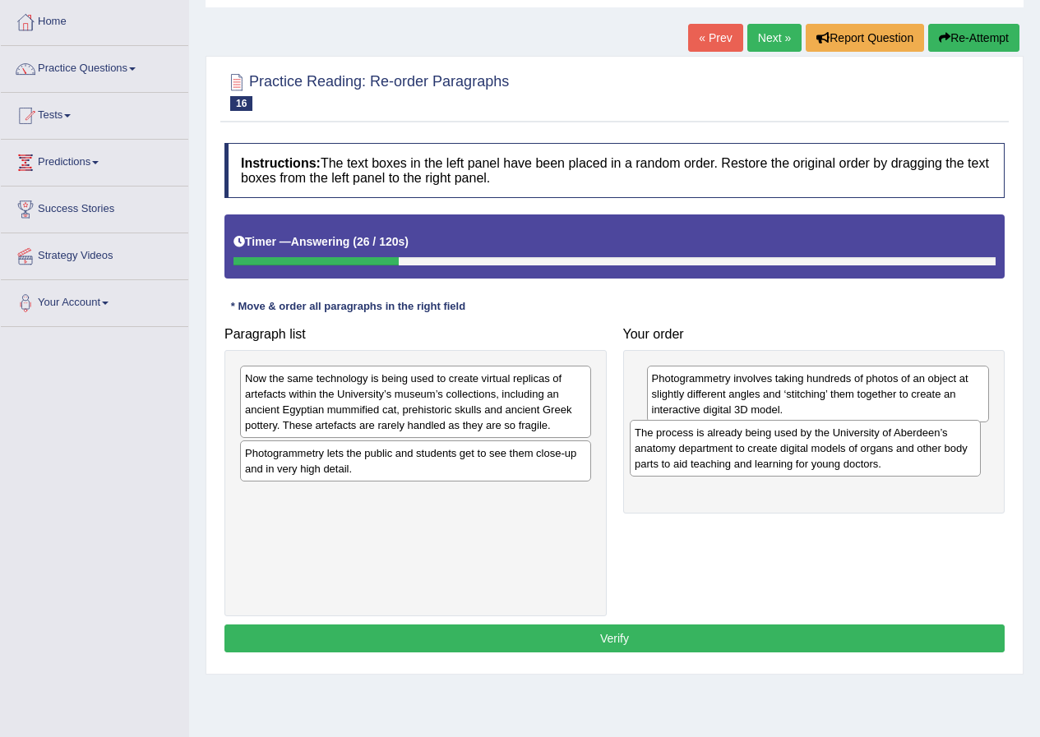
drag, startPoint x: 419, startPoint y: 395, endPoint x: 809, endPoint y: 449, distance: 393.3
click at [809, 449] on div "The process is already being used by the University of Aberdeen’s anatomy depar…" at bounding box center [804, 448] width 351 height 57
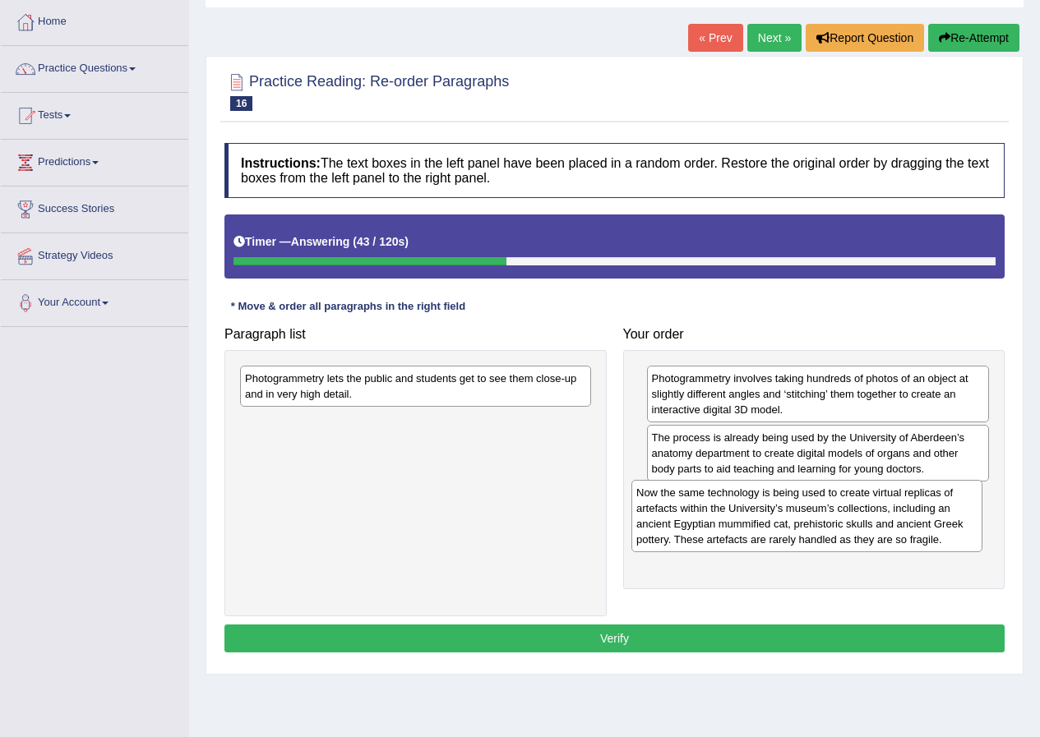
drag, startPoint x: 325, startPoint y: 395, endPoint x: 717, endPoint y: 509, distance: 408.8
click at [717, 509] on div "Now the same technology is being used to create virtual replicas of artefacts w…" at bounding box center [806, 516] width 351 height 72
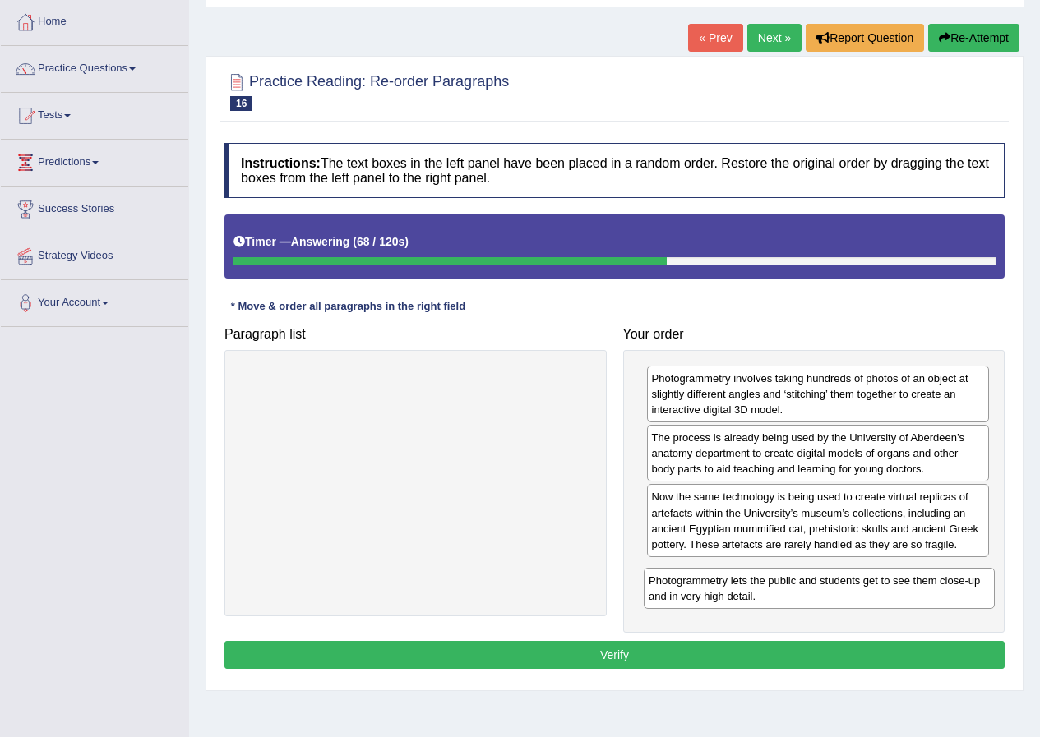
drag, startPoint x: 417, startPoint y: 396, endPoint x: 821, endPoint y: 598, distance: 451.3
click at [821, 598] on div "Photogrammetry lets the public and students get to see them close-up and in ver…" at bounding box center [818, 588] width 351 height 41
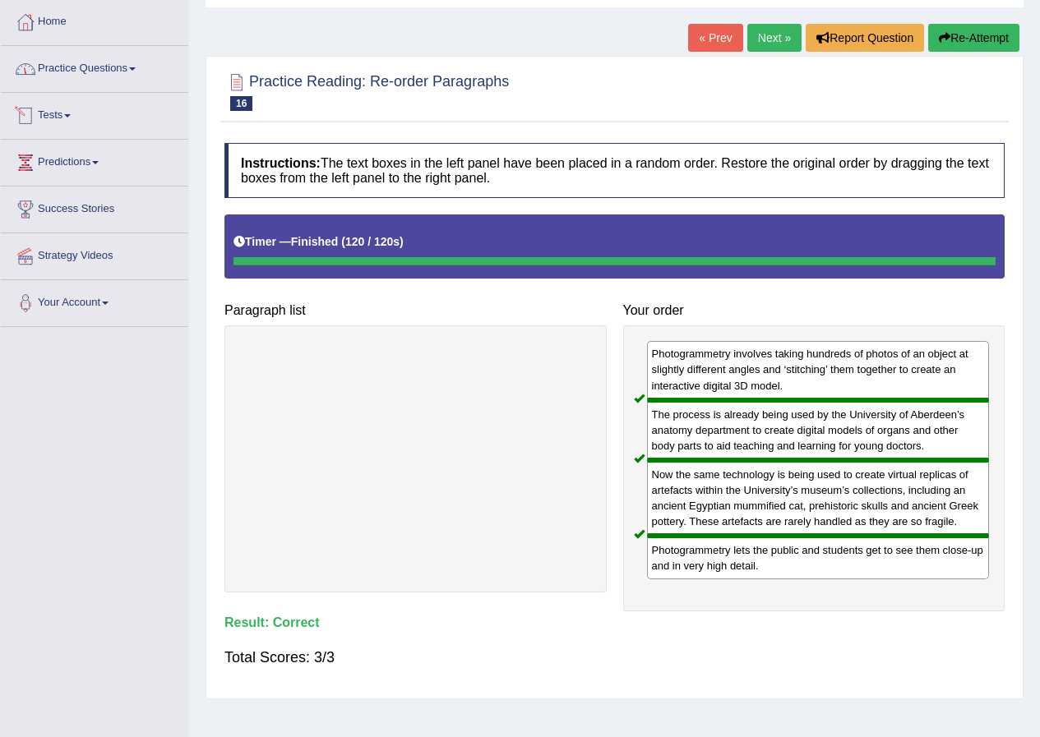
click at [116, 76] on link "Practice Questions" at bounding box center [94, 66] width 187 height 41
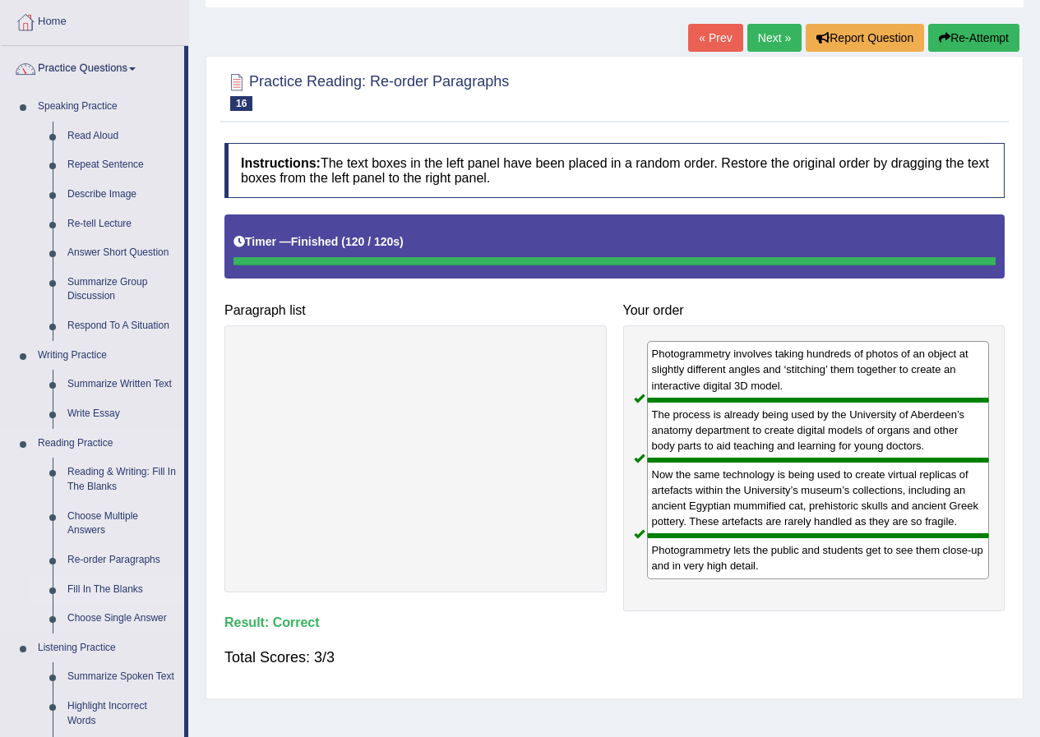
click at [131, 589] on link "Fill In The Blanks" at bounding box center [122, 590] width 124 height 30
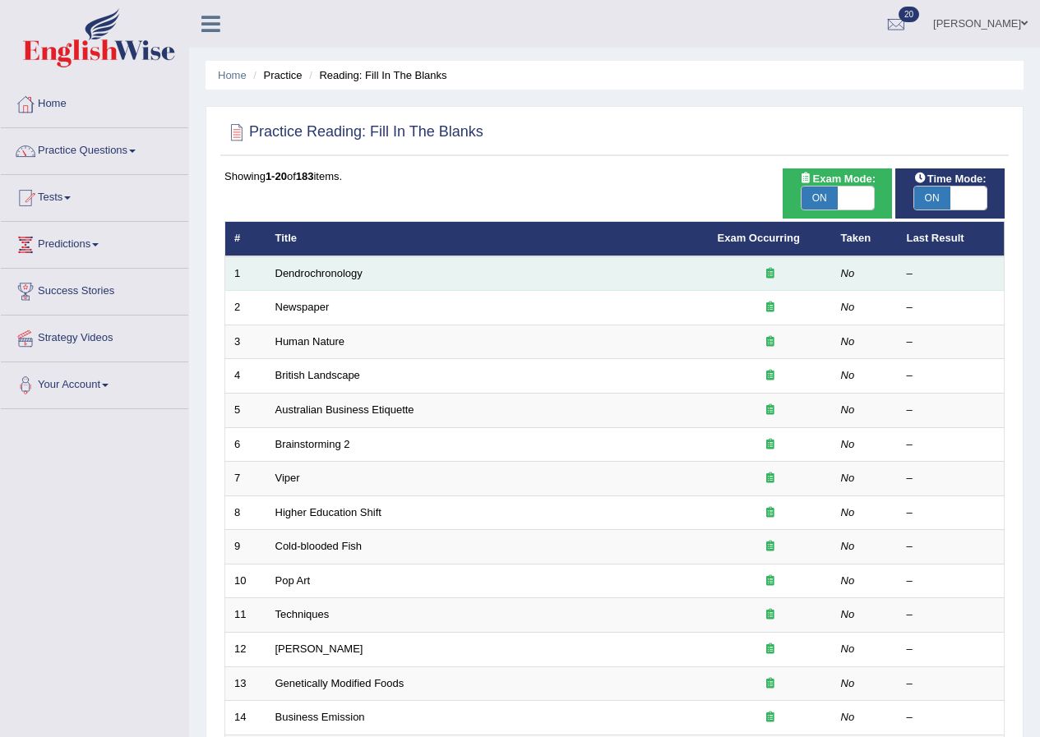
click at [333, 282] on td "Dendrochronology" at bounding box center [487, 273] width 442 height 35
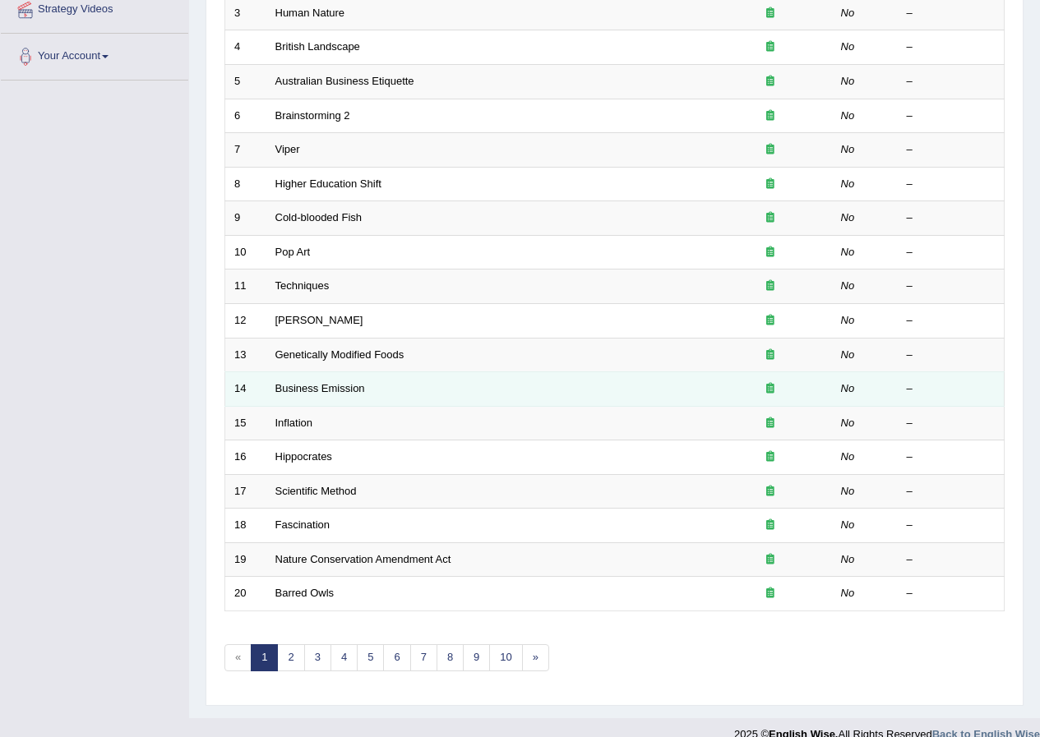
scroll to position [351, 0]
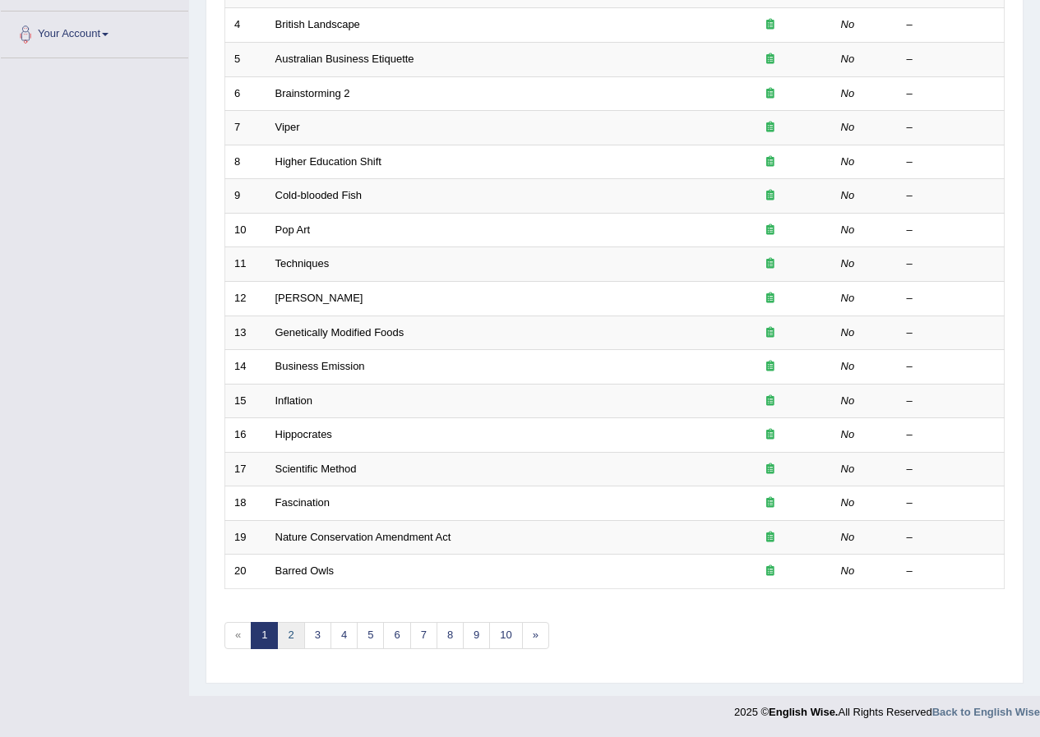
click at [280, 638] on link "2" at bounding box center [290, 635] width 27 height 27
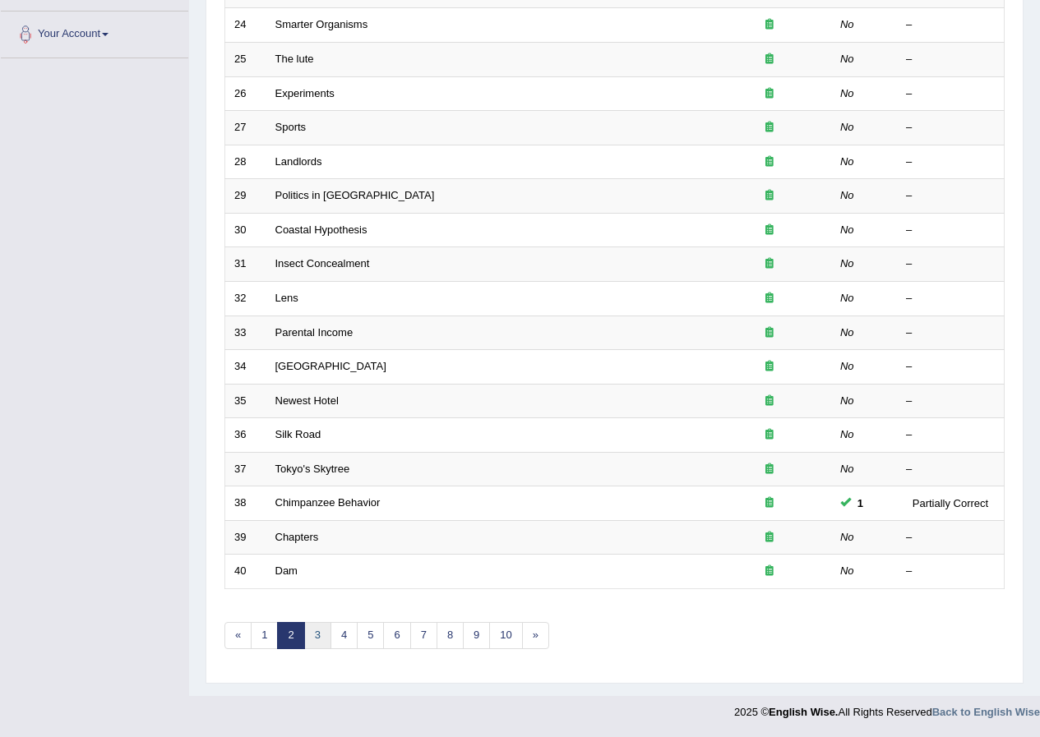
click at [323, 638] on link "3" at bounding box center [317, 635] width 27 height 27
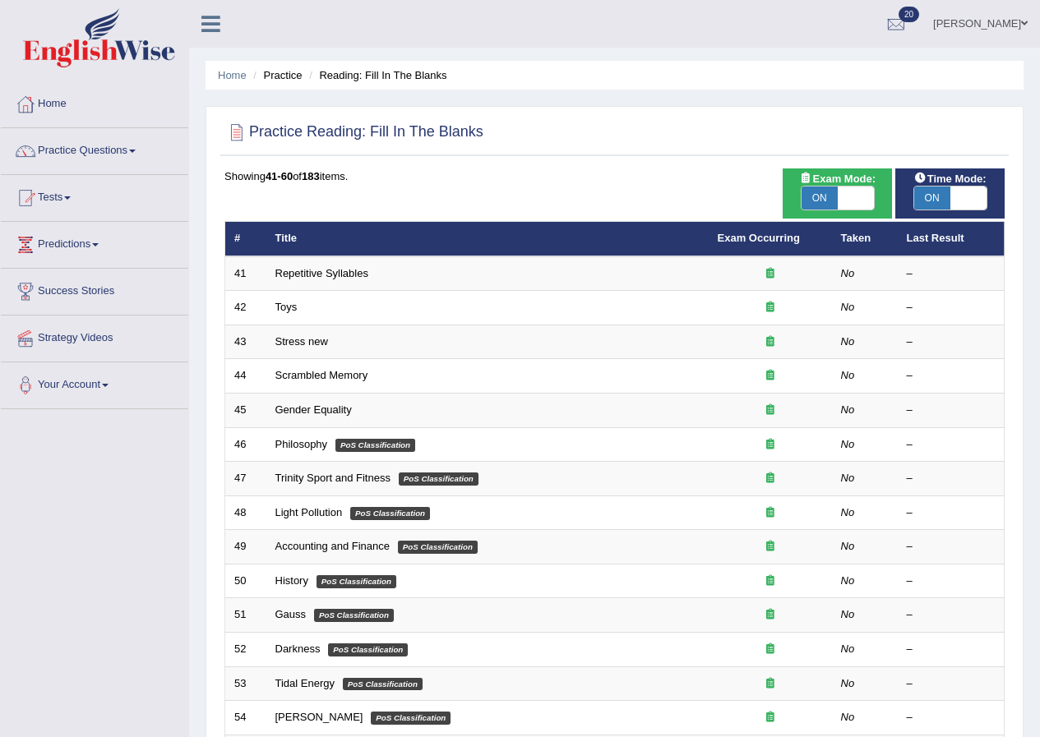
scroll to position [351, 0]
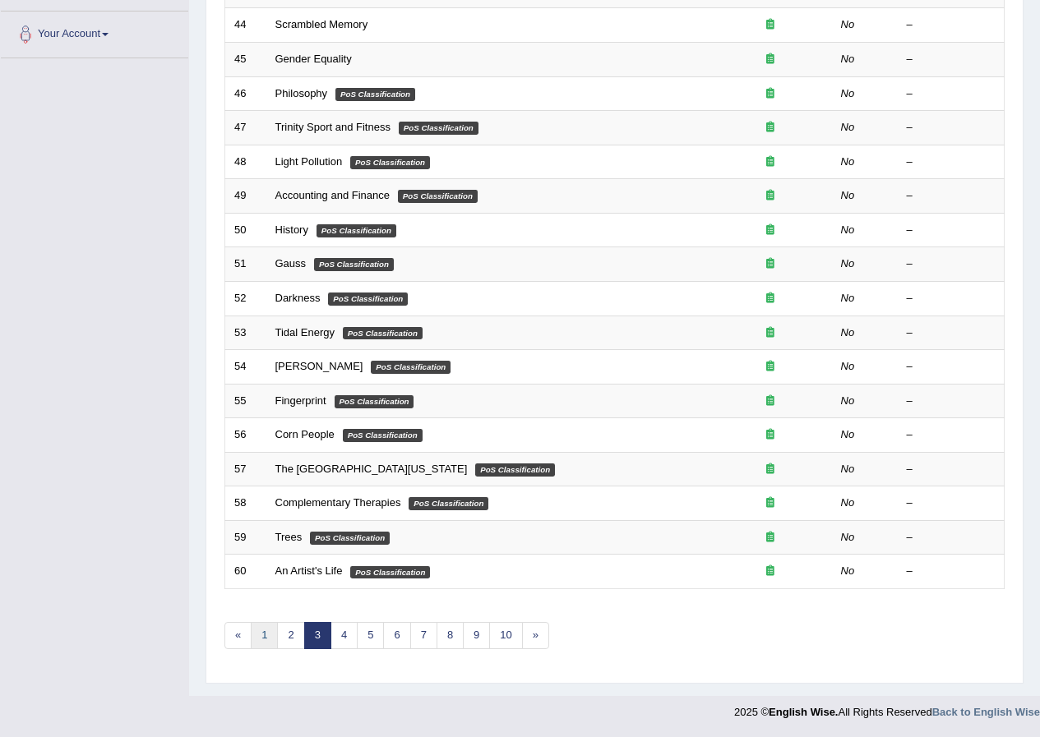
click at [266, 629] on link "1" at bounding box center [264, 635] width 27 height 27
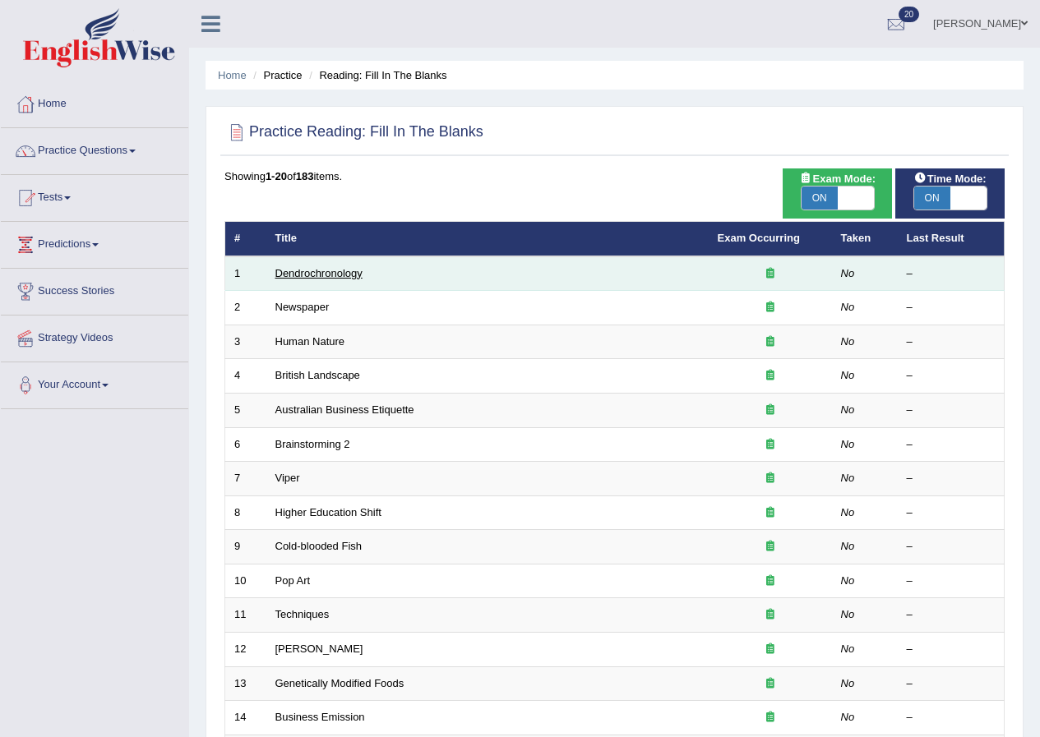
click at [338, 276] on link "Dendrochronology" at bounding box center [318, 273] width 87 height 12
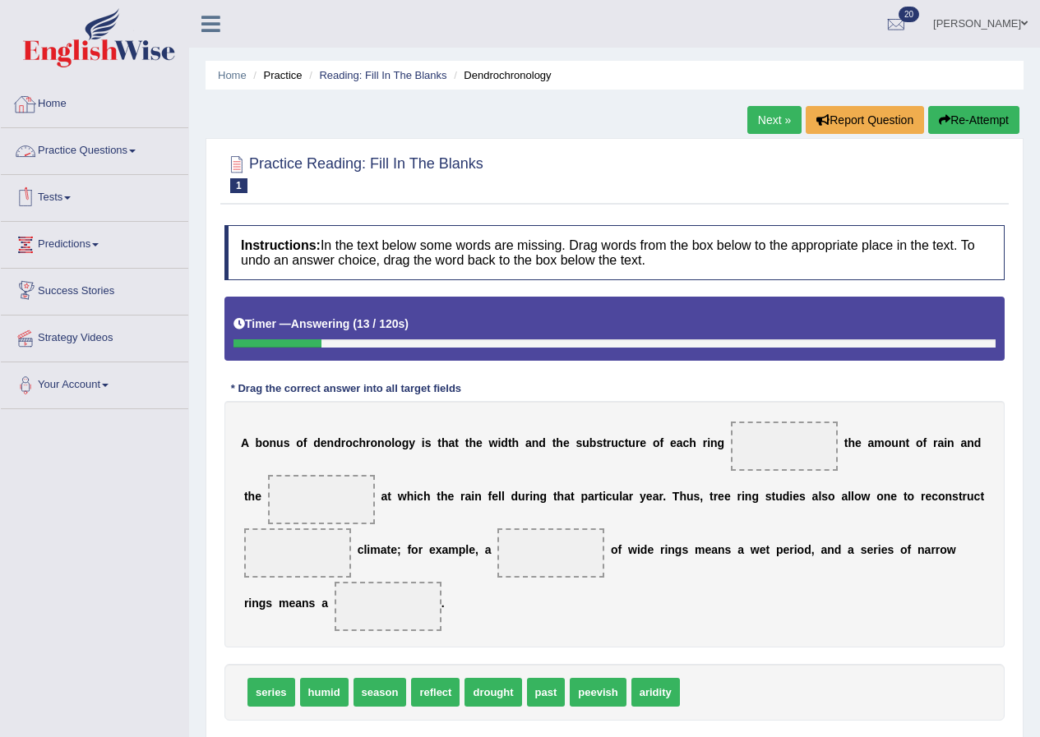
scroll to position [82, 0]
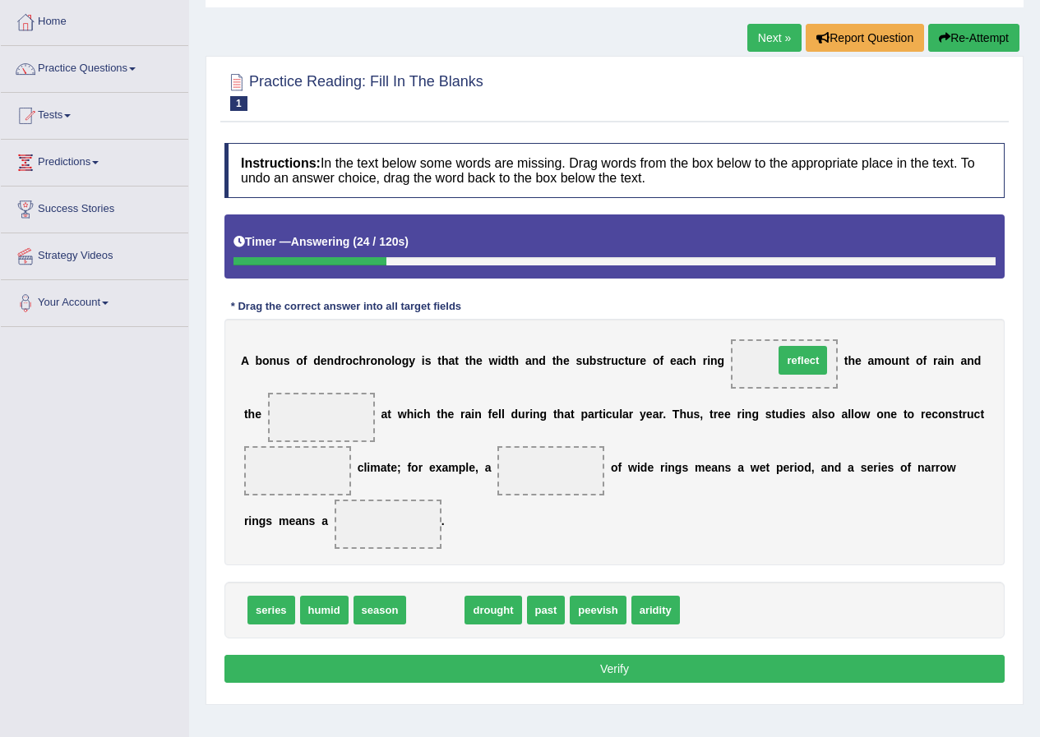
drag, startPoint x: 444, startPoint y: 615, endPoint x: 811, endPoint y: 365, distance: 444.2
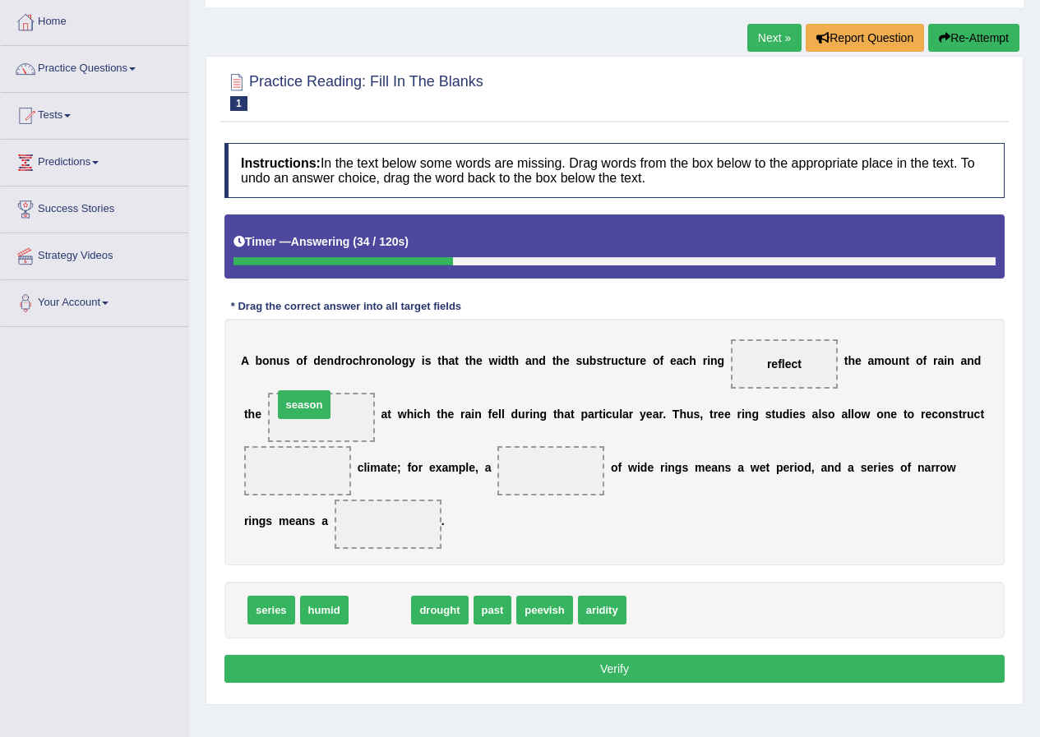
drag, startPoint x: 394, startPoint y: 613, endPoint x: 325, endPoint y: 404, distance: 219.8
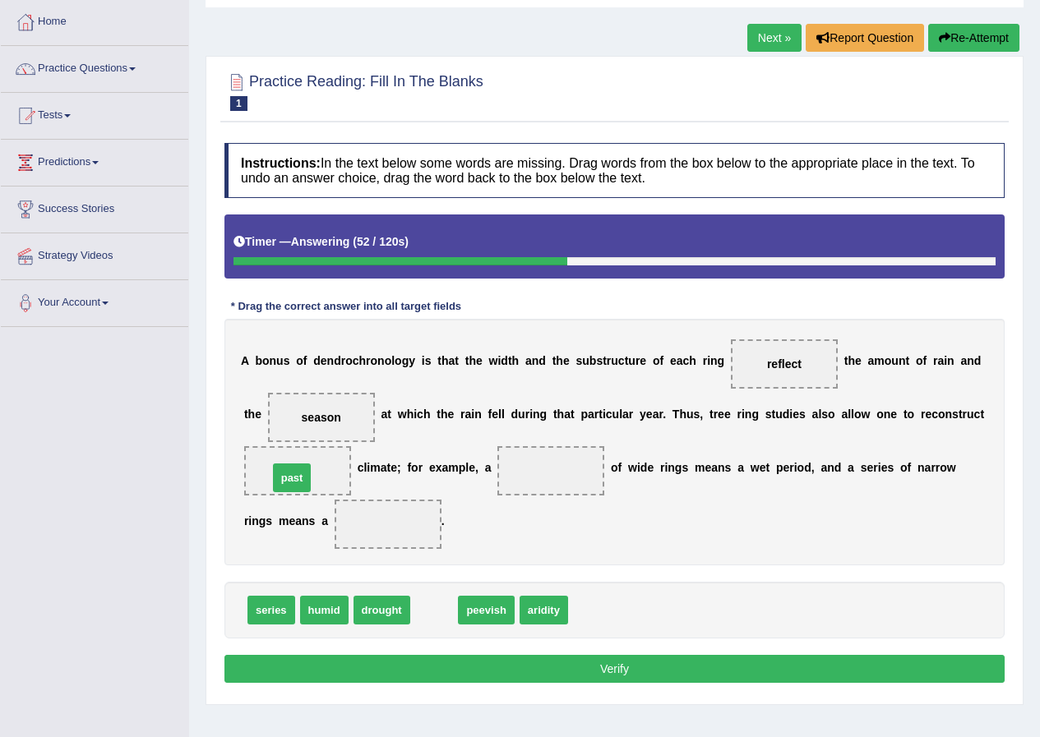
drag, startPoint x: 433, startPoint y: 607, endPoint x: 291, endPoint y: 475, distance: 194.2
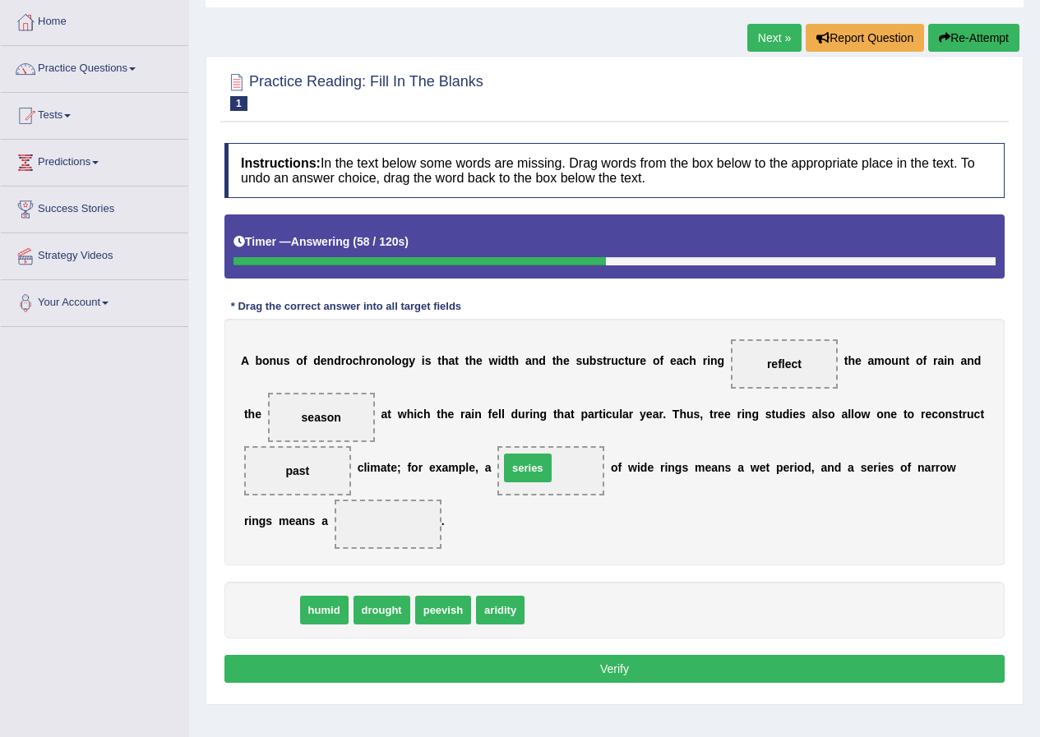
drag, startPoint x: 268, startPoint y: 611, endPoint x: 525, endPoint y: 469, distance: 293.9
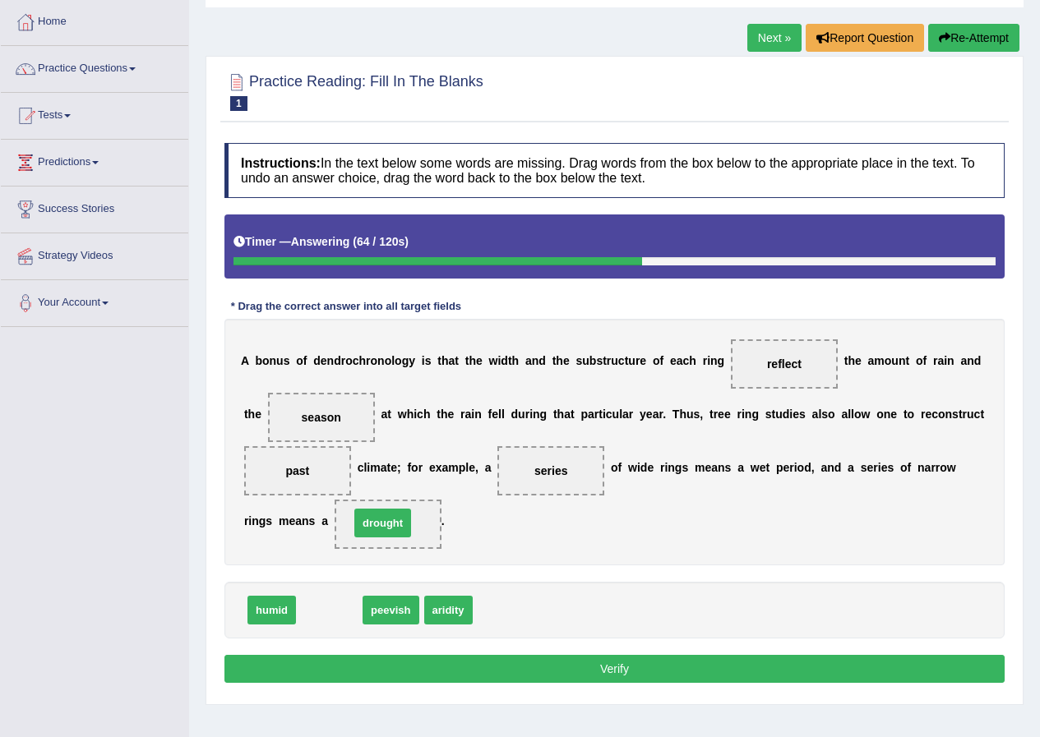
drag, startPoint x: 339, startPoint y: 615, endPoint x: 392, endPoint y: 528, distance: 102.2
click at [518, 674] on button "Verify" at bounding box center [614, 669] width 780 height 28
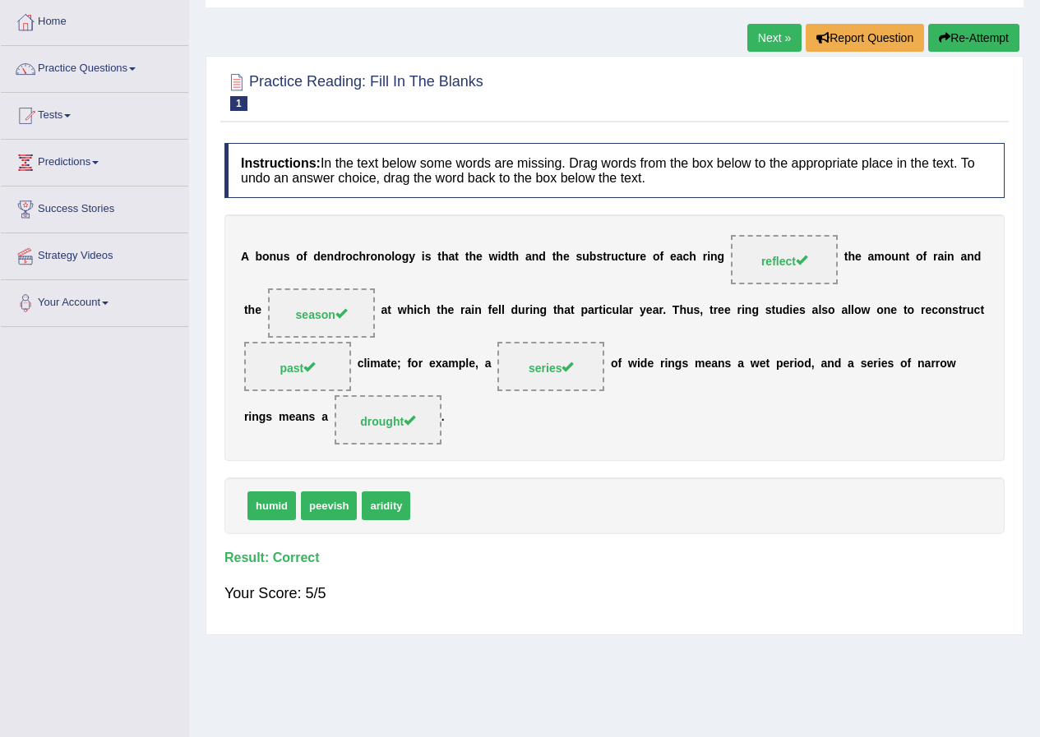
click at [774, 40] on link "Next »" at bounding box center [774, 38] width 54 height 28
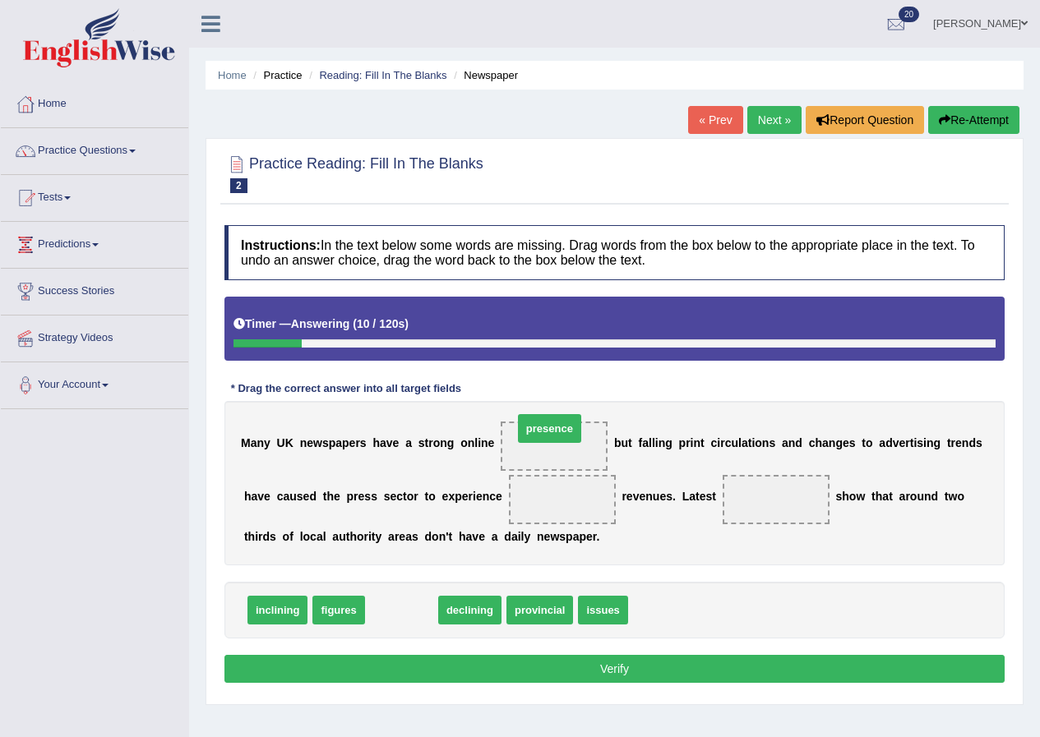
drag, startPoint x: 412, startPoint y: 605, endPoint x: 560, endPoint y: 423, distance: 234.2
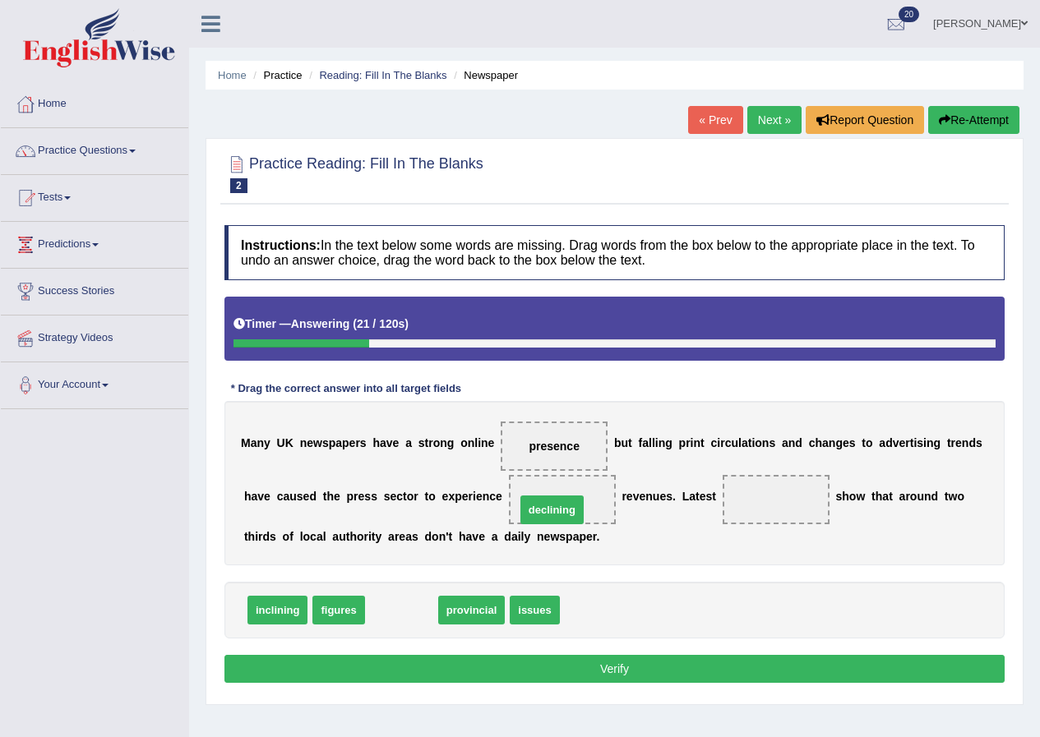
drag, startPoint x: 415, startPoint y: 602, endPoint x: 571, endPoint y: 494, distance: 190.1
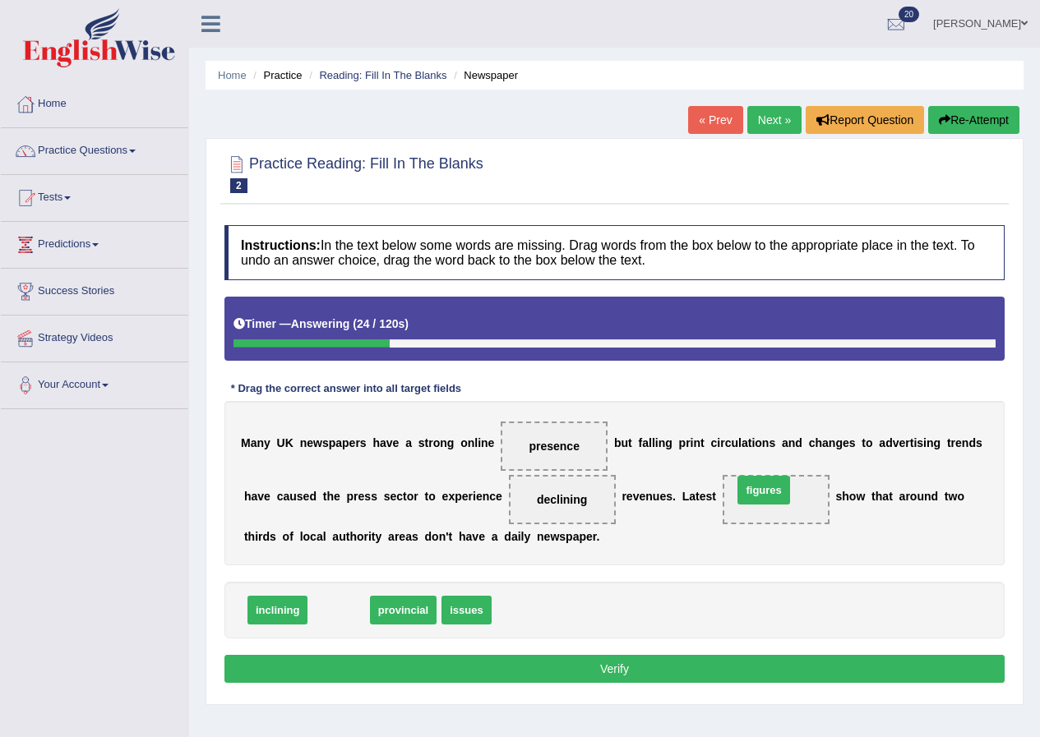
drag, startPoint x: 346, startPoint y: 612, endPoint x: 771, endPoint y: 492, distance: 441.5
click at [647, 671] on button "Verify" at bounding box center [614, 669] width 780 height 28
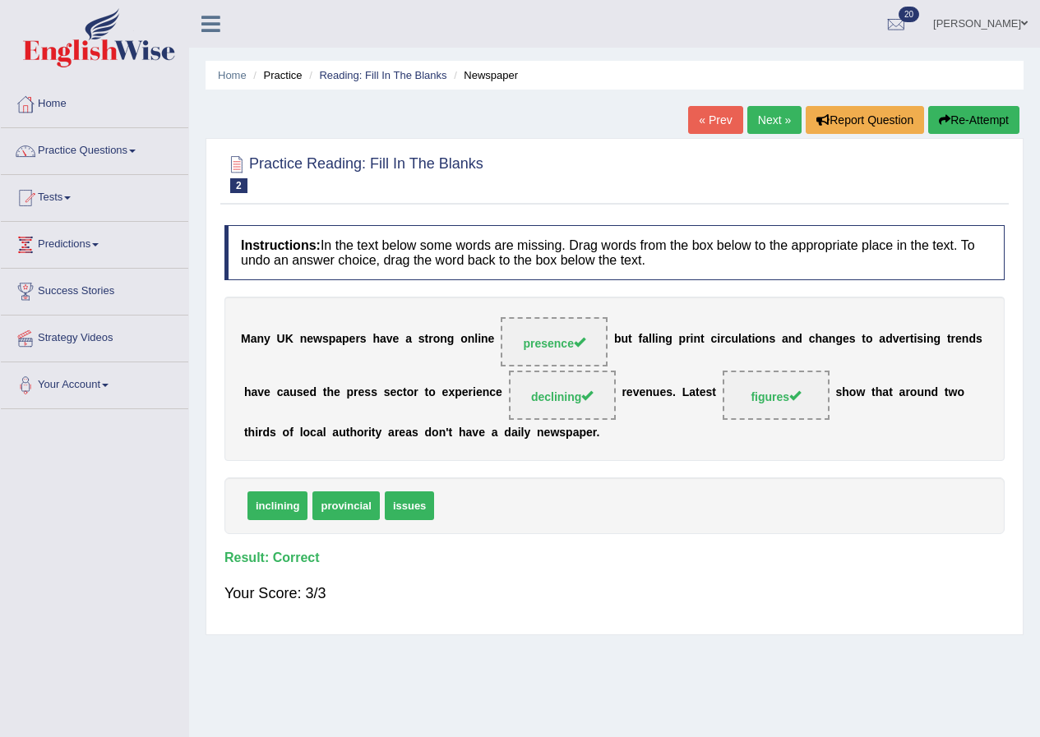
click at [779, 124] on link "Next »" at bounding box center [774, 120] width 54 height 28
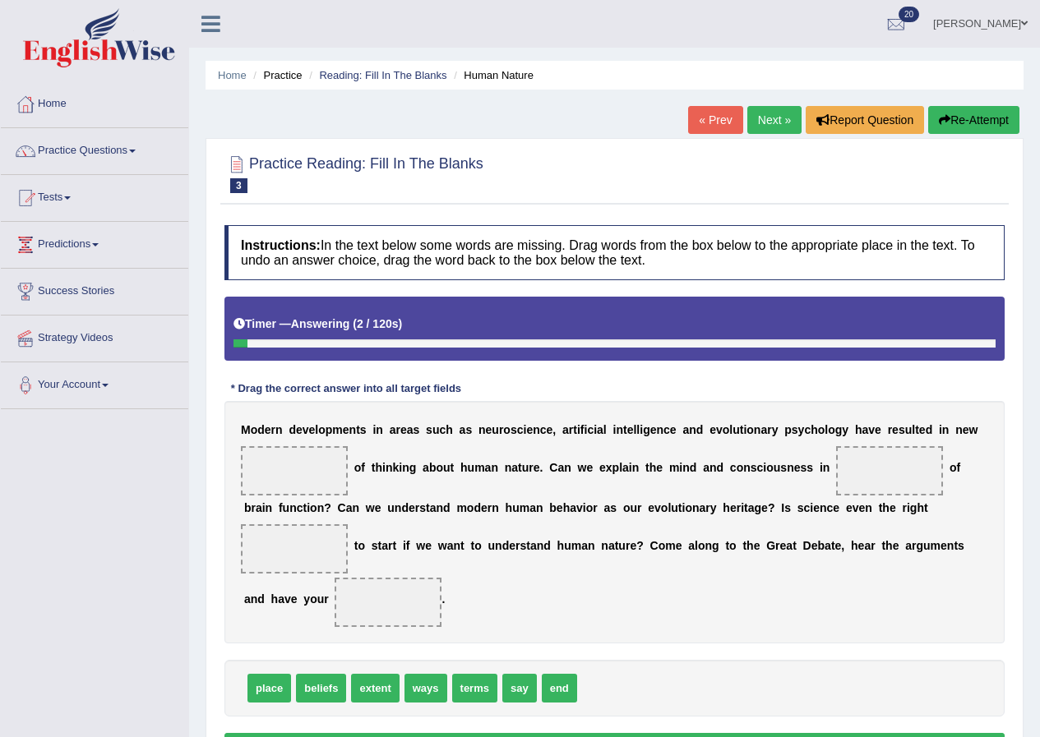
scroll to position [82, 0]
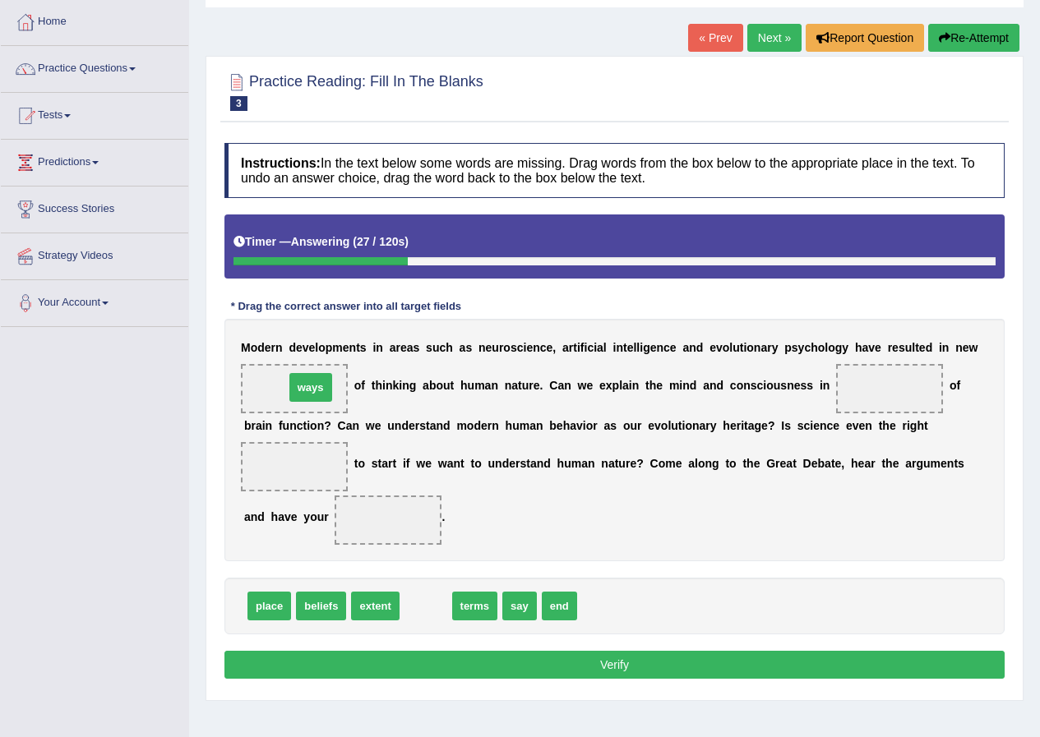
drag, startPoint x: 435, startPoint y: 602, endPoint x: 320, endPoint y: 383, distance: 247.0
drag, startPoint x: 423, startPoint y: 610, endPoint x: 885, endPoint y: 391, distance: 510.9
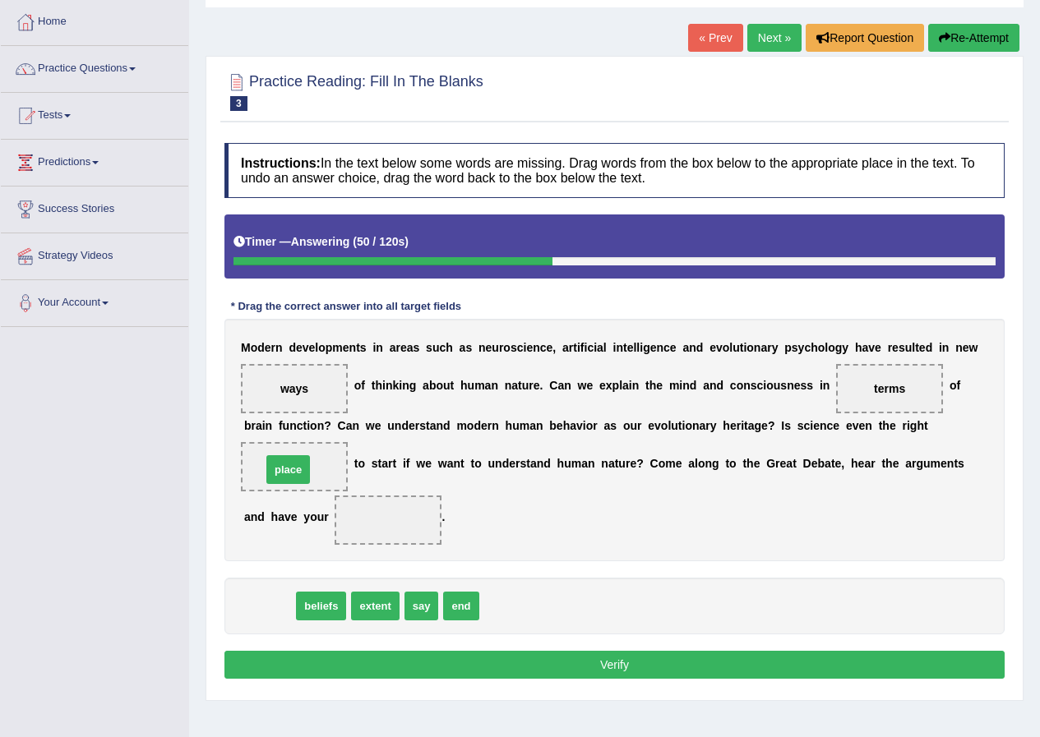
drag, startPoint x: 274, startPoint y: 617, endPoint x: 293, endPoint y: 481, distance: 137.7
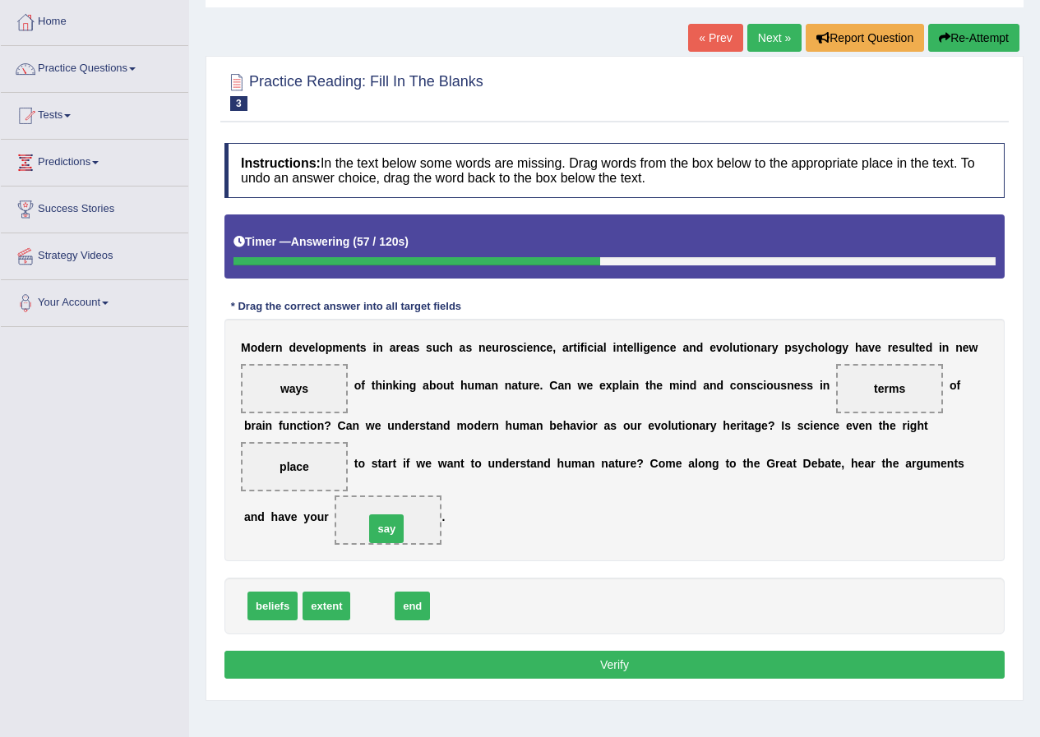
drag, startPoint x: 375, startPoint y: 606, endPoint x: 391, endPoint y: 521, distance: 87.0
click at [529, 670] on button "Verify" at bounding box center [614, 665] width 780 height 28
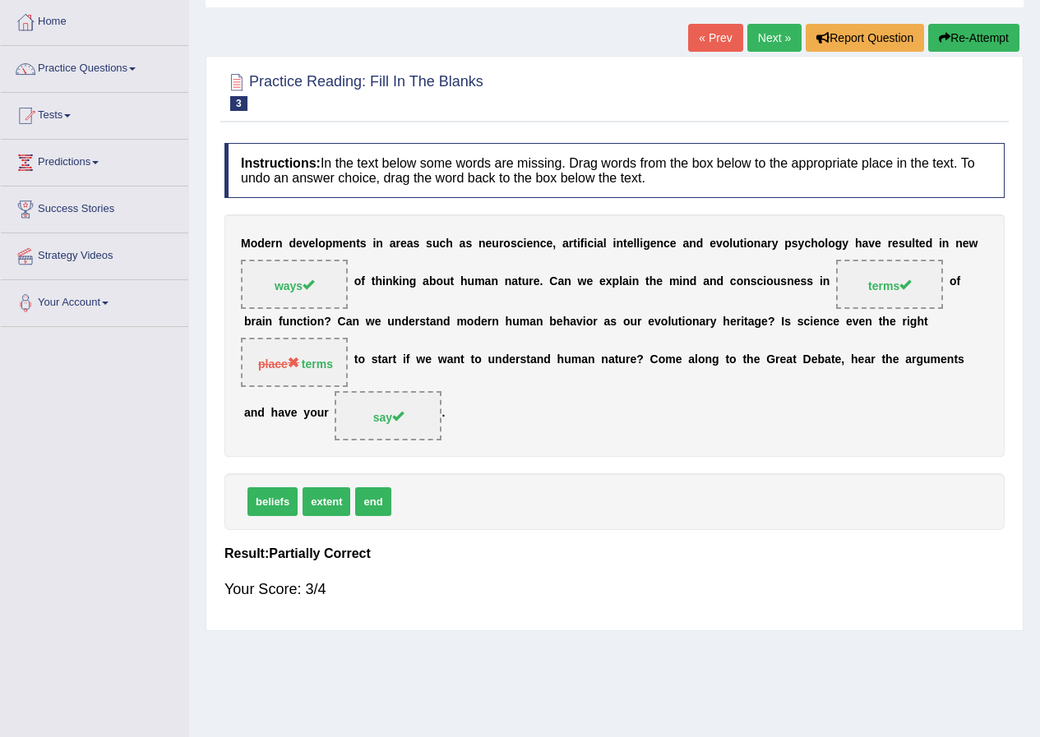
click at [783, 44] on link "Next »" at bounding box center [774, 38] width 54 height 28
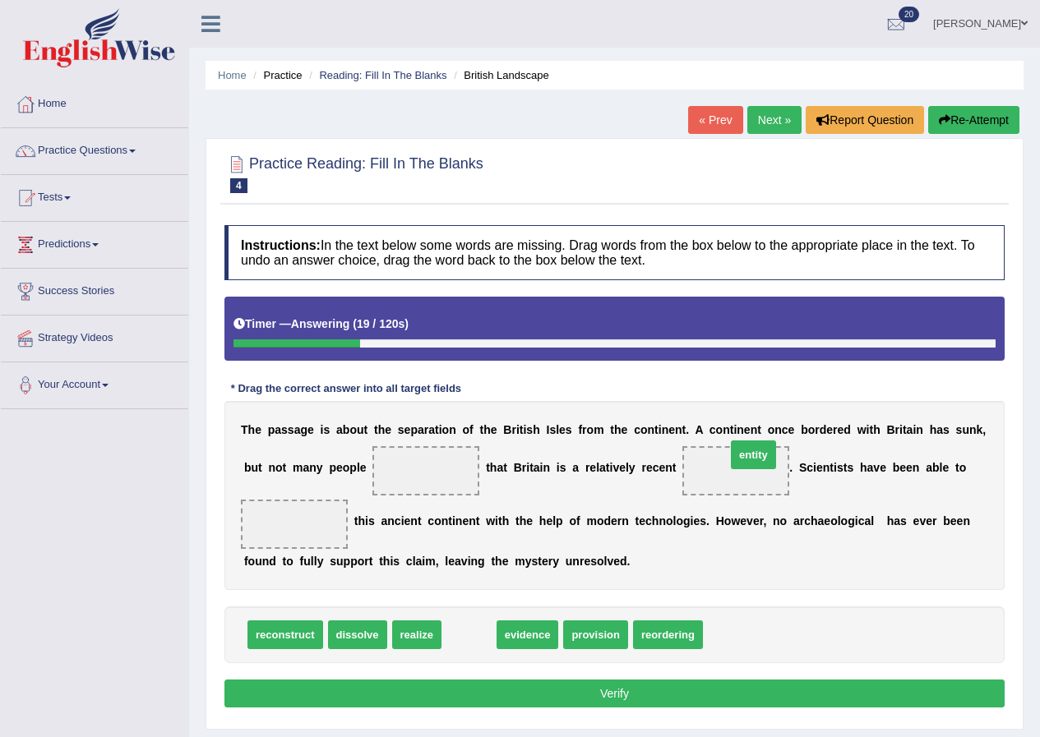
drag, startPoint x: 470, startPoint y: 640, endPoint x: 754, endPoint y: 460, distance: 336.5
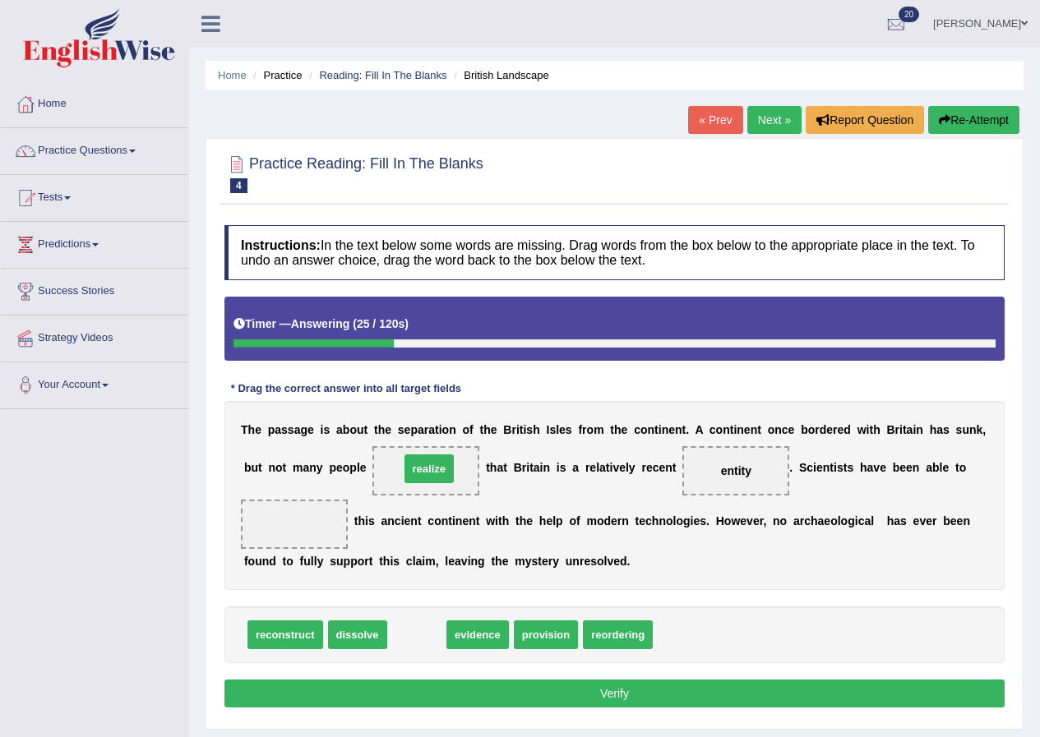
drag, startPoint x: 430, startPoint y: 634, endPoint x: 442, endPoint y: 468, distance: 166.4
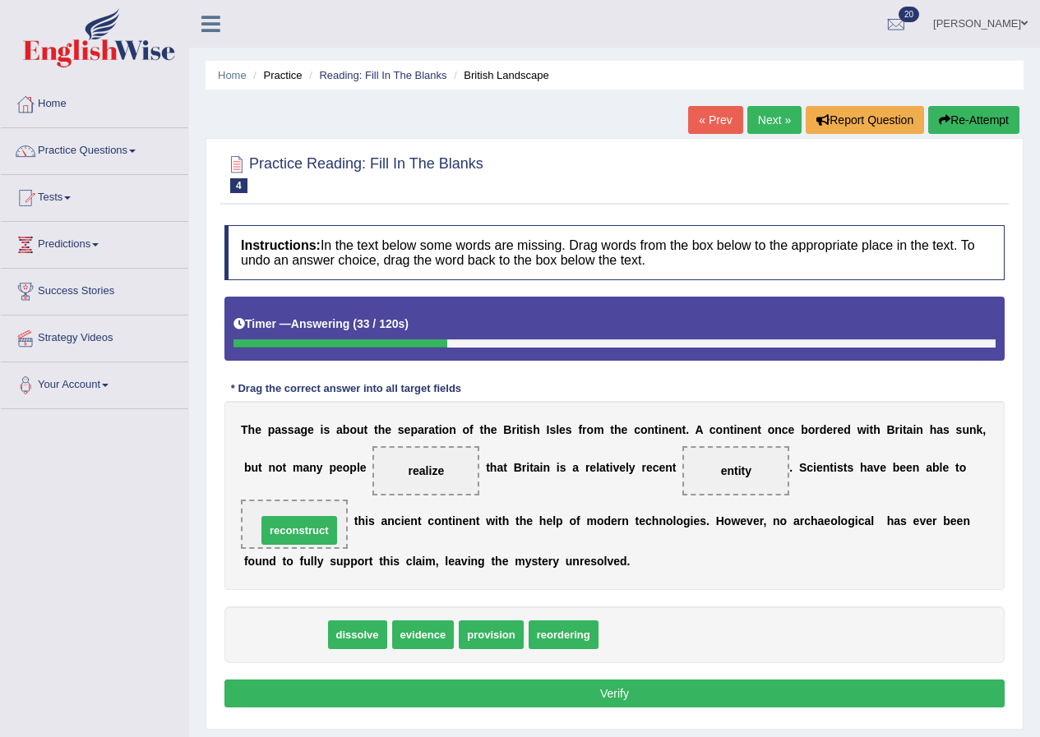
drag, startPoint x: 291, startPoint y: 638, endPoint x: 305, endPoint y: 534, distance: 105.3
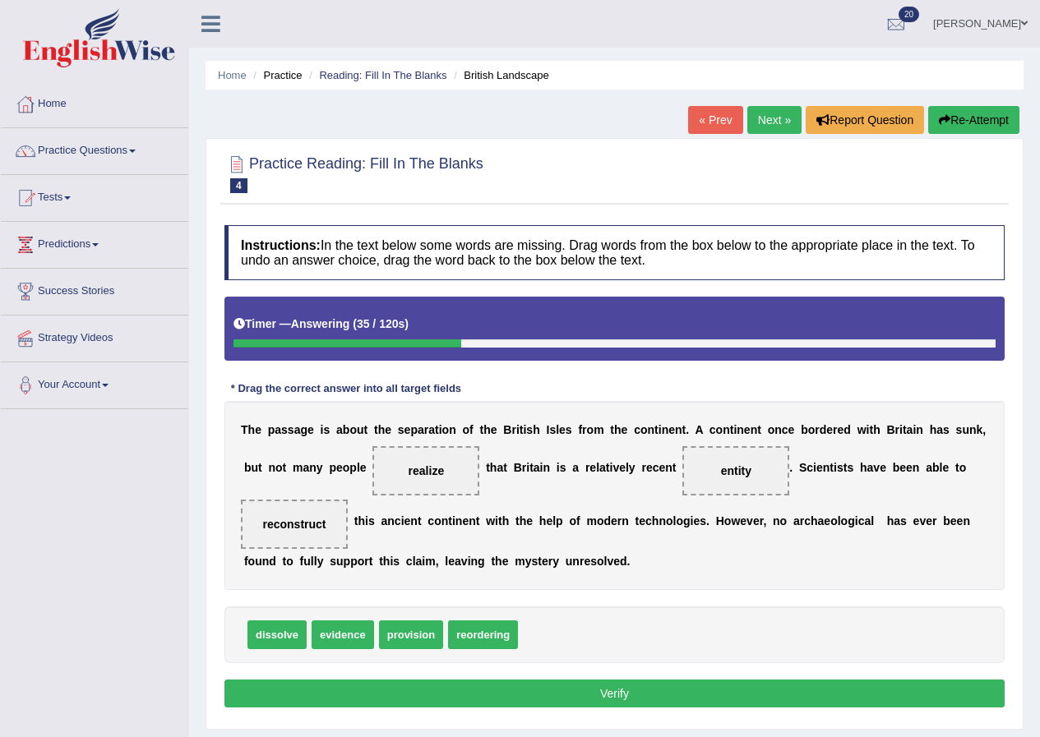
click at [615, 700] on button "Verify" at bounding box center [614, 694] width 780 height 28
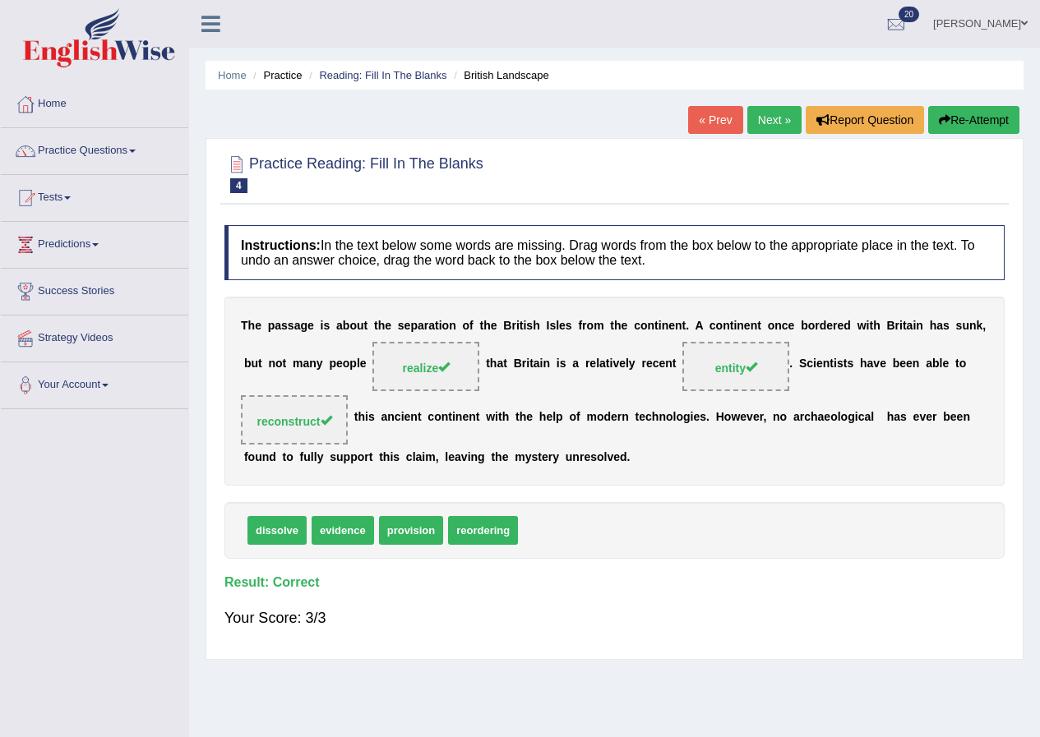
click at [758, 119] on link "Next »" at bounding box center [774, 120] width 54 height 28
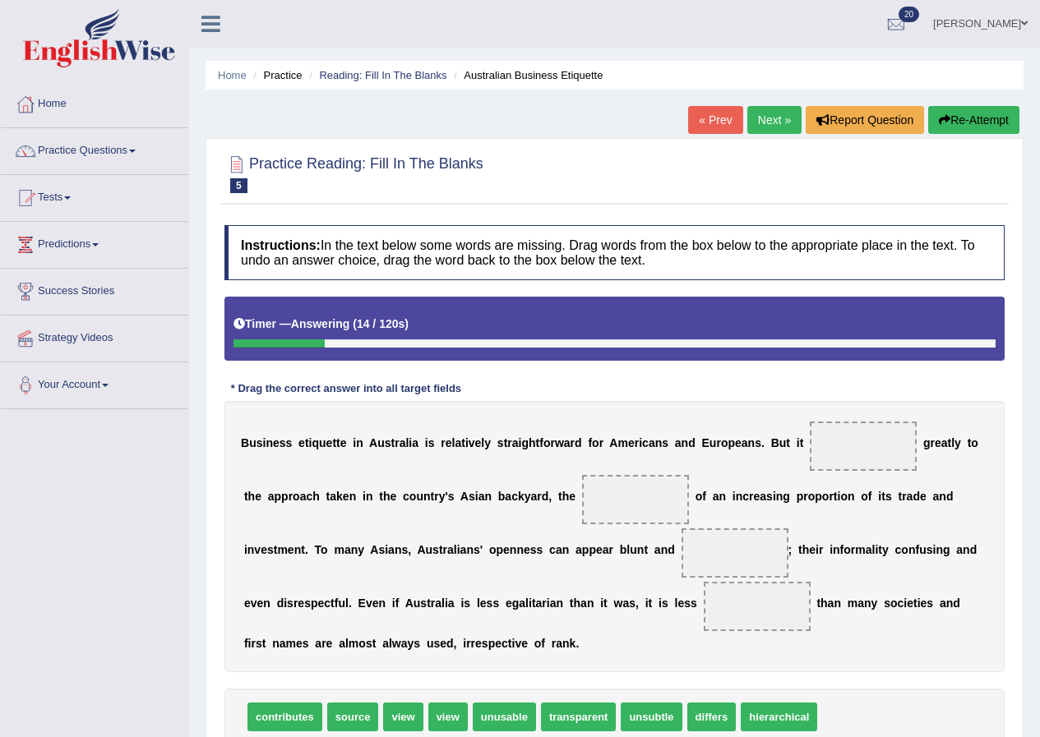
scroll to position [82, 0]
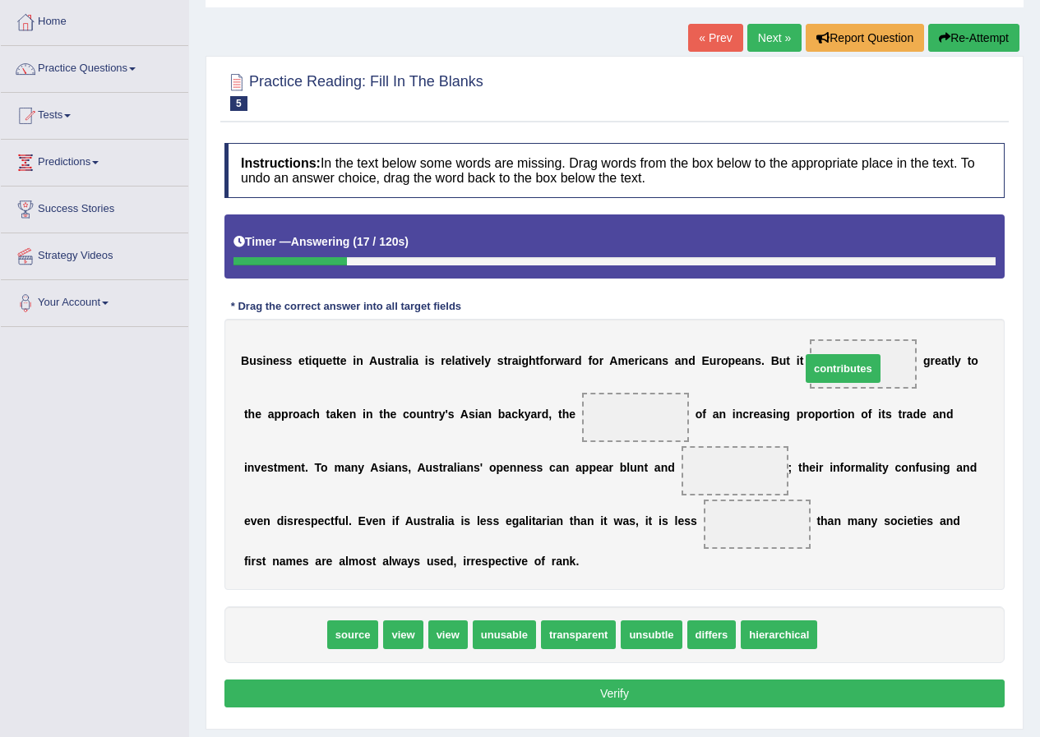
drag, startPoint x: 288, startPoint y: 642, endPoint x: 846, endPoint y: 376, distance: 618.2
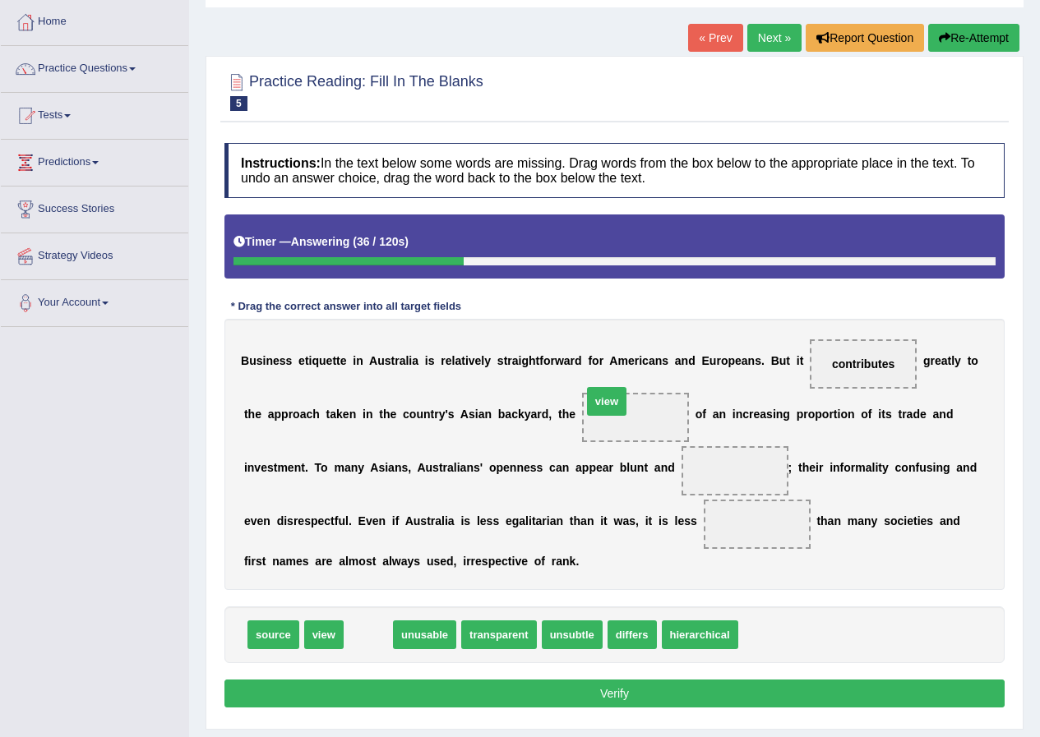
drag, startPoint x: 366, startPoint y: 631, endPoint x: 605, endPoint y: 398, distance: 333.5
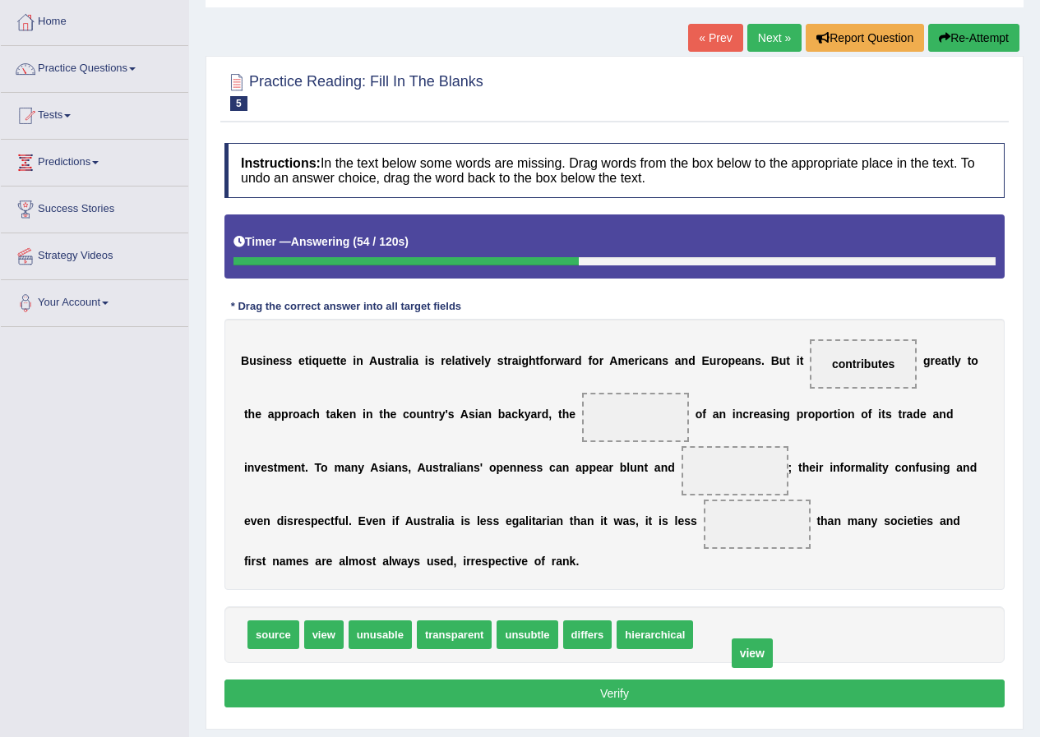
drag, startPoint x: 640, startPoint y: 420, endPoint x: 757, endPoint y: 656, distance: 263.1
drag, startPoint x: 261, startPoint y: 634, endPoint x: 629, endPoint y: 424, distance: 423.3
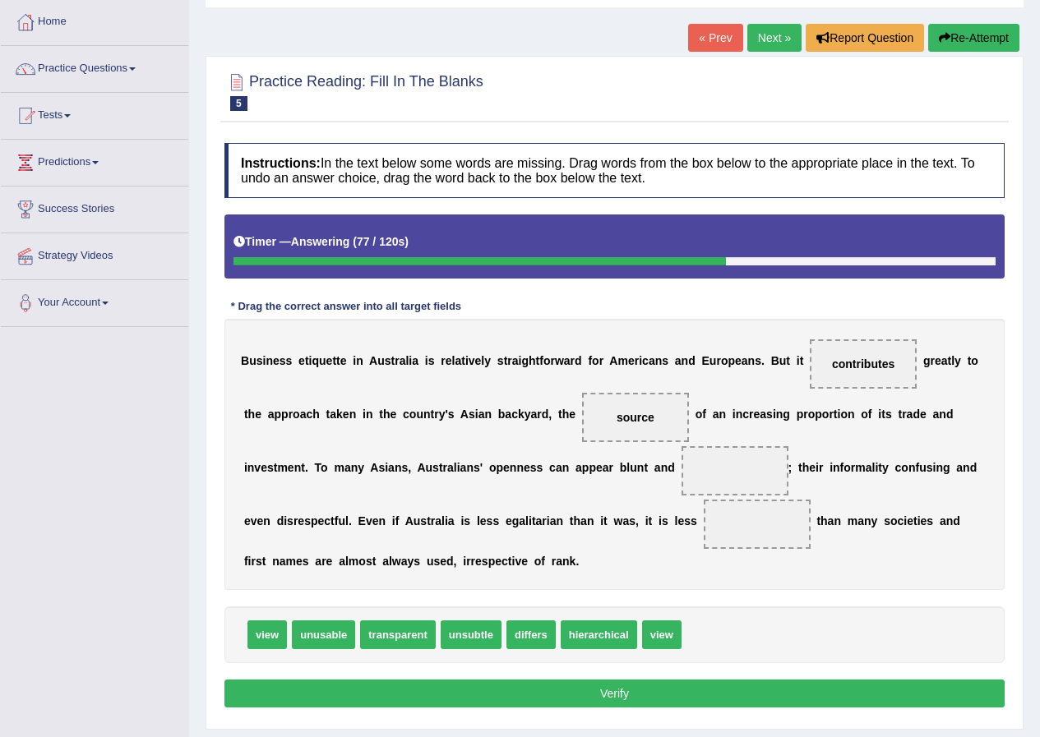
click at [610, 637] on span "hierarchical" at bounding box center [598, 634] width 76 height 29
drag, startPoint x: 479, startPoint y: 640, endPoint x: 754, endPoint y: 467, distance: 324.6
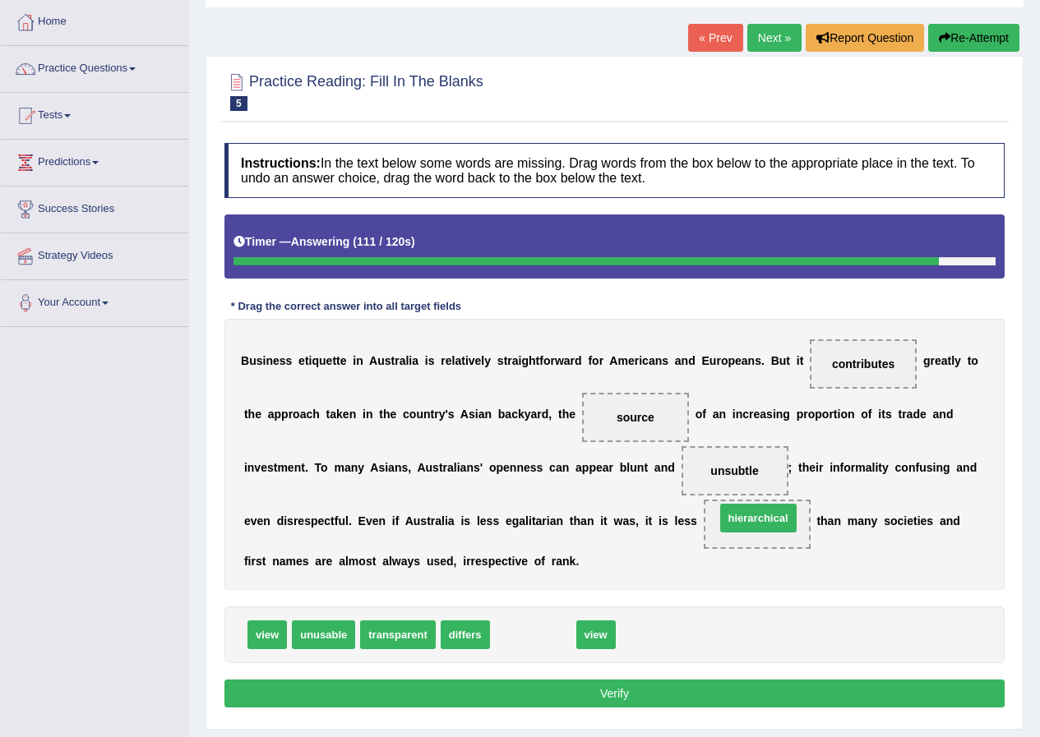
drag, startPoint x: 532, startPoint y: 634, endPoint x: 757, endPoint y: 518, distance: 253.6
click at [721, 698] on button "Verify" at bounding box center [614, 694] width 780 height 28
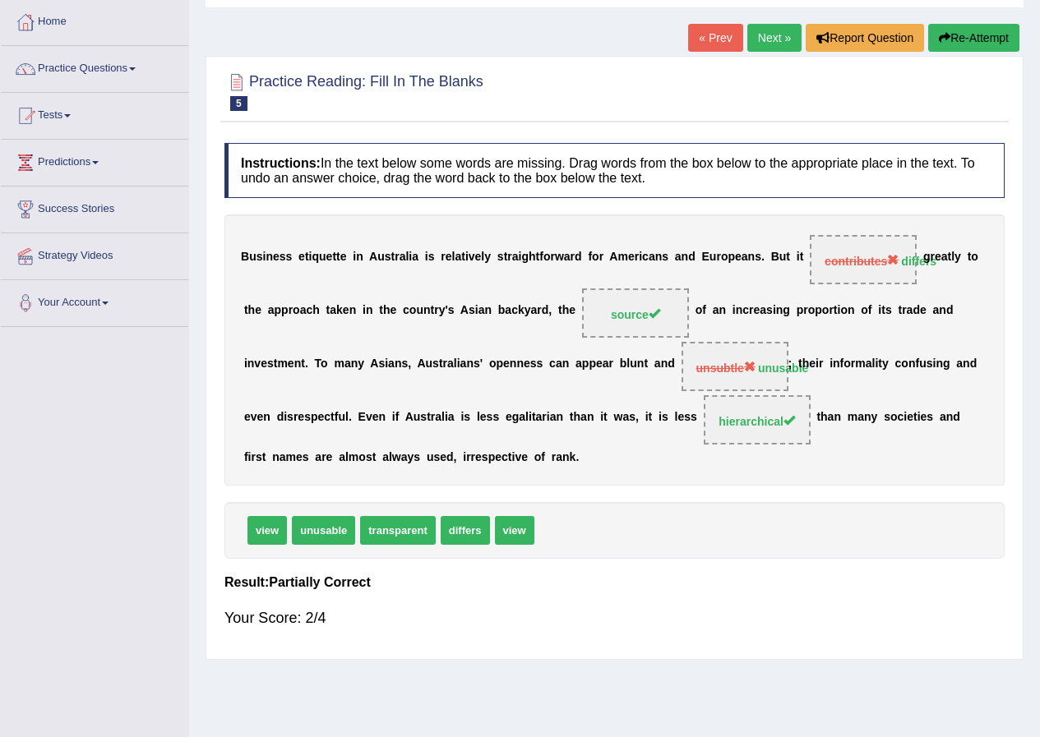
click at [956, 36] on button "Re-Attempt" at bounding box center [973, 38] width 91 height 28
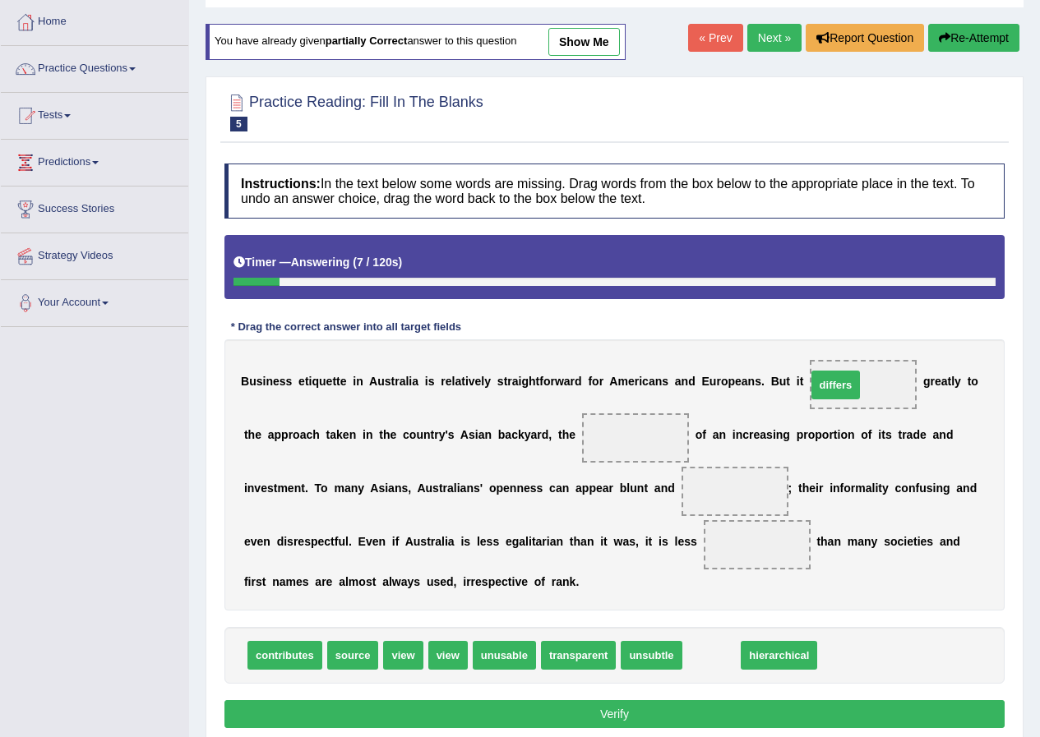
drag, startPoint x: 720, startPoint y: 647, endPoint x: 859, endPoint y: 372, distance: 307.6
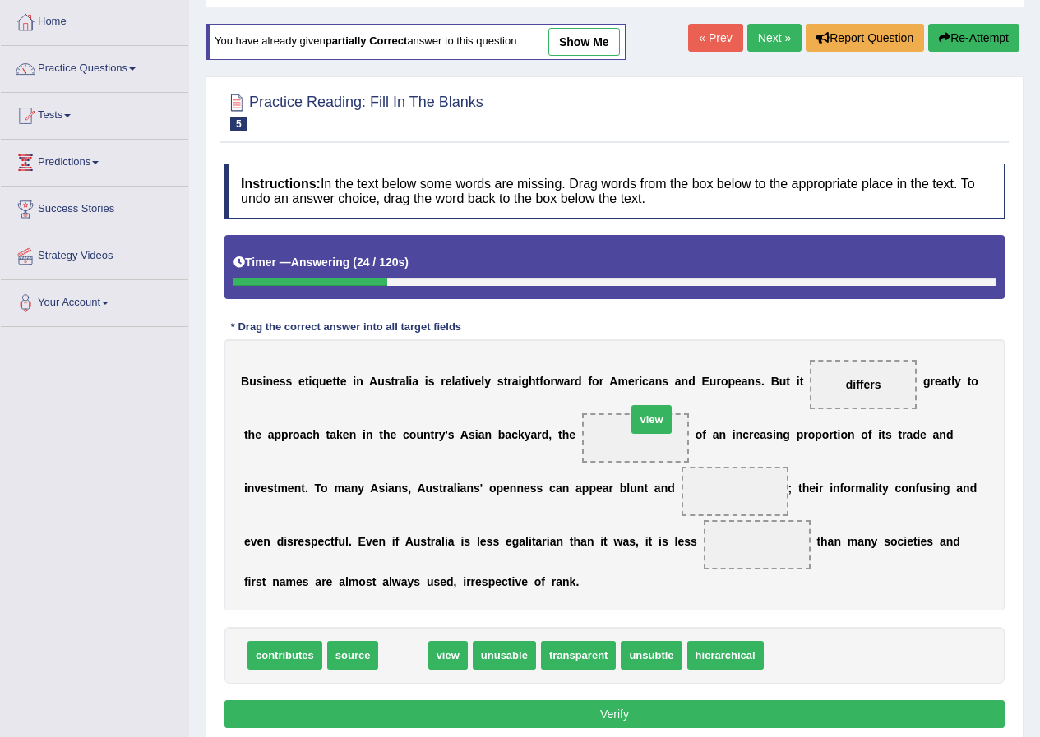
drag, startPoint x: 395, startPoint y: 659, endPoint x: 643, endPoint y: 423, distance: 342.4
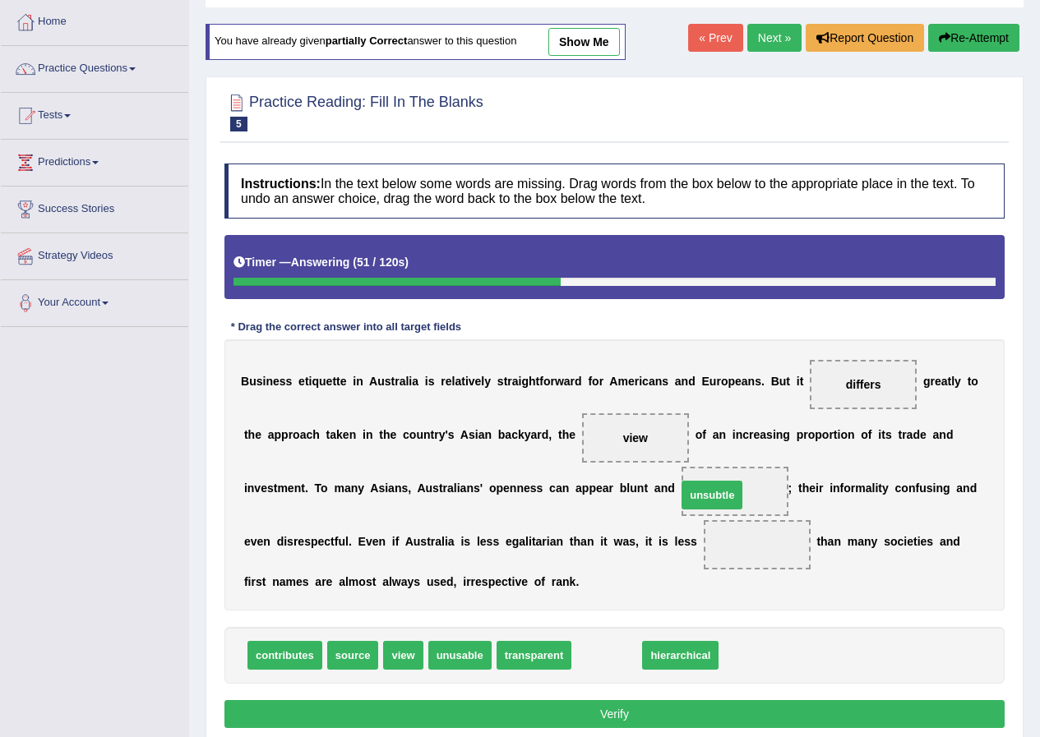
drag, startPoint x: 597, startPoint y: 652, endPoint x: 702, endPoint y: 491, distance: 191.7
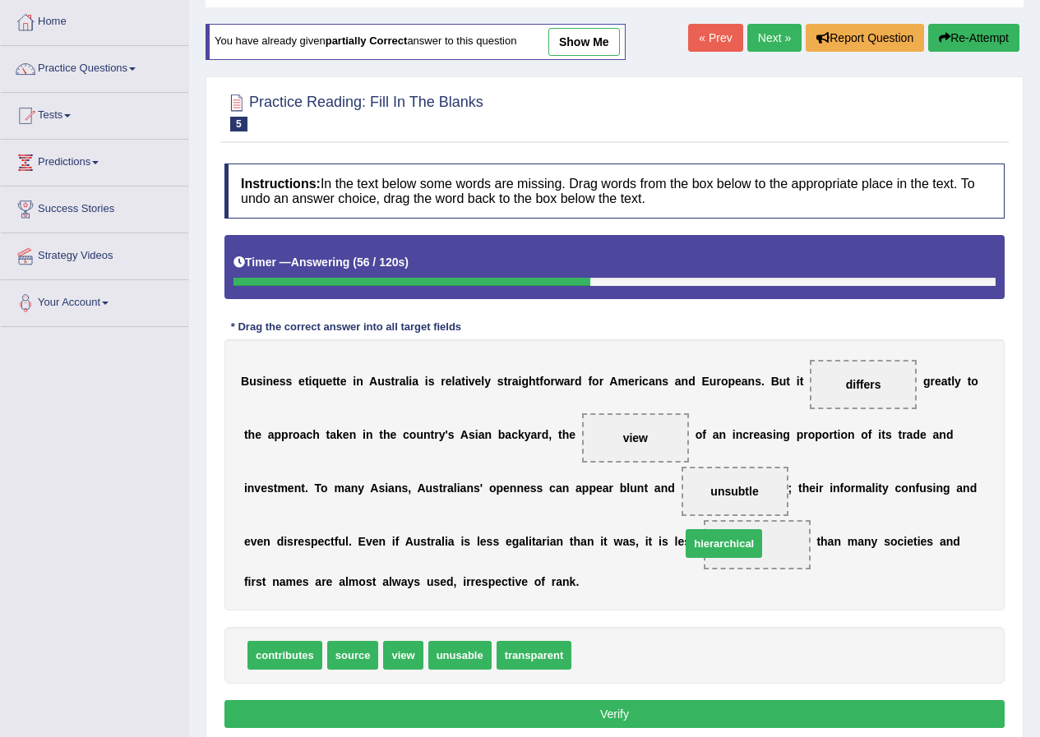
drag, startPoint x: 602, startPoint y: 652, endPoint x: 727, endPoint y: 524, distance: 179.6
click at [696, 700] on button "Verify" at bounding box center [614, 714] width 780 height 28
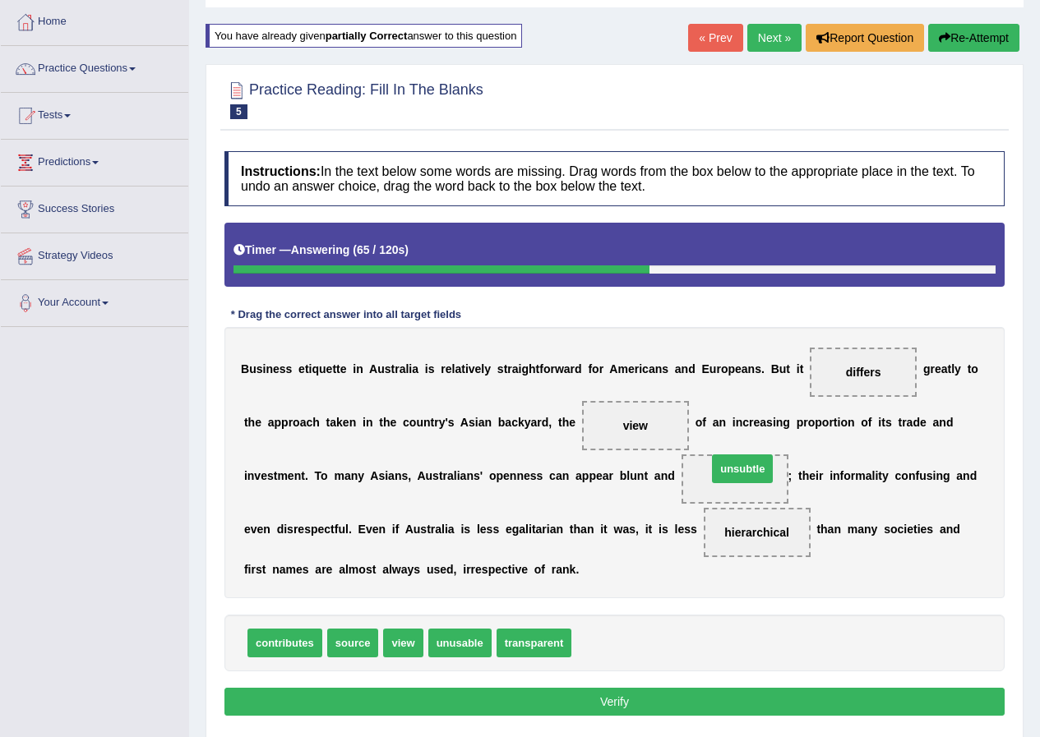
drag, startPoint x: 595, startPoint y: 638, endPoint x: 731, endPoint y: 464, distance: 220.8
click at [608, 712] on button "Verify" at bounding box center [614, 702] width 780 height 28
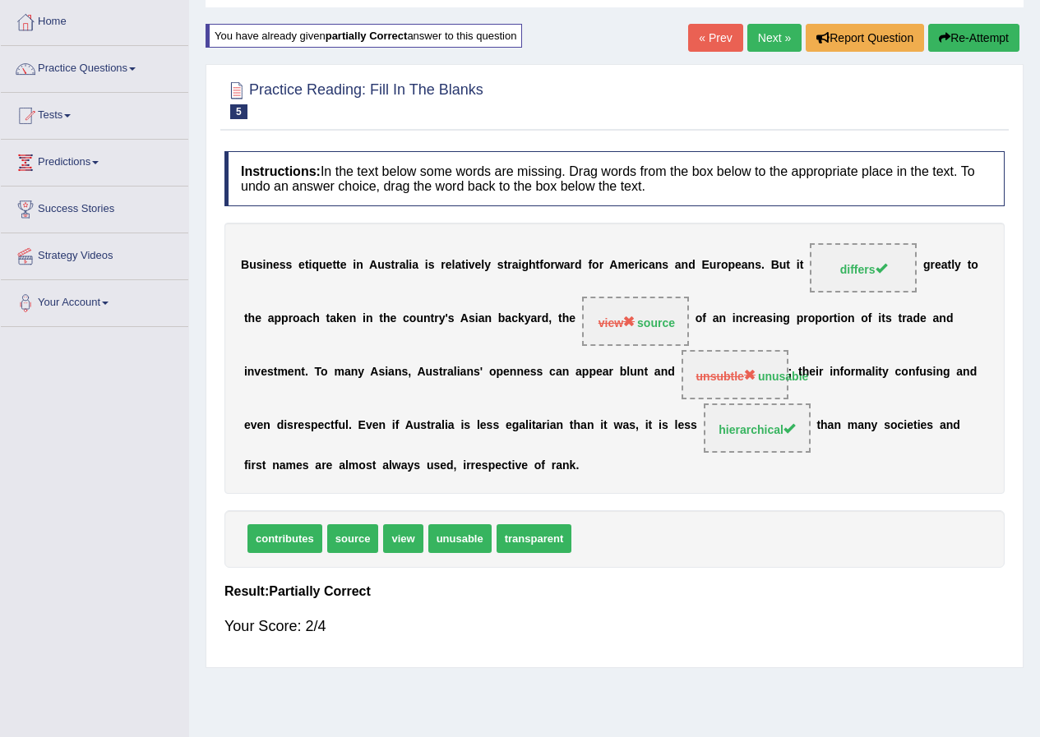
click at [976, 35] on button "Re-Attempt" at bounding box center [973, 38] width 91 height 28
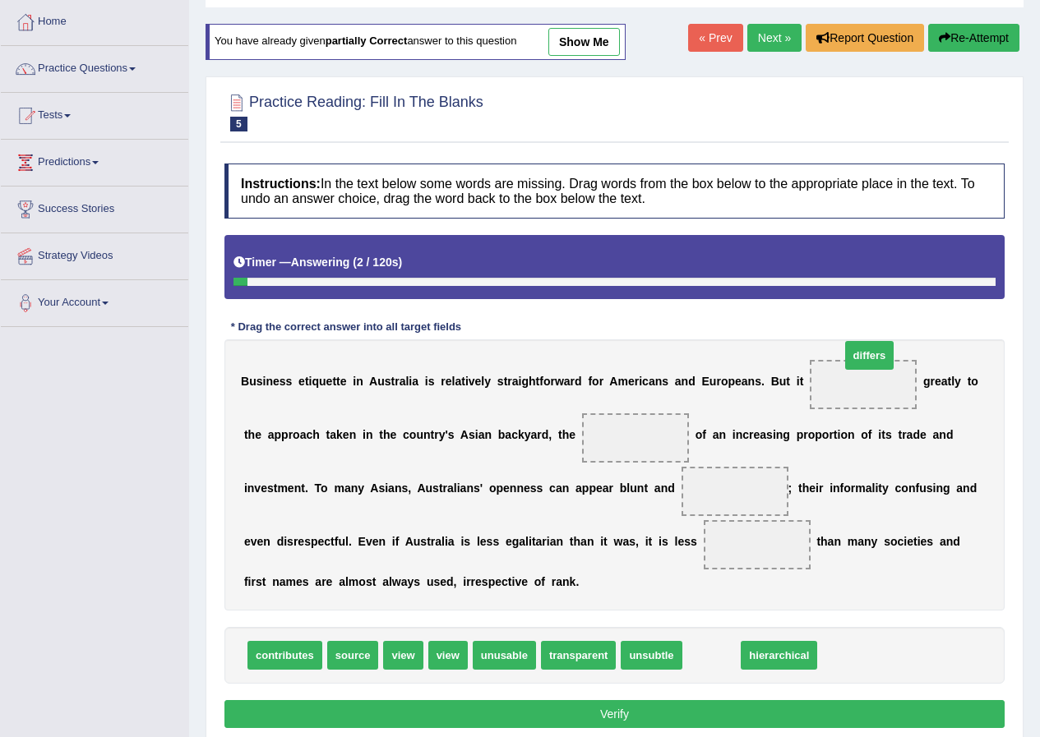
drag, startPoint x: 706, startPoint y: 656, endPoint x: 864, endPoint y: 356, distance: 338.9
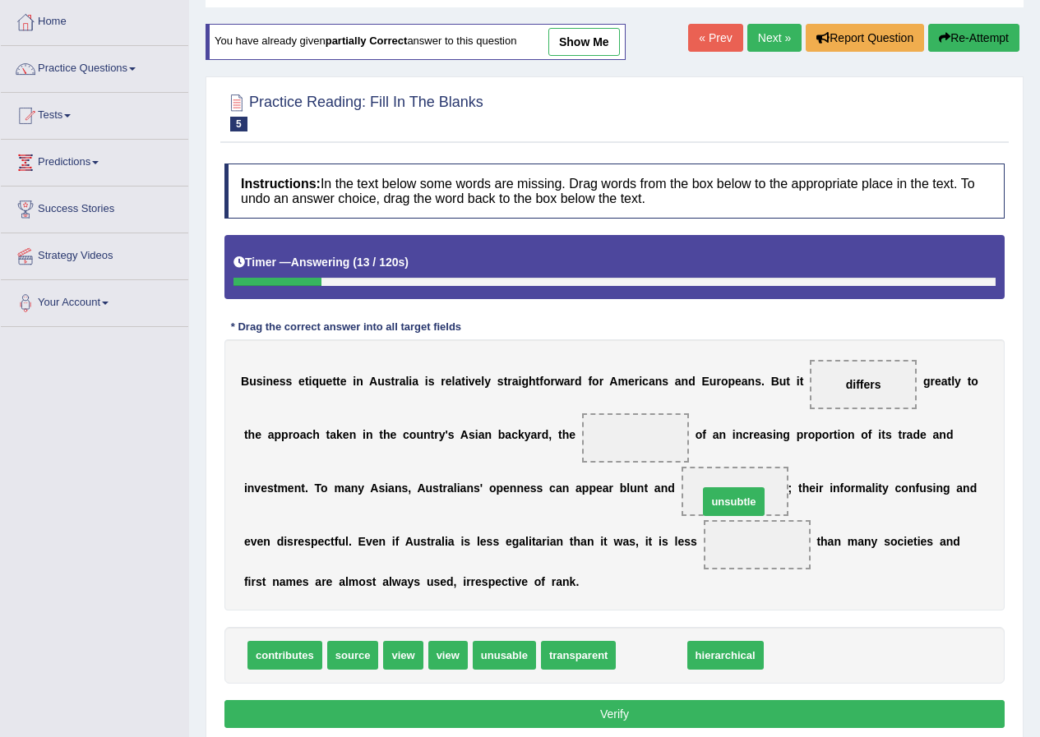
drag, startPoint x: 659, startPoint y: 654, endPoint x: 741, endPoint y: 500, distance: 174.3
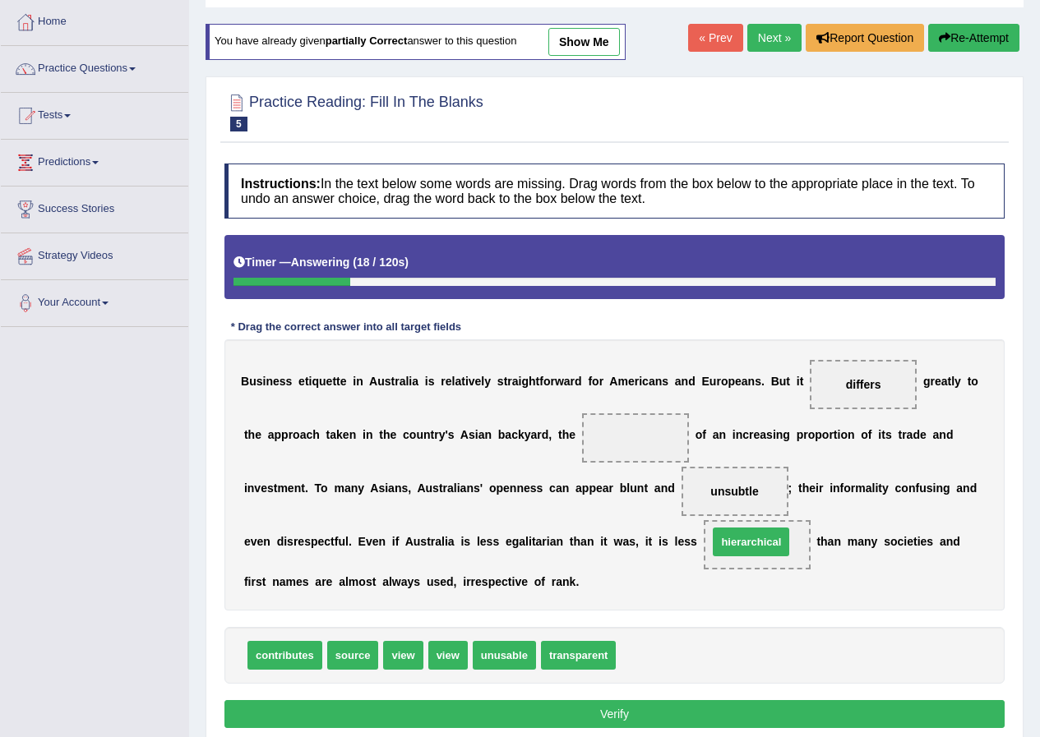
drag, startPoint x: 675, startPoint y: 655, endPoint x: 769, endPoint y: 542, distance: 147.1
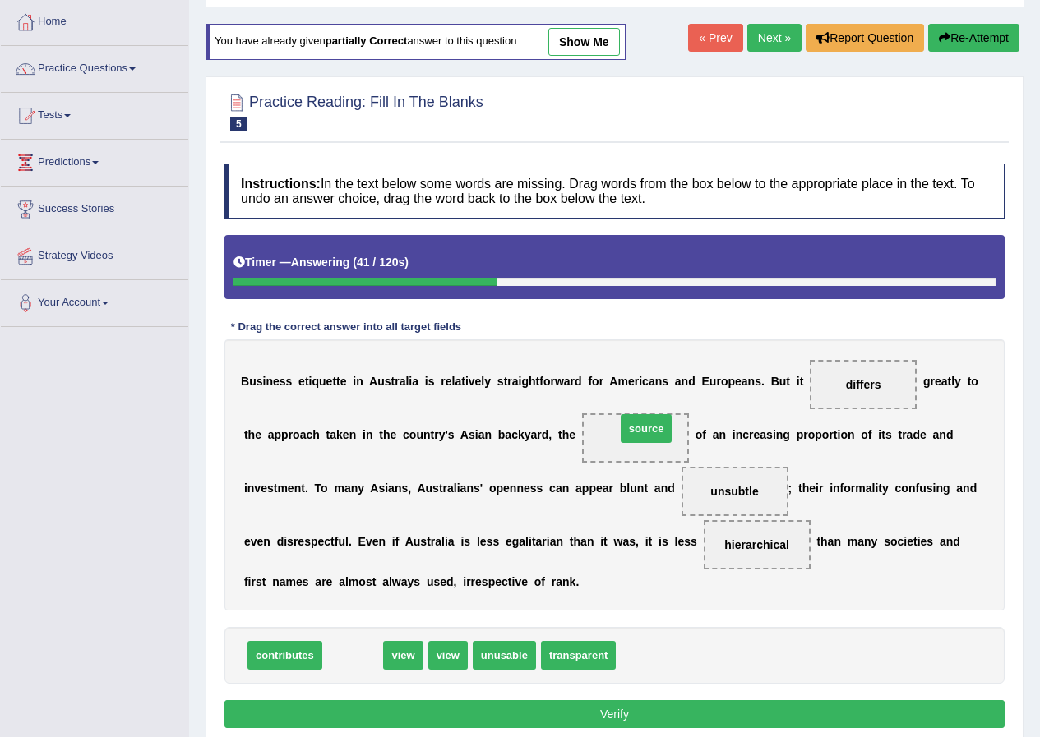
drag, startPoint x: 348, startPoint y: 657, endPoint x: 641, endPoint y: 430, distance: 370.8
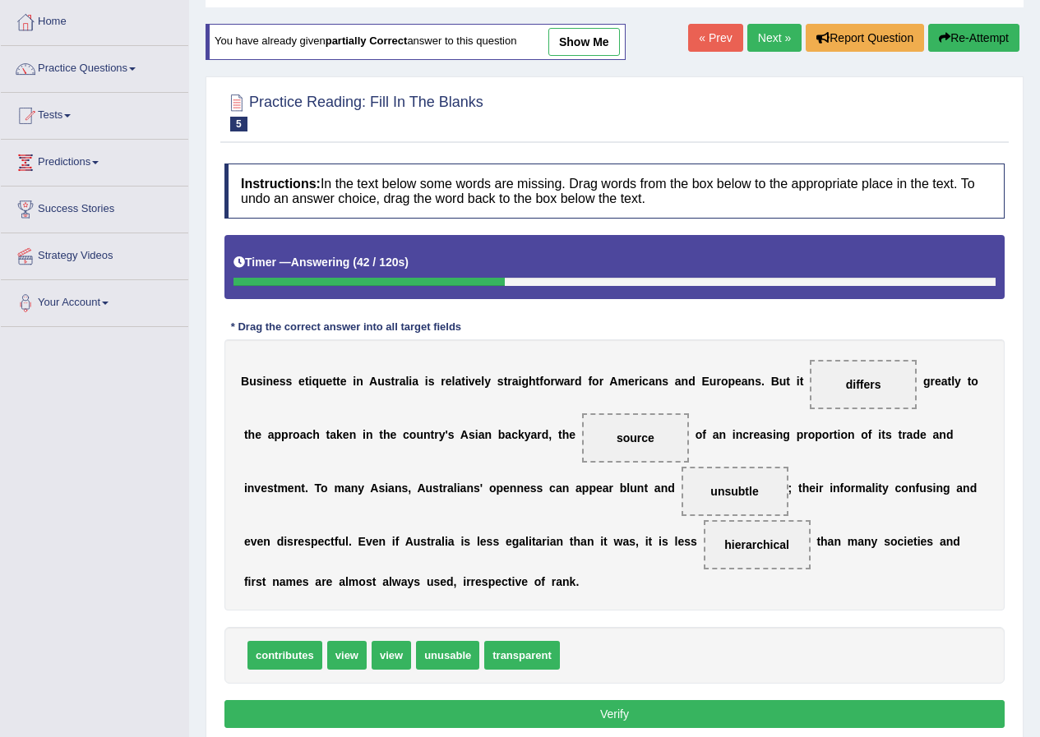
click at [605, 704] on button "Verify" at bounding box center [614, 714] width 780 height 28
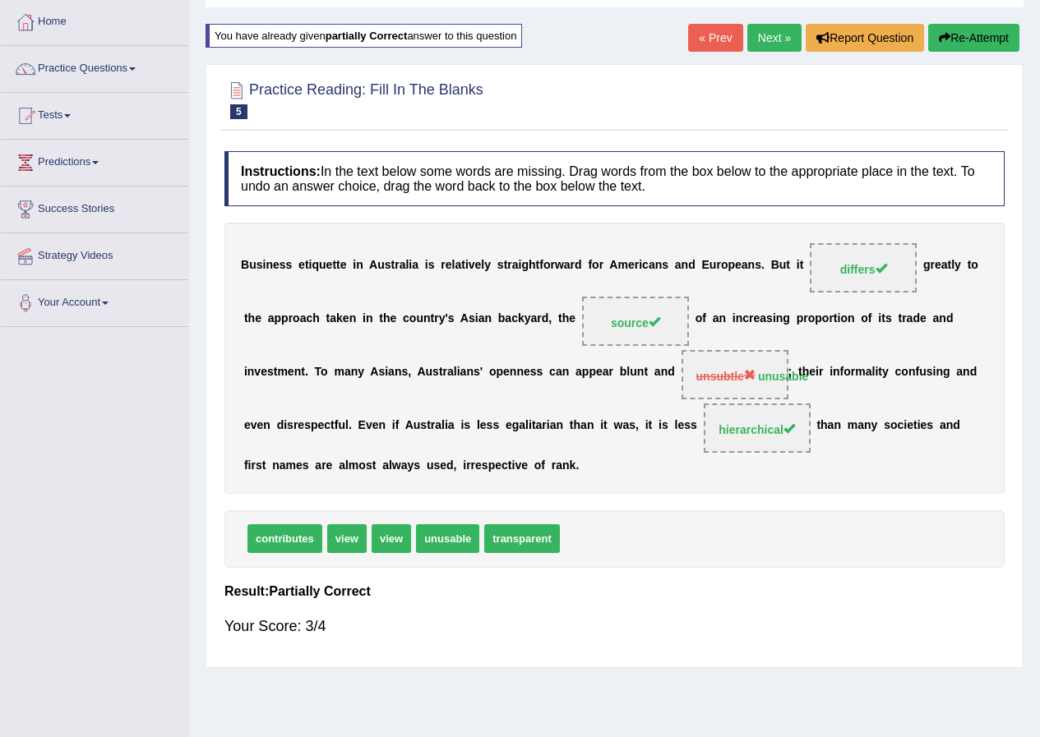
click at [785, 36] on link "Next »" at bounding box center [774, 38] width 54 height 28
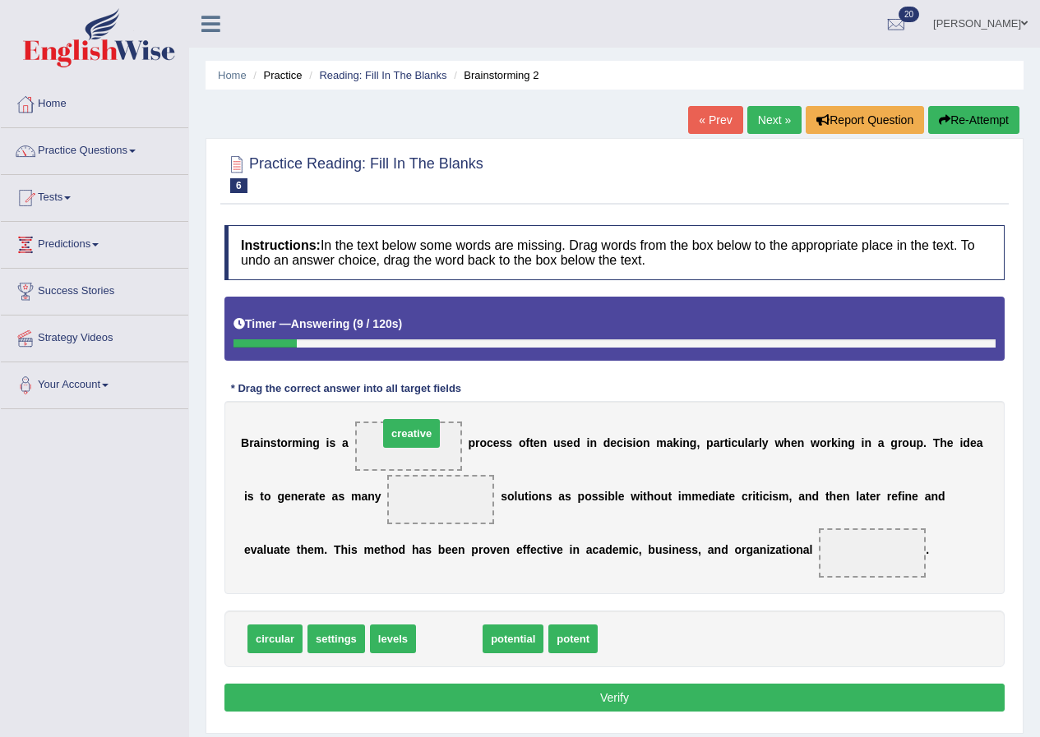
drag, startPoint x: 469, startPoint y: 638, endPoint x: 431, endPoint y: 433, distance: 208.9
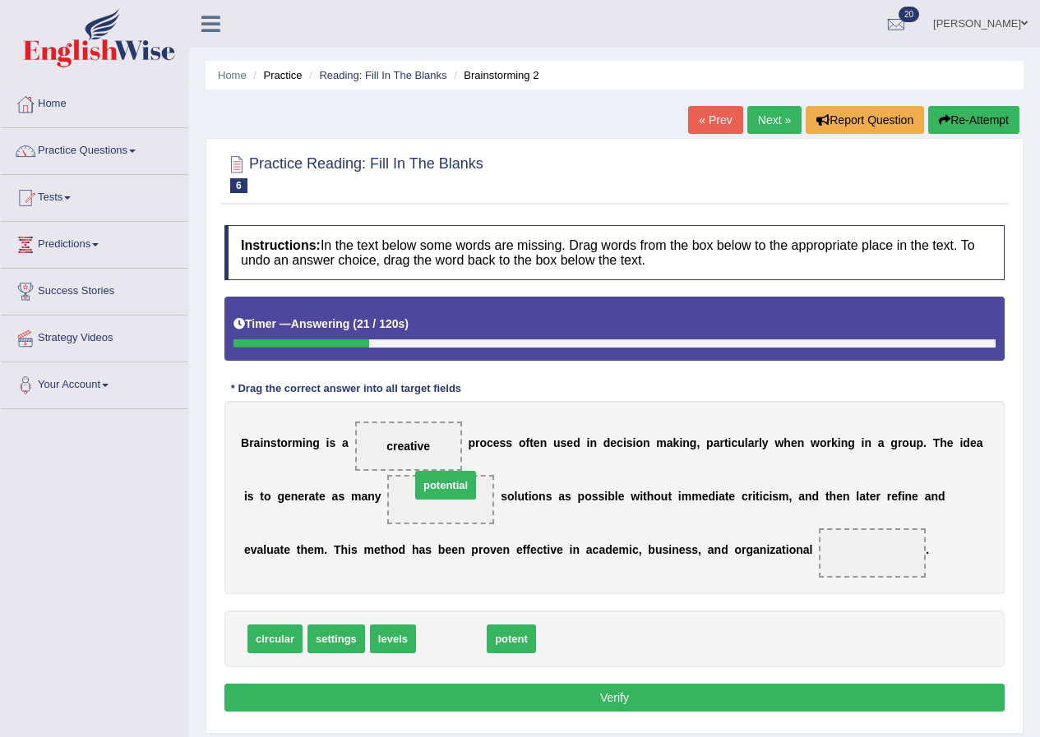
drag, startPoint x: 451, startPoint y: 641, endPoint x: 445, endPoint y: 487, distance: 153.8
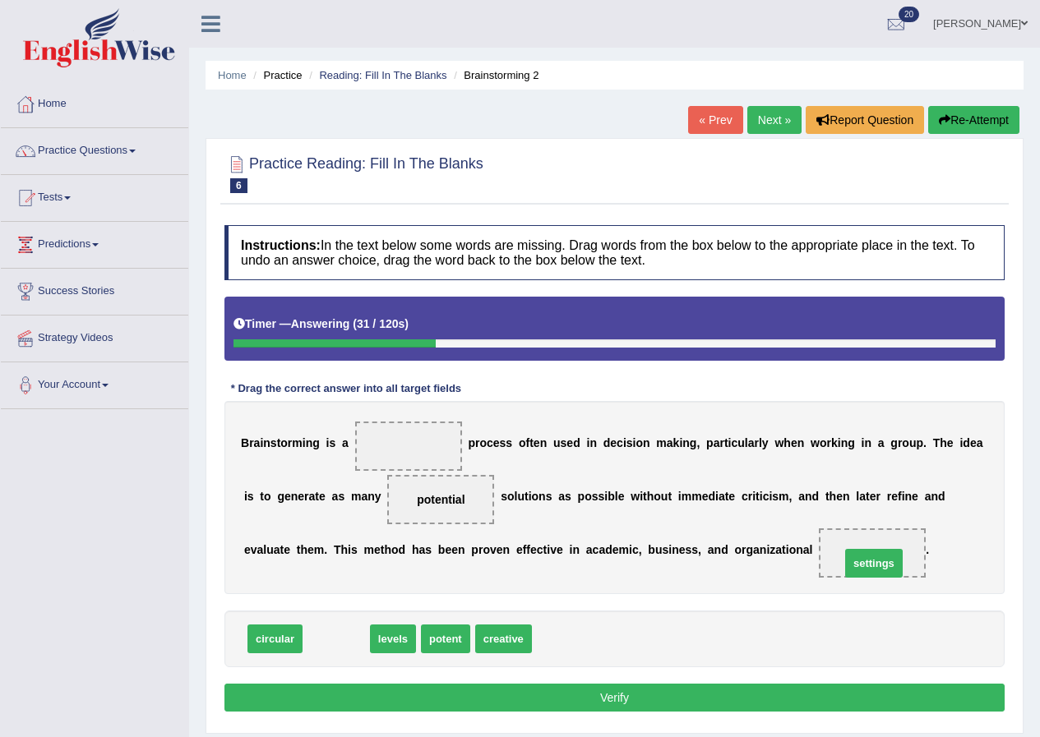
drag, startPoint x: 341, startPoint y: 639, endPoint x: 879, endPoint y: 564, distance: 543.5
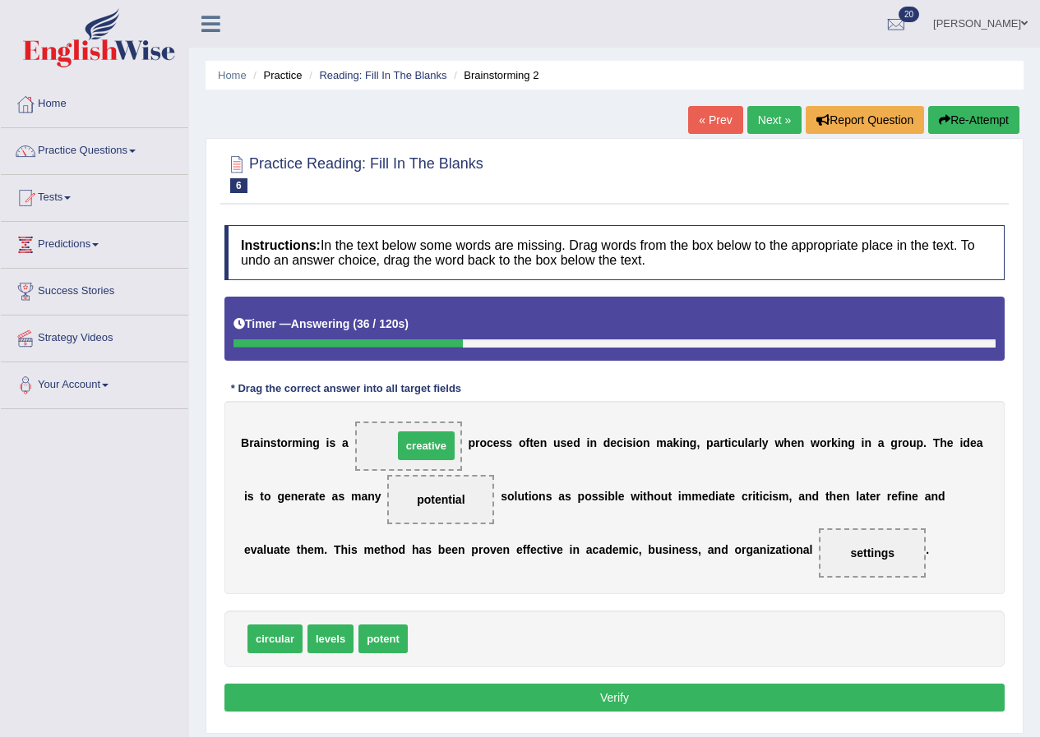
drag, startPoint x: 446, startPoint y: 646, endPoint x: 434, endPoint y: 452, distance: 194.3
click at [642, 698] on button "Verify" at bounding box center [614, 698] width 780 height 28
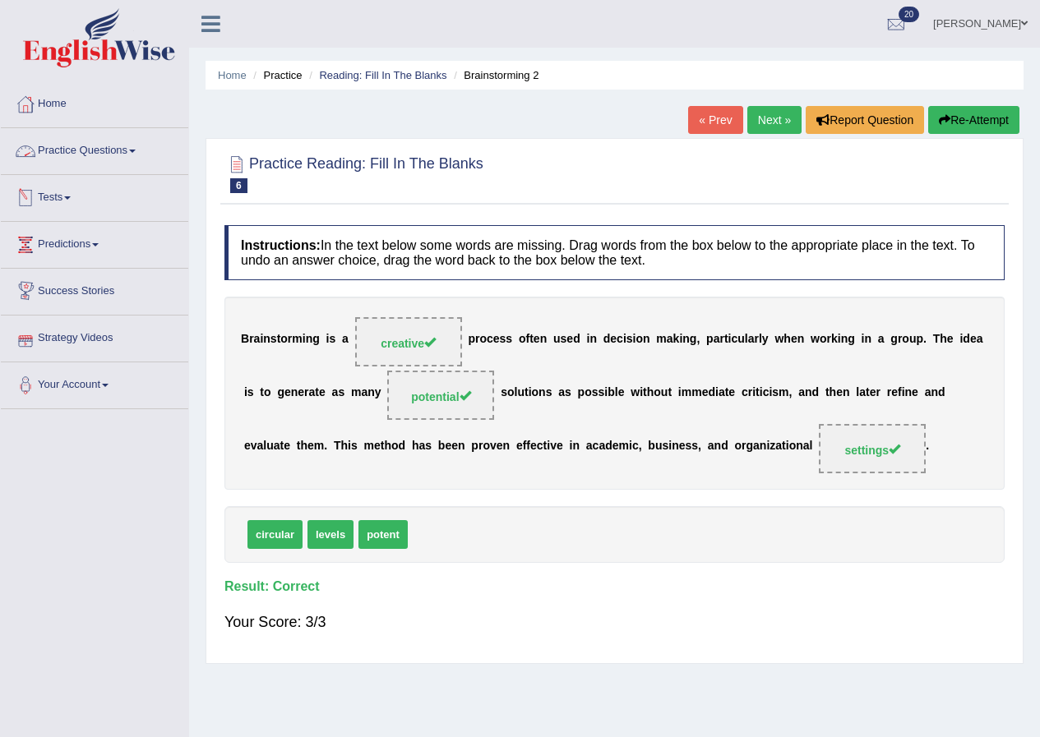
click at [777, 127] on link "Next »" at bounding box center [774, 120] width 54 height 28
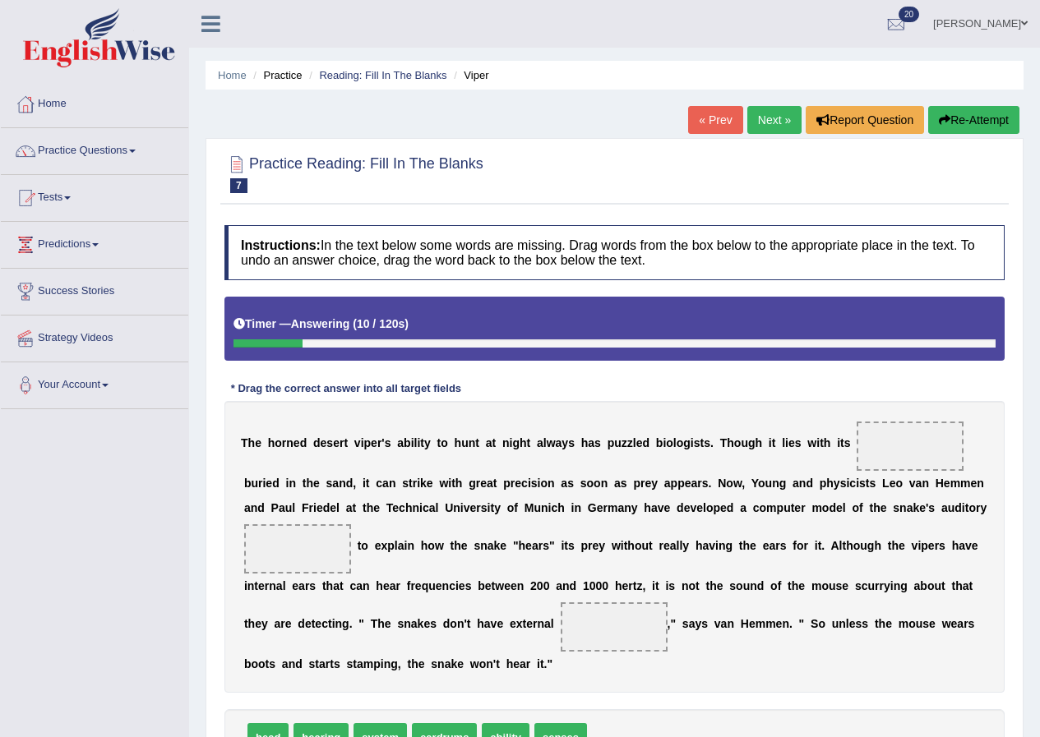
scroll to position [82, 0]
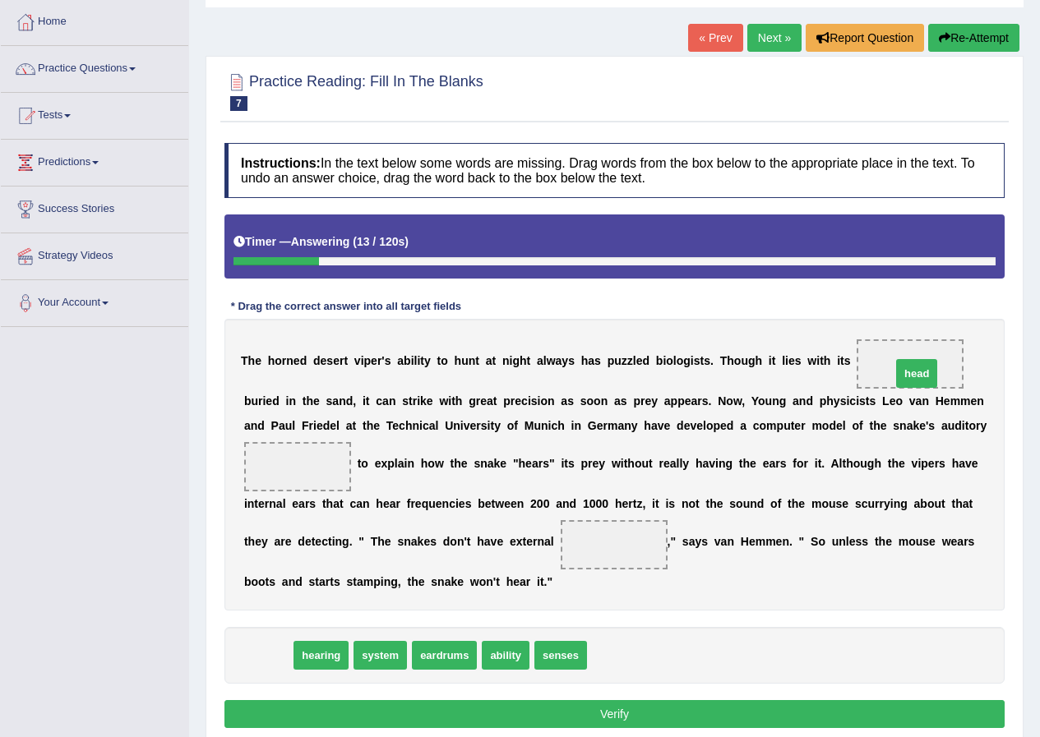
drag, startPoint x: 275, startPoint y: 654, endPoint x: 924, endPoint y: 372, distance: 707.0
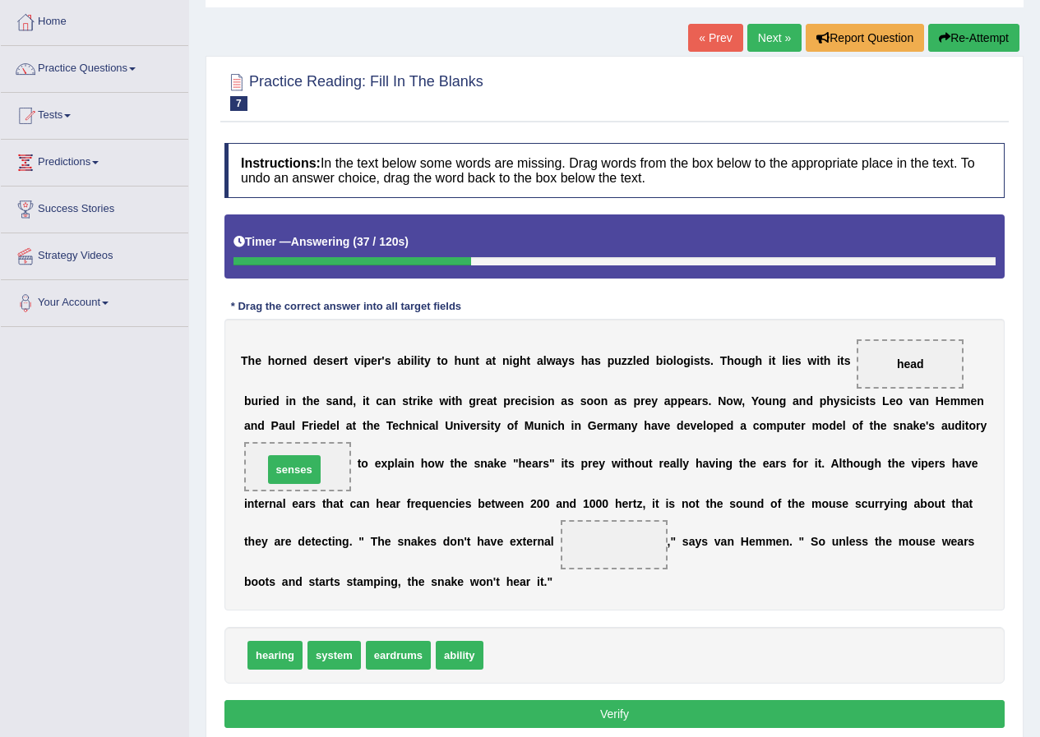
drag, startPoint x: 513, startPoint y: 657, endPoint x: 293, endPoint y: 471, distance: 288.1
drag, startPoint x: 307, startPoint y: 464, endPoint x: 547, endPoint y: 638, distance: 297.2
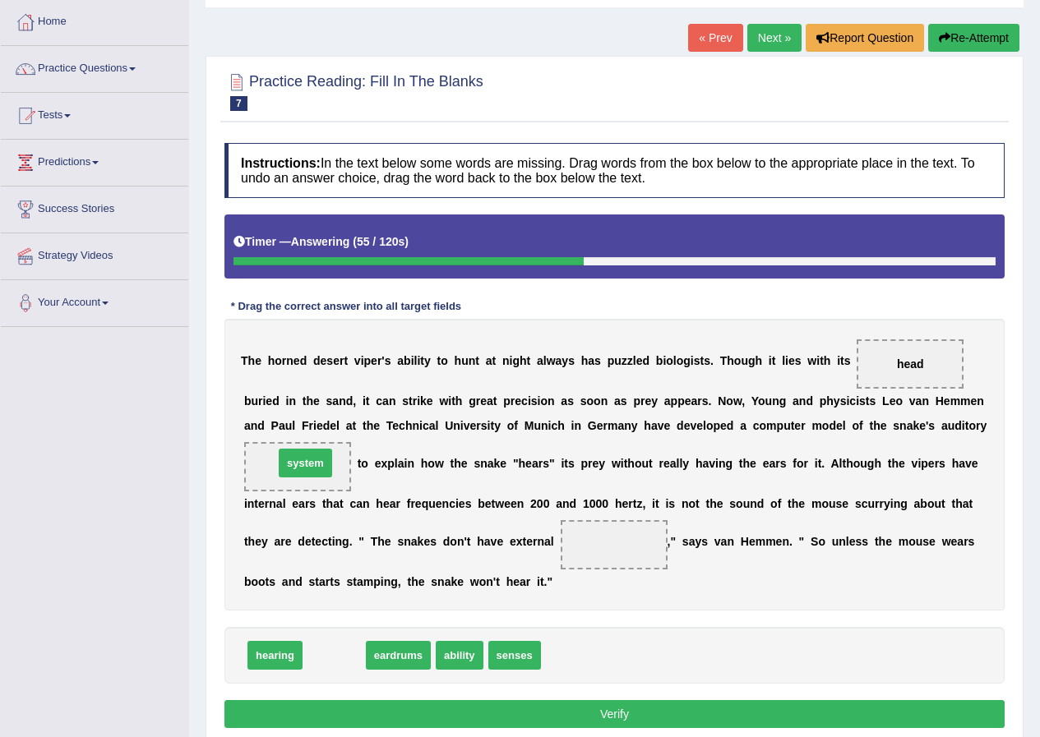
drag, startPoint x: 333, startPoint y: 651, endPoint x: 304, endPoint y: 459, distance: 194.4
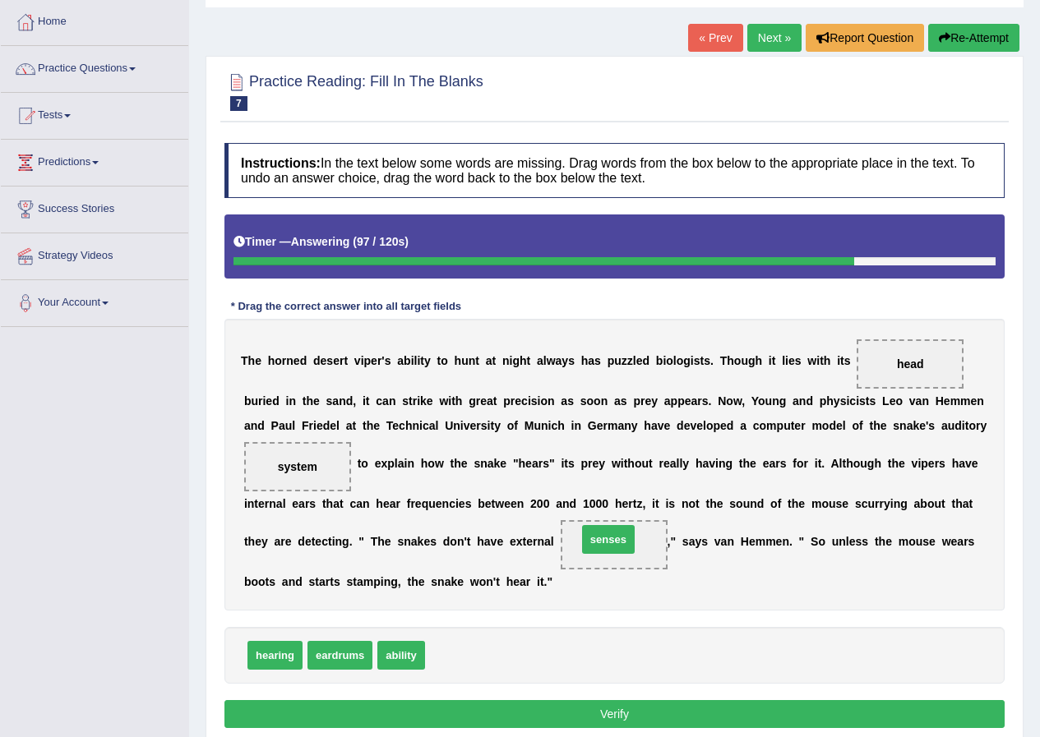
drag, startPoint x: 464, startPoint y: 661, endPoint x: 616, endPoint y: 545, distance: 191.1
click at [623, 704] on button "Verify" at bounding box center [614, 714] width 780 height 28
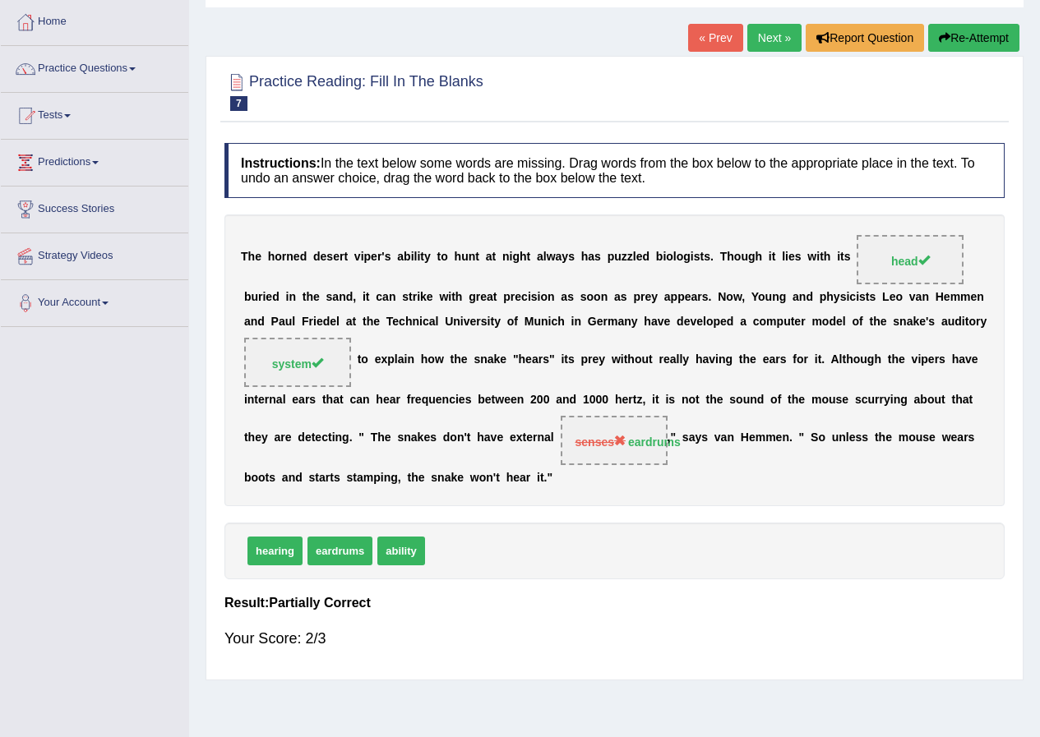
click at [763, 31] on link "Next »" at bounding box center [774, 38] width 54 height 28
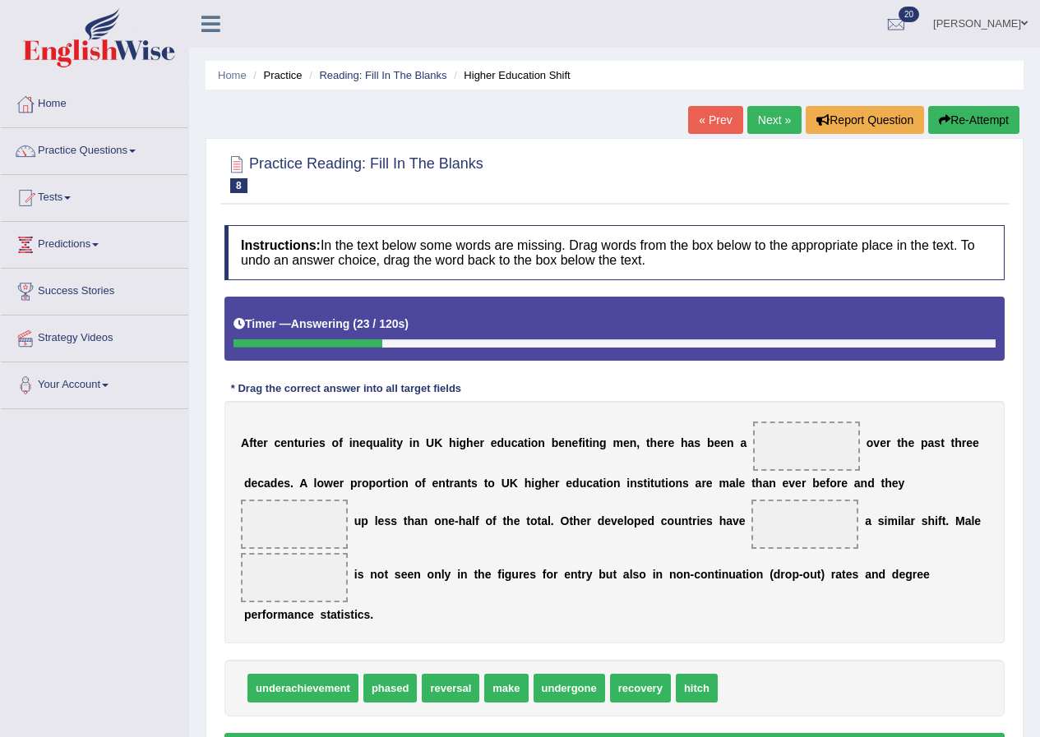
click at [796, 441] on span at bounding box center [806, 446] width 107 height 49
drag, startPoint x: 458, startPoint y: 688, endPoint x: 823, endPoint y: 458, distance: 431.3
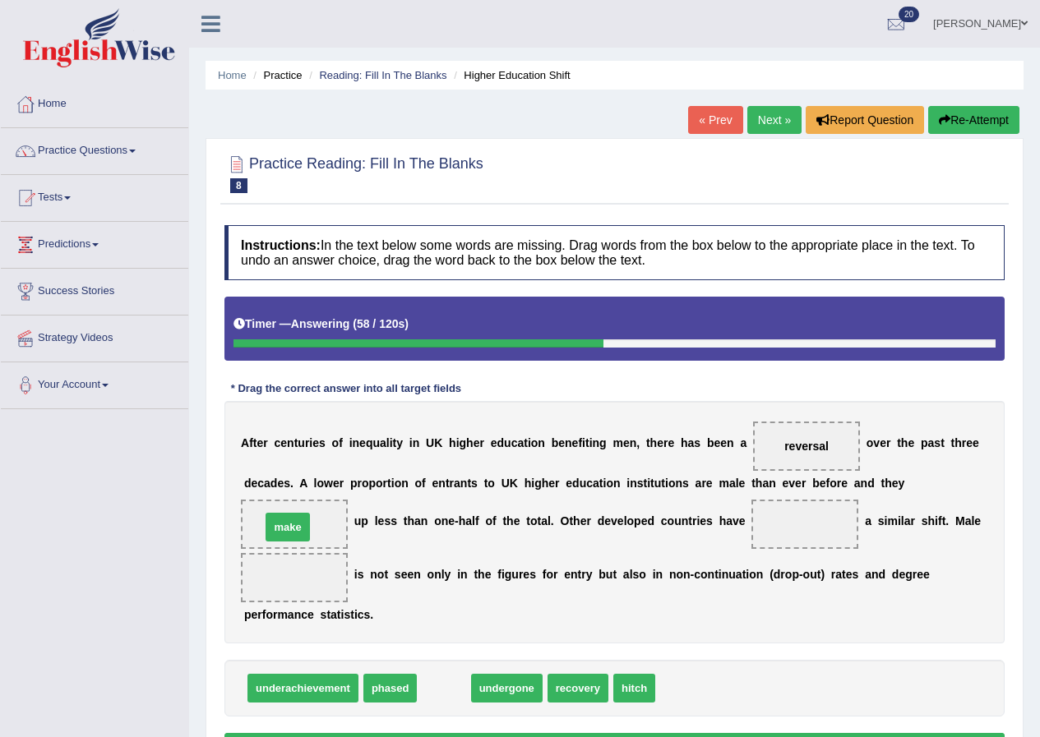
drag, startPoint x: 439, startPoint y: 688, endPoint x: 283, endPoint y: 527, distance: 224.3
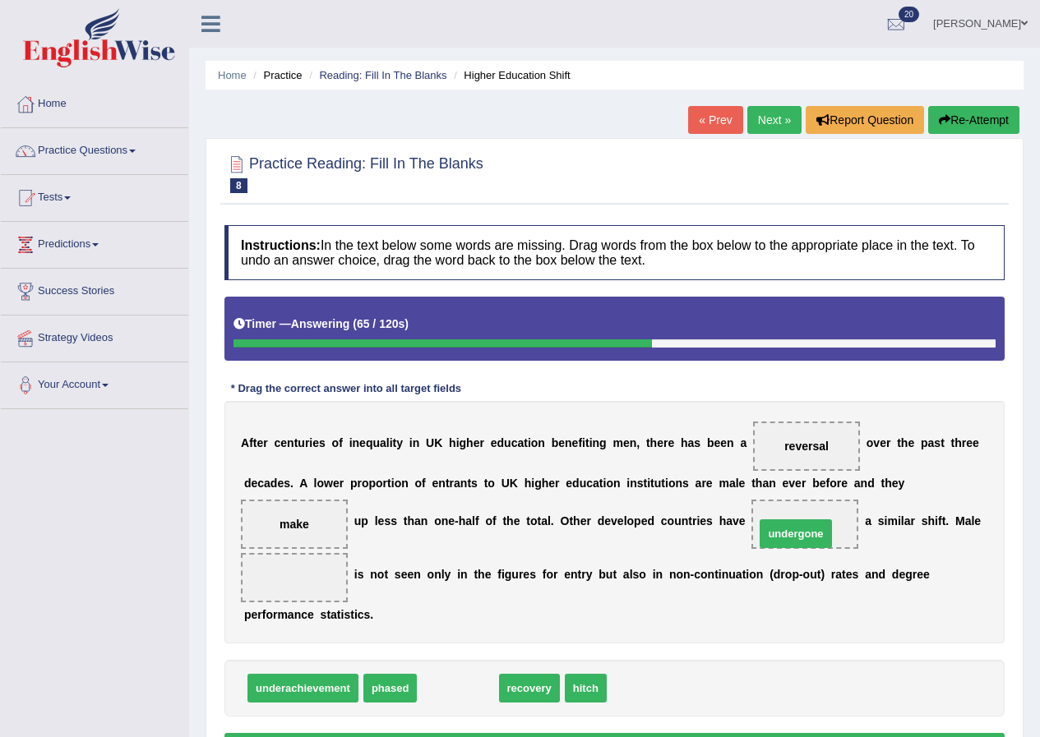
drag, startPoint x: 462, startPoint y: 689, endPoint x: 800, endPoint y: 534, distance: 371.4
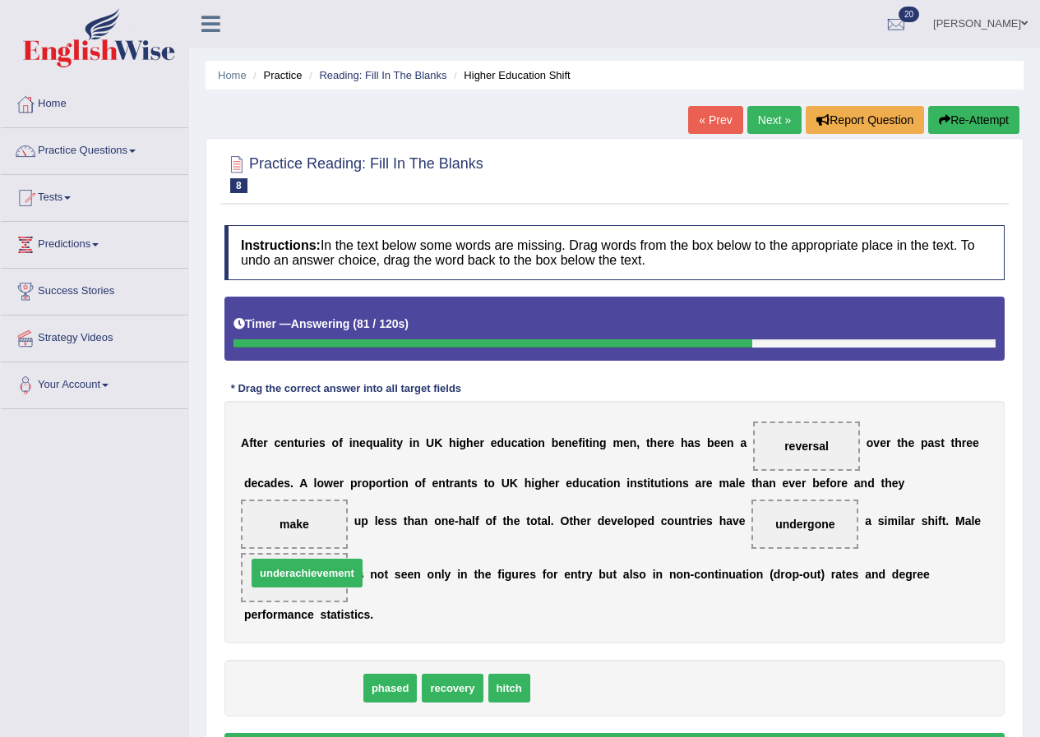
drag, startPoint x: 307, startPoint y: 680, endPoint x: 311, endPoint y: 565, distance: 115.1
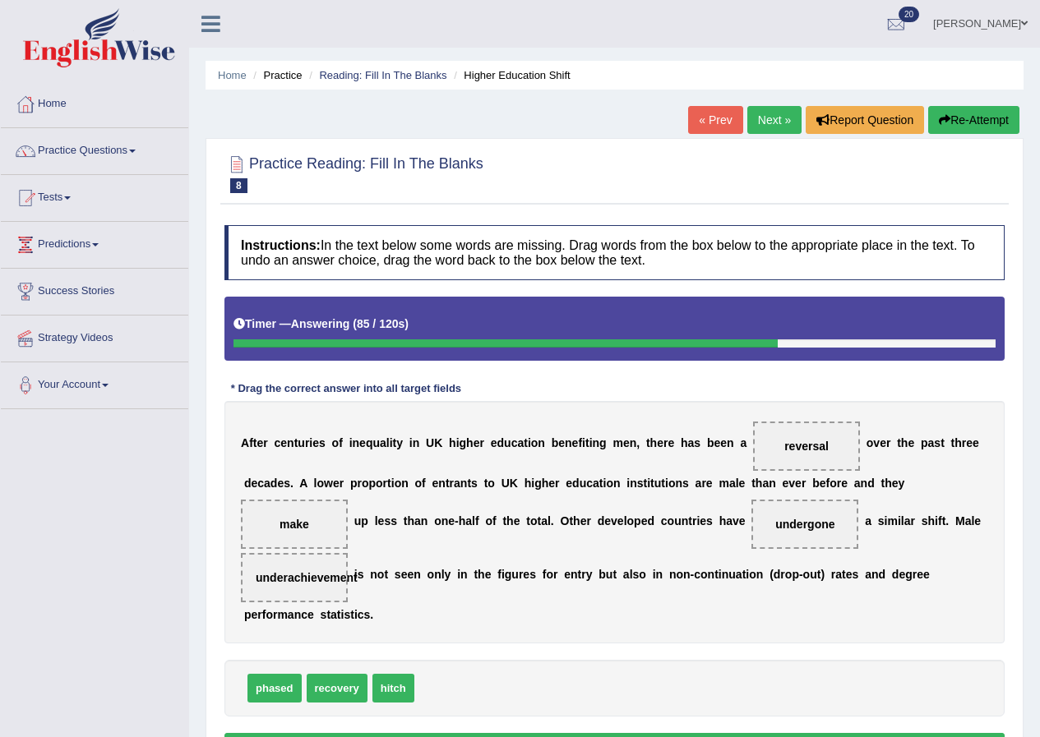
scroll to position [82, 0]
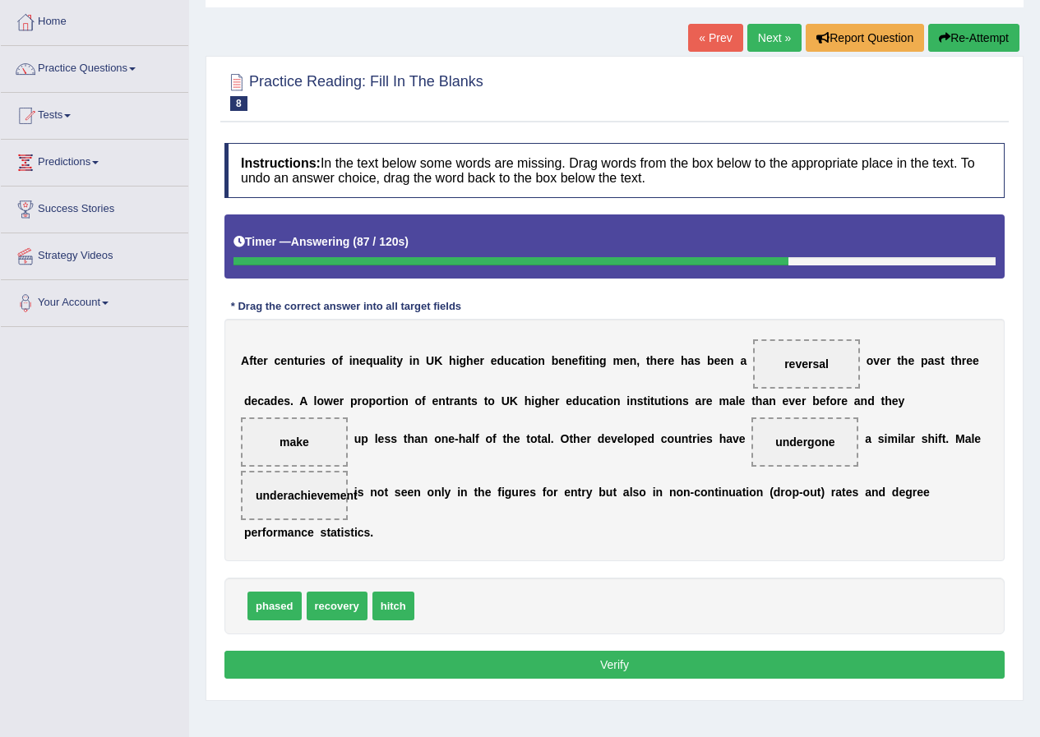
click at [676, 676] on button "Verify" at bounding box center [614, 665] width 780 height 28
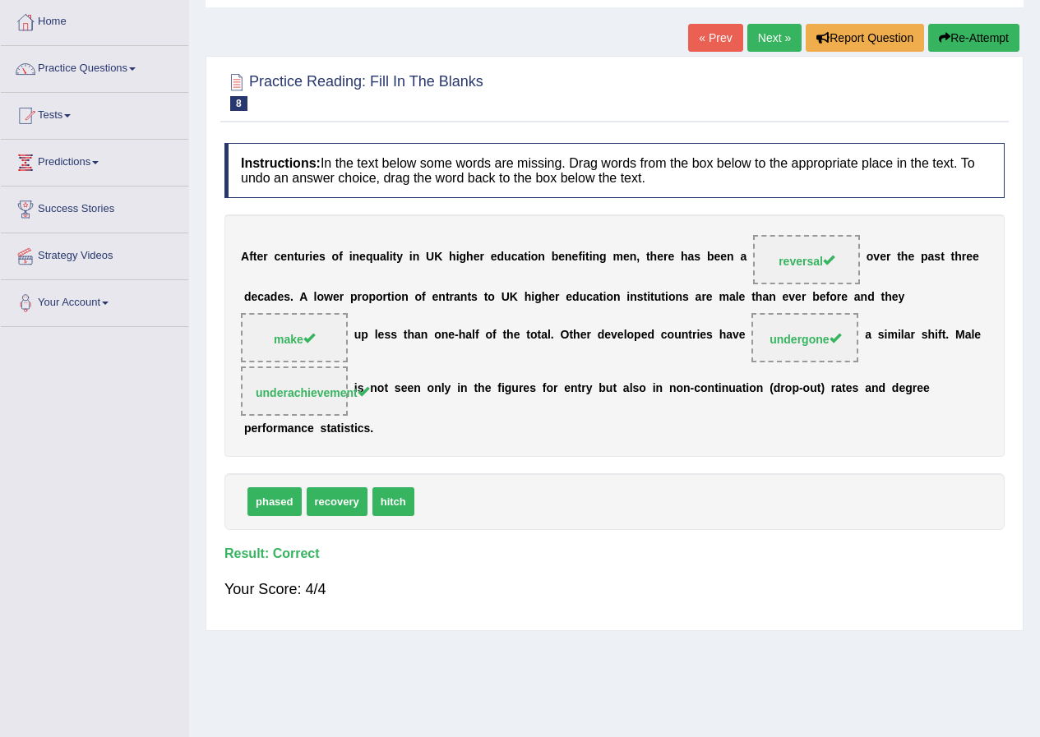
click at [782, 28] on link "Next »" at bounding box center [774, 38] width 54 height 28
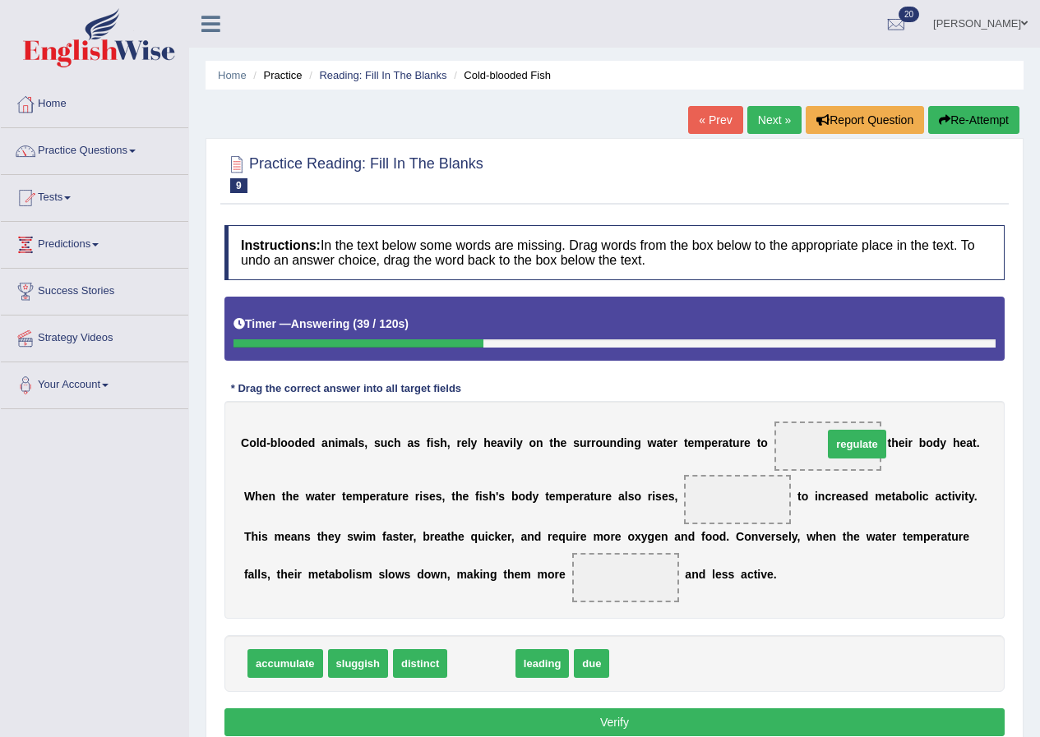
drag, startPoint x: 497, startPoint y: 664, endPoint x: 873, endPoint y: 445, distance: 434.9
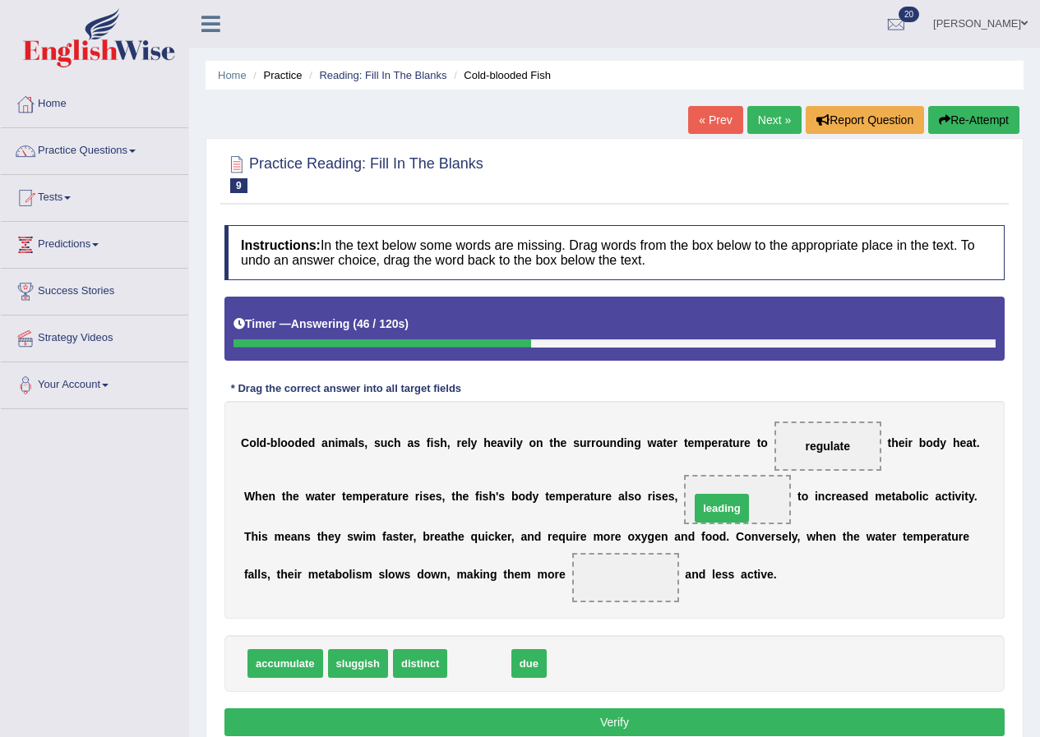
drag, startPoint x: 464, startPoint y: 661, endPoint x: 707, endPoint y: 505, distance: 287.9
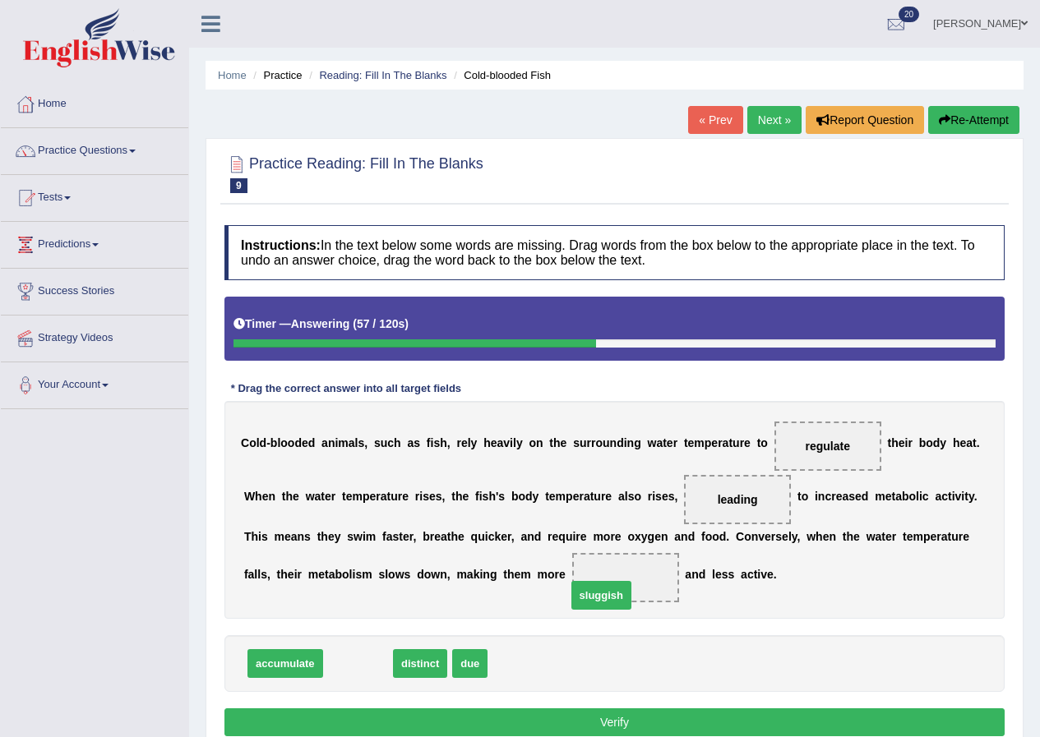
drag, startPoint x: 365, startPoint y: 669, endPoint x: 608, endPoint y: 601, distance: 252.6
click at [596, 722] on button "Verify" at bounding box center [614, 722] width 780 height 28
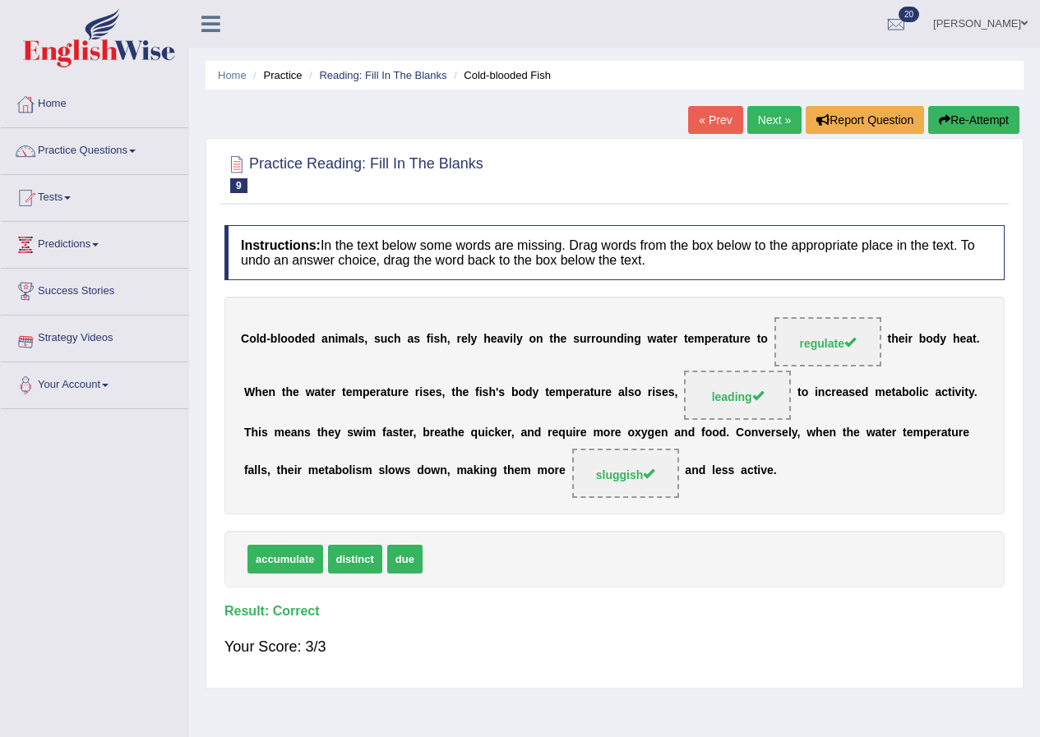
click at [772, 113] on link "Next »" at bounding box center [774, 120] width 54 height 28
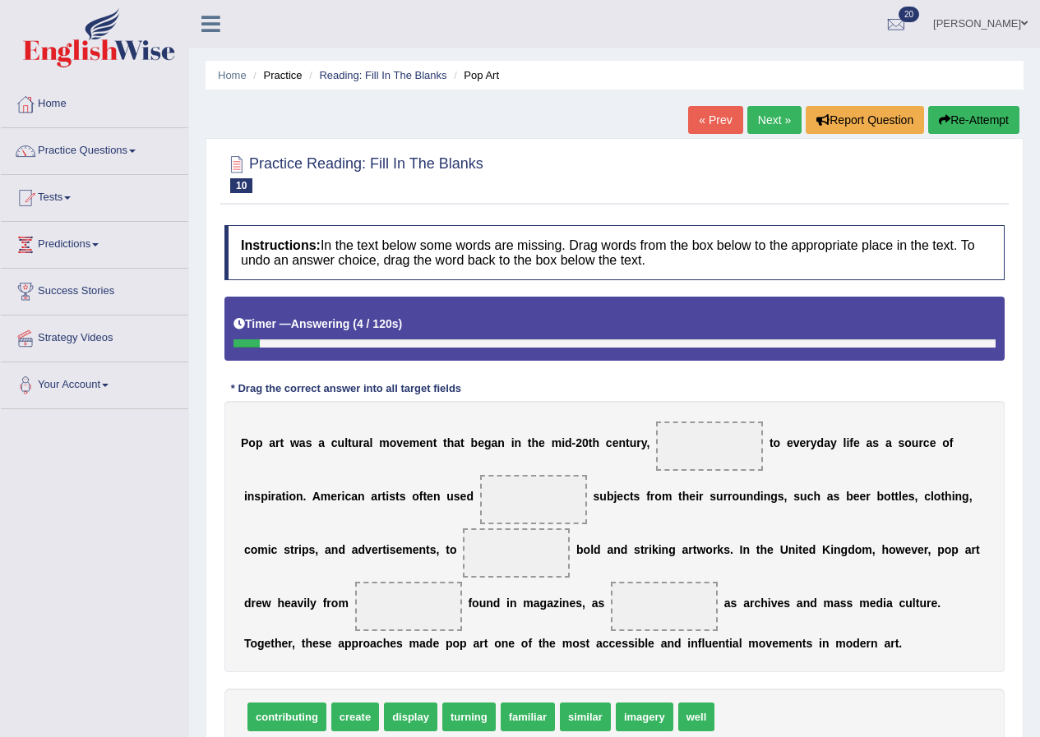
scroll to position [82, 0]
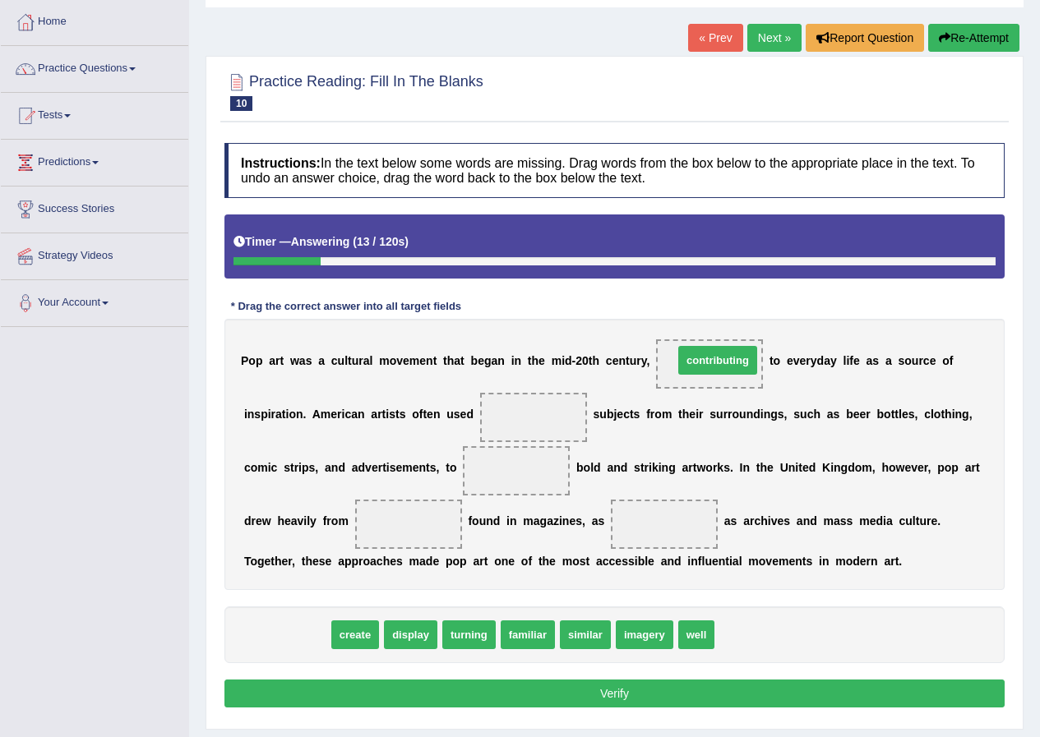
drag, startPoint x: 289, startPoint y: 632, endPoint x: 720, endPoint y: 357, distance: 510.6
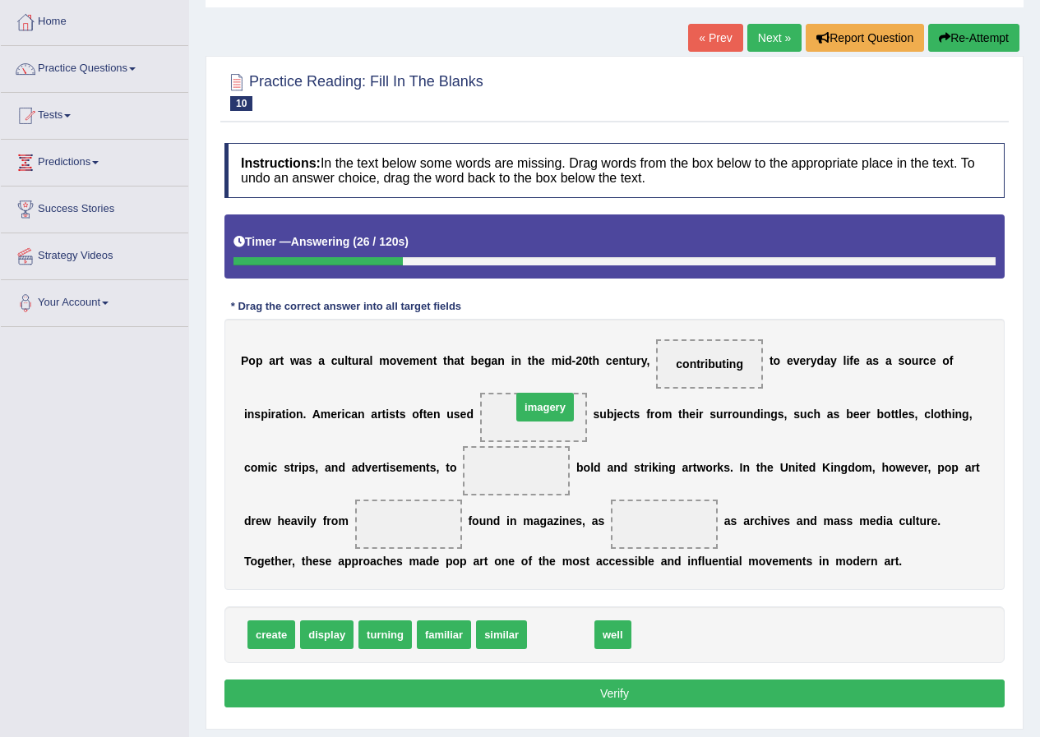
drag, startPoint x: 562, startPoint y: 638, endPoint x: 547, endPoint y: 411, distance: 228.1
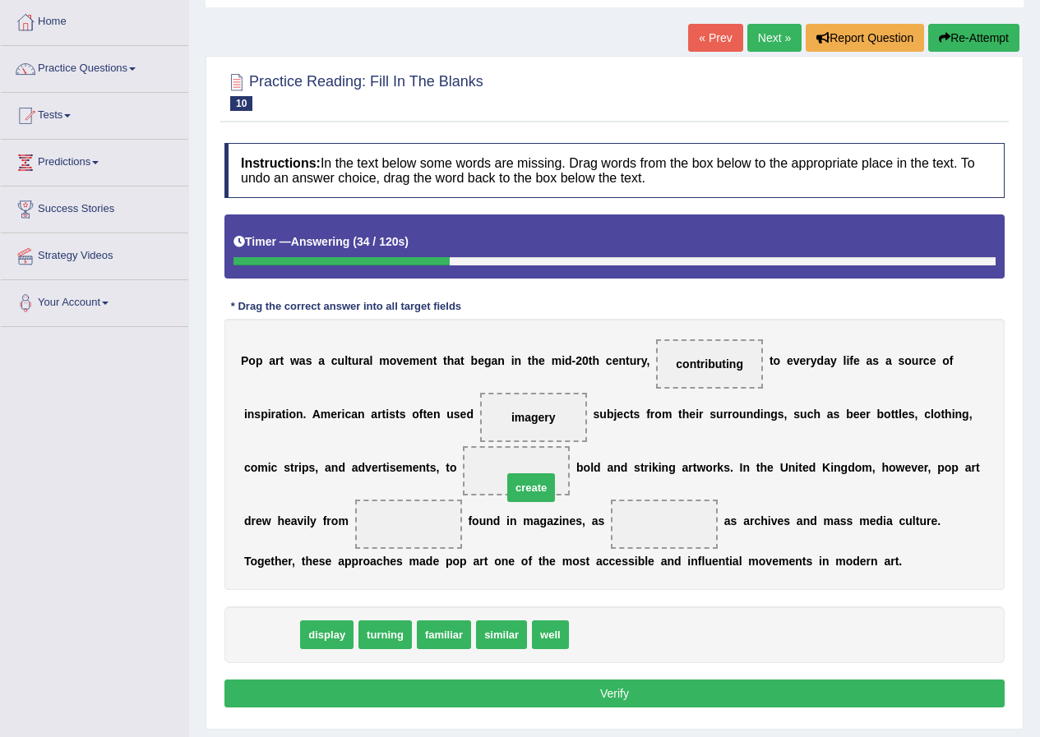
drag, startPoint x: 282, startPoint y: 636, endPoint x: 542, endPoint y: 489, distance: 298.4
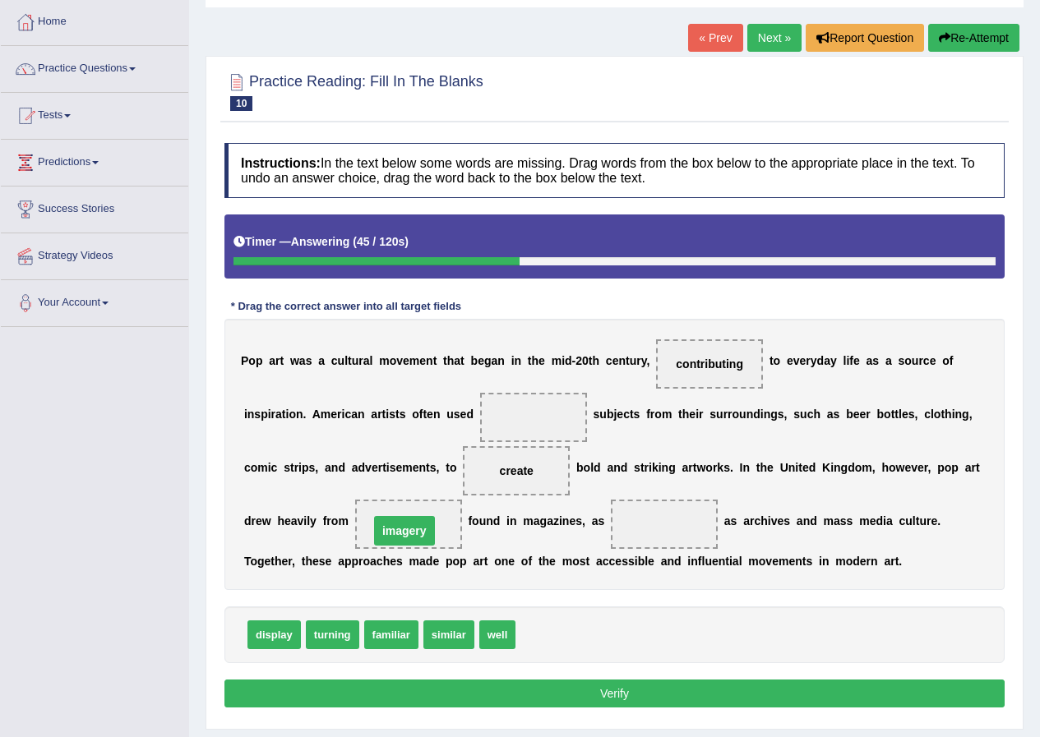
drag, startPoint x: 535, startPoint y: 412, endPoint x: 406, endPoint y: 525, distance: 171.8
drag, startPoint x: 398, startPoint y: 630, endPoint x: 523, endPoint y: 405, distance: 257.9
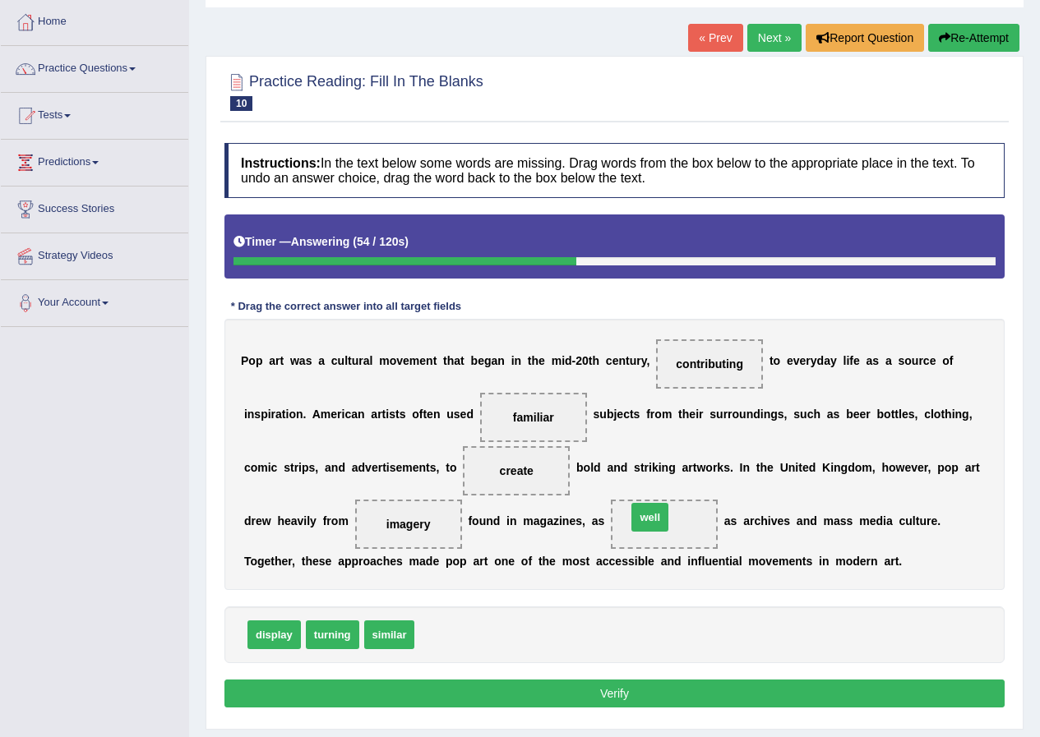
drag, startPoint x: 428, startPoint y: 636, endPoint x: 641, endPoint y: 516, distance: 244.3
click at [477, 699] on button "Verify" at bounding box center [614, 694] width 780 height 28
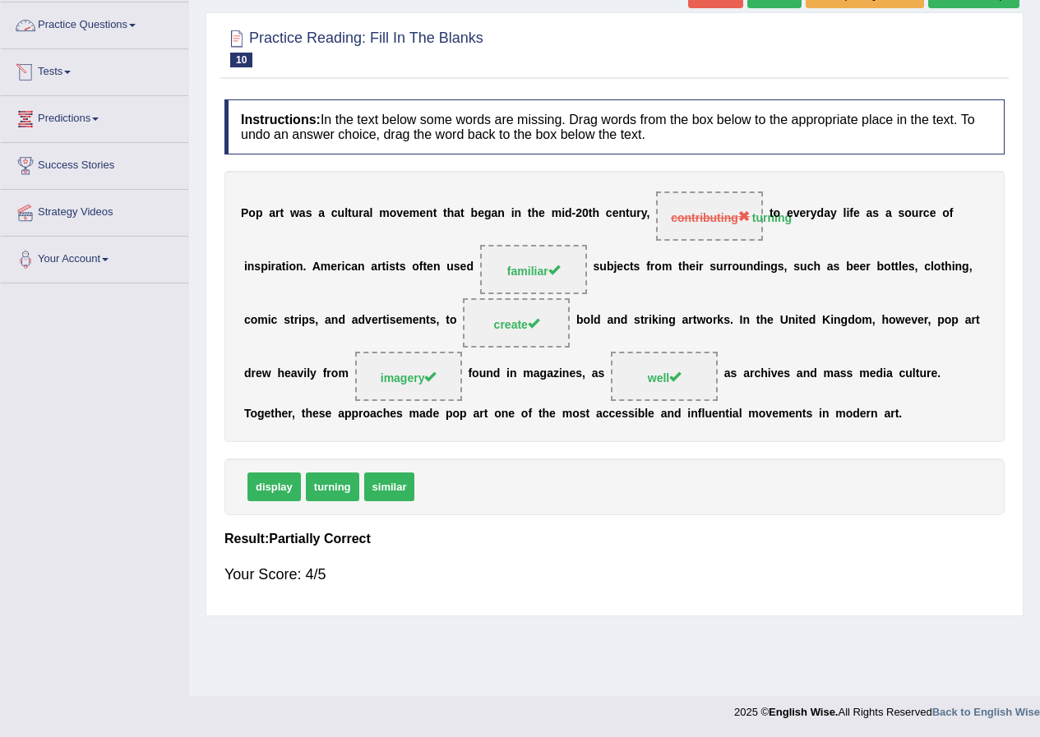
scroll to position [0, 0]
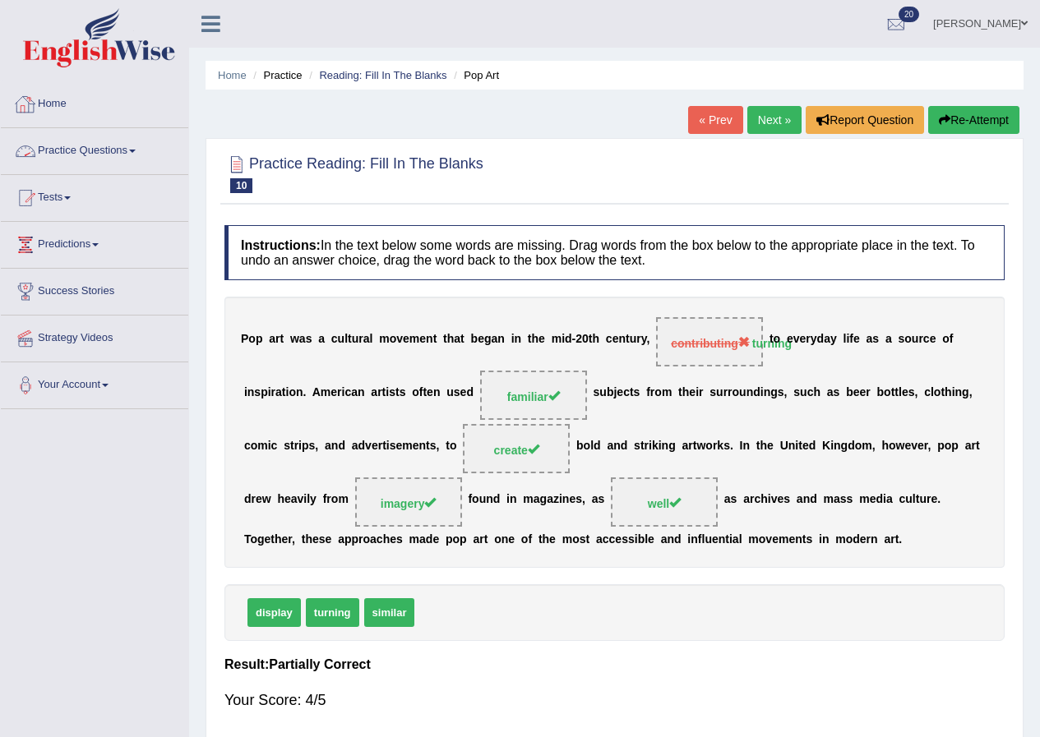
click at [77, 112] on link "Home" at bounding box center [94, 101] width 187 height 41
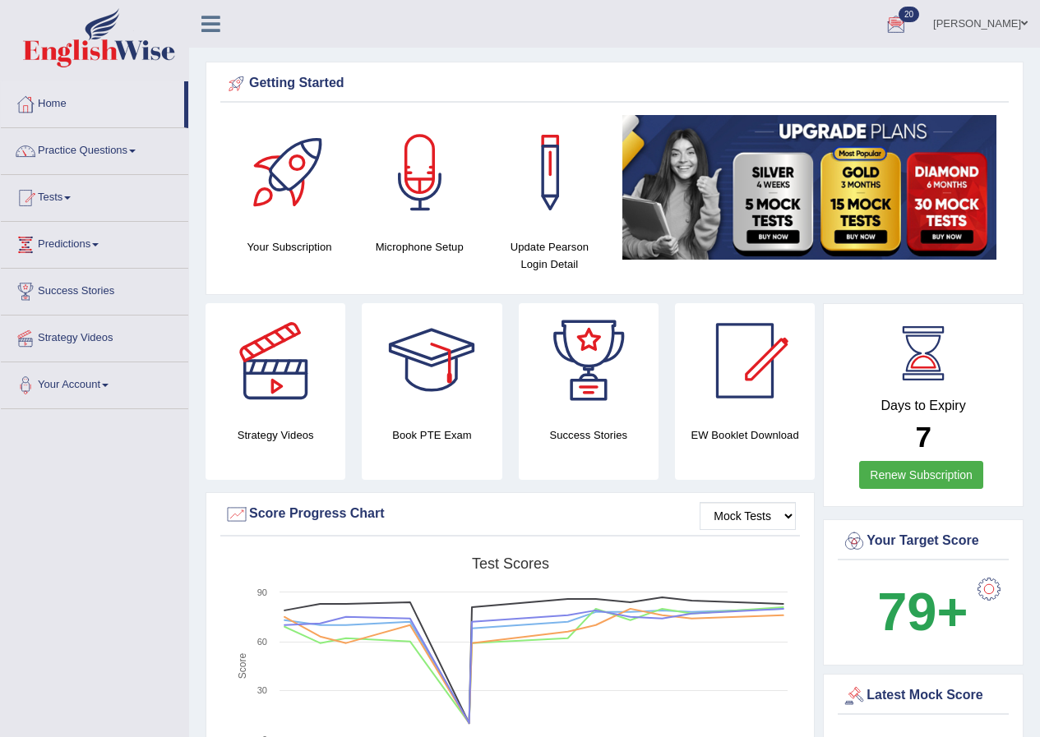
click at [958, 14] on link "[PERSON_NAME]" at bounding box center [979, 21] width 119 height 43
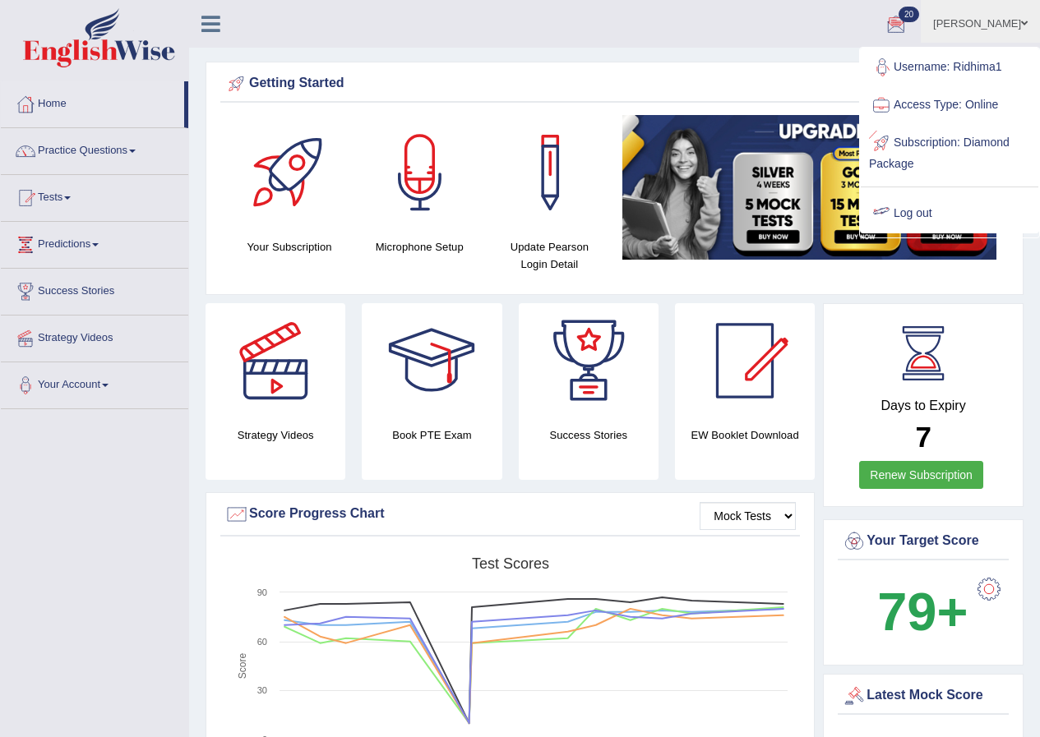
click at [922, 205] on link "Log out" at bounding box center [948, 214] width 177 height 38
